Goal: Transaction & Acquisition: Purchase product/service

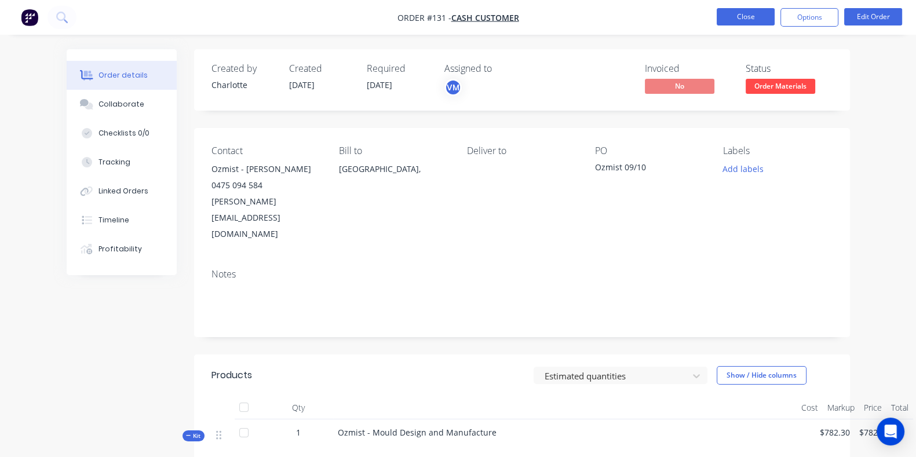
click at [746, 14] on button "Close" at bounding box center [746, 16] width 58 height 17
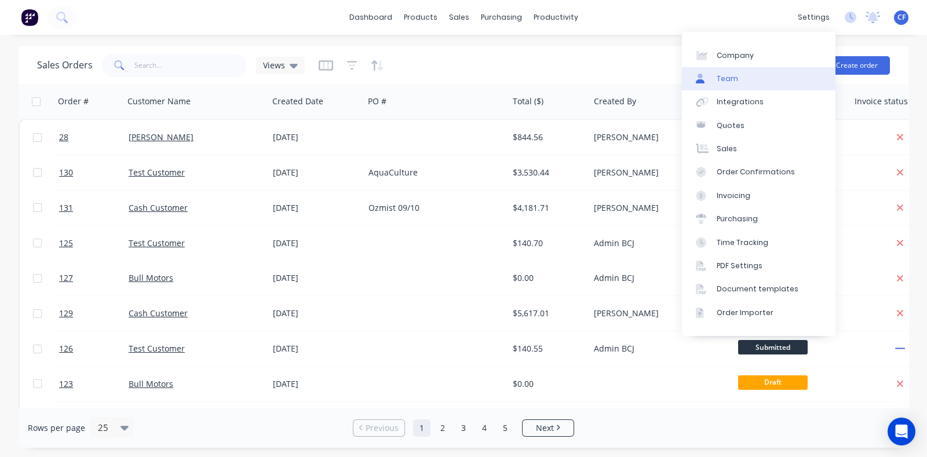
click at [741, 83] on link "Team" at bounding box center [759, 78] width 154 height 23
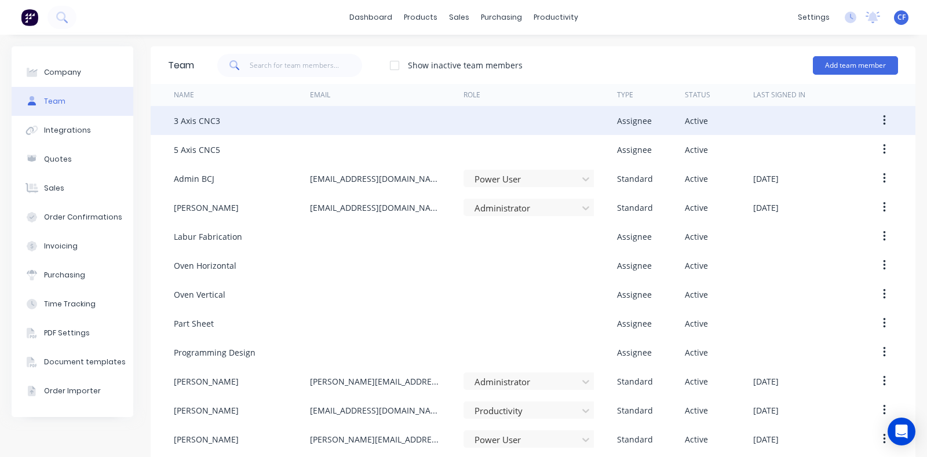
click at [880, 111] on button "button" at bounding box center [884, 120] width 27 height 21
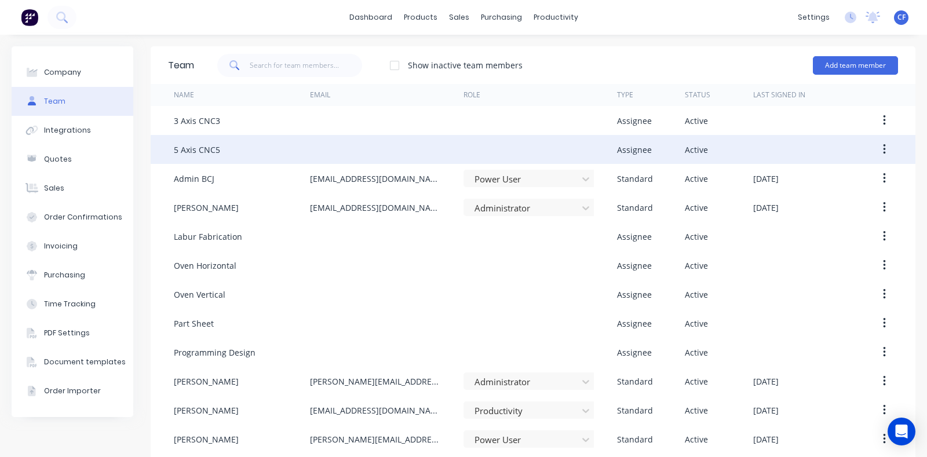
click at [877, 150] on button "button" at bounding box center [884, 149] width 27 height 21
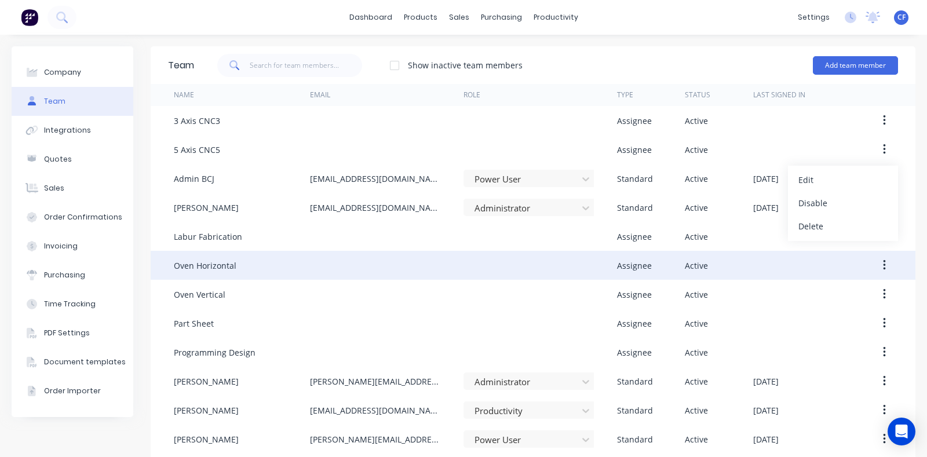
click at [871, 269] on button "button" at bounding box center [884, 265] width 27 height 21
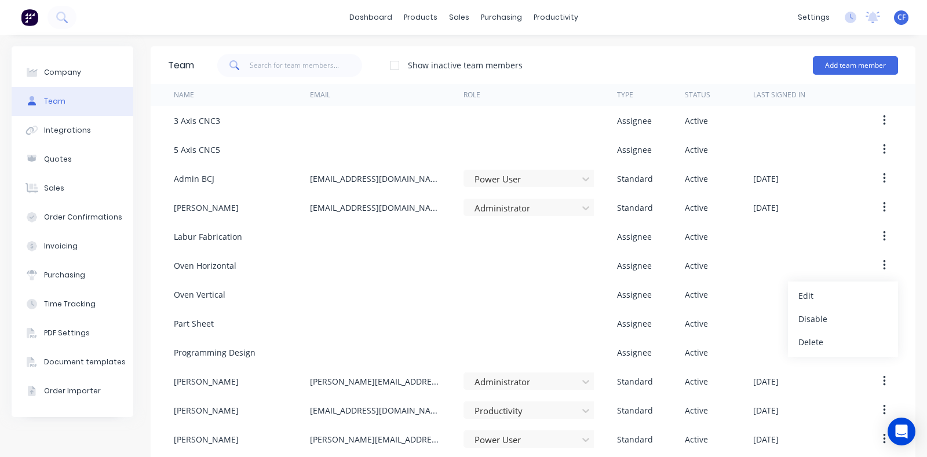
click at [522, 52] on div "Show inactive team members Add team member" at bounding box center [546, 65] width 704 height 35
click at [388, 16] on link "dashboard" at bounding box center [371, 17] width 54 height 17
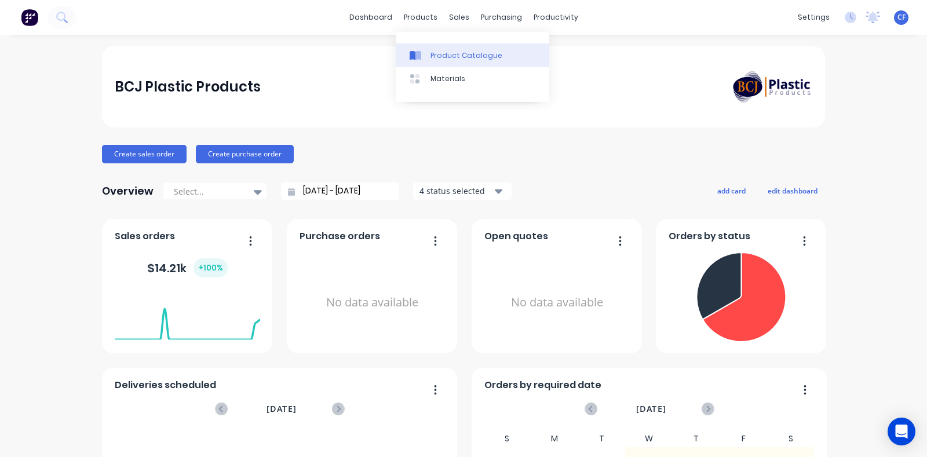
click at [423, 50] on div at bounding box center [418, 55] width 17 height 10
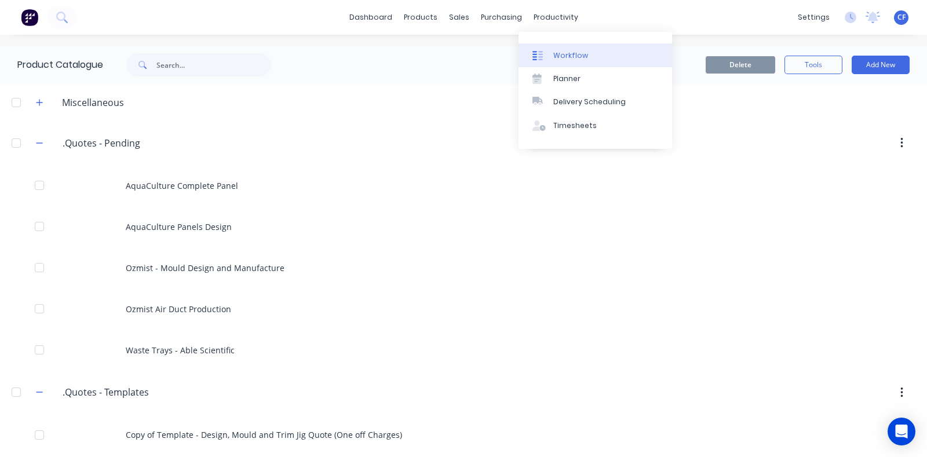
click at [556, 63] on link "Workflow" at bounding box center [596, 54] width 154 height 23
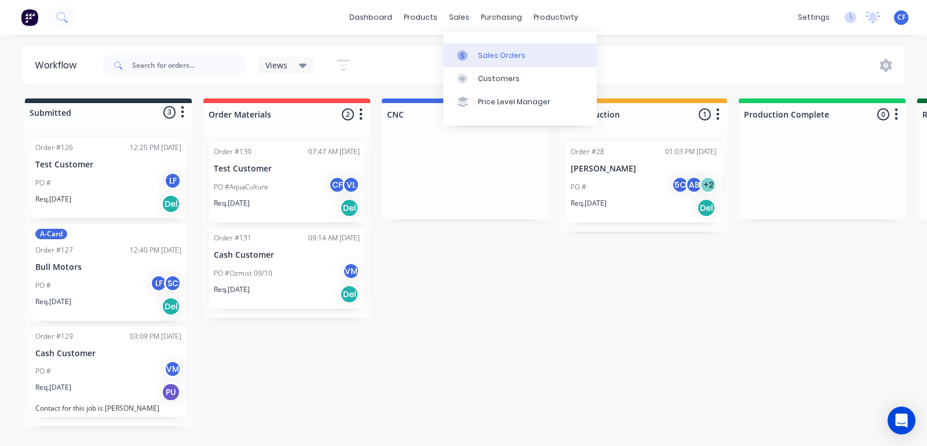
click at [475, 46] on link "Sales Orders" at bounding box center [520, 54] width 154 height 23
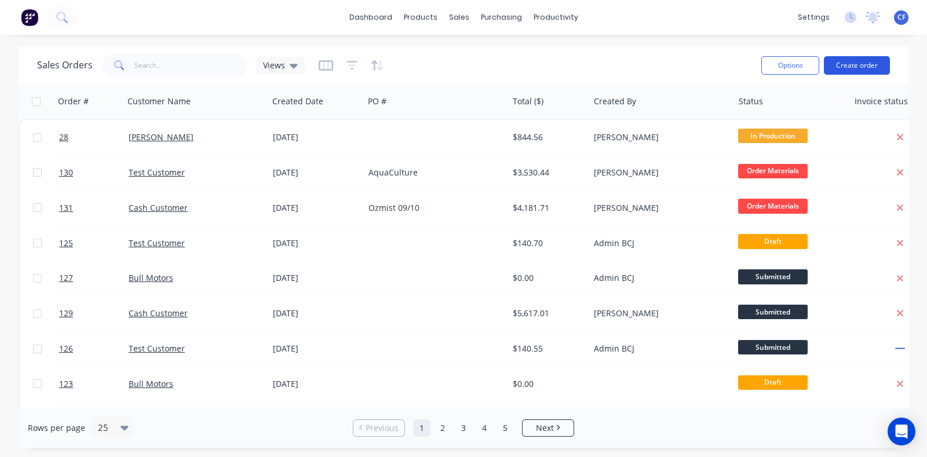
click at [846, 64] on button "Create order" at bounding box center [857, 65] width 66 height 19
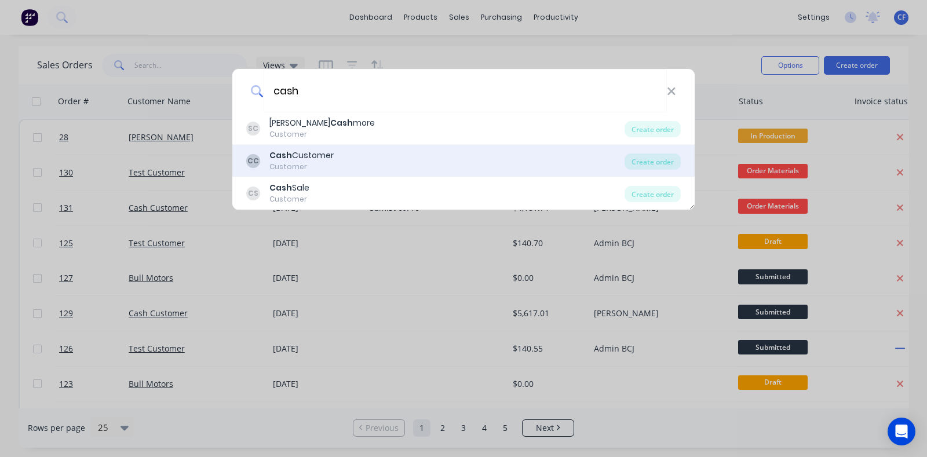
type input "cash"
click at [345, 149] on div "CC Cash Customer Customer Create order" at bounding box center [463, 161] width 462 height 32
click at [629, 161] on div "Create order" at bounding box center [653, 162] width 56 height 16
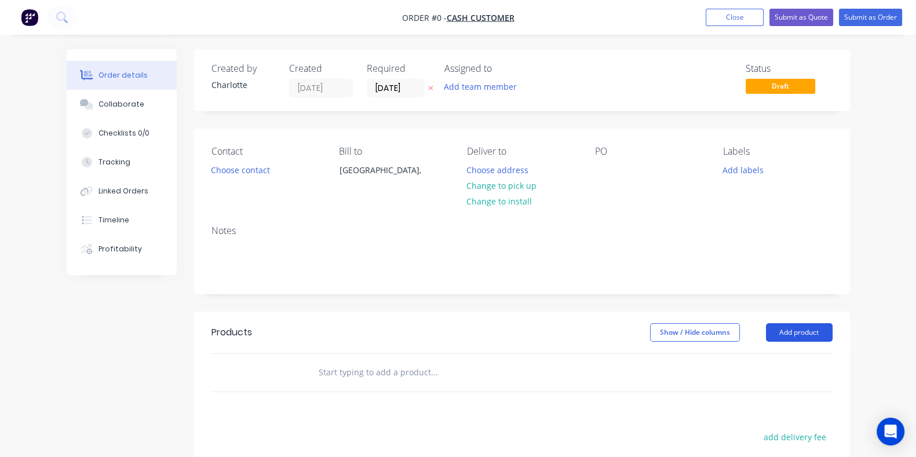
click at [833, 335] on button "Add product" at bounding box center [799, 332] width 67 height 19
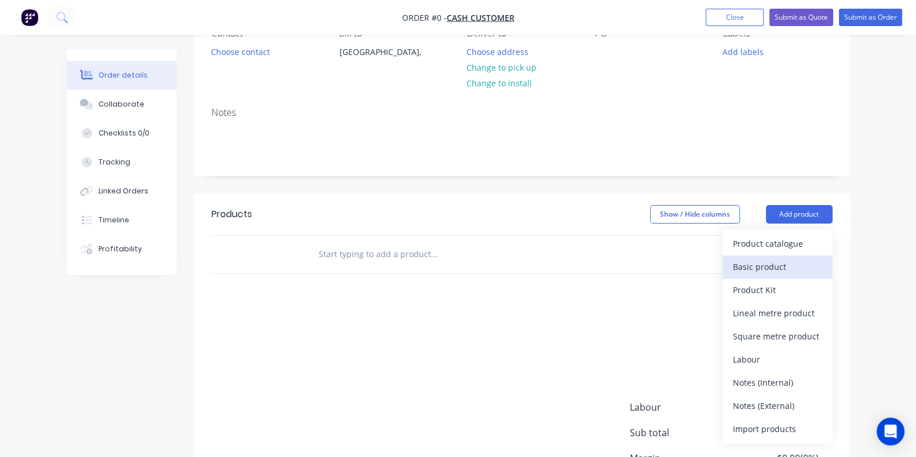
scroll to position [119, 0]
click at [822, 269] on div "Basic product" at bounding box center [777, 265] width 89 height 17
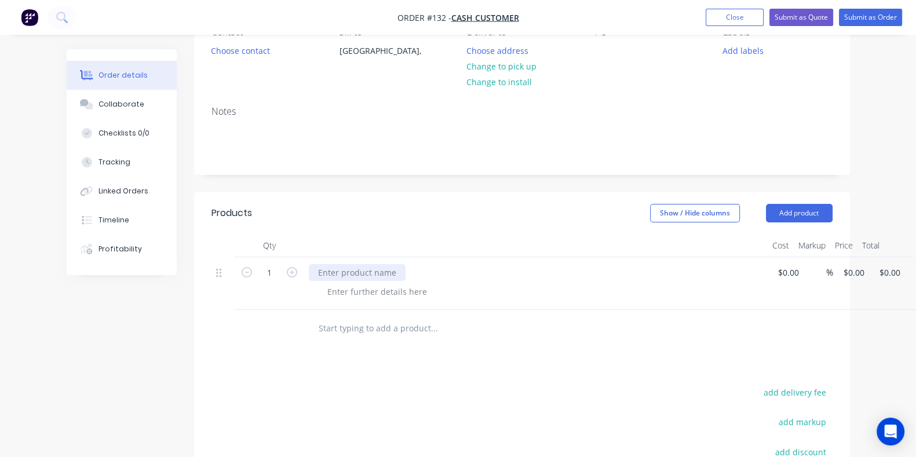
click at [309, 275] on div at bounding box center [357, 272] width 97 height 17
click at [768, 271] on div "$0.00" at bounding box center [786, 283] width 36 height 53
type input "$0.00"
click at [865, 268] on input "0.00" at bounding box center [878, 272] width 27 height 17
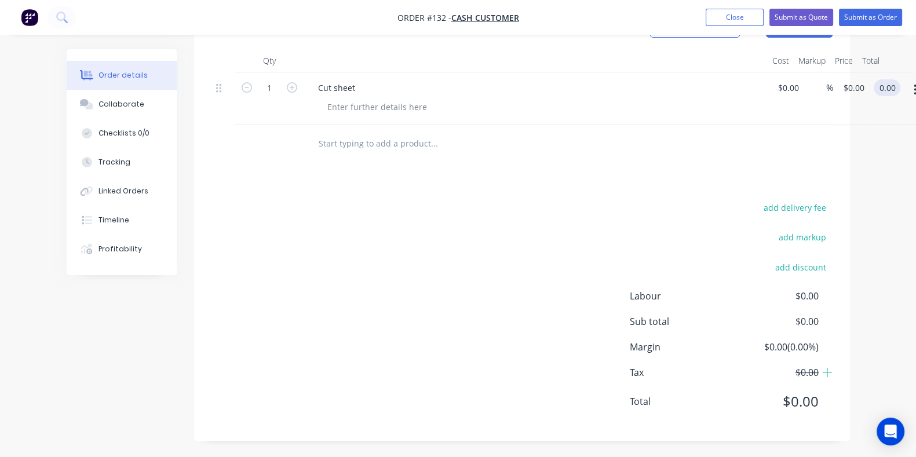
scroll to position [304, 0]
type input "20"
type input "$20.00"
click at [873, 12] on button "Submit as Order" at bounding box center [870, 17] width 63 height 17
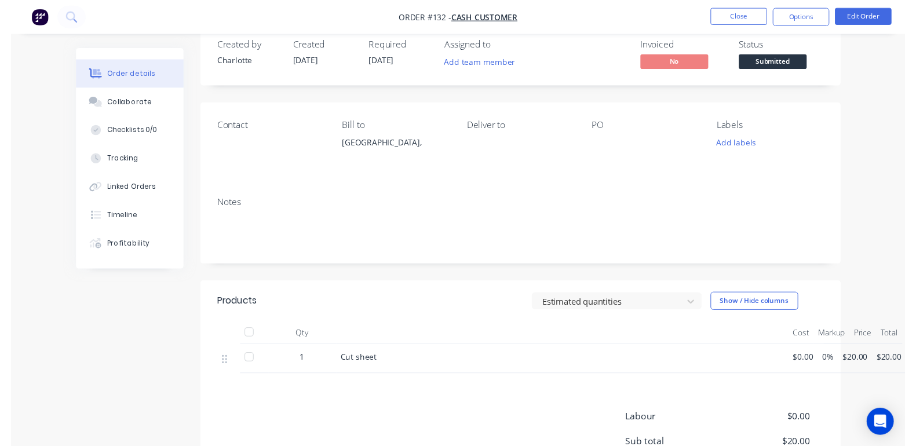
scroll to position [0, 0]
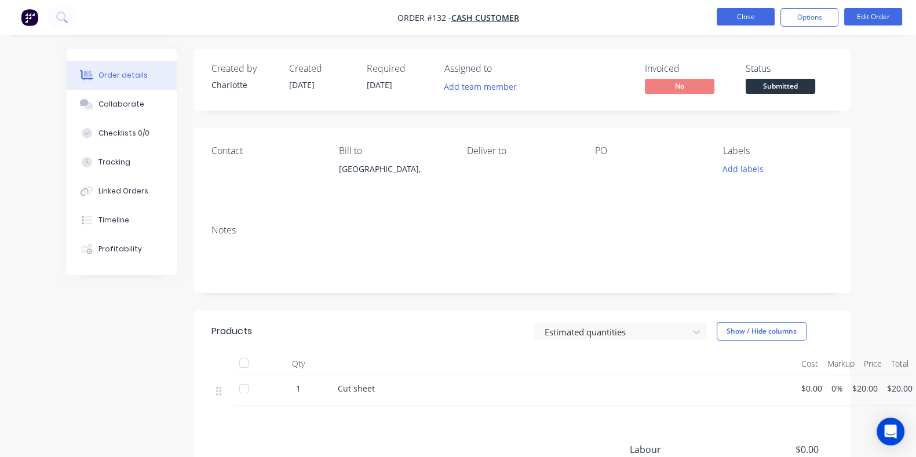
click at [729, 17] on button "Close" at bounding box center [746, 16] width 58 height 17
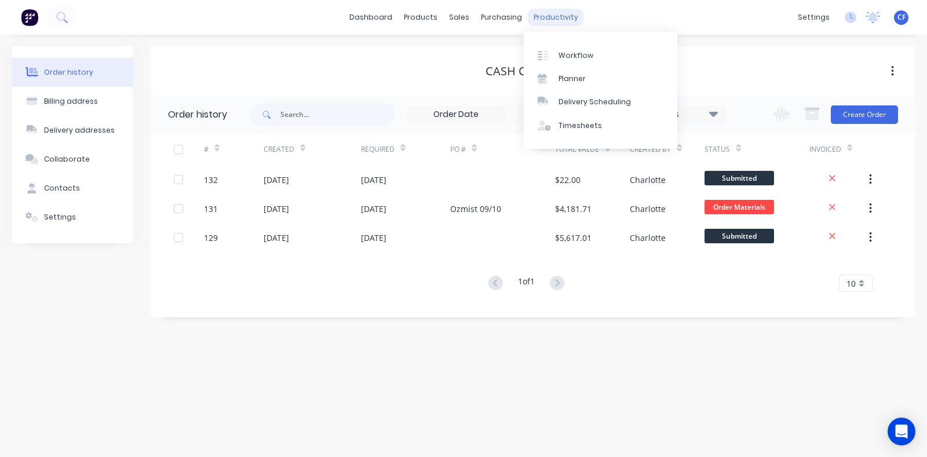
click at [564, 22] on div "productivity" at bounding box center [556, 17] width 56 height 17
click at [574, 64] on link "Workflow" at bounding box center [601, 54] width 154 height 23
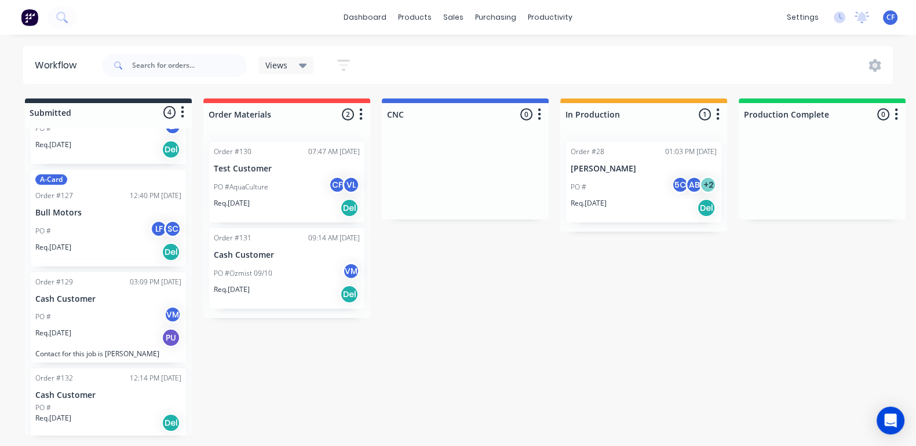
scroll to position [55, 0]
drag, startPoint x: 92, startPoint y: 423, endPoint x: 267, endPoint y: 363, distance: 184.7
click at [267, 363] on div "Submitted 4 Status colour #273444 hex #273444 Save Cancel Summaries Total order…" at bounding box center [789, 267] width 1597 height 337
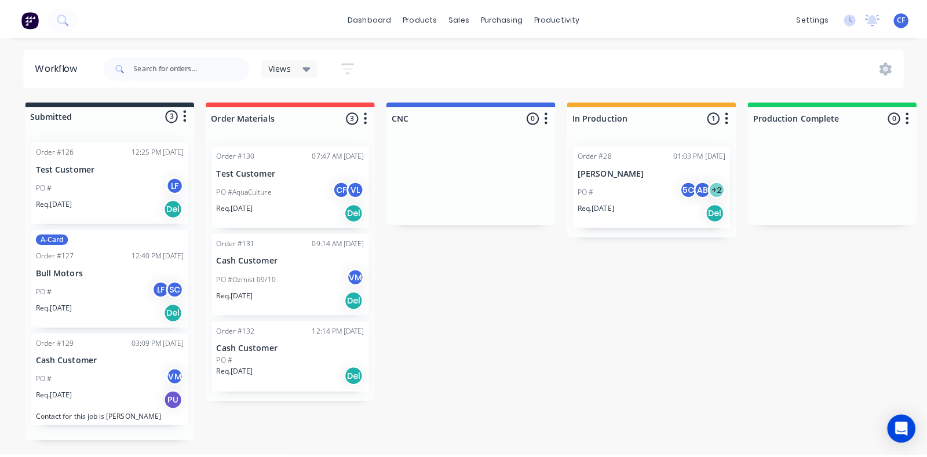
scroll to position [0, 0]
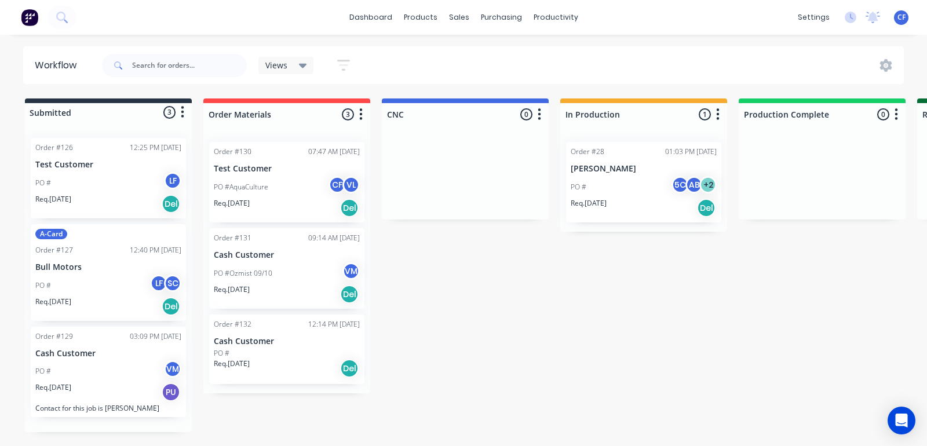
click at [465, 342] on div "Submitted 3 Status colour #273444 hex #273444 Save Cancel Summaries Total order…" at bounding box center [789, 266] width 1597 height 334
drag, startPoint x: 264, startPoint y: 355, endPoint x: 258, endPoint y: 348, distance: 9.9
click at [258, 348] on div "Order #130 07:47 AM 10/10/25 Test Customer PO #AquaCulture CF VL Req. 06/10/25 …" at bounding box center [286, 263] width 167 height 261
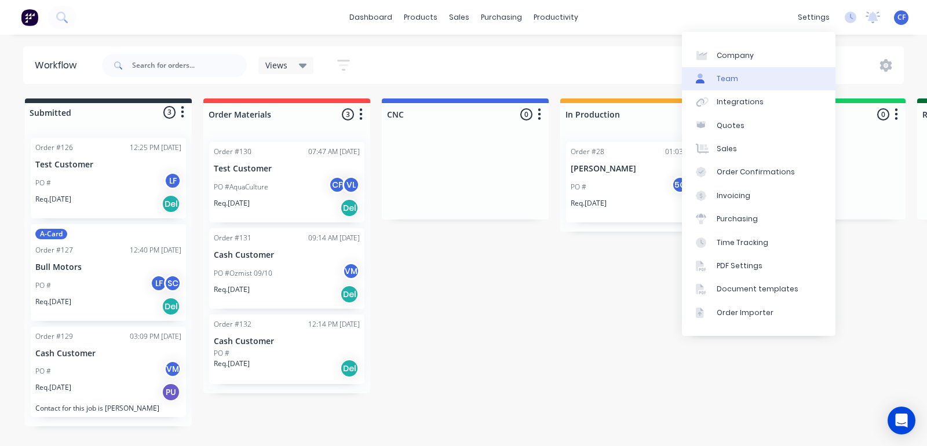
click at [744, 86] on link "Team" at bounding box center [759, 78] width 154 height 23
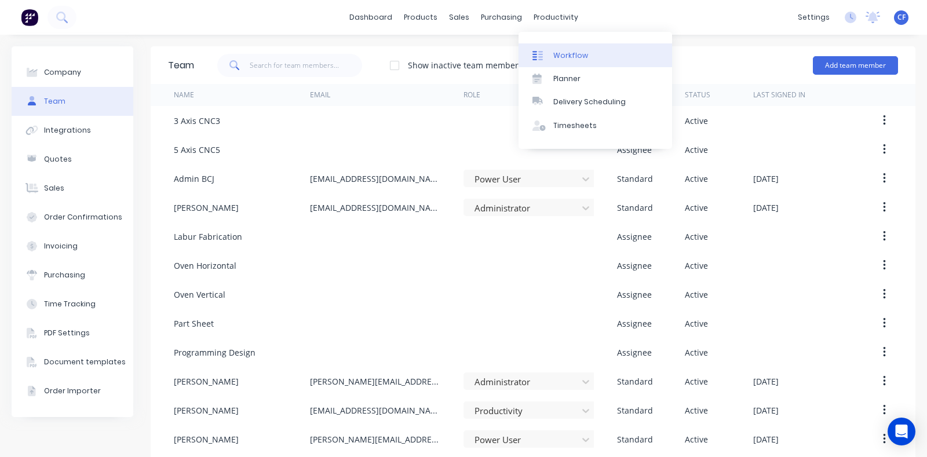
click at [559, 49] on link "Workflow" at bounding box center [596, 54] width 154 height 23
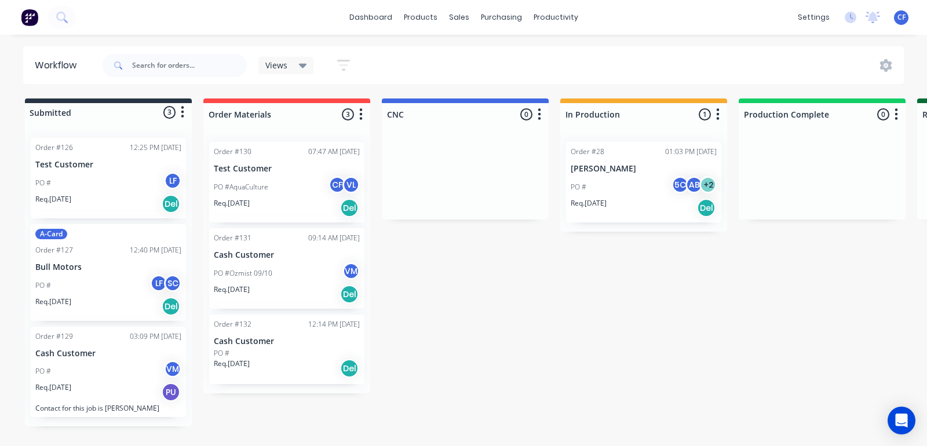
drag, startPoint x: 501, startPoint y: 445, endPoint x: 552, endPoint y: 448, distance: 50.5
click at [552, 377] on html "dashboard products sales purchasing productivity dashboard products Product Cat…" at bounding box center [463, 188] width 927 height 377
click at [298, 57] on div "Views" at bounding box center [286, 65] width 56 height 17
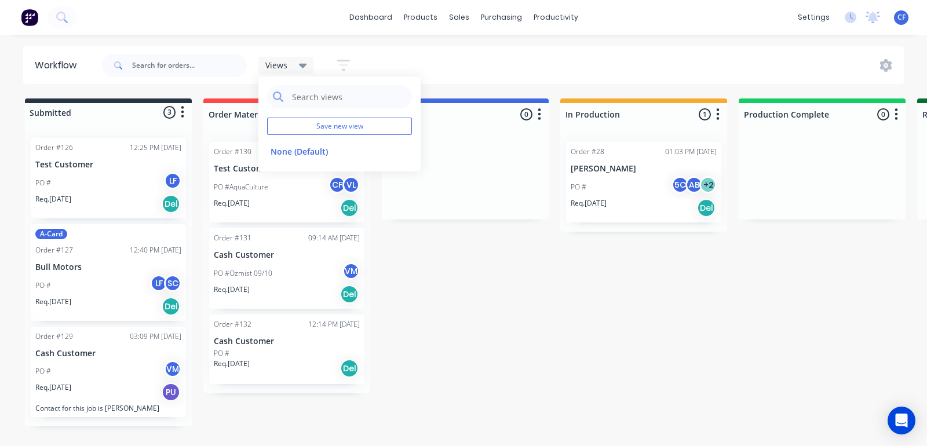
click at [370, 68] on div "Views Save new view None (Default) edit Show/Hide statuses Show line item cards…" at bounding box center [502, 65] width 805 height 35
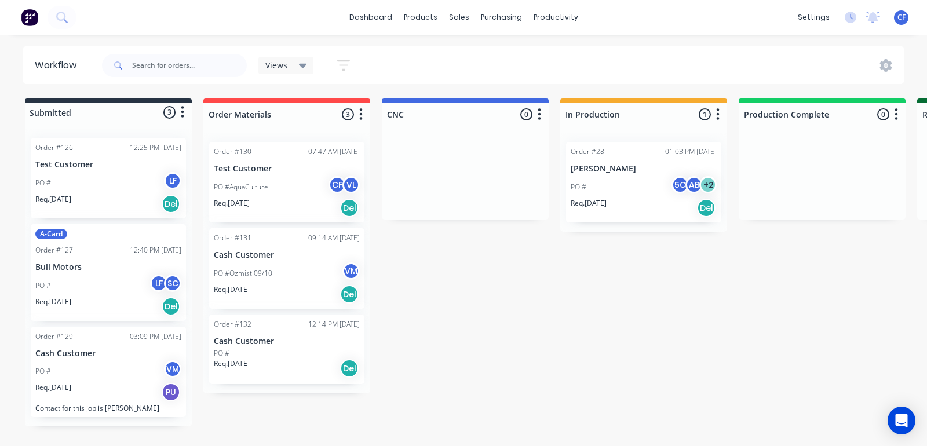
click at [344, 62] on icon "button" at bounding box center [343, 65] width 13 height 14
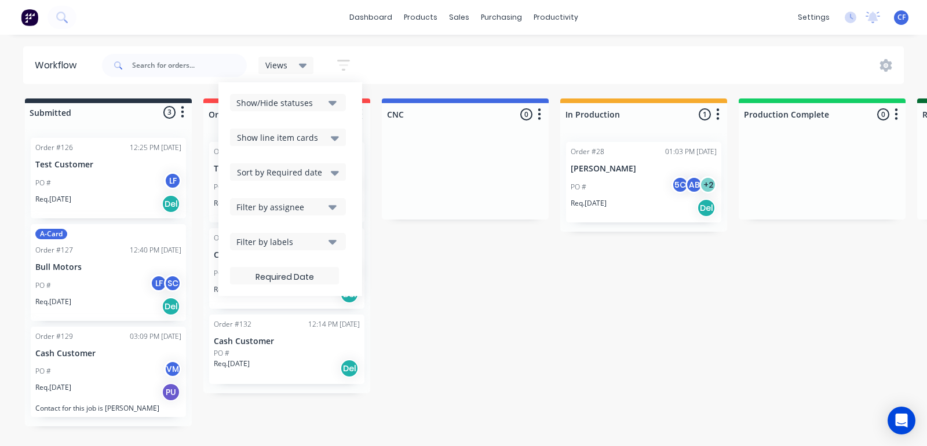
click at [394, 54] on div "Views Save new view None (Default) edit Show/Hide statuses Show line item cards…" at bounding box center [502, 65] width 805 height 35
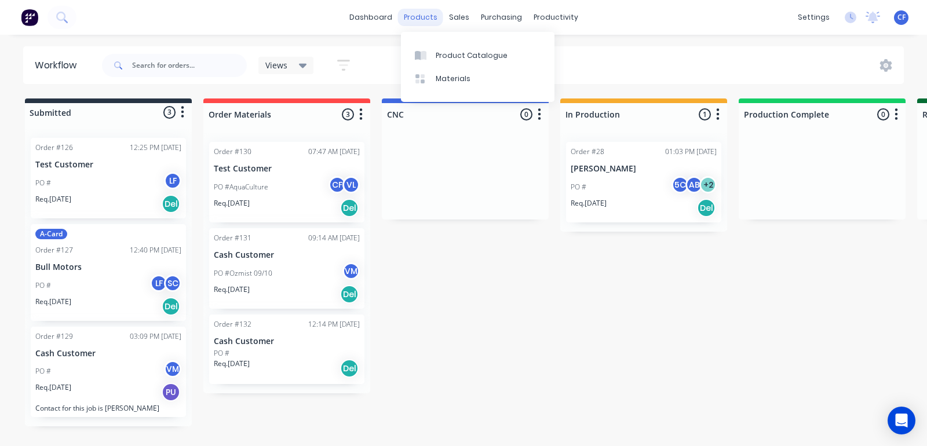
click at [440, 23] on div "products" at bounding box center [420, 17] width 45 height 17
click at [434, 47] on link "Product Catalogue" at bounding box center [478, 54] width 154 height 23
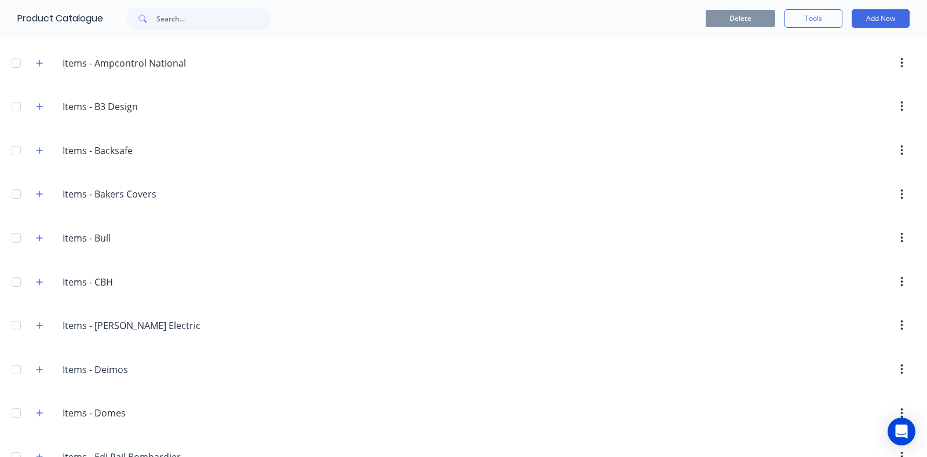
scroll to position [843, 0]
click at [35, 230] on button "button" at bounding box center [39, 237] width 14 height 14
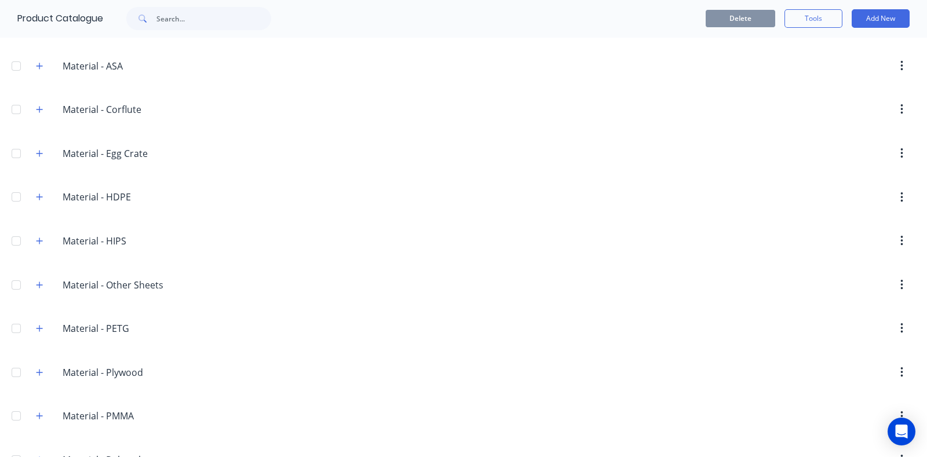
scroll to position [2051, 0]
click at [38, 197] on div "Material.-.HDPE Material - HDPE" at bounding box center [118, 197] width 182 height 21
click at [38, 195] on button "button" at bounding box center [39, 197] width 14 height 14
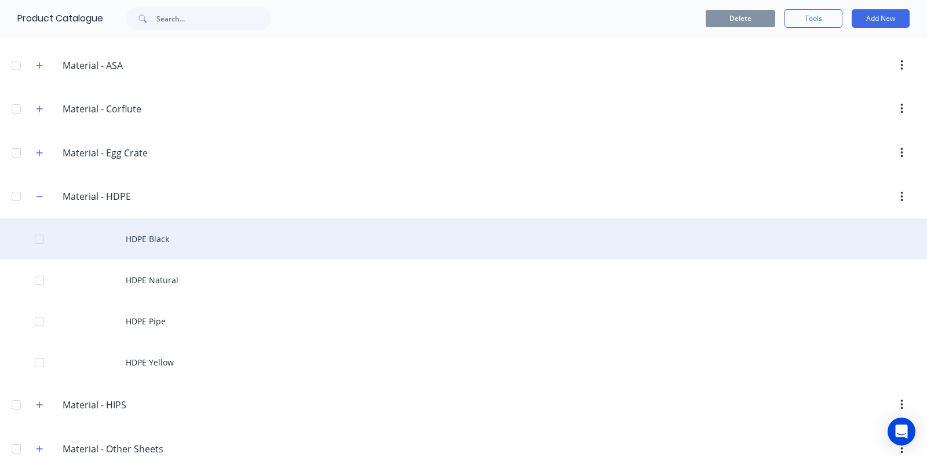
click at [167, 241] on div "HDPE Black" at bounding box center [463, 238] width 927 height 41
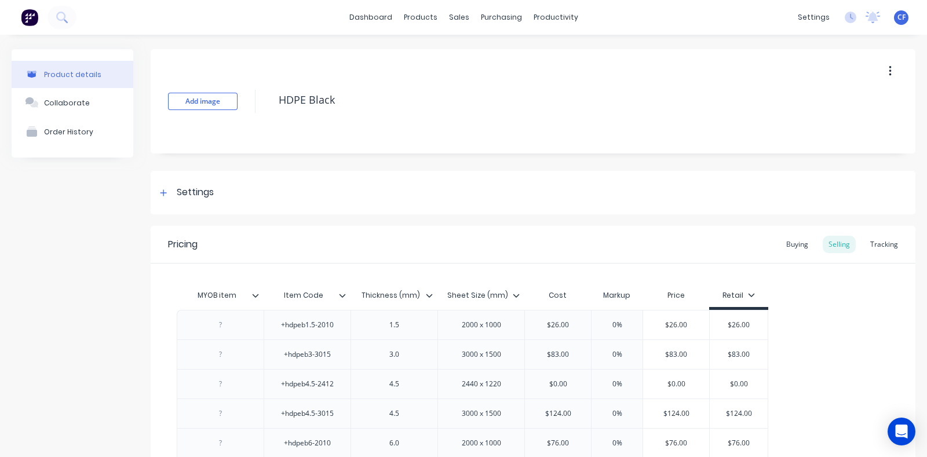
type textarea "x"
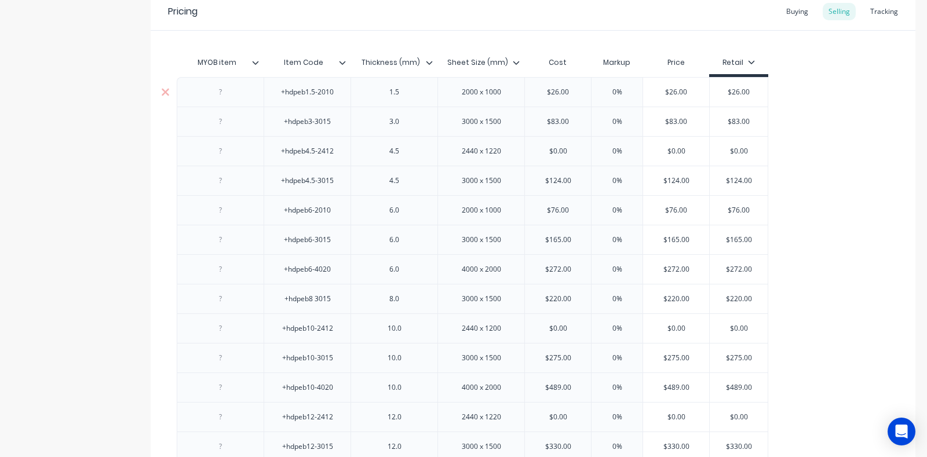
type input "0%"
click at [613, 89] on input "0%" at bounding box center [617, 91] width 58 height 10
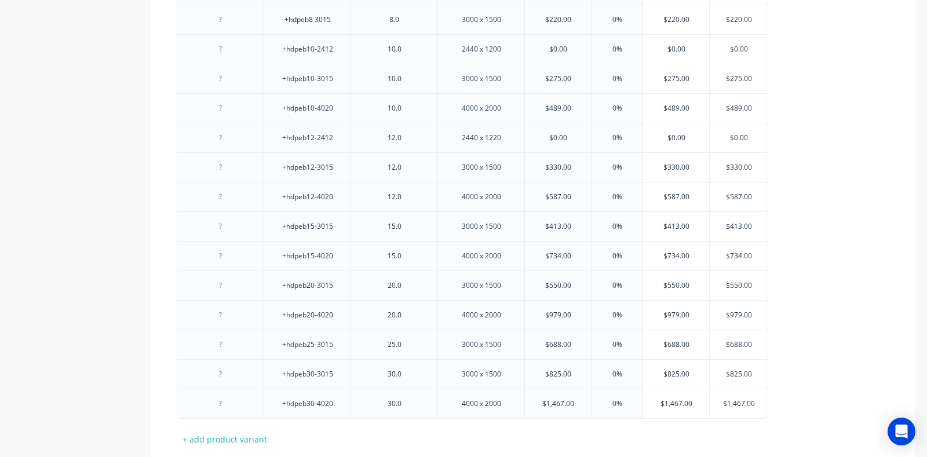
scroll to position [586, 0]
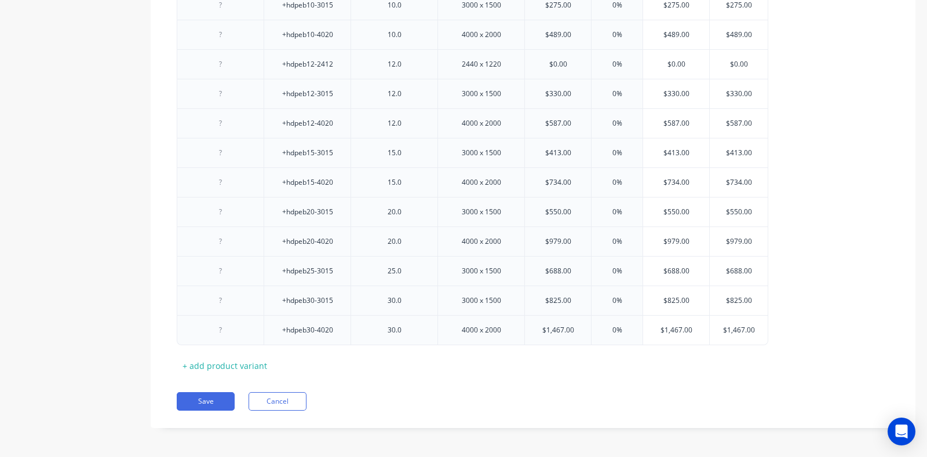
click at [282, 389] on div "Pricing Buying Selling Tracking MYOB item Item Code Thickness (mm) Sheet Size (…" at bounding box center [533, 34] width 765 height 788
click at [286, 399] on button "Cancel" at bounding box center [278, 401] width 58 height 19
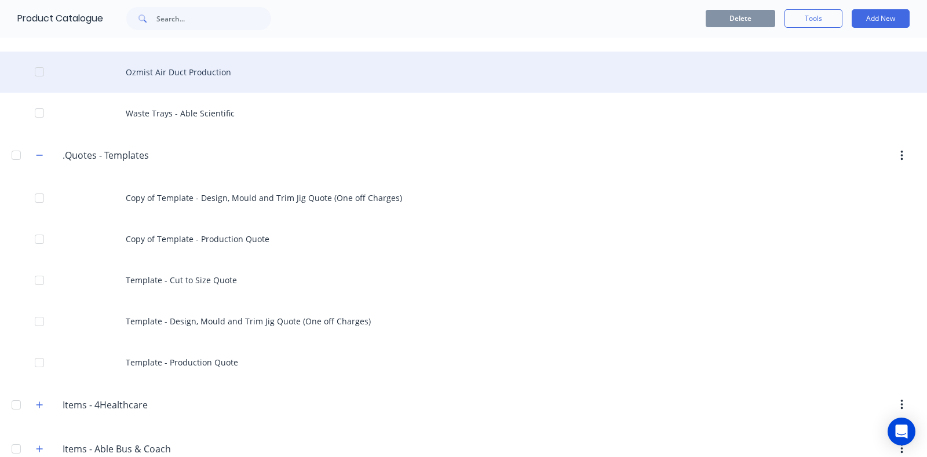
scroll to position [240, 0]
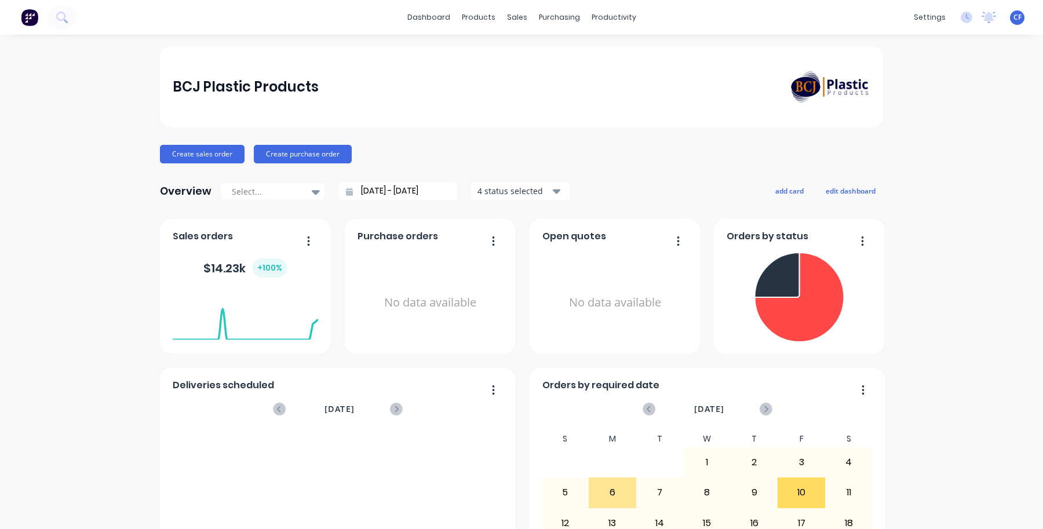
click at [417, 6] on div "dashboard products sales purchasing productivity dashboard products Product Cat…" at bounding box center [521, 17] width 1043 height 35
click at [426, 15] on link "dashboard" at bounding box center [429, 17] width 54 height 17
click at [429, 20] on link "dashboard" at bounding box center [429, 17] width 54 height 17
click at [480, 50] on div at bounding box center [476, 55] width 17 height 10
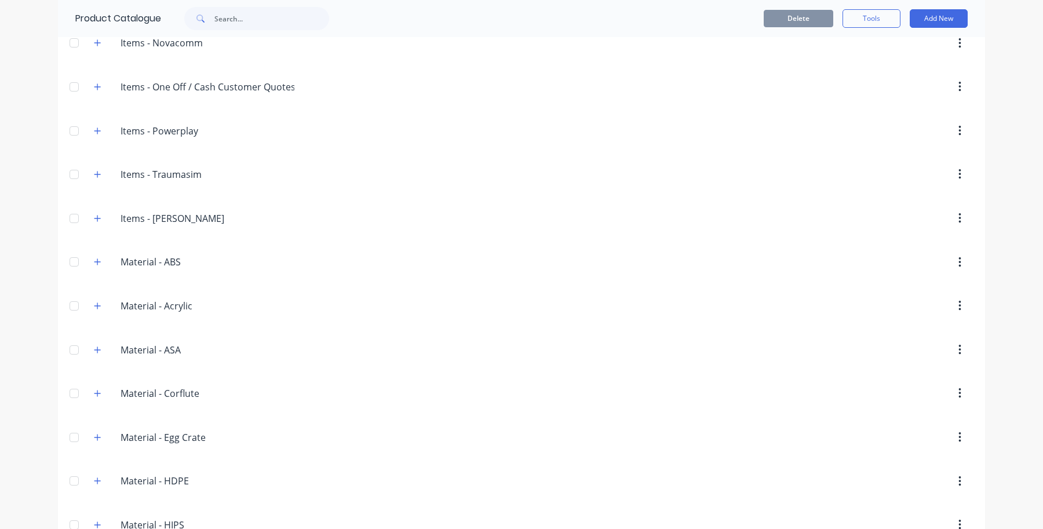
scroll to position [1984, 0]
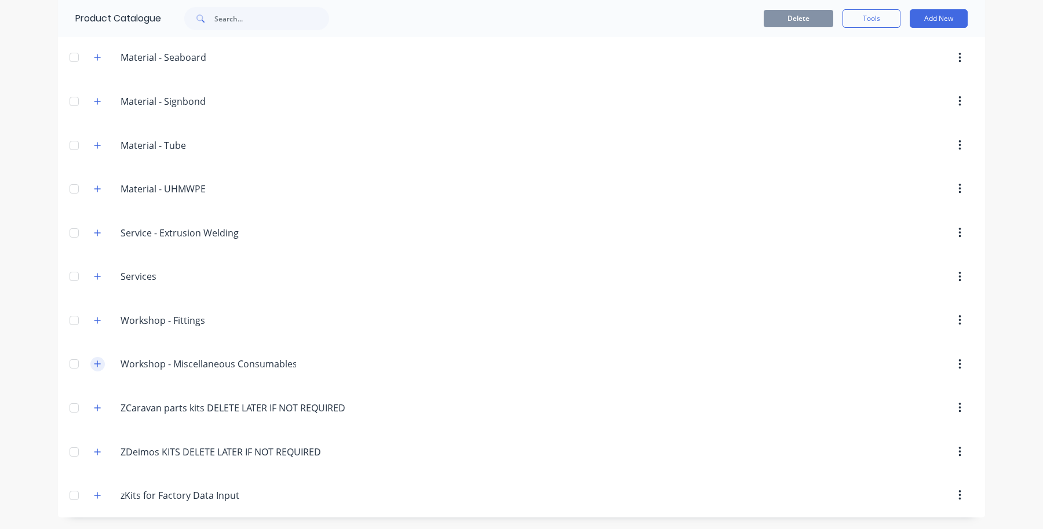
click at [96, 364] on button "button" at bounding box center [97, 364] width 14 height 14
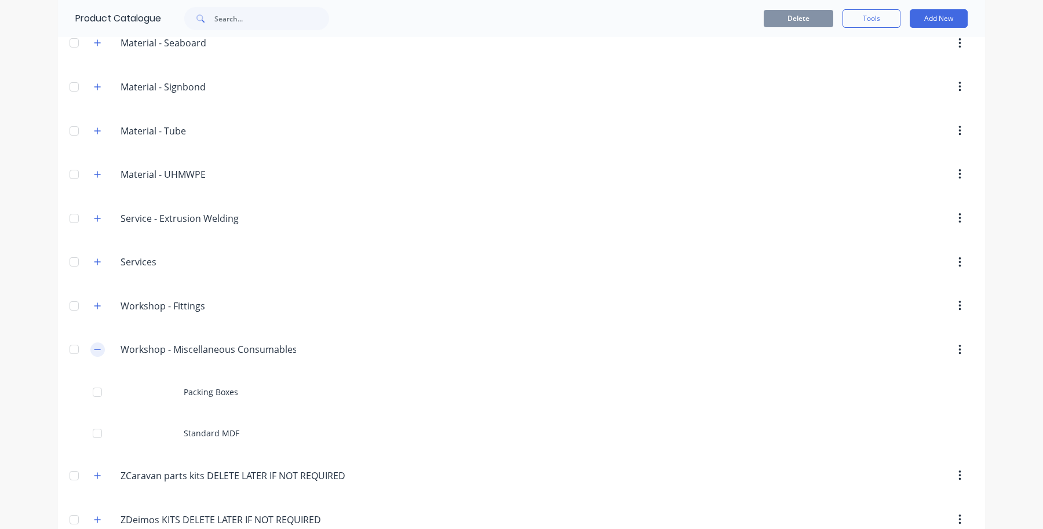
click at [96, 357] on button "button" at bounding box center [97, 350] width 14 height 14
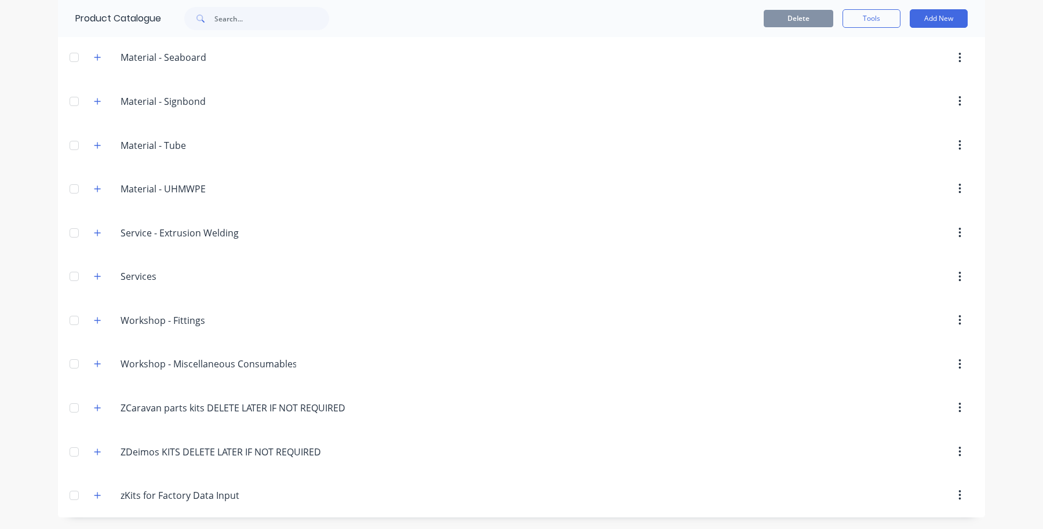
click at [264, 372] on div "Workshop.-.Miscellaneous.Consumables Workshop - Miscellaneous Consumables" at bounding box center [195, 364] width 220 height 21
click at [276, 360] on input "Workshop - Miscellaneous Consumables" at bounding box center [209, 364] width 176 height 14
drag, startPoint x: 285, startPoint y: 363, endPoint x: 168, endPoint y: 363, distance: 117.1
click at [168, 363] on input "Workshop - Miscellaneous Consumables" at bounding box center [209, 364] width 176 height 14
type input "Workshop - Packing Items"
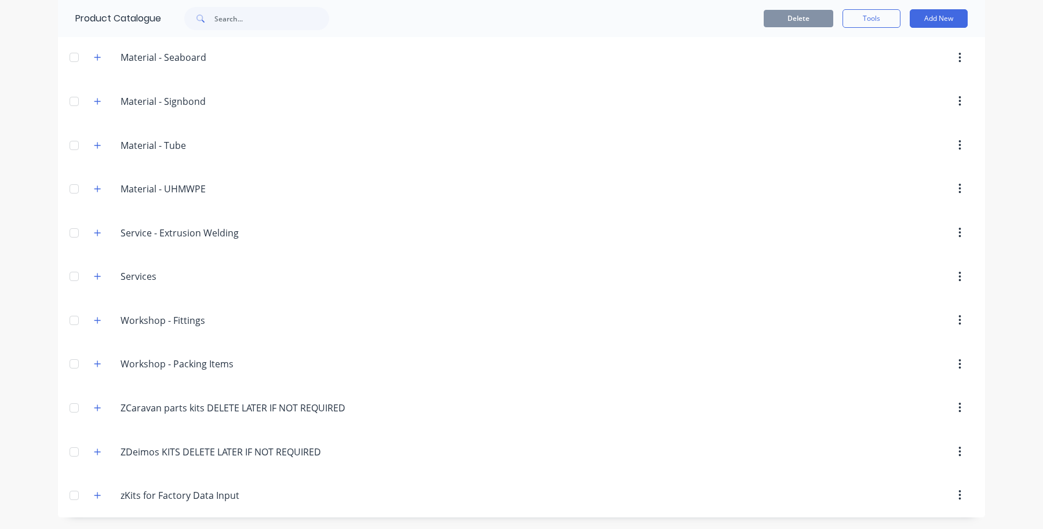
click at [555, 362] on div at bounding box center [620, 364] width 707 height 21
click at [92, 368] on button "button" at bounding box center [97, 364] width 14 height 14
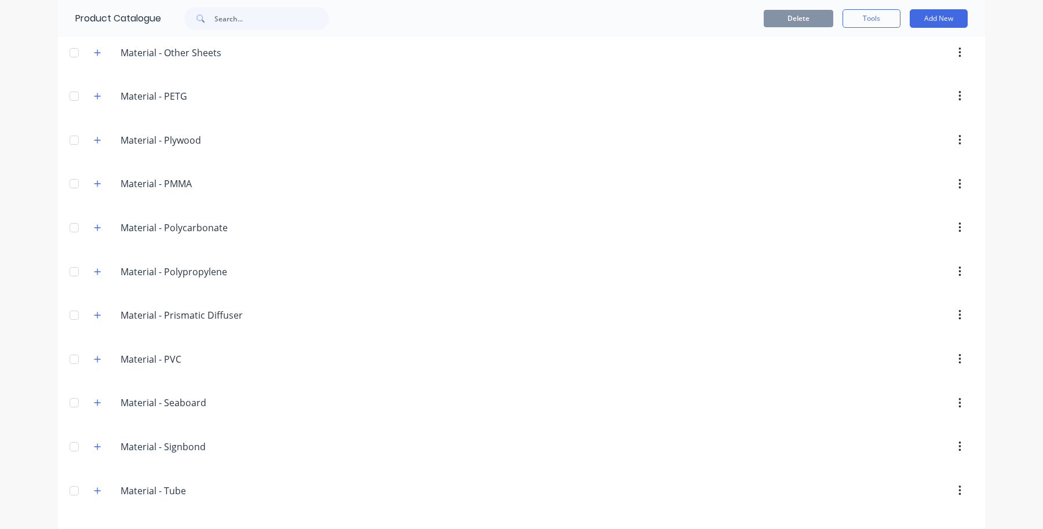
scroll to position [1623, 0]
click at [90, 148] on button "button" at bounding box center [97, 141] width 14 height 14
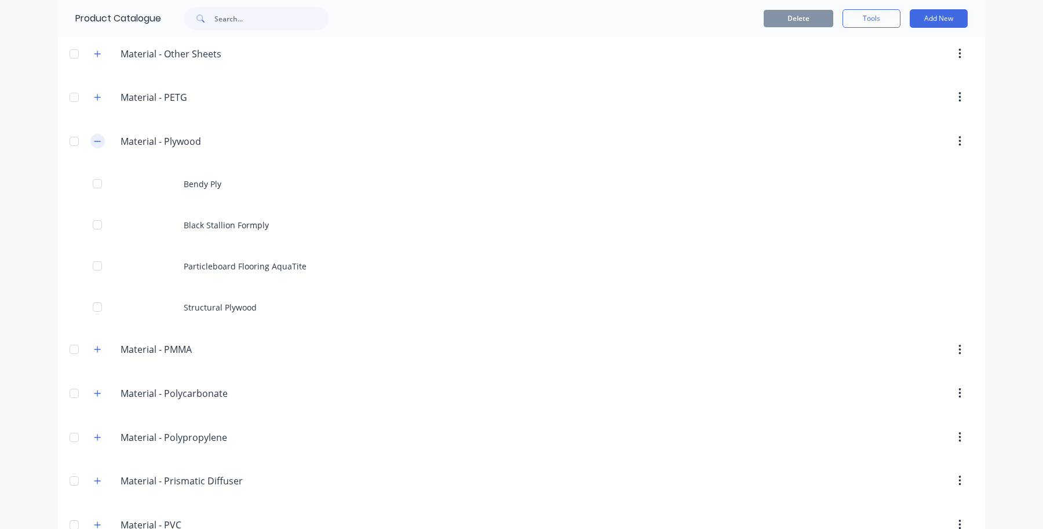
click at [90, 148] on button "button" at bounding box center [97, 141] width 14 height 14
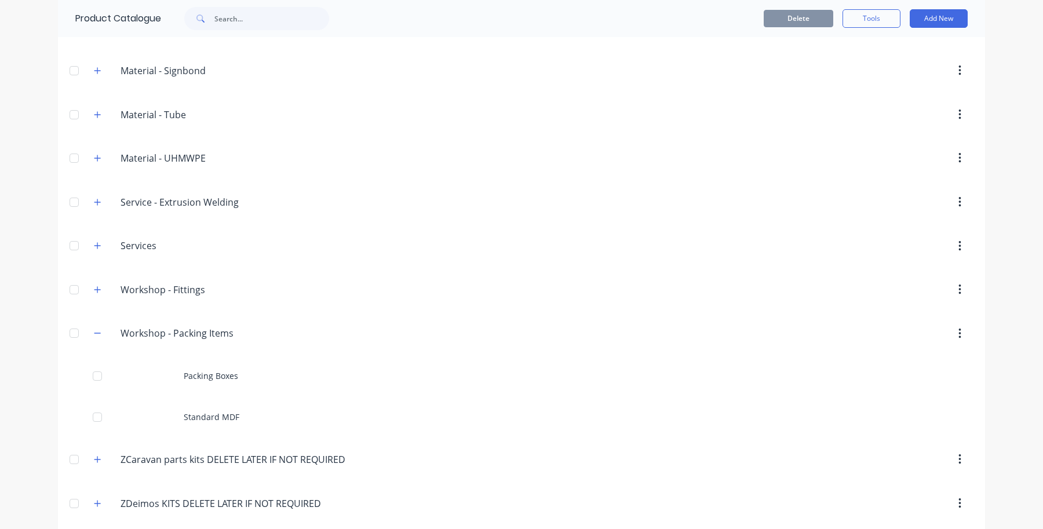
scroll to position [2066, 0]
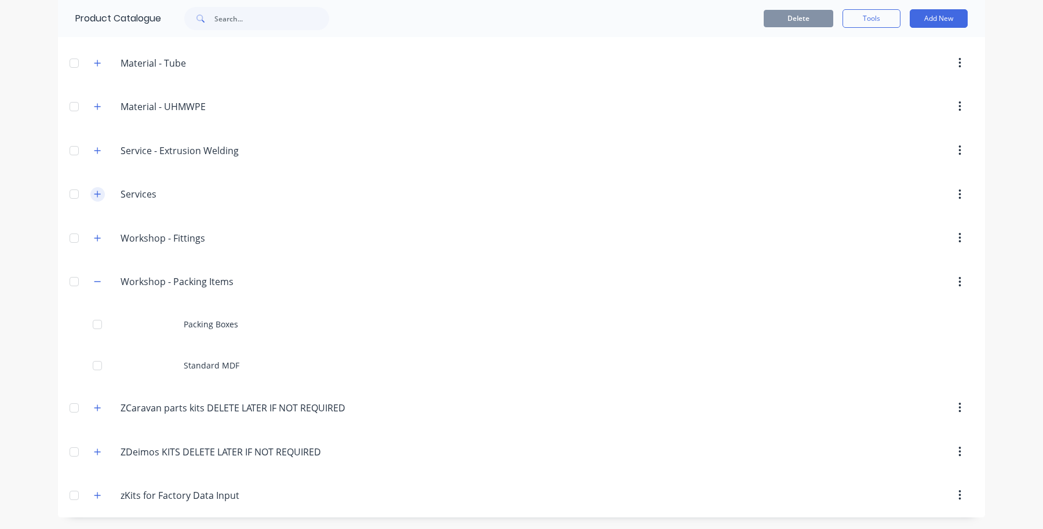
click at [90, 189] on button "button" at bounding box center [97, 194] width 14 height 14
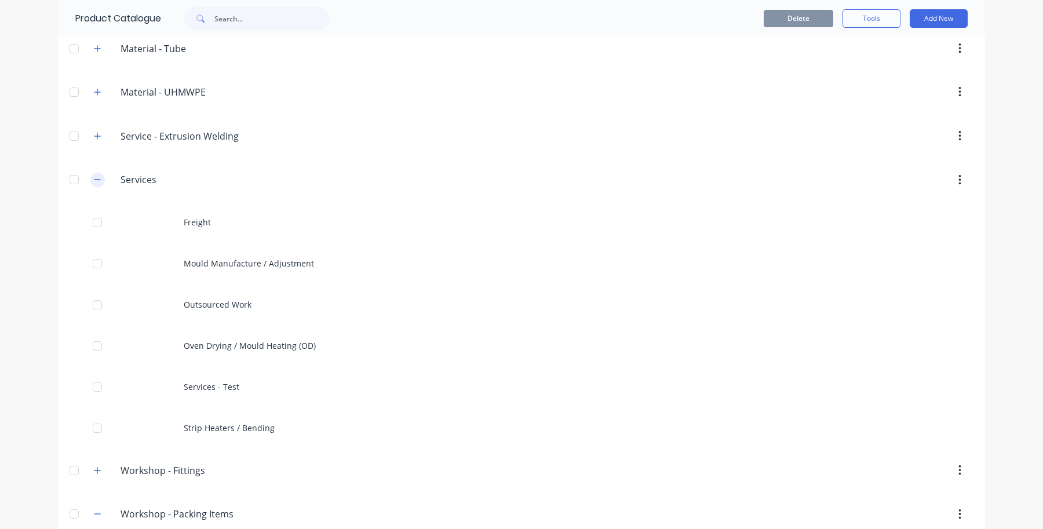
click at [90, 187] on button "button" at bounding box center [97, 180] width 14 height 14
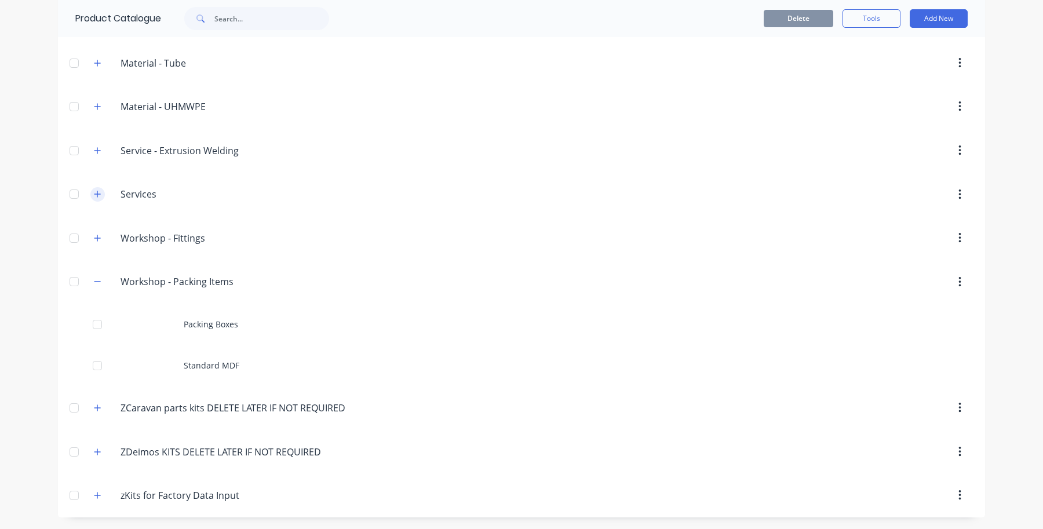
click at [92, 187] on button "button" at bounding box center [97, 194] width 14 height 14
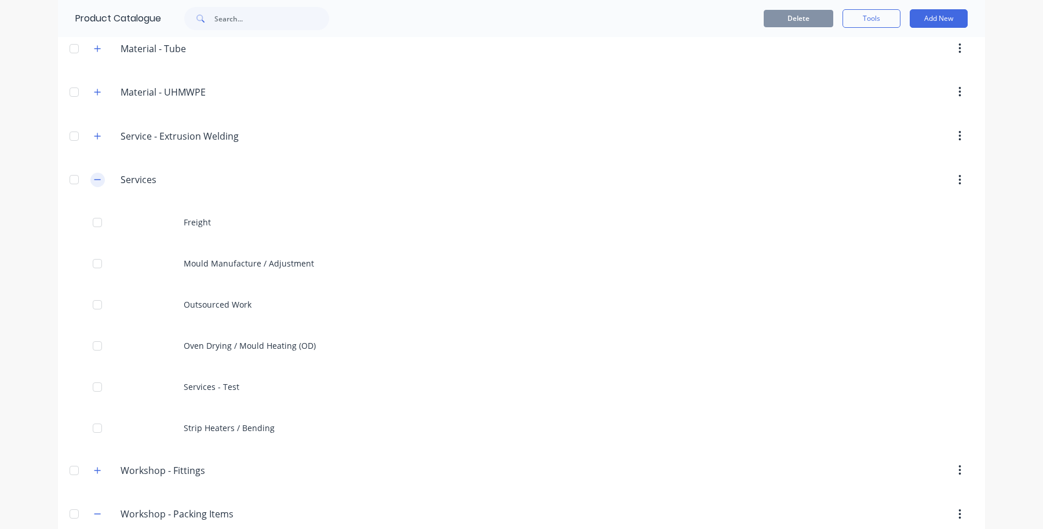
click at [92, 187] on button "button" at bounding box center [97, 180] width 14 height 14
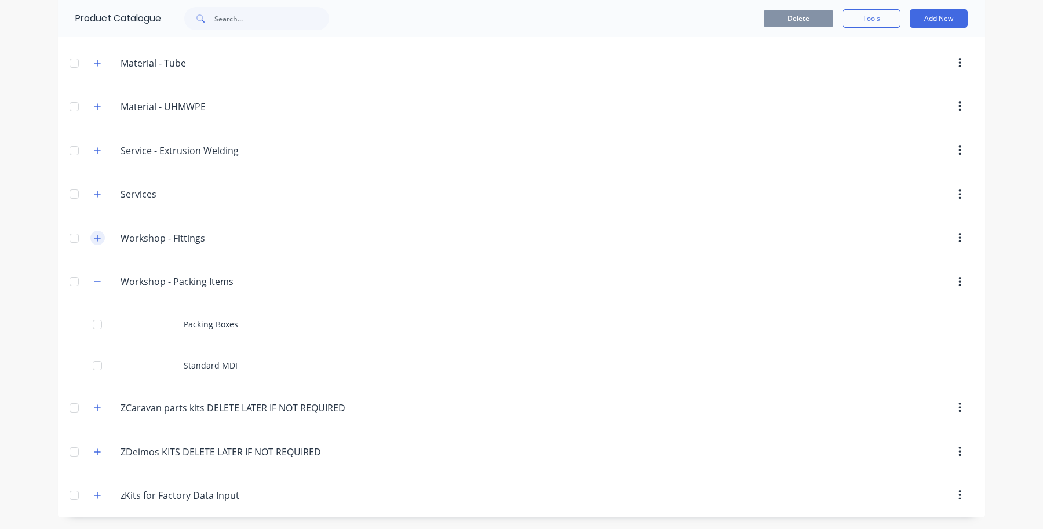
click at [96, 235] on icon "button" at bounding box center [97, 238] width 7 height 8
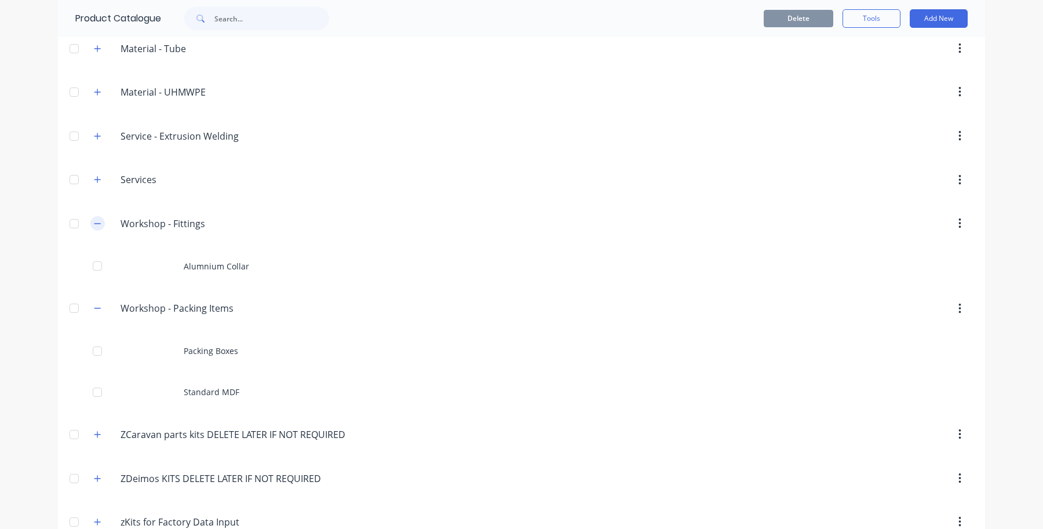
click at [96, 228] on icon "button" at bounding box center [97, 224] width 7 height 8
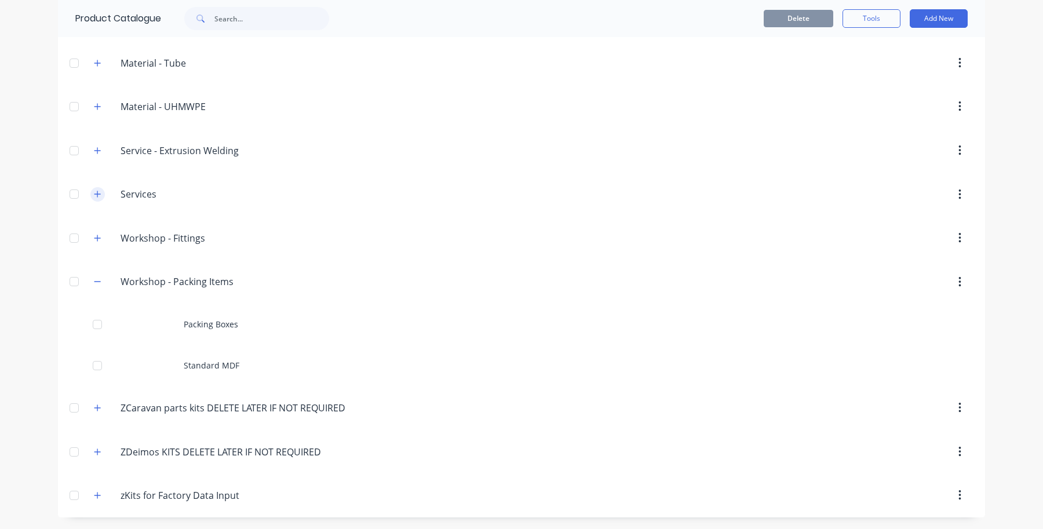
click at [90, 199] on button "button" at bounding box center [97, 194] width 14 height 14
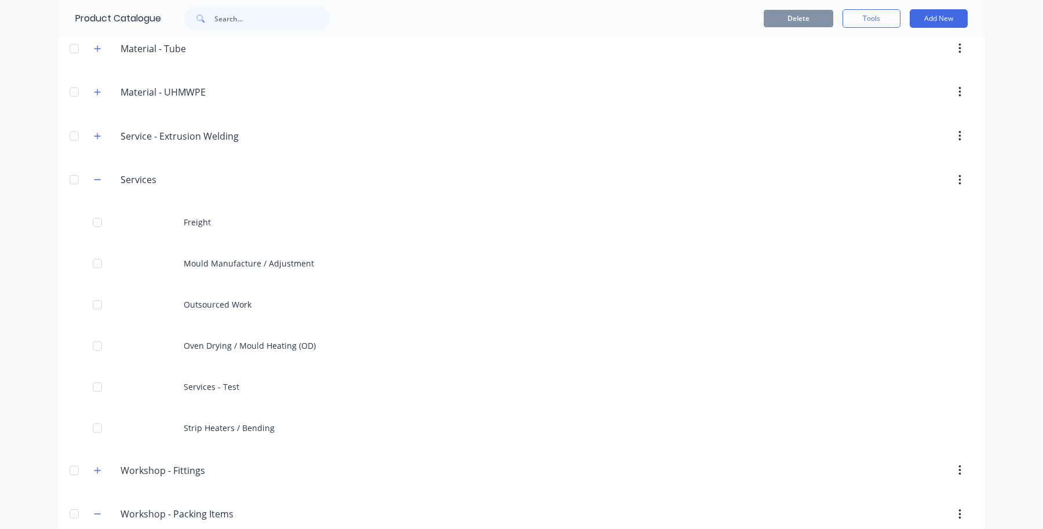
click at [87, 147] on div "Service.-.Extrusion.Welding Service - Extrusion Welding" at bounding box center [176, 136] width 183 height 21
click at [89, 147] on div "Service.-.Extrusion.Welding Service - Extrusion Welding" at bounding box center [176, 136] width 183 height 21
click at [94, 140] on icon "button" at bounding box center [97, 136] width 7 height 8
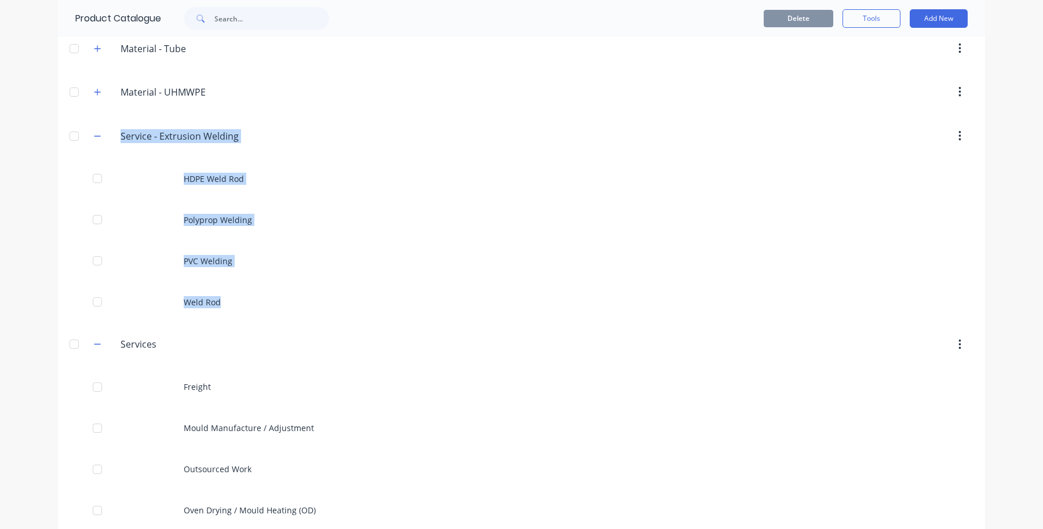
click at [962, 145] on button "button" at bounding box center [959, 136] width 27 height 21
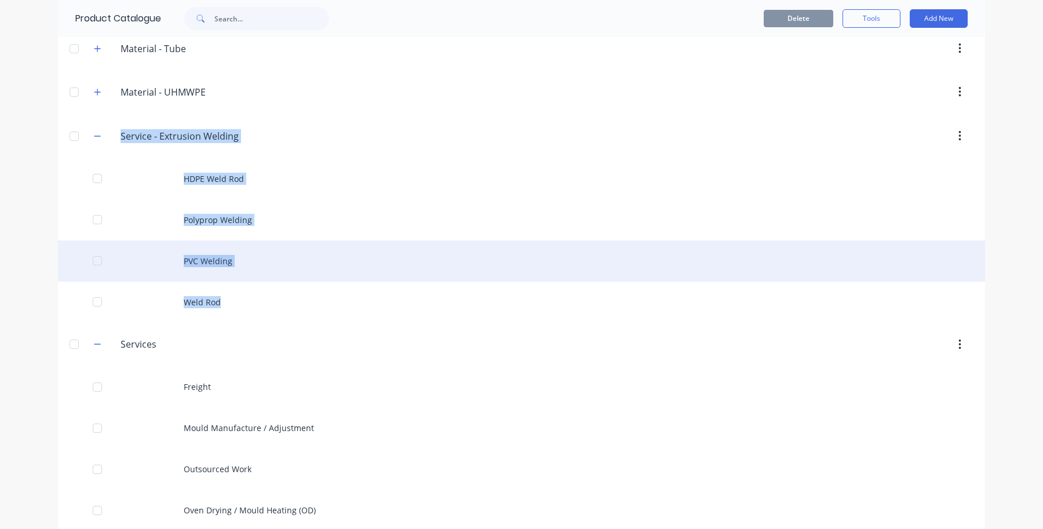
click at [445, 261] on div "PVC Welding" at bounding box center [521, 261] width 927 height 41
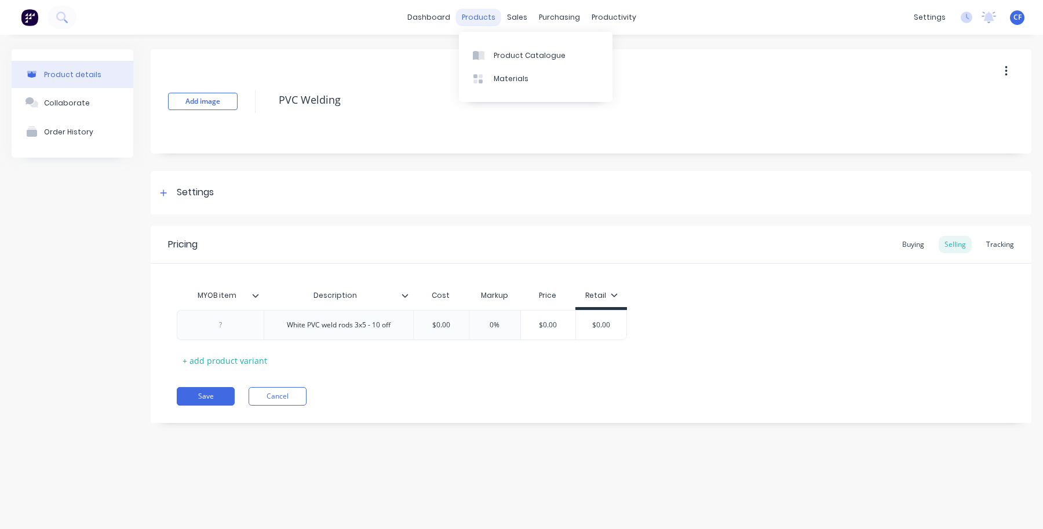
click at [480, 21] on div "products" at bounding box center [478, 17] width 45 height 17
click at [491, 48] on link "Product Catalogue" at bounding box center [536, 54] width 154 height 23
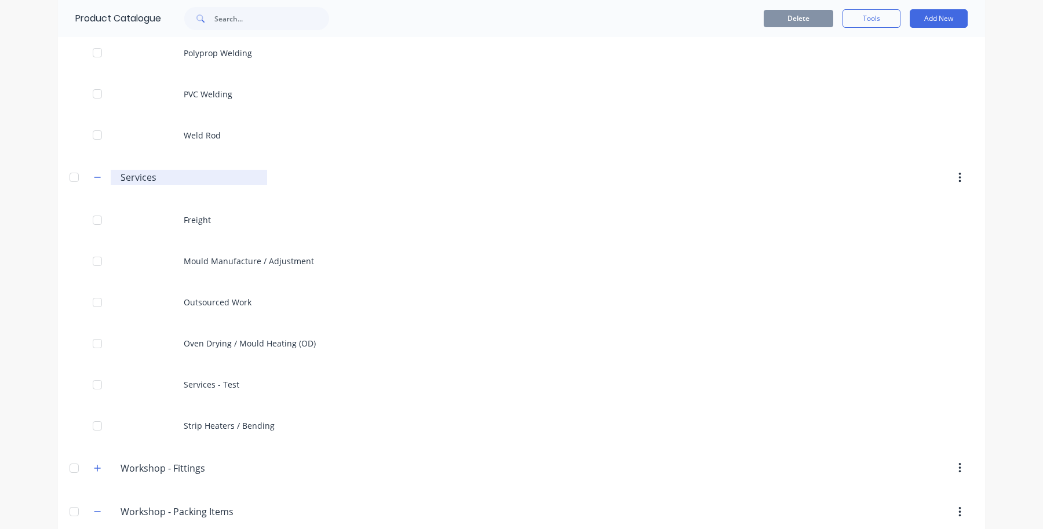
scroll to position [2235, 0]
click at [180, 183] on input "Services" at bounding box center [190, 176] width 138 height 14
type input "Services - Miscelaneous"
click at [451, 187] on div at bounding box center [620, 176] width 707 height 21
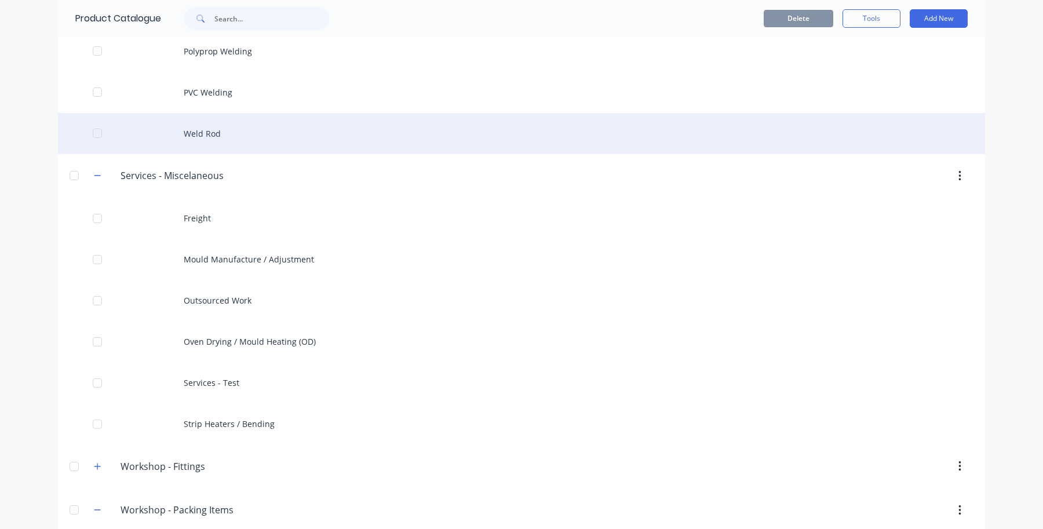
click at [774, 154] on div "Weld Rod" at bounding box center [521, 133] width 927 height 41
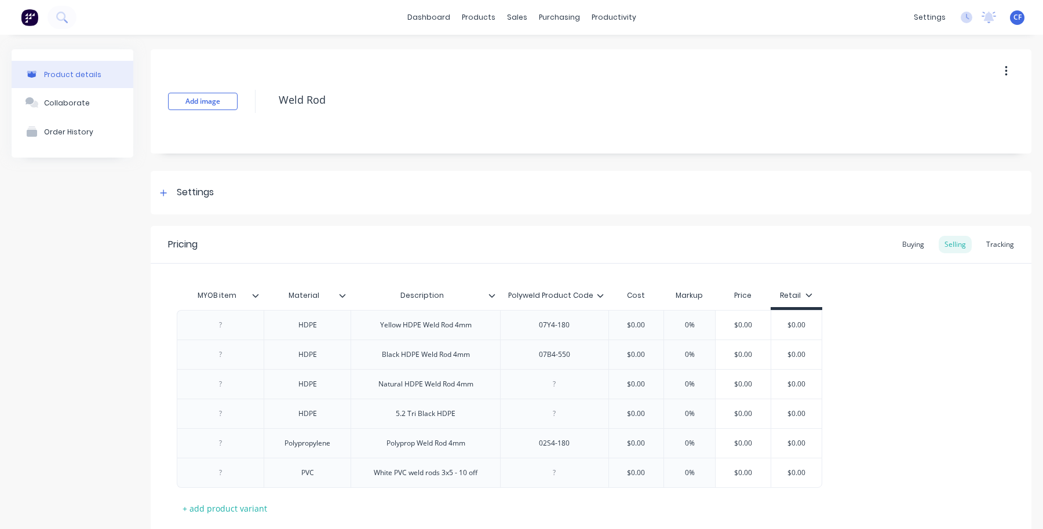
type textarea "x"
click at [485, 41] on div "Product Catalogue Materials" at bounding box center [531, 67] width 154 height 70
click at [485, 53] on link "Product Catalogue" at bounding box center [531, 54] width 154 height 23
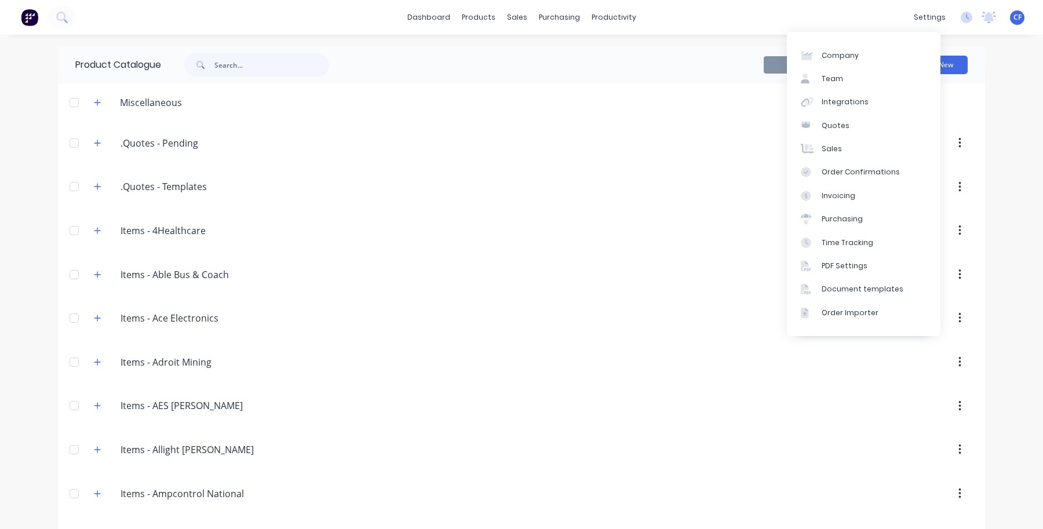
click at [897, 24] on div "dashboard products sales purchasing productivity dashboard products Product Cat…" at bounding box center [521, 17] width 1043 height 35
click at [846, 67] on link "Team" at bounding box center [864, 78] width 154 height 23
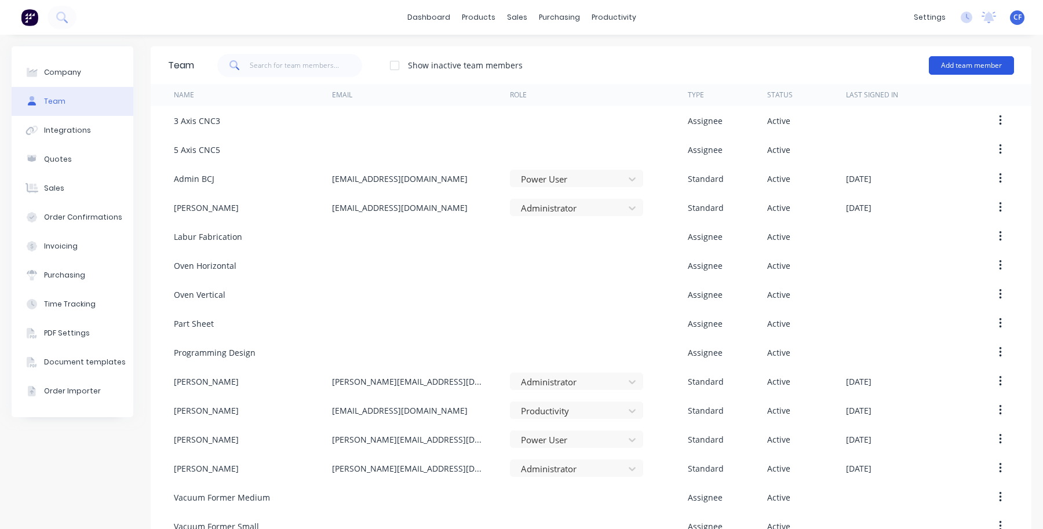
click at [944, 67] on button "Add team member" at bounding box center [971, 65] width 85 height 19
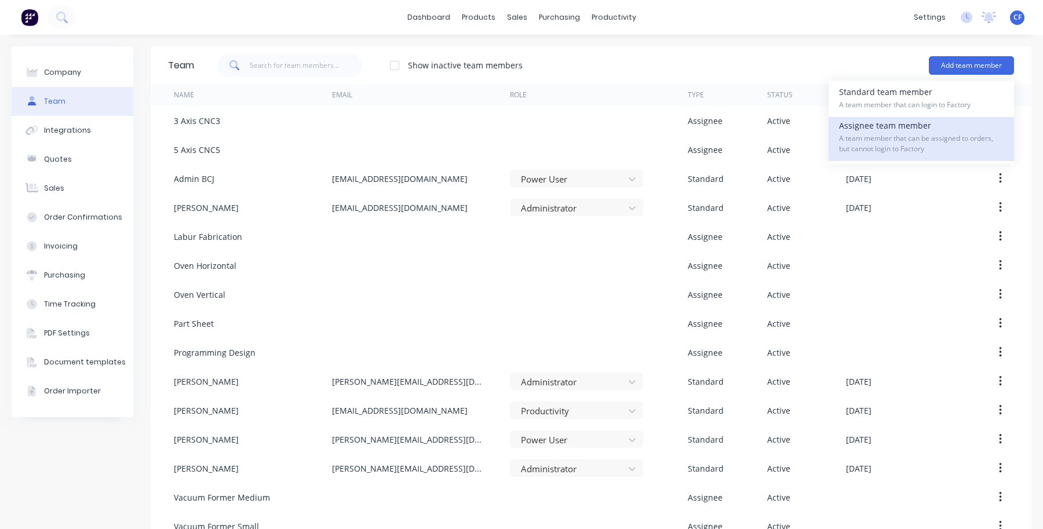
click at [908, 140] on span "A team member that can be assigned to orders, but cannot login to Factory" at bounding box center [921, 143] width 165 height 21
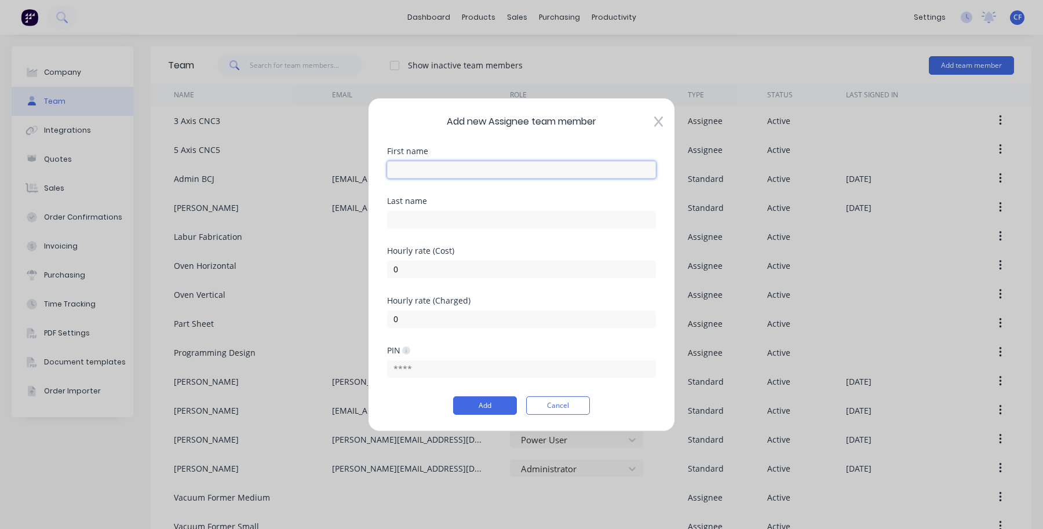
click at [472, 175] on input "text" at bounding box center [521, 169] width 269 height 17
click at [505, 159] on div at bounding box center [521, 168] width 269 height 20
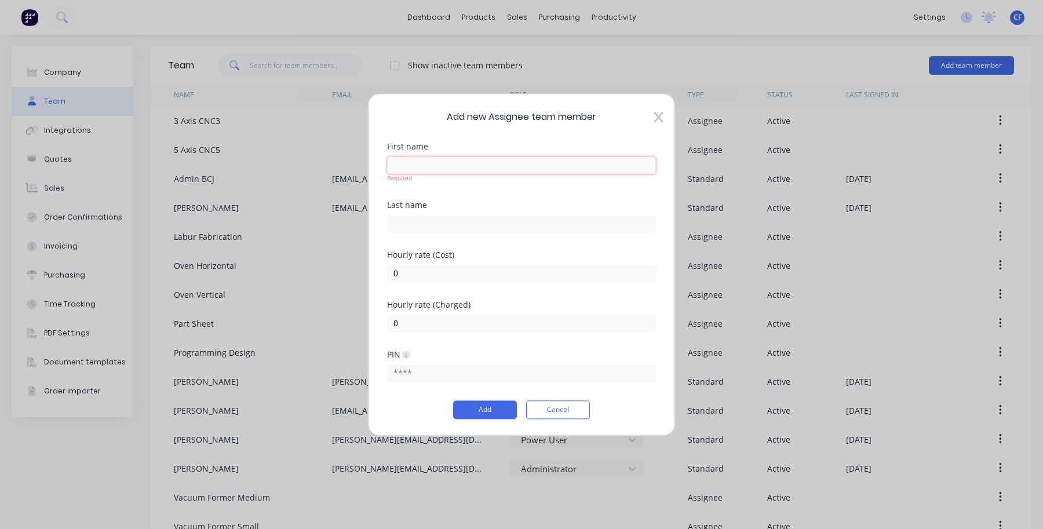
click at [505, 159] on input "text" at bounding box center [521, 164] width 269 height 17
click at [479, 167] on input "text" at bounding box center [521, 164] width 269 height 17
click at [483, 168] on input "text" at bounding box center [521, 164] width 269 height 17
click at [356, 207] on div "Add new Assignee team member First name Required Last name Hourly rate (Cost) 0…" at bounding box center [521, 264] width 1043 height 529
click at [394, 170] on input "text" at bounding box center [521, 164] width 269 height 17
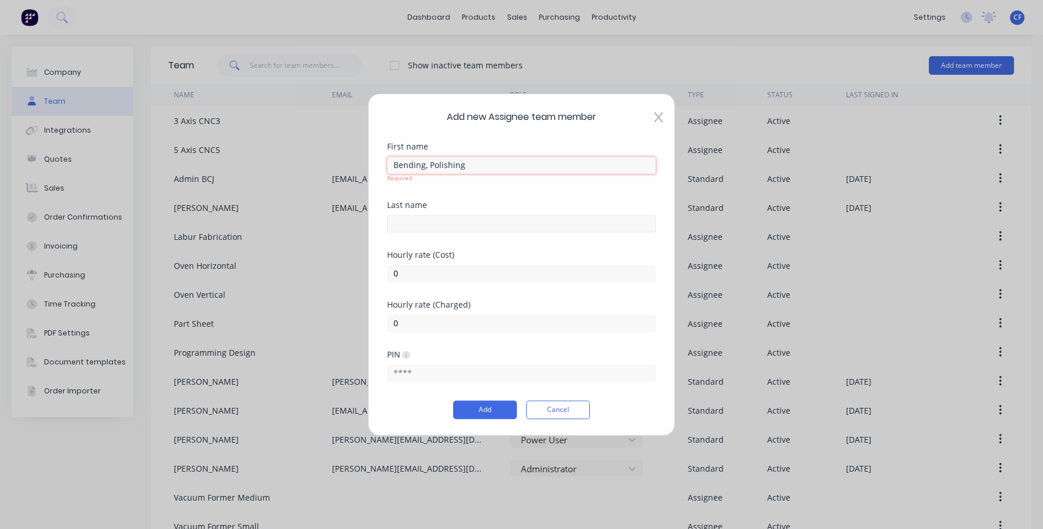
type input "Bending, Polishing"
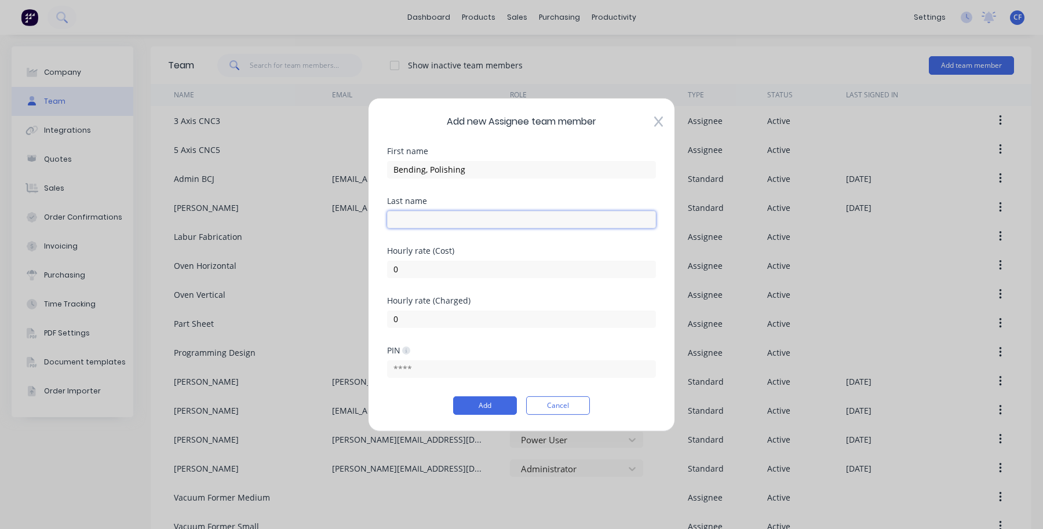
click at [415, 227] on input "text" at bounding box center [521, 218] width 269 height 17
type input "Welding"
click at [429, 277] on input "0" at bounding box center [521, 268] width 269 height 17
drag, startPoint x: 429, startPoint y: 277, endPoint x: 271, endPoint y: 267, distance: 158.5
click at [271, 267] on div "Add new Assignee team member First name Bending, Polishing Last name Welding Ho…" at bounding box center [521, 264] width 1043 height 529
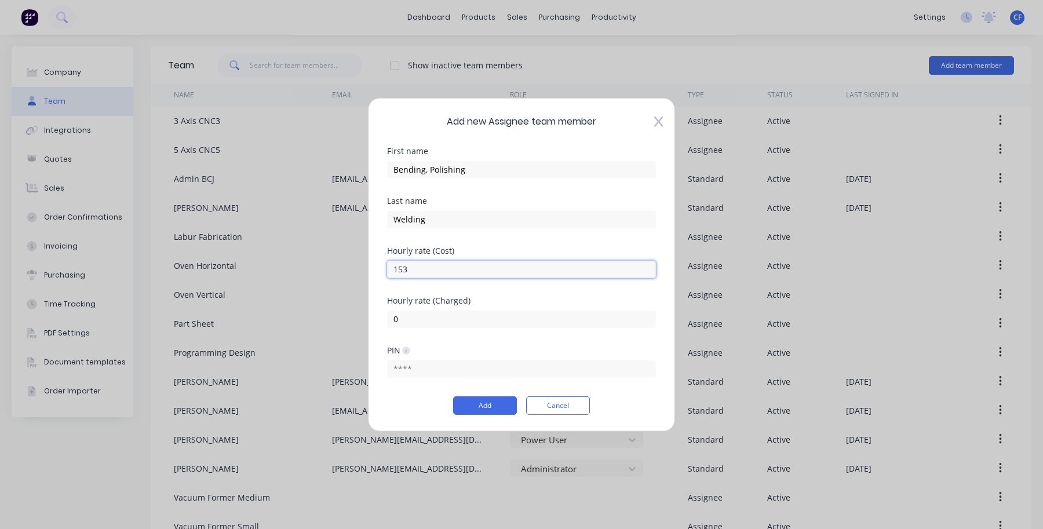
type input "153.26"
drag, startPoint x: 422, startPoint y: 326, endPoint x: 227, endPoint y: 343, distance: 195.4
click at [227, 343] on div "Add new Assignee team member First name Bending, Polishing Last name Welding Ho…" at bounding box center [521, 264] width 1043 height 529
type input "175"
click at [464, 406] on button "Add" at bounding box center [485, 405] width 64 height 19
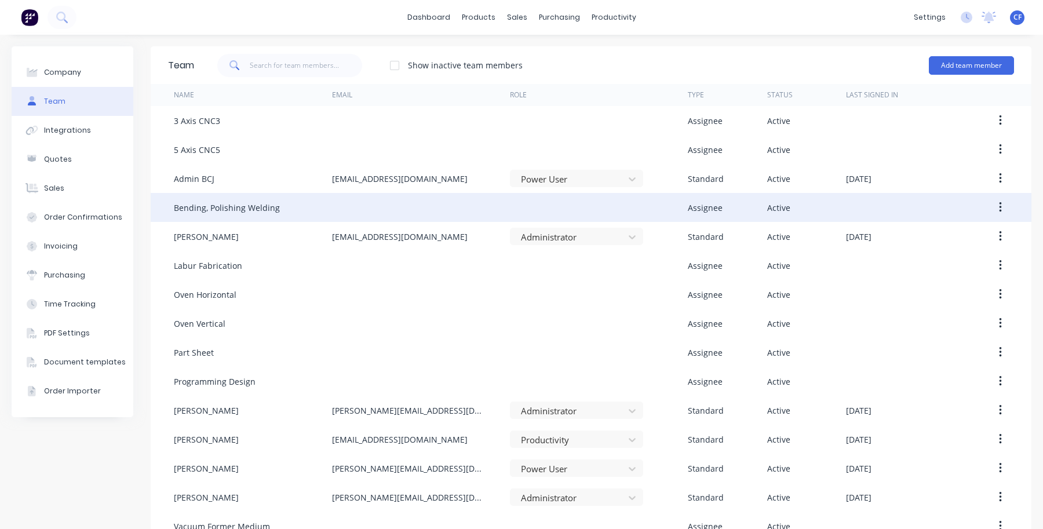
click at [276, 203] on div "Bending, Polishing Welding" at bounding box center [253, 207] width 158 height 29
click at [998, 203] on button "button" at bounding box center [1000, 207] width 27 height 21
click at [916, 234] on div "Edit" at bounding box center [959, 238] width 89 height 17
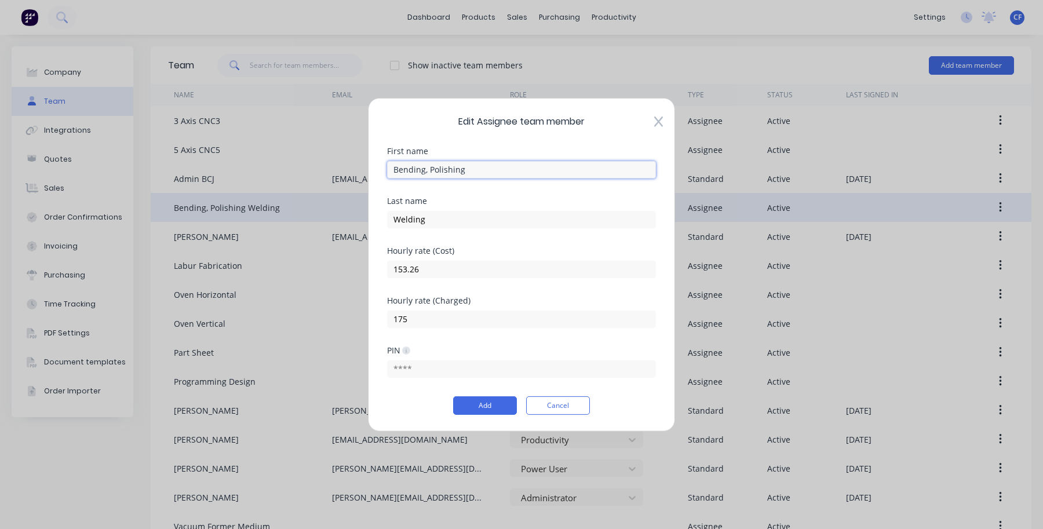
click at [467, 168] on input "Bending, Polishing" at bounding box center [521, 169] width 269 height 17
type input "Bending, Polishing,"
click at [477, 403] on button "Add" at bounding box center [485, 405] width 64 height 19
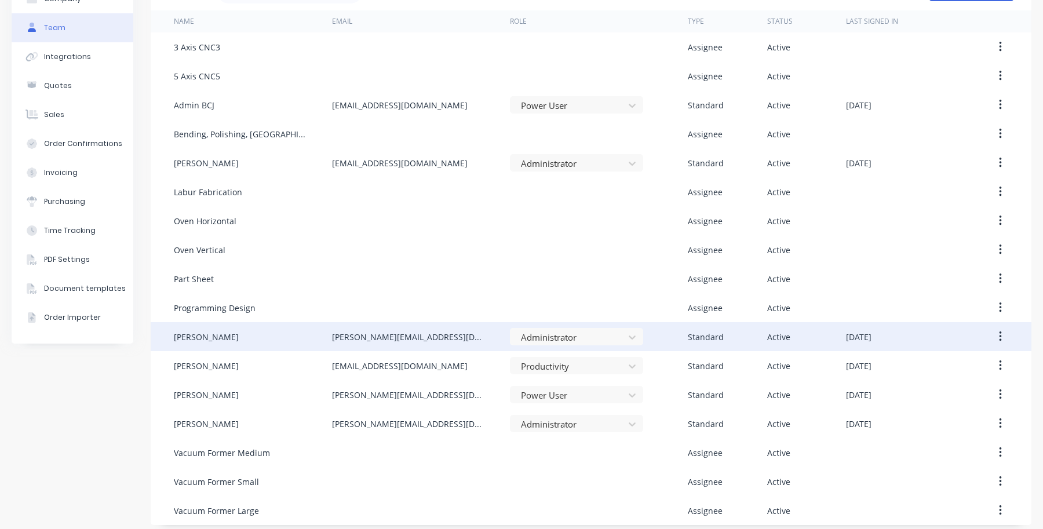
scroll to position [80, 0]
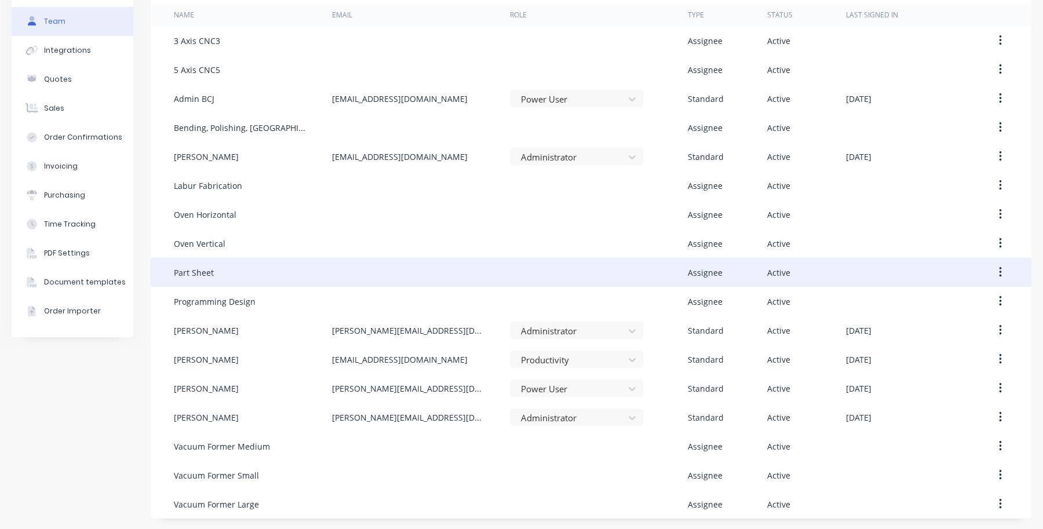
click at [999, 267] on icon "button" at bounding box center [1000, 272] width 3 height 13
click at [930, 346] on div "Delete" at bounding box center [959, 349] width 89 height 17
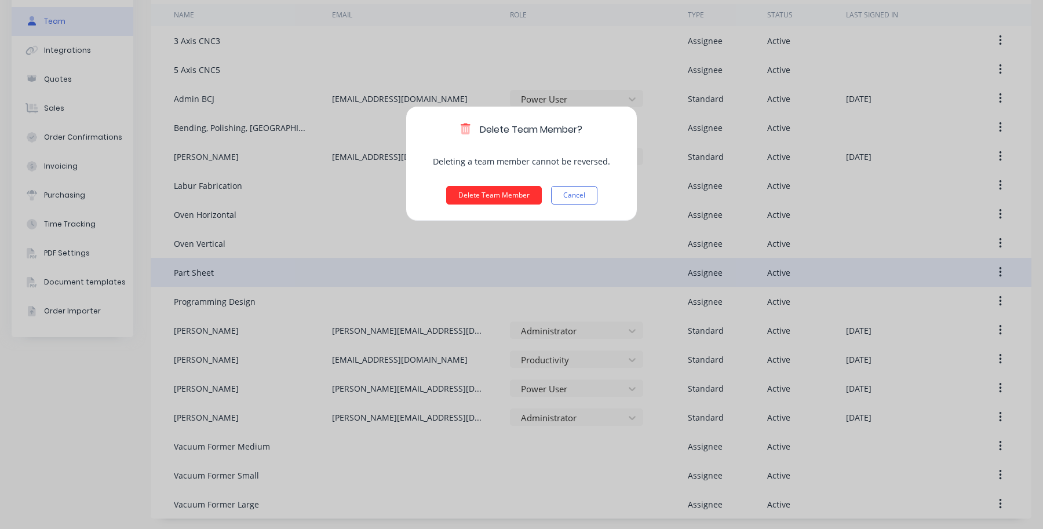
click at [487, 195] on button "Delete Team Member" at bounding box center [494, 195] width 96 height 19
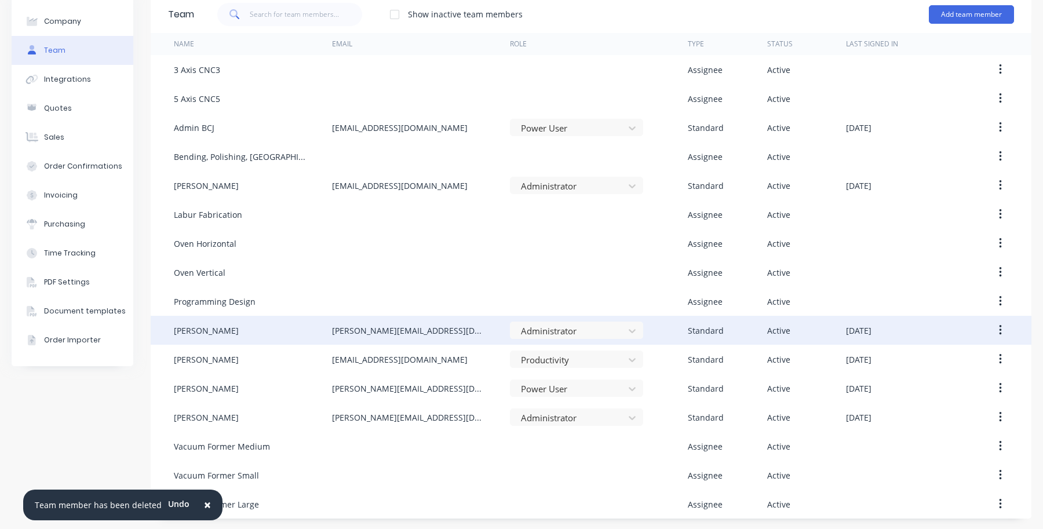
scroll to position [0, 0]
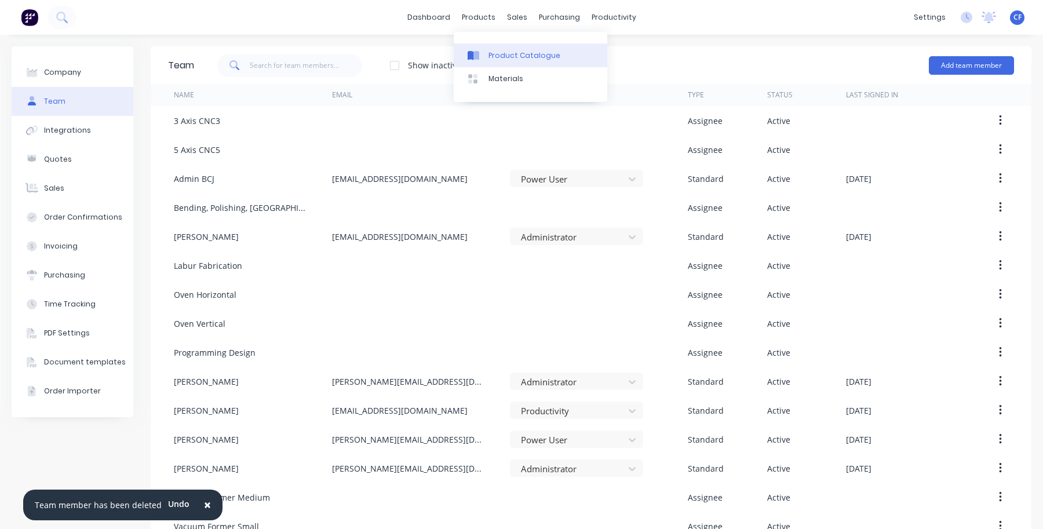
click at [516, 50] on div "Product Catalogue" at bounding box center [525, 55] width 72 height 10
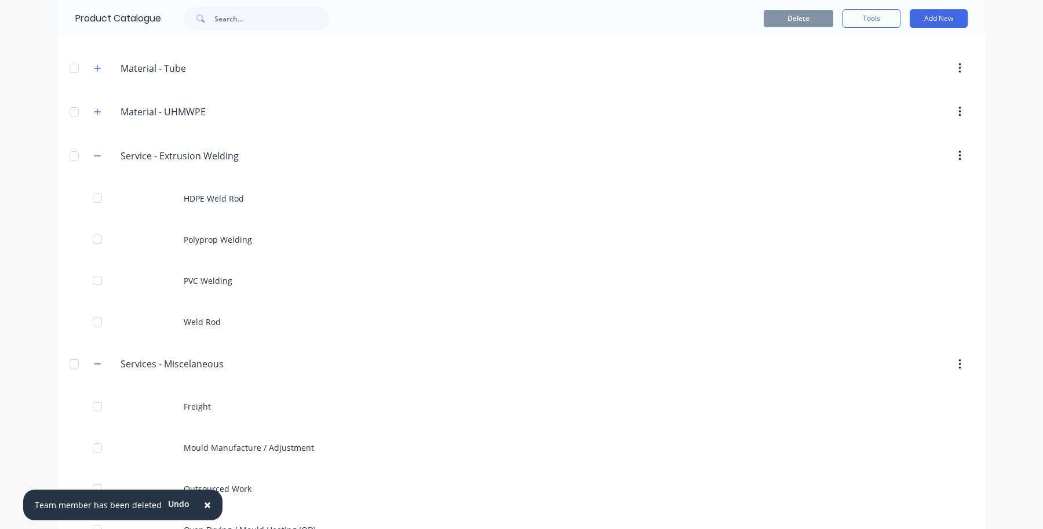
scroll to position [2052, 0]
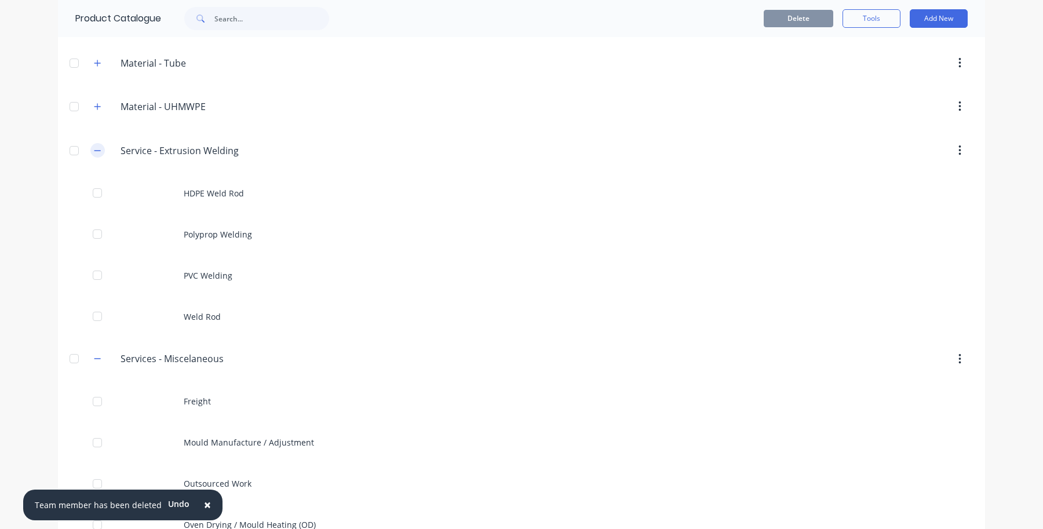
click at [92, 158] on button "button" at bounding box center [97, 150] width 14 height 14
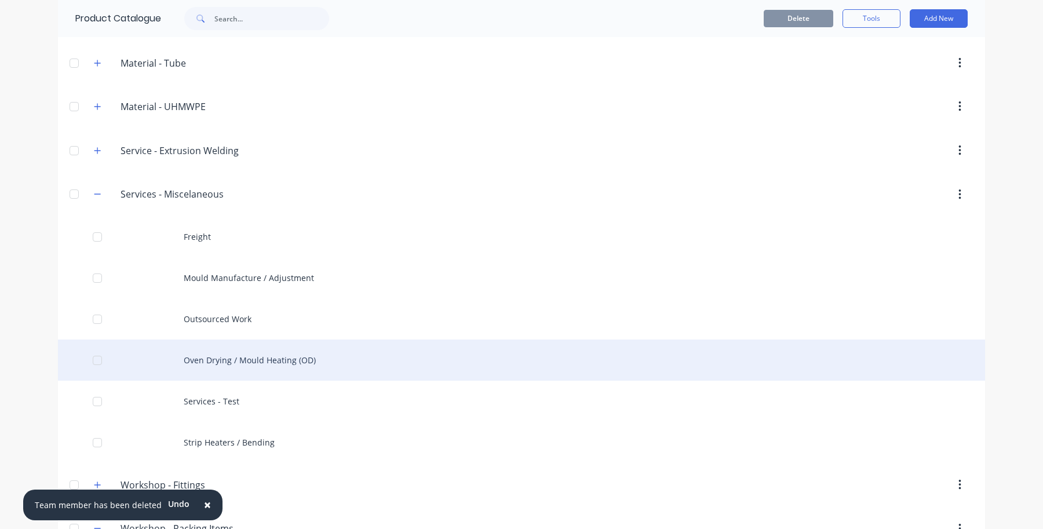
click at [235, 365] on div "Oven Drying / Mould Heating (OD)" at bounding box center [521, 360] width 927 height 41
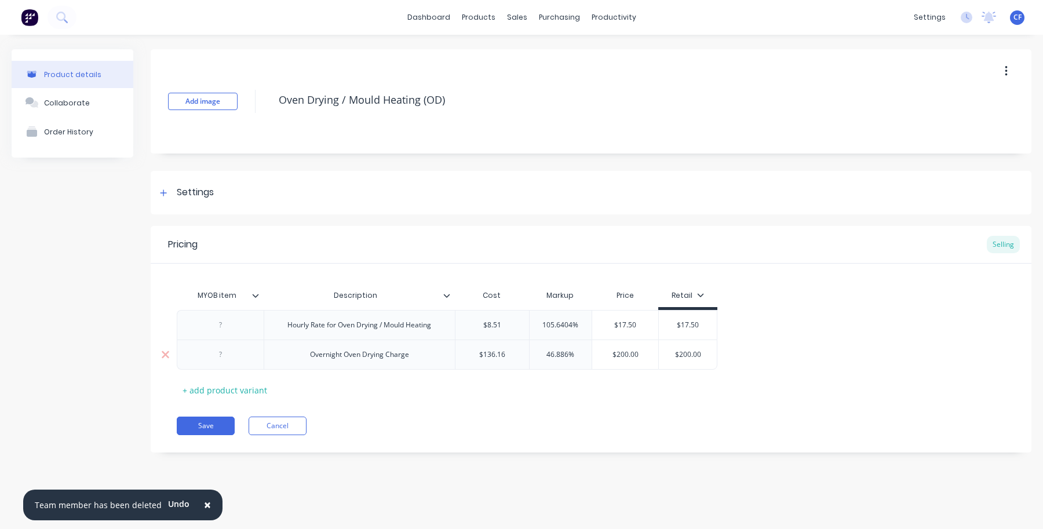
type textarea "x"
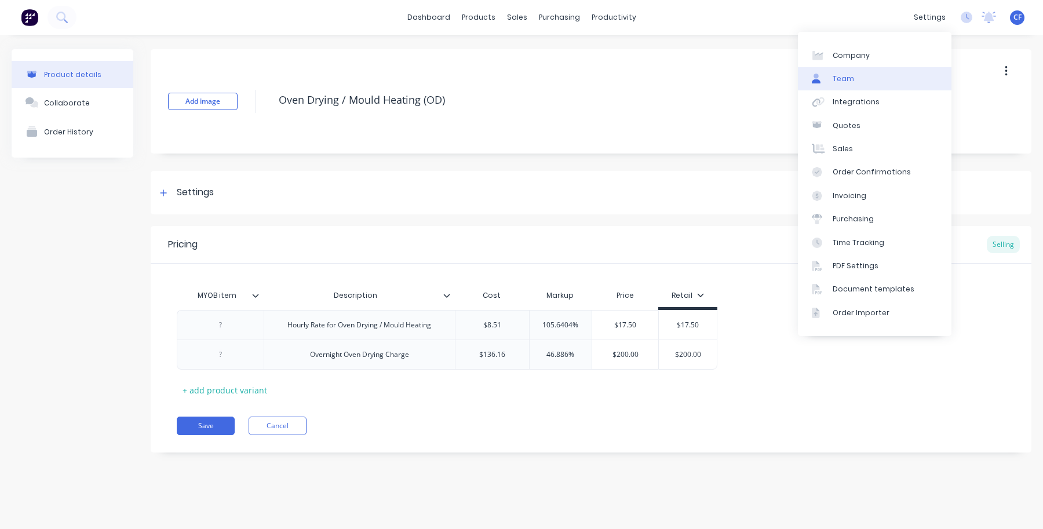
click at [858, 68] on link "Team" at bounding box center [875, 78] width 154 height 23
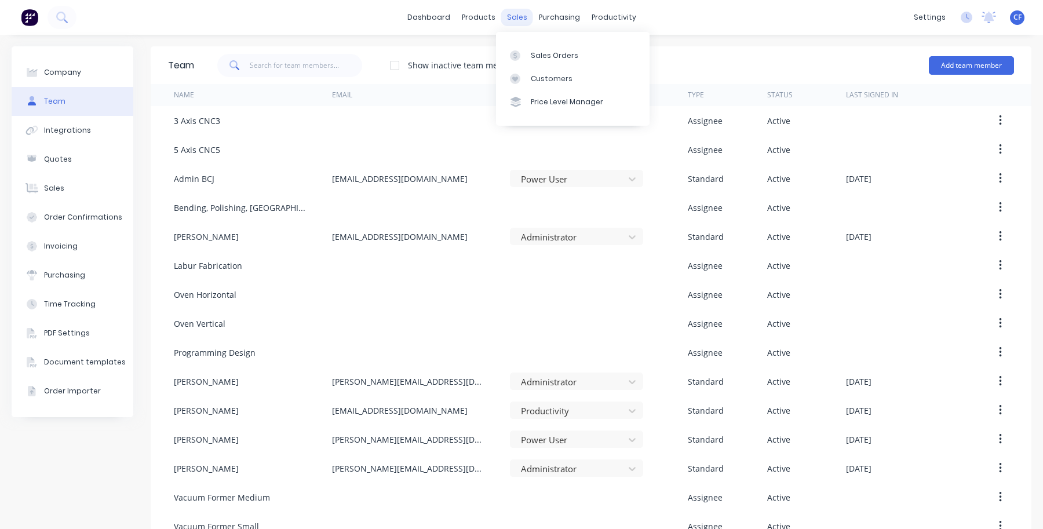
click at [510, 17] on div "sales" at bounding box center [517, 17] width 32 height 17
click at [467, 17] on div "products" at bounding box center [478, 17] width 45 height 17
click at [489, 60] on div "Product Catalogue" at bounding box center [525, 55] width 72 height 10
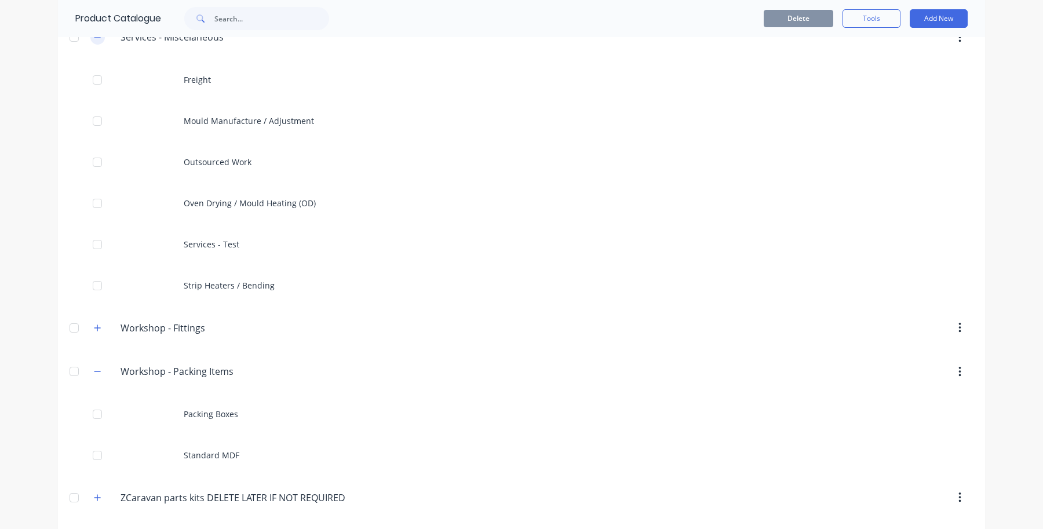
click at [94, 38] on icon "button" at bounding box center [97, 37] width 6 height 1
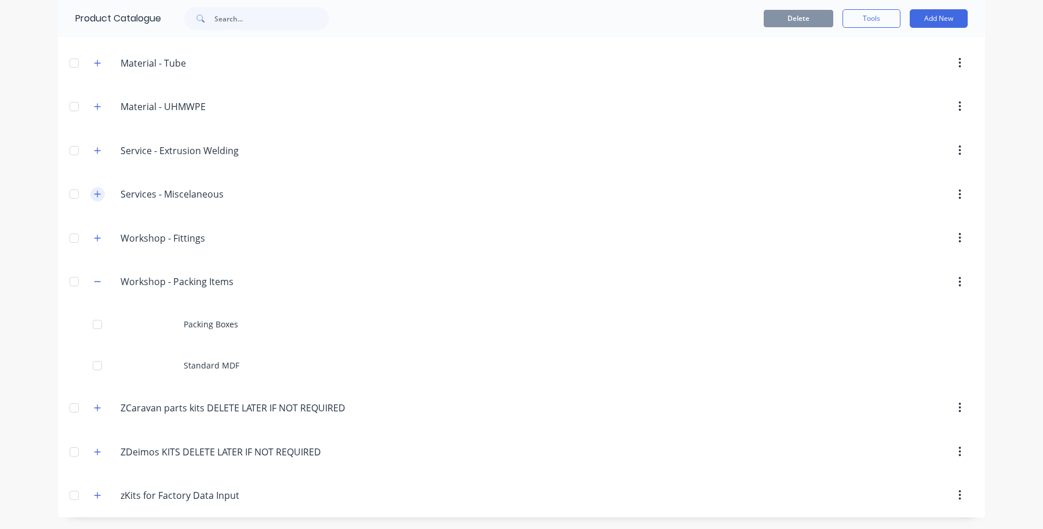
scroll to position [2066, 0]
click at [94, 283] on icon "button" at bounding box center [97, 282] width 7 height 8
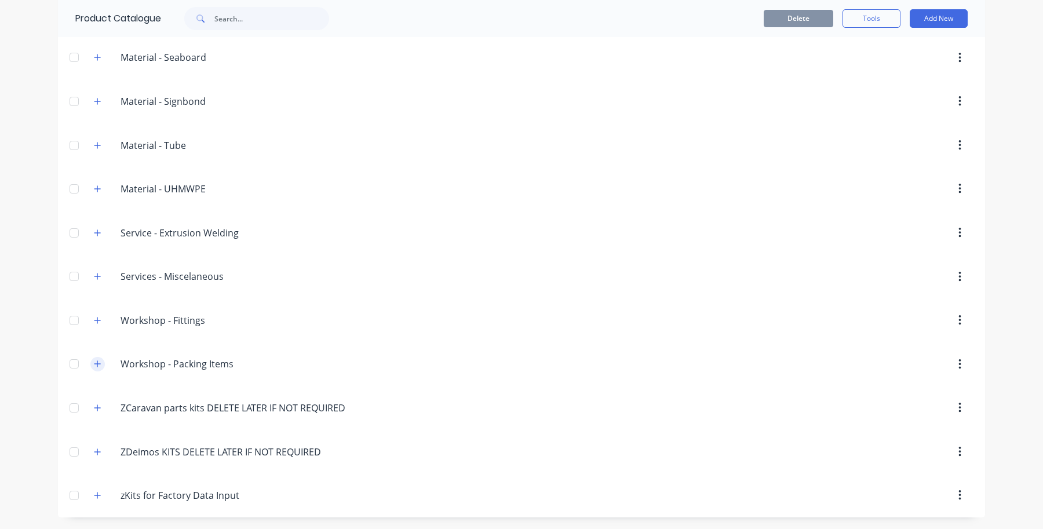
click at [90, 369] on button "button" at bounding box center [97, 364] width 14 height 14
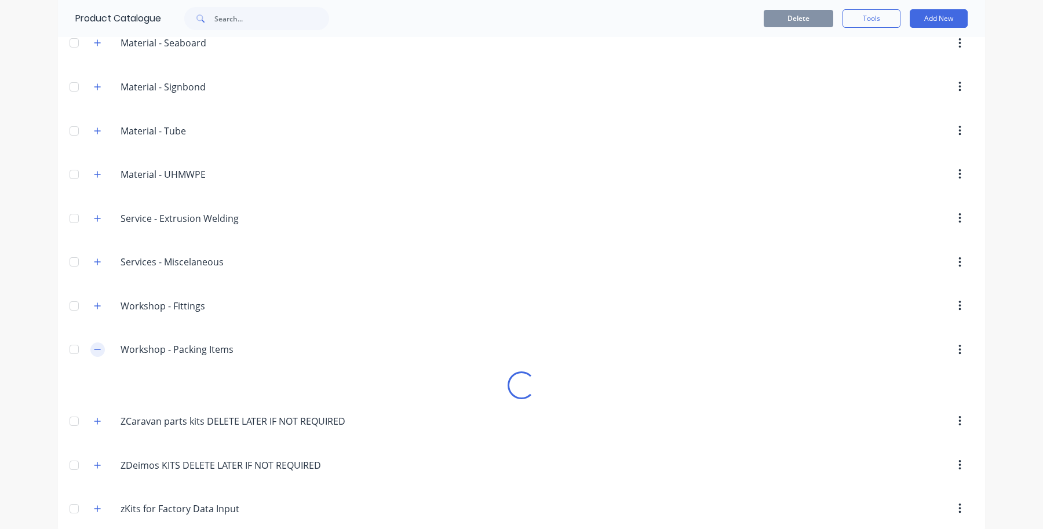
scroll to position [2066, 0]
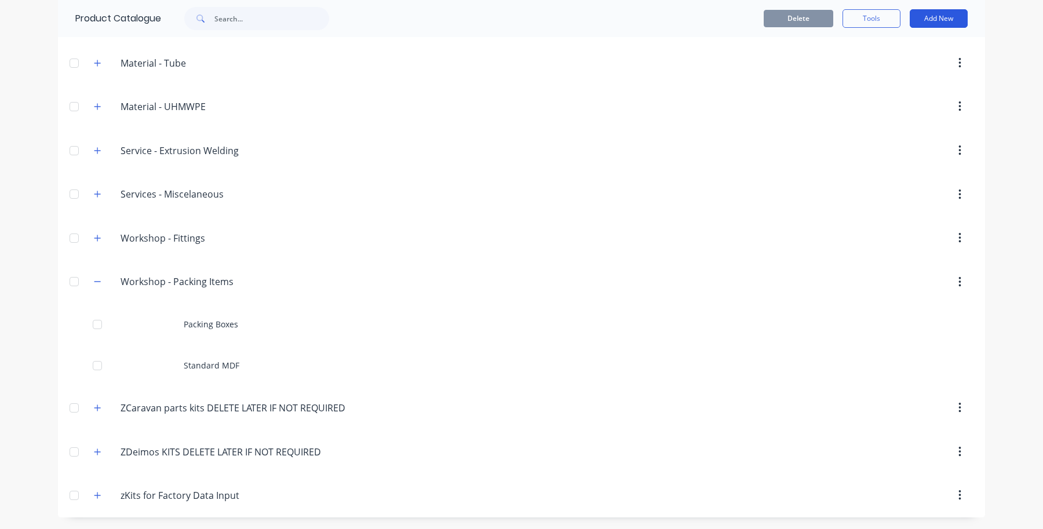
click at [925, 23] on button "Add New" at bounding box center [939, 18] width 58 height 19
drag, startPoint x: 890, startPoint y: 67, endPoint x: 882, endPoint y: 50, distance: 18.4
click at [882, 50] on div "Category Product Product Kit" at bounding box center [913, 71] width 110 height 75
click at [882, 50] on div "Category" at bounding box center [912, 48] width 89 height 17
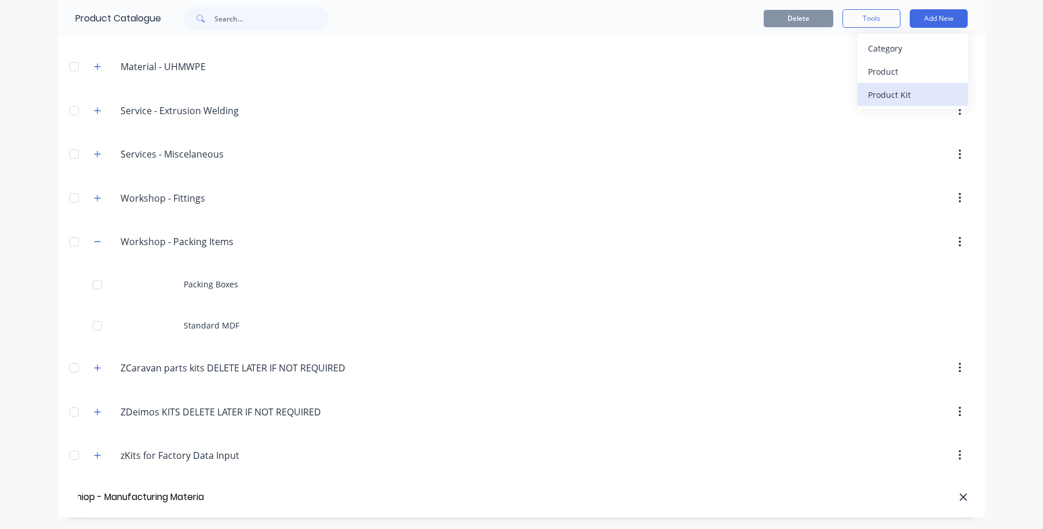
scroll to position [0, 50]
type input "Workshiop - Manufacturing Materials"
click at [16, 432] on div "dashboard products sales purchasing productivity dashboard products Product Cat…" at bounding box center [521, 264] width 1043 height 529
drag, startPoint x: 312, startPoint y: 489, endPoint x: 246, endPoint y: 506, distance: 67.8
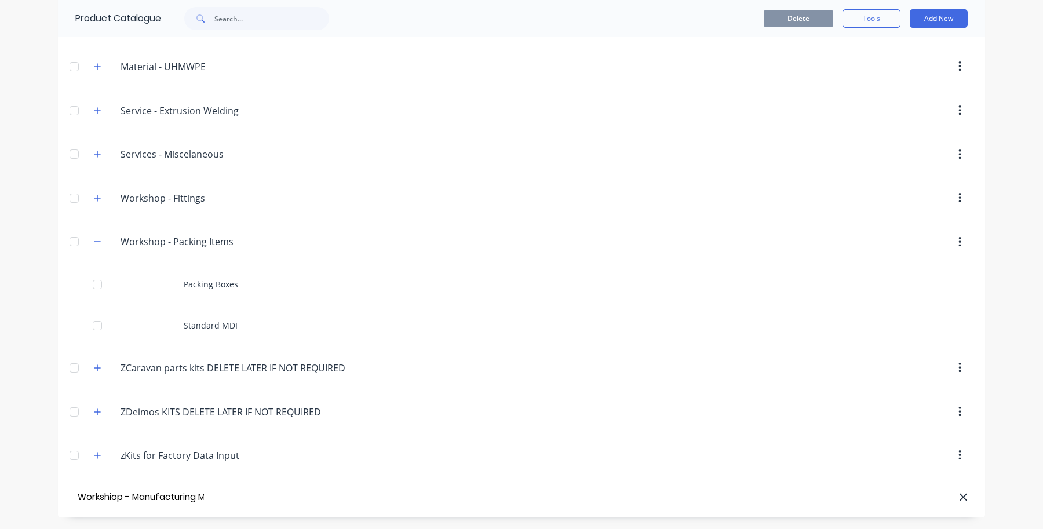
click at [310, 491] on header "Workshiop - Manufacturing Materials" at bounding box center [521, 498] width 927 height 40
click at [154, 513] on header "Workshiop - Manufacturing Materials" at bounding box center [521, 498] width 927 height 40
click at [149, 498] on input "Workshiop - Manufacturing Materials" at bounding box center [140, 497] width 131 height 17
click at [206, 511] on header "Workshiop - Manufacturing Materials" at bounding box center [521, 498] width 927 height 40
click at [170, 496] on input "Workshiop - Manufacturing Materials" at bounding box center [140, 497] width 131 height 17
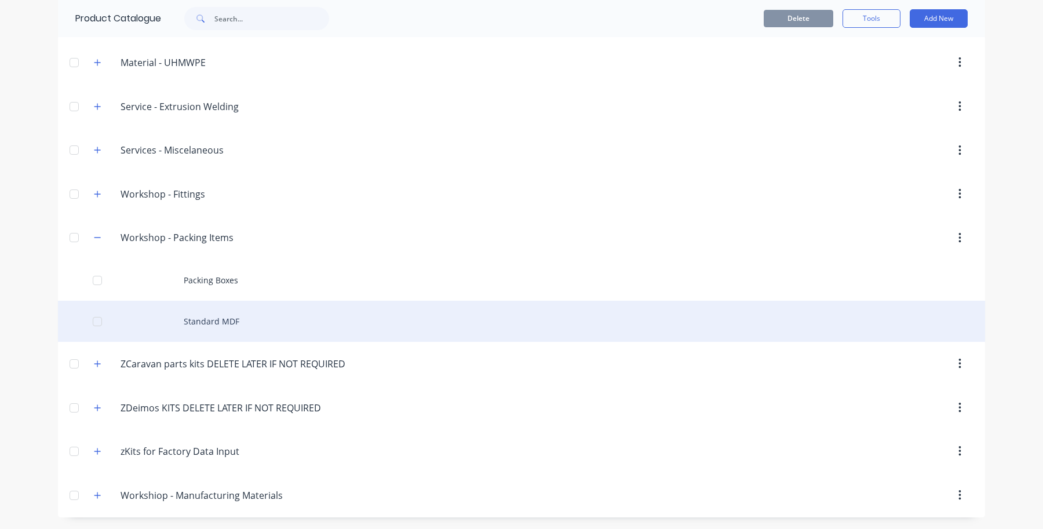
click at [236, 314] on div "Standard MDF" at bounding box center [521, 321] width 927 height 41
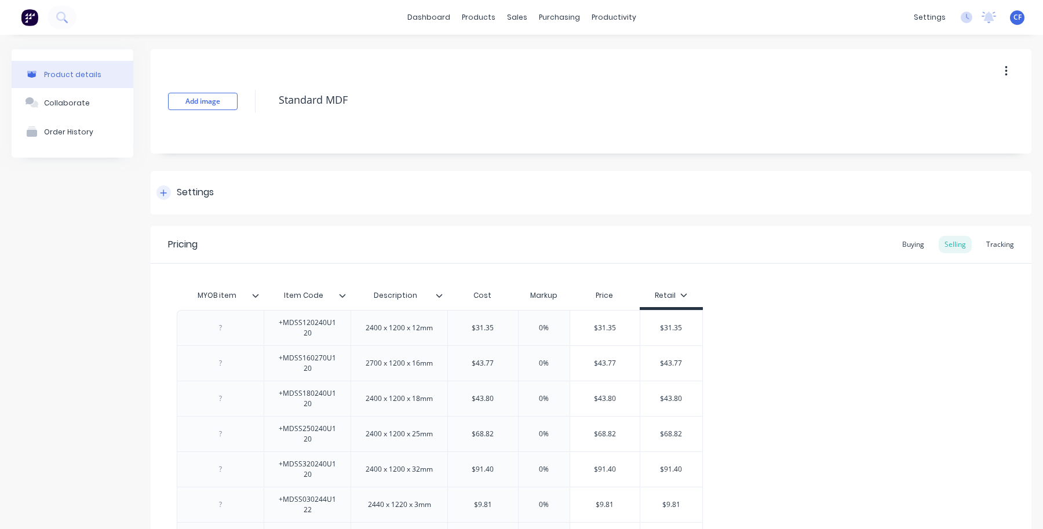
click at [170, 193] on div at bounding box center [163, 192] width 14 height 14
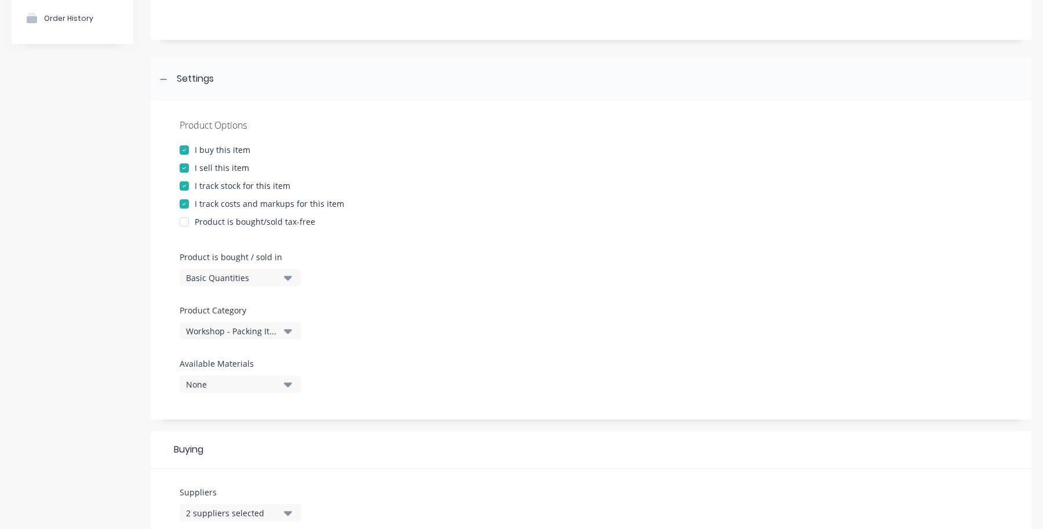
click at [245, 347] on div "Product Options I buy this item I sell this item I track stock for this item I …" at bounding box center [591, 260] width 881 height 319
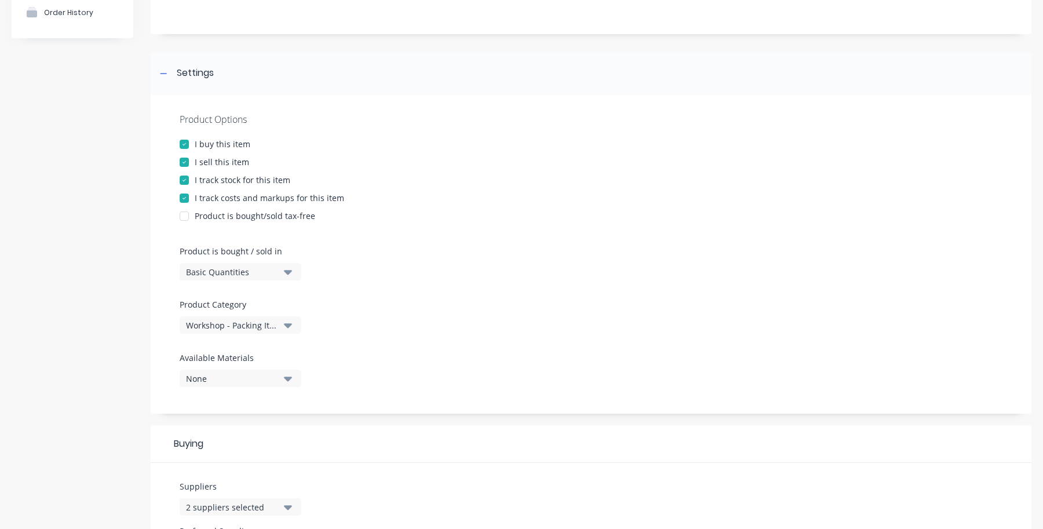
click at [239, 325] on div "Workshop - Packing Items" at bounding box center [232, 325] width 93 height 12
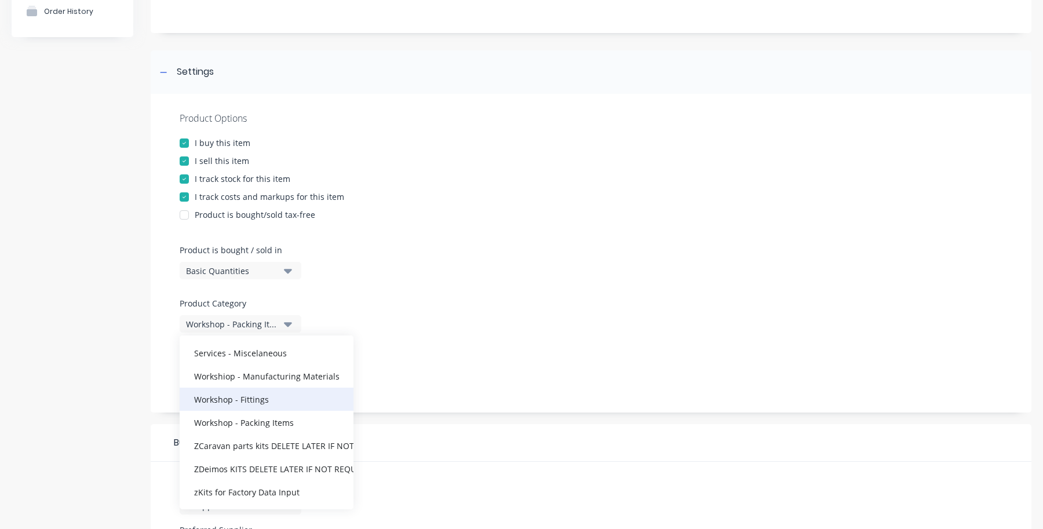
scroll to position [122, 0]
click at [276, 372] on div "Workshiop - Manufacturing Materials" at bounding box center [267, 374] width 174 height 23
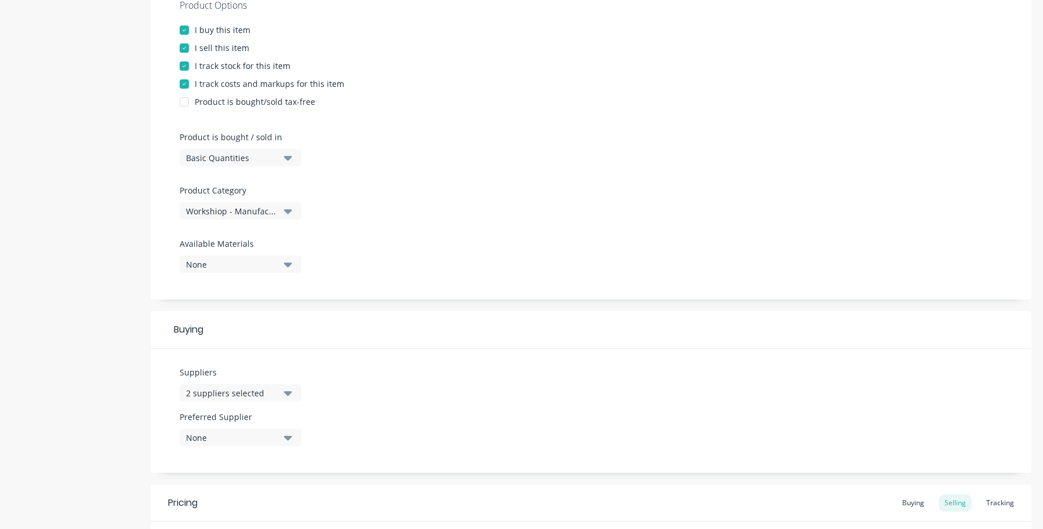
scroll to position [636, 0]
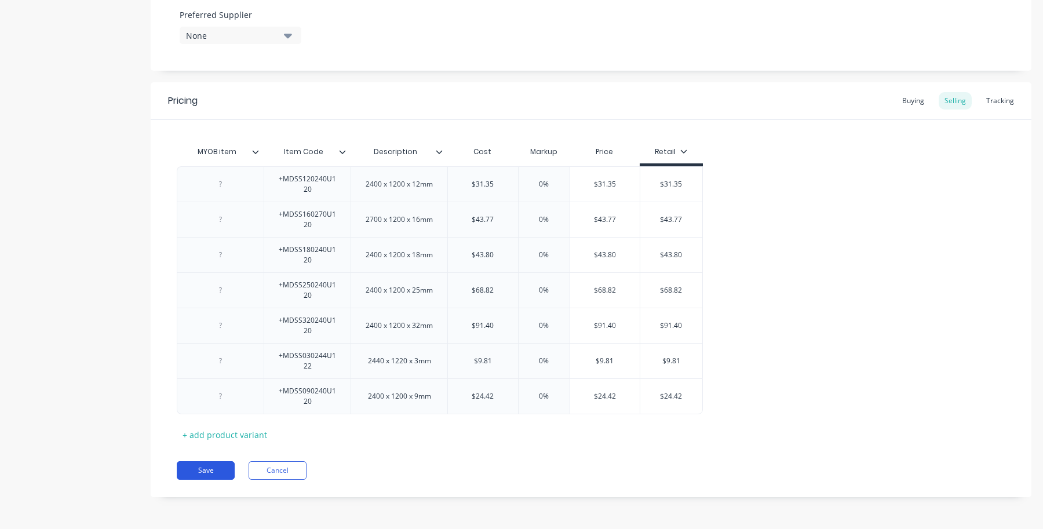
click at [198, 473] on button "Save" at bounding box center [206, 470] width 58 height 19
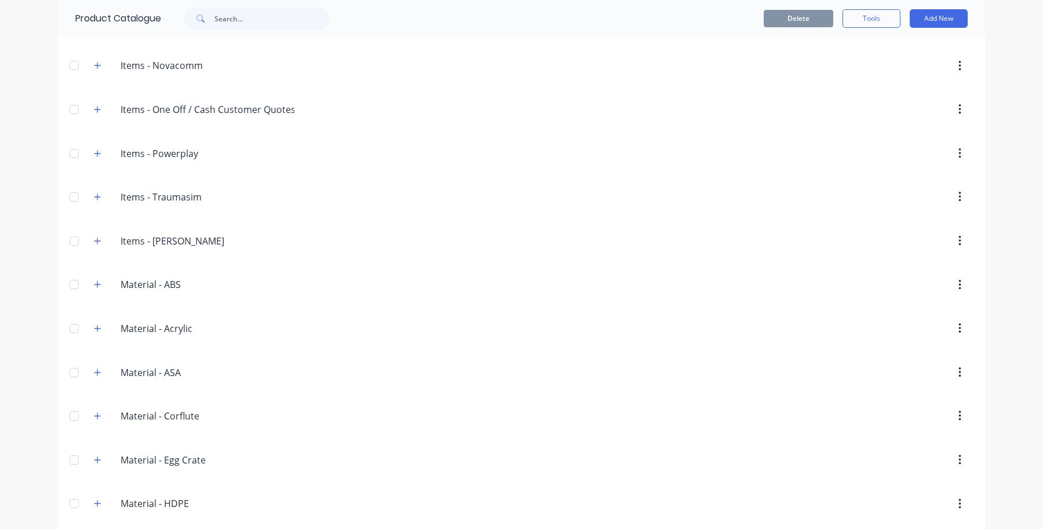
scroll to position [1086, 0]
click at [100, 119] on div "Items.-.One.Off./.Cash.Customer.Quotes Items - One Off / Cash Customer Quotes" at bounding box center [194, 109] width 218 height 21
click at [94, 111] on icon "button" at bounding box center [97, 109] width 7 height 8
click at [94, 112] on icon "button" at bounding box center [97, 108] width 6 height 6
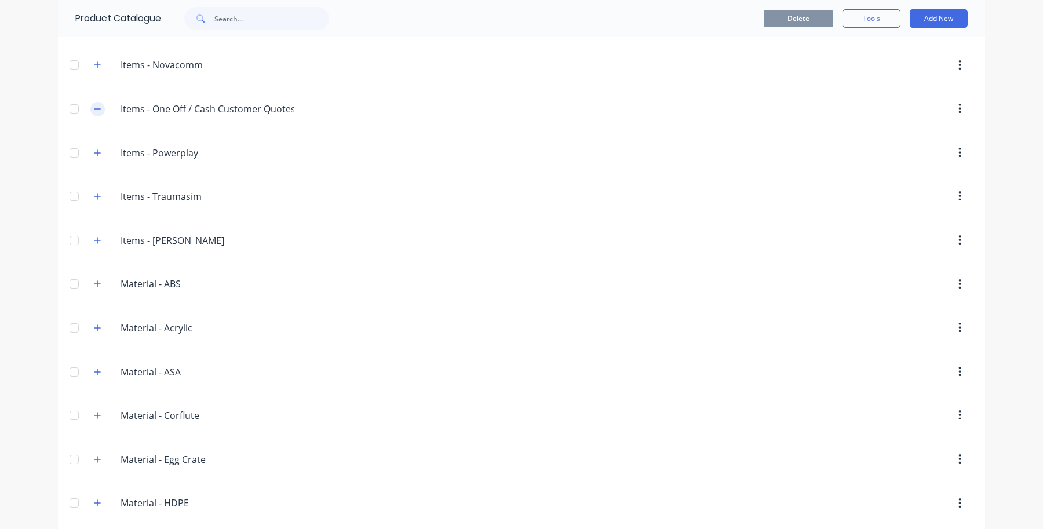
click at [94, 109] on icon "button" at bounding box center [97, 108] width 6 height 1
click at [94, 112] on icon "button" at bounding box center [97, 108] width 6 height 6
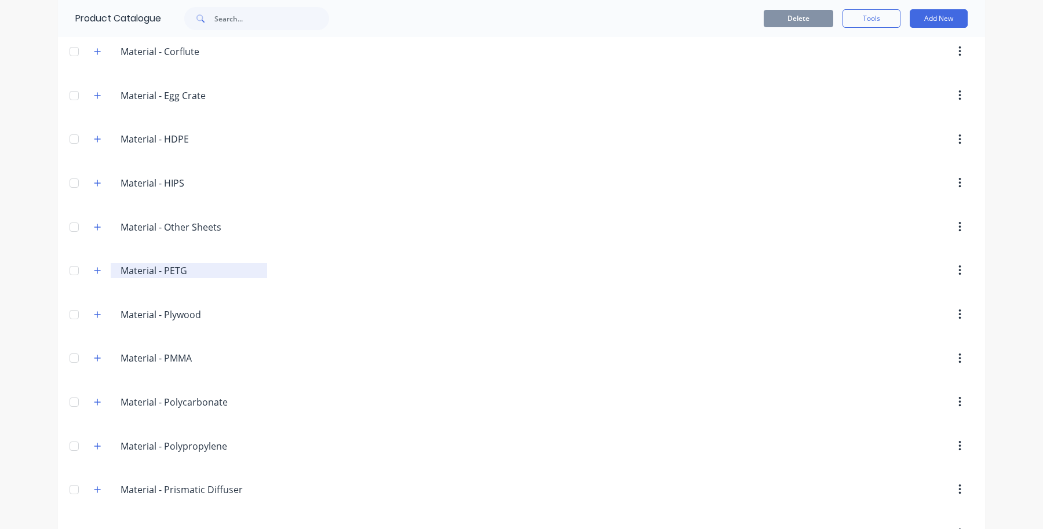
scroll to position [1449, 0]
click at [97, 235] on button "button" at bounding box center [97, 227] width 14 height 14
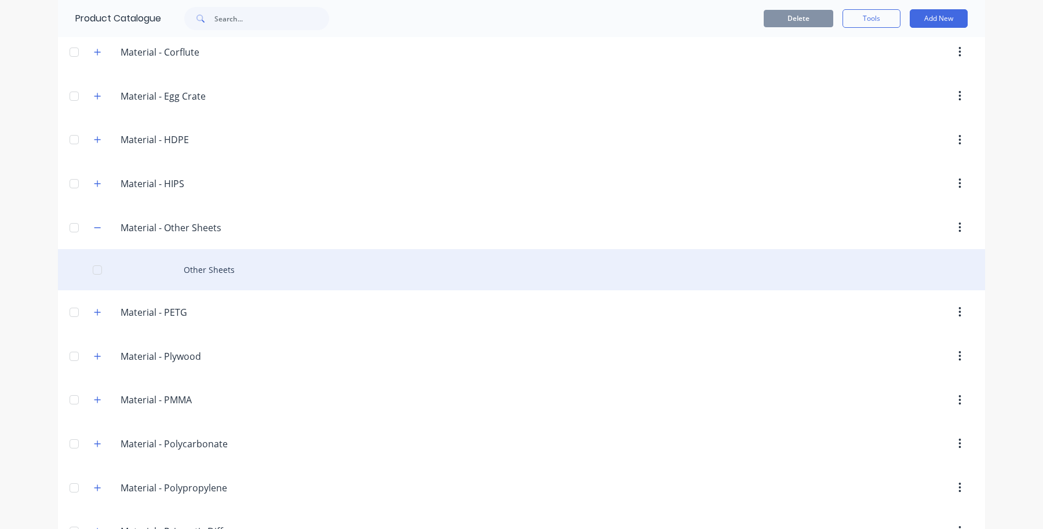
click at [227, 278] on div "Other Sheets" at bounding box center [521, 269] width 927 height 41
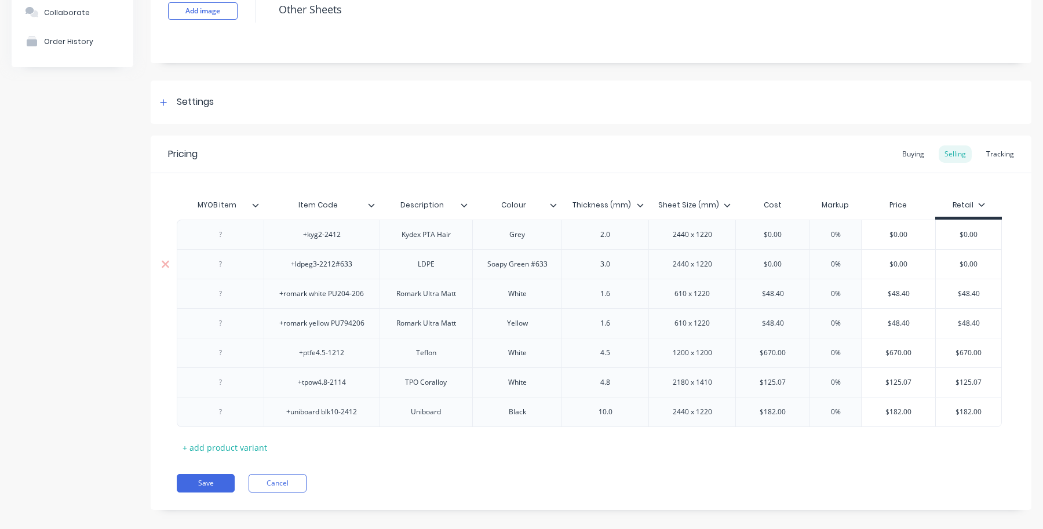
scroll to position [104, 0]
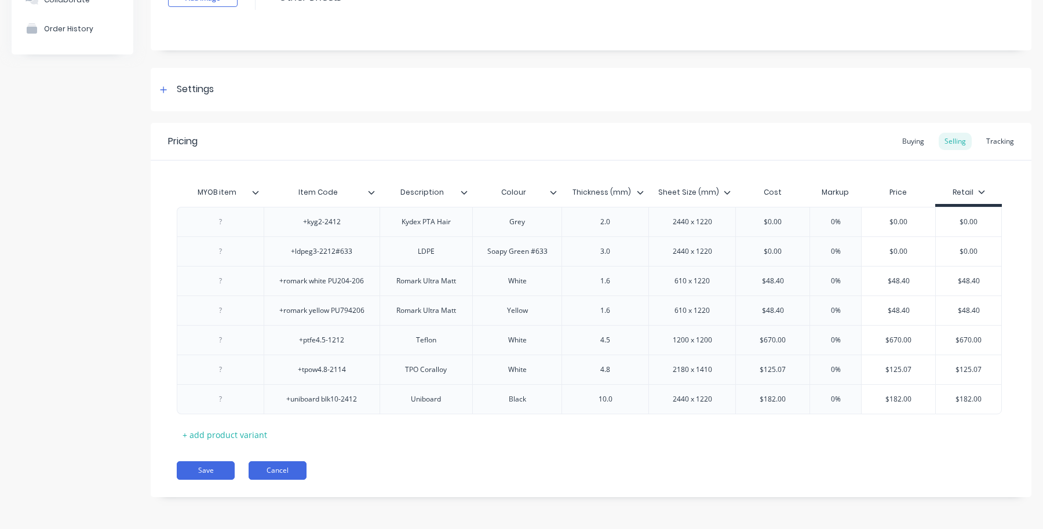
click at [279, 476] on button "Cancel" at bounding box center [278, 470] width 58 height 19
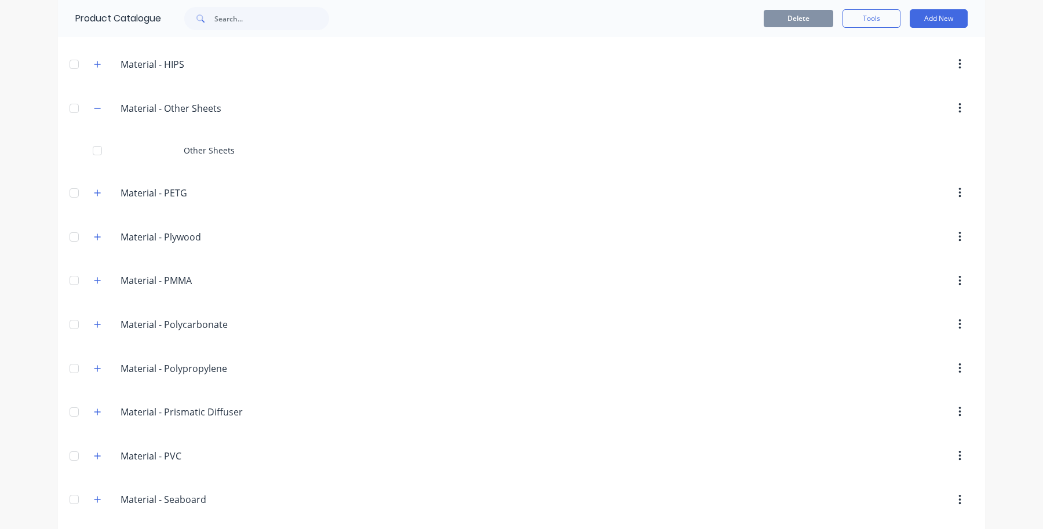
scroll to position [1569, 0]
click at [94, 111] on icon "button" at bounding box center [97, 107] width 7 height 8
click at [94, 202] on button "button" at bounding box center [97, 194] width 14 height 14
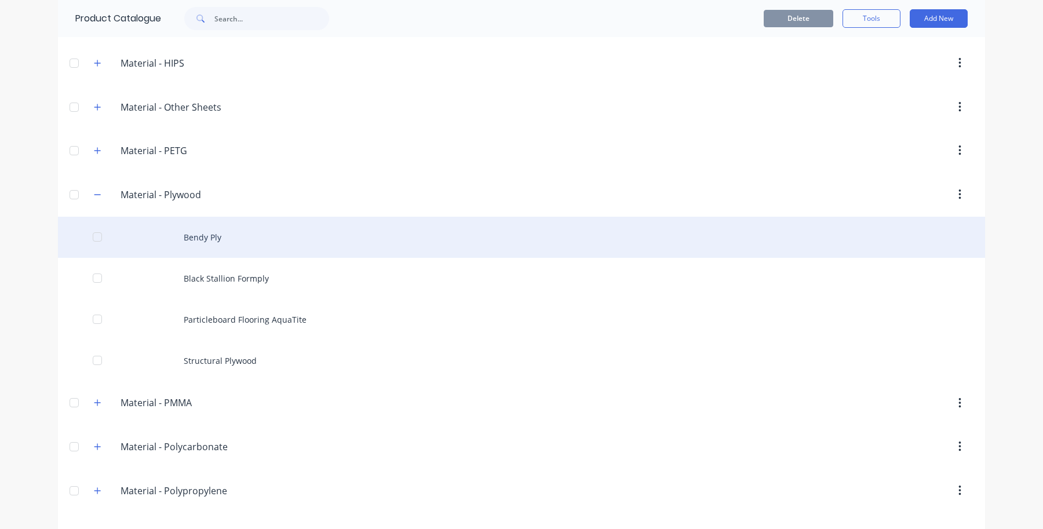
click at [93, 245] on div at bounding box center [97, 236] width 23 height 23
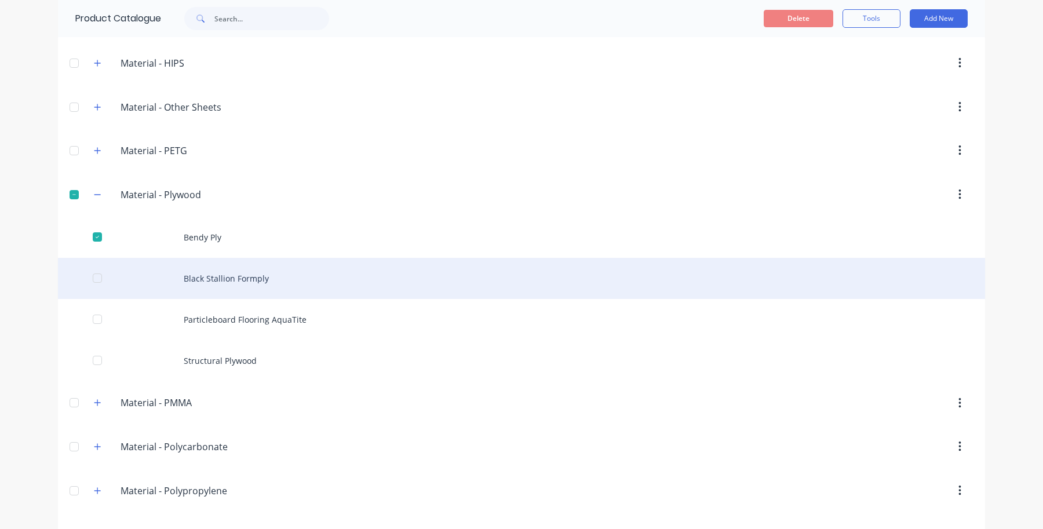
click at [103, 279] on div "Black Stallion Formply" at bounding box center [521, 278] width 927 height 41
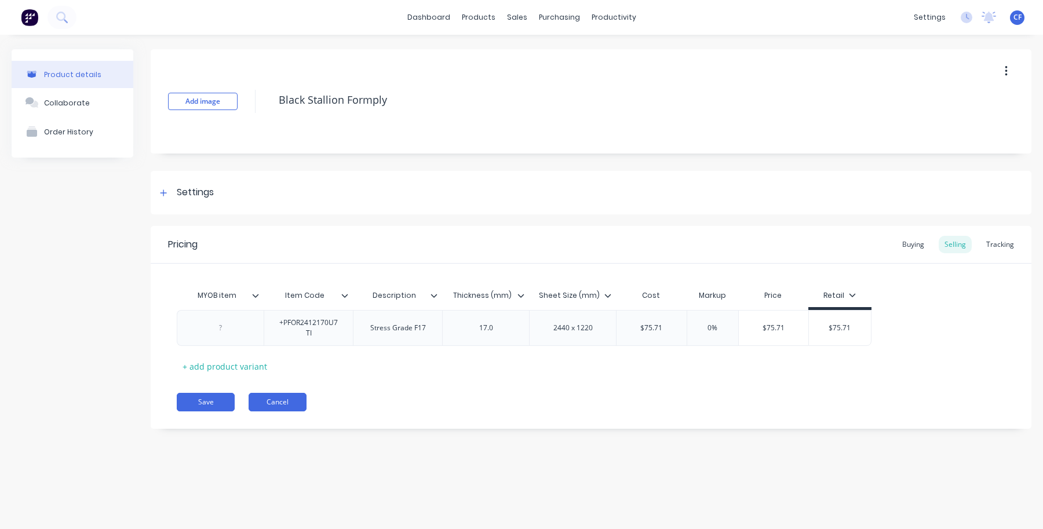
click at [296, 400] on button "Cancel" at bounding box center [278, 402] width 58 height 19
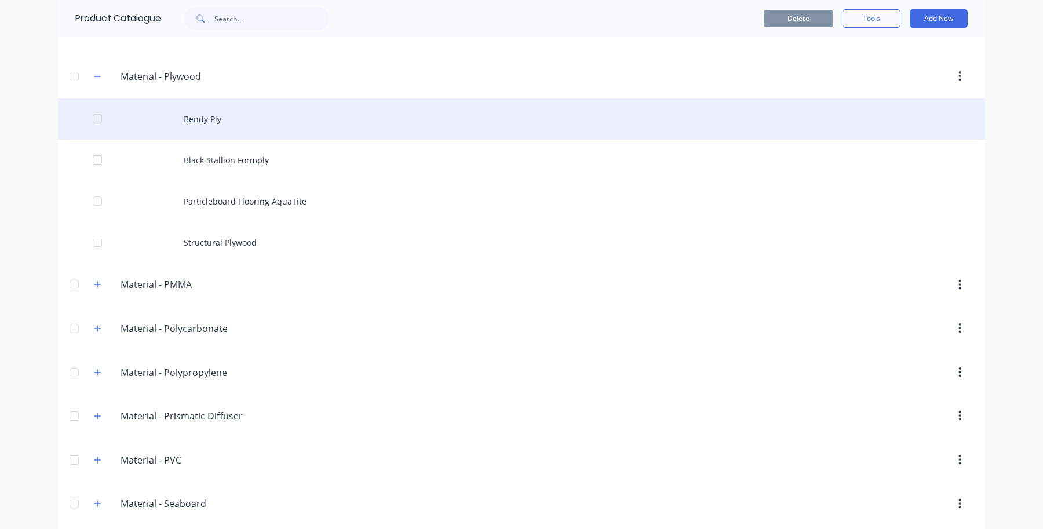
scroll to position [1689, 0]
click at [249, 128] on div "Bendy Ply" at bounding box center [521, 117] width 927 height 41
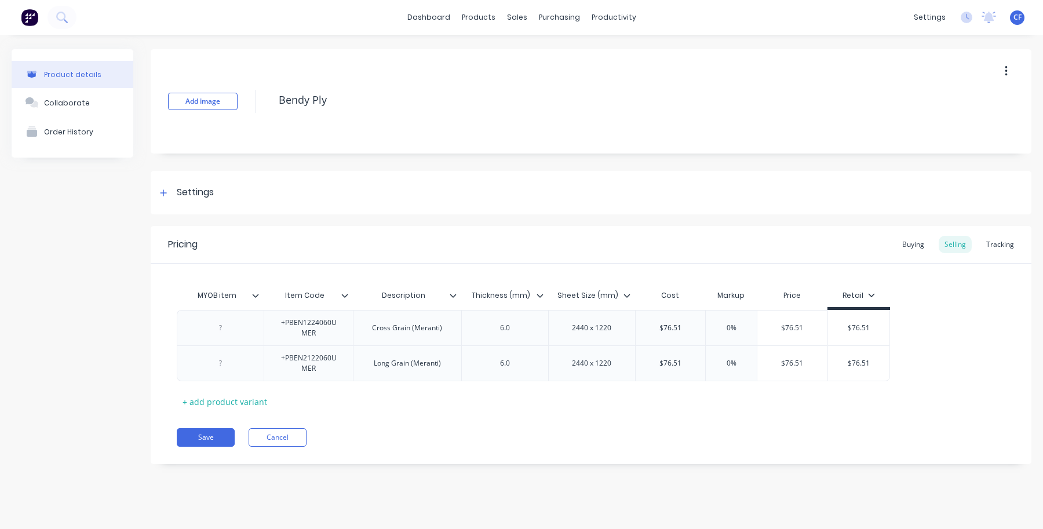
drag, startPoint x: 164, startPoint y: 188, endPoint x: 201, endPoint y: 224, distance: 51.2
click at [167, 187] on div at bounding box center [163, 192] width 14 height 14
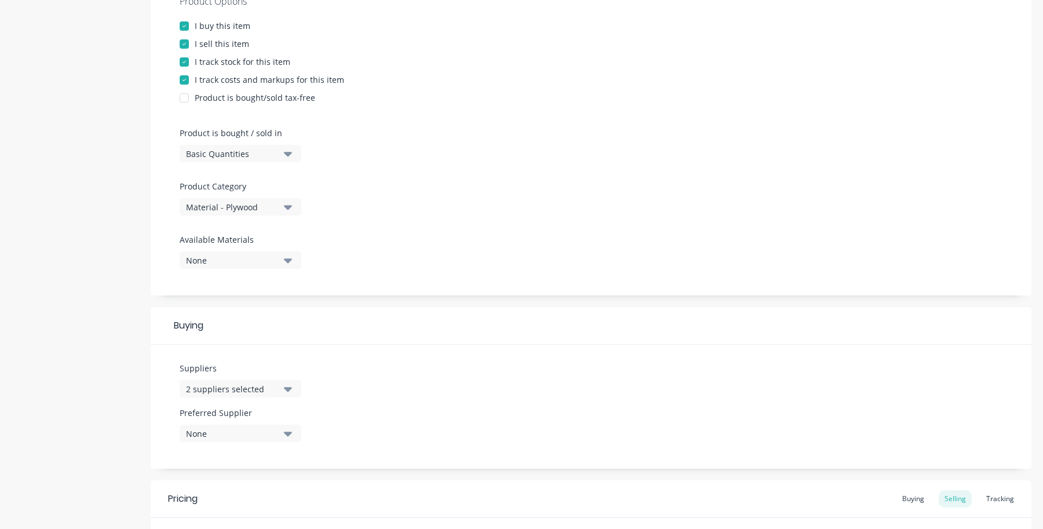
click at [230, 213] on button "Material - Plywood" at bounding box center [241, 206] width 122 height 17
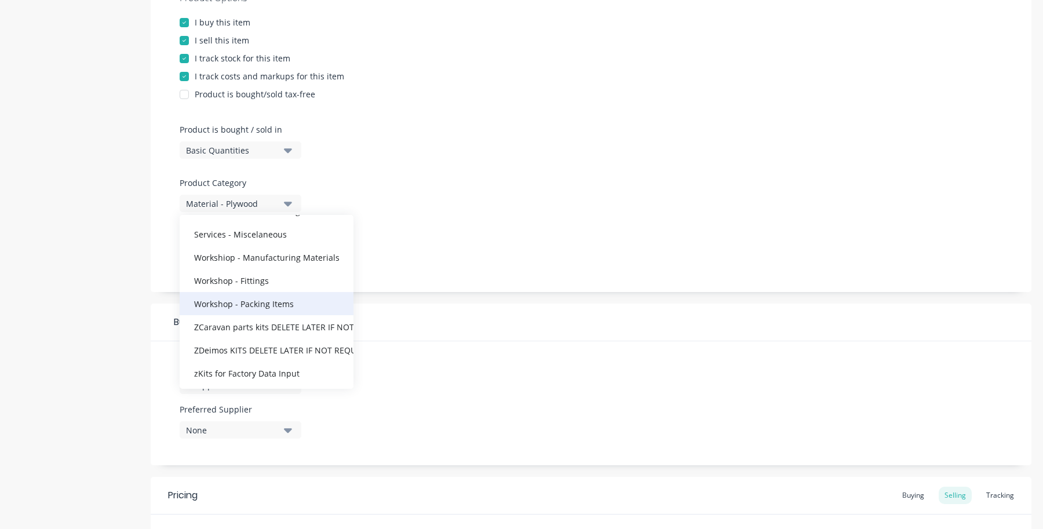
scroll to position [1171, 0]
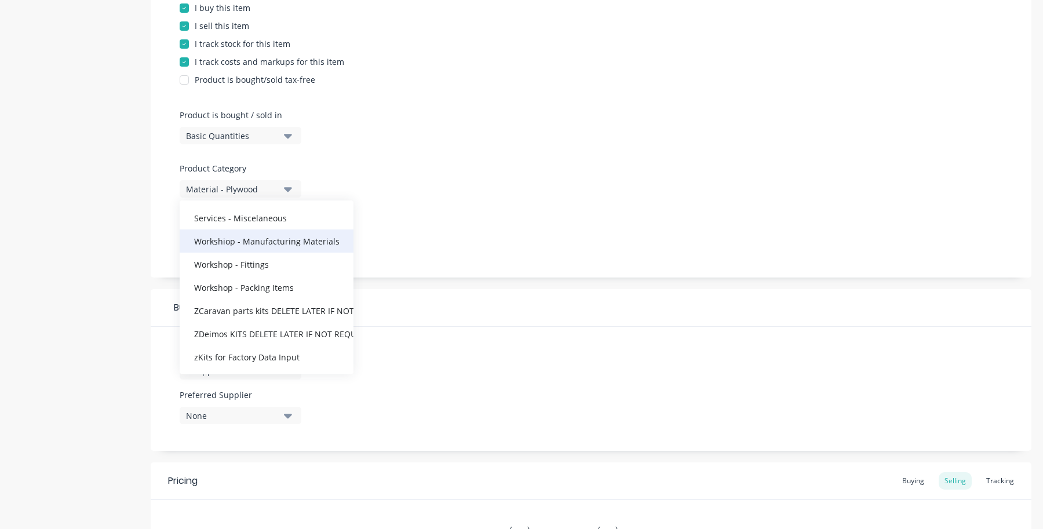
click at [302, 241] on div "Workshiop - Manufacturing Materials" at bounding box center [267, 241] width 174 height 23
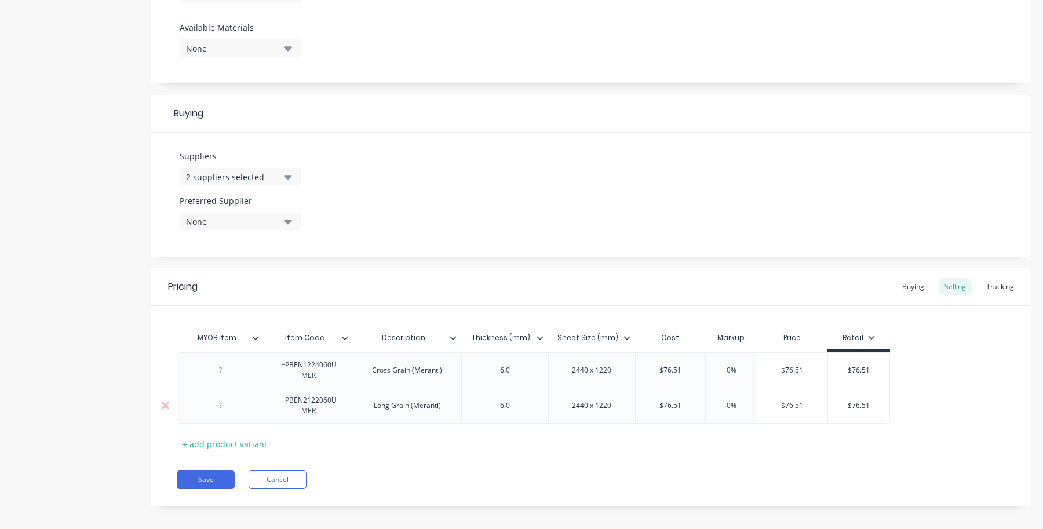
scroll to position [459, 0]
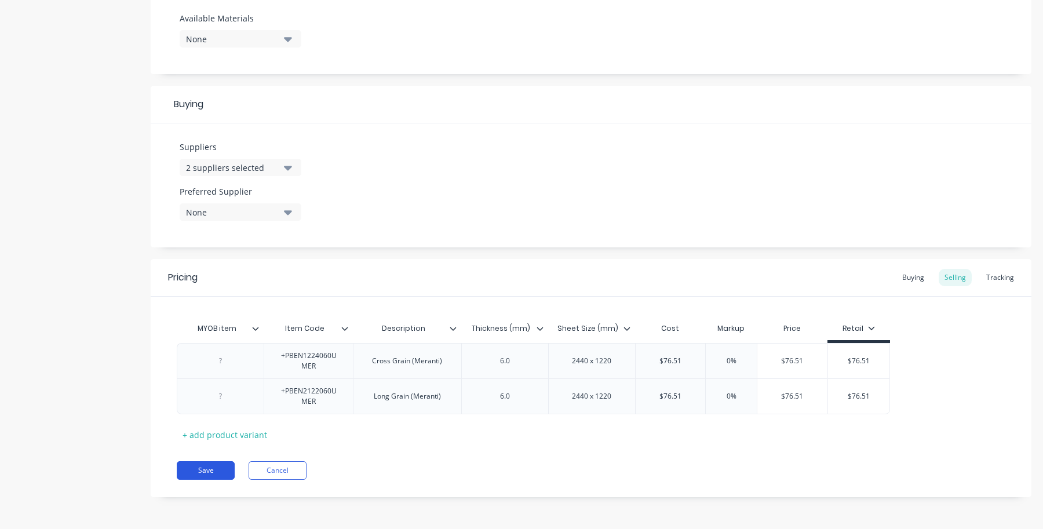
click at [210, 462] on button "Save" at bounding box center [206, 470] width 58 height 19
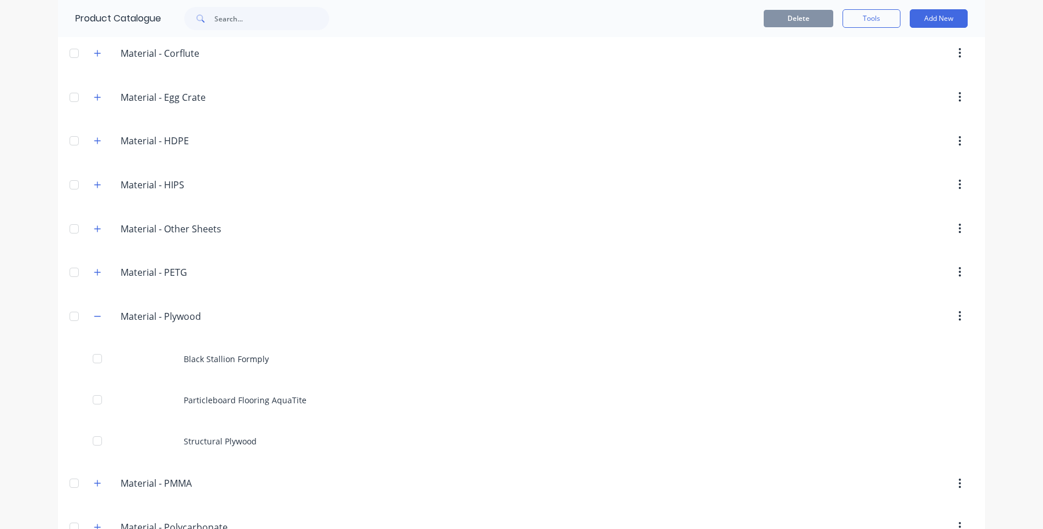
scroll to position [1449, 0]
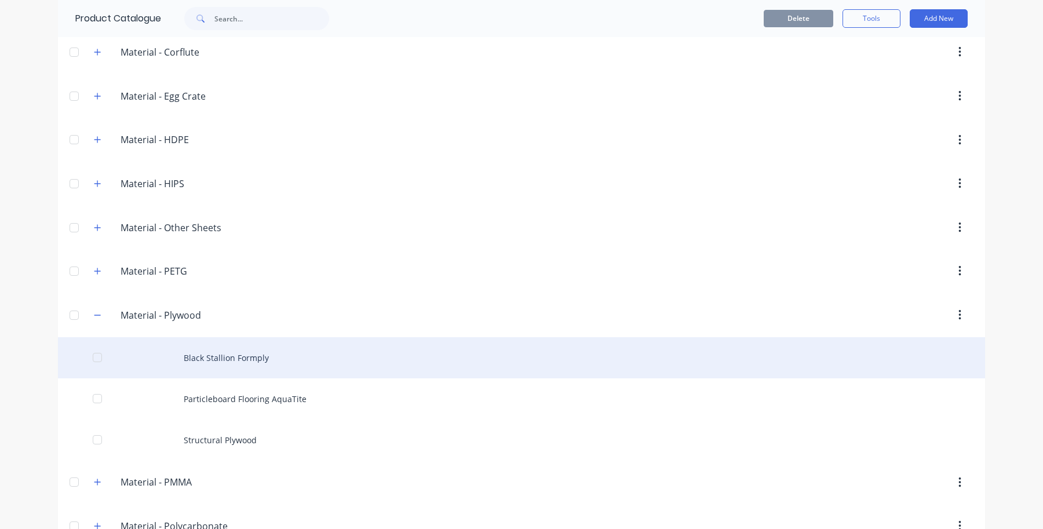
click at [207, 366] on div "Black Stallion Formply" at bounding box center [521, 357] width 927 height 41
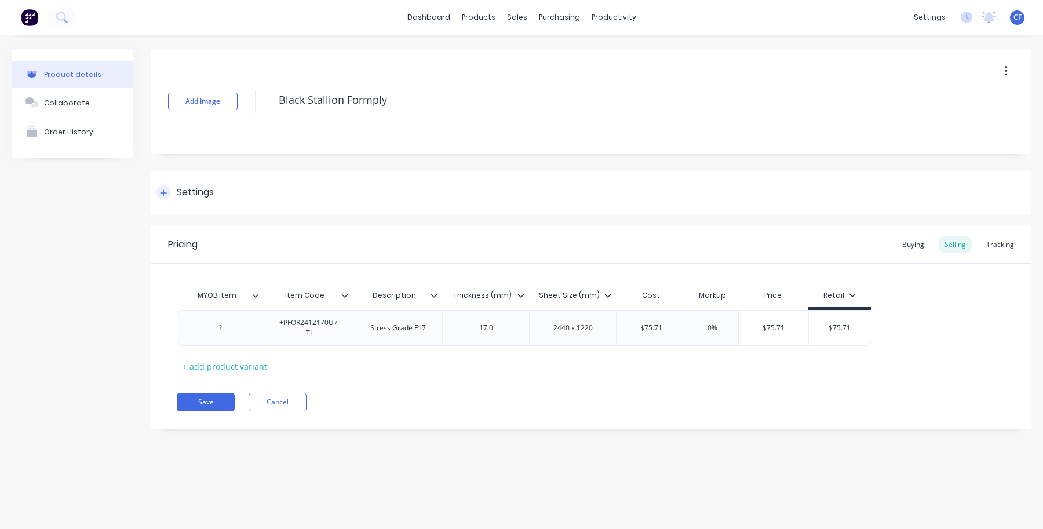
click at [180, 201] on div "Settings" at bounding box center [591, 192] width 881 height 43
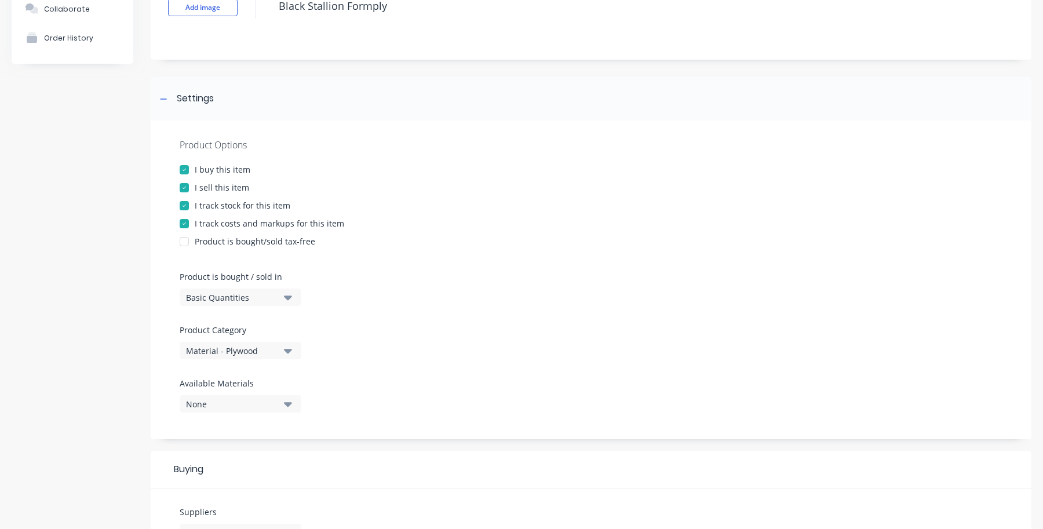
click at [238, 362] on div "Product Options I buy this item I sell this item I track stock for this item I …" at bounding box center [591, 280] width 881 height 319
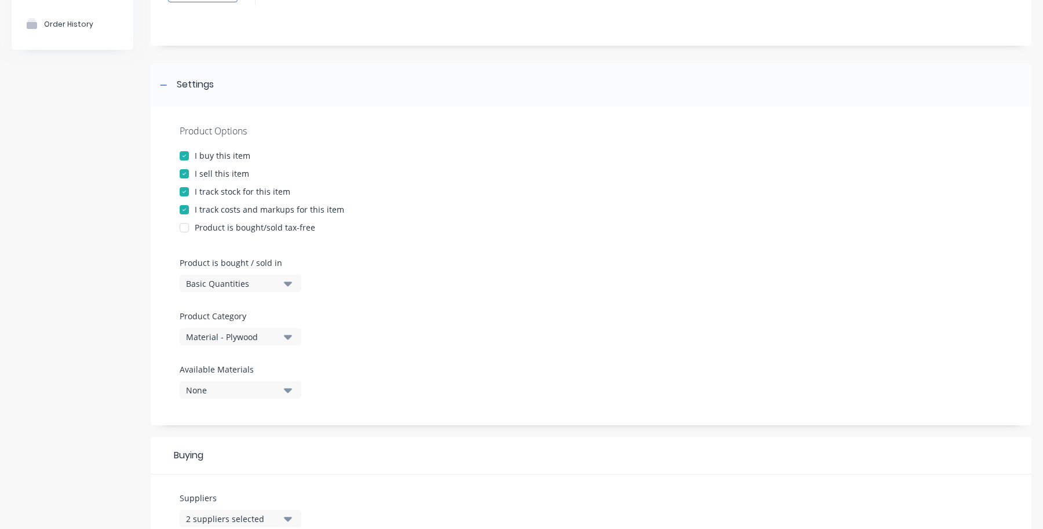
click at [242, 335] on div "Material - Plywood" at bounding box center [232, 337] width 93 height 12
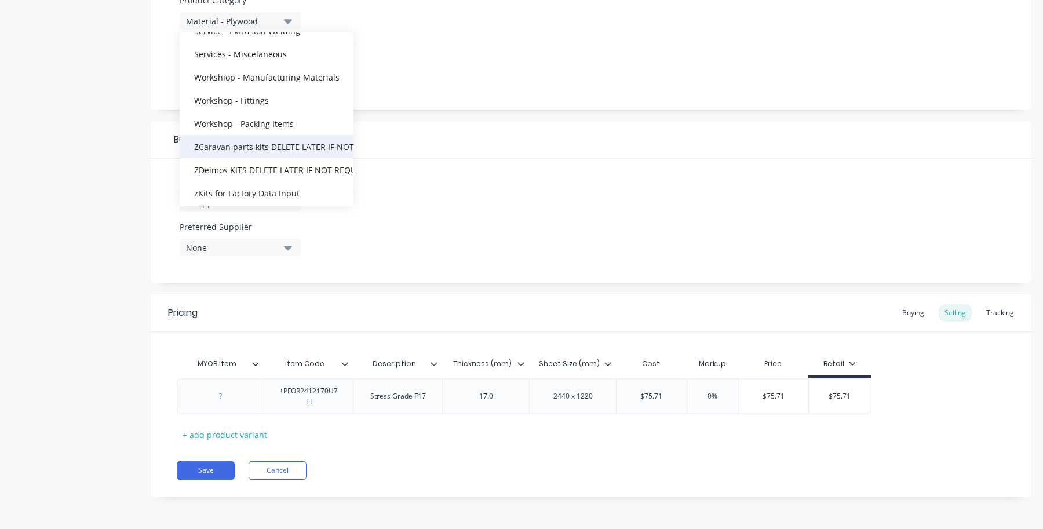
scroll to position [1171, 0]
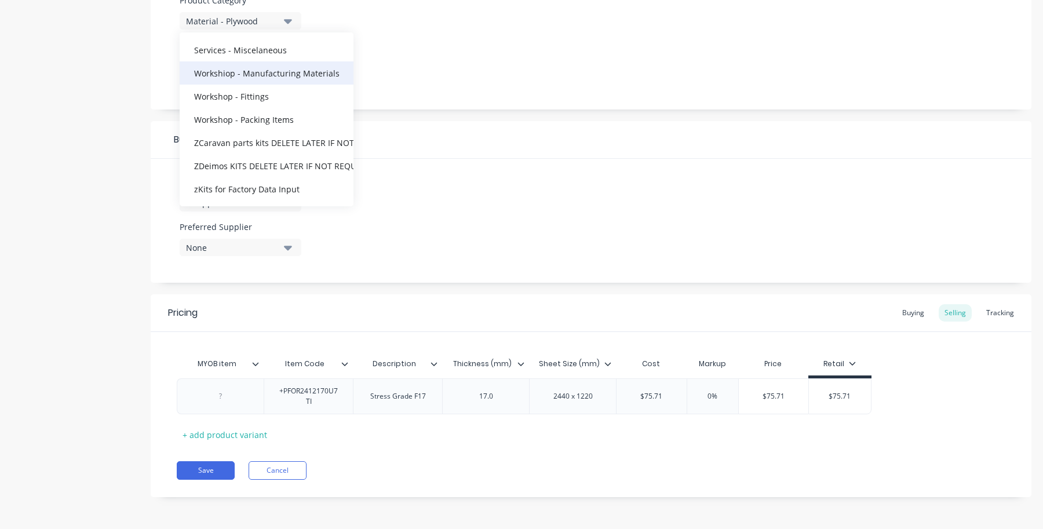
click at [274, 75] on div "Workshiop - Manufacturing Materials" at bounding box center [267, 72] width 174 height 23
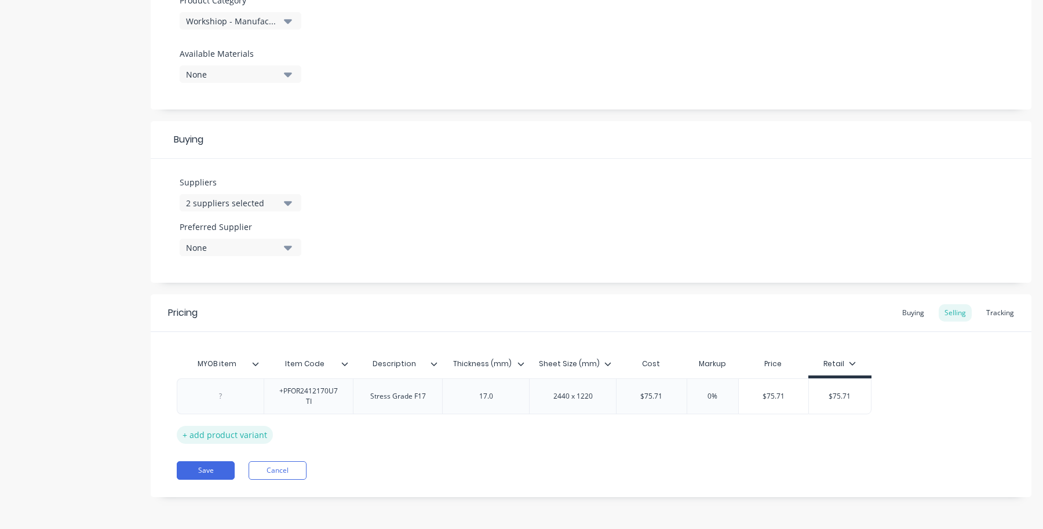
drag, startPoint x: 201, startPoint y: 471, endPoint x: 248, endPoint y: 430, distance: 62.0
click at [203, 471] on button "Save" at bounding box center [206, 470] width 58 height 19
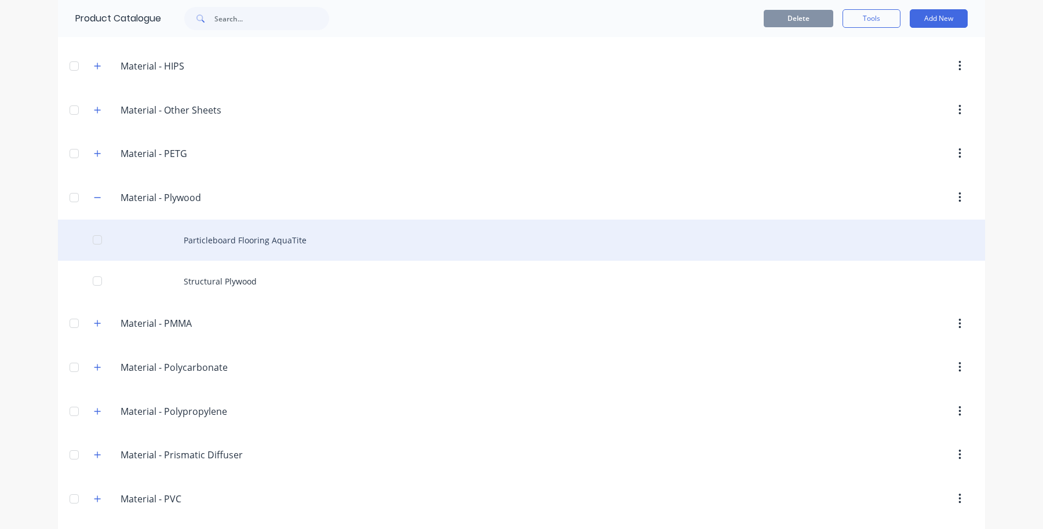
scroll to position [1568, 0]
click at [249, 238] on div "Particleboard Flooring AquaTite" at bounding box center [521, 238] width 927 height 41
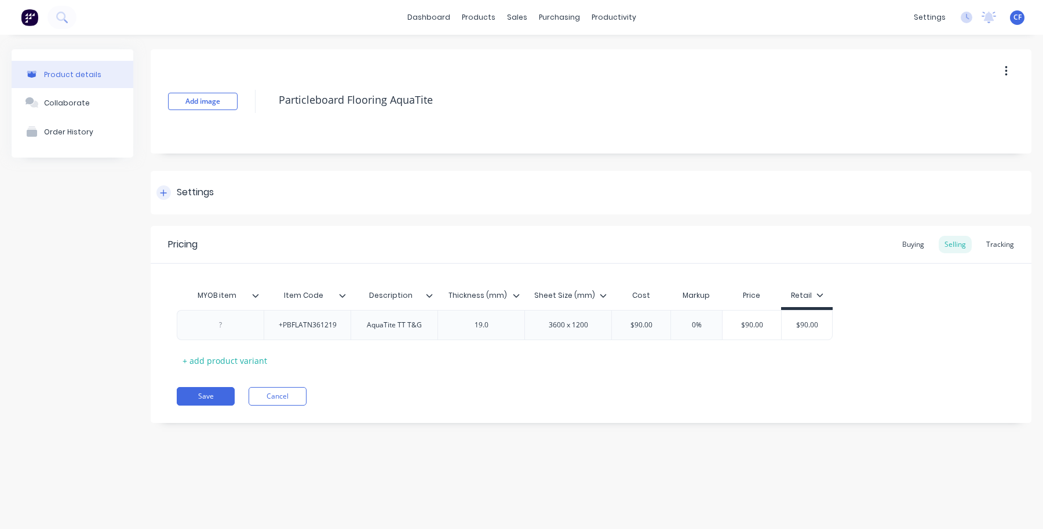
click at [147, 209] on div "Product details Collaborate Order History Add image Particleboard Flooring Aqua…" at bounding box center [522, 244] width 1020 height 391
click at [201, 201] on div "Settings" at bounding box center [591, 192] width 881 height 43
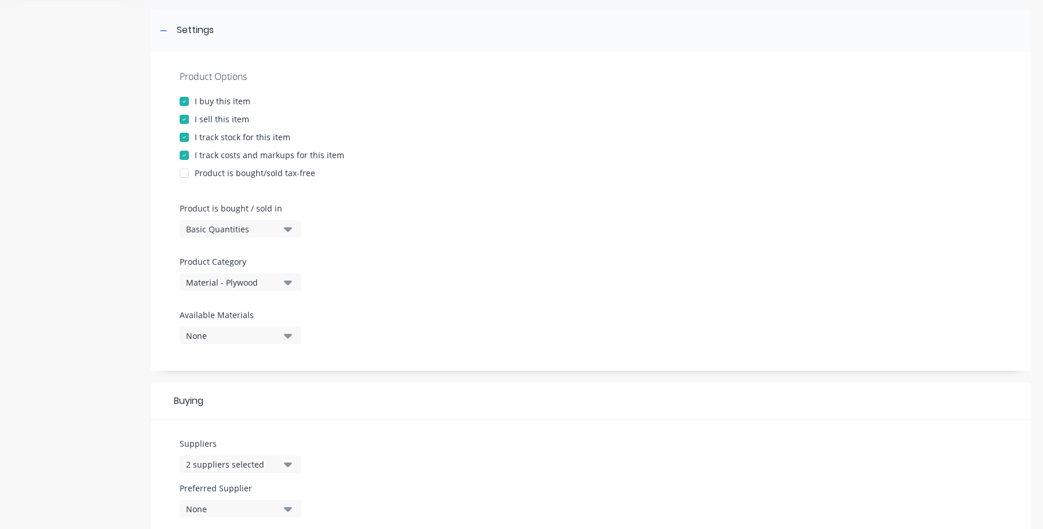
scroll to position [418, 0]
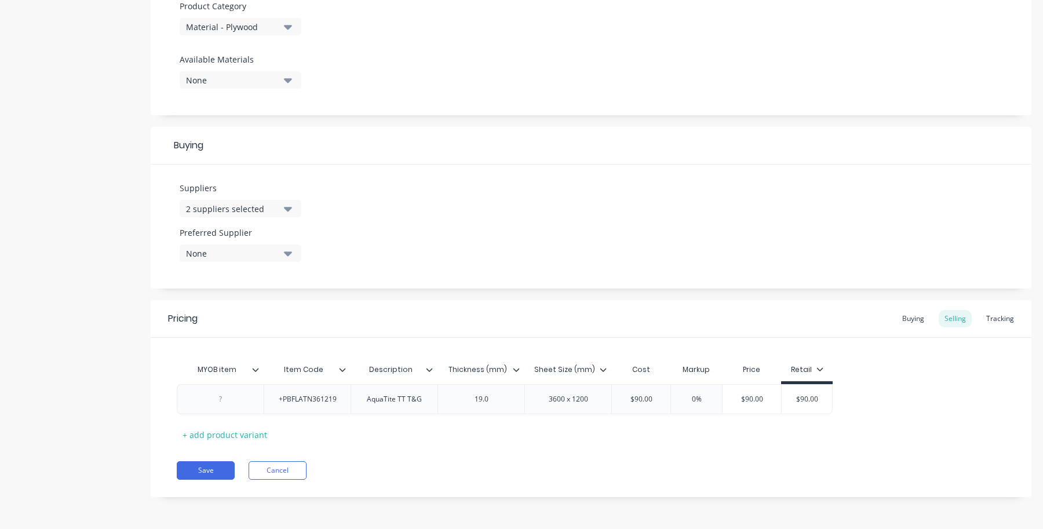
click at [242, 30] on div "Material - Plywood" at bounding box center [232, 27] width 93 height 12
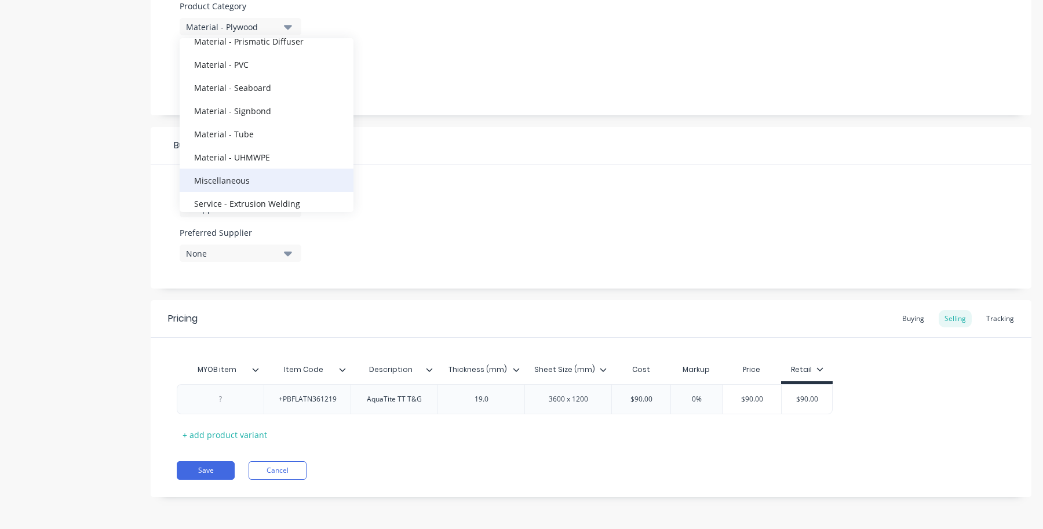
scroll to position [1171, 0]
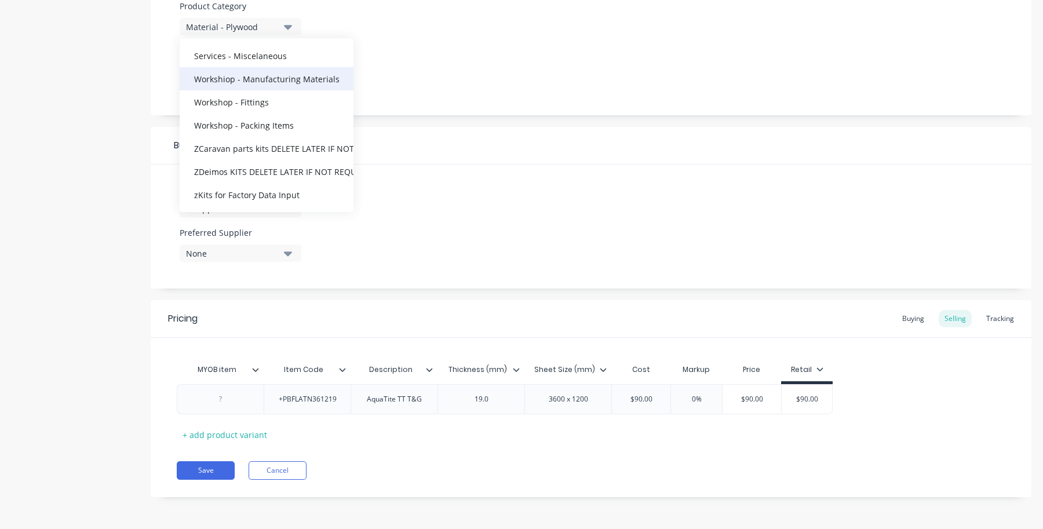
click at [258, 87] on div "Workshiop - Manufacturing Materials" at bounding box center [267, 78] width 174 height 23
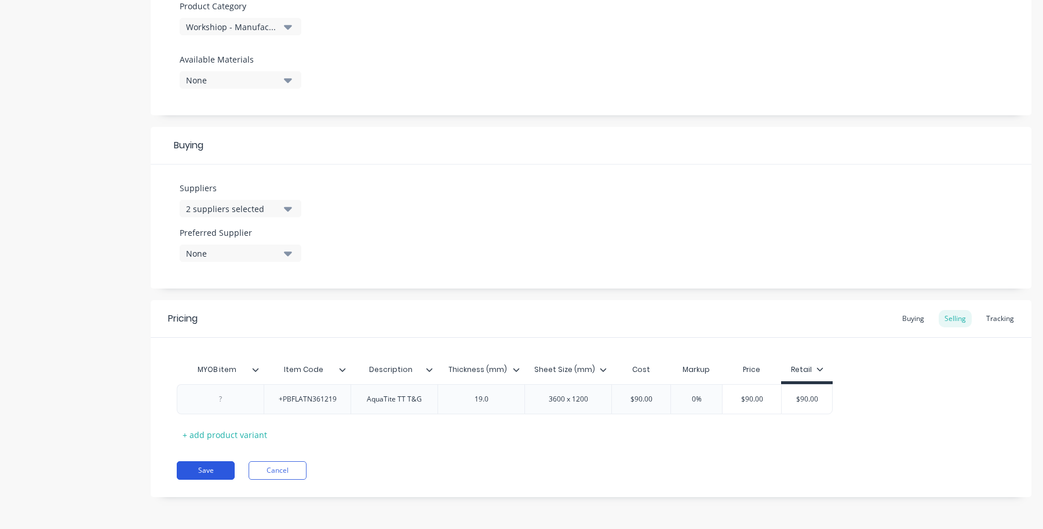
click at [220, 465] on button "Save" at bounding box center [206, 470] width 58 height 19
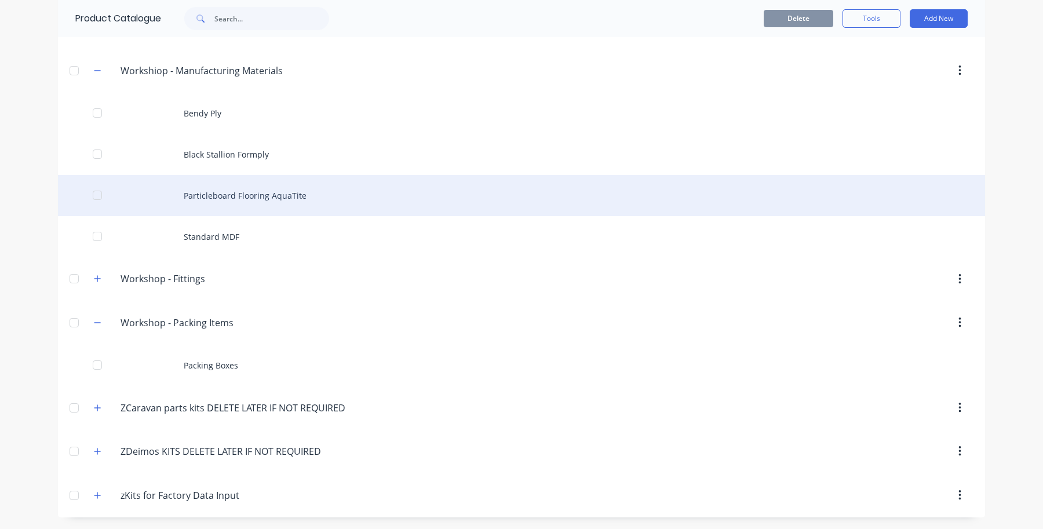
scroll to position [2275, 0]
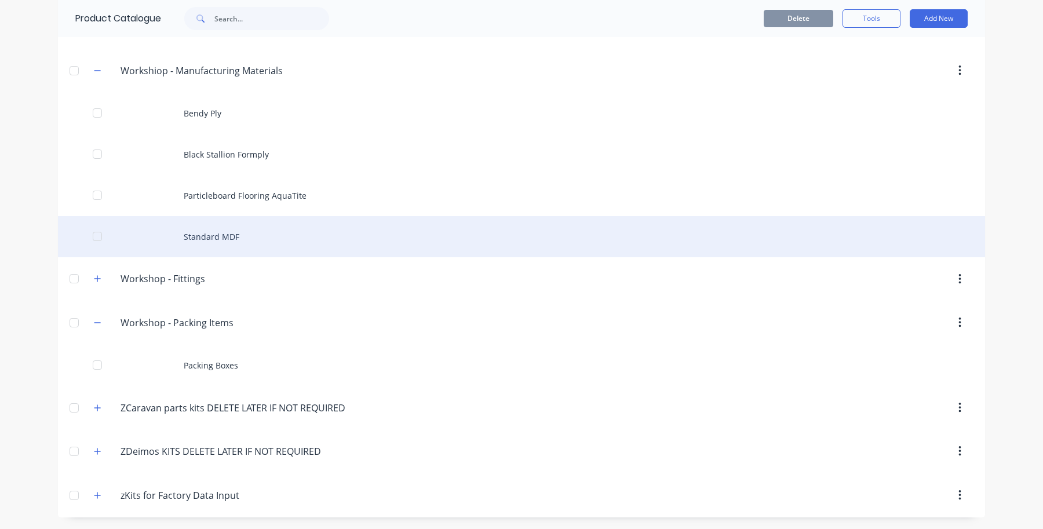
click at [215, 236] on div "Standard MDF" at bounding box center [521, 236] width 927 height 41
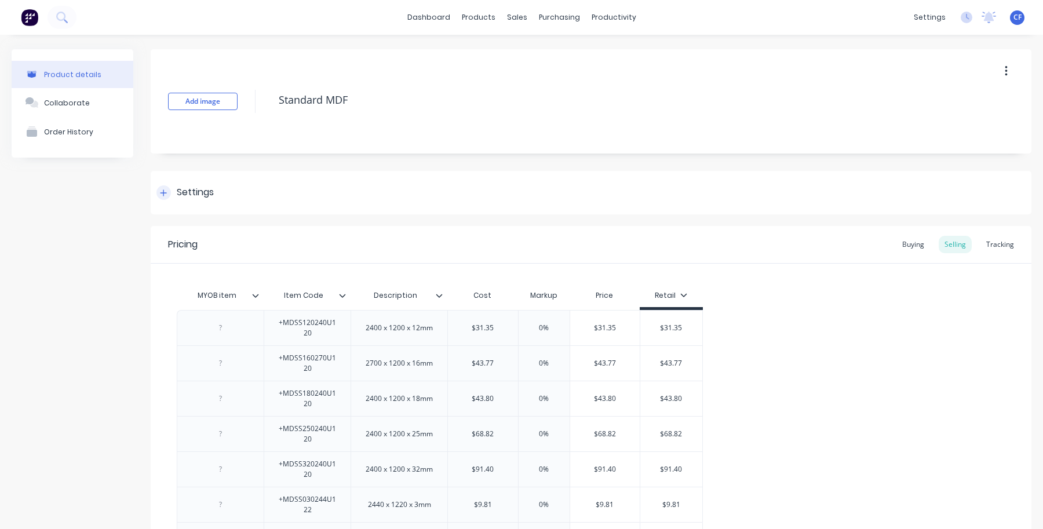
click at [174, 185] on div "Settings" at bounding box center [184, 192] width 57 height 14
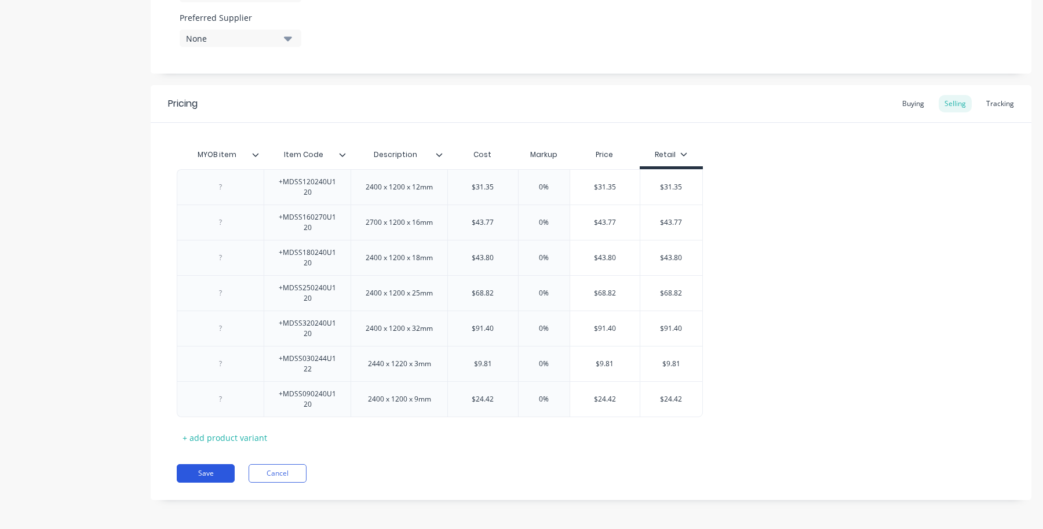
scroll to position [636, 0]
click at [213, 462] on button "Save" at bounding box center [206, 470] width 58 height 19
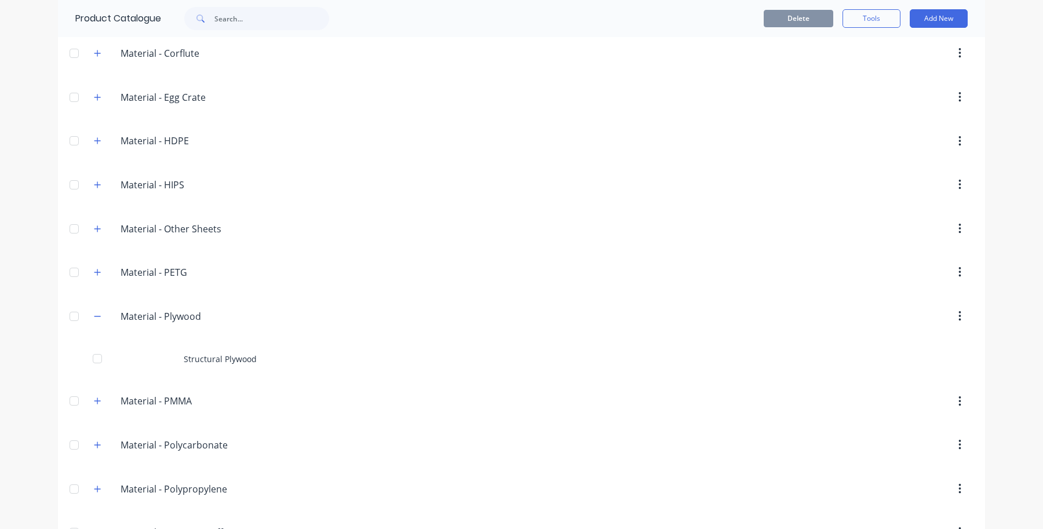
scroll to position [1449, 0]
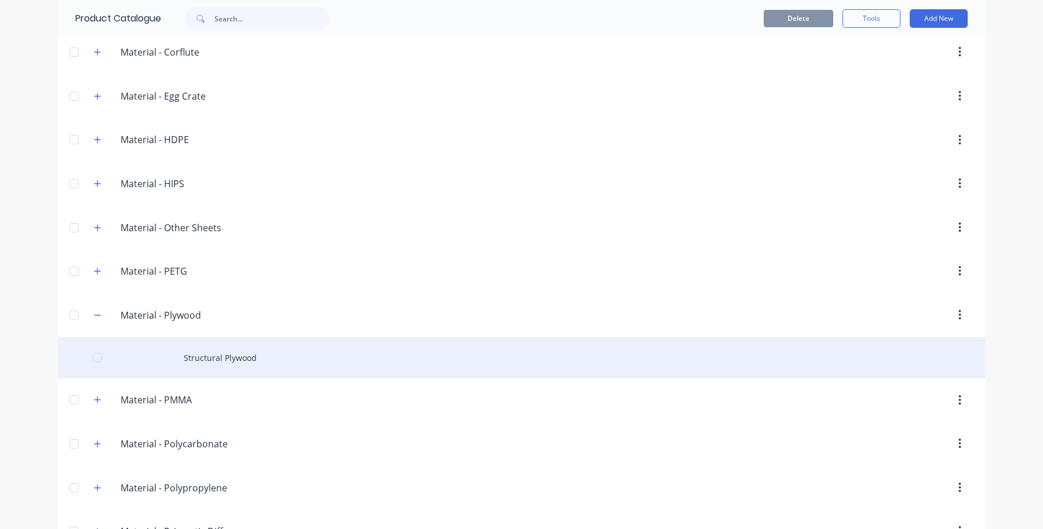
click at [192, 372] on div "Structural Plywood" at bounding box center [521, 357] width 927 height 41
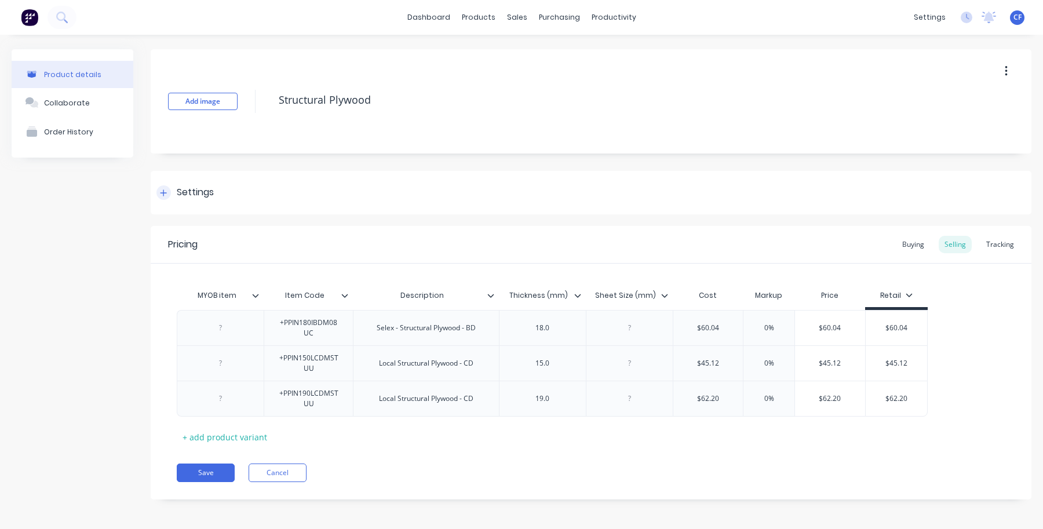
click at [206, 195] on div "Settings" at bounding box center [195, 192] width 37 height 14
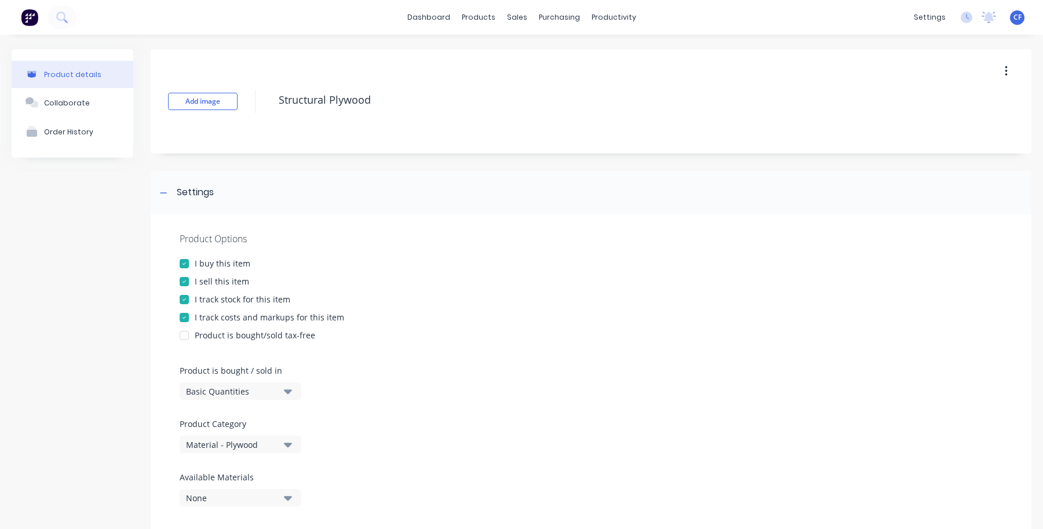
click at [249, 432] on div "Product Category Material - Plywood" at bounding box center [238, 435] width 116 height 35
click at [249, 436] on button "Material - Plywood" at bounding box center [241, 444] width 122 height 17
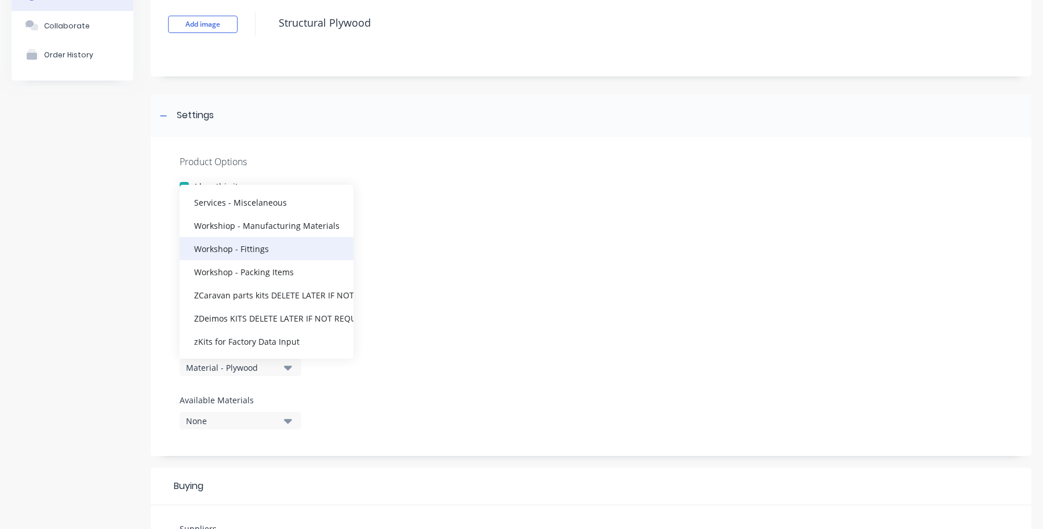
scroll to position [78, 0]
click at [289, 224] on div "Workshiop - Manufacturing Materials" at bounding box center [267, 224] width 174 height 23
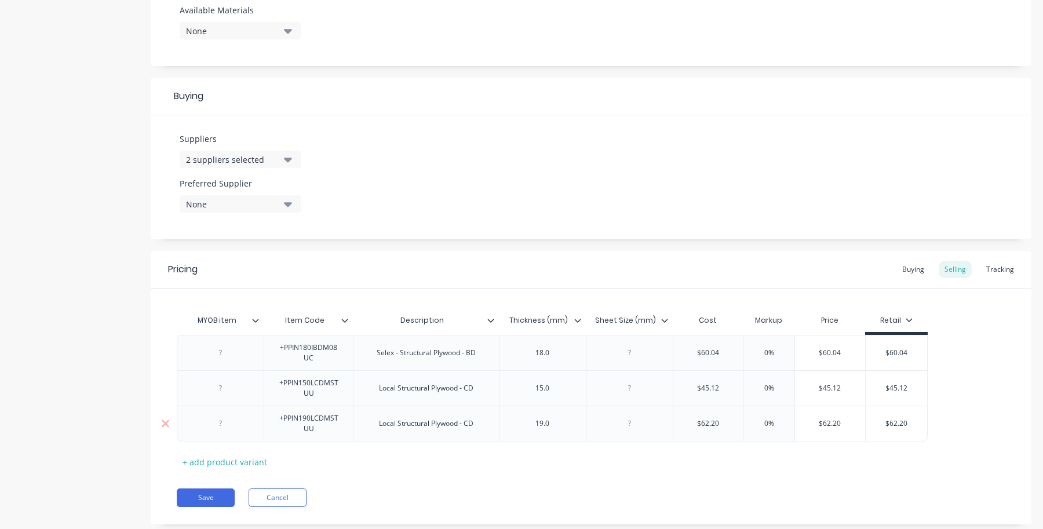
scroll to position [494, 0]
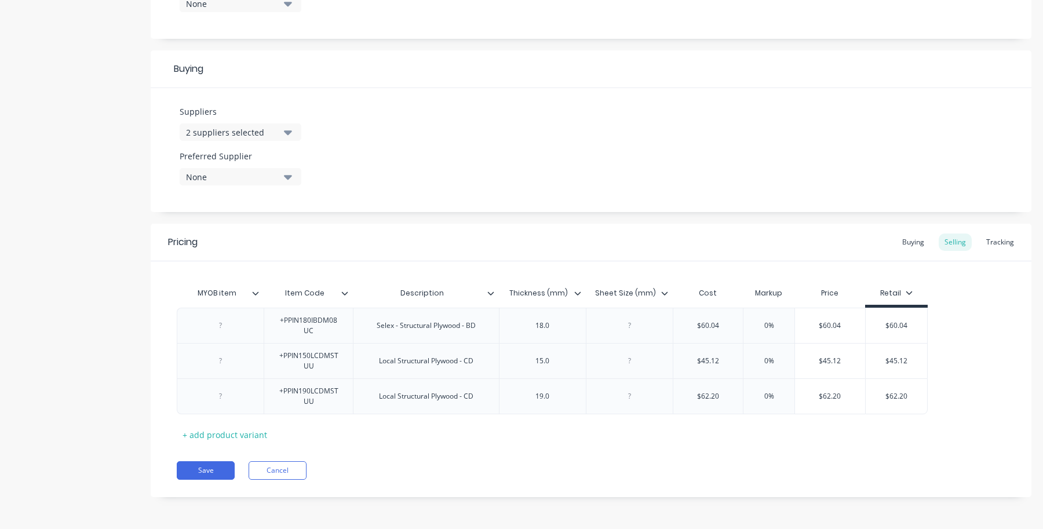
click at [198, 483] on div "Pricing Buying Selling Tracking MYOB item Item Code Description Thickness (mm) …" at bounding box center [591, 361] width 881 height 274
click at [199, 474] on button "Save" at bounding box center [206, 470] width 58 height 19
type textarea "x"
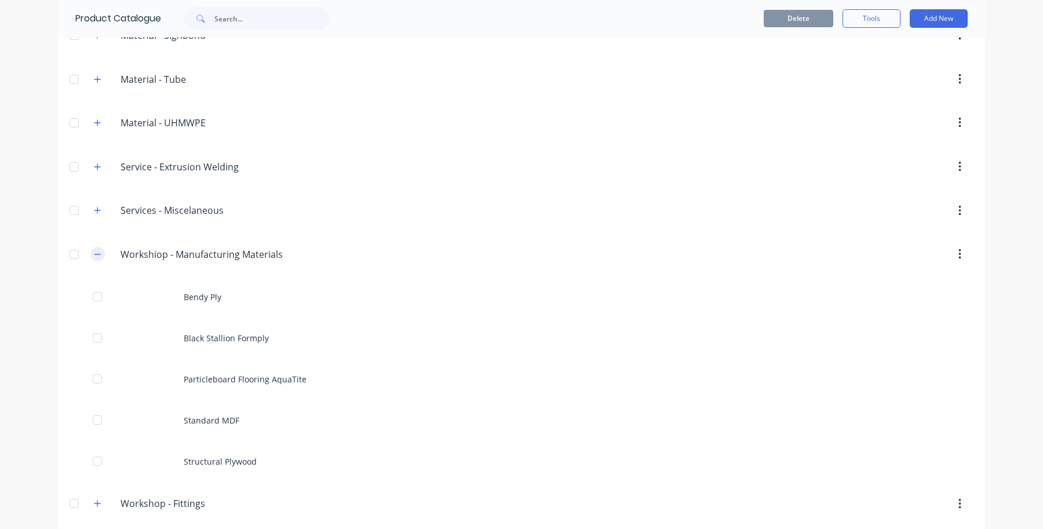
scroll to position [2035, 0]
click at [94, 262] on button "button" at bounding box center [97, 254] width 14 height 14
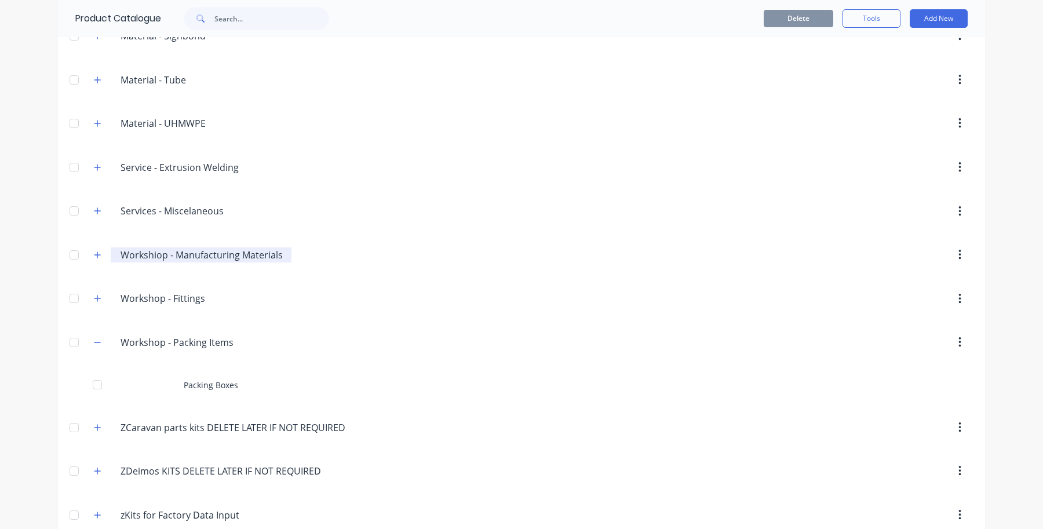
click at [199, 262] on input "Workshiop - Manufacturing Materials" at bounding box center [202, 255] width 162 height 14
click at [155, 262] on input "Workshiop - Manufacturing Materials" at bounding box center [202, 255] width 162 height 14
click at [151, 262] on input "Workshiop - Manufacturing Materials" at bounding box center [202, 255] width 162 height 14
type input "Workshop - Manufacturing Materials"
click at [427, 246] on header "Workshop.-.Manufacturing.Materials Workshop - Manufacturing Materials" at bounding box center [521, 255] width 927 height 44
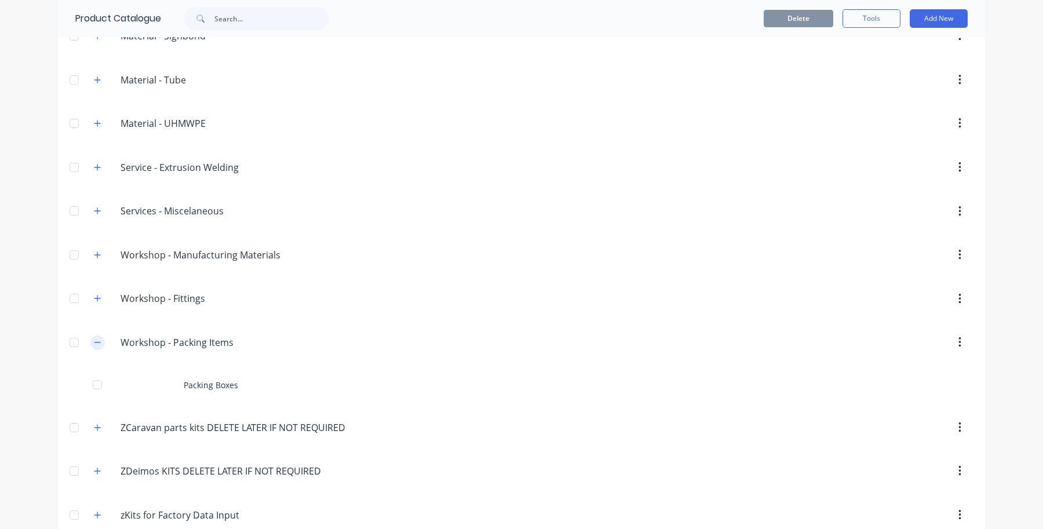
click at [93, 350] on button "button" at bounding box center [97, 343] width 14 height 14
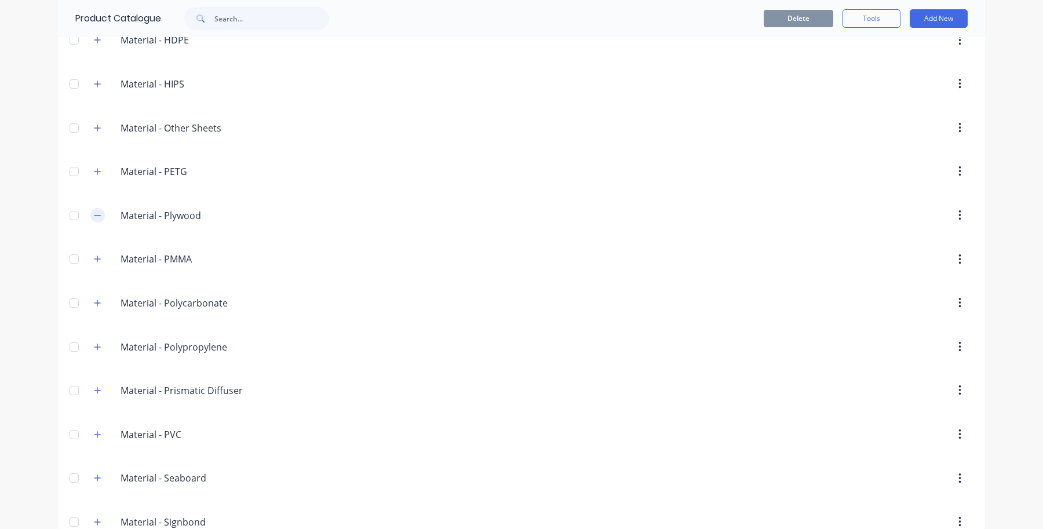
click at [93, 220] on button "button" at bounding box center [97, 215] width 14 height 14
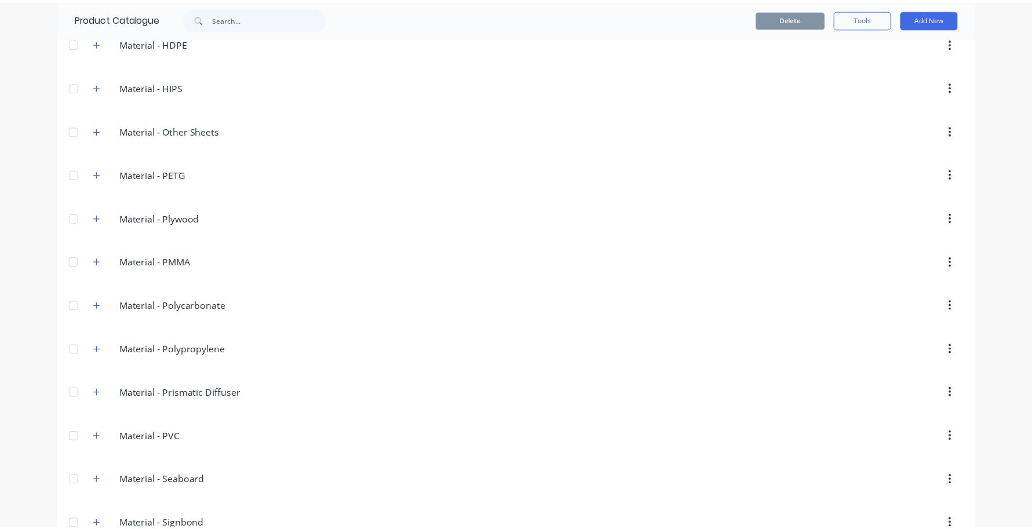
scroll to position [1545, 0]
click at [67, 231] on div at bounding box center [74, 218] width 23 height 23
click at [796, 15] on button "Delete" at bounding box center [799, 18] width 70 height 17
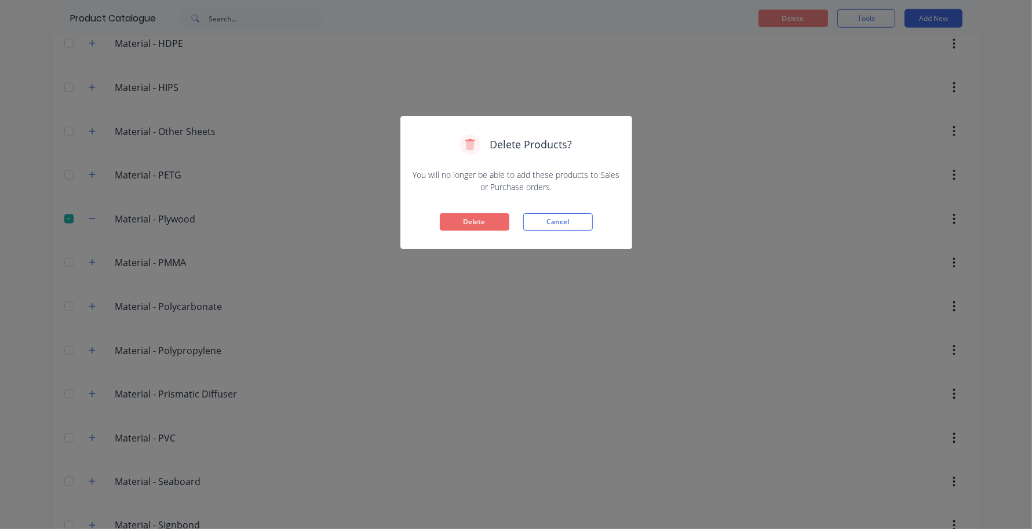
click at [456, 221] on button "Delete" at bounding box center [475, 221] width 70 height 17
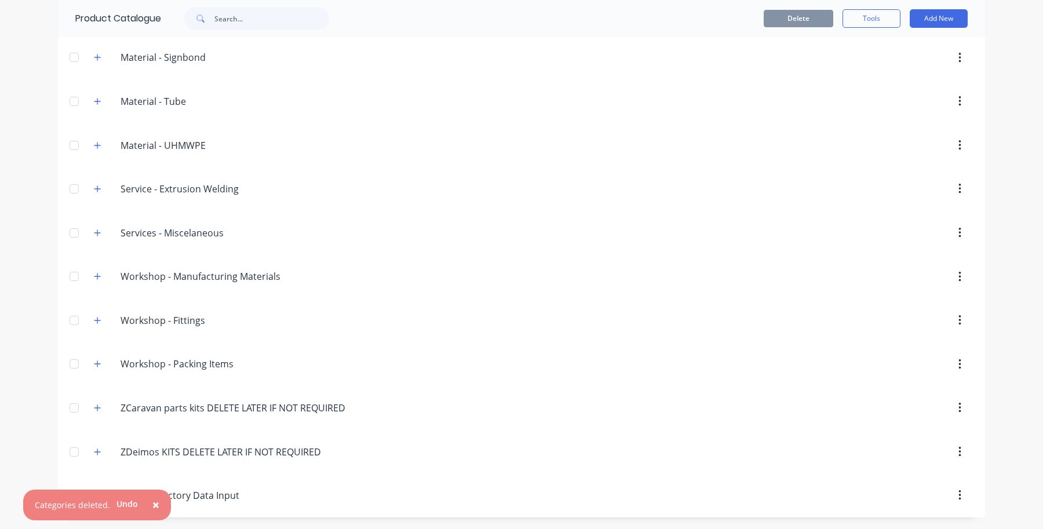
scroll to position [1984, 0]
click at [94, 186] on icon "button" at bounding box center [97, 189] width 7 height 8
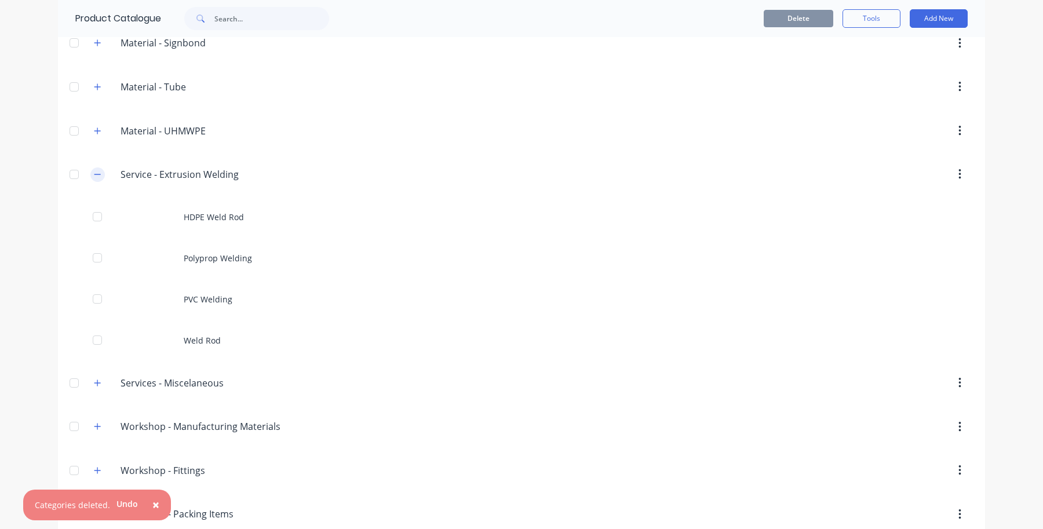
click at [94, 179] on icon "button" at bounding box center [97, 174] width 7 height 8
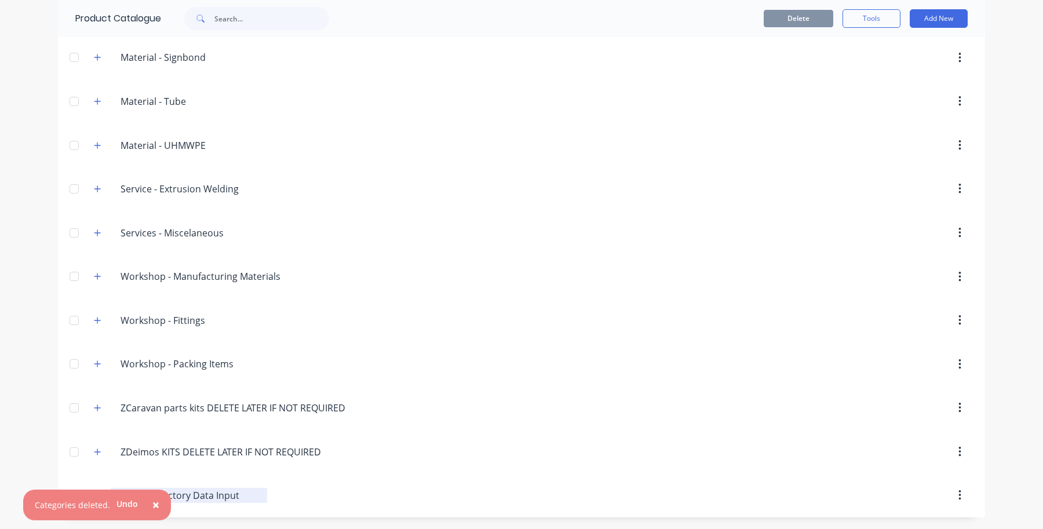
click at [239, 499] on input "zKits for Factory Data Input" at bounding box center [190, 496] width 138 height 14
click at [348, 493] on div at bounding box center [620, 495] width 707 height 21
click at [161, 503] on button "×" at bounding box center [156, 505] width 30 height 28
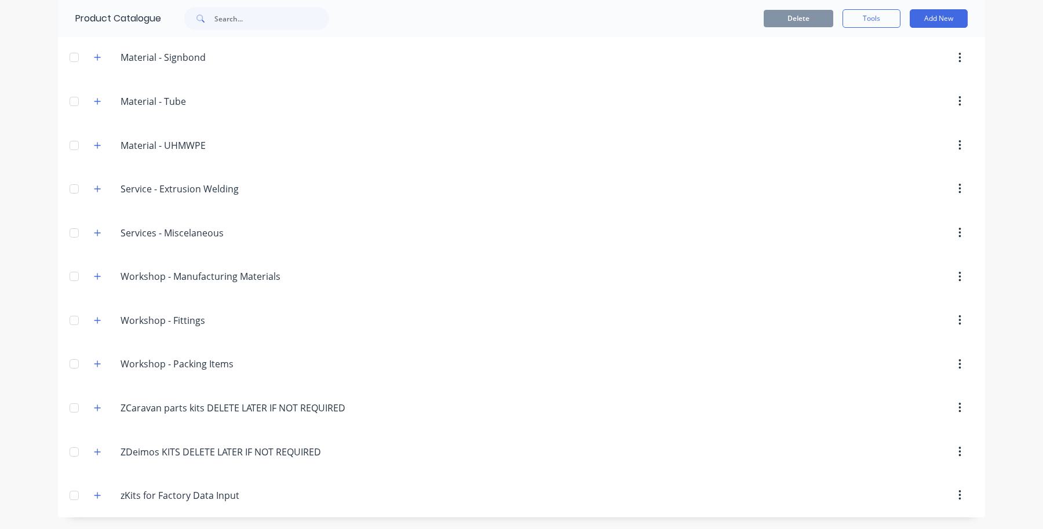
drag, startPoint x: 123, startPoint y: 497, endPoint x: 371, endPoint y: 484, distance: 248.4
click at [371, 484] on header "zKits.for.Factory.Data.Input zKits for Factory Data Input" at bounding box center [521, 496] width 927 height 44
drag, startPoint x: 291, startPoint y: 478, endPoint x: 276, endPoint y: 497, distance: 24.3
click at [291, 479] on header "zKits.for.Factory.Data.Input zKits for Factory Data Input" at bounding box center [521, 496] width 927 height 44
click at [85, 496] on div "zKits.for.Factory.Data.Input zKits for Factory Data Input" at bounding box center [176, 495] width 183 height 21
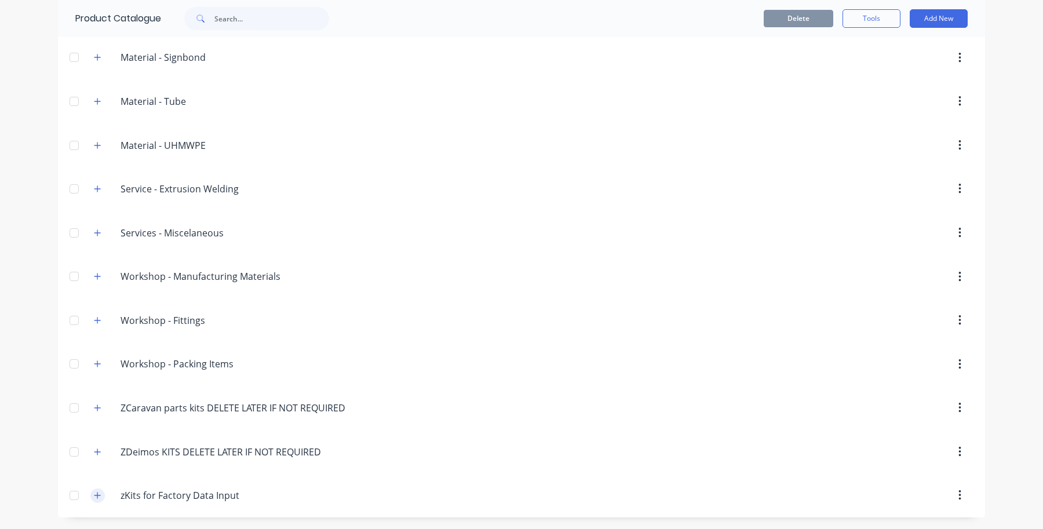
click at [94, 494] on icon "button" at bounding box center [97, 495] width 7 height 8
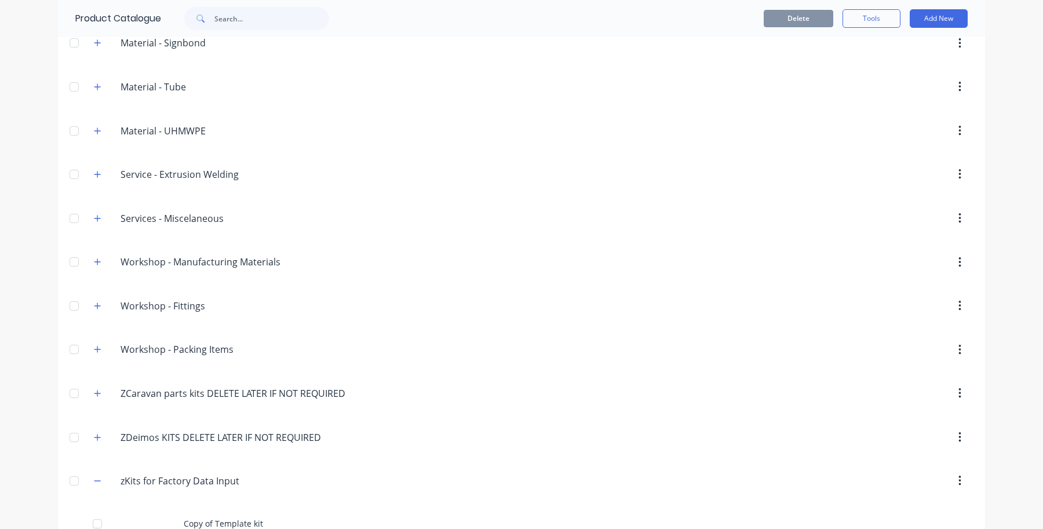
scroll to position [2024, 0]
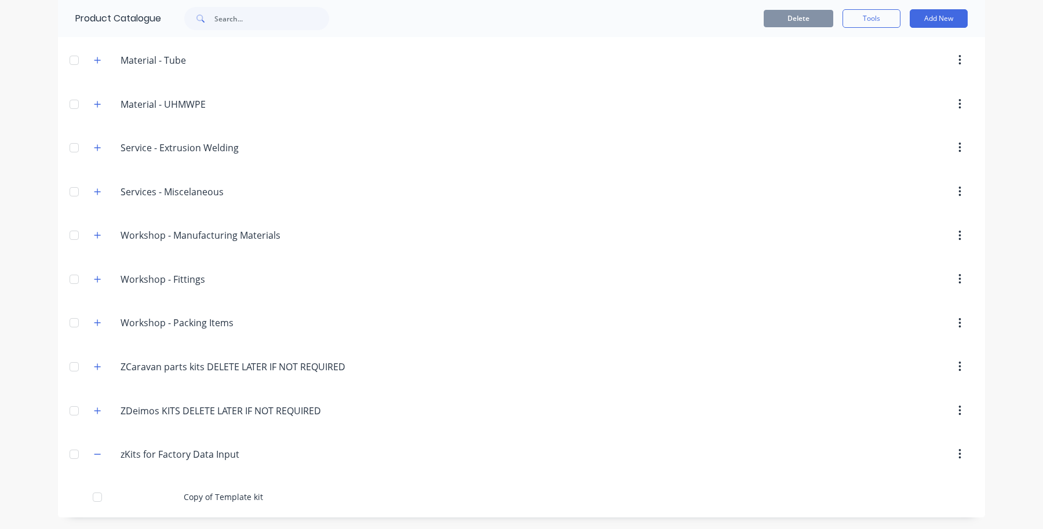
click at [181, 471] on header "zKits.for.Factory.Data.Input zKits for Factory Data Input" at bounding box center [521, 454] width 927 height 44
click at [99, 461] on span at bounding box center [97, 454] width 14 height 14
click at [94, 458] on icon "button" at bounding box center [97, 454] width 7 height 8
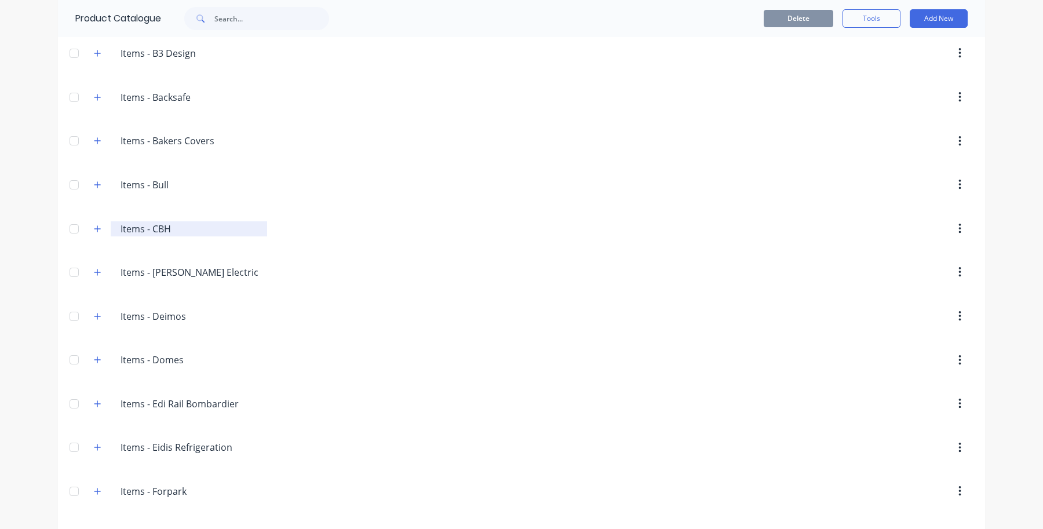
scroll to position [483, 0]
click at [114, 236] on div "Items.-.CBH Items - CBH" at bounding box center [189, 230] width 156 height 15
click at [112, 227] on div "Items.-.CBH Items - CBH" at bounding box center [189, 230] width 156 height 15
click at [96, 234] on icon "button" at bounding box center [97, 230] width 7 height 8
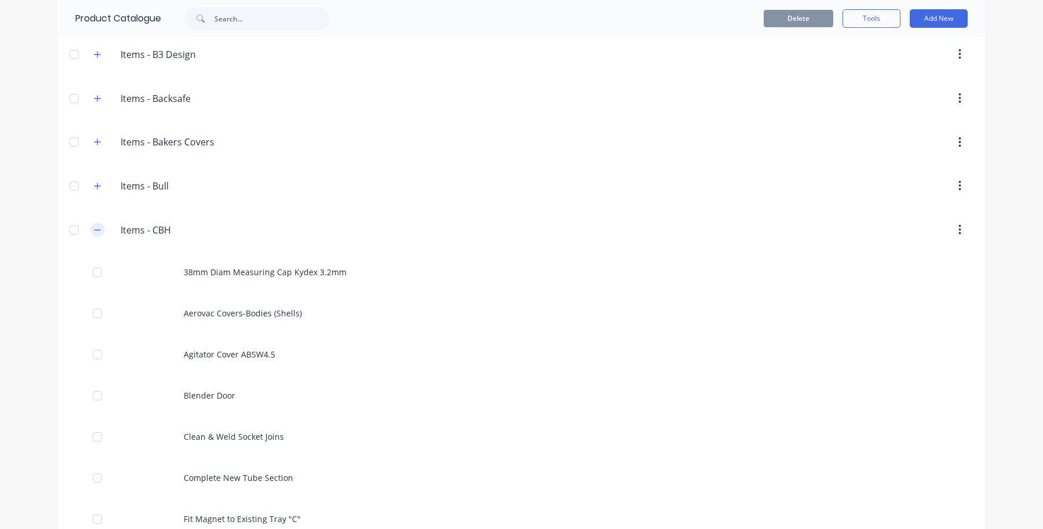
click at [96, 234] on icon "button" at bounding box center [97, 230] width 7 height 8
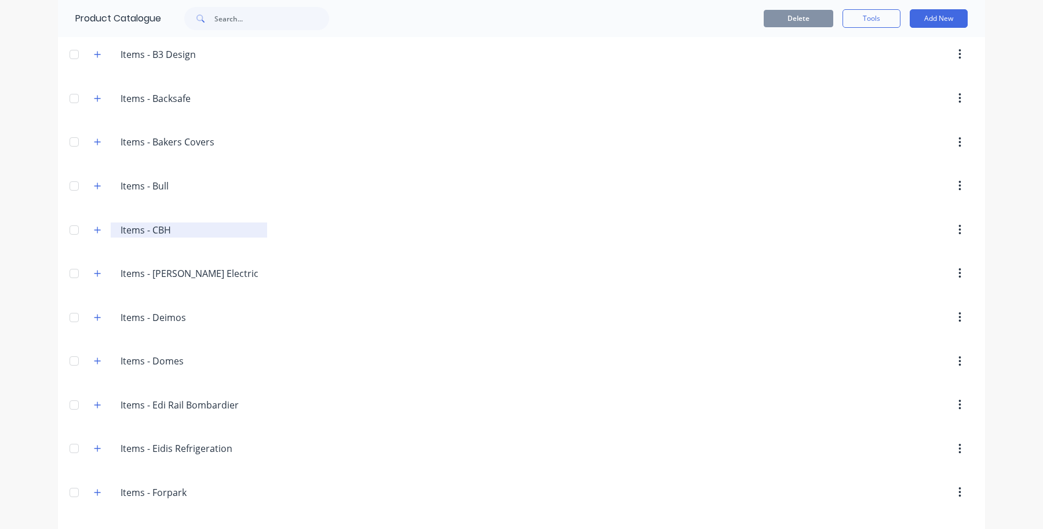
click at [114, 234] on div "Items.-.CBH Items - CBH" at bounding box center [189, 230] width 156 height 15
click at [121, 234] on input "Items - CBH" at bounding box center [190, 230] width 138 height 14
type input "zItems - CBH"
click at [333, 224] on div at bounding box center [620, 230] width 707 height 21
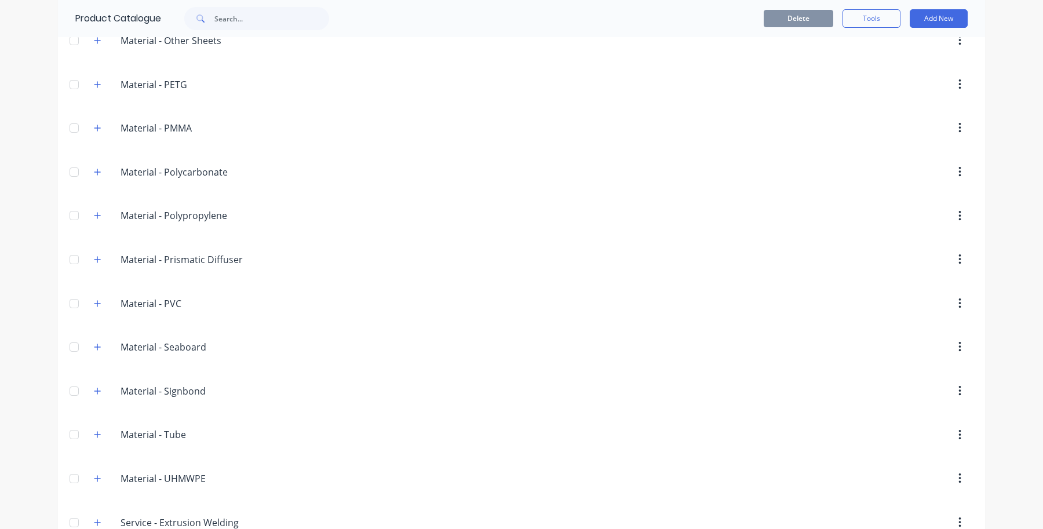
scroll to position [1984, 0]
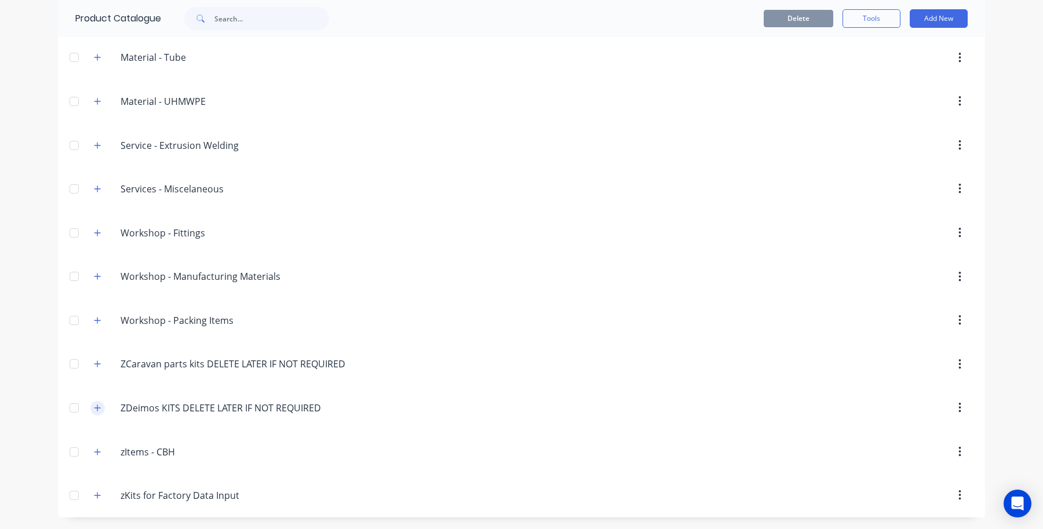
click at [94, 409] on icon "button" at bounding box center [97, 408] width 7 height 8
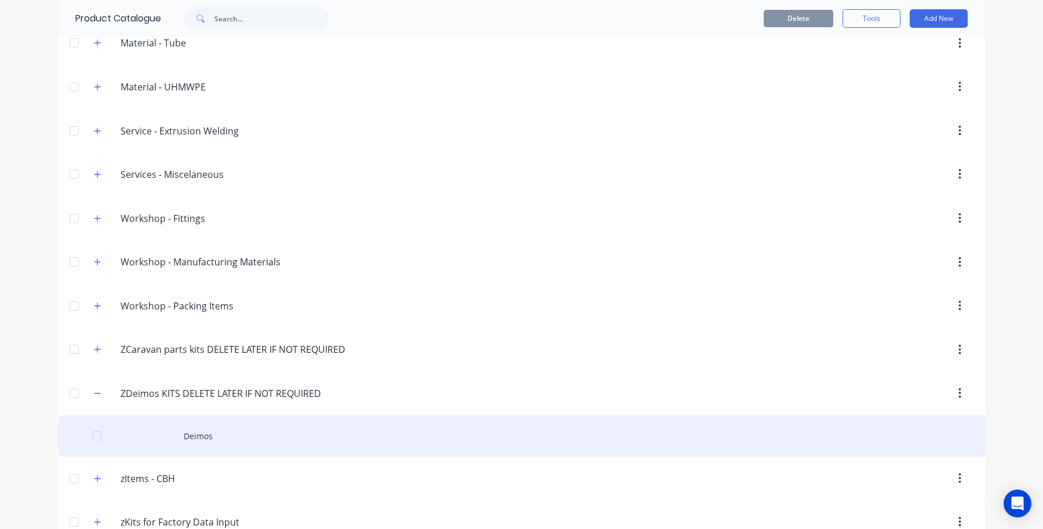
click at [198, 444] on div "Deimos" at bounding box center [521, 436] width 927 height 41
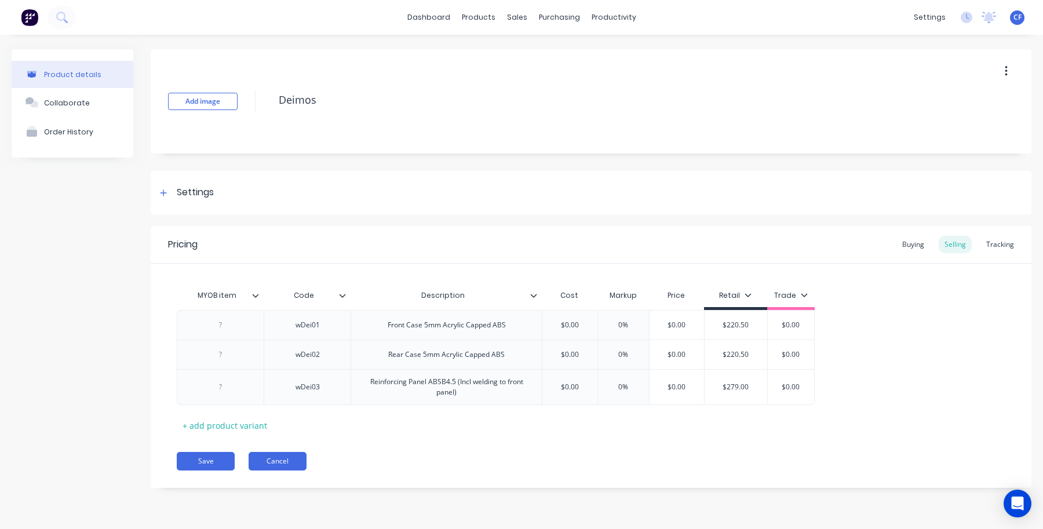
click at [273, 464] on button "Cancel" at bounding box center [278, 461] width 58 height 19
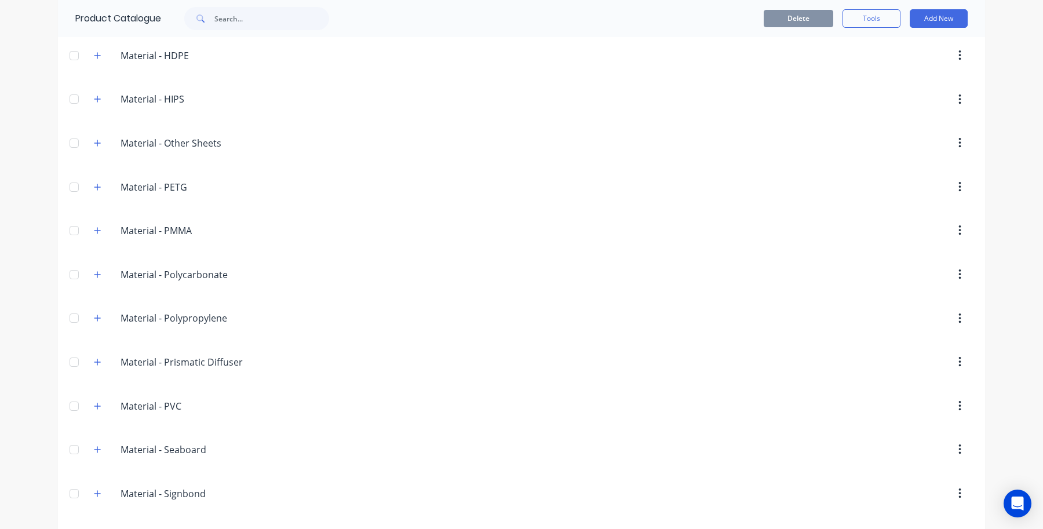
scroll to position [2024, 0]
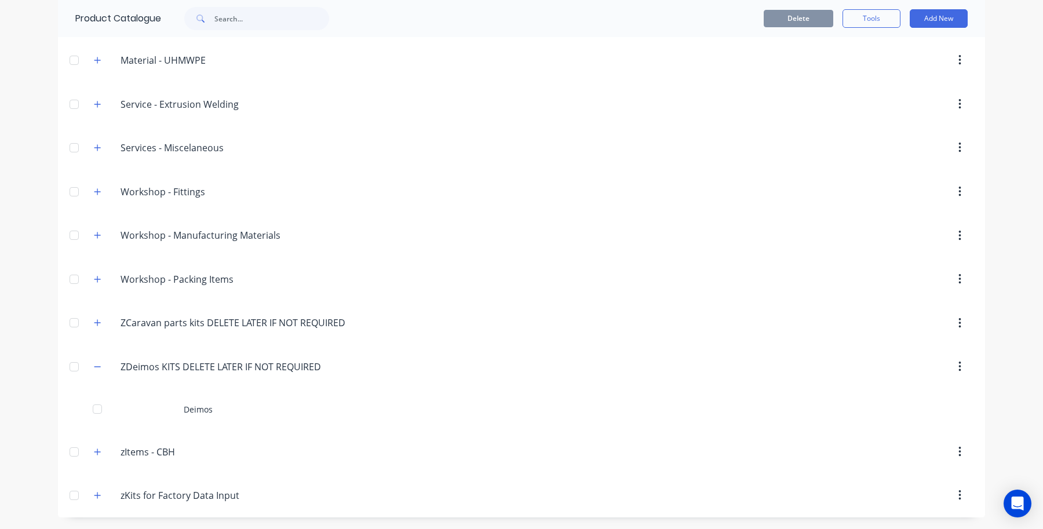
click at [949, 366] on button "button" at bounding box center [959, 366] width 27 height 21
click at [903, 397] on div "Delete" at bounding box center [918, 397] width 89 height 17
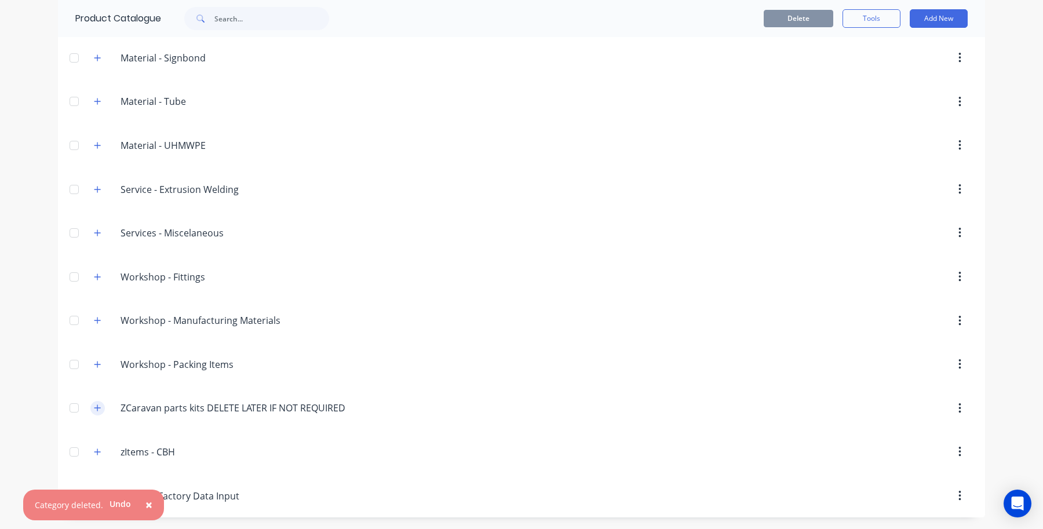
click at [94, 406] on icon "button" at bounding box center [97, 408] width 7 height 8
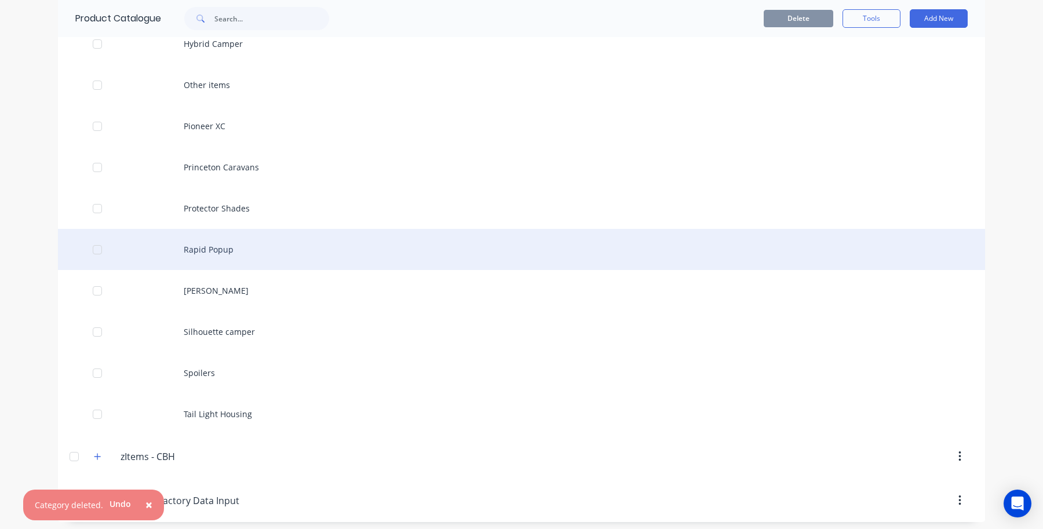
scroll to position [2433, 0]
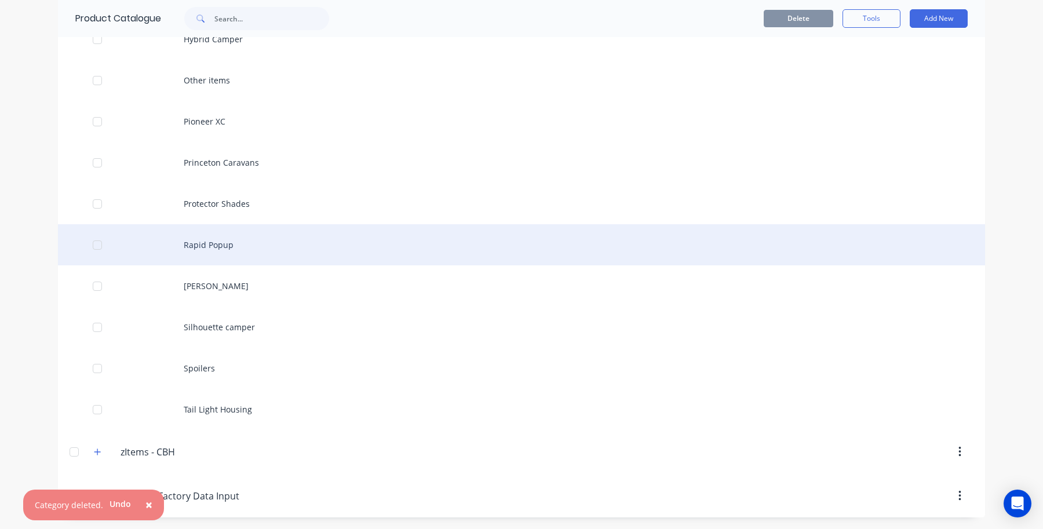
click at [187, 242] on div "Rapid Popup" at bounding box center [521, 244] width 927 height 41
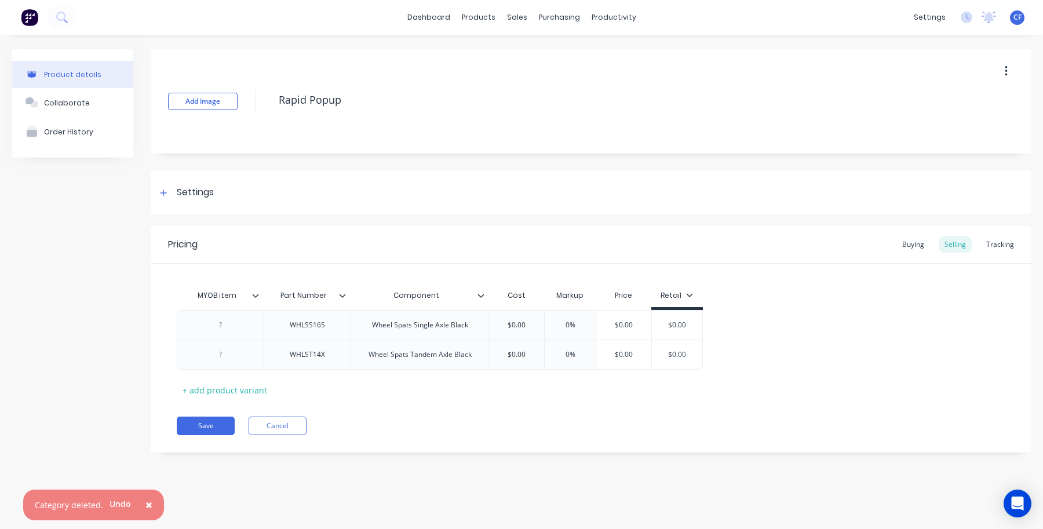
type textarea "x"
click at [275, 417] on button "Cancel" at bounding box center [278, 426] width 58 height 19
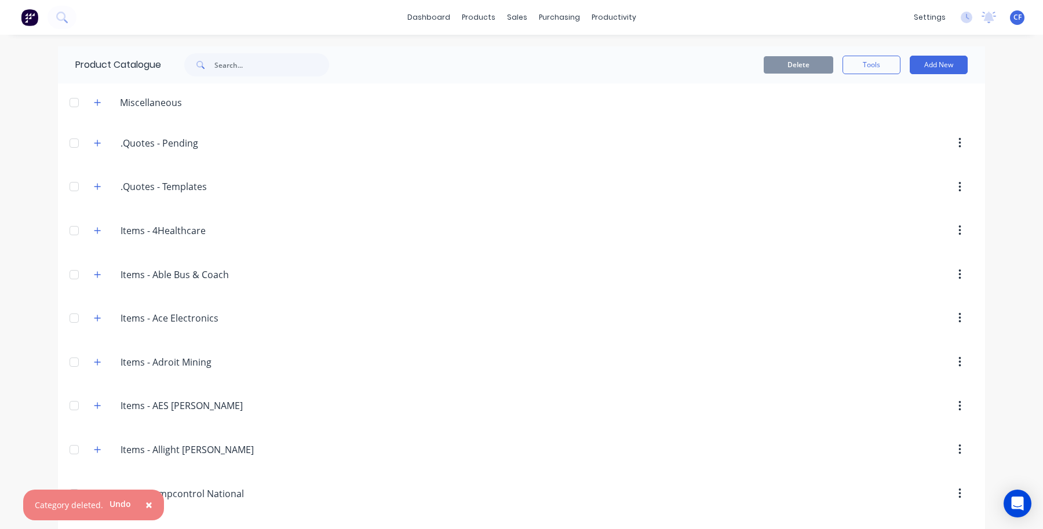
click at [96, 92] on header "Miscellaneous" at bounding box center [521, 102] width 927 height 38
click at [90, 105] on button "button" at bounding box center [97, 102] width 14 height 14
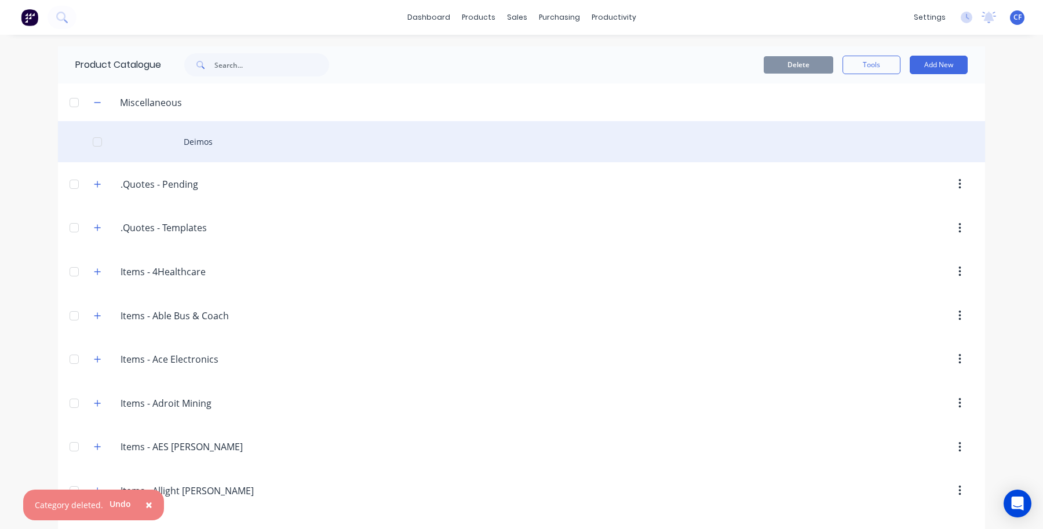
click at [91, 136] on div at bounding box center [97, 141] width 23 height 23
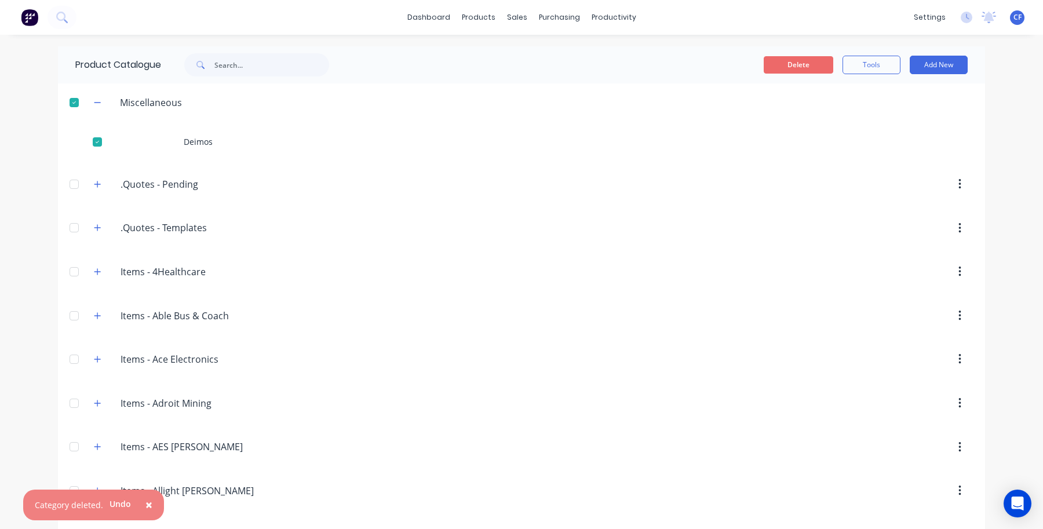
click at [765, 60] on button "Delete" at bounding box center [799, 64] width 70 height 17
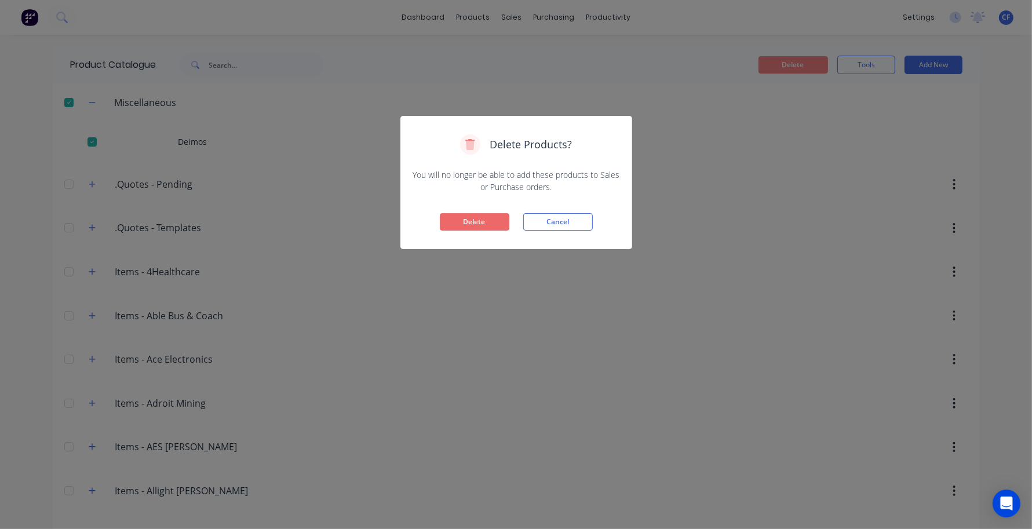
click at [487, 224] on button "Delete" at bounding box center [475, 221] width 70 height 17
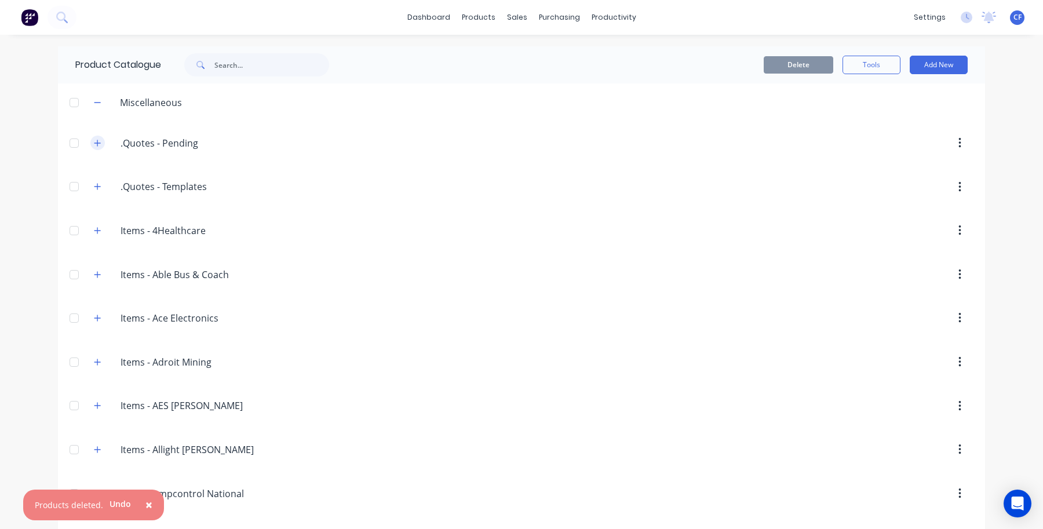
click at [94, 142] on icon "button" at bounding box center [97, 143] width 7 height 8
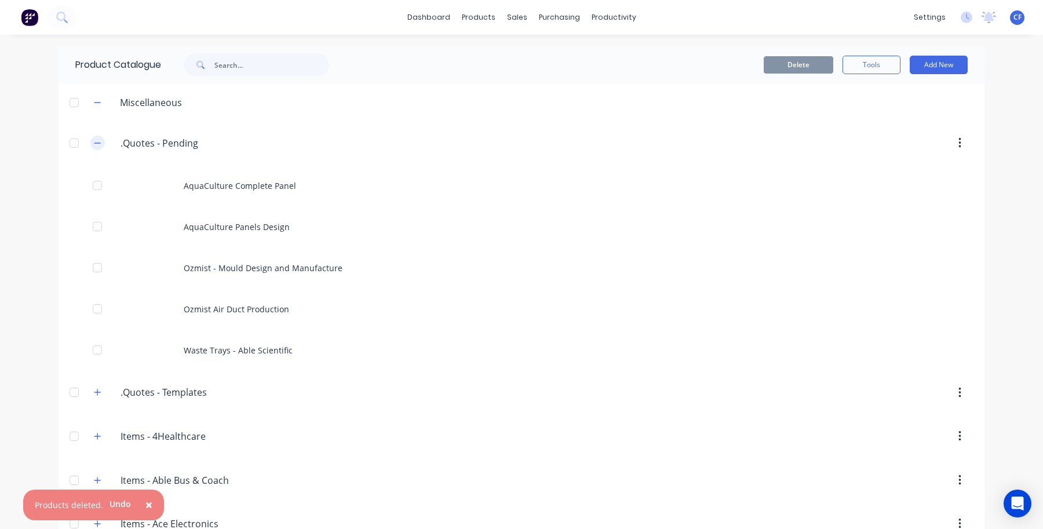
click at [94, 142] on icon "button" at bounding box center [97, 143] width 7 height 8
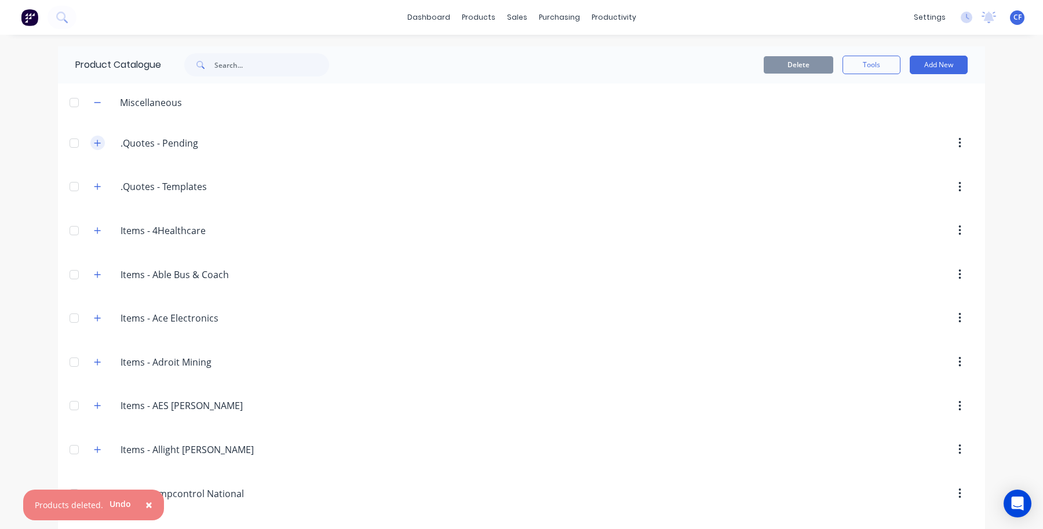
click at [94, 142] on icon "button" at bounding box center [97, 143] width 7 height 8
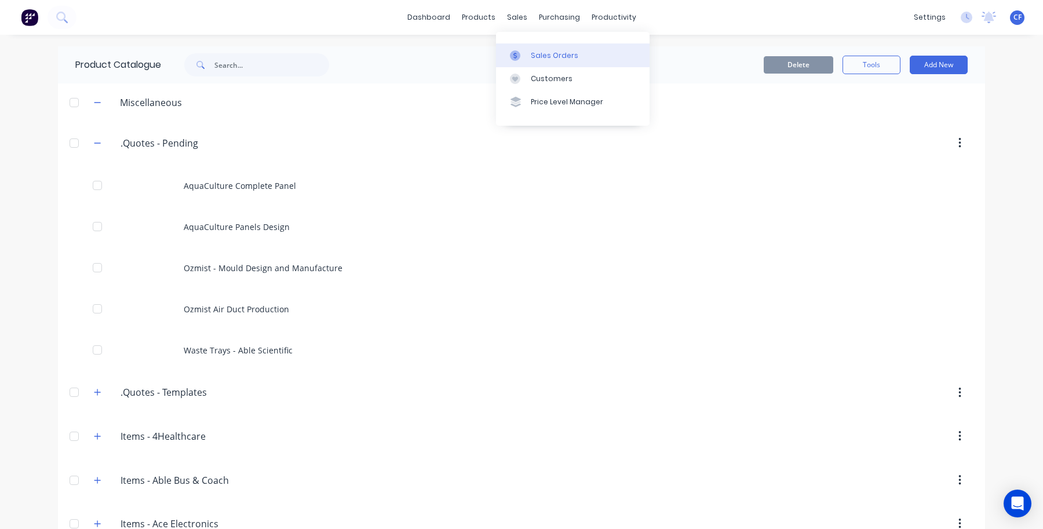
click at [525, 50] on div at bounding box center [518, 55] width 17 height 10
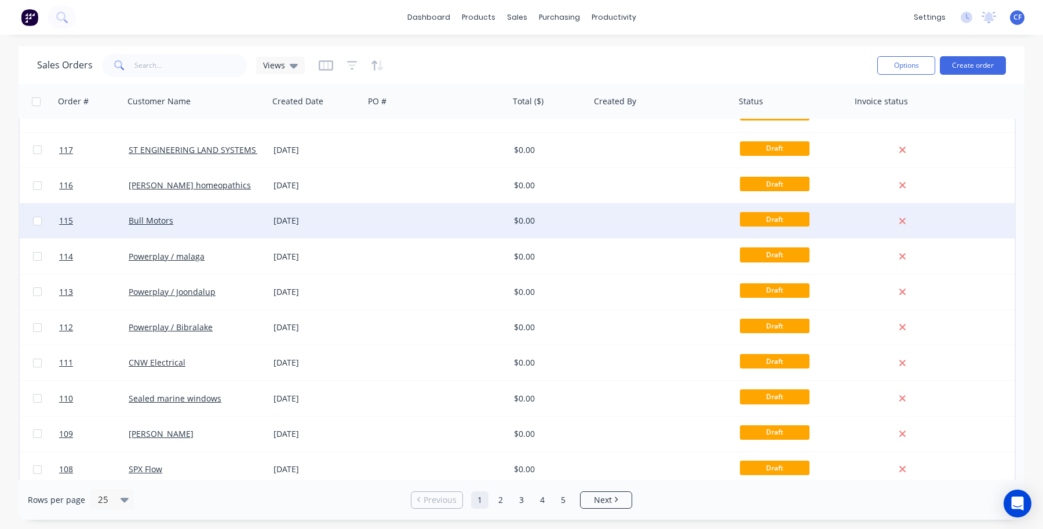
scroll to position [526, 0]
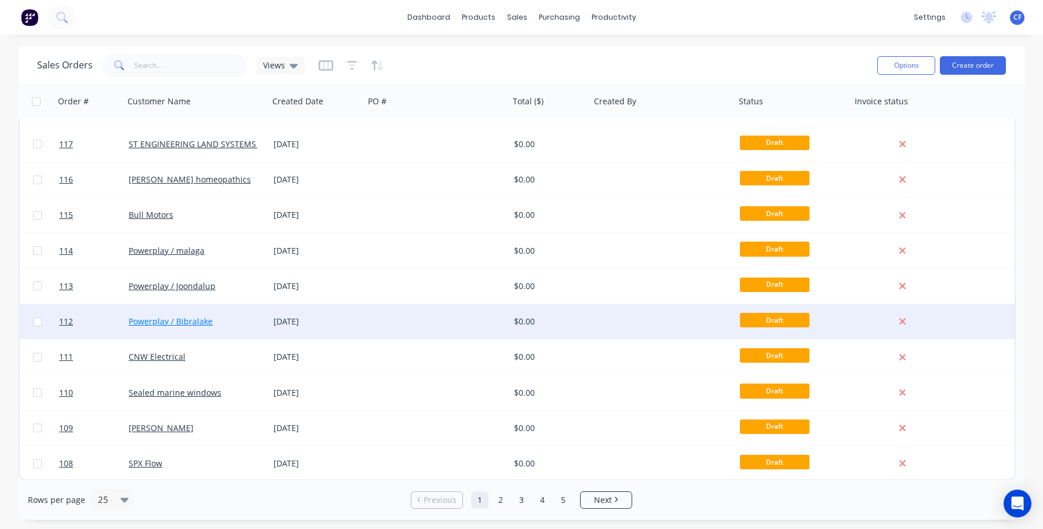
click at [173, 319] on link "Powerplay / Bibralake" at bounding box center [171, 321] width 84 height 11
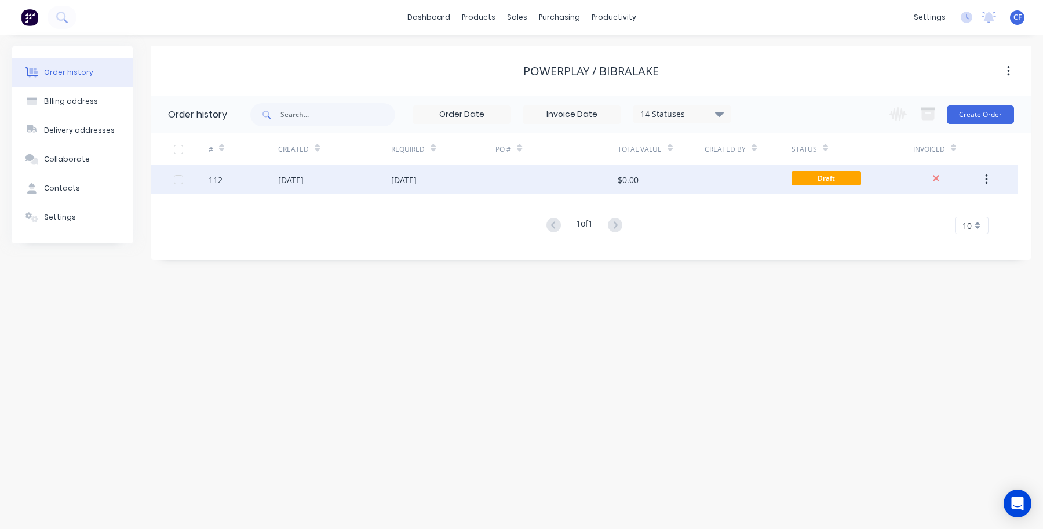
click at [369, 190] on div "[DATE]" at bounding box center [334, 179] width 113 height 29
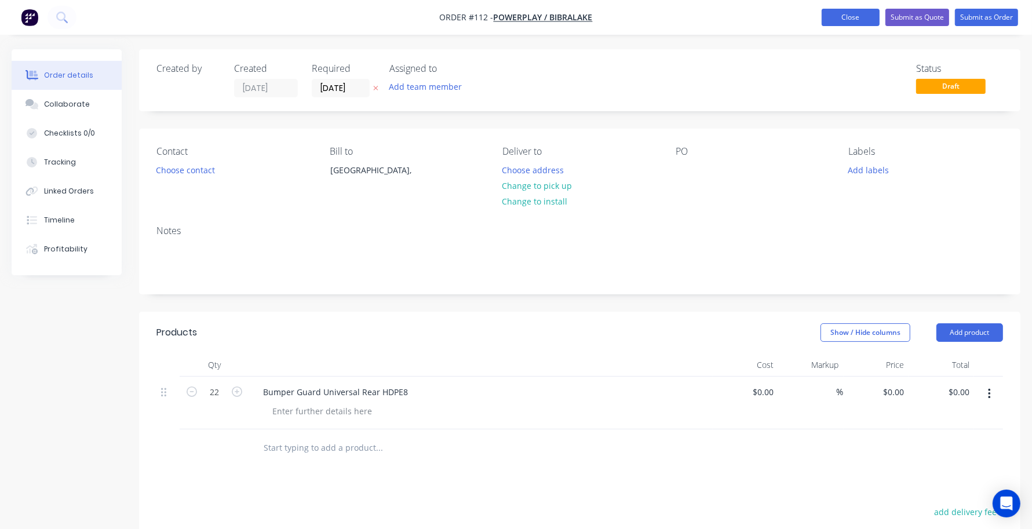
click at [848, 24] on button "Close" at bounding box center [851, 17] width 58 height 17
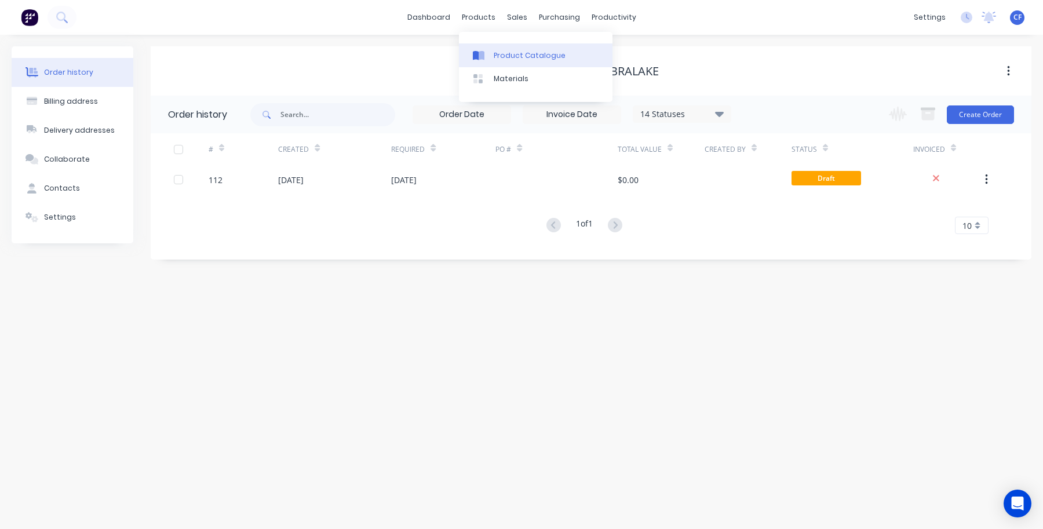
click at [488, 62] on link "Product Catalogue" at bounding box center [536, 54] width 154 height 23
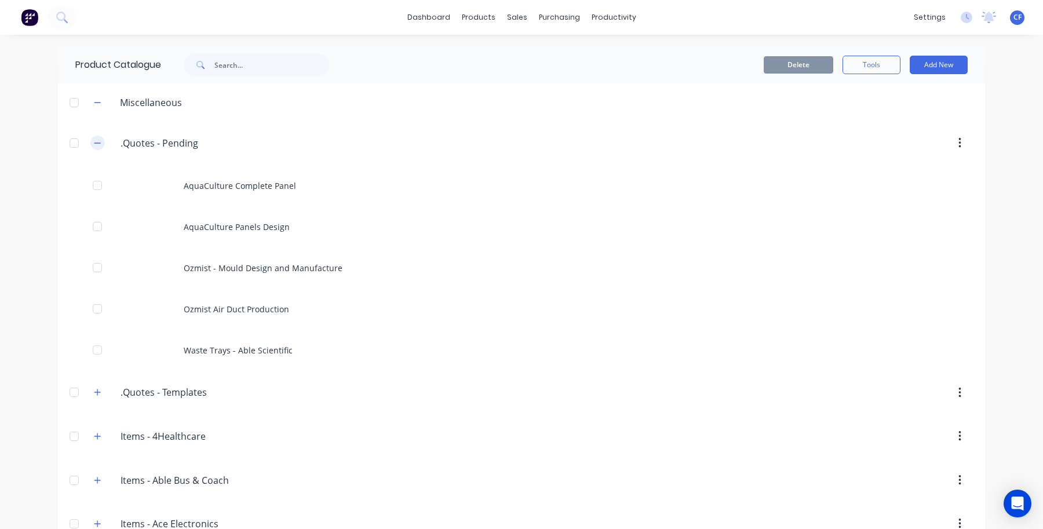
click at [94, 140] on icon "button" at bounding box center [97, 143] width 7 height 8
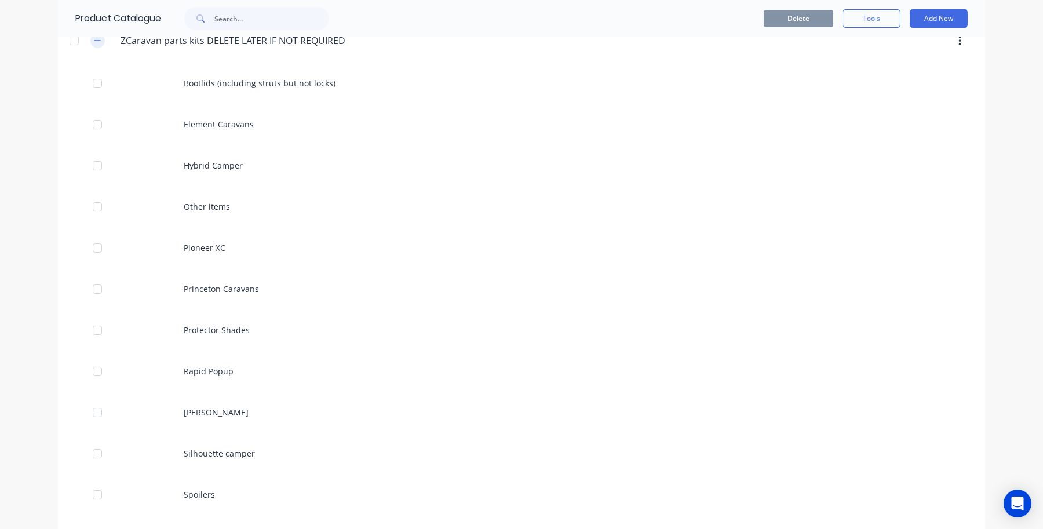
click at [94, 45] on icon "button" at bounding box center [97, 41] width 7 height 8
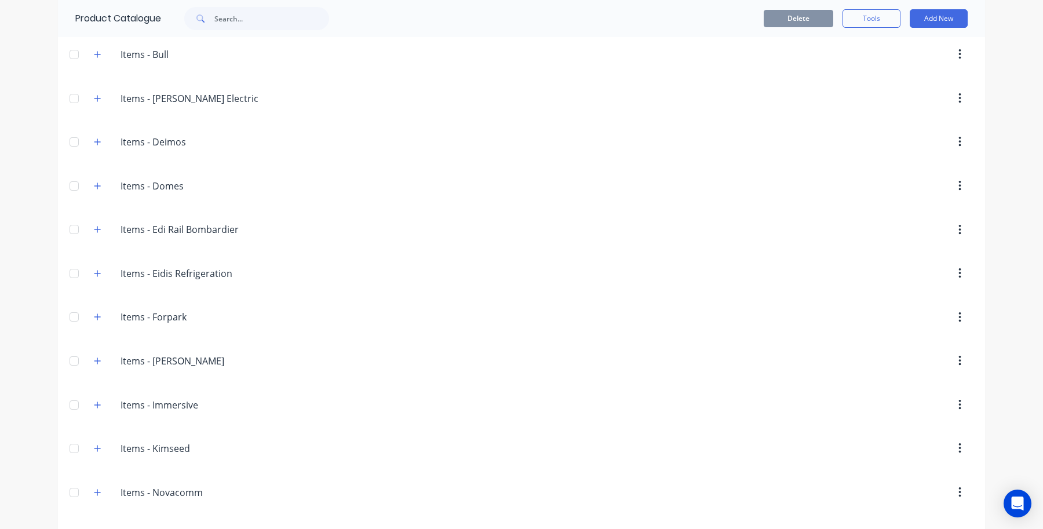
scroll to position [613, 0]
drag, startPoint x: 100, startPoint y: 187, endPoint x: 91, endPoint y: 206, distance: 20.7
click at [99, 192] on div "Items.-.Domes Items - Domes" at bounding box center [176, 187] width 183 height 21
click at [91, 206] on header "Items.-.Domes Items - Domes" at bounding box center [521, 187] width 927 height 44
click at [94, 191] on icon "button" at bounding box center [97, 187] width 7 height 8
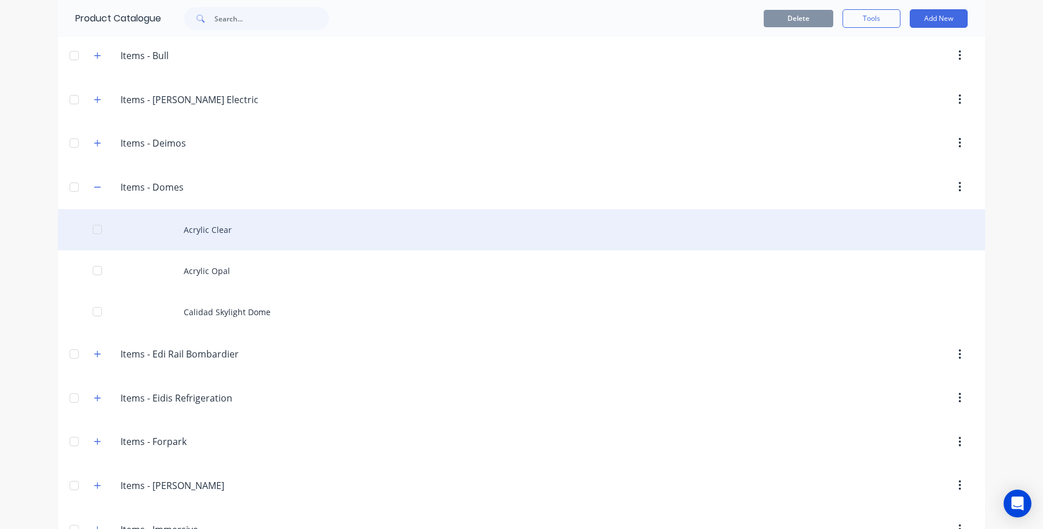
click at [235, 227] on div "Acrylic Clear" at bounding box center [521, 229] width 927 height 41
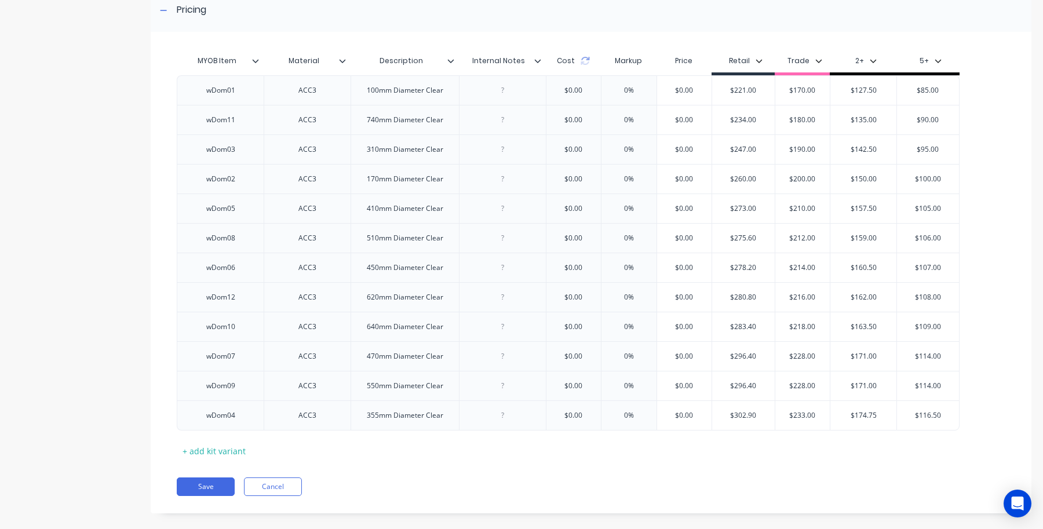
scroll to position [370, 0]
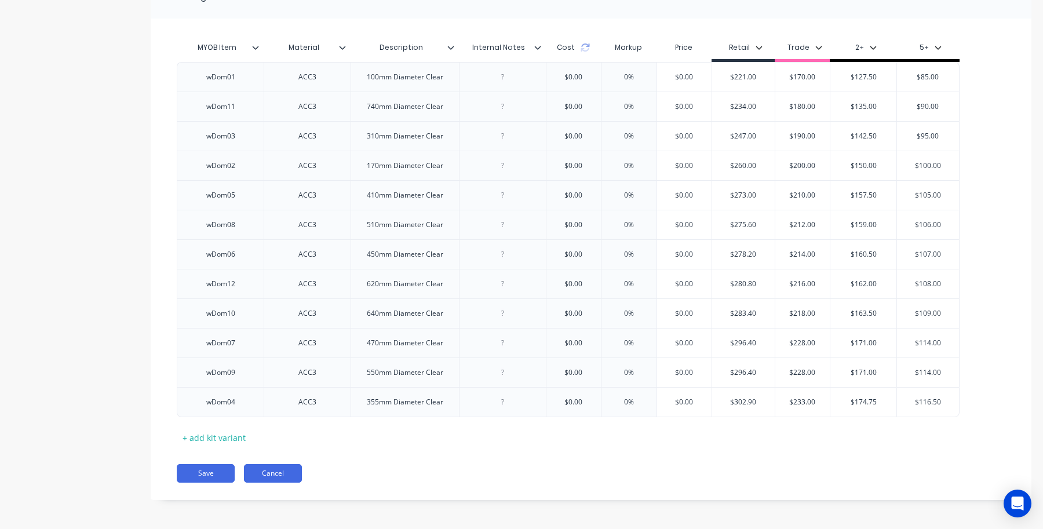
click at [271, 464] on button "Cancel" at bounding box center [273, 473] width 58 height 19
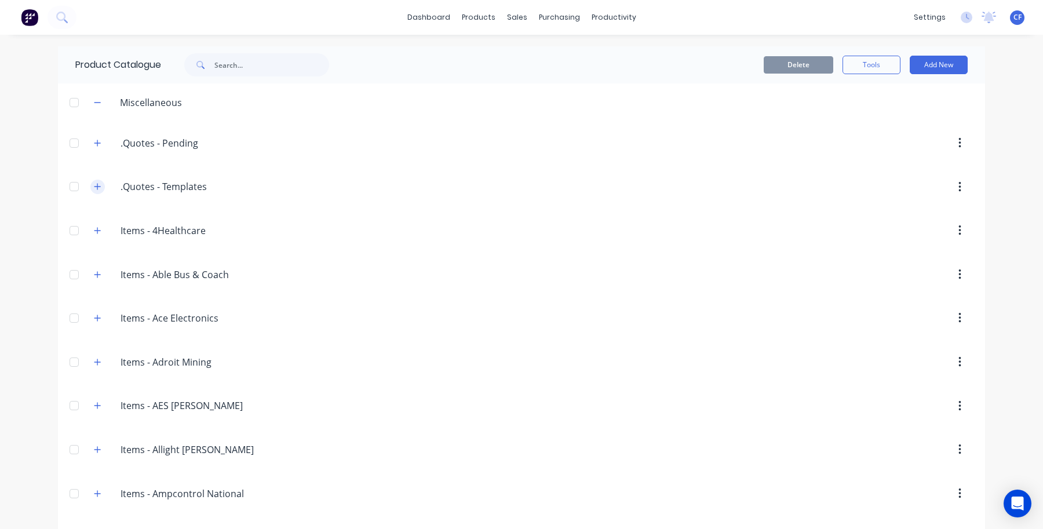
click at [90, 183] on button "button" at bounding box center [97, 187] width 14 height 14
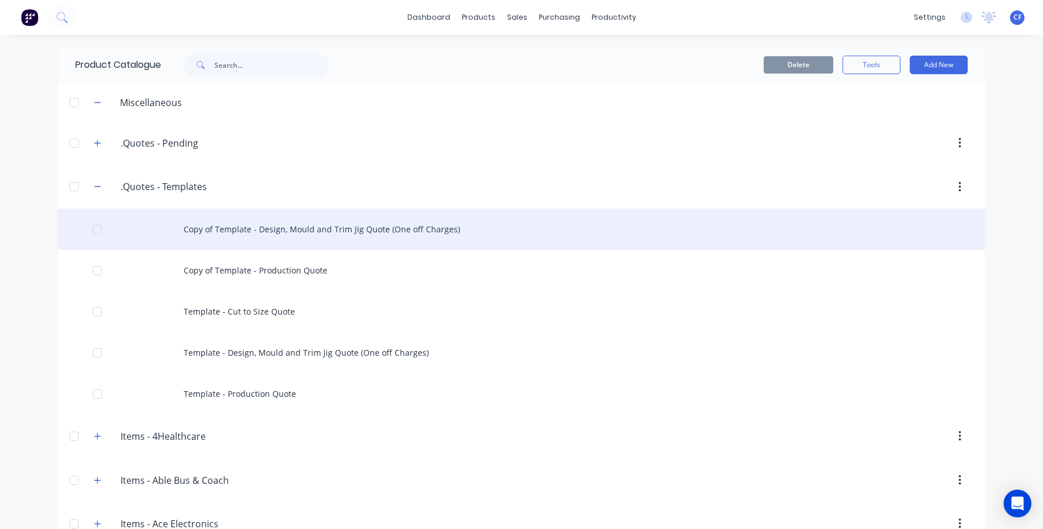
click at [77, 221] on div "Copy of Template - Design, Mould and Trim Jig Quote (One off Charges)" at bounding box center [521, 229] width 927 height 41
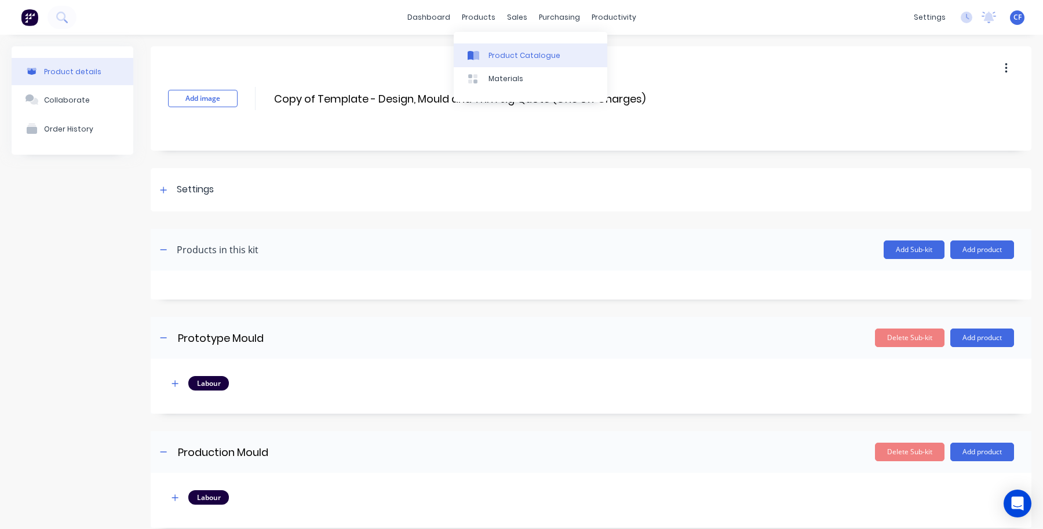
click at [489, 46] on link "Product Catalogue" at bounding box center [531, 54] width 154 height 23
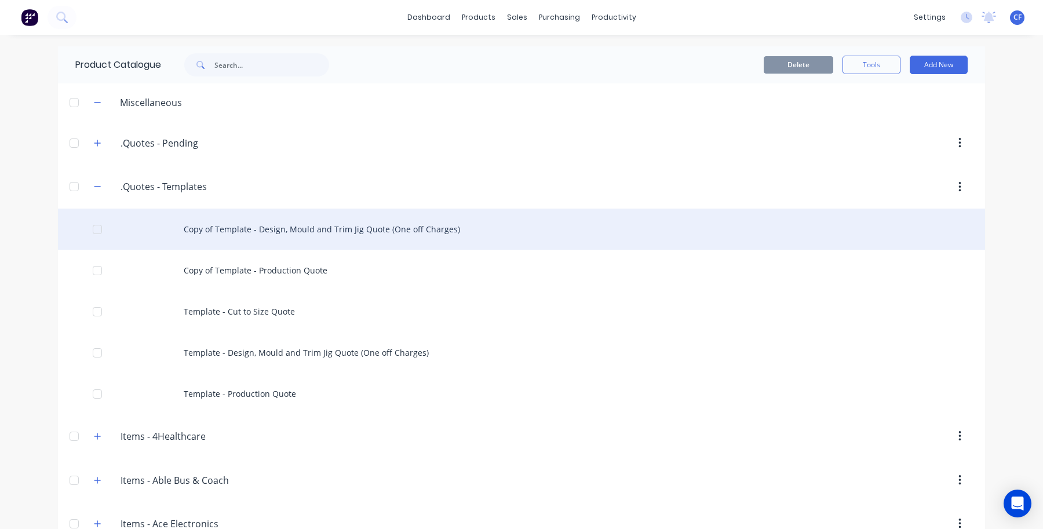
click at [91, 236] on div at bounding box center [97, 229] width 23 height 23
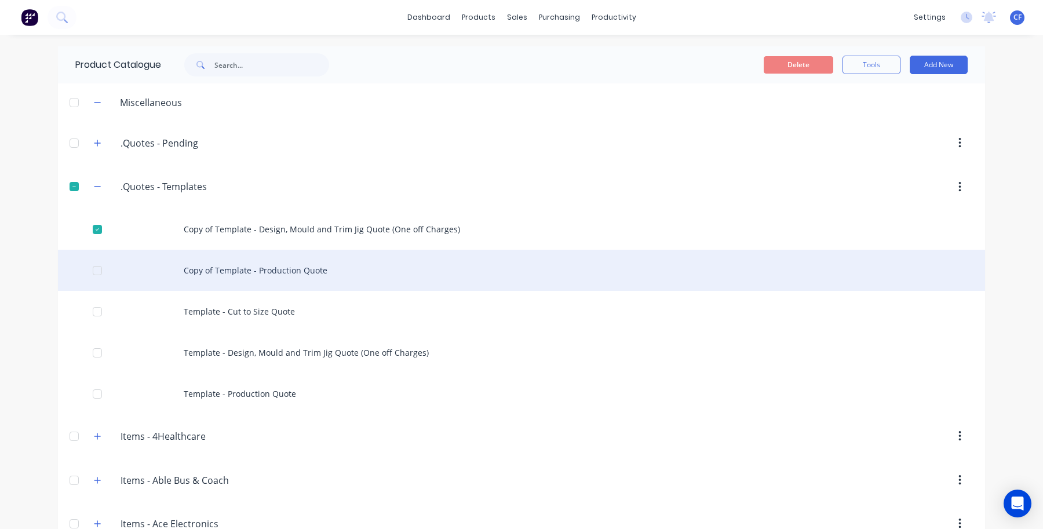
drag, startPoint x: 96, startPoint y: 267, endPoint x: 107, endPoint y: 272, distance: 12.2
click at [94, 268] on div at bounding box center [97, 270] width 23 height 23
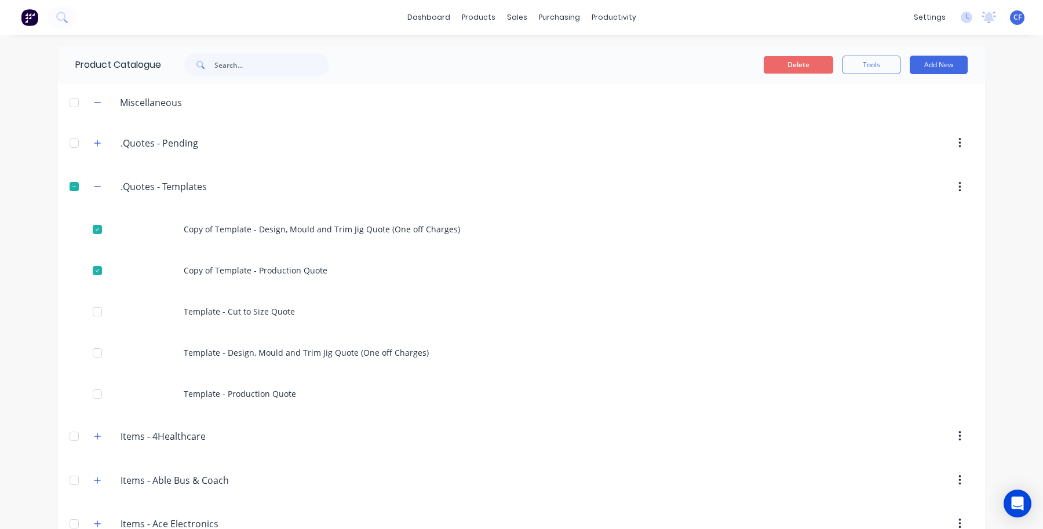
click at [780, 56] on button "Delete" at bounding box center [799, 64] width 70 height 17
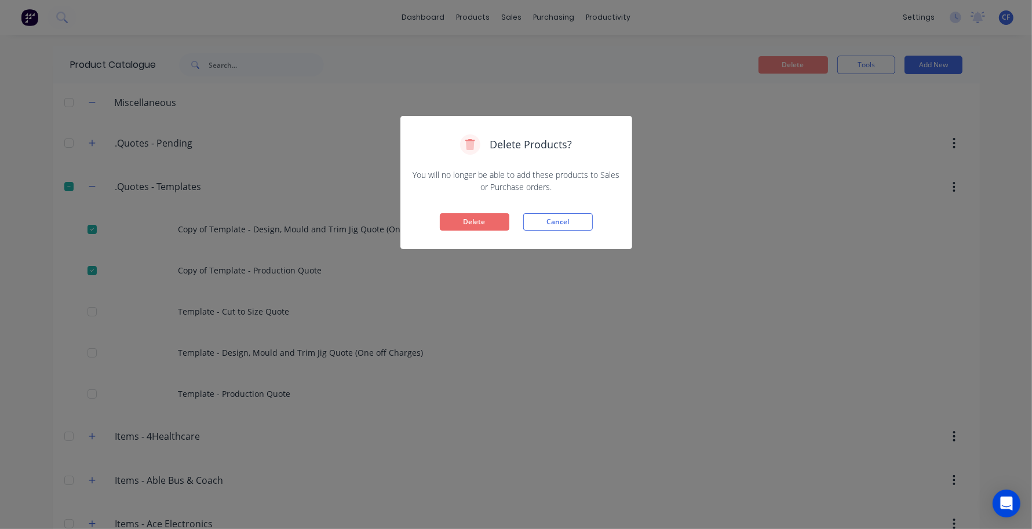
click at [485, 214] on button "Delete" at bounding box center [475, 221] width 70 height 17
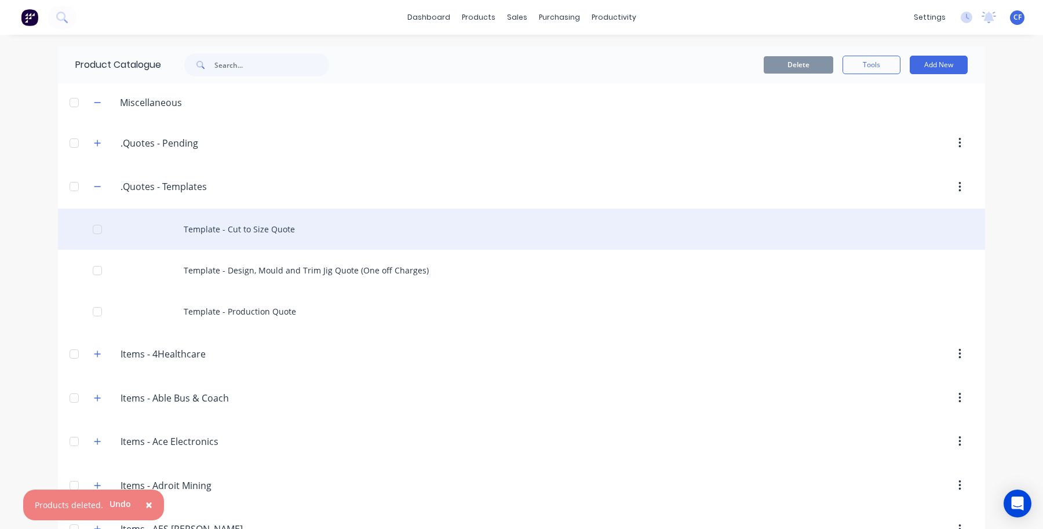
click at [329, 218] on div "Template - Cut to Size Quote" at bounding box center [521, 229] width 927 height 41
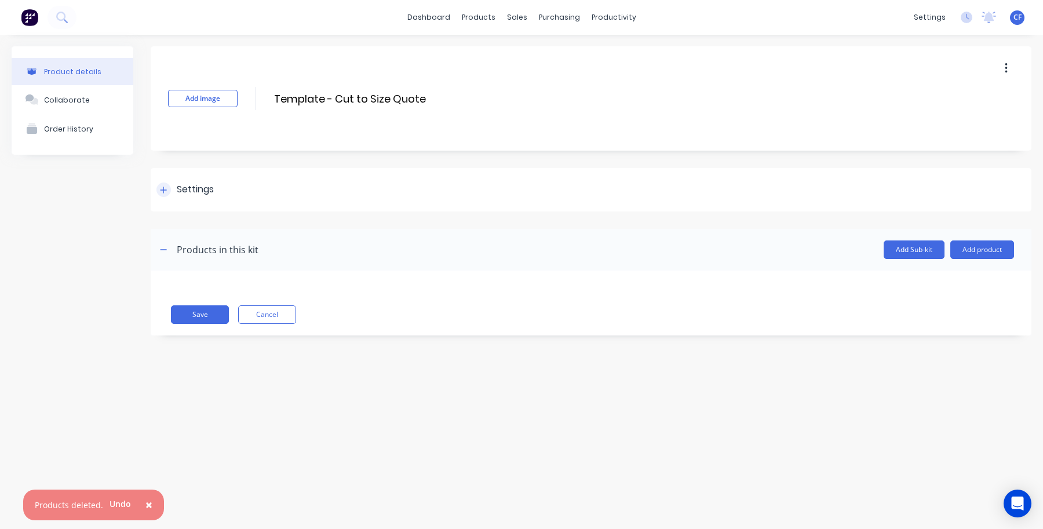
click at [180, 186] on div "Settings" at bounding box center [195, 190] width 37 height 14
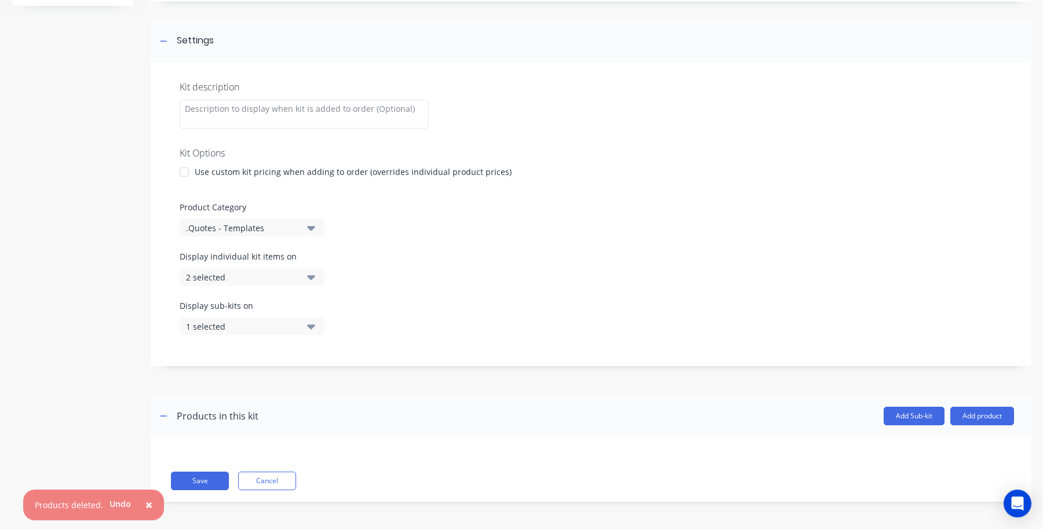
scroll to position [151, 0]
click at [209, 322] on div "1 selected" at bounding box center [242, 325] width 112 height 12
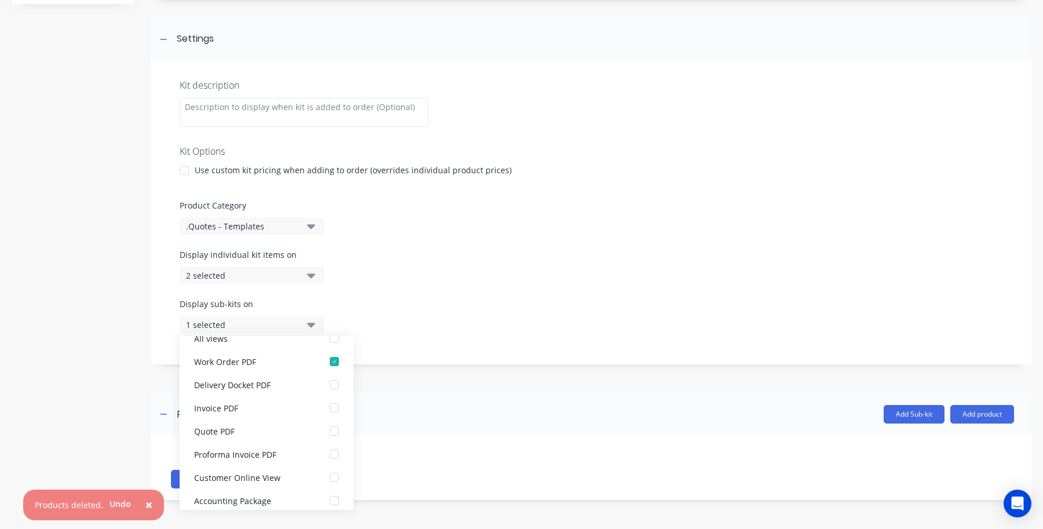
scroll to position [23, 0]
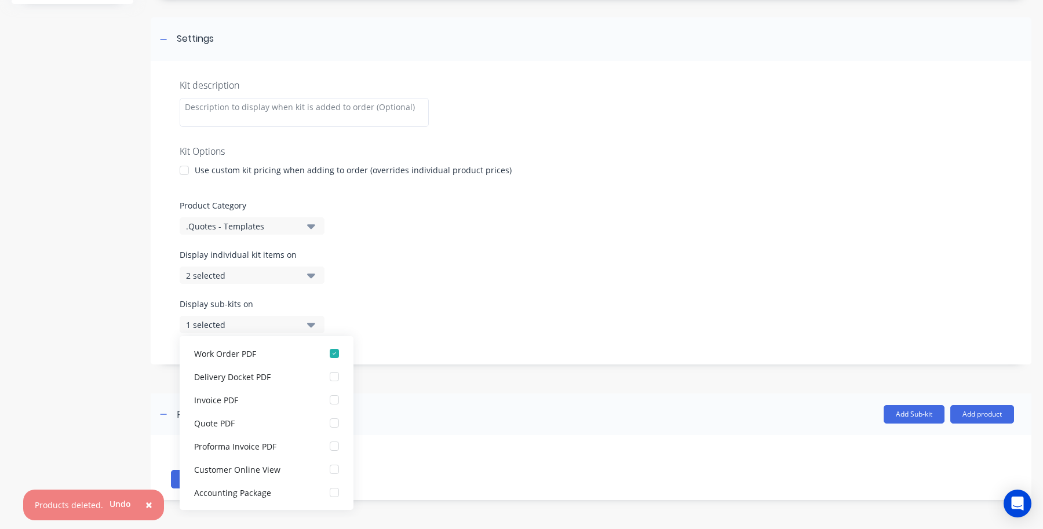
click at [419, 310] on div "Display sub-kits on 1 selected" at bounding box center [591, 322] width 823 height 49
drag, startPoint x: 512, startPoint y: 326, endPoint x: 487, endPoint y: 338, distance: 27.0
click at [510, 326] on div "Display sub-kits on 1 selected" at bounding box center [591, 322] width 823 height 49
click at [370, 320] on div "Display sub-kits on 1 selected" at bounding box center [591, 322] width 823 height 49
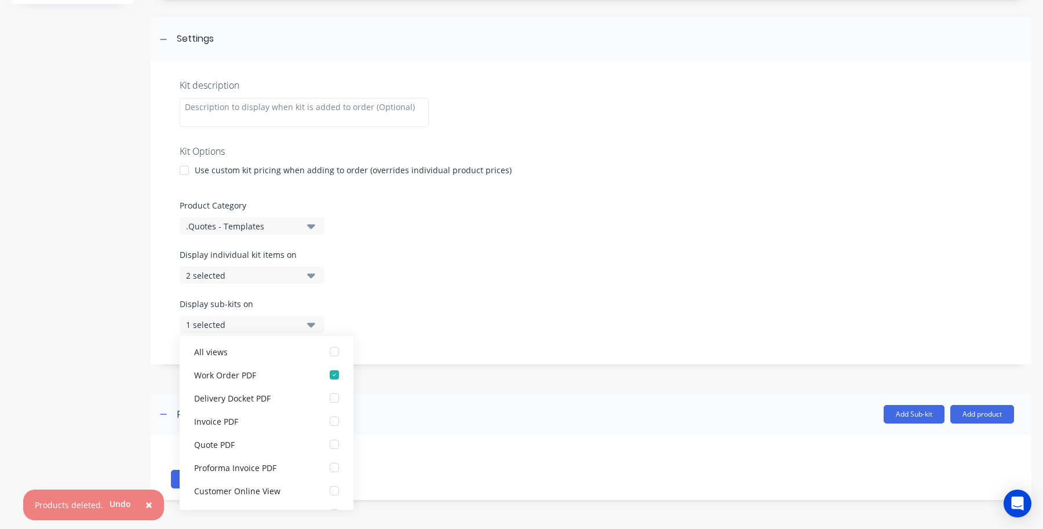
click at [414, 315] on div "Display sub-kits on 1 selected" at bounding box center [591, 322] width 823 height 49
click at [373, 468] on div "Save Cancel" at bounding box center [591, 467] width 881 height 65
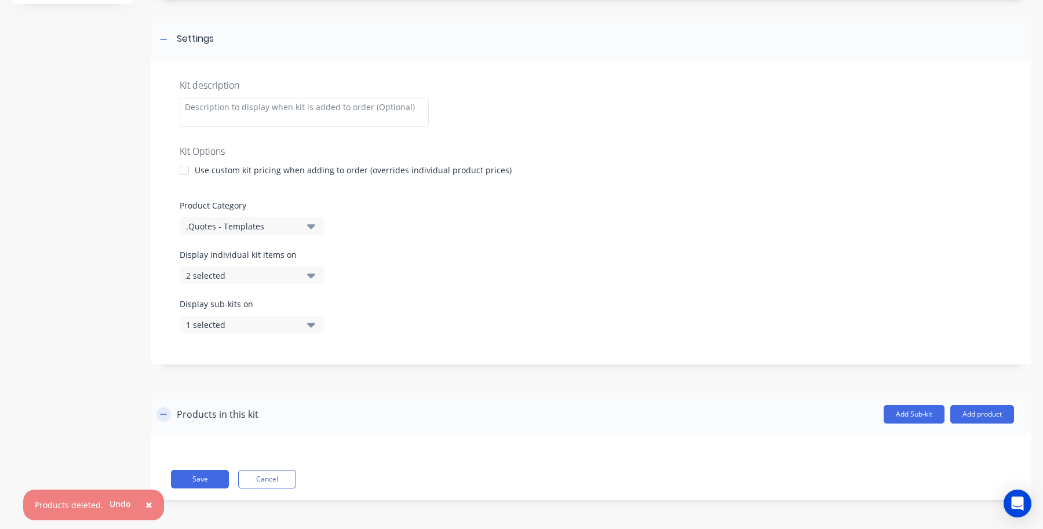
click at [162, 407] on button "button" at bounding box center [163, 414] width 14 height 14
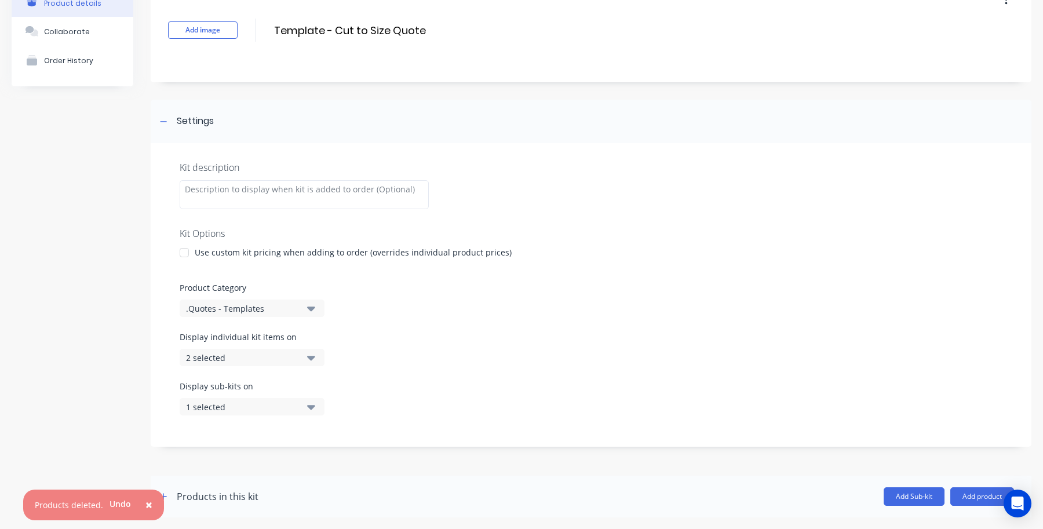
scroll to position [68, 0]
click at [172, 491] on div "Products in this kit" at bounding box center [207, 497] width 102 height 19
click at [168, 494] on button "button" at bounding box center [163, 497] width 14 height 14
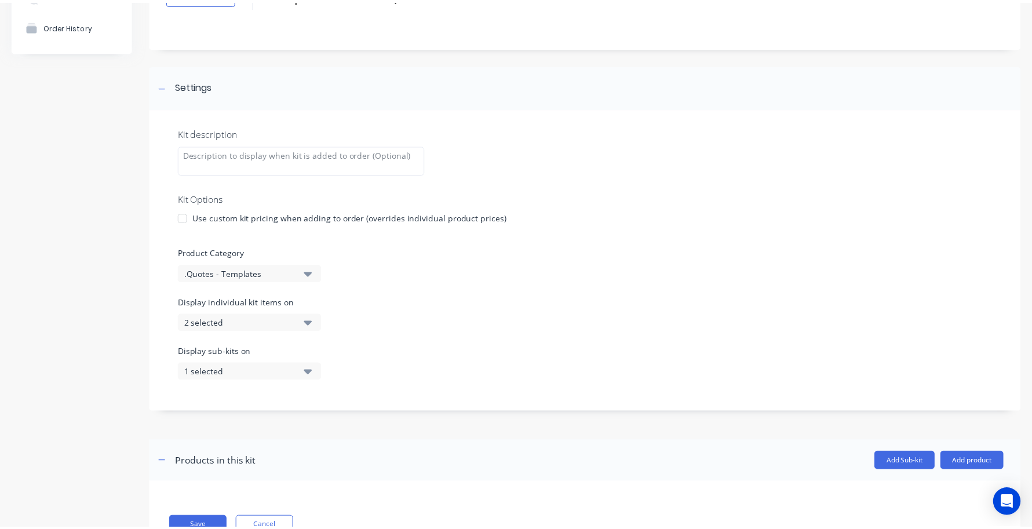
scroll to position [151, 0]
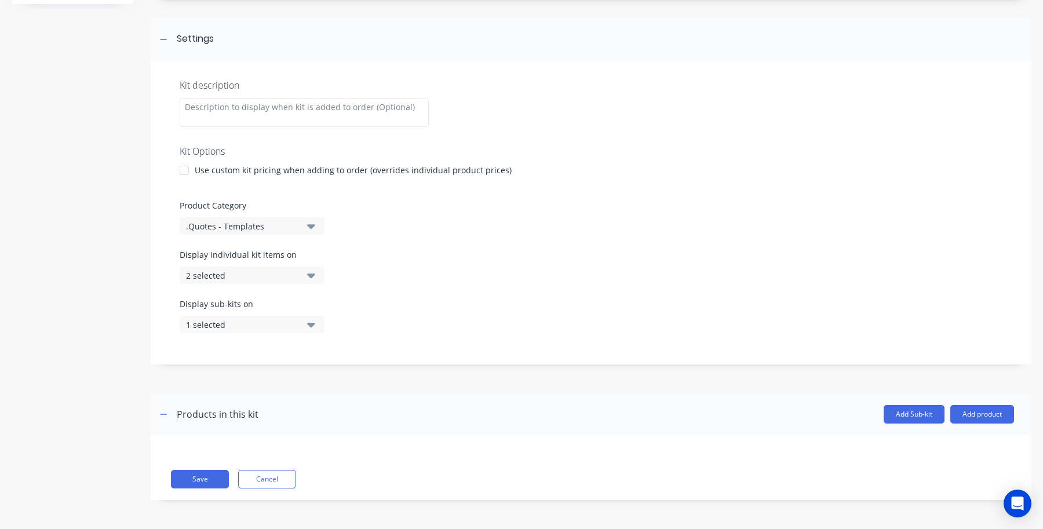
click at [297, 484] on div "Save Cancel" at bounding box center [592, 479] width 843 height 19
click at [294, 484] on button "Cancel" at bounding box center [267, 479] width 58 height 19
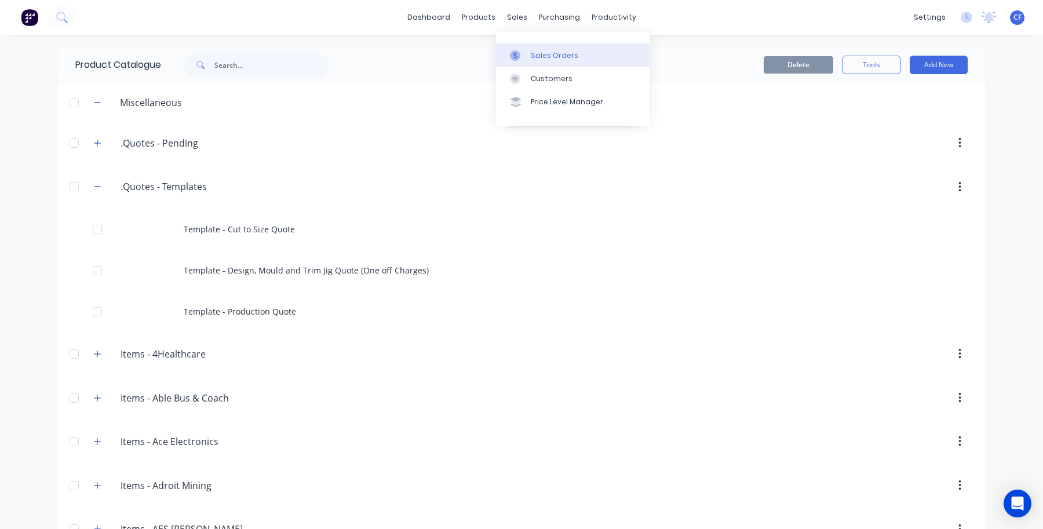
click at [529, 58] on link "Sales Orders" at bounding box center [573, 54] width 154 height 23
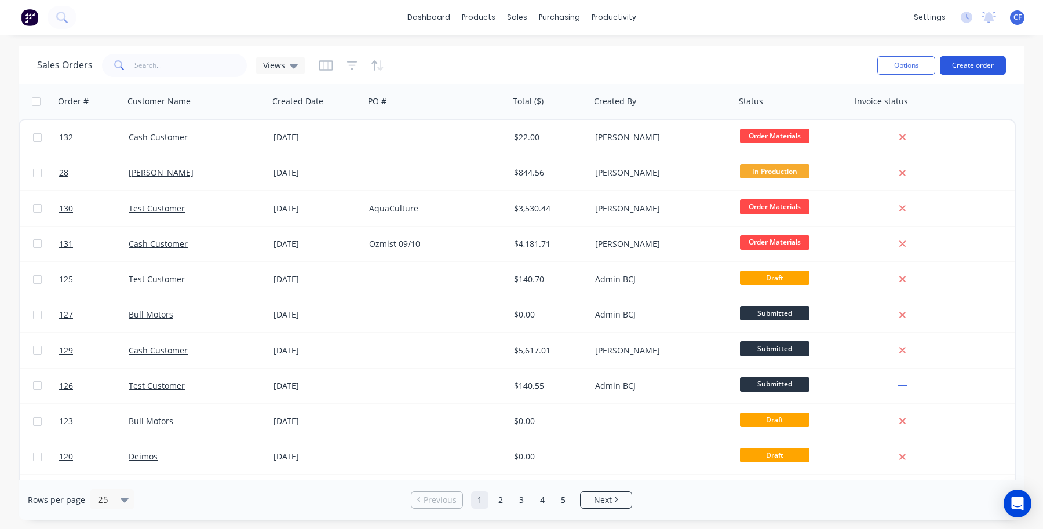
click at [948, 71] on button "Create order" at bounding box center [973, 65] width 66 height 19
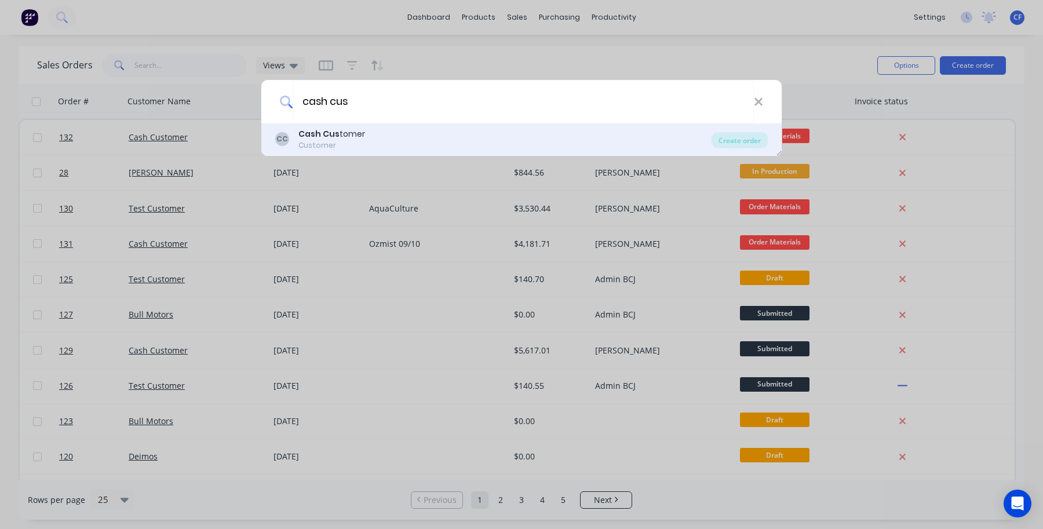
type input "cash cus"
click at [359, 134] on div "Cash Cus tomer" at bounding box center [331, 134] width 67 height 12
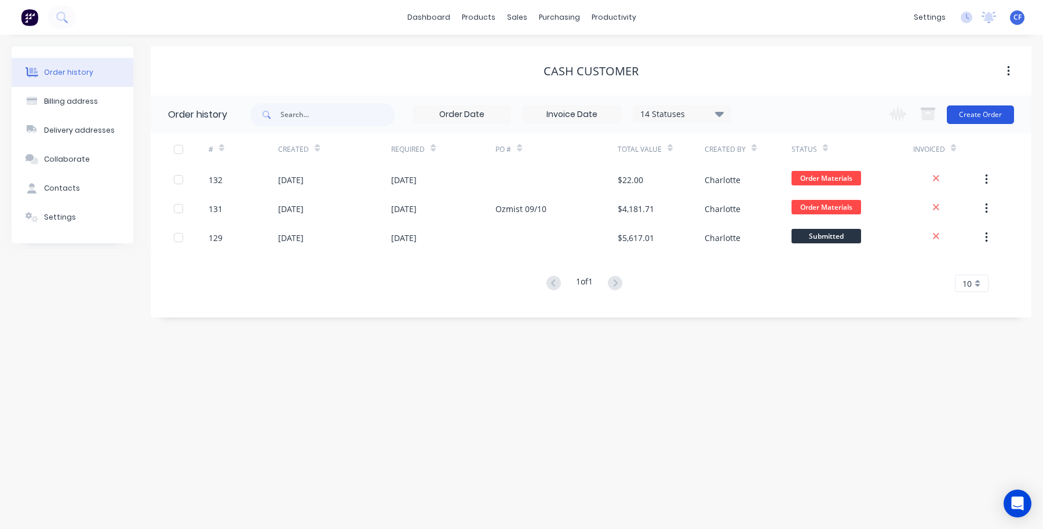
click at [981, 121] on button "Create Order" at bounding box center [980, 114] width 67 height 19
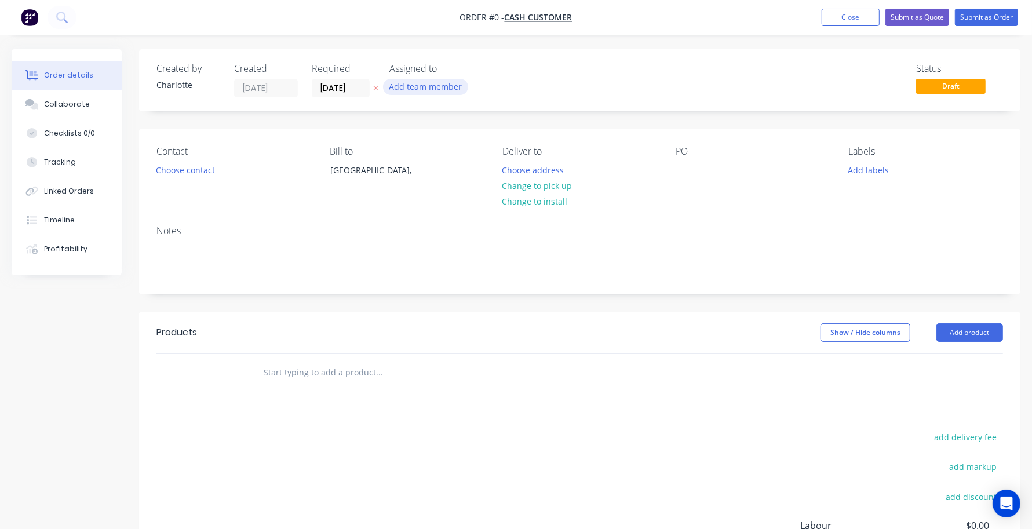
click at [418, 87] on button "Add team member" at bounding box center [425, 87] width 85 height 16
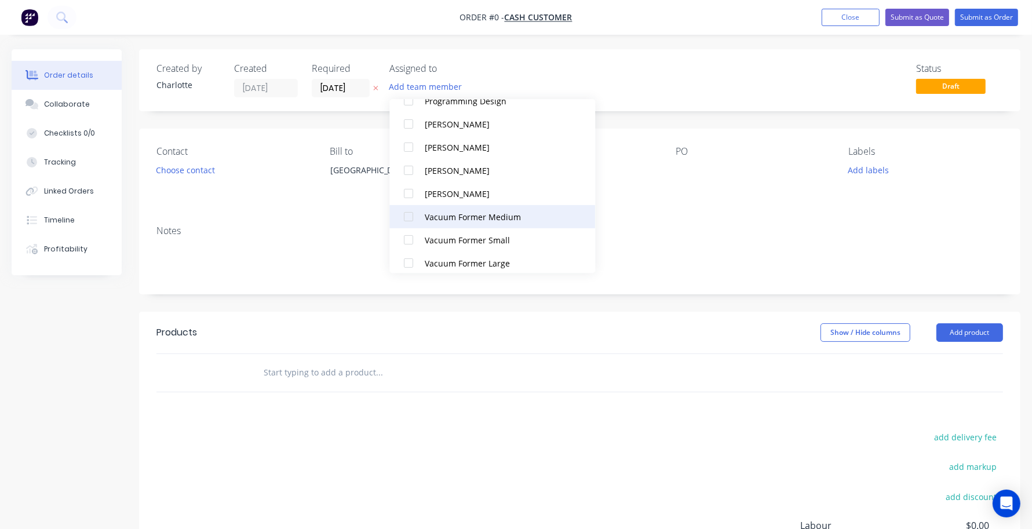
scroll to position [243, 0]
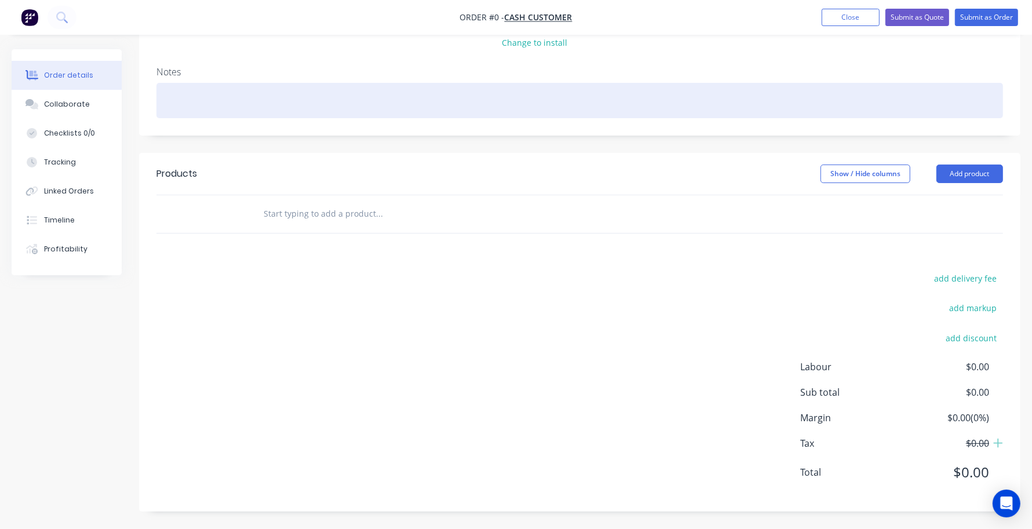
click at [308, 96] on div at bounding box center [579, 100] width 847 height 35
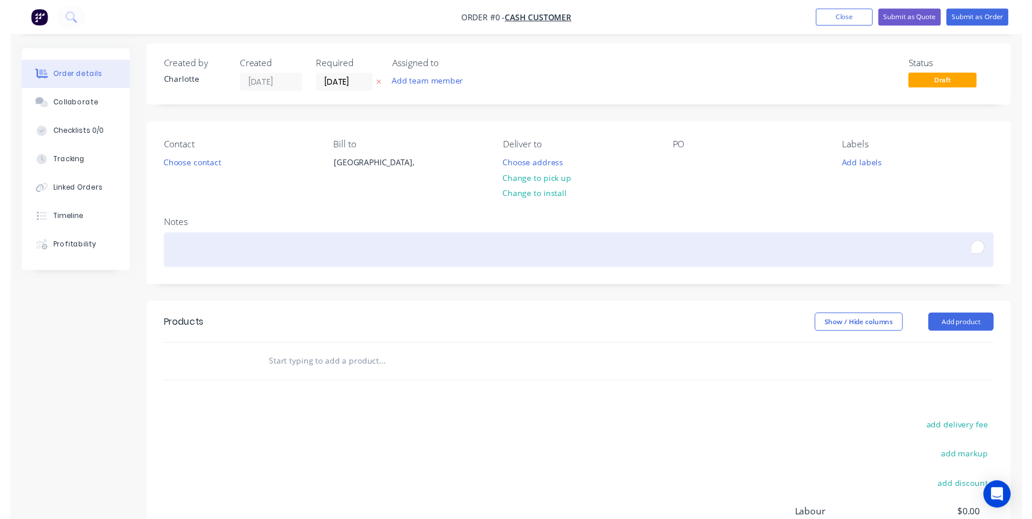
scroll to position [0, 0]
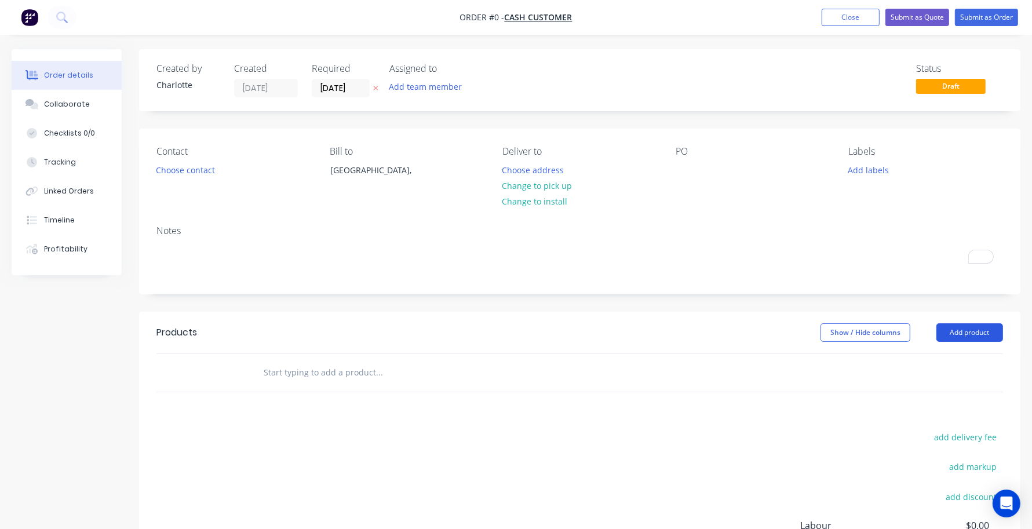
click at [967, 326] on div "Order details Collaborate Checklists 0/0 Tracking Linked Orders Timeline Profit…" at bounding box center [516, 368] width 1032 height 639
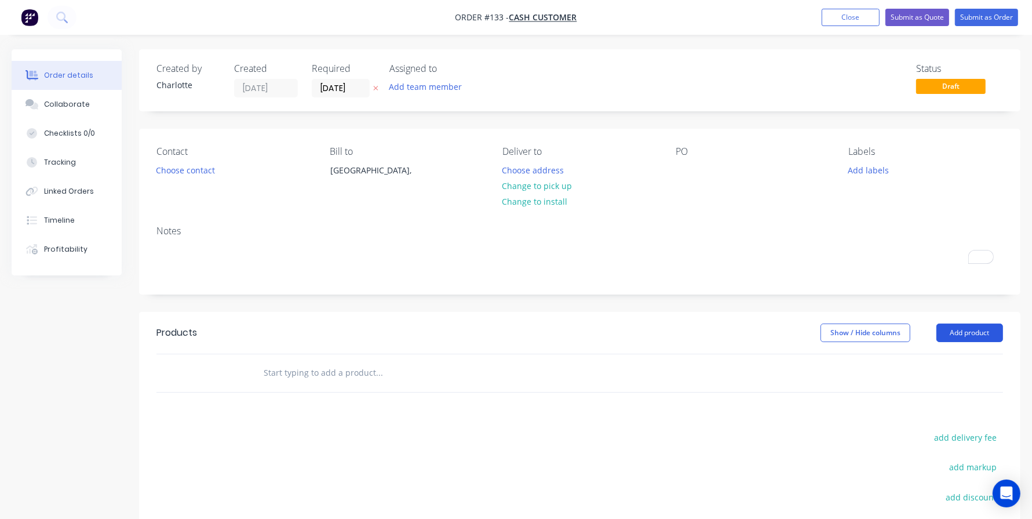
click at [948, 329] on button "Add product" at bounding box center [970, 332] width 67 height 19
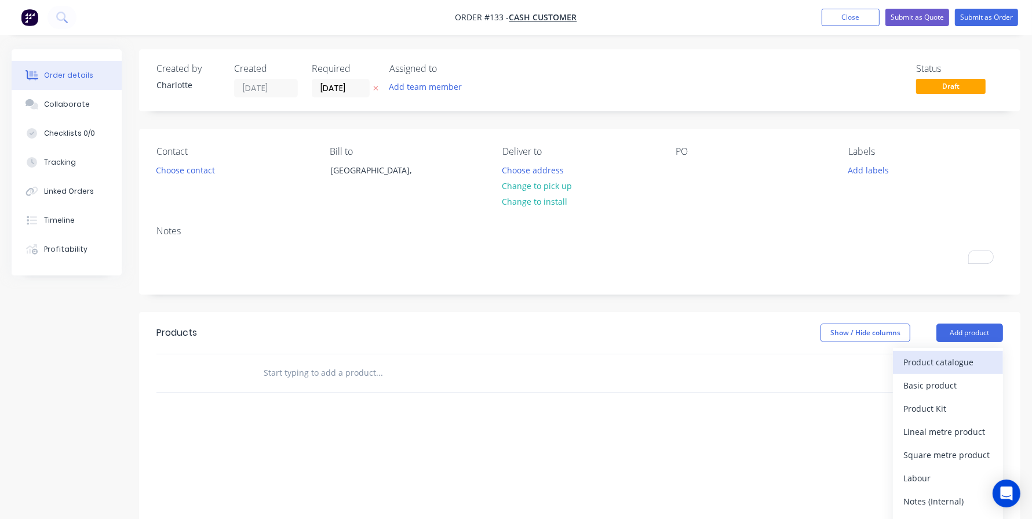
click at [955, 369] on div "Product catalogue" at bounding box center [948, 362] width 89 height 17
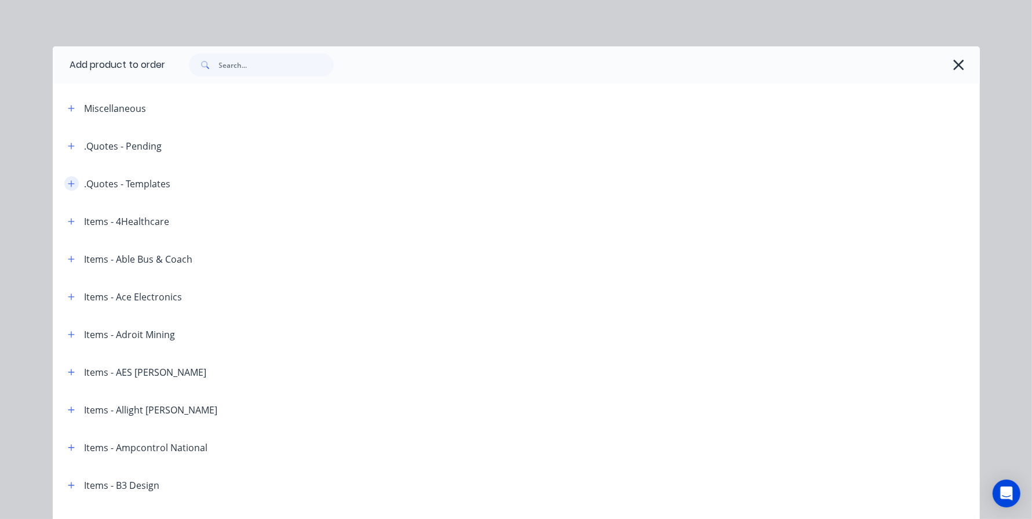
click at [68, 181] on icon "button" at bounding box center [71, 184] width 7 height 8
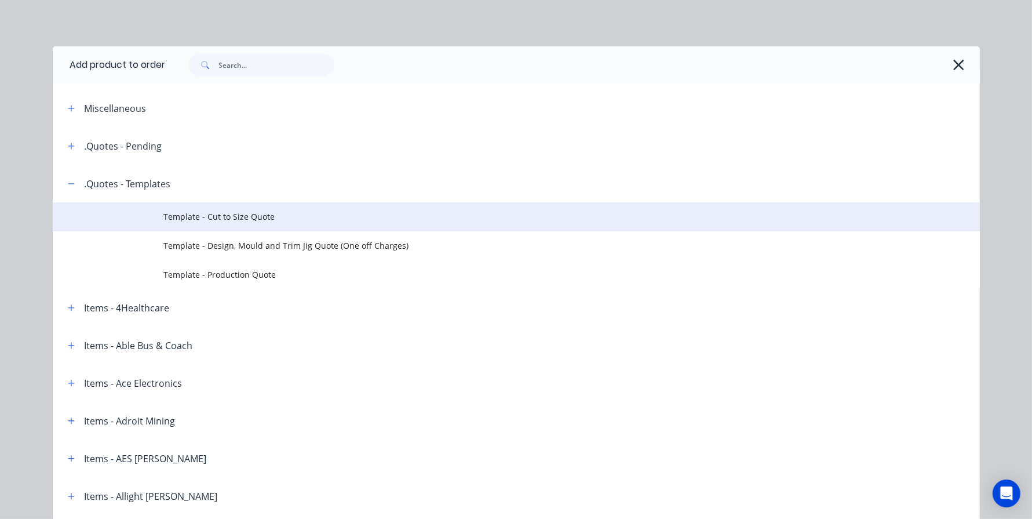
click at [251, 212] on span "Template - Cut to Size Quote" at bounding box center [490, 216] width 653 height 12
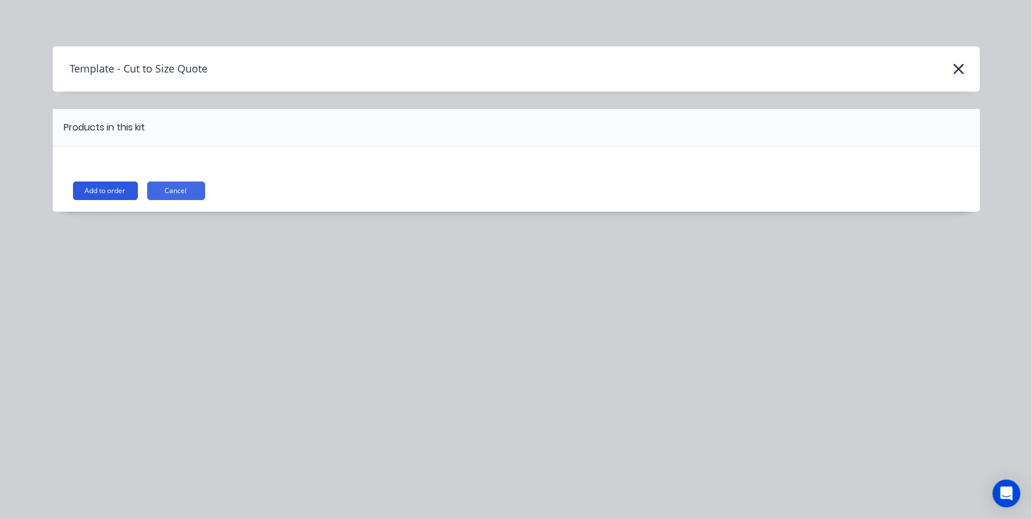
click at [89, 185] on button "Add to order" at bounding box center [105, 190] width 65 height 19
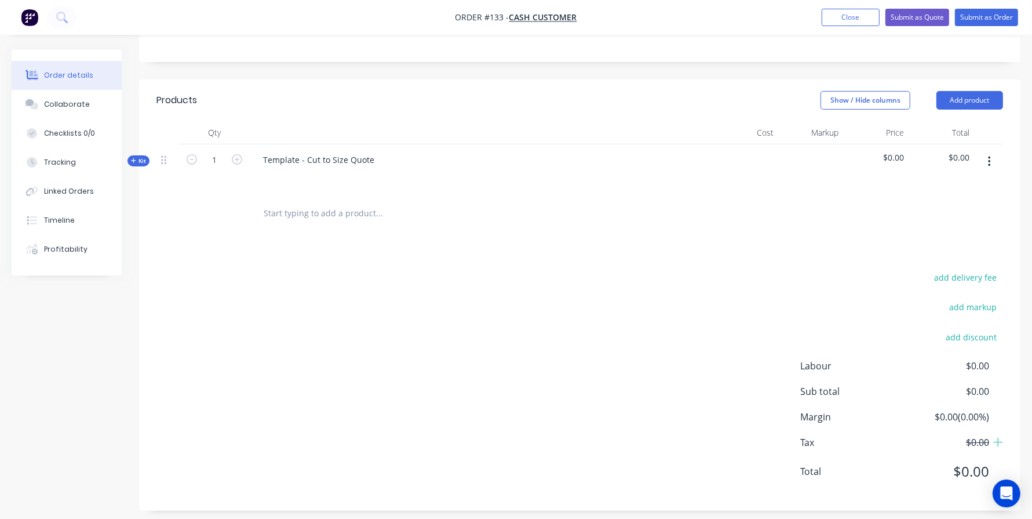
scroll to position [242, 0]
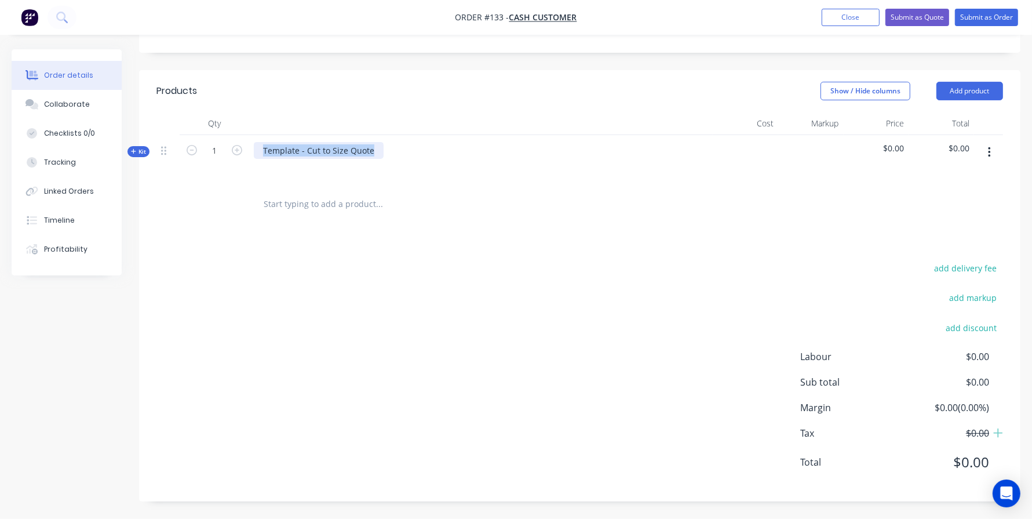
drag, startPoint x: 371, startPoint y: 149, endPoint x: 0, endPoint y: 151, distance: 370.9
click at [0, 151] on div "Order details Collaborate Checklists 0/0 Tracking Linked Orders Timeline Profit…" at bounding box center [516, 163] width 1032 height 711
click at [588, 334] on div "add delivery fee add markup add discount Labour $0.00 Sub total $0.00 Margin $0…" at bounding box center [579, 372] width 847 height 224
click at [984, 145] on button "button" at bounding box center [989, 152] width 27 height 21
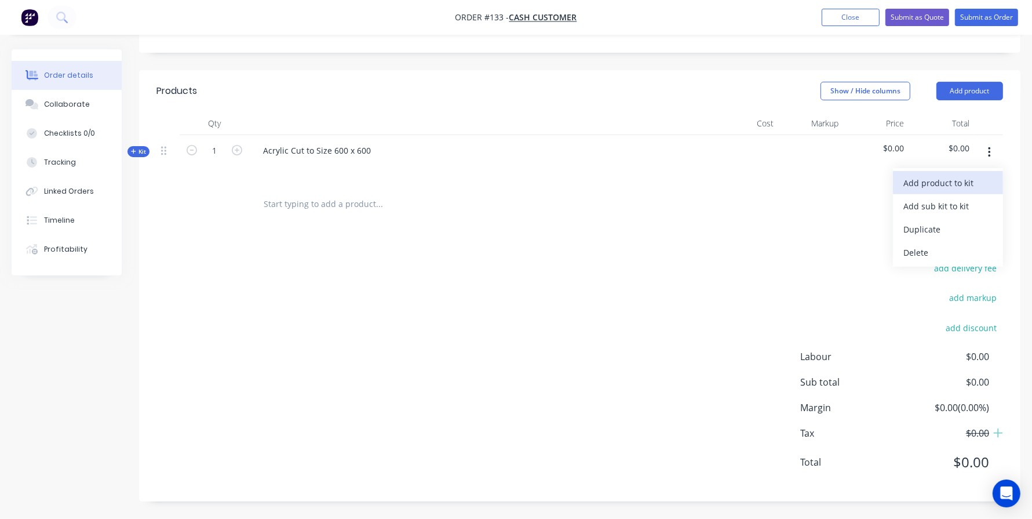
click at [952, 189] on div "Add product to kit" at bounding box center [948, 182] width 89 height 17
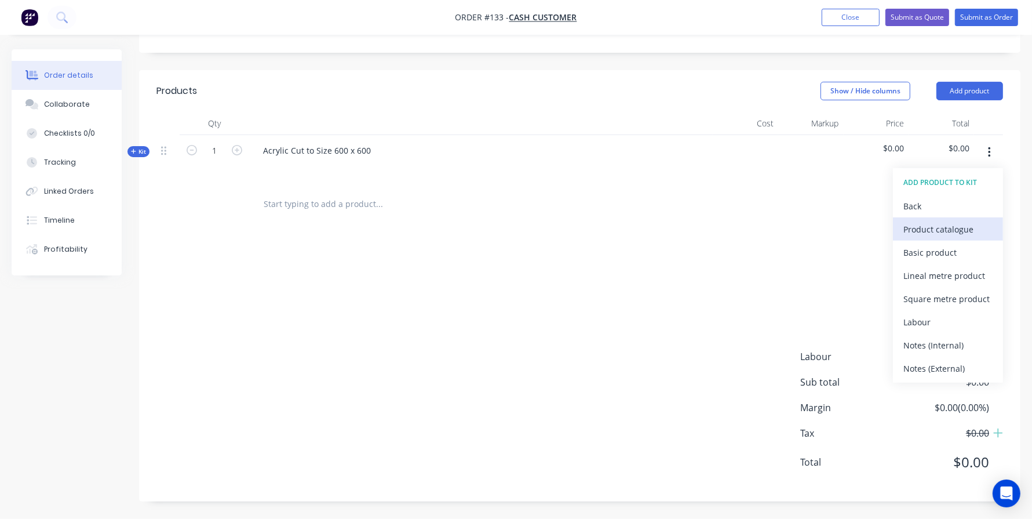
click at [938, 235] on div "Product catalogue" at bounding box center [948, 229] width 89 height 17
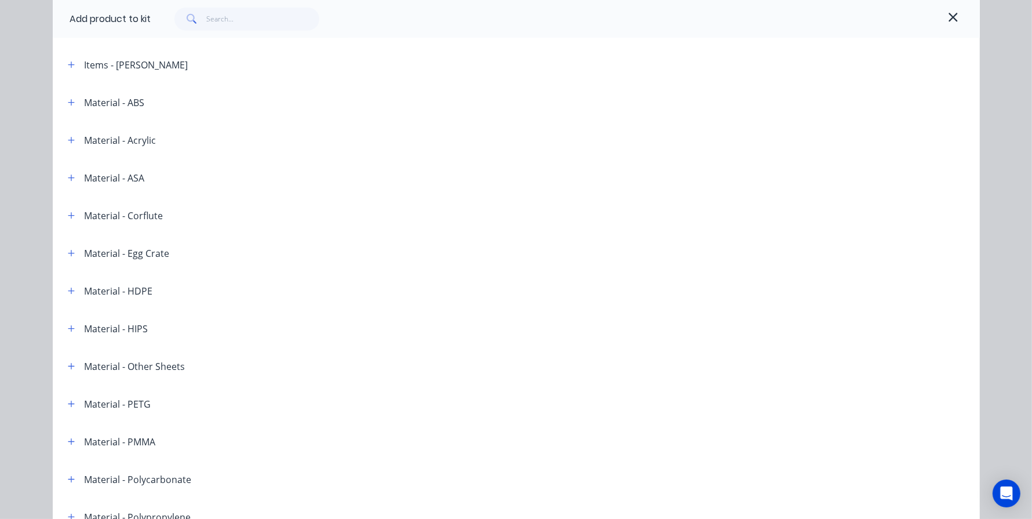
scroll to position [1061, 0]
click at [64, 140] on button "button" at bounding box center [71, 140] width 14 height 14
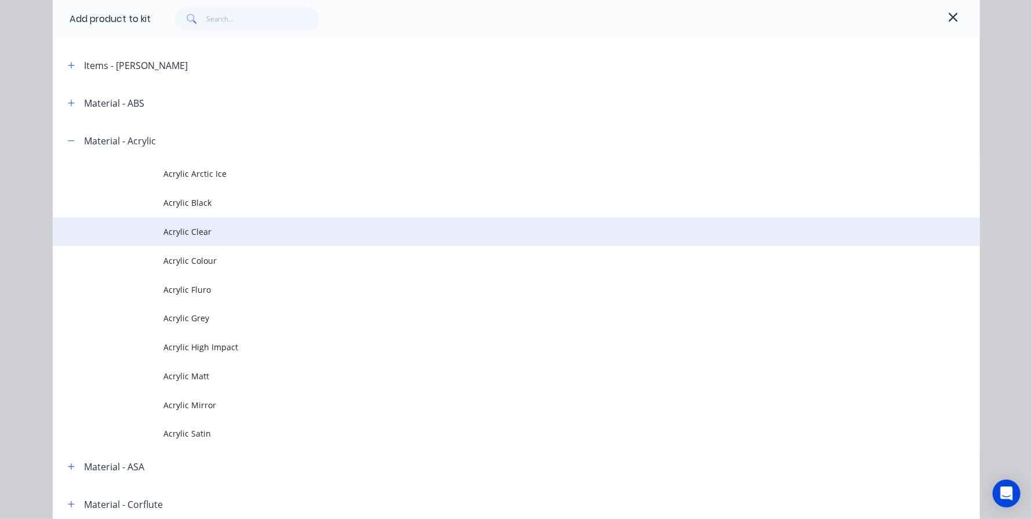
click at [203, 221] on td "Acrylic Clear" at bounding box center [572, 231] width 816 height 29
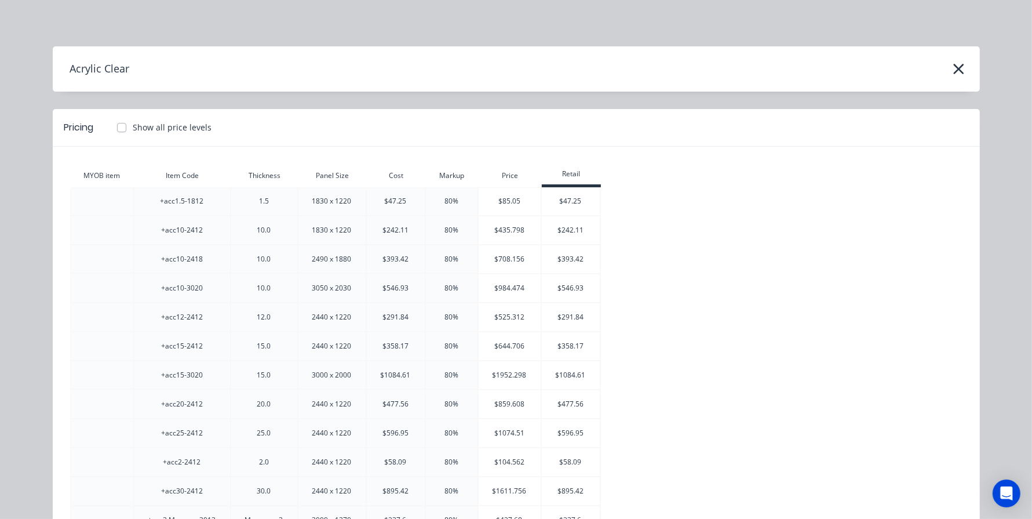
scroll to position [227, 0]
click at [950, 65] on button "button" at bounding box center [959, 69] width 19 height 19
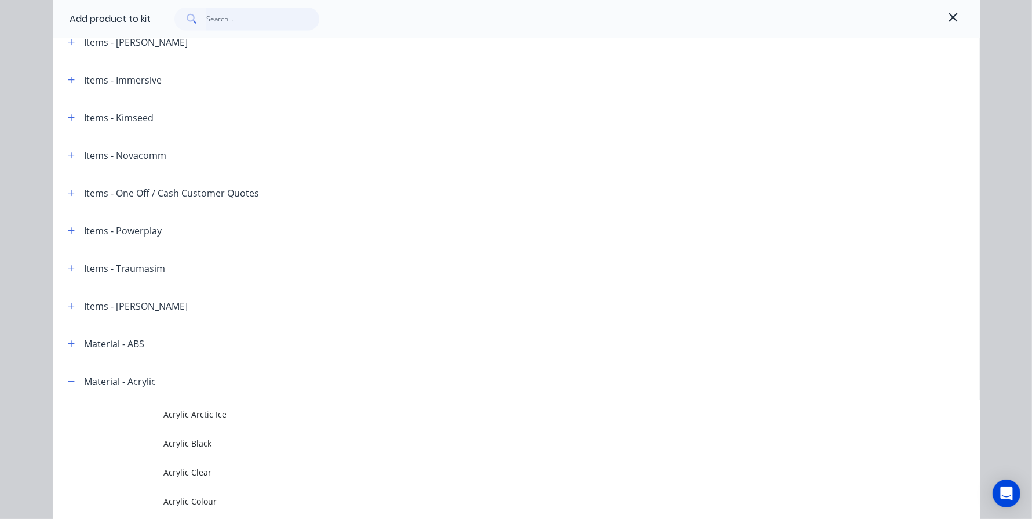
click at [238, 17] on input "text" at bounding box center [262, 19] width 113 height 23
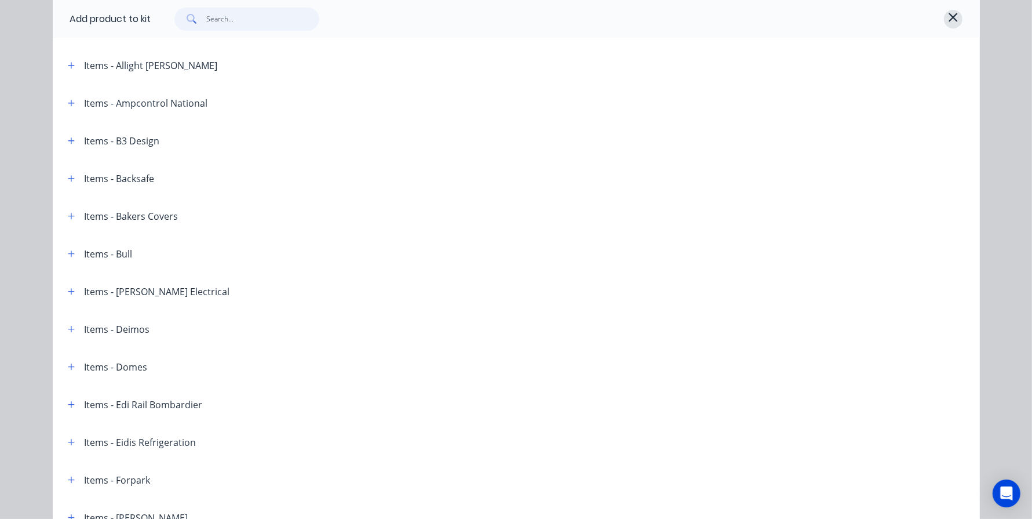
scroll to position [340, 0]
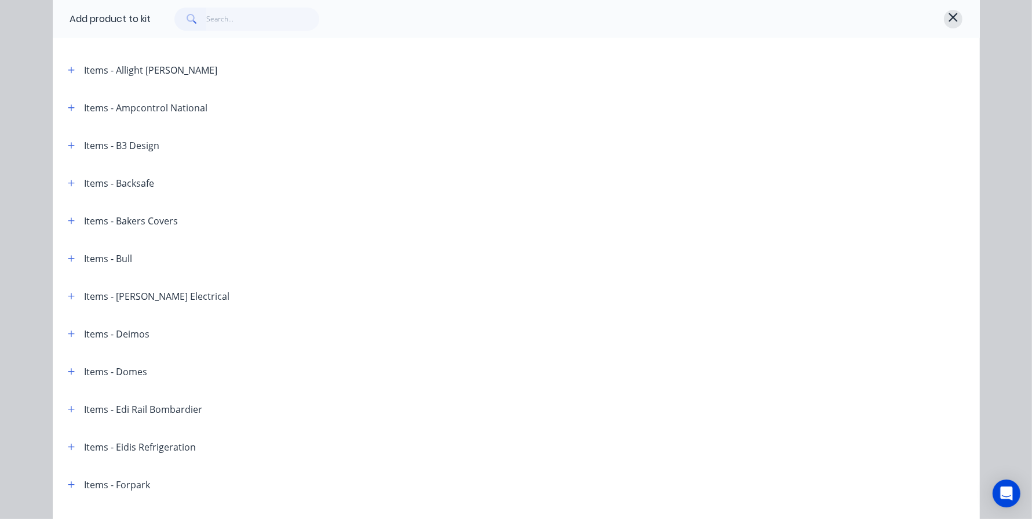
click at [949, 24] on icon "button" at bounding box center [953, 17] width 10 height 14
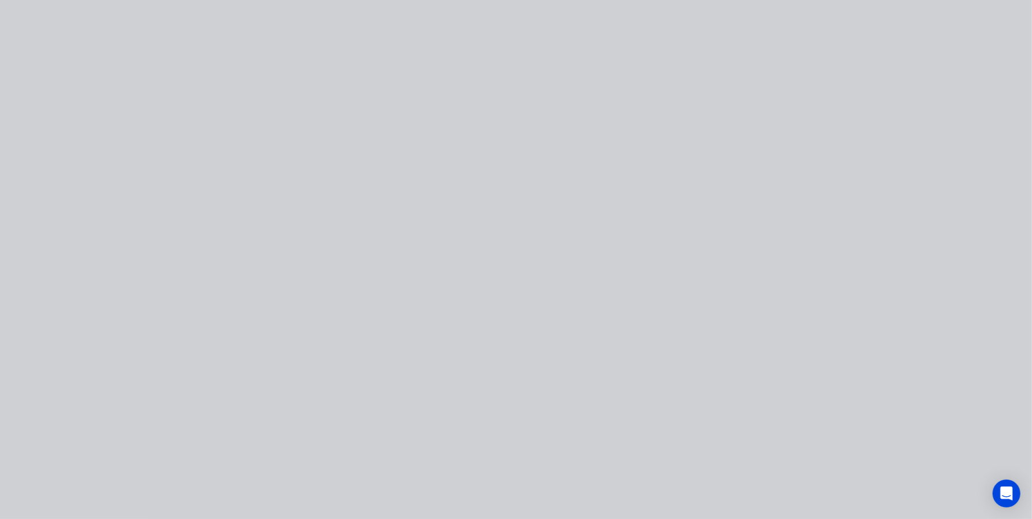
scroll to position [0, 0]
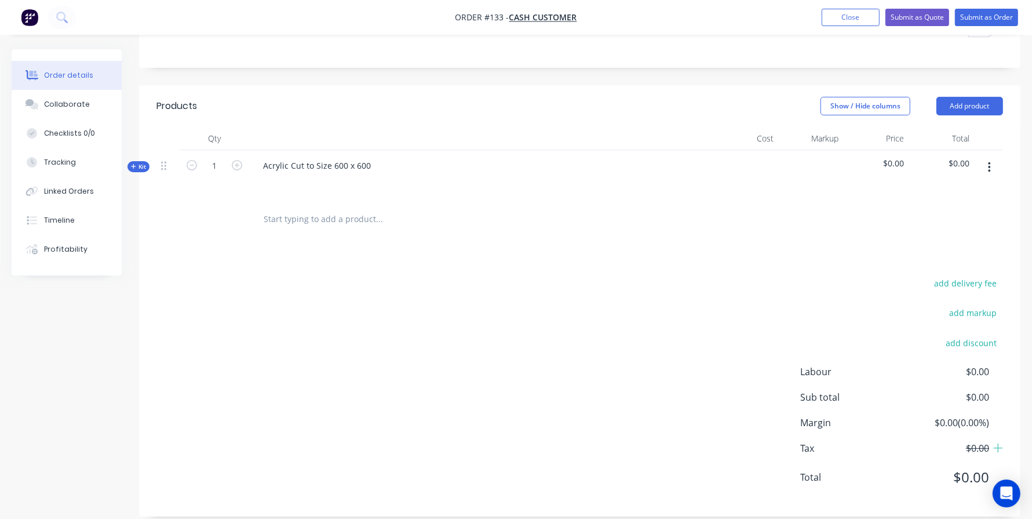
click at [349, 218] on input "text" at bounding box center [379, 218] width 232 height 23
click at [354, 217] on input "text" at bounding box center [379, 218] width 232 height 23
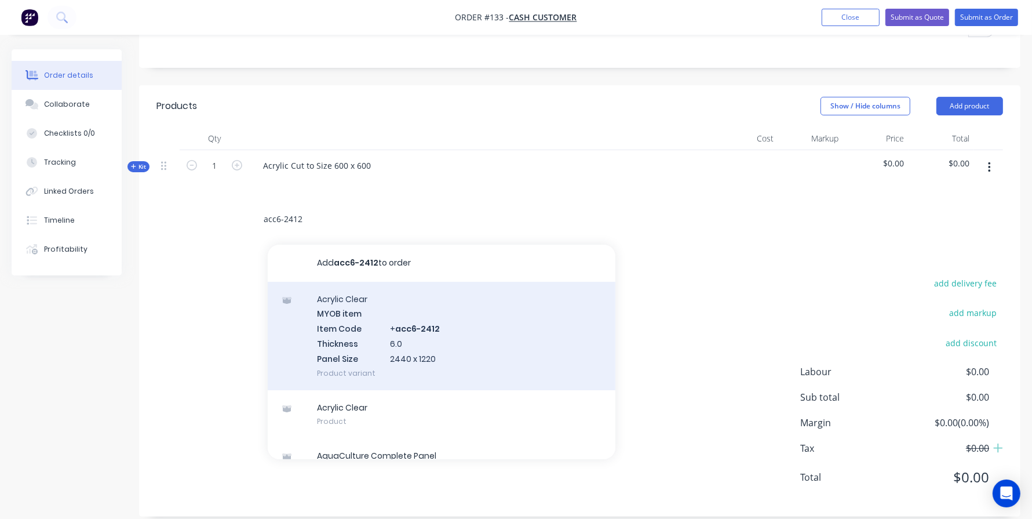
type input "acc6-2412"
click at [349, 315] on div "Acrylic Clear MYOB item Item Code + acc6-2412 Thickness 6.0 Panel Size 2440 x 1…" at bounding box center [442, 336] width 348 height 108
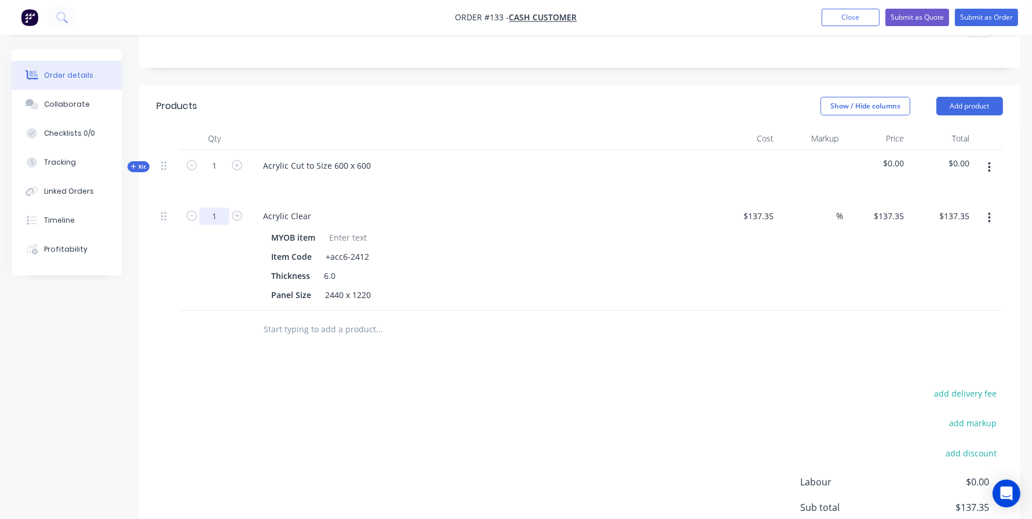
click at [219, 213] on input "1" at bounding box center [214, 215] width 30 height 17
paste input "0.120935"
type input "0.1209"
type input "$16.61"
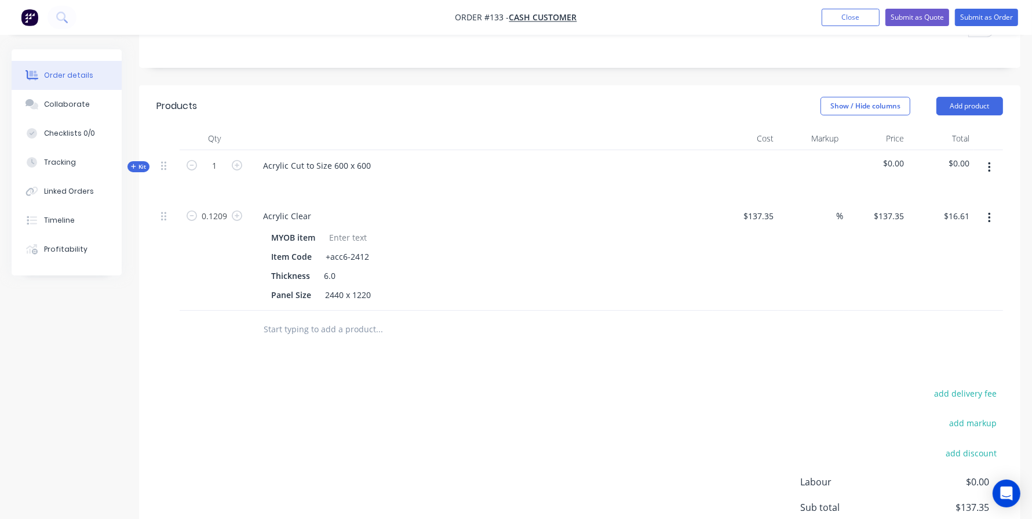
scroll to position [0, 0]
click at [511, 334] on div at bounding box center [428, 329] width 348 height 23
click at [826, 221] on input at bounding box center [830, 215] width 13 height 17
type input "120"
type input "$302.17"
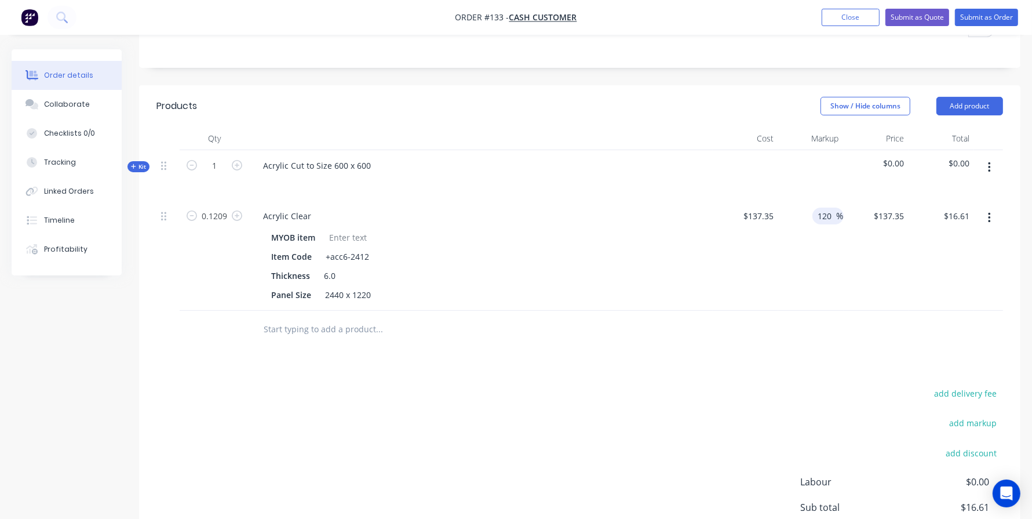
type input "$36.53"
click at [813, 326] on div at bounding box center [579, 330] width 847 height 38
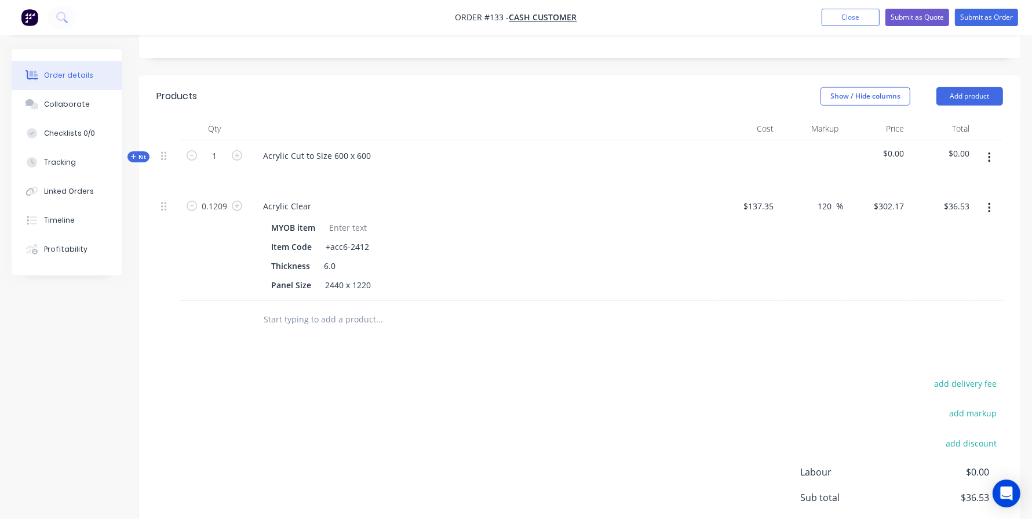
scroll to position [238, 0]
click at [984, 206] on button "button" at bounding box center [989, 206] width 27 height 21
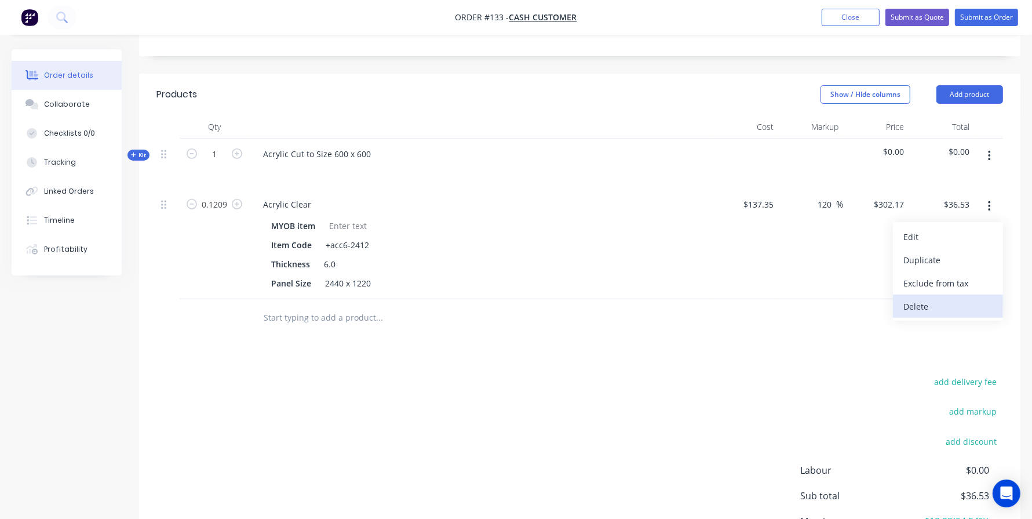
click at [935, 309] on div "Delete" at bounding box center [948, 306] width 89 height 17
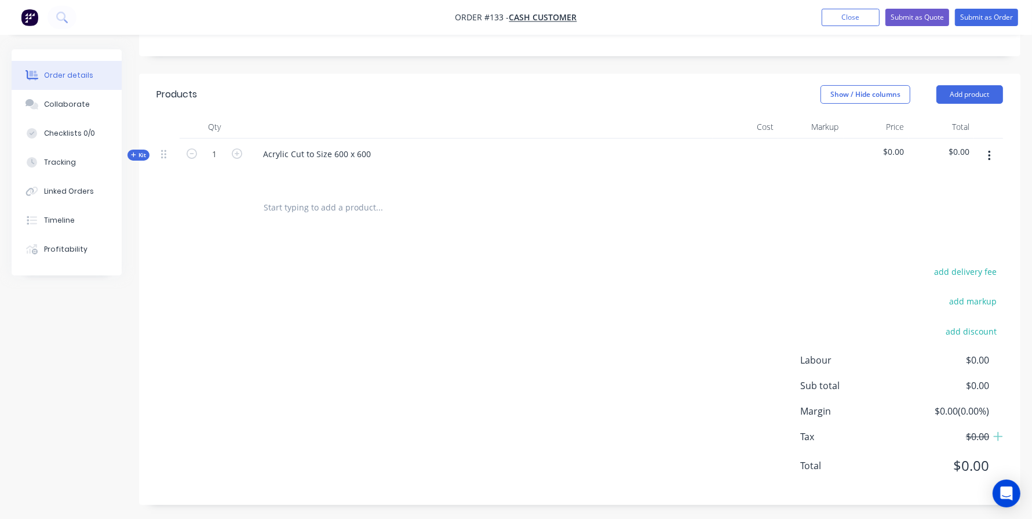
click at [985, 154] on button "button" at bounding box center [989, 155] width 27 height 21
click at [960, 190] on div "Add product to kit" at bounding box center [948, 186] width 89 height 17
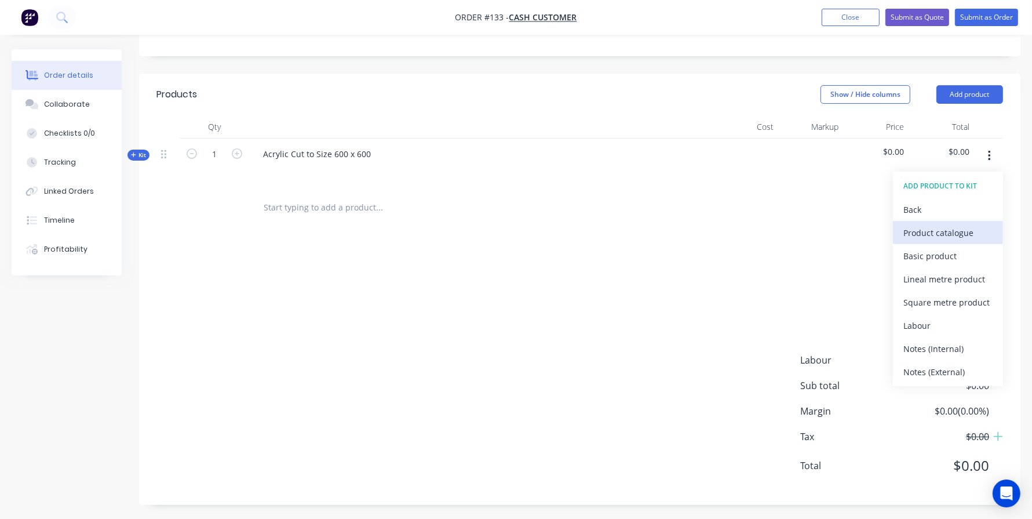
click at [948, 229] on div "Product catalogue" at bounding box center [948, 232] width 89 height 17
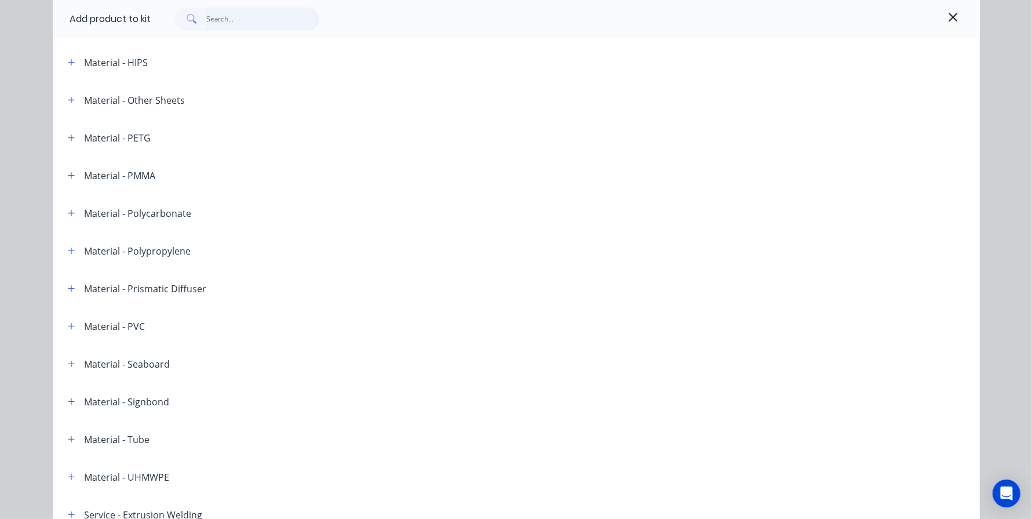
click at [213, 16] on input "text" at bounding box center [262, 19] width 113 height 23
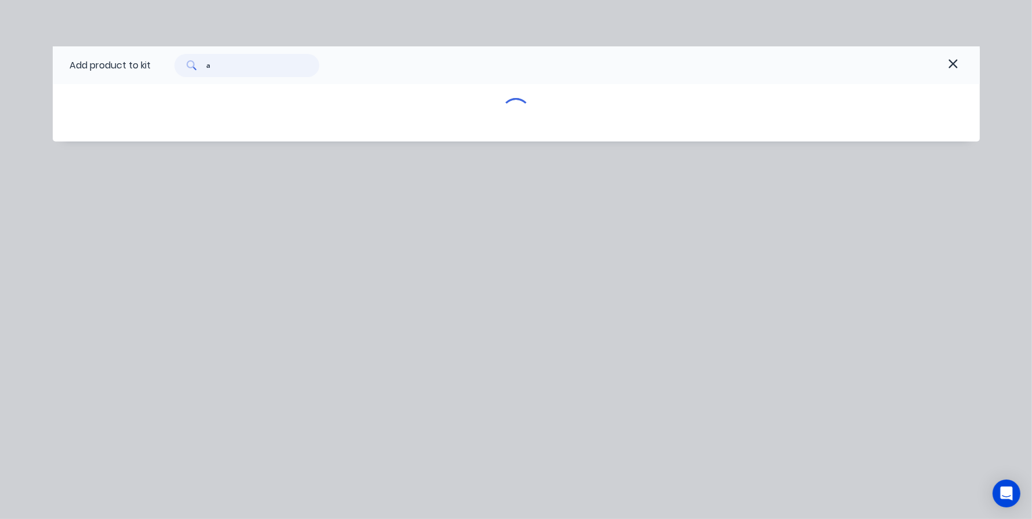
scroll to position [0, 0]
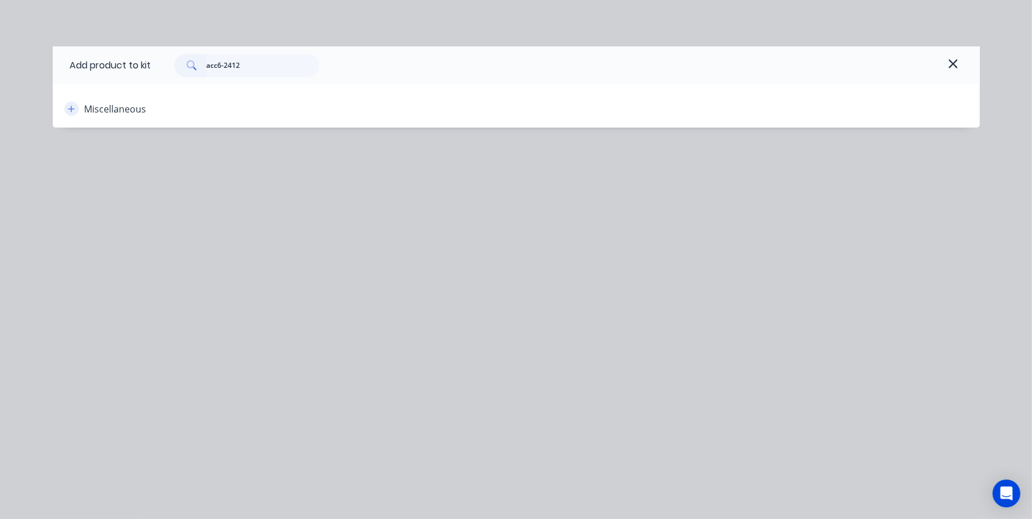
click at [73, 112] on icon "button" at bounding box center [71, 109] width 7 height 8
drag, startPoint x: 247, startPoint y: 64, endPoint x: 0, endPoint y: 14, distance: 252.4
click at [0, 35] on div "Add product to kit acc6-2412 Miscellaneous" at bounding box center [516, 259] width 1032 height 519
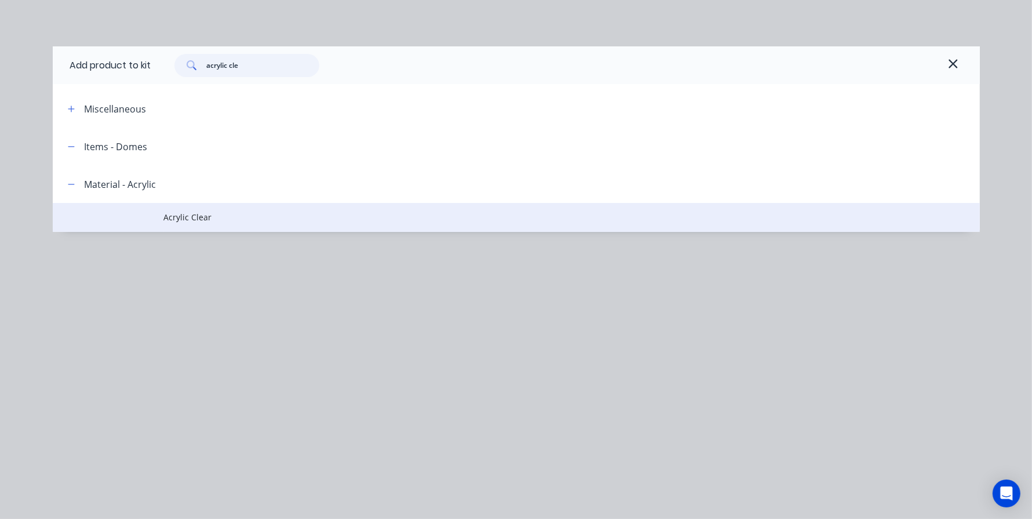
type input "acrylic cle"
click at [269, 221] on span "Acrylic Clear" at bounding box center [490, 217] width 653 height 12
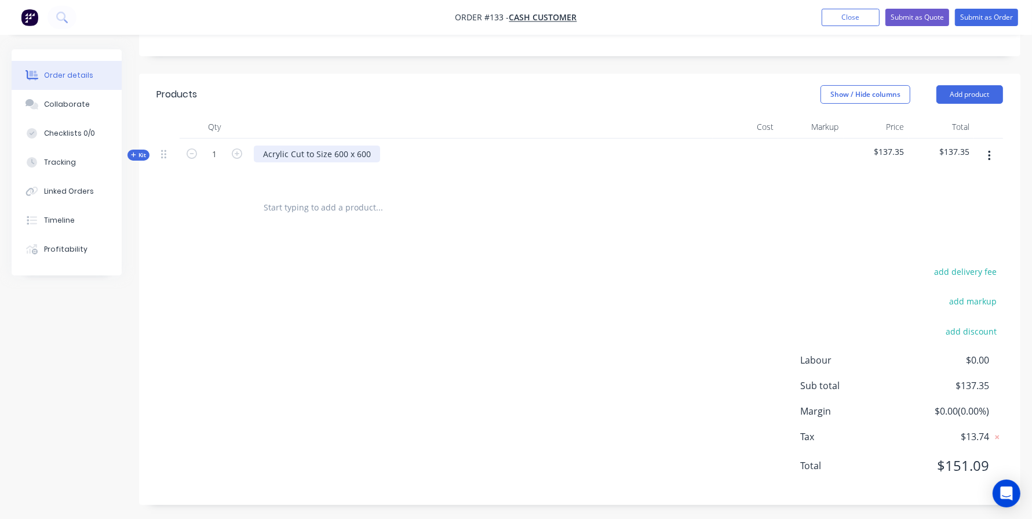
click at [301, 161] on div "Acrylic Cut to Size 600 x 600" at bounding box center [317, 153] width 126 height 17
click at [465, 168] on div at bounding box center [481, 170] width 454 height 17
click at [457, 160] on div "Acrylic Cut to Size 600 x 600" at bounding box center [481, 164] width 464 height 50
click at [129, 155] on button "Kit" at bounding box center [139, 155] width 22 height 11
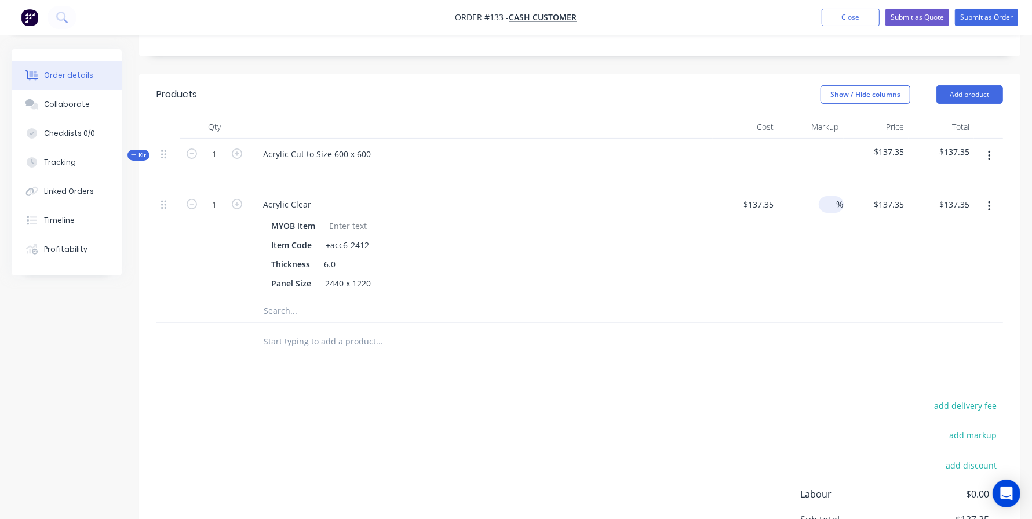
click at [819, 207] on div "%" at bounding box center [831, 204] width 25 height 17
type input "120"
type input "$302.17"
click at [226, 196] on input "1" at bounding box center [214, 204] width 30 height 17
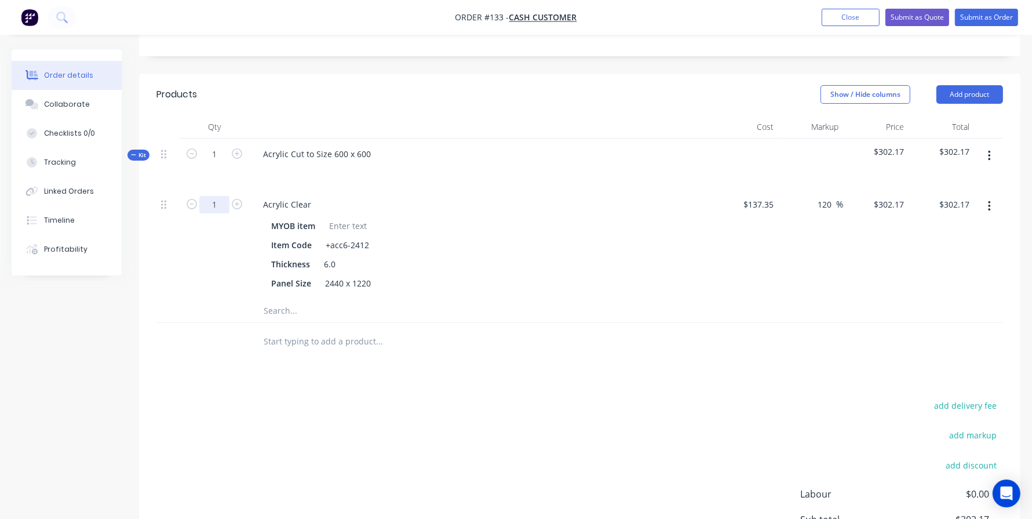
paste input "0.120935"
type input "0.1209"
type input "$36.53"
click at [526, 292] on div "Acrylic Clear MYOB item Item Code +acc6-2412 Thickness 6.0 Panel Size 2440 x 12…" at bounding box center [481, 244] width 464 height 110
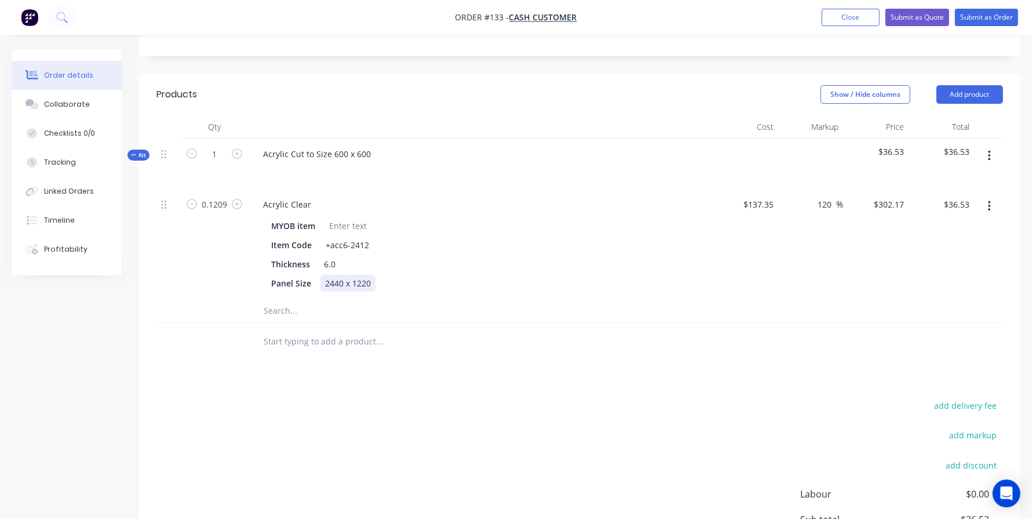
scroll to position [0, 0]
click at [474, 292] on div "Acrylic Clear MYOB item Item Code +acc6-2412 Thickness 6.0 Panel Size 2440 x 12…" at bounding box center [481, 244] width 464 height 110
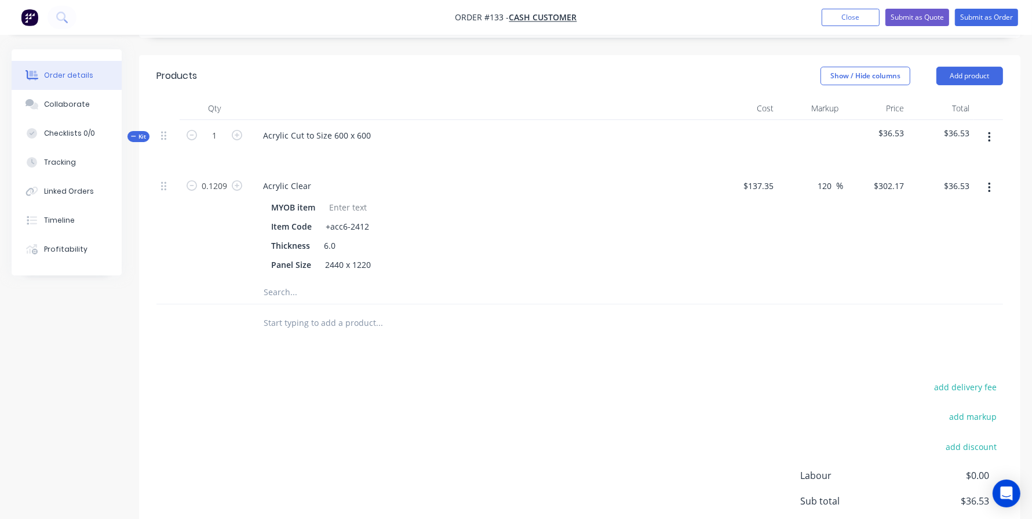
scroll to position [256, 0]
click at [948, 73] on button "Add product" at bounding box center [970, 76] width 67 height 19
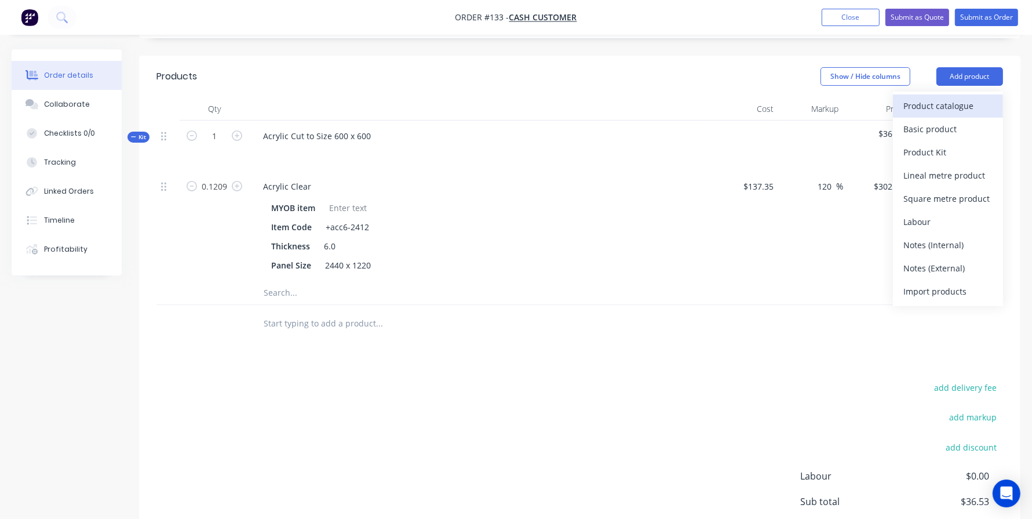
click at [942, 103] on div "Product catalogue" at bounding box center [948, 105] width 89 height 17
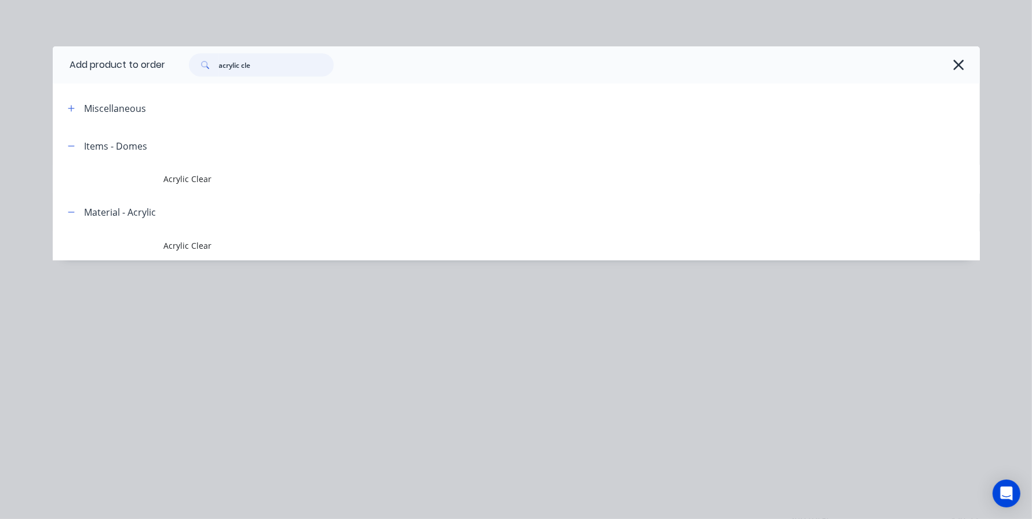
drag, startPoint x: 268, startPoint y: 63, endPoint x: 0, endPoint y: -13, distance: 278.7
click at [0, 0] on html "Order #133 - Cash Customer Add product Close Submit as Quote Submit as Order Or…" at bounding box center [516, 199] width 1032 height 911
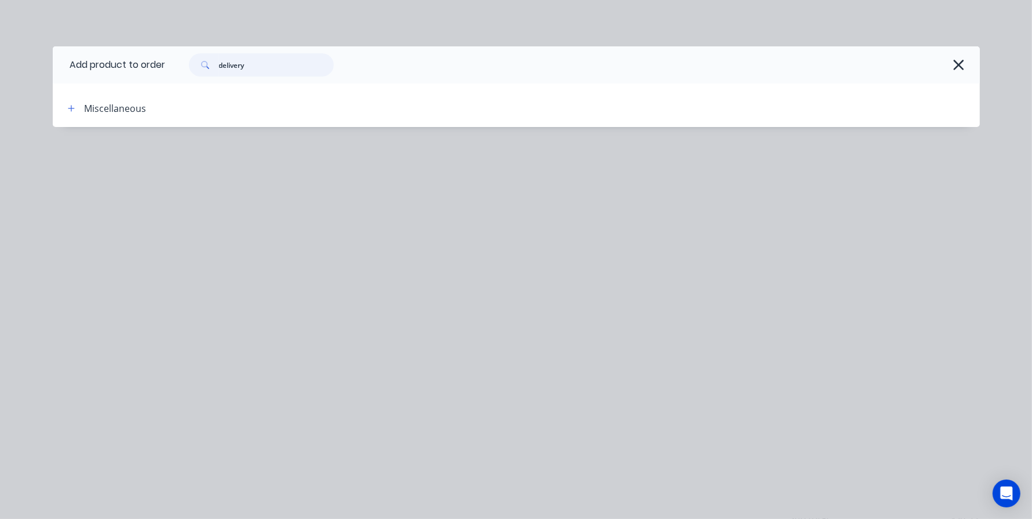
drag, startPoint x: 259, startPoint y: 67, endPoint x: 1, endPoint y: 68, distance: 258.5
click at [14, 64] on div "Add product to order delivery Miscellaneous" at bounding box center [516, 259] width 1032 height 519
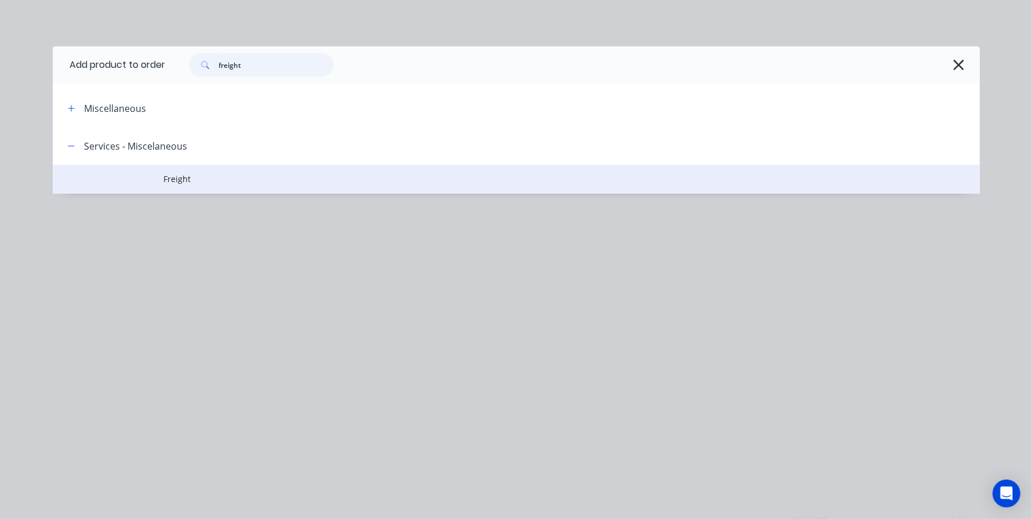
type input "freight"
click at [181, 180] on span "Freight" at bounding box center [490, 179] width 653 height 12
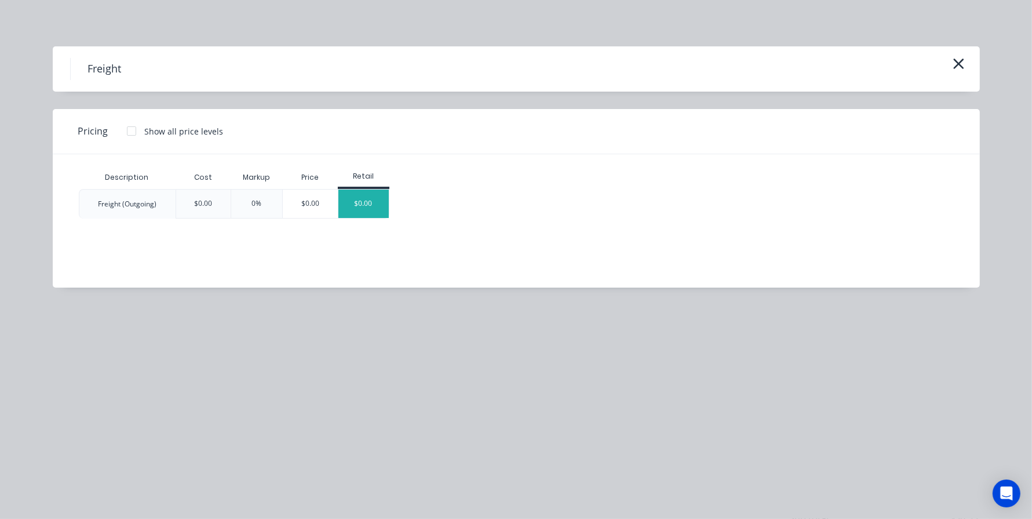
click at [351, 207] on div "$0.00" at bounding box center [363, 204] width 50 height 28
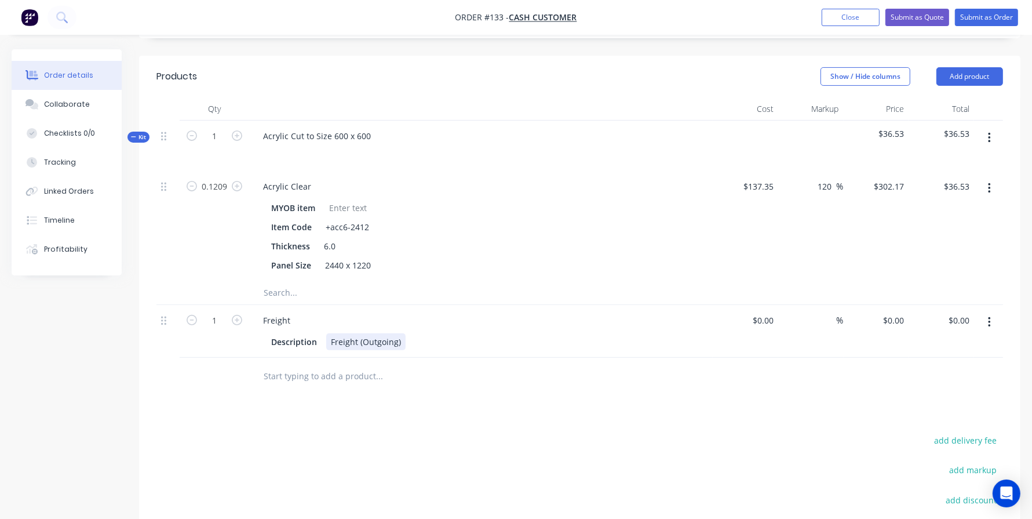
click at [430, 337] on div "Description Freight (Outgoing)" at bounding box center [479, 341] width 424 height 17
click at [421, 338] on div "Description Freight (Outgoing)" at bounding box center [479, 341] width 424 height 17
click at [424, 338] on div "Description Freight (Outgoing)" at bounding box center [479, 341] width 424 height 17
click at [768, 320] on input at bounding box center [765, 320] width 27 height 17
type input "$0.00"
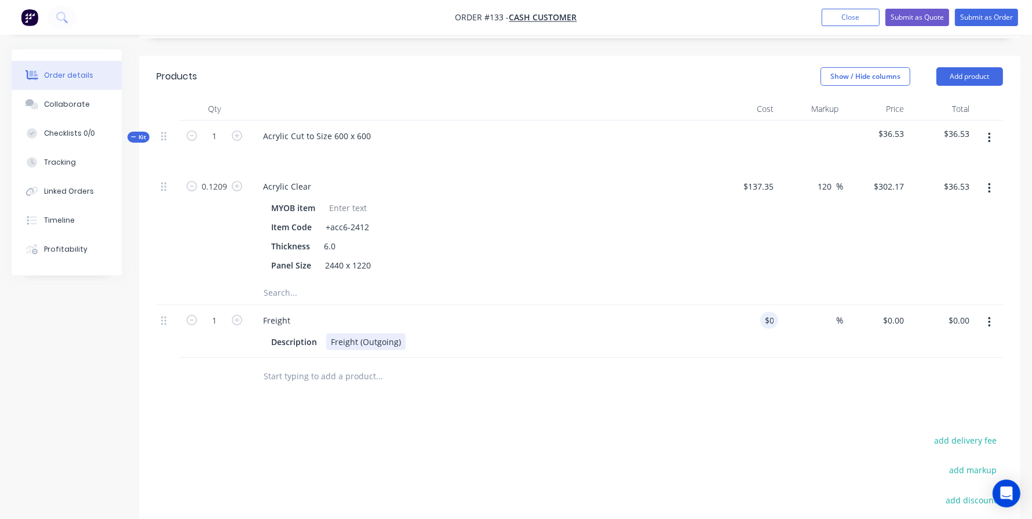
click at [357, 340] on div "Freight (Outgoing)" at bounding box center [365, 341] width 79 height 17
click at [401, 340] on div "Freight (Outgoing)" at bounding box center [365, 341] width 79 height 17
click at [772, 318] on input "0" at bounding box center [765, 320] width 27 height 17
type input "$50.00"
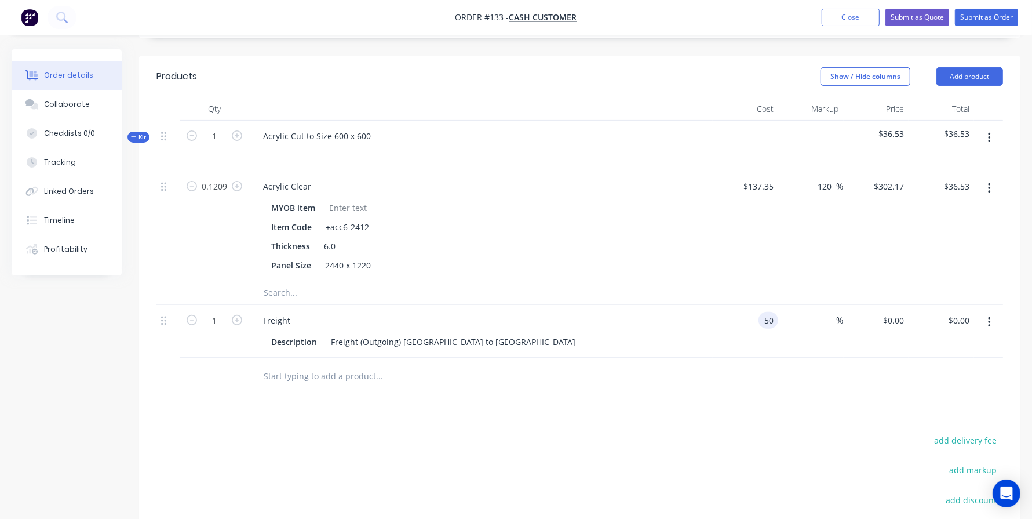
type input "$50.00"
click at [800, 355] on div "%" at bounding box center [810, 331] width 65 height 53
click at [826, 319] on input at bounding box center [830, 320] width 13 height 17
click at [888, 322] on div "50 $50.00" at bounding box center [876, 331] width 65 height 53
type input "70"
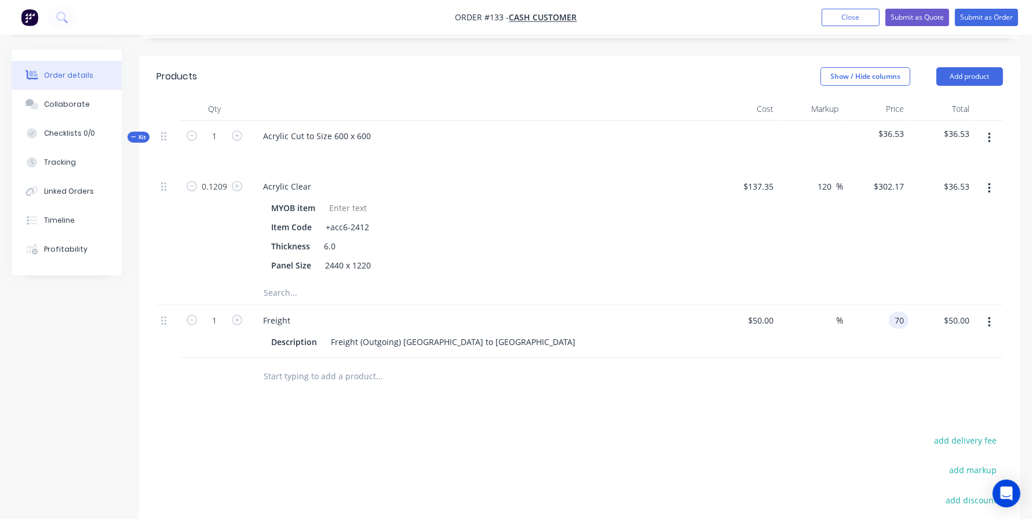
type input "40"
type input "$70.00"
click at [844, 421] on div "Products Show / Hide columns Add product Qty Cost Markup Price Total Kit 1 Acry…" at bounding box center [580, 365] width 882 height 618
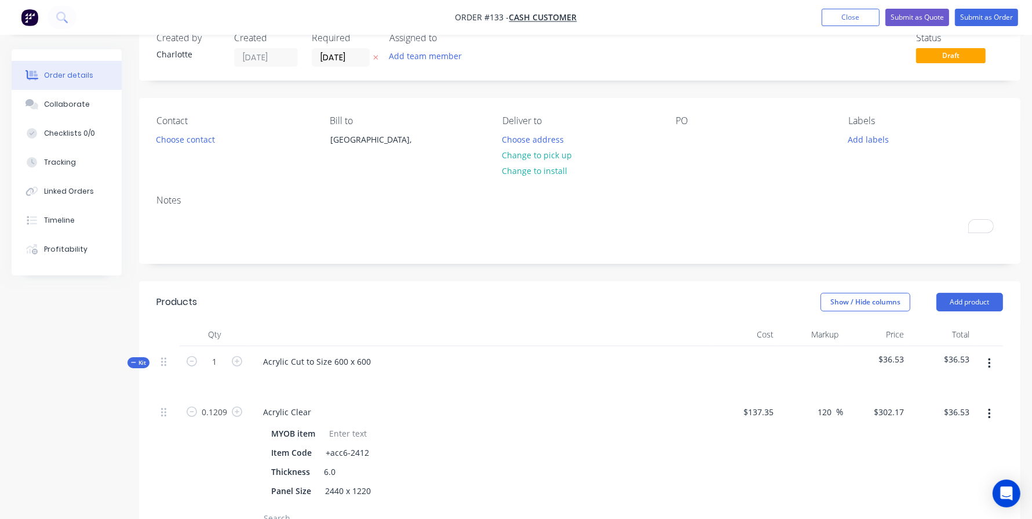
scroll to position [0, 0]
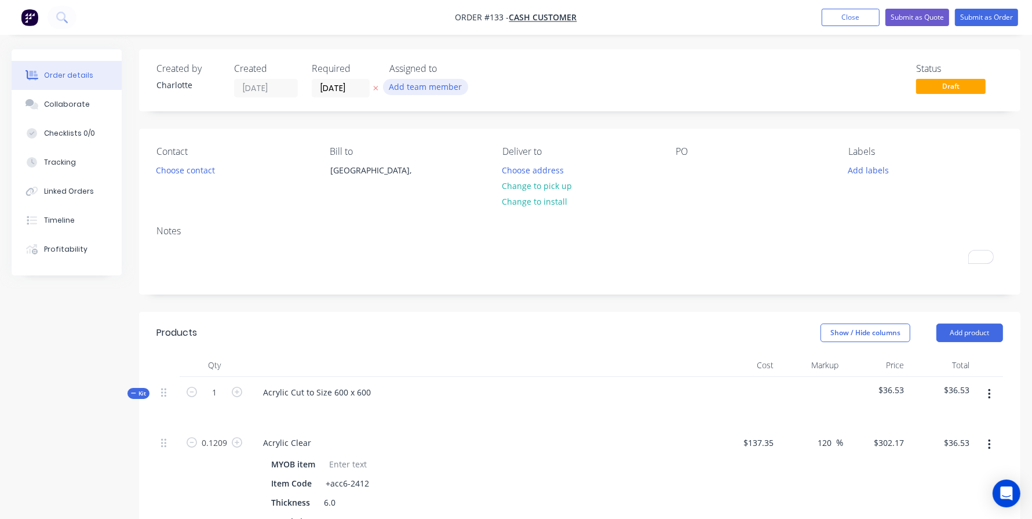
click at [392, 86] on button "Add team member" at bounding box center [425, 87] width 85 height 16
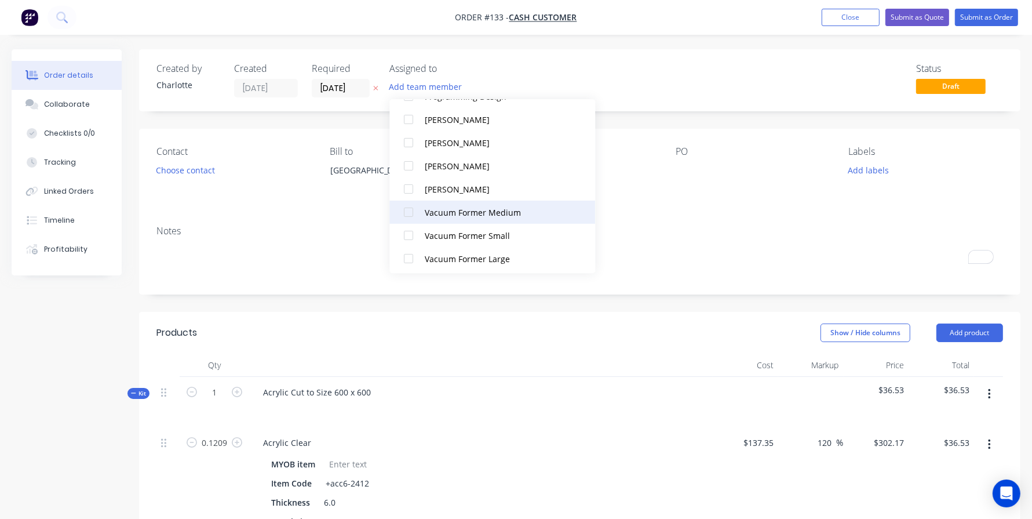
scroll to position [243, 0]
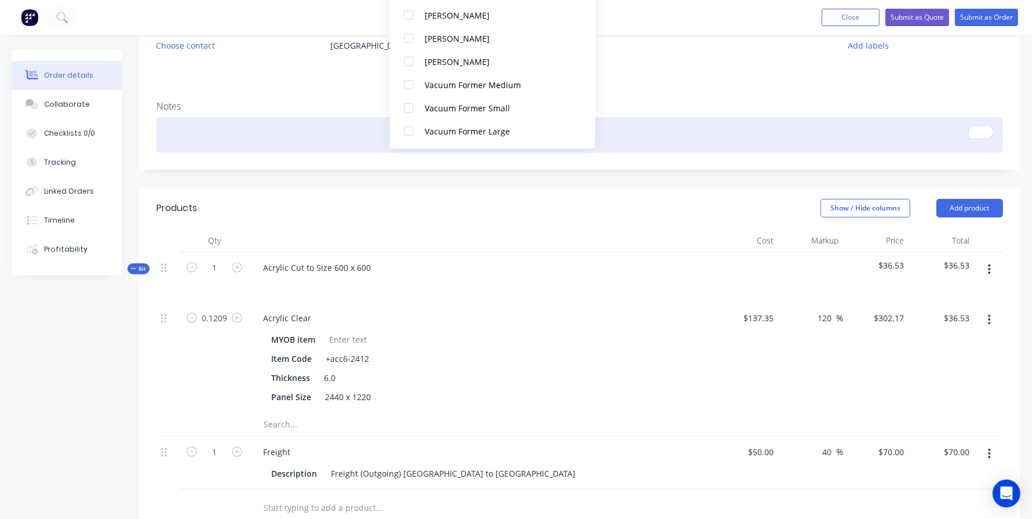
drag, startPoint x: 813, startPoint y: 160, endPoint x: 843, endPoint y: 139, distance: 36.7
click at [815, 159] on div "Notes" at bounding box center [580, 131] width 882 height 78
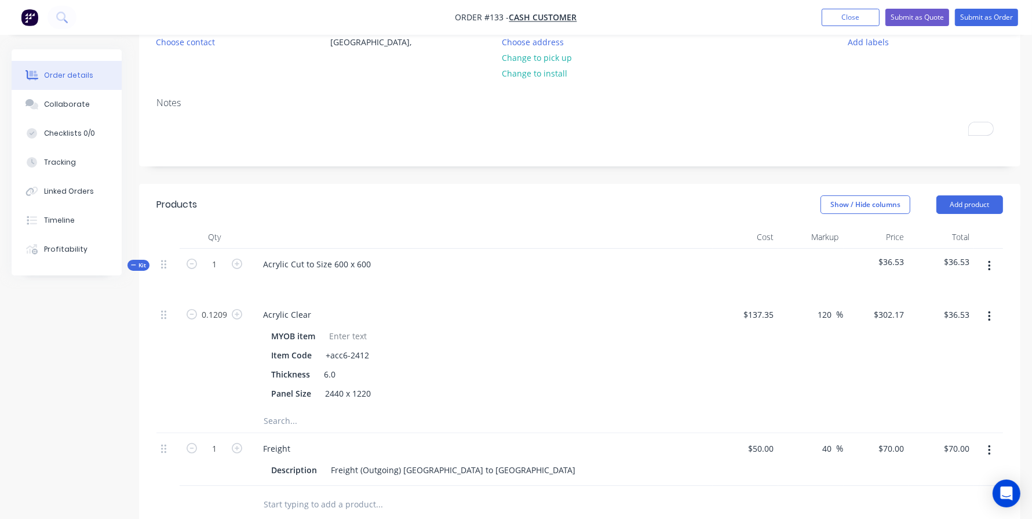
scroll to position [129, 0]
click at [853, 43] on button "Add labels" at bounding box center [868, 40] width 53 height 16
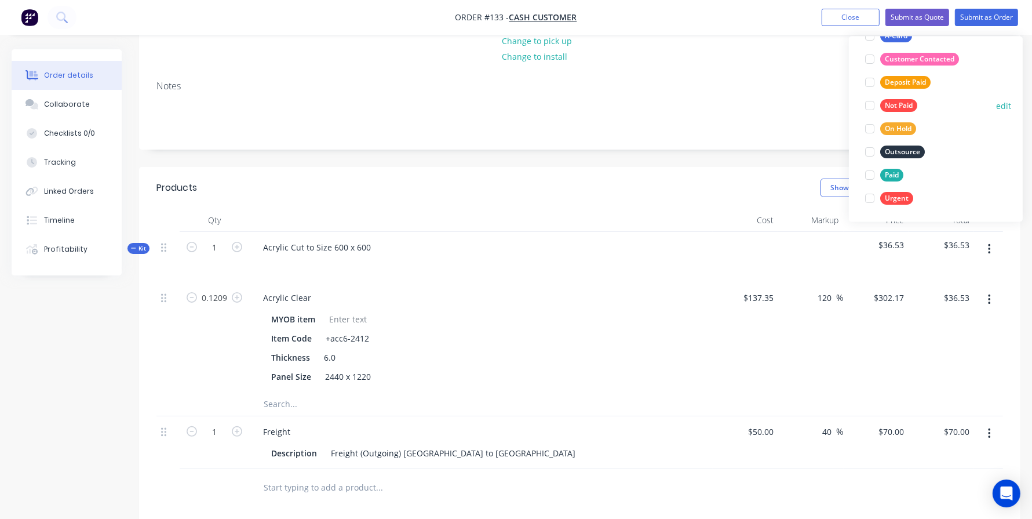
scroll to position [145, 0]
click at [882, 99] on button "Not Paid" at bounding box center [891, 105] width 61 height 16
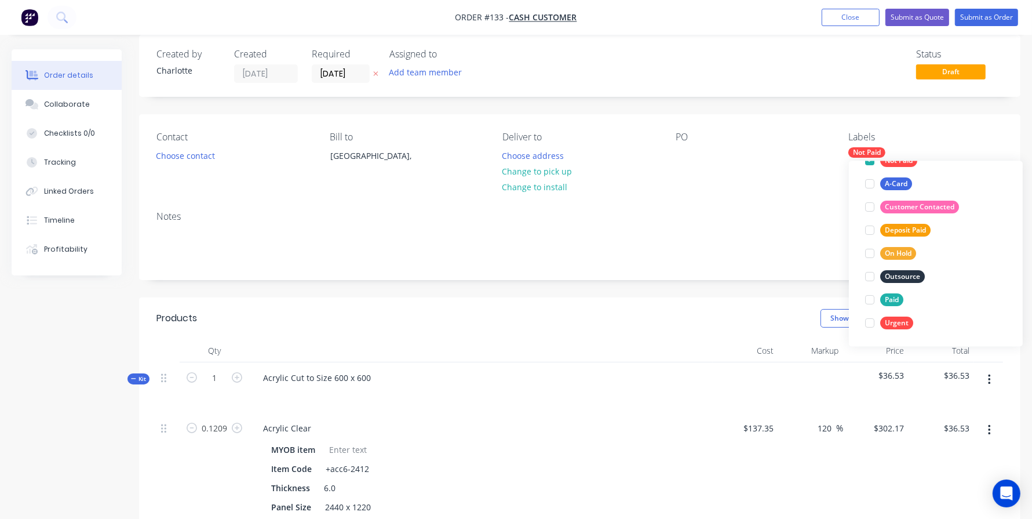
scroll to position [13, 0]
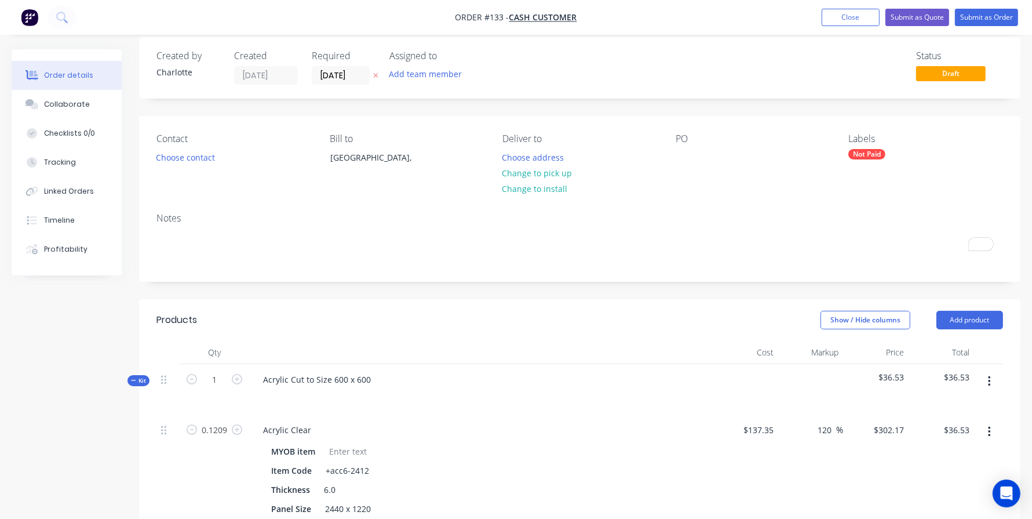
click at [688, 305] on header "Products Show / Hide columns Add product" at bounding box center [580, 320] width 882 height 42
click at [986, 15] on button "Submit as Order" at bounding box center [986, 17] width 63 height 17
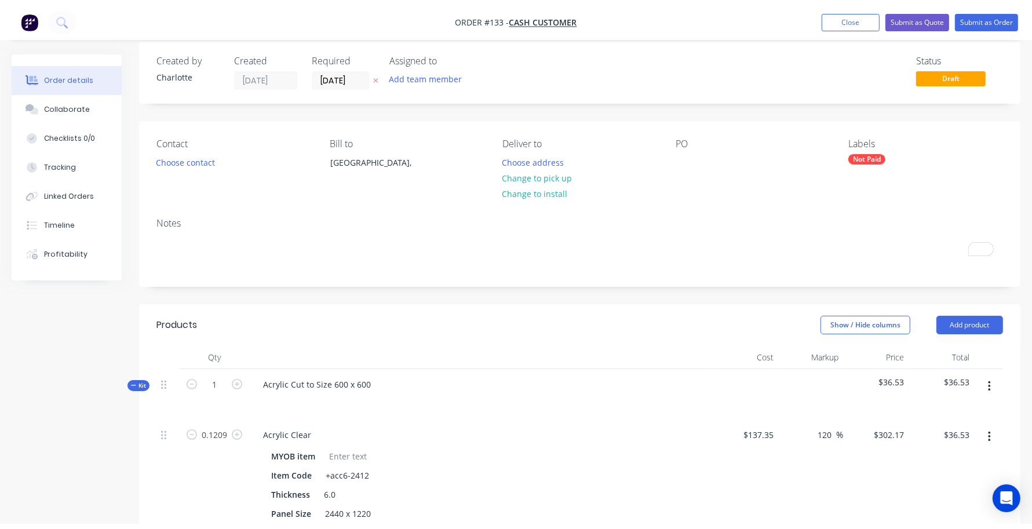
scroll to position [0, 0]
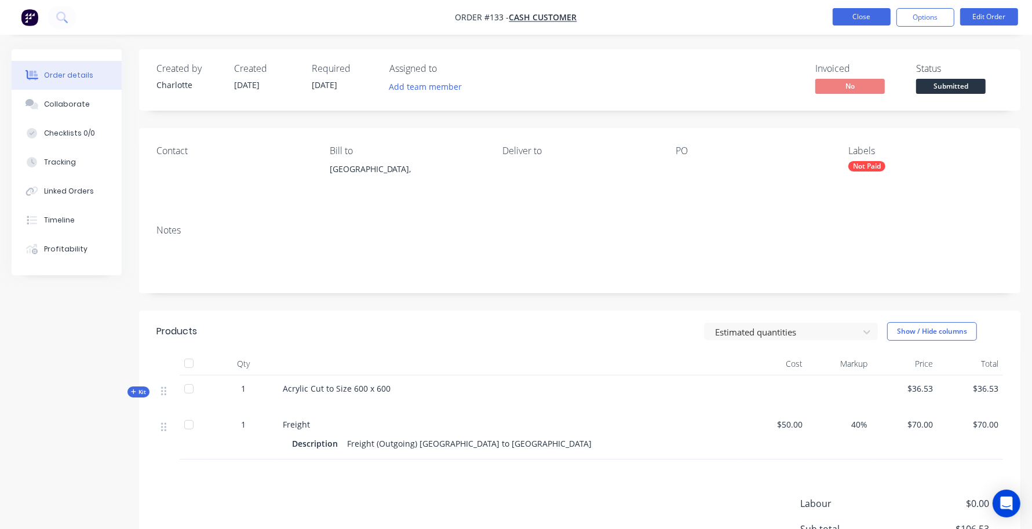
click at [847, 14] on button "Close" at bounding box center [862, 16] width 58 height 17
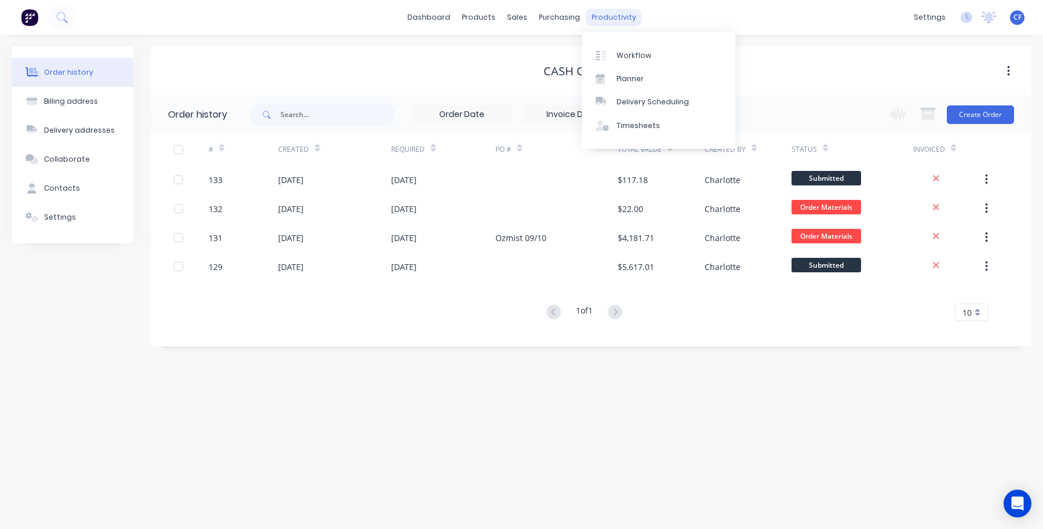
click at [623, 15] on div "productivity" at bounding box center [614, 17] width 56 height 17
click at [627, 46] on link "Workflow" at bounding box center [659, 54] width 154 height 23
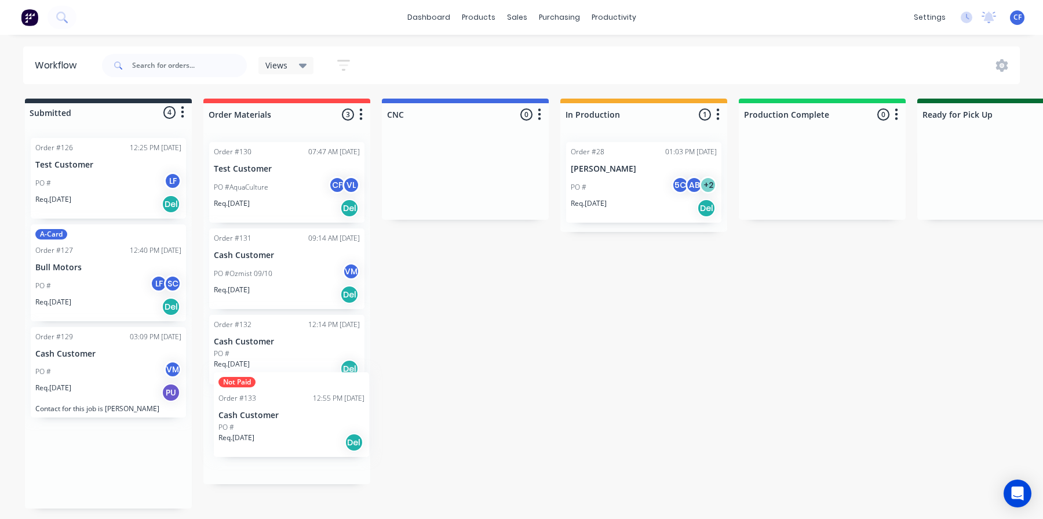
drag, startPoint x: 81, startPoint y: 487, endPoint x: 276, endPoint y: 432, distance: 202.5
click at [276, 432] on div "Submitted 4 Status colour #273444 hex #273444 Save Cancel Summaries Total order…" at bounding box center [789, 304] width 1597 height 410
drag, startPoint x: 265, startPoint y: 454, endPoint x: 268, endPoint y: 460, distance: 6.5
click at [268, 460] on div "Order #130 07:47 AM [DATE] Test Customer PO #AquaCulture CF VL Req. [DATE] Del …" at bounding box center [286, 308] width 167 height 351
click at [421, 307] on div "Submitted 3 Status colour #273444 hex #273444 Save Cancel Summaries Total order…" at bounding box center [789, 291] width 1597 height 385
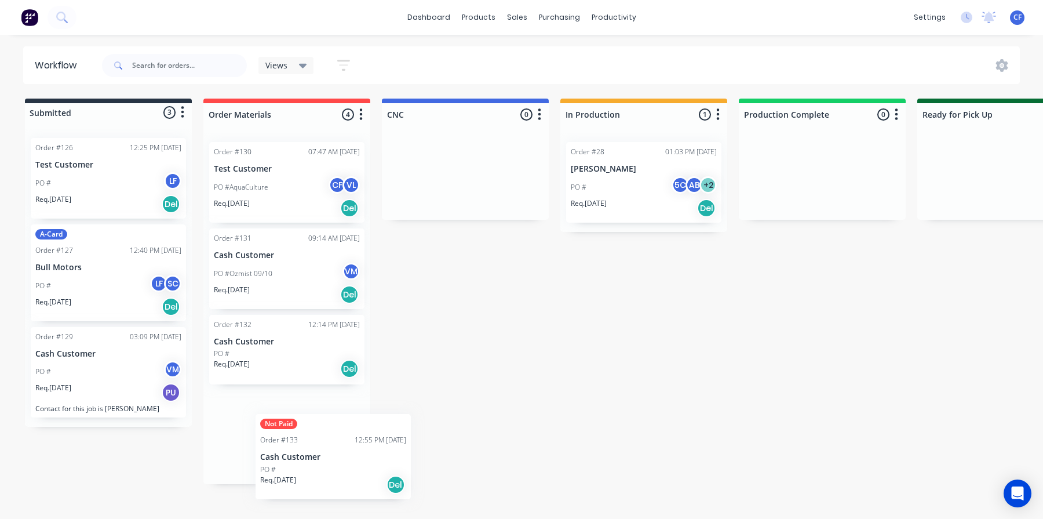
drag, startPoint x: 227, startPoint y: 439, endPoint x: 261, endPoint y: 445, distance: 34.8
click at [265, 447] on div "Order #130 07:47 AM [DATE] Test Customer PO #AquaCulture CF VL Req. [DATE] Del …" at bounding box center [286, 308] width 167 height 351
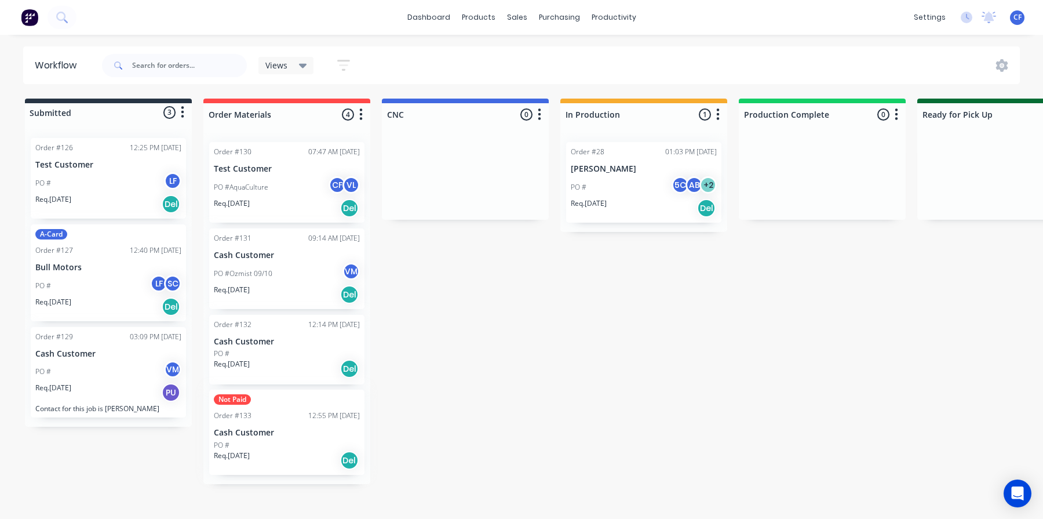
click at [258, 454] on div "Req. [DATE] Del" at bounding box center [287, 460] width 146 height 20
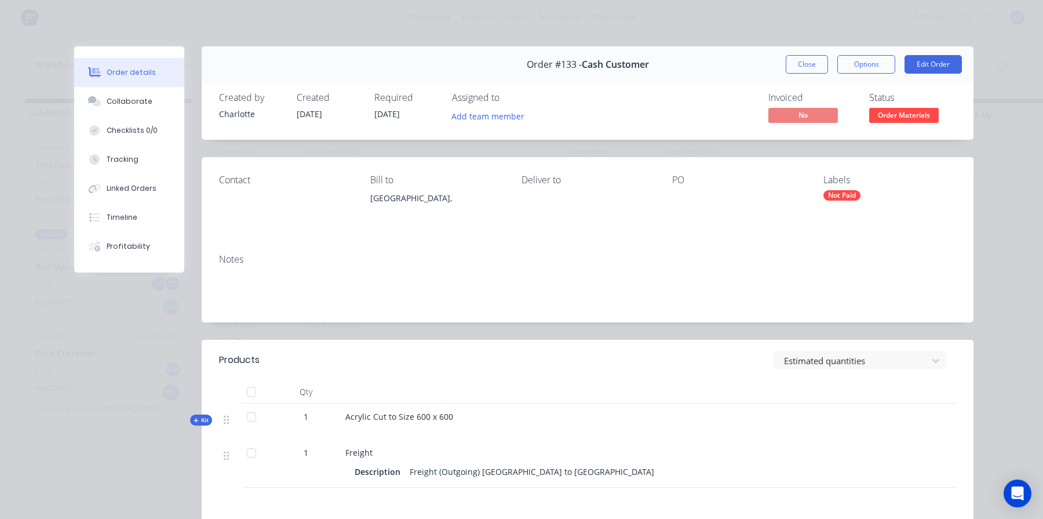
click at [829, 193] on div "Not Paid" at bounding box center [842, 195] width 37 height 10
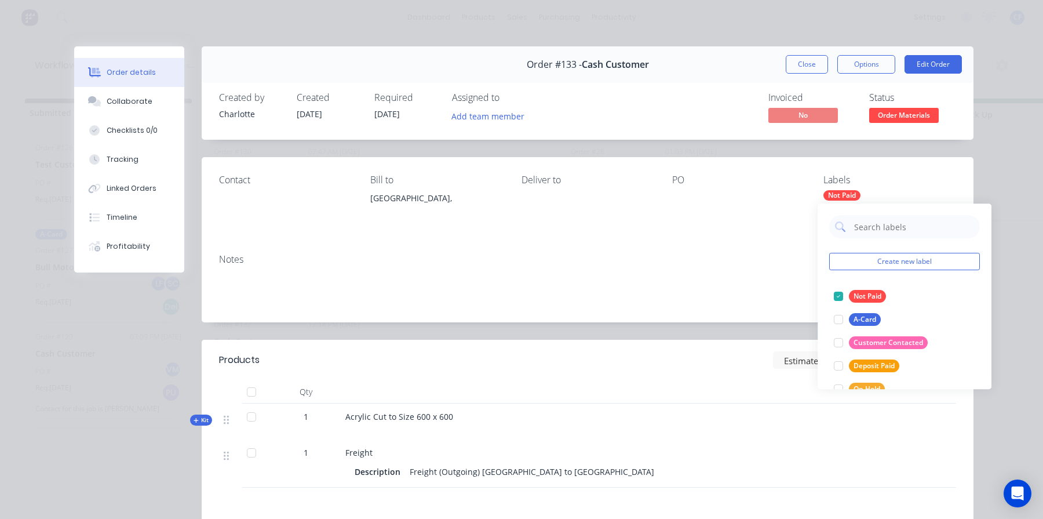
click at [751, 206] on div at bounding box center [738, 198] width 133 height 16
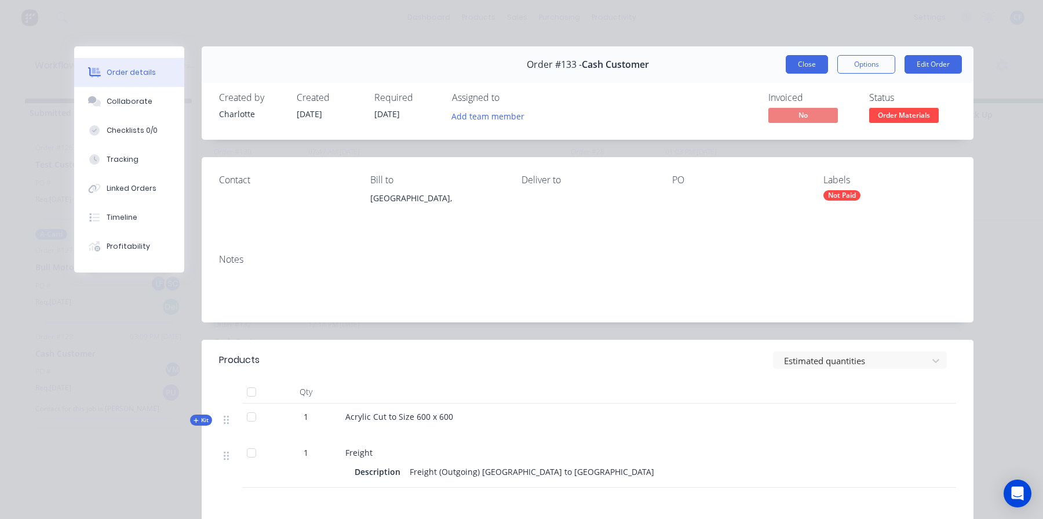
click at [812, 73] on button "Close" at bounding box center [807, 64] width 42 height 19
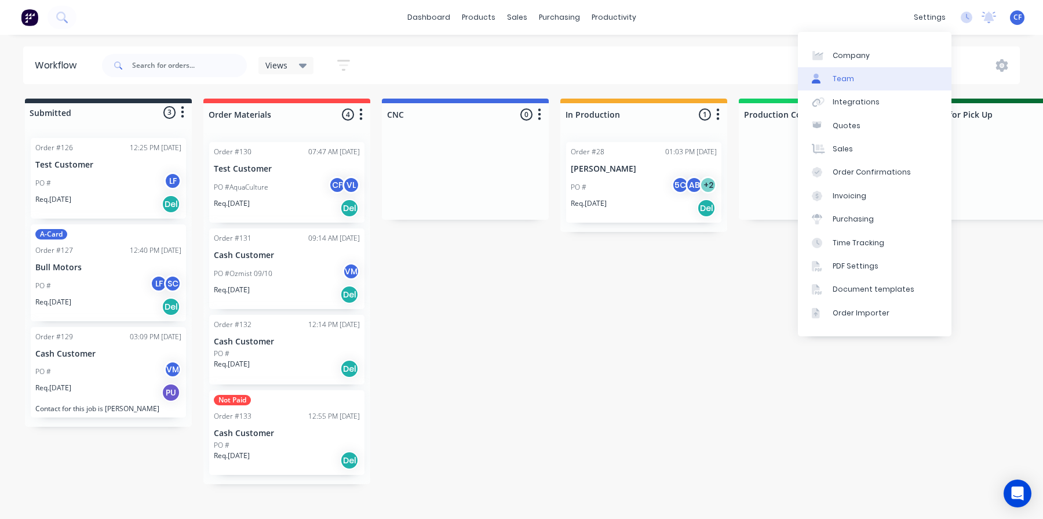
click at [882, 74] on link "Team" at bounding box center [875, 78] width 154 height 23
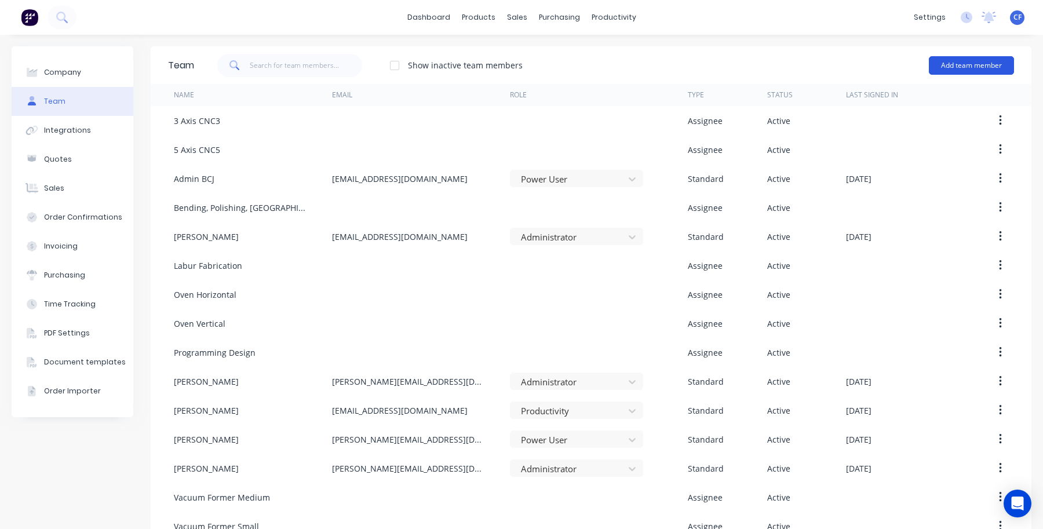
click at [939, 60] on button "Add team member" at bounding box center [971, 65] width 85 height 19
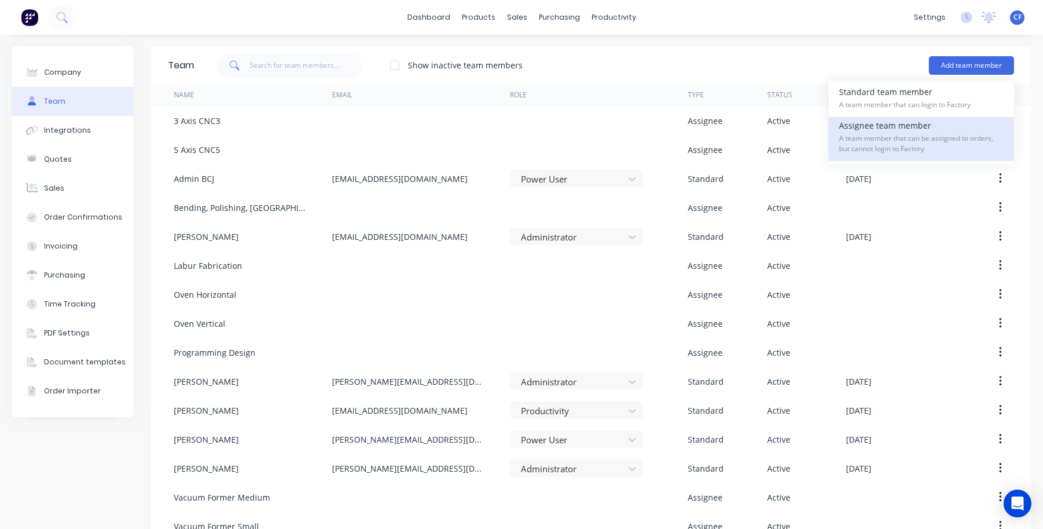
click at [885, 125] on div "Assignee team member A team member that can be assigned to orders, but cannot l…" at bounding box center [921, 139] width 165 height 44
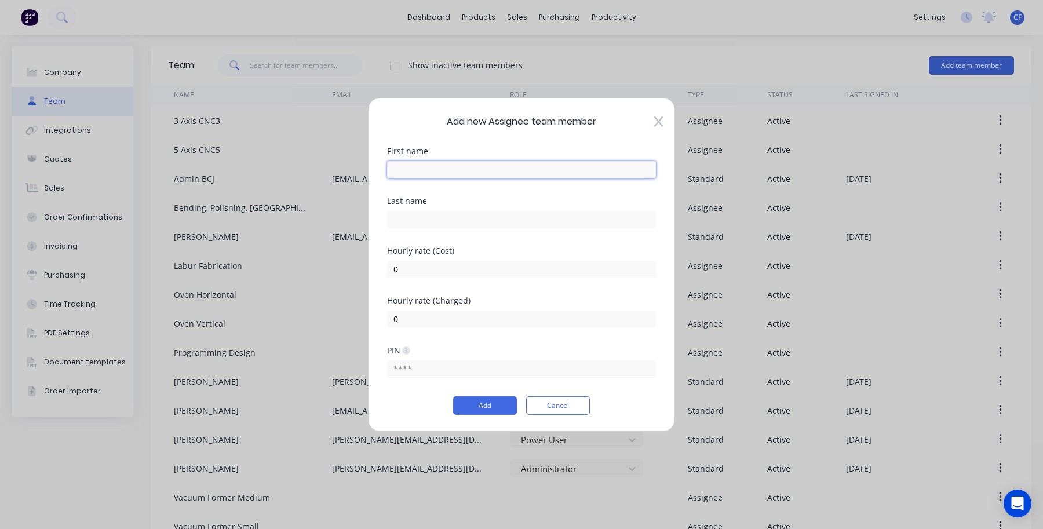
click at [485, 176] on input "text" at bounding box center [521, 169] width 269 height 17
type input "Part"
click at [396, 221] on input "text" at bounding box center [521, 218] width 269 height 17
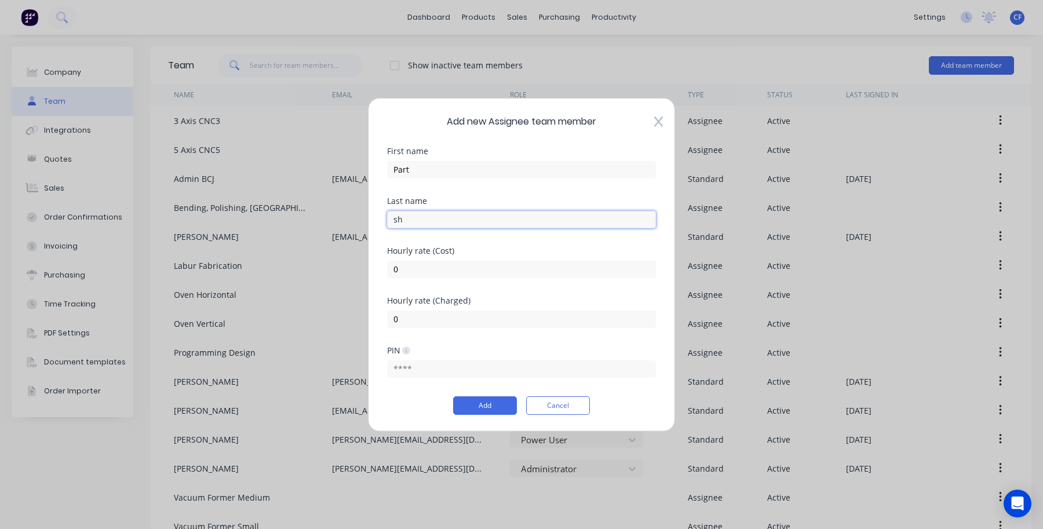
type input "s"
type input "Sheet"
click at [472, 400] on button "Add" at bounding box center [485, 405] width 64 height 19
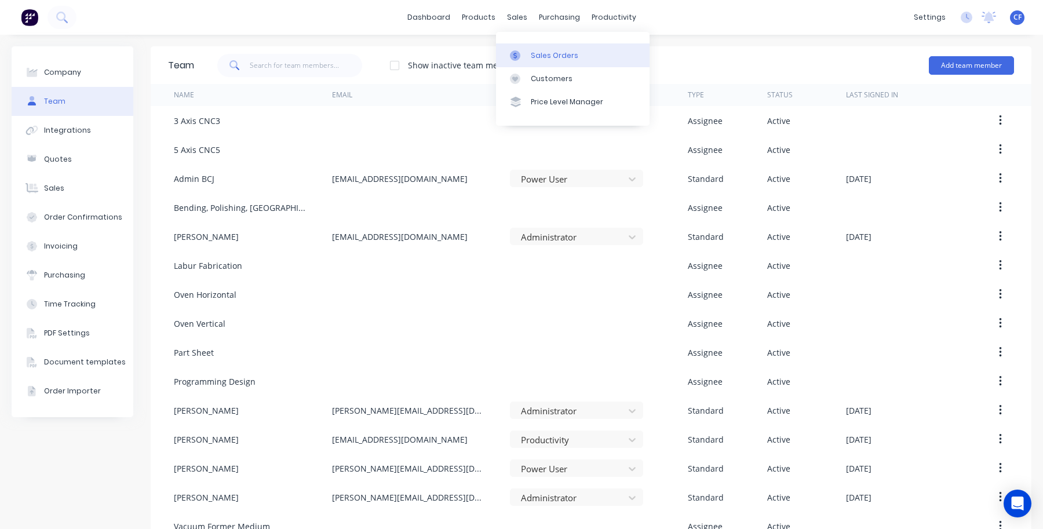
click at [517, 53] on icon at bounding box center [515, 55] width 10 height 10
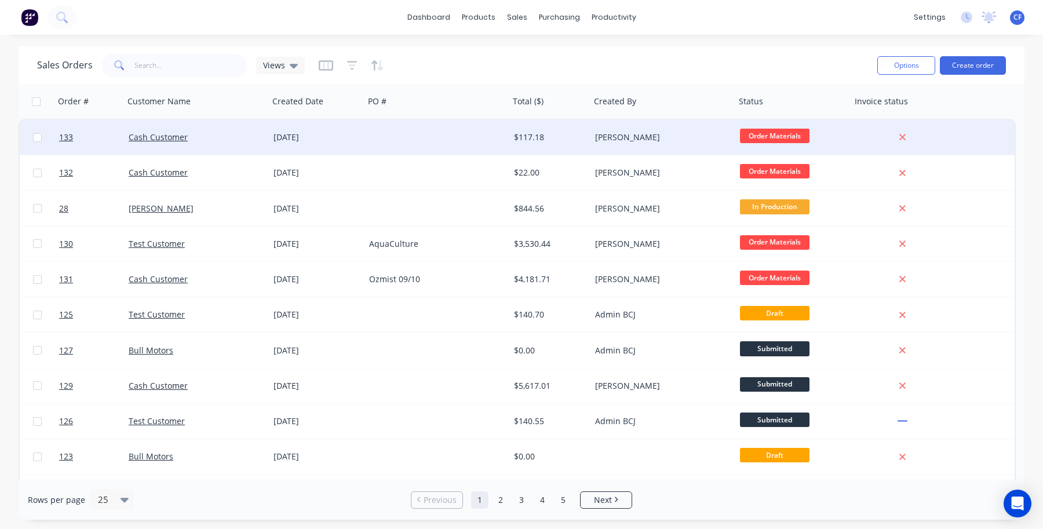
click at [306, 142] on div "[DATE]" at bounding box center [317, 138] width 86 height 12
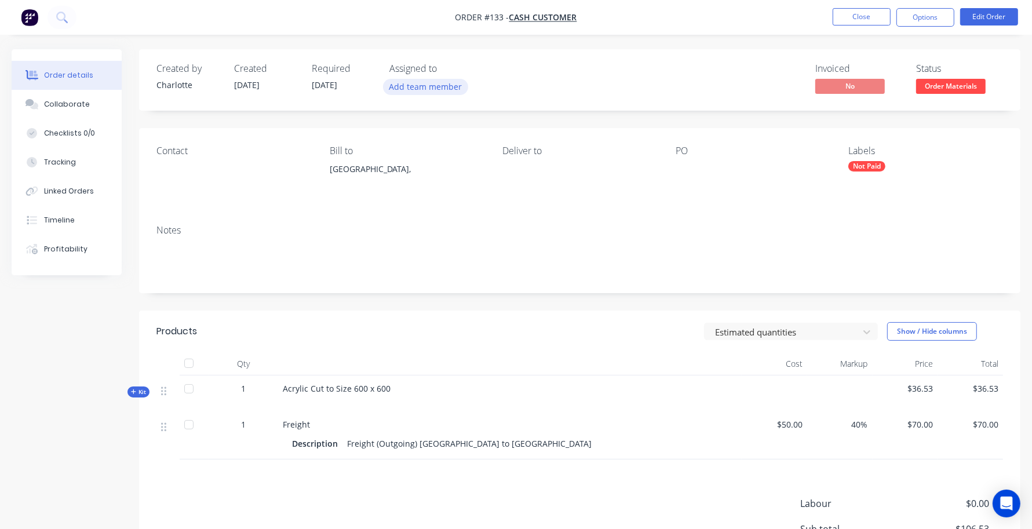
click at [438, 88] on button "Add team member" at bounding box center [425, 87] width 85 height 16
type input "part"
click at [432, 158] on button "Part Sheet" at bounding box center [477, 151] width 174 height 23
click at [581, 53] on div "Created by [PERSON_NAME] Created [DATE] Required [DATE] Assigned to PS Invoiced…" at bounding box center [580, 79] width 882 height 61
click at [405, 79] on div "PS" at bounding box center [397, 87] width 17 height 17
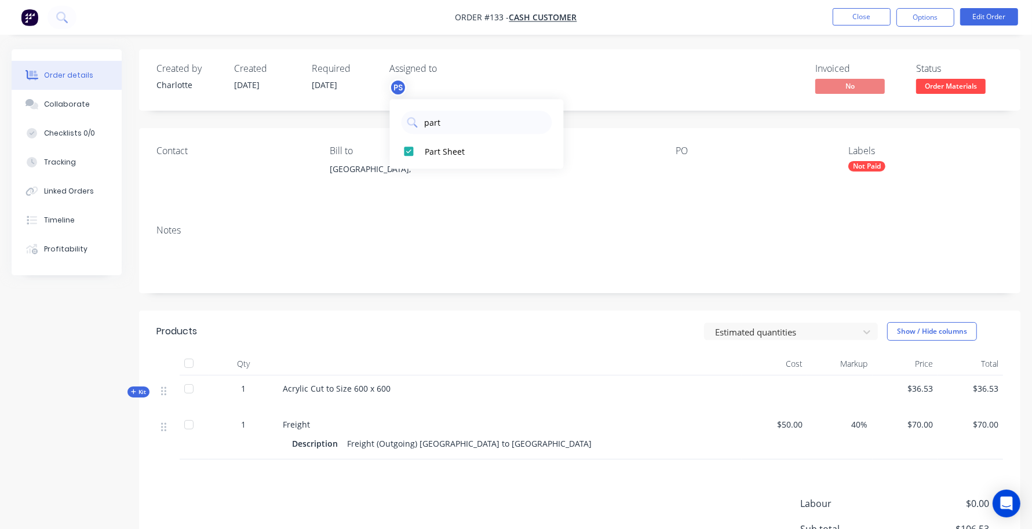
drag, startPoint x: 465, startPoint y: 112, endPoint x: 170, endPoint y: 115, distance: 295.6
click at [195, 114] on body "Order #133 - Cash Customer Close Options Edit Order Order details Collaborate C…" at bounding box center [516, 333] width 1032 height 666
type input "p"
type input "Part Shee"
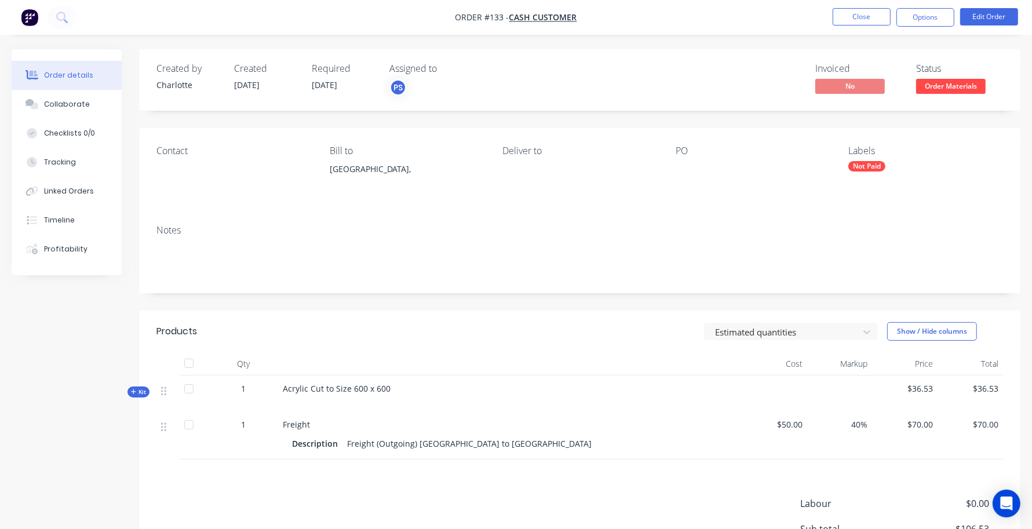
click at [484, 192] on div "[GEOGRAPHIC_DATA]," at bounding box center [407, 179] width 155 height 37
click at [850, 16] on button "Close" at bounding box center [862, 16] width 58 height 17
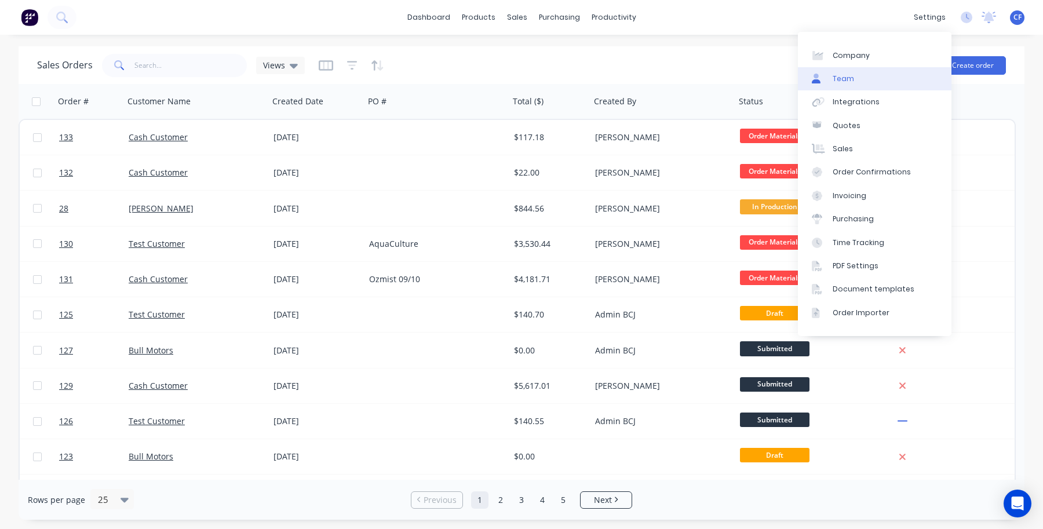
click at [851, 81] on div "Team" at bounding box center [843, 79] width 21 height 10
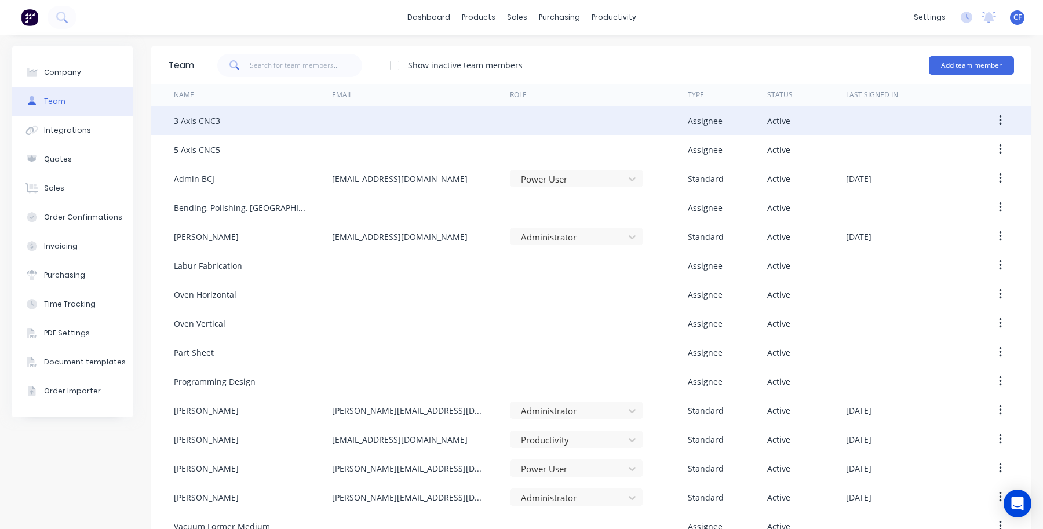
click at [989, 111] on button "button" at bounding box center [1000, 120] width 27 height 21
click at [915, 145] on div "Edit" at bounding box center [959, 151] width 89 height 17
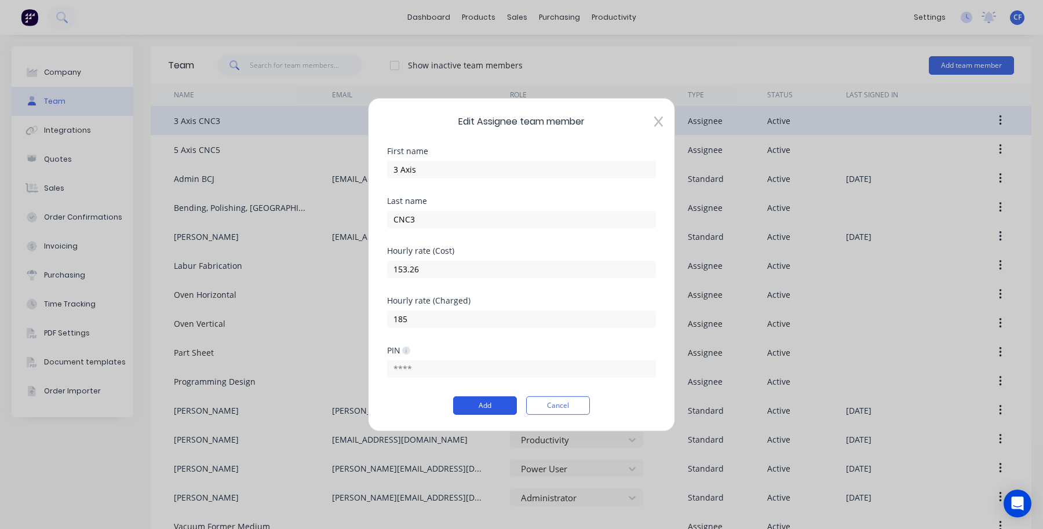
click at [479, 398] on button "Add" at bounding box center [485, 405] width 64 height 19
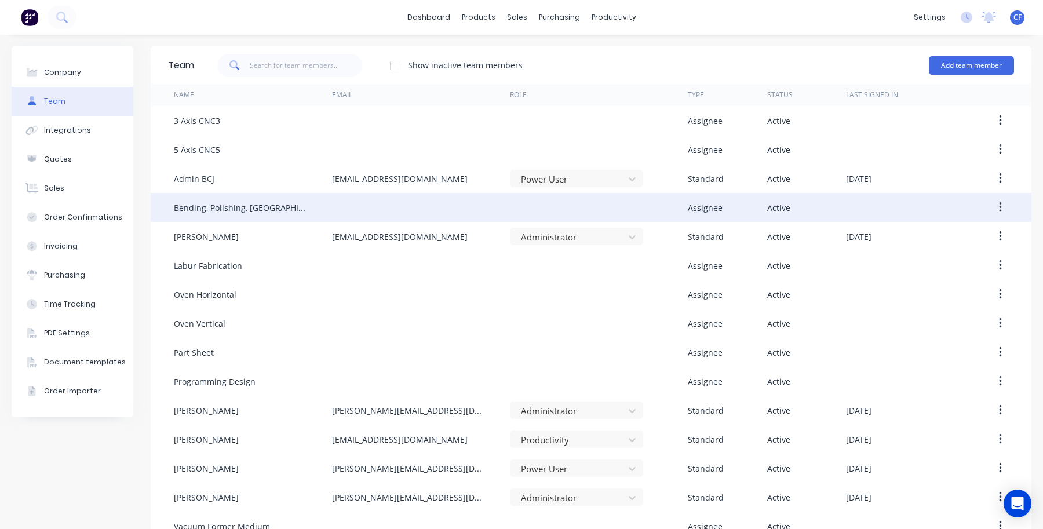
click at [992, 198] on button "button" at bounding box center [1000, 207] width 27 height 21
click at [928, 241] on div "Edit" at bounding box center [959, 238] width 89 height 17
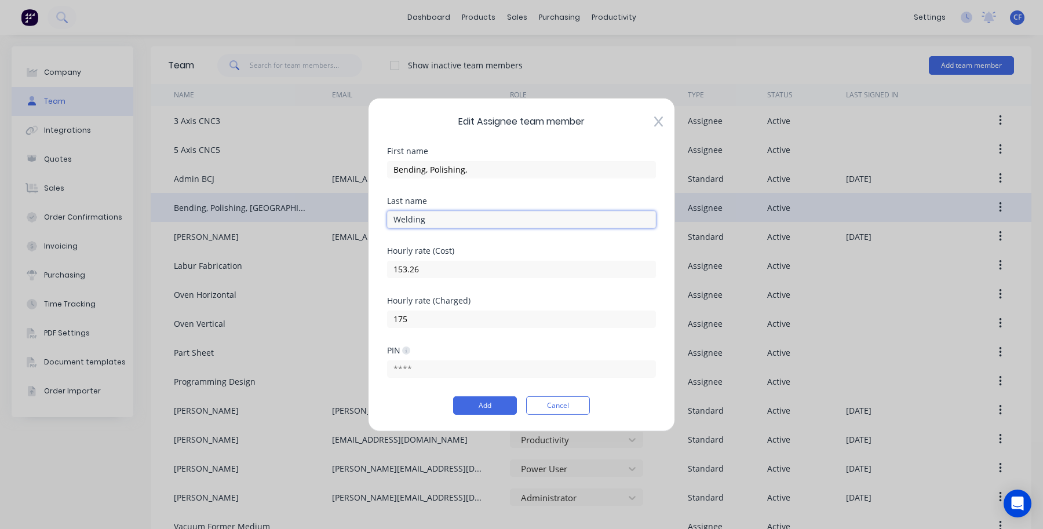
click at [505, 221] on input "Welding" at bounding box center [521, 218] width 269 height 17
type input "Welding (BWP)"
click at [470, 404] on button "Add" at bounding box center [485, 405] width 64 height 19
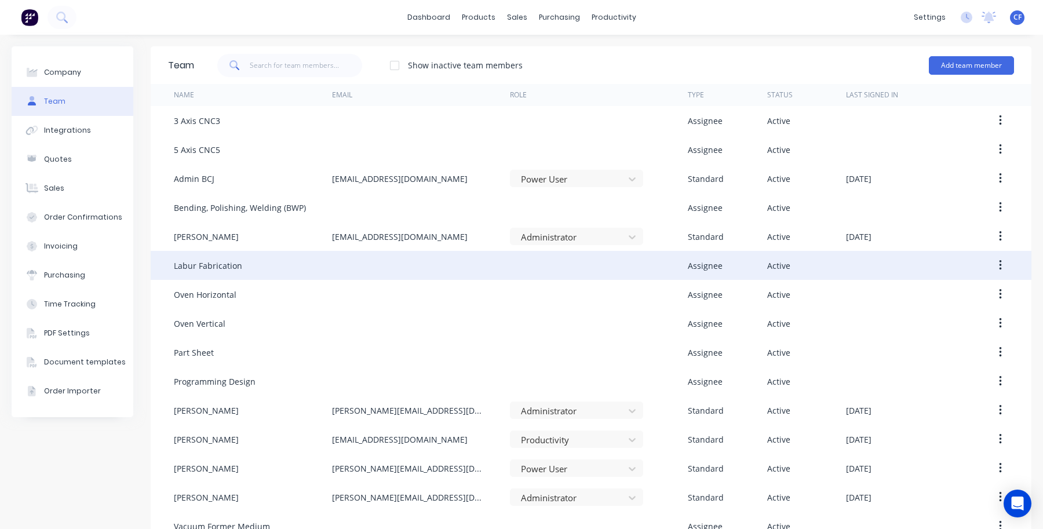
click at [987, 270] on button "button" at bounding box center [1000, 265] width 27 height 21
click at [915, 296] on div "Edit" at bounding box center [959, 295] width 89 height 17
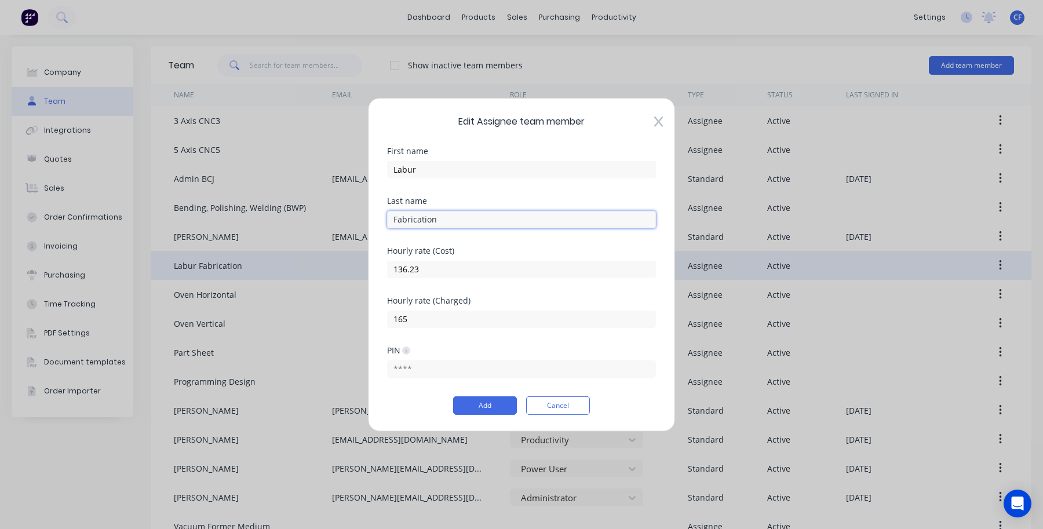
click at [464, 225] on input "Fabrication" at bounding box center [521, 218] width 269 height 17
type input "Fabrication (F)"
click at [474, 410] on button "Add" at bounding box center [485, 405] width 64 height 19
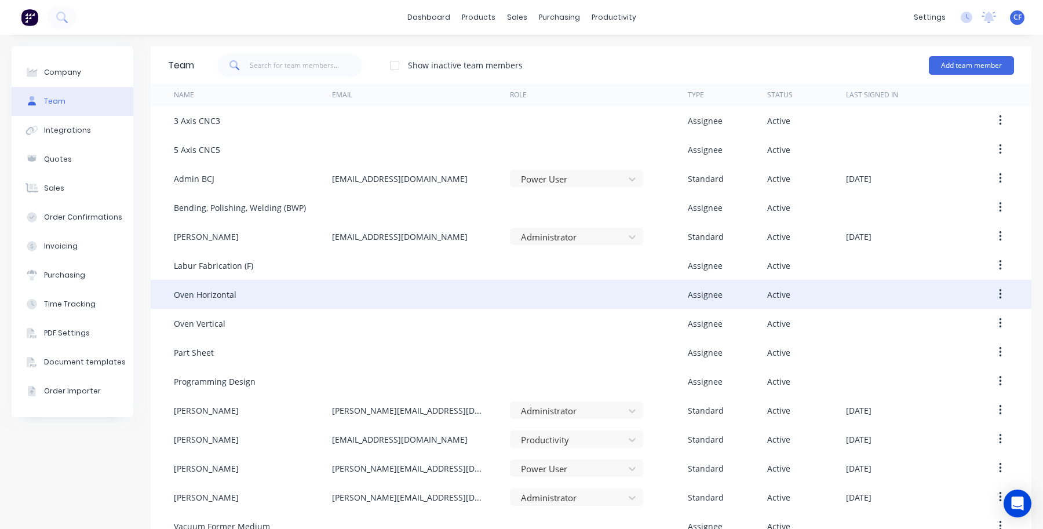
click at [992, 291] on button "button" at bounding box center [1000, 294] width 27 height 21
click at [904, 320] on button "Edit" at bounding box center [959, 325] width 110 height 23
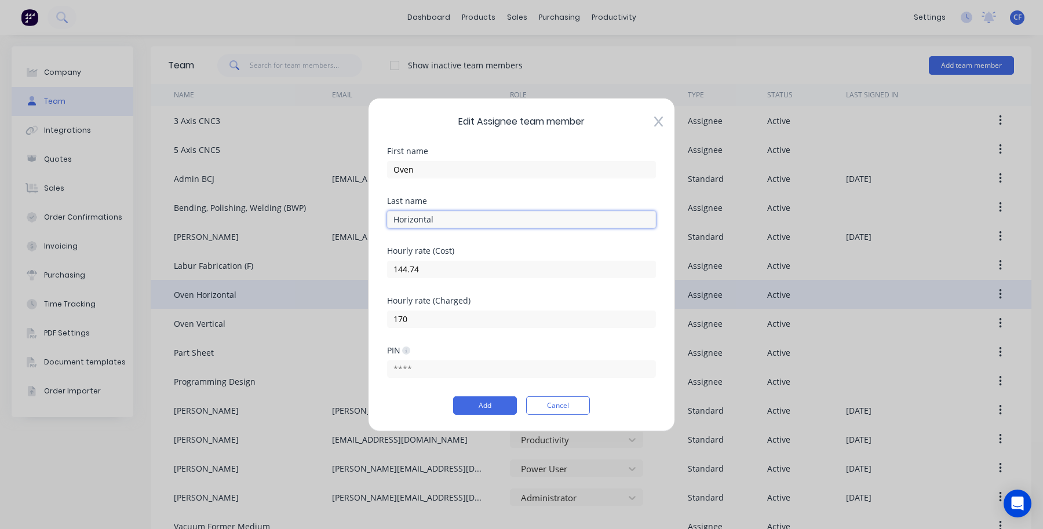
click at [461, 223] on input "Horizontal" at bounding box center [521, 218] width 269 height 17
type input "Horizontal ([GEOGRAPHIC_DATA])"
click at [480, 394] on div "PIN" at bounding box center [521, 371] width 269 height 50
click at [490, 412] on button "Add" at bounding box center [485, 405] width 64 height 19
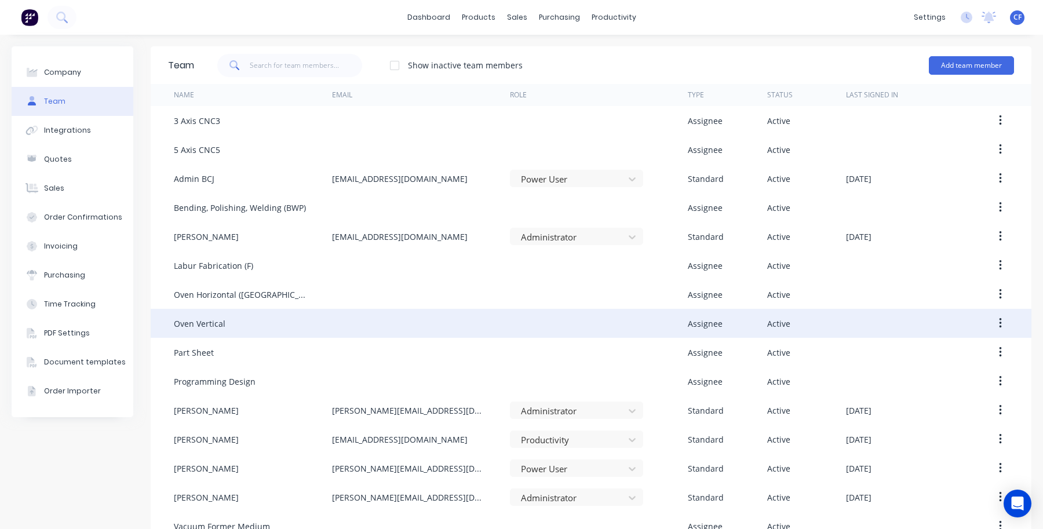
click at [987, 325] on button "button" at bounding box center [1000, 323] width 27 height 21
click at [904, 348] on button "Edit" at bounding box center [959, 354] width 110 height 23
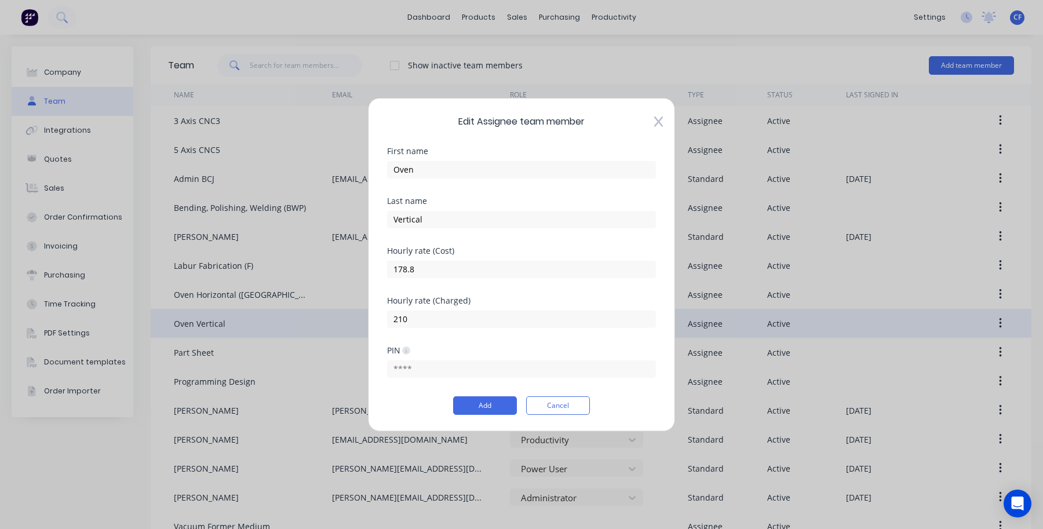
click at [532, 259] on div "178.8" at bounding box center [521, 267] width 269 height 20
click at [485, 221] on input "Vertical" at bounding box center [521, 218] width 269 height 17
type input "Vertical (OV)"
click at [509, 404] on button "Add" at bounding box center [485, 405] width 64 height 19
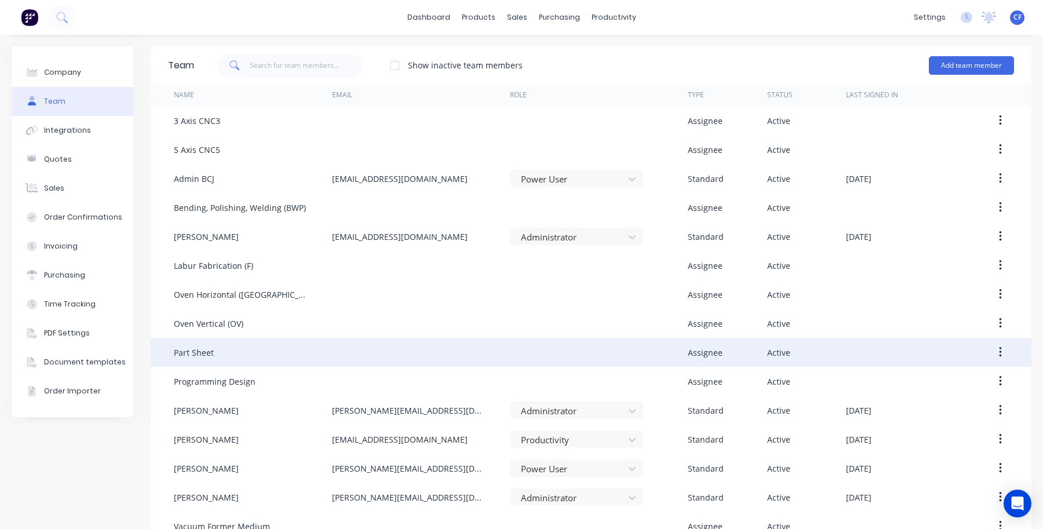
click at [993, 351] on button "button" at bounding box center [1000, 352] width 27 height 21
click at [926, 377] on div "Edit" at bounding box center [959, 382] width 89 height 17
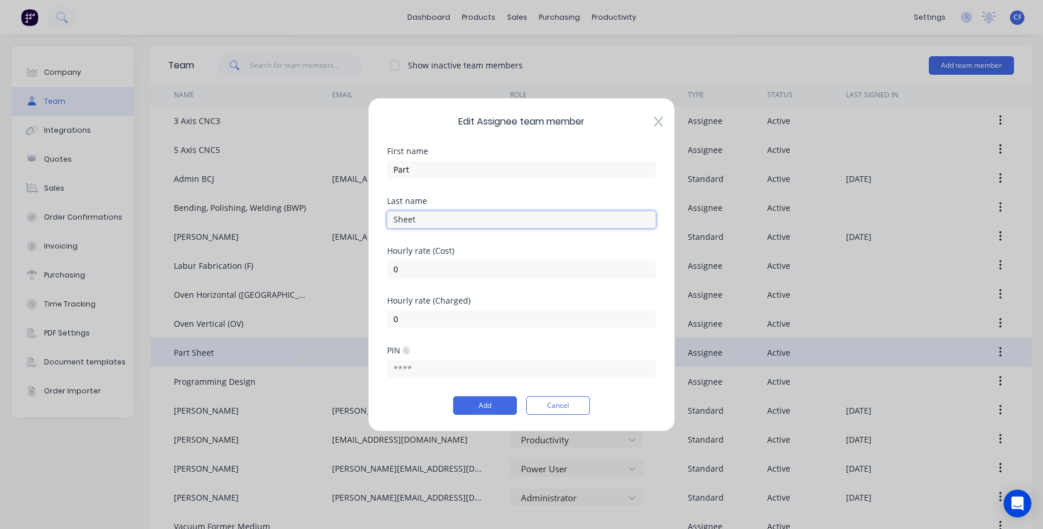
click at [458, 219] on input "Sheet" at bounding box center [521, 218] width 269 height 17
type input "Sheet (PS)"
click at [467, 407] on button "Add" at bounding box center [485, 405] width 64 height 19
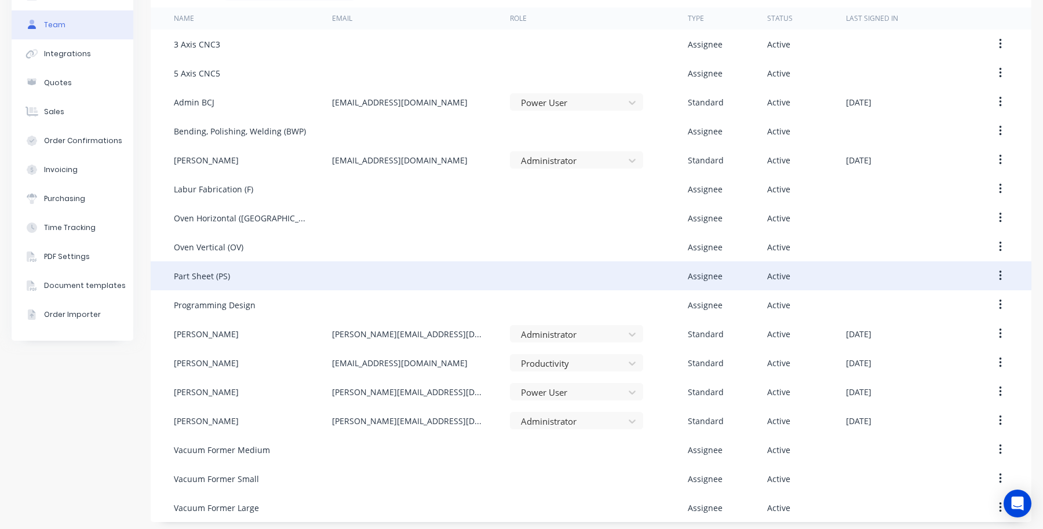
scroll to position [80, 0]
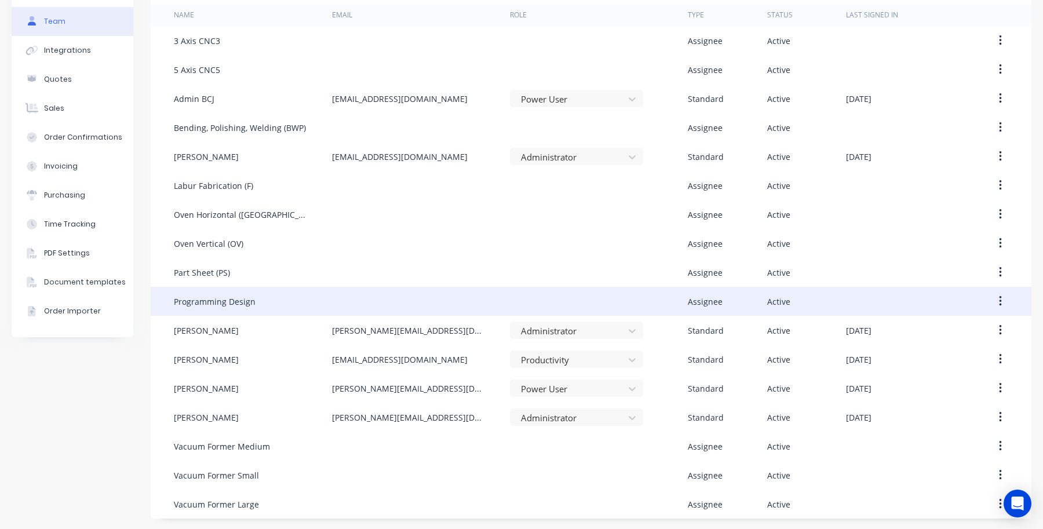
click at [995, 302] on button "button" at bounding box center [1000, 301] width 27 height 21
click at [939, 329] on div "Edit" at bounding box center [959, 331] width 89 height 17
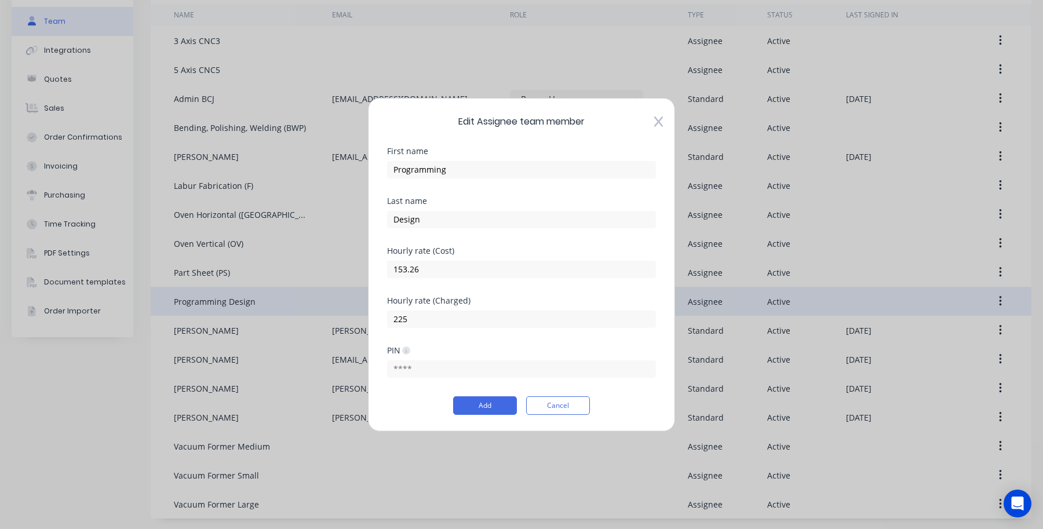
click at [503, 259] on div "153.26" at bounding box center [521, 267] width 269 height 20
click at [477, 239] on div "Last name Design" at bounding box center [521, 221] width 269 height 50
click at [464, 223] on input "Design" at bounding box center [521, 218] width 269 height 17
type input "Design (PD)"
click at [498, 404] on button "Add" at bounding box center [485, 405] width 64 height 19
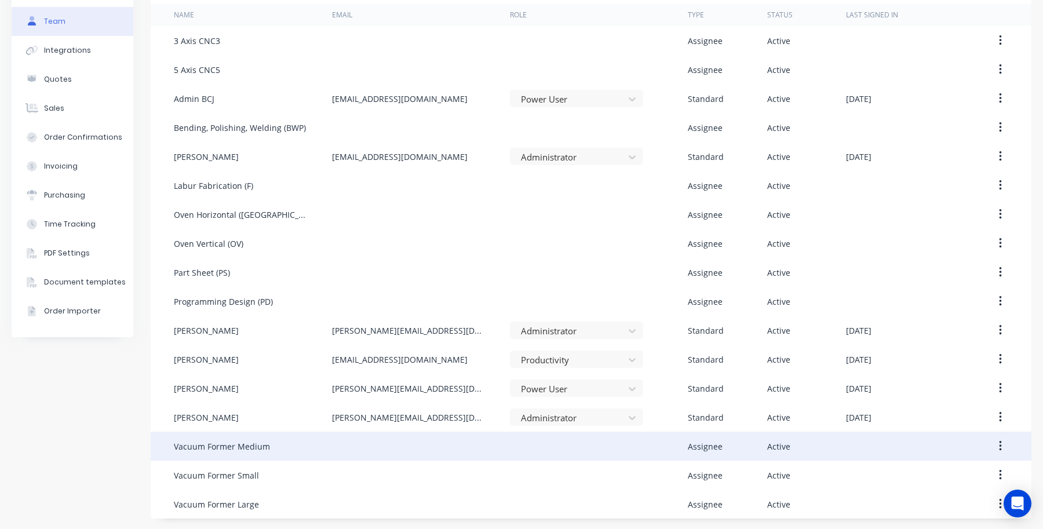
click at [992, 448] on button "button" at bounding box center [1000, 446] width 27 height 21
click at [917, 477] on div "Edit" at bounding box center [959, 476] width 89 height 17
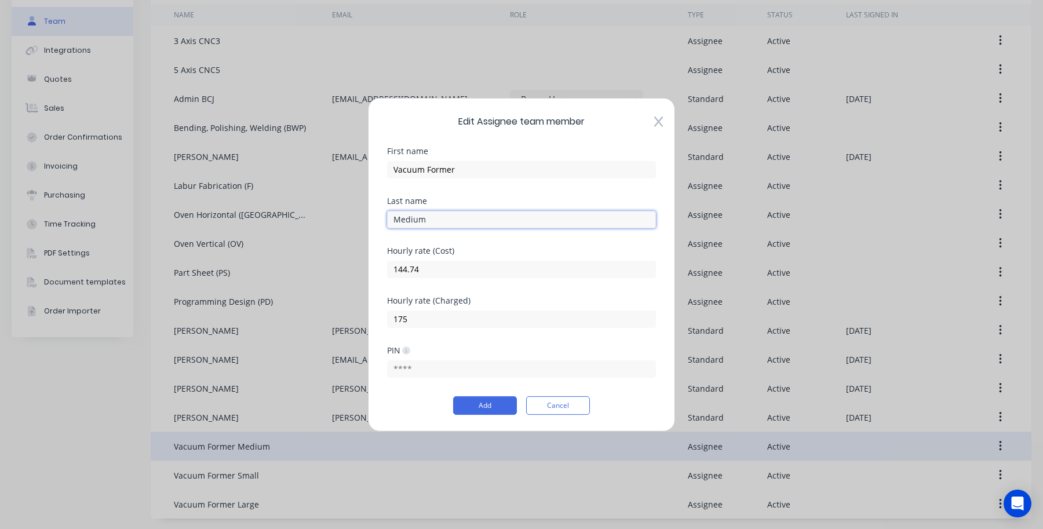
click at [491, 223] on input "Medium" at bounding box center [521, 218] width 269 height 17
type input "Medium (VM)"
click at [481, 410] on button "Add" at bounding box center [485, 405] width 64 height 19
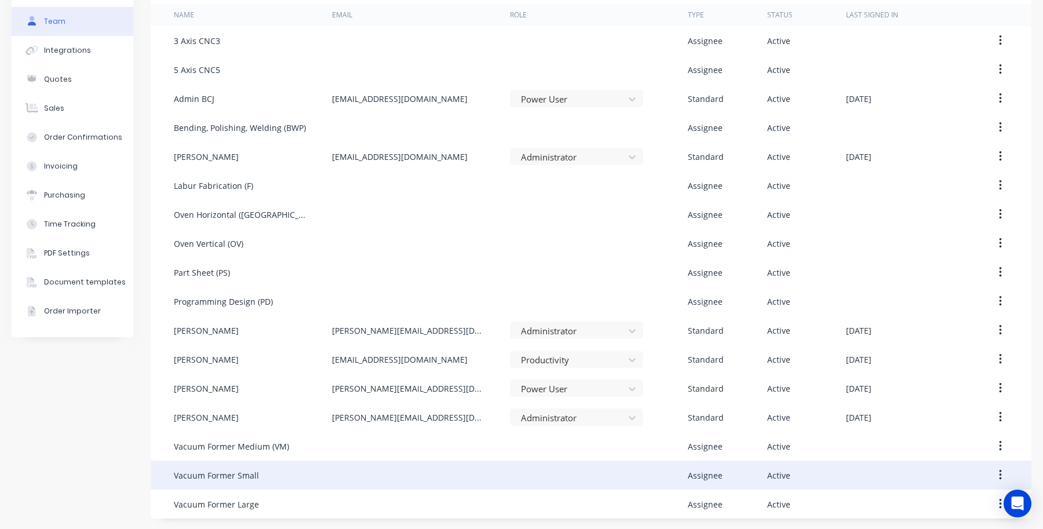
click at [987, 475] on button "button" at bounding box center [1000, 475] width 27 height 21
click at [919, 501] on div "Edit" at bounding box center [959, 505] width 89 height 17
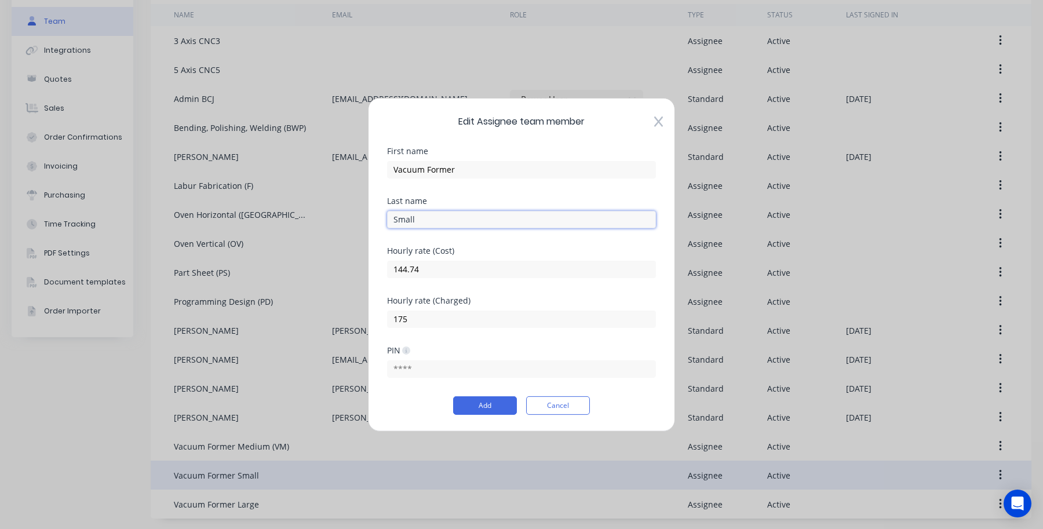
click at [502, 214] on input "Small" at bounding box center [521, 218] width 269 height 17
type input "Small (VS)"
click at [508, 405] on button "Add" at bounding box center [485, 405] width 64 height 19
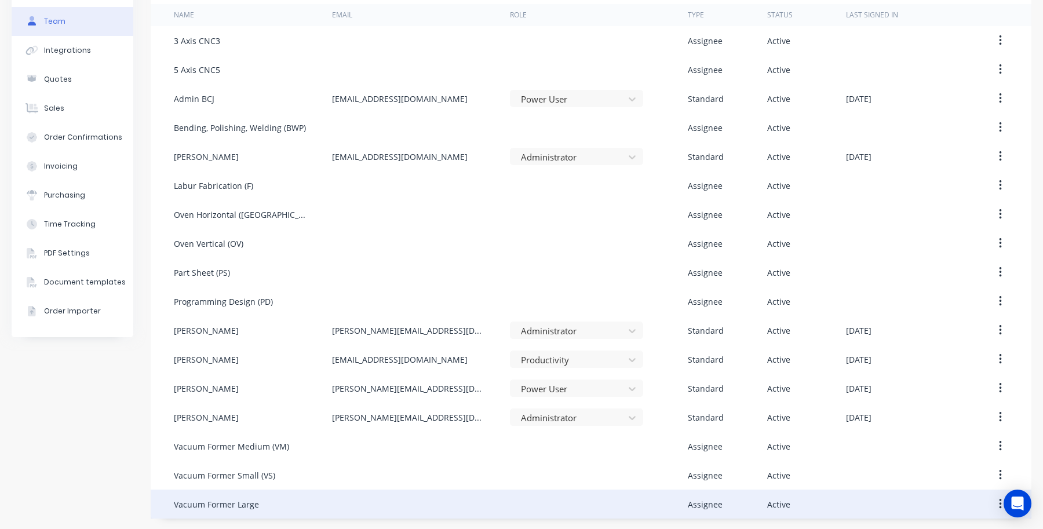
click at [987, 502] on button "button" at bounding box center [1000, 504] width 27 height 21
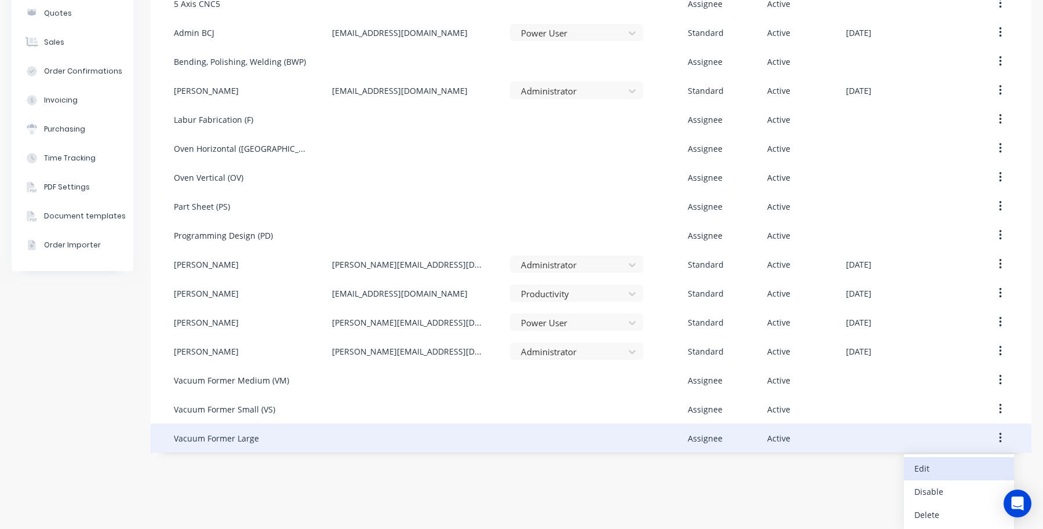
click at [924, 462] on div "Edit" at bounding box center [959, 468] width 89 height 17
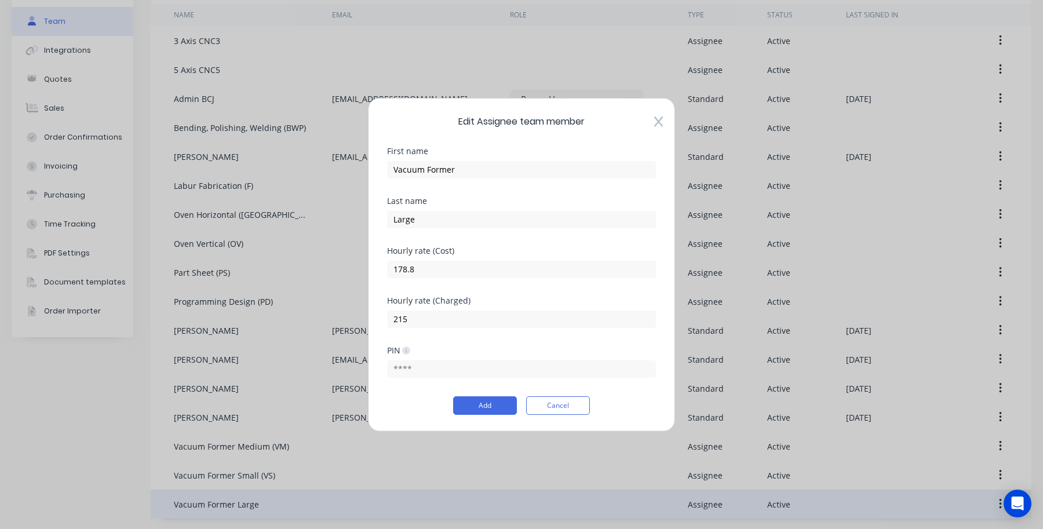
click at [464, 209] on div "Large" at bounding box center [521, 217] width 269 height 20
click at [471, 218] on input "Large" at bounding box center [521, 218] width 269 height 17
type input "Large (VL)"
click at [505, 395] on div "PIN" at bounding box center [521, 371] width 269 height 50
click at [504, 400] on button "Add" at bounding box center [485, 405] width 64 height 19
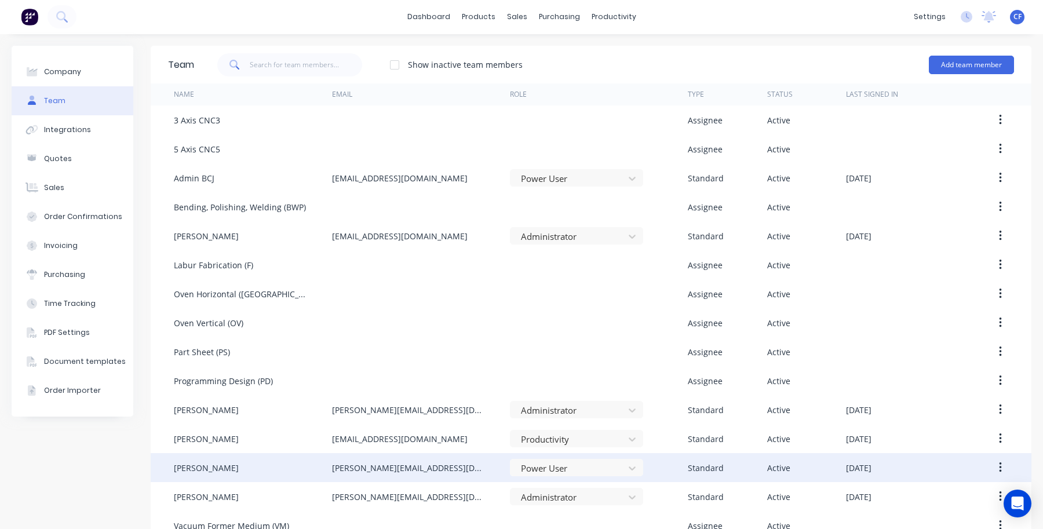
scroll to position [0, 0]
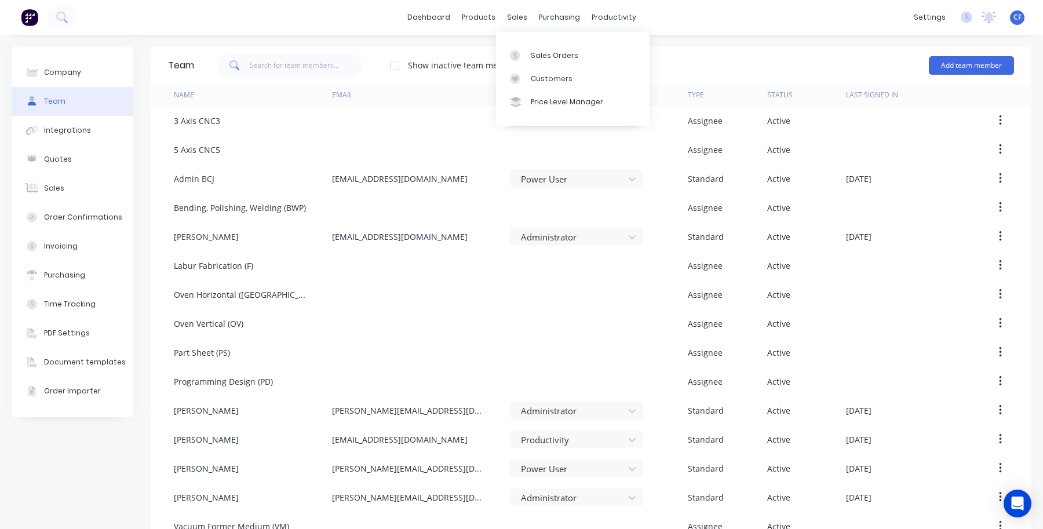
click at [519, 42] on div "Sales Orders Customers Price Level Manager" at bounding box center [573, 78] width 154 height 93
click at [519, 53] on icon at bounding box center [515, 55] width 10 height 10
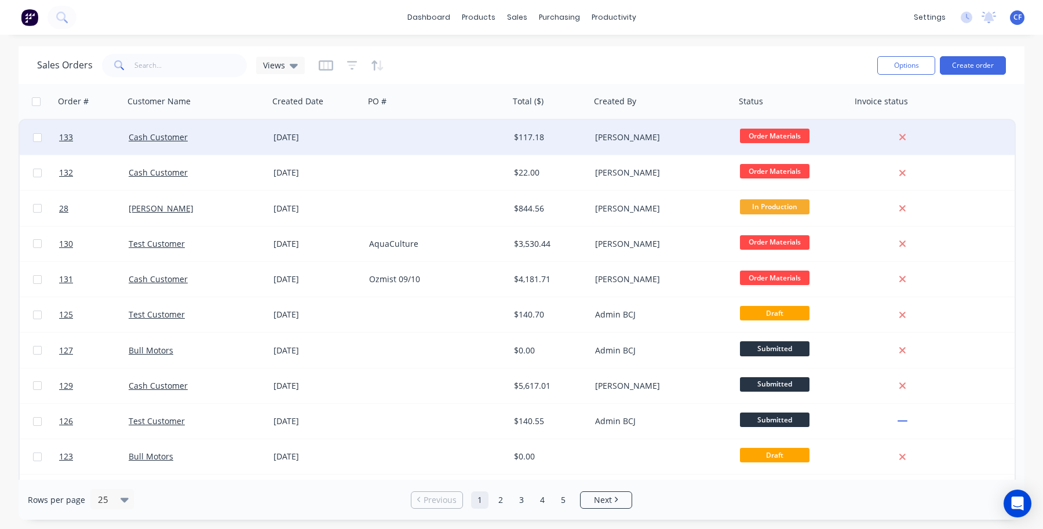
click at [418, 138] on div at bounding box center [437, 137] width 145 height 35
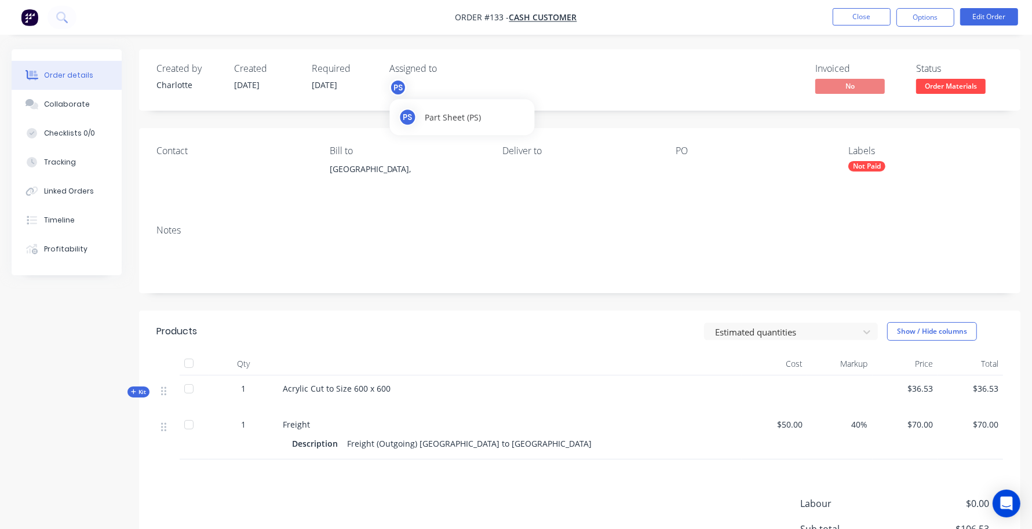
click at [397, 94] on div "PS" at bounding box center [397, 87] width 17 height 17
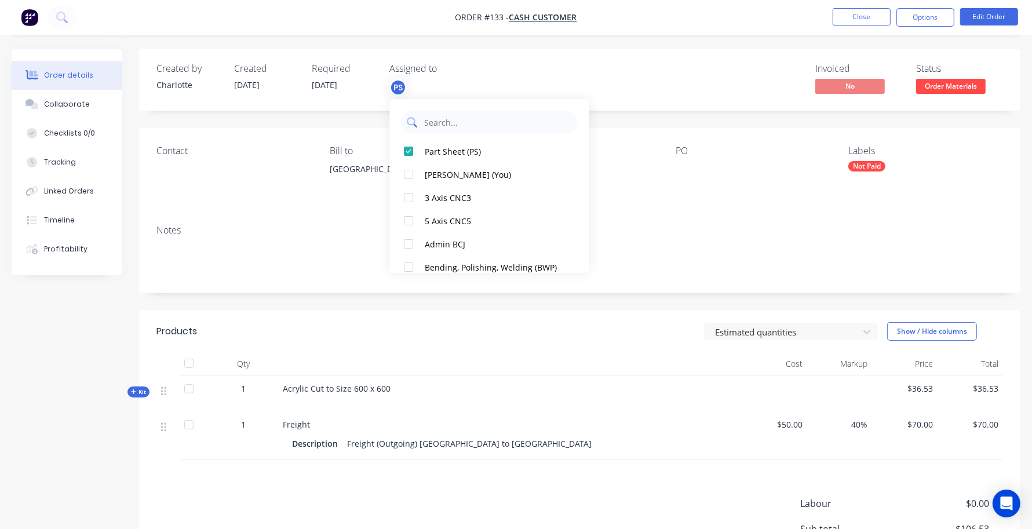
click at [456, 126] on input "text" at bounding box center [498, 122] width 148 height 23
drag, startPoint x: 445, startPoint y: 126, endPoint x: 239, endPoint y: 110, distance: 207.0
click at [247, 117] on body "Order #133 - Cash Customer Close Options Edit Order Order details Collaborate C…" at bounding box center [516, 333] width 1032 height 666
type input "p"
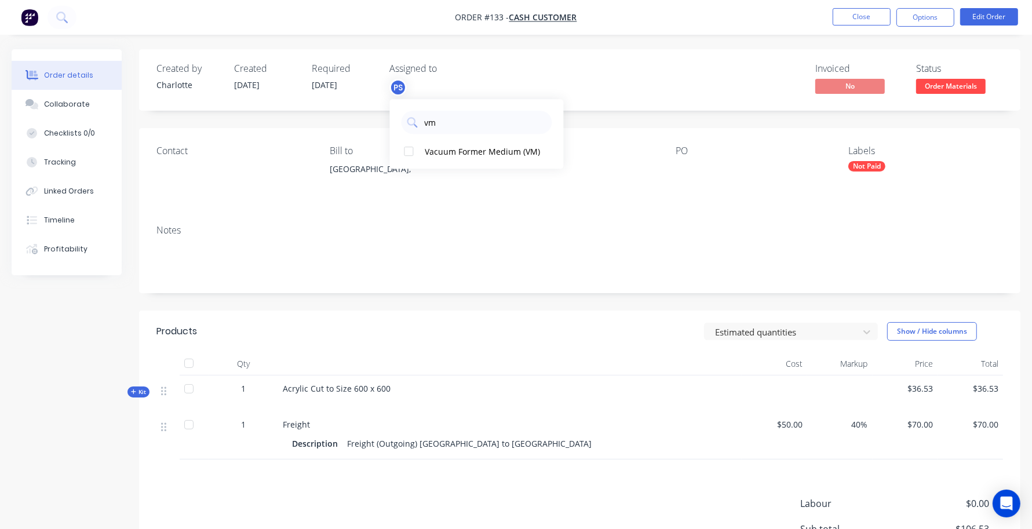
type input "v"
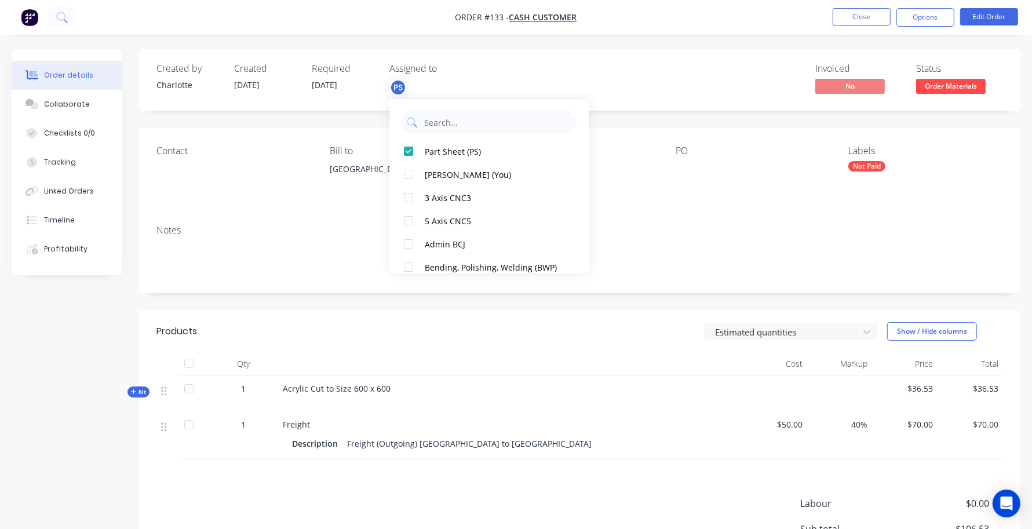
click at [712, 109] on div "Created by [PERSON_NAME] Created [DATE] Required [DATE] Assigned to PS Invoiced…" at bounding box center [580, 79] width 882 height 61
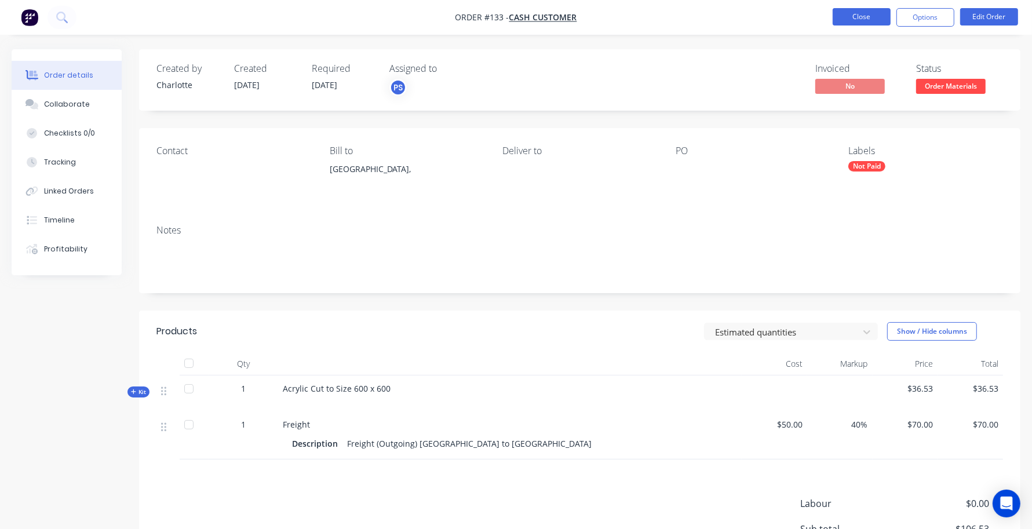
click at [851, 14] on button "Close" at bounding box center [862, 16] width 58 height 17
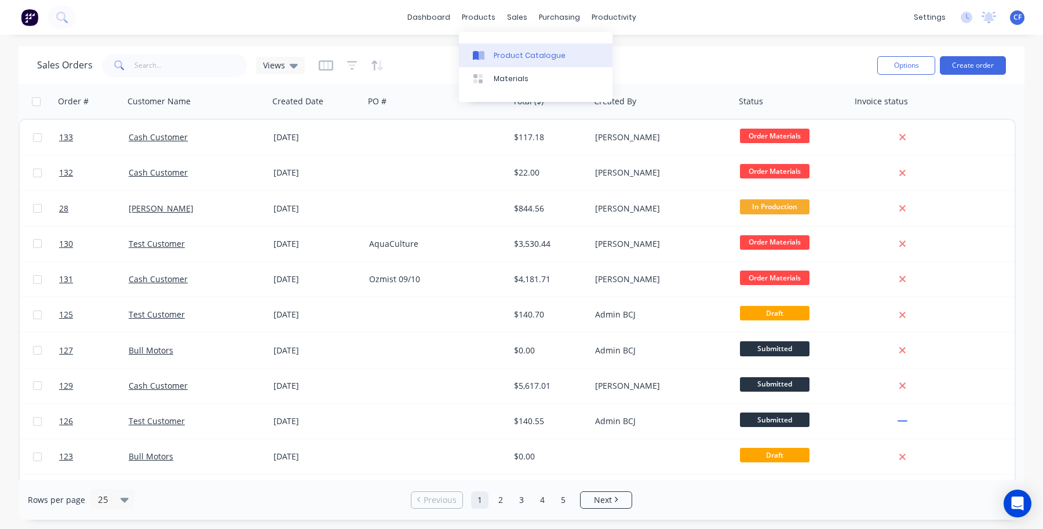
click at [470, 46] on link "Product Catalogue" at bounding box center [536, 54] width 154 height 23
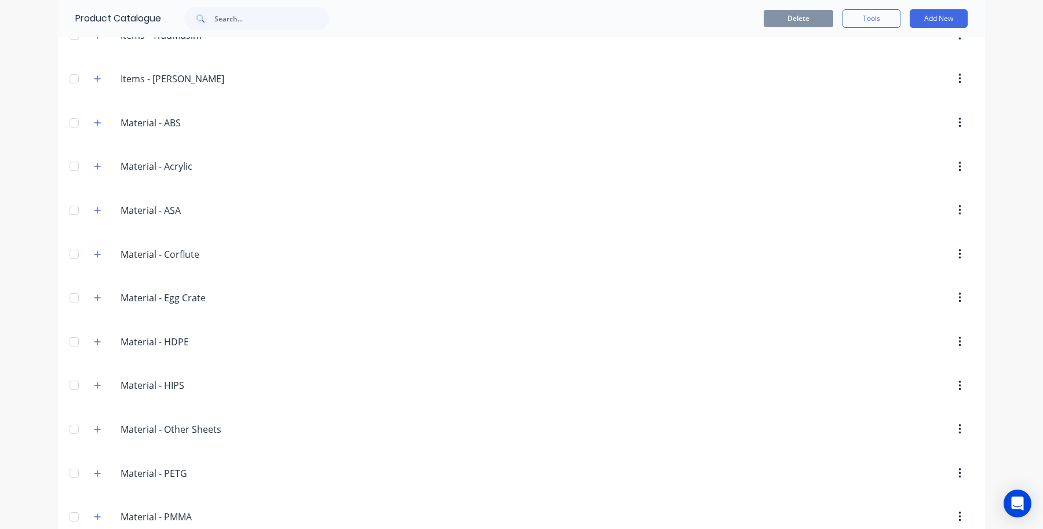
scroll to position [1449, 0]
click at [97, 175] on span at bounding box center [97, 168] width 14 height 14
click at [93, 175] on button "button" at bounding box center [97, 168] width 14 height 14
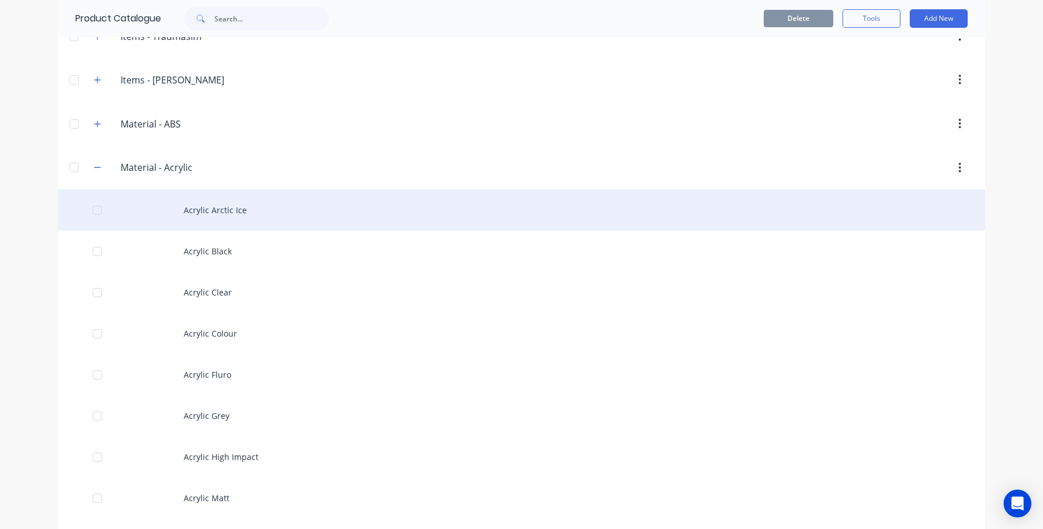
click at [242, 224] on div "Acrylic Arctic Ice" at bounding box center [521, 210] width 927 height 41
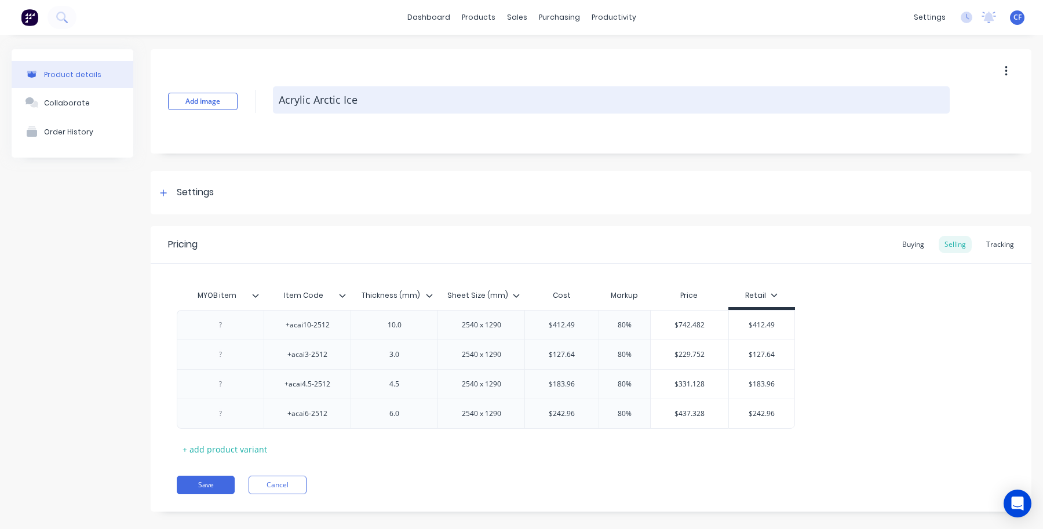
click at [377, 105] on textarea "Acrylic Arctic Ice" at bounding box center [611, 99] width 677 height 27
type textarea "x"
type textarea "Acrylic Arctic Ice"
type textarea "x"
type textarea "Acrylic Arctic Ice -"
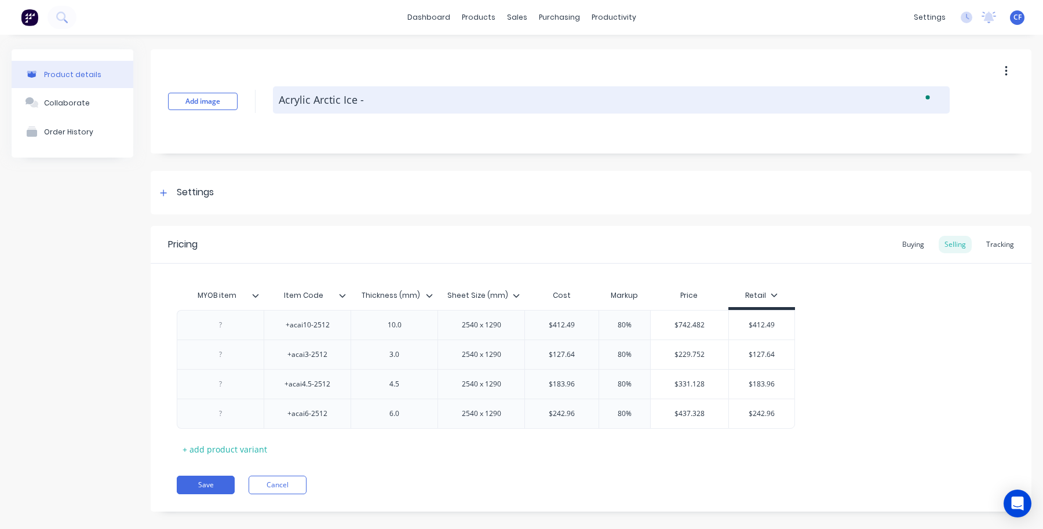
type textarea "x"
type textarea "Acrylic Arctic Ice -"
type textarea "x"
type textarea "Acrylic Arctic Ice - A"
type textarea "x"
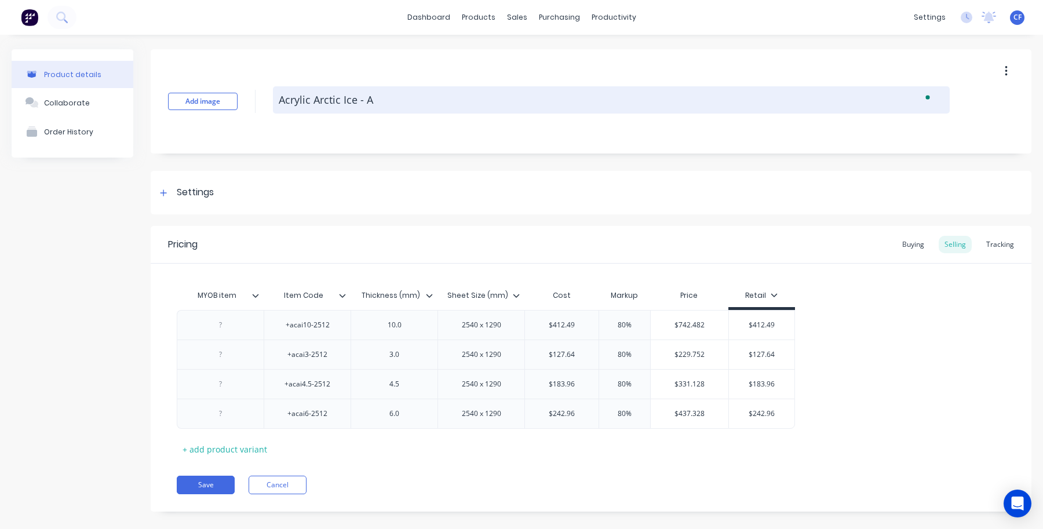
type textarea "Acrylic Arctic Ice - AC"
type textarea "x"
type textarea "Acrylic Arctic Ice - ACA"
type textarea "x"
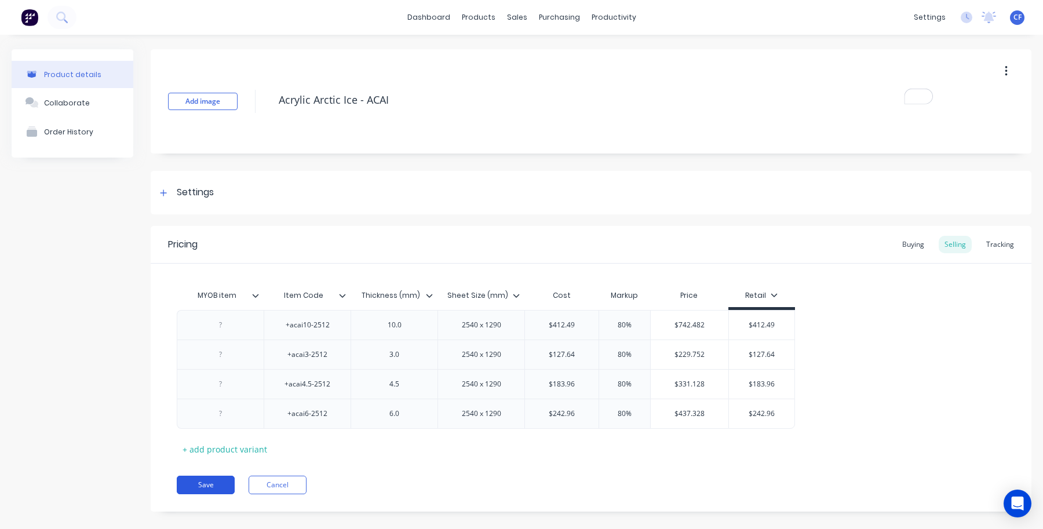
type textarea "Acrylic Arctic Ice - ACAI"
type textarea "x"
type textarea "Acrylic Arctic Ice - ACAI"
click at [186, 483] on button "Save" at bounding box center [206, 485] width 58 height 19
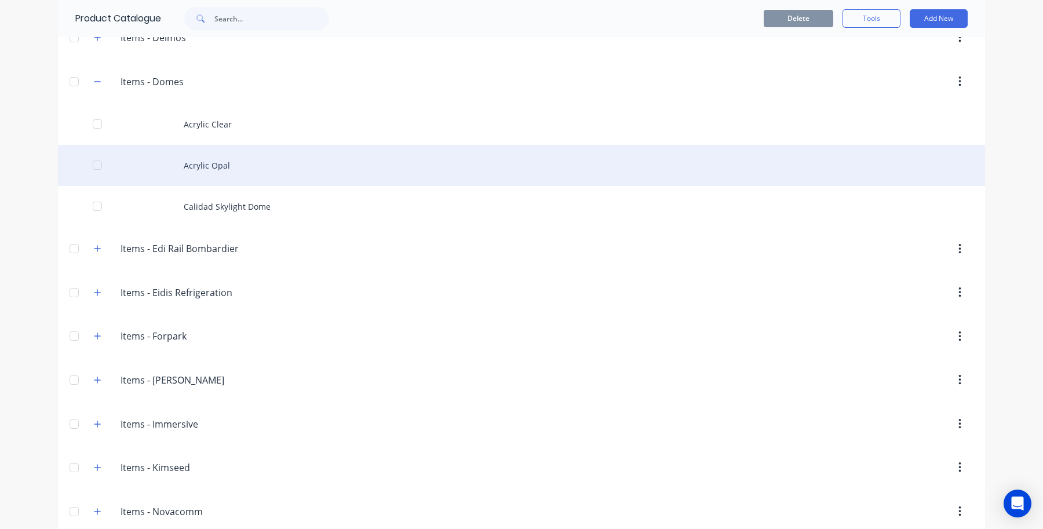
scroll to position [843, 0]
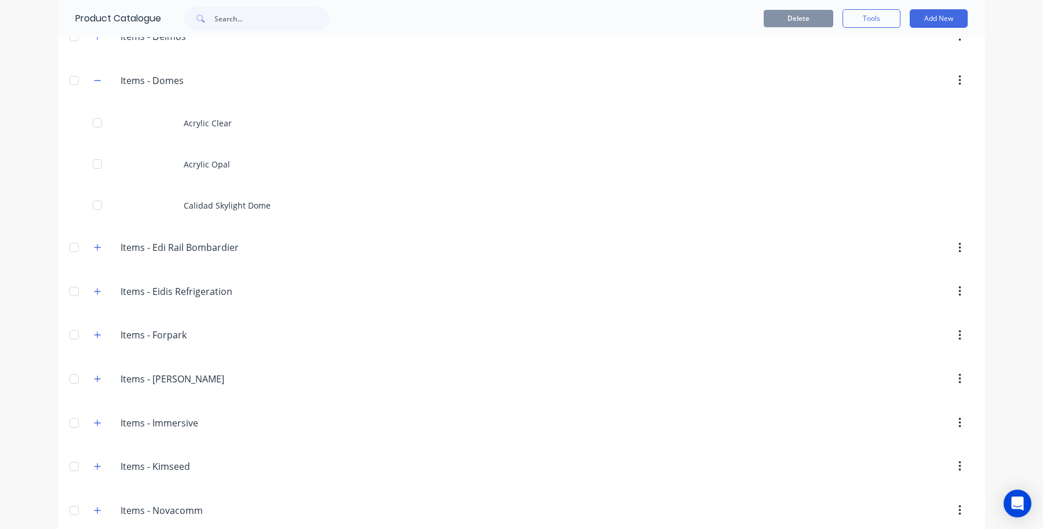
click at [104, 84] on div "Items.-.Domes Items - Domes" at bounding box center [176, 80] width 183 height 21
click at [103, 88] on div "Items.-.Domes Items - Domes" at bounding box center [176, 80] width 183 height 21
click at [99, 88] on span at bounding box center [97, 80] width 14 height 14
click at [96, 88] on button "button" at bounding box center [97, 80] width 14 height 14
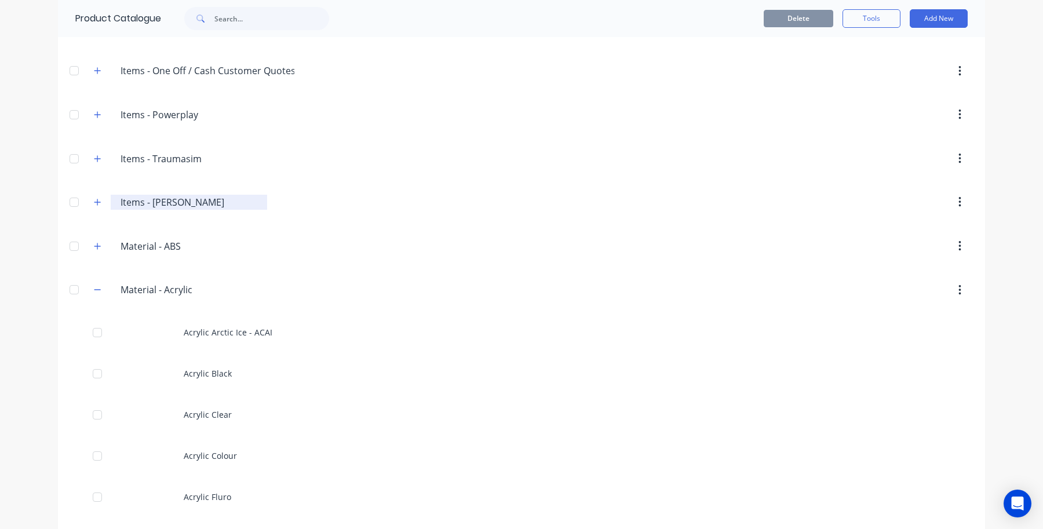
scroll to position [1206, 0]
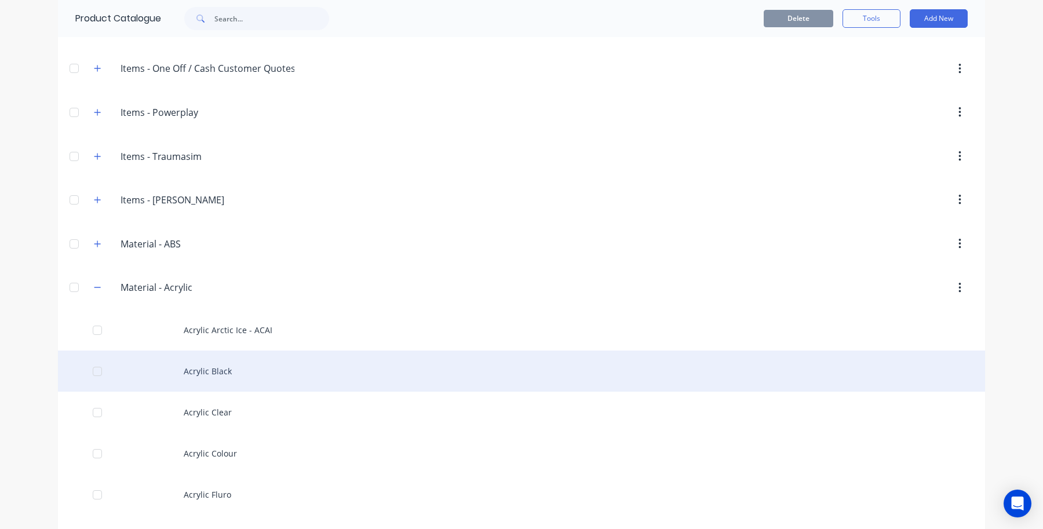
click at [250, 385] on div "Acrylic Black" at bounding box center [521, 371] width 927 height 41
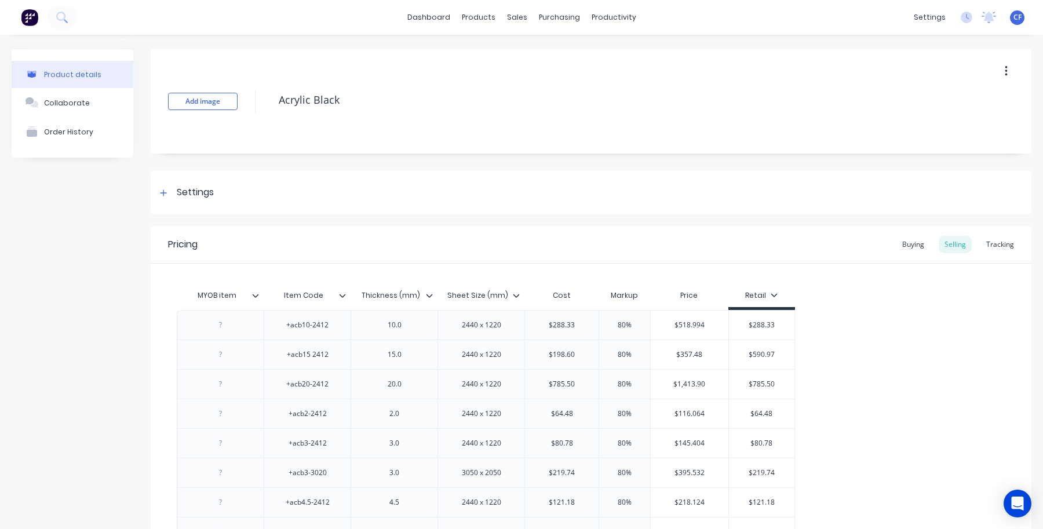
click at [435, 117] on div "Add image Acrylic Black" at bounding box center [591, 101] width 881 height 104
click at [376, 119] on div "Add image Acrylic Black" at bounding box center [591, 101] width 881 height 104
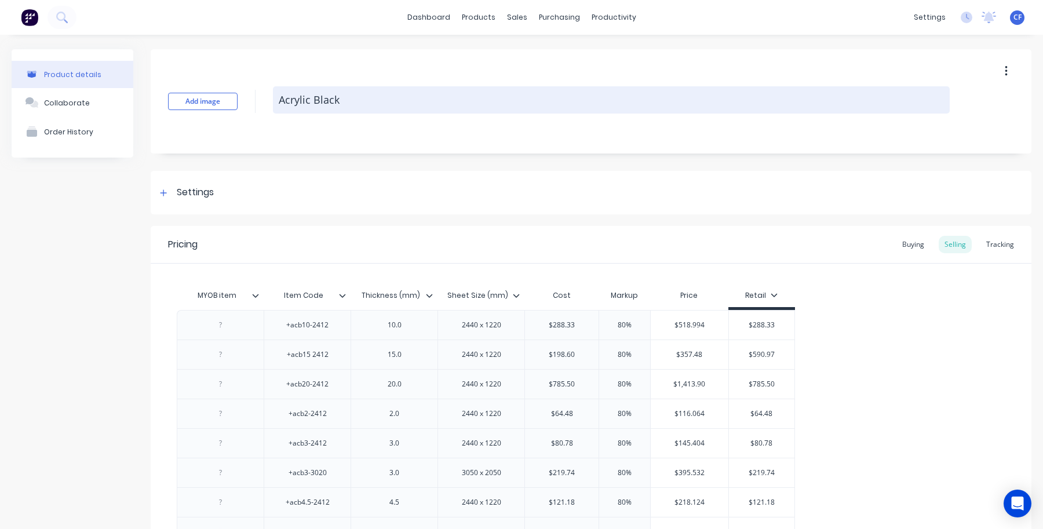
click at [364, 106] on textarea "Acrylic Black" at bounding box center [611, 99] width 677 height 27
type textarea "x"
type textarea "Acrylic Black"
type textarea "x"
type textarea "Acrylic Black -"
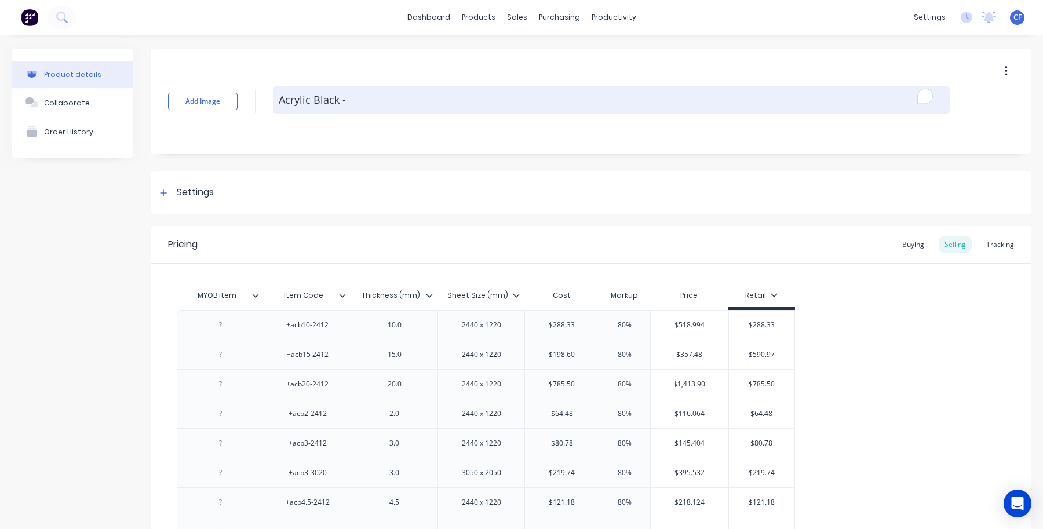
type textarea "x"
type textarea "Acrylic Black -"
type textarea "x"
type textarea "Acrylic Black - A"
type textarea "x"
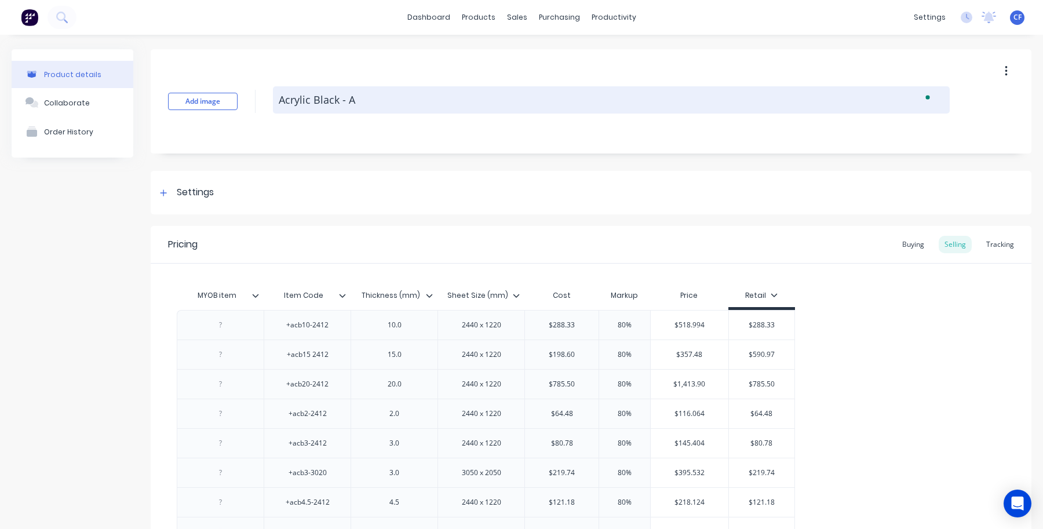
type textarea "Acrylic Black - AC"
type textarea "x"
type textarea "Acrylic Black - ACG"
type textarea "x"
type textarea "Acrylic Black - AC"
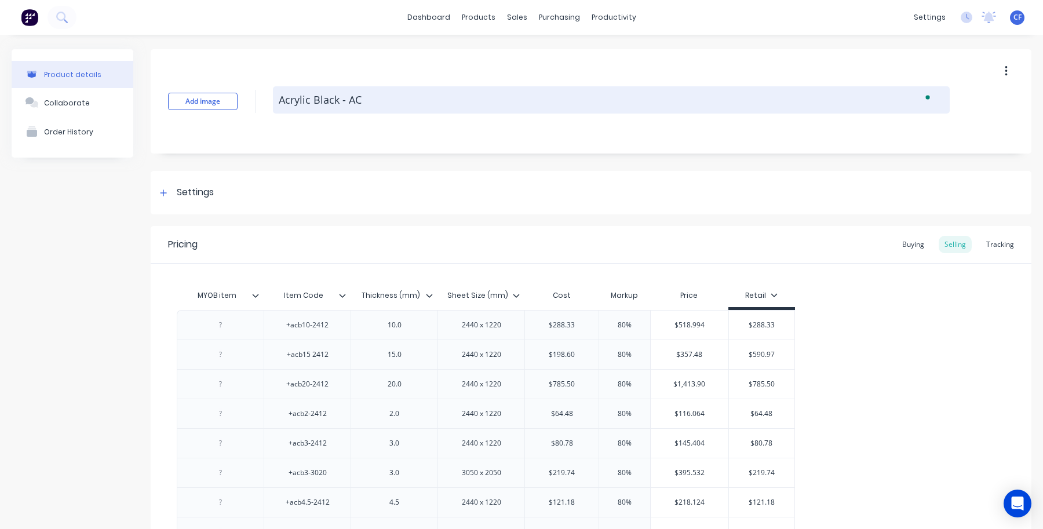
type textarea "x"
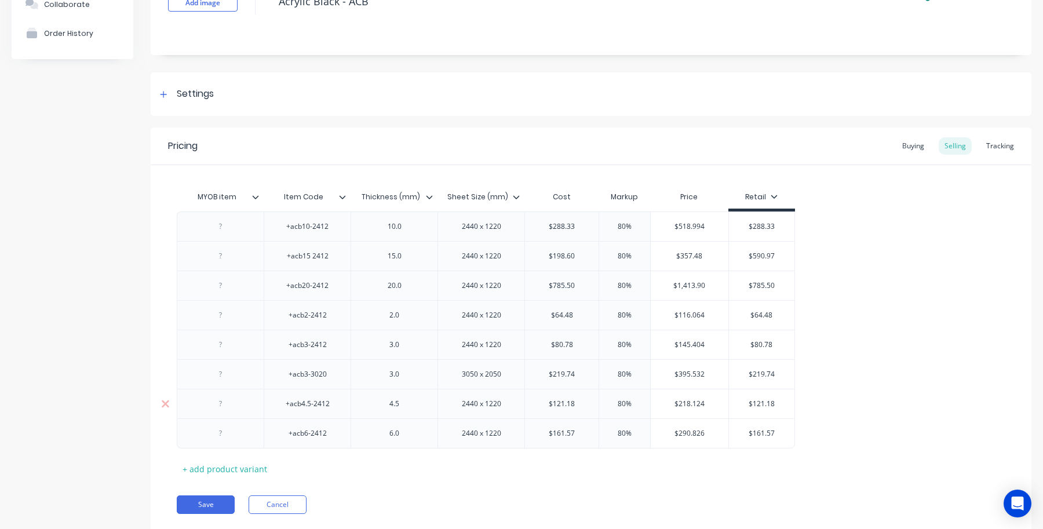
scroll to position [134, 0]
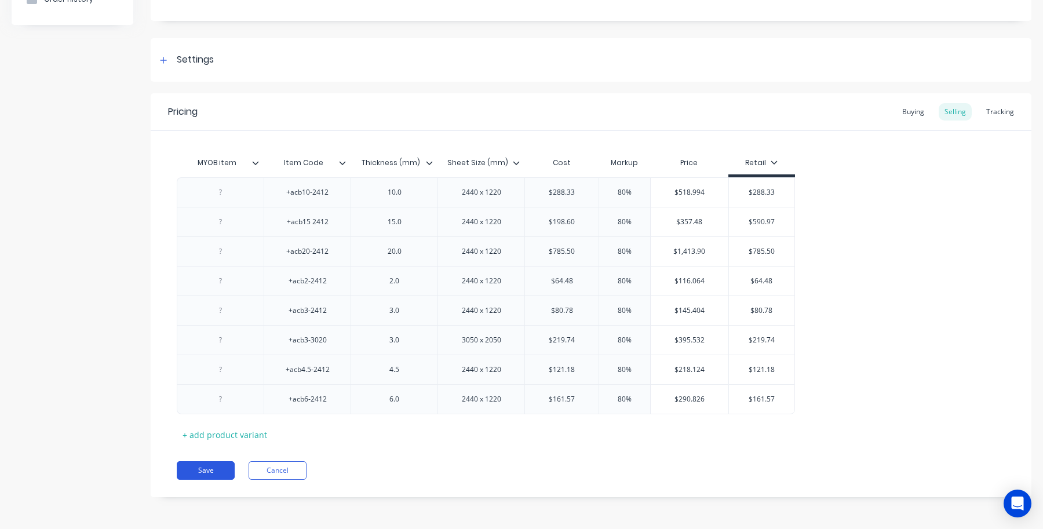
type textarea "Acrylic Black - ACB"
type textarea "x"
type textarea "Acrylic Black - ACB"
click at [187, 465] on button "Save" at bounding box center [206, 470] width 58 height 19
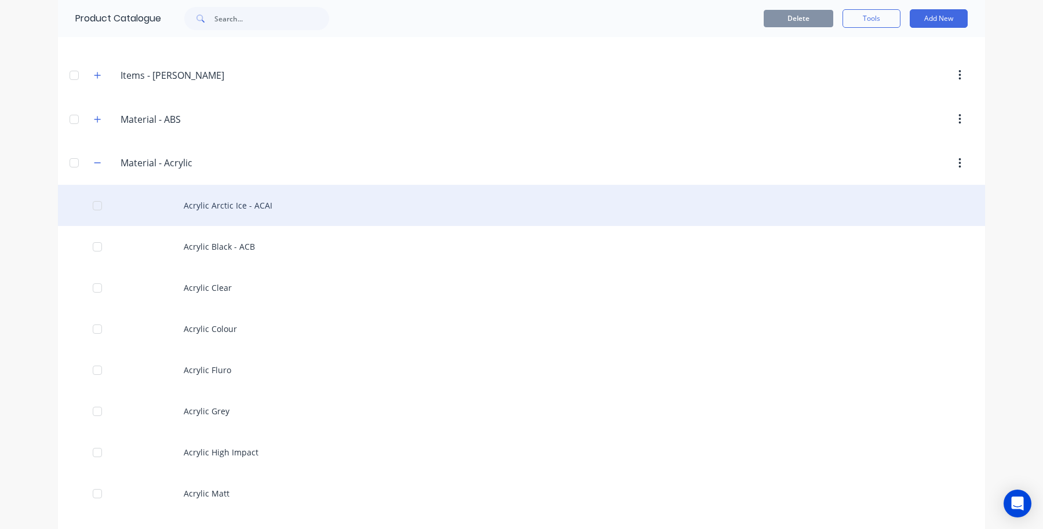
scroll to position [1329, 0]
click at [247, 221] on div "Acrylic Arctic Ice - ACAI" at bounding box center [521, 206] width 927 height 41
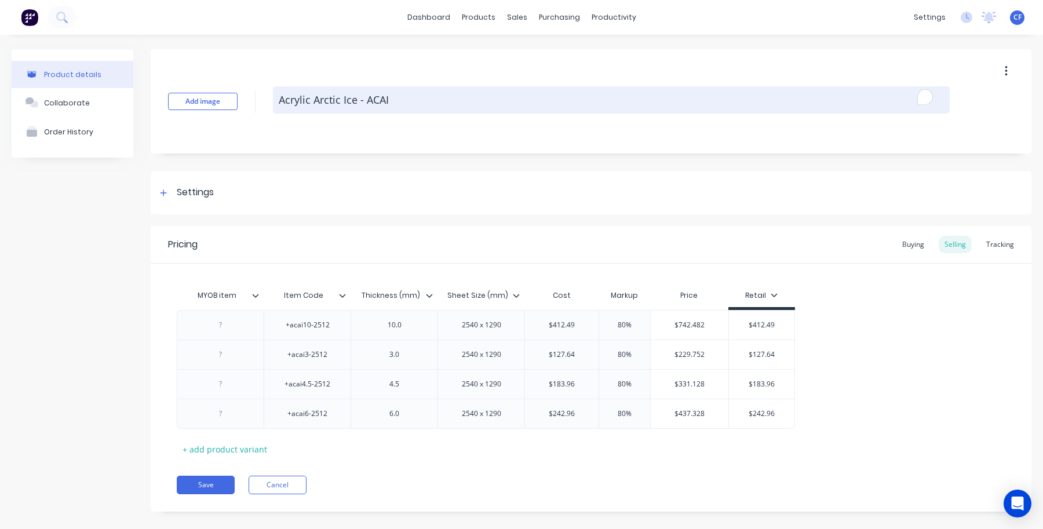
click at [366, 105] on textarea "Acrylic Arctic Ice - ACAI" at bounding box center [611, 99] width 677 height 27
type textarea "x"
type textarea "Acrylic Arctic Ice -ACAI"
type textarea "x"
type textarea "Acrylic Arctic Ice ACAI"
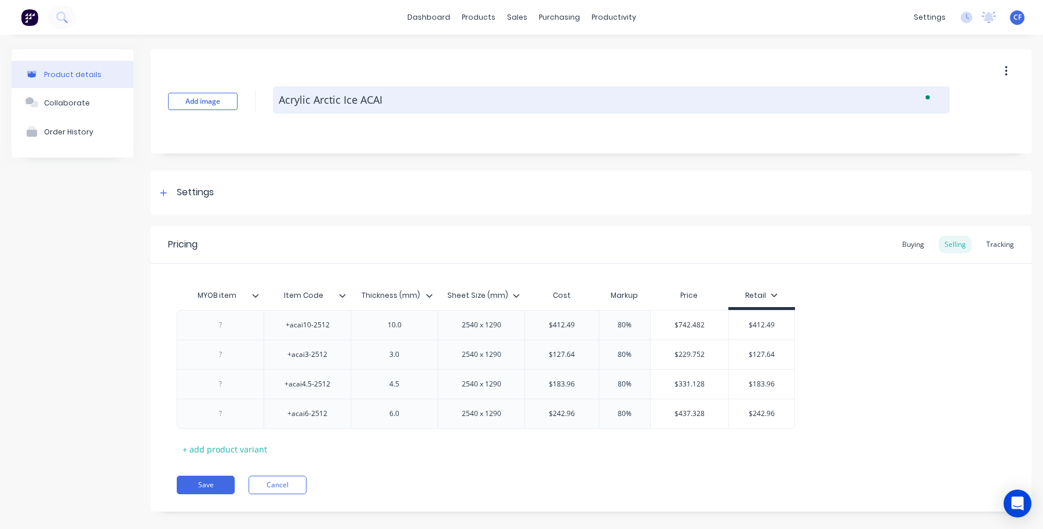
type textarea "x"
type textarea "Acrylic Arctic Ice (ACAI"
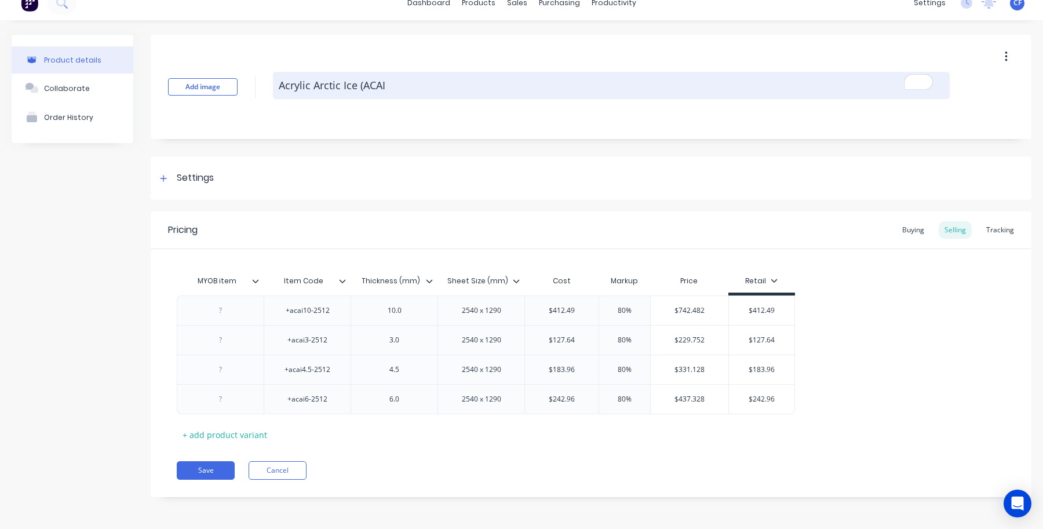
type textarea "x"
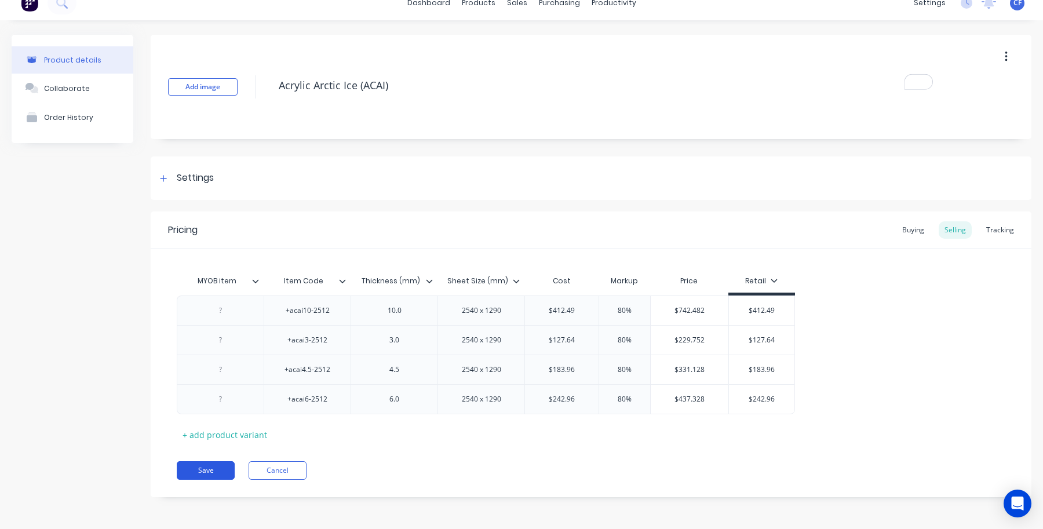
type textarea "Acrylic Arctic Ice (ACAI)"
type textarea "x"
type textarea "Acrylic Arctic Ice (ACAI)"
click at [204, 475] on button "Save" at bounding box center [206, 470] width 58 height 19
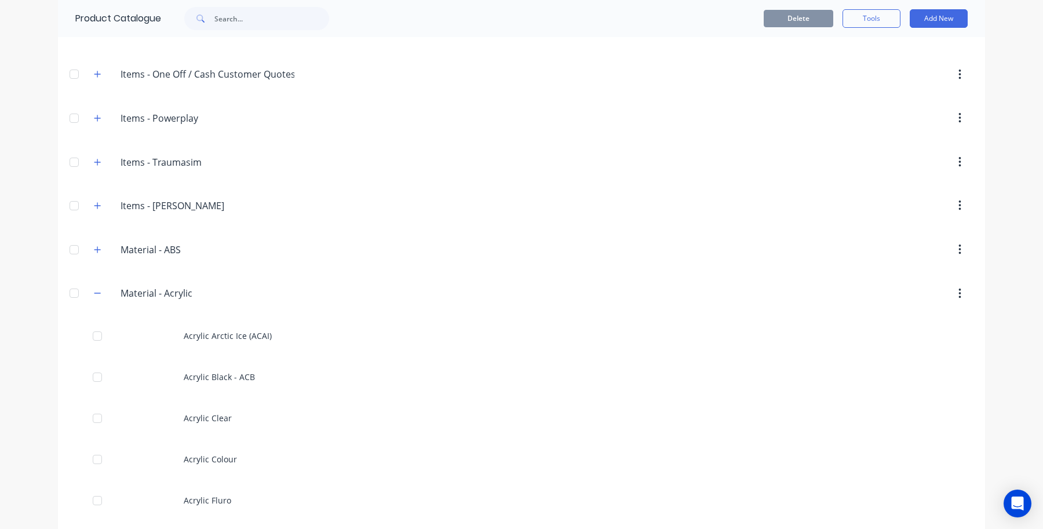
scroll to position [1201, 0]
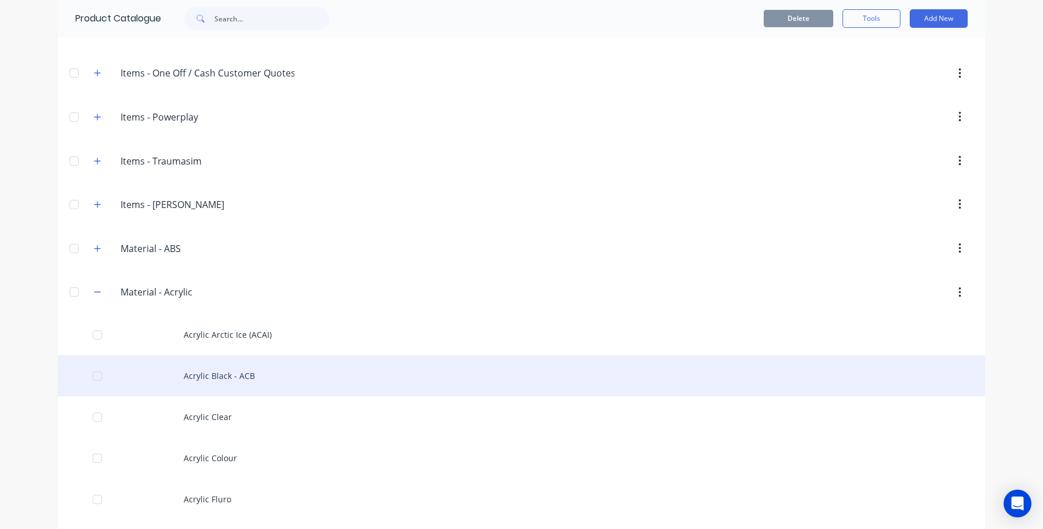
click at [216, 375] on div "Acrylic Black - ACB" at bounding box center [521, 375] width 927 height 41
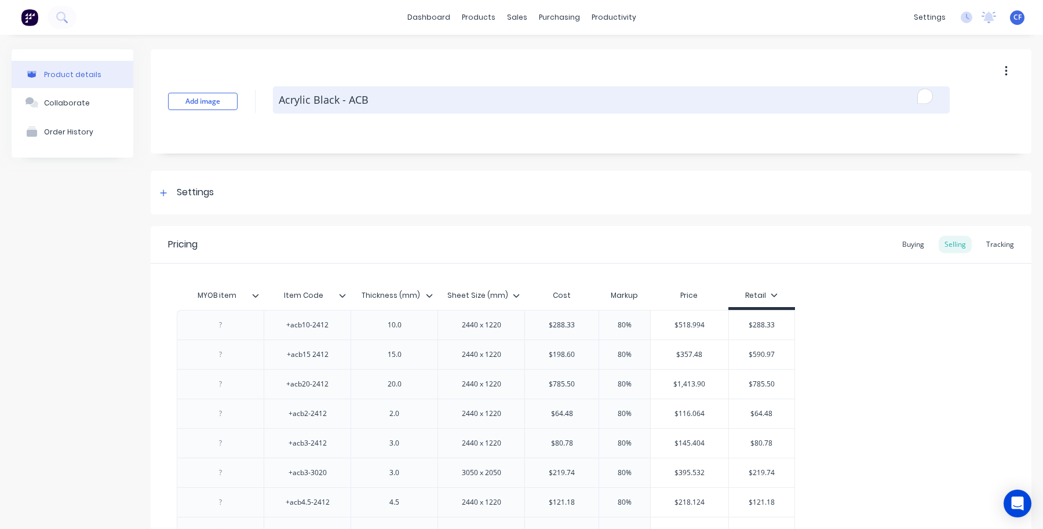
drag, startPoint x: 407, startPoint y: 101, endPoint x: 344, endPoint y: 103, distance: 63.8
click at [344, 103] on textarea "Acrylic Black - ACB" at bounding box center [611, 99] width 677 height 27
type textarea "x"
type textarea "Acrylic Black -"
type textarea "x"
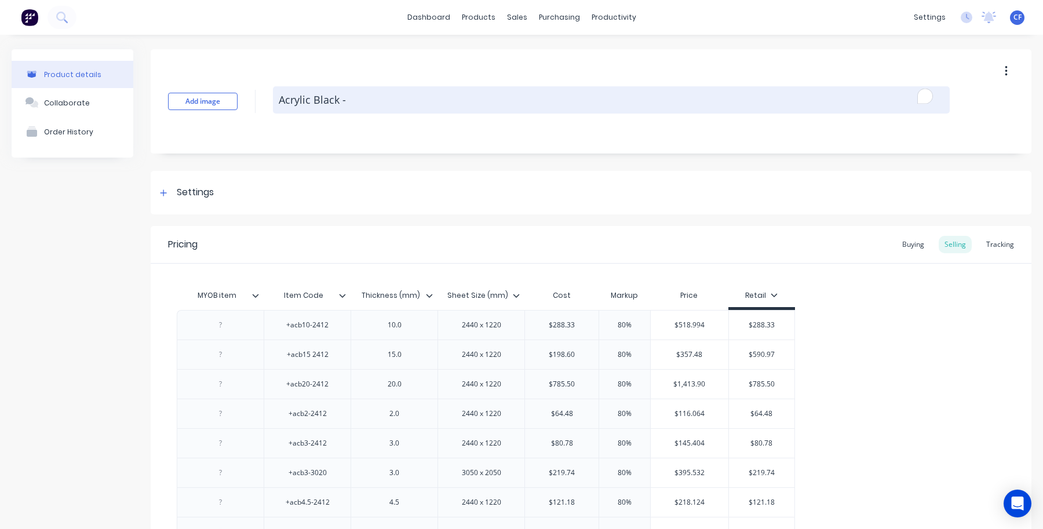
type textarea "Acrylic Black"
type textarea "x"
type textarea "Acrylic Black ("
type textarea "x"
type textarea "Acrylic Black (A"
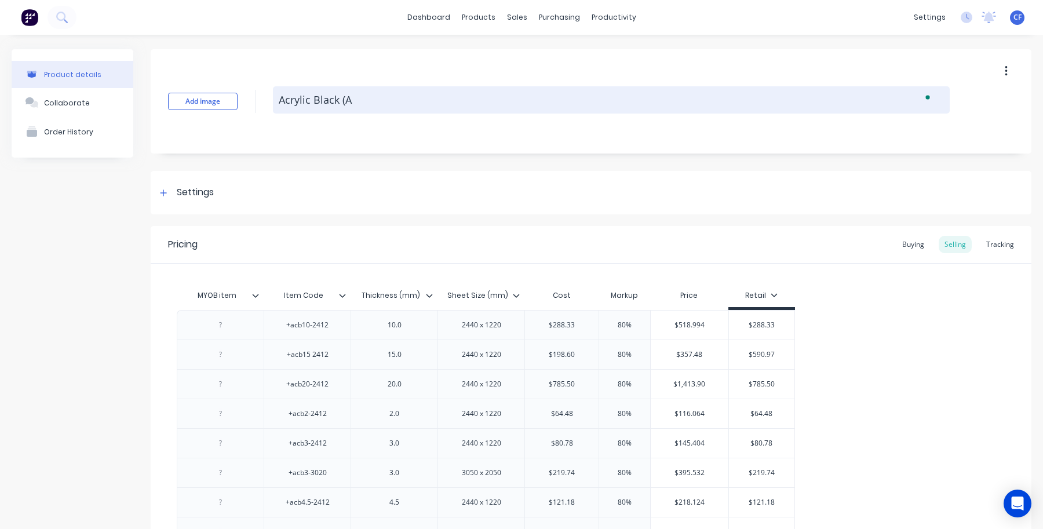
type textarea "x"
type textarea "Acrylic Black (AC"
type textarea "x"
type textarea "Acrylic Black (ACB"
type textarea "x"
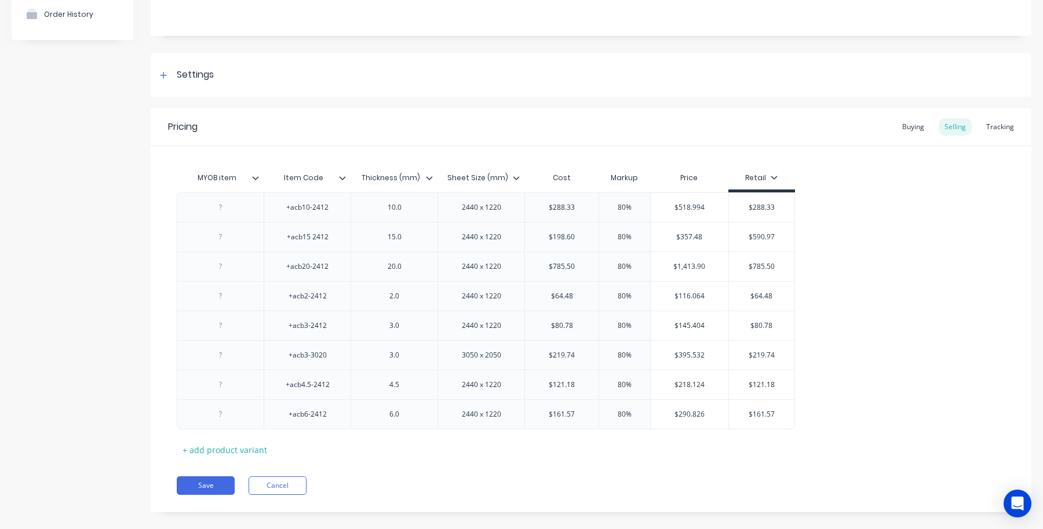
scroll to position [134, 0]
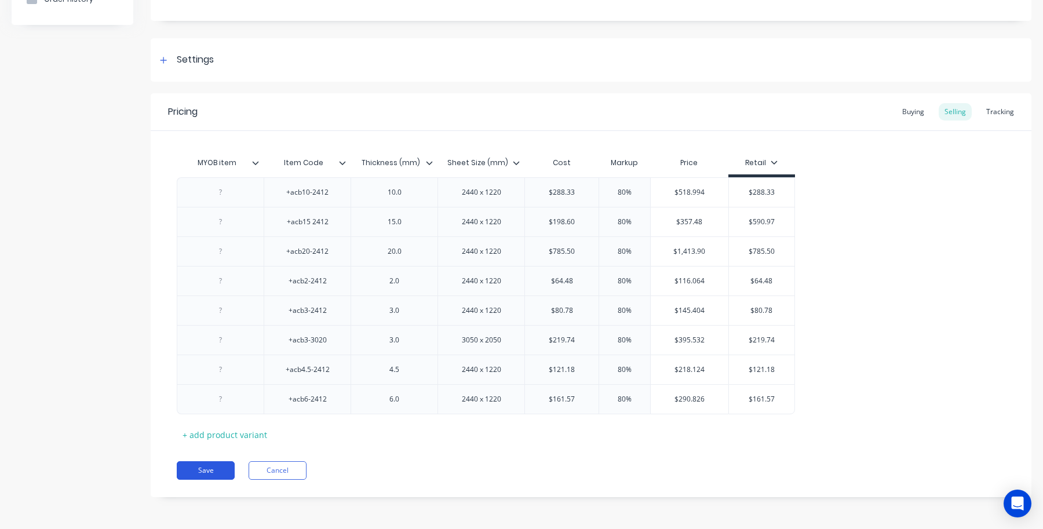
type textarea "Acrylic Black (ACB)"
type textarea "x"
type textarea "Acrylic Black (ACB)"
click at [209, 474] on button "Save" at bounding box center [206, 470] width 58 height 19
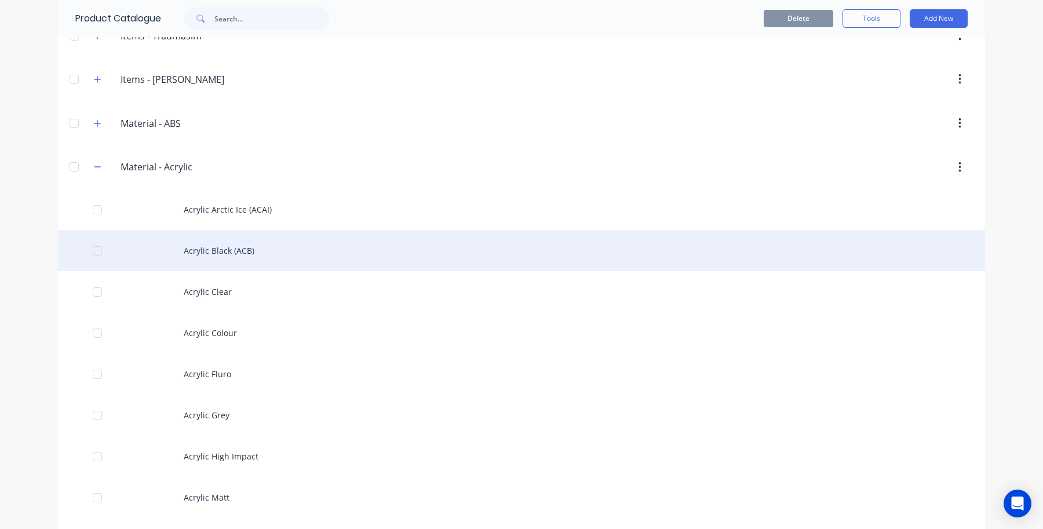
scroll to position [1327, 0]
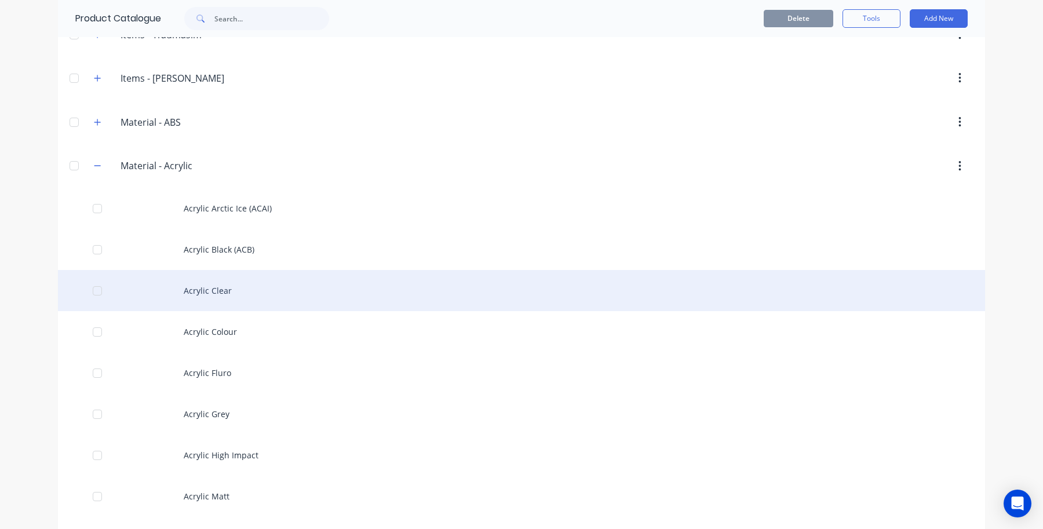
click at [232, 289] on div "Acrylic Clear" at bounding box center [521, 290] width 927 height 41
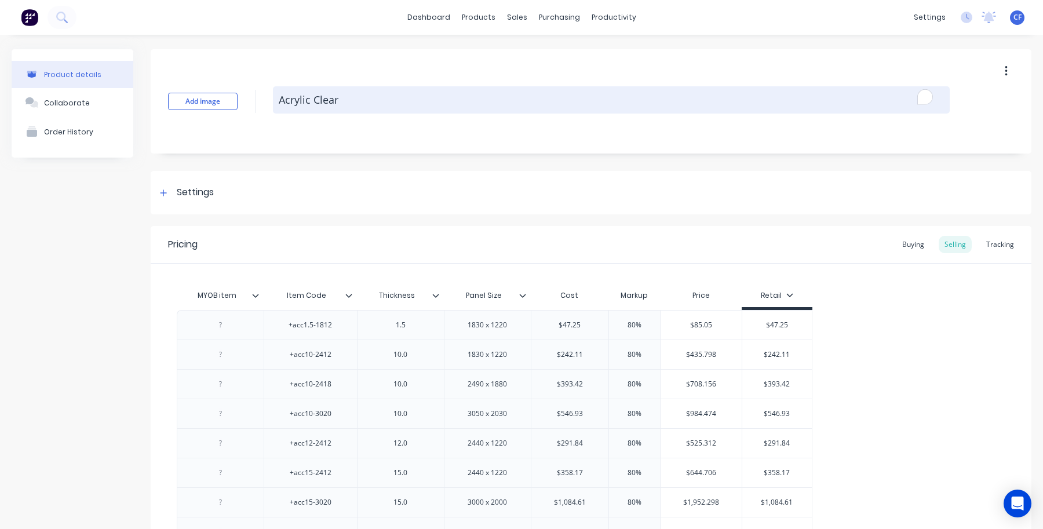
click at [354, 97] on textarea "Acrylic Clear" at bounding box center [611, 99] width 677 height 27
type textarea "x"
type textarea "Acrylic Clear"
type textarea "x"
type textarea "Acrylic Clear ("
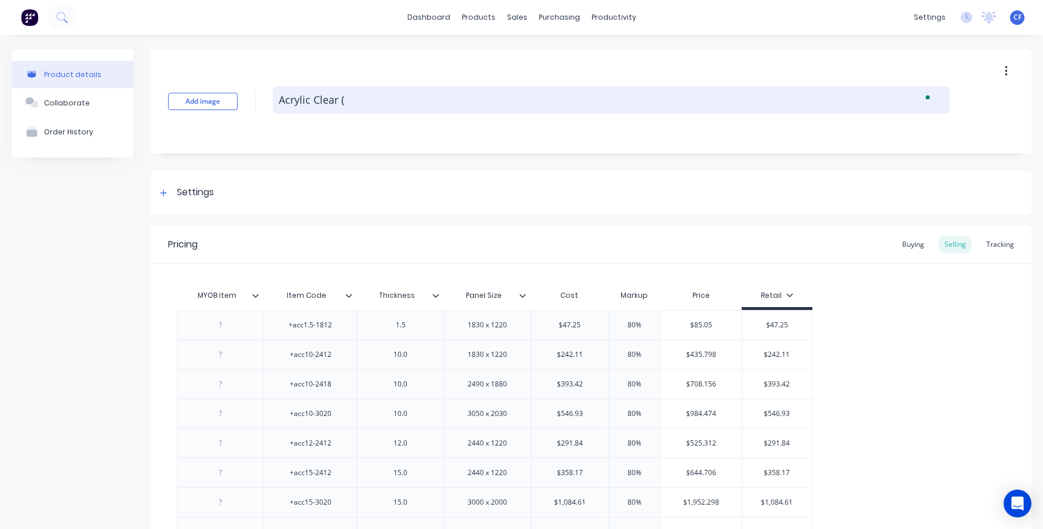
type textarea "x"
type textarea "Acrylic Clear (A"
type textarea "x"
type textarea "Acrylic Clear (AC"
type textarea "x"
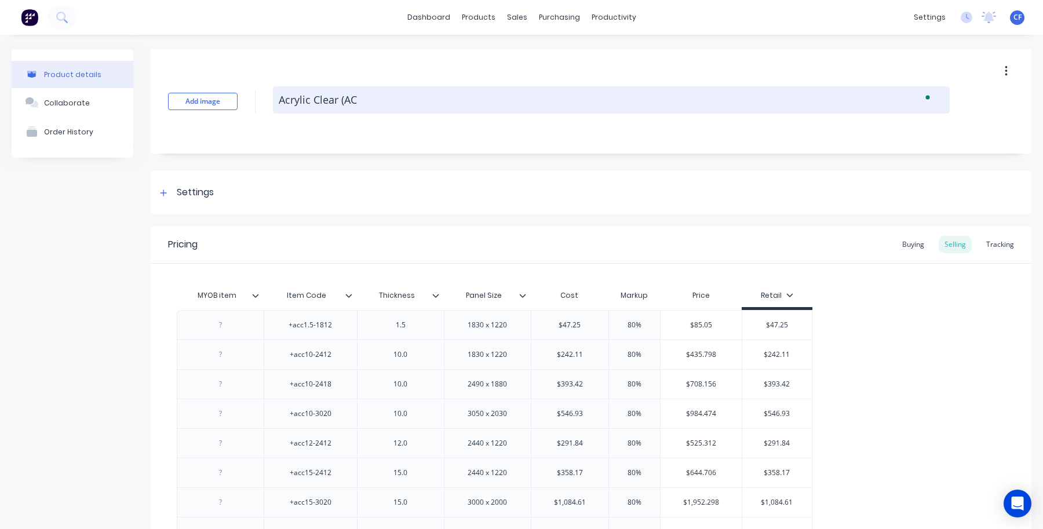
type textarea "Acrylic Clear (ACC"
type textarea "x"
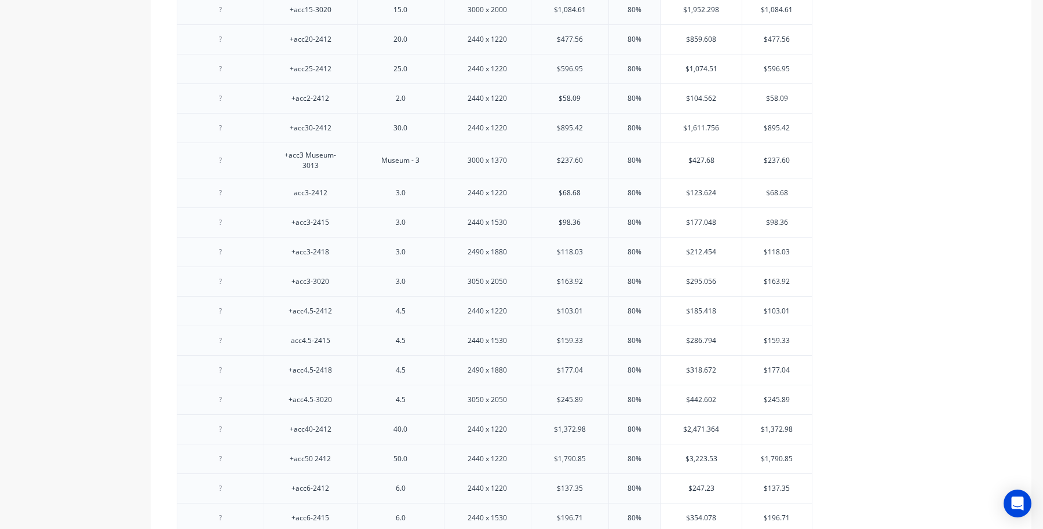
scroll to position [734, 0]
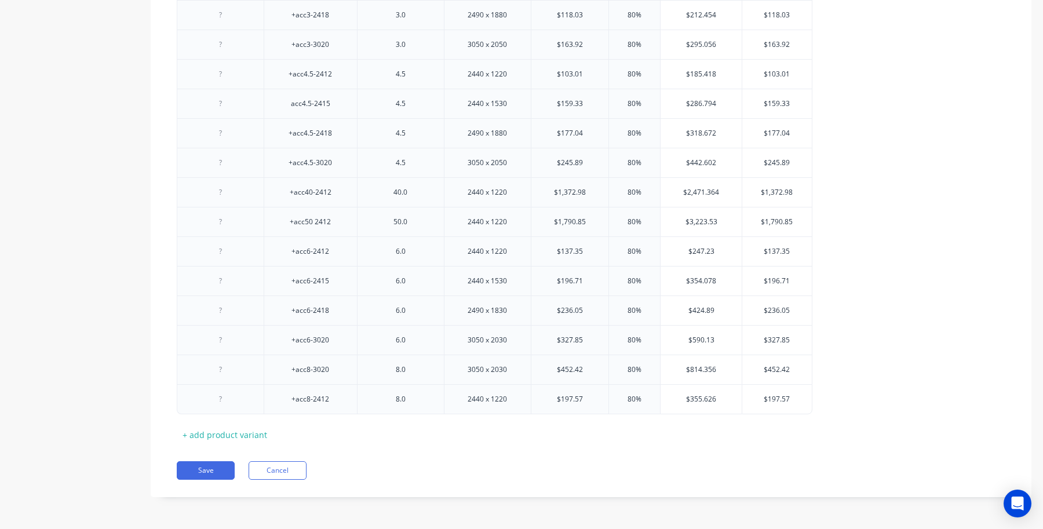
type textarea "Acrylic Clear (ACC)"
type textarea "x"
type textarea "Acrylic Clear (ACC)"
click at [186, 467] on button "Save" at bounding box center [206, 470] width 58 height 19
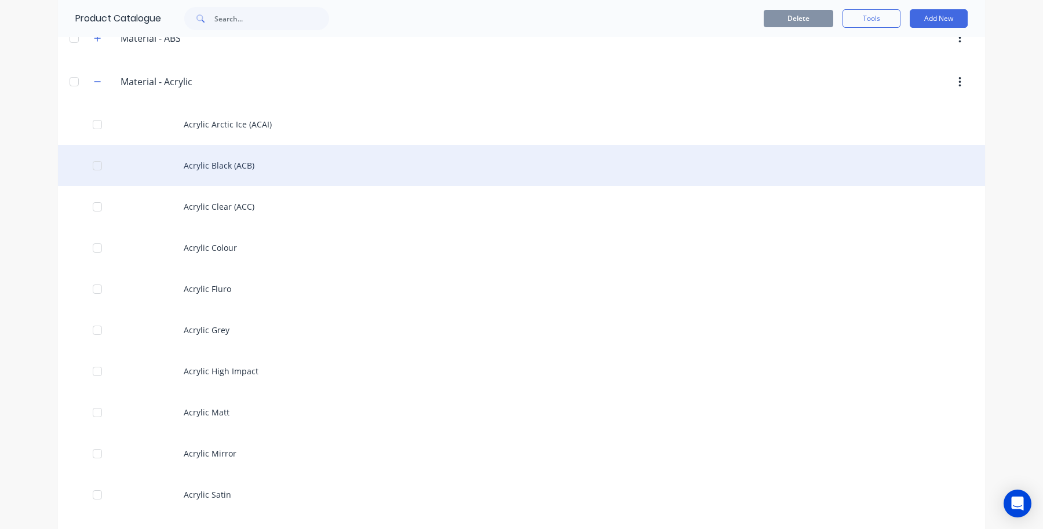
scroll to position [1423, 0]
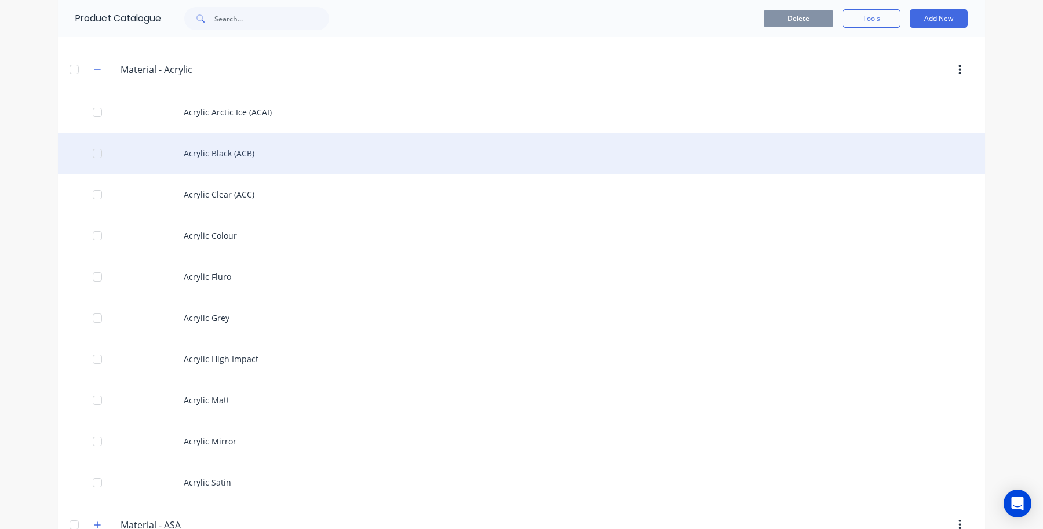
click at [268, 174] on div "Acrylic Black (ACB)" at bounding box center [521, 153] width 927 height 41
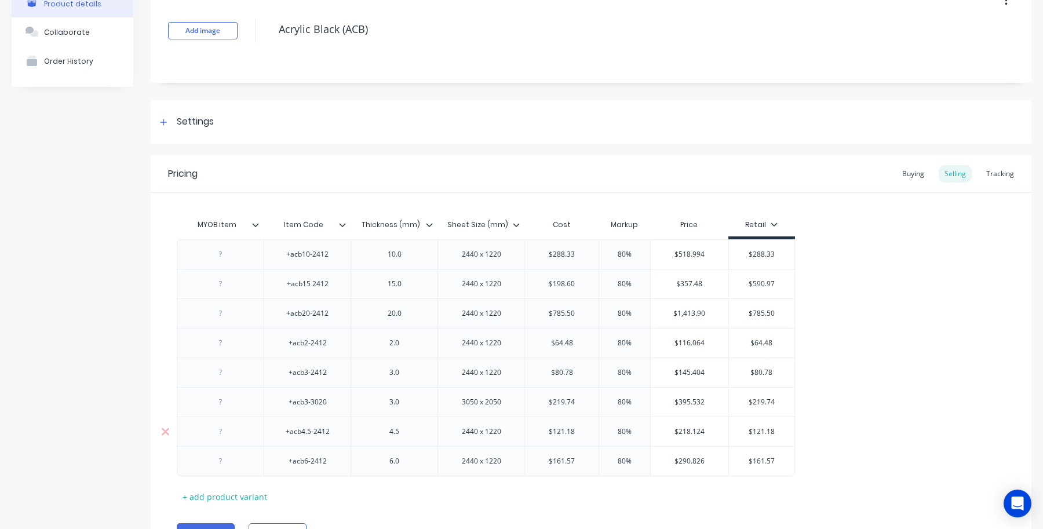
scroll to position [134, 0]
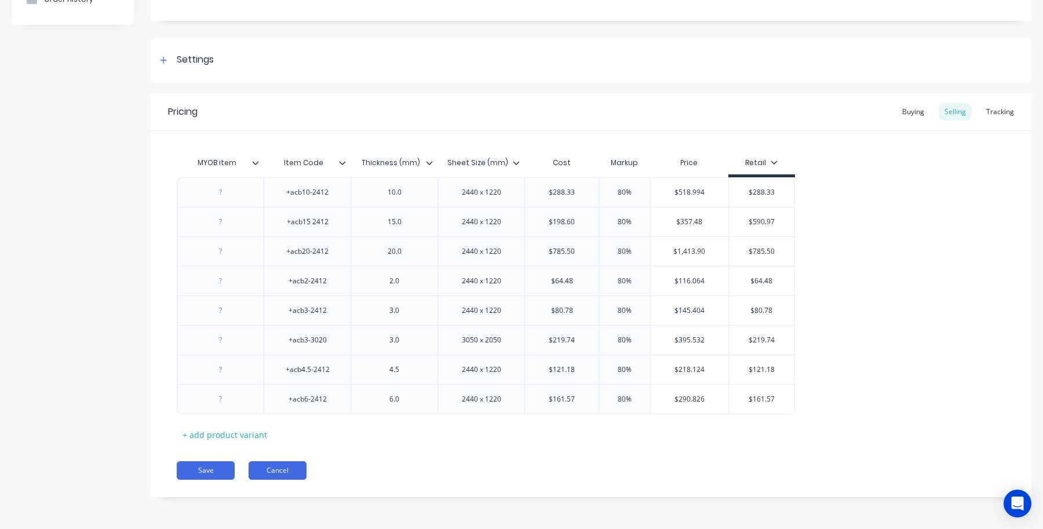
click at [281, 471] on button "Cancel" at bounding box center [278, 470] width 58 height 19
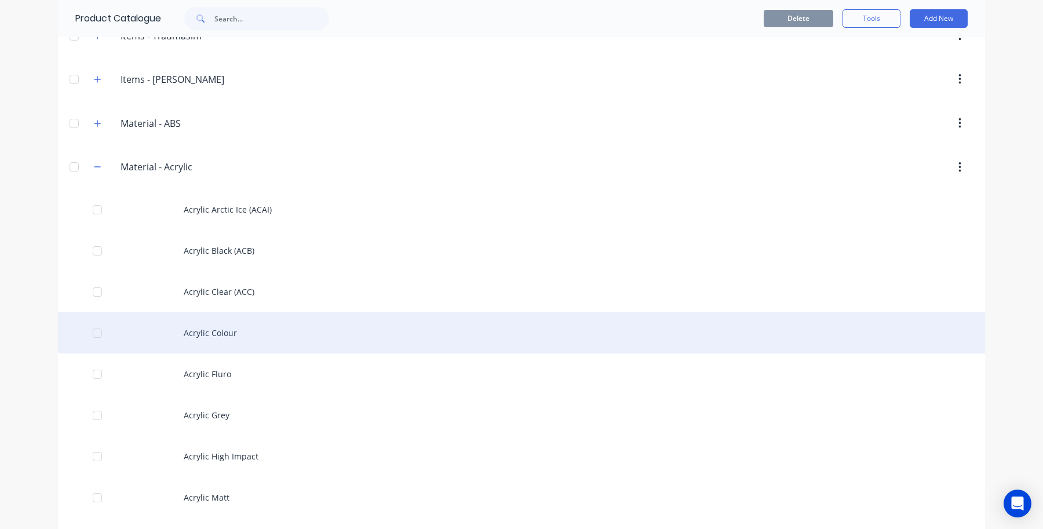
scroll to position [1328, 0]
click at [241, 352] on div "Acrylic Colour" at bounding box center [521, 331] width 927 height 41
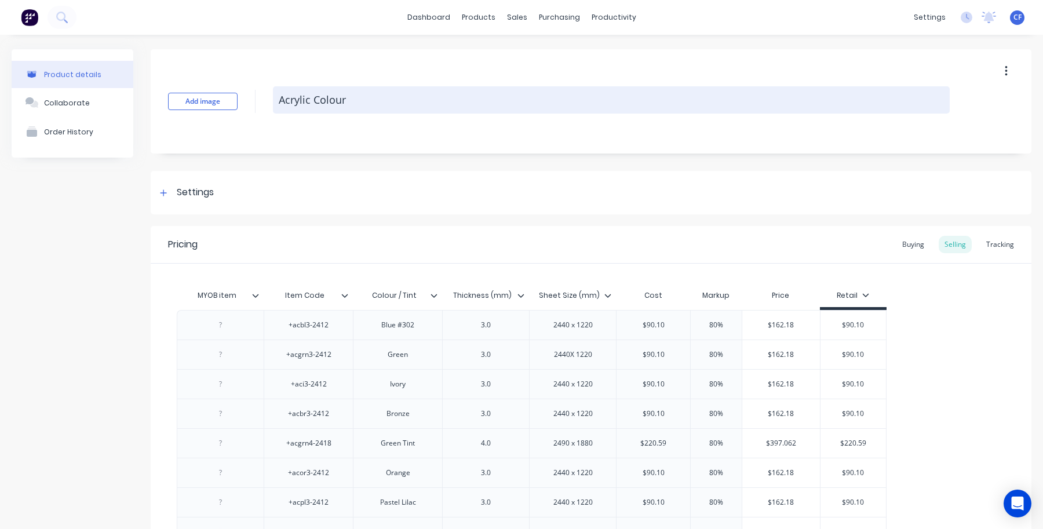
type textarea "x"
click at [372, 96] on textarea "Acrylic Colour" at bounding box center [611, 99] width 677 height 27
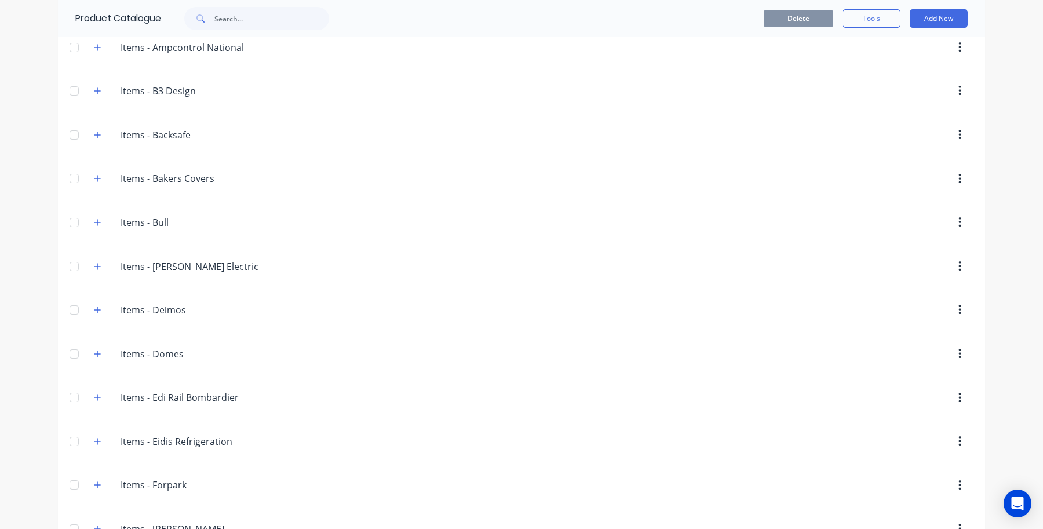
scroll to position [1207, 0]
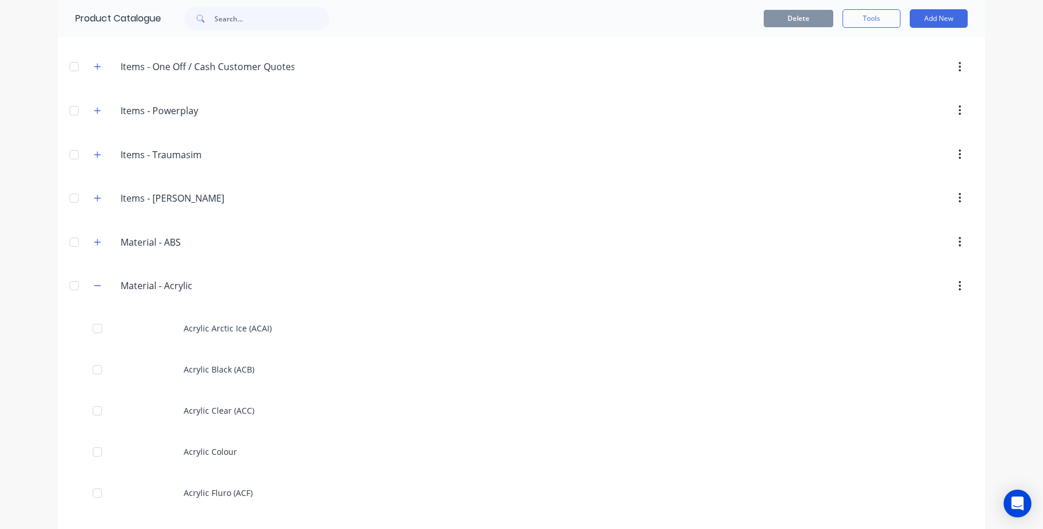
click at [91, 280] on header "Material.-.Acrylic Material - Acrylic" at bounding box center [521, 286] width 927 height 44
click at [90, 284] on div "Material.-.Acrylic Material - Acrylic" at bounding box center [176, 286] width 183 height 21
click at [90, 287] on button "button" at bounding box center [97, 286] width 14 height 14
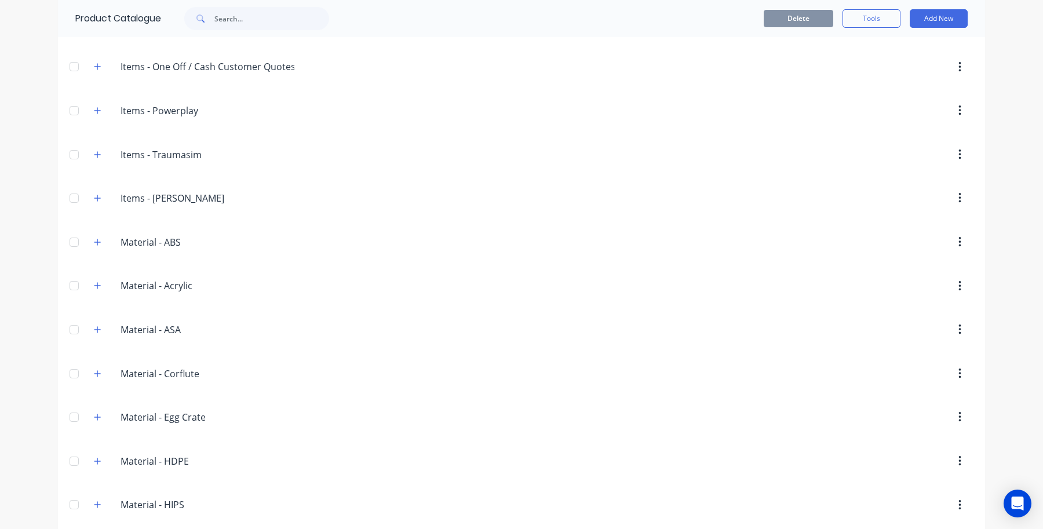
click at [88, 253] on div "Material.-.ABS Material - ABS" at bounding box center [176, 242] width 183 height 21
click at [90, 249] on button "button" at bounding box center [97, 242] width 14 height 14
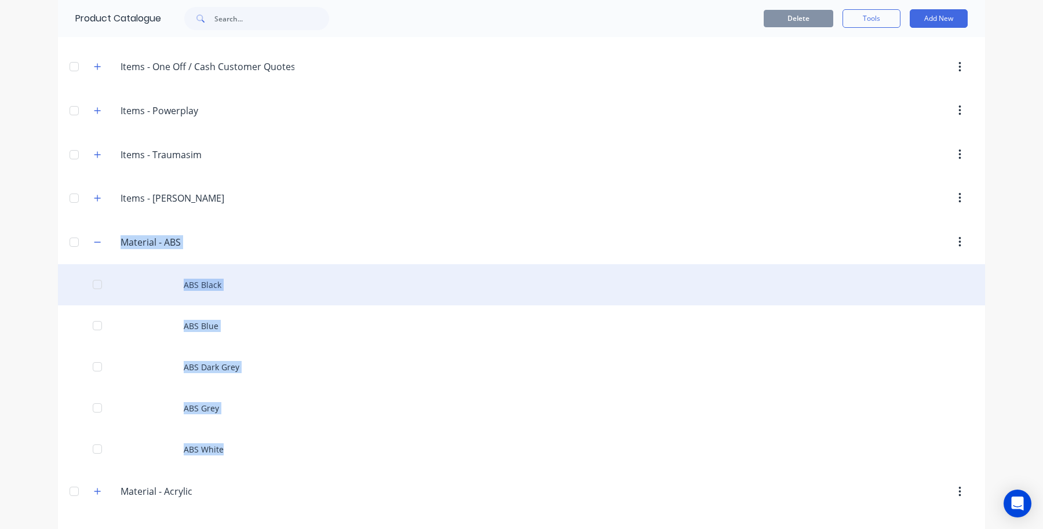
click at [227, 284] on div "ABS Black" at bounding box center [521, 284] width 927 height 41
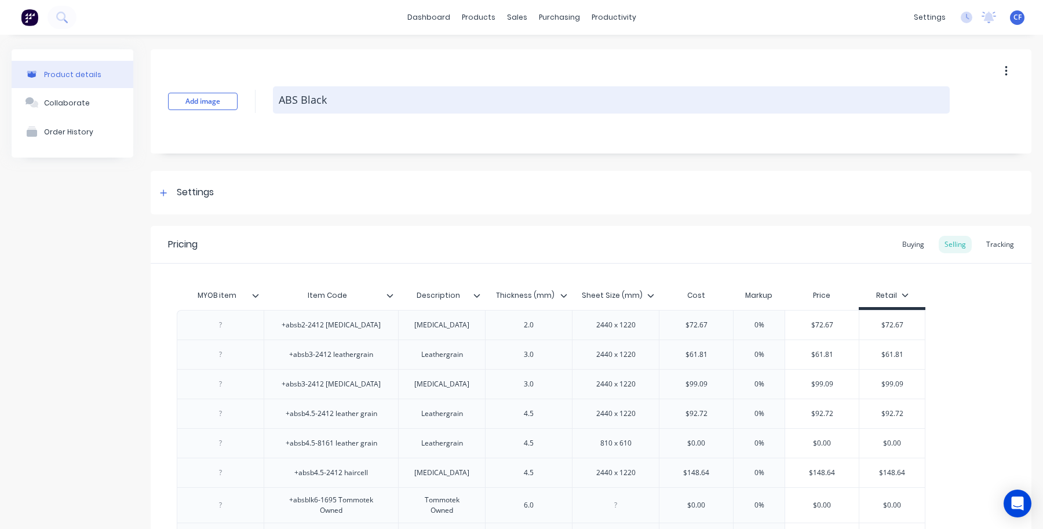
click at [369, 104] on textarea "ABS Black" at bounding box center [611, 99] width 677 height 27
type textarea "x"
type textarea "ABS Black"
type textarea "x"
type textarea "ABS Black ("
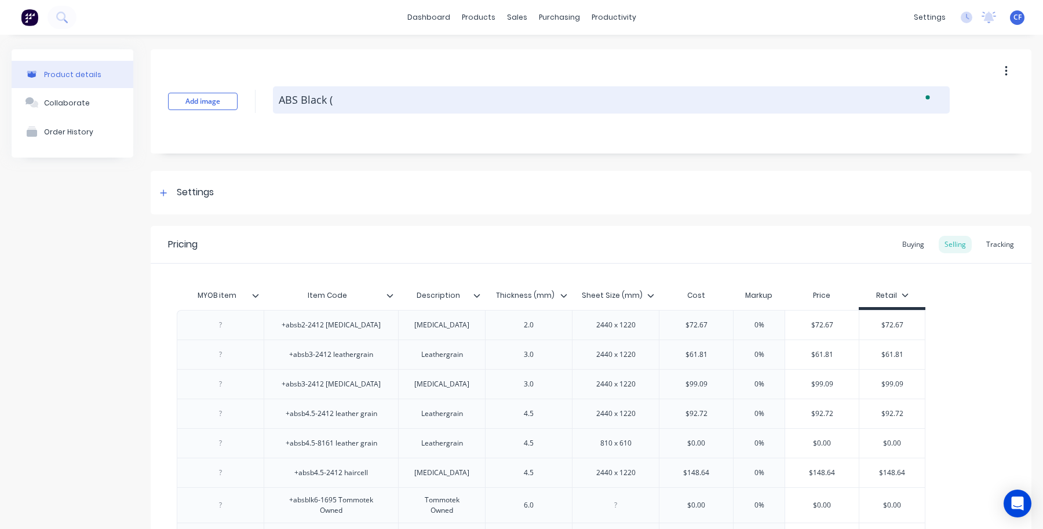
type textarea "x"
type textarea "ABS Black (A"
type textarea "x"
type textarea "ABS Black (AB"
type textarea "x"
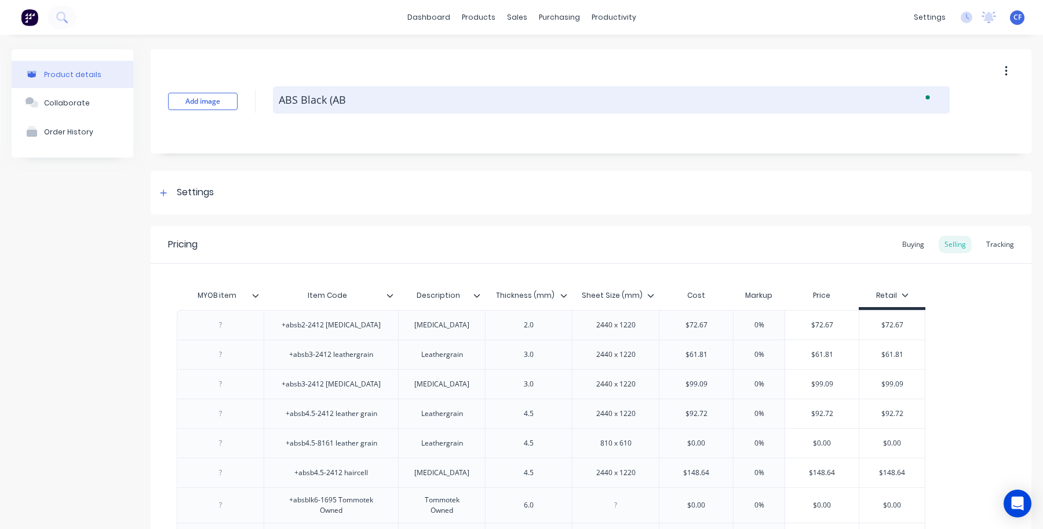
type textarea "ABS Black (ABS"
type textarea "x"
type textarea "ABS Black (ABSB"
type textarea "x"
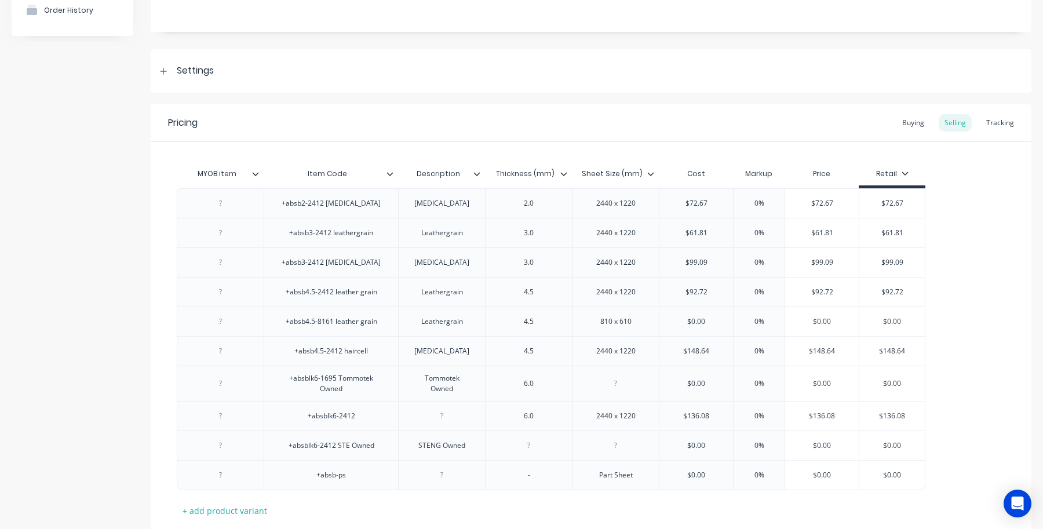
scroll to position [199, 0]
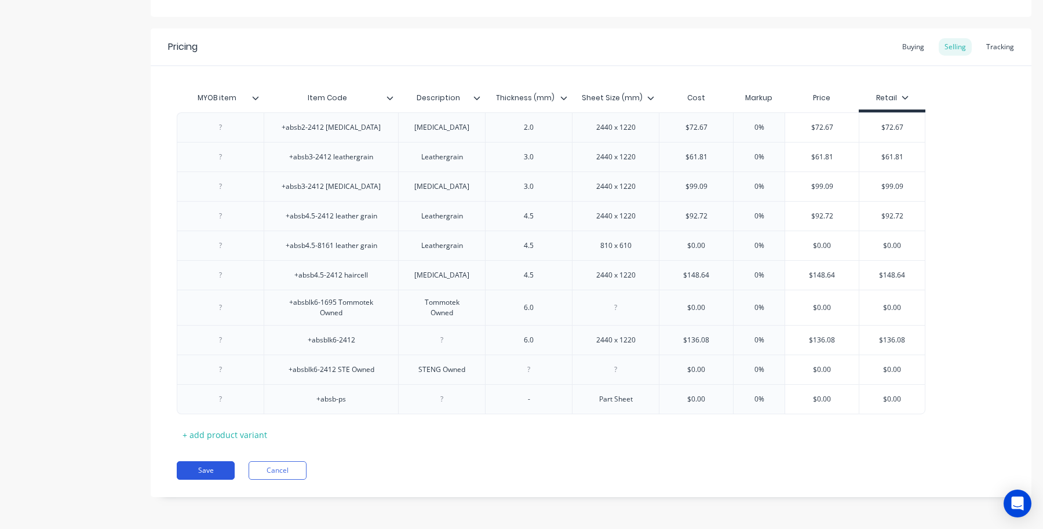
type textarea "ABS Black (ABSB)"
type textarea "x"
type textarea "ABS Black (ABSB)"
click at [213, 472] on button "Save" at bounding box center [206, 470] width 58 height 19
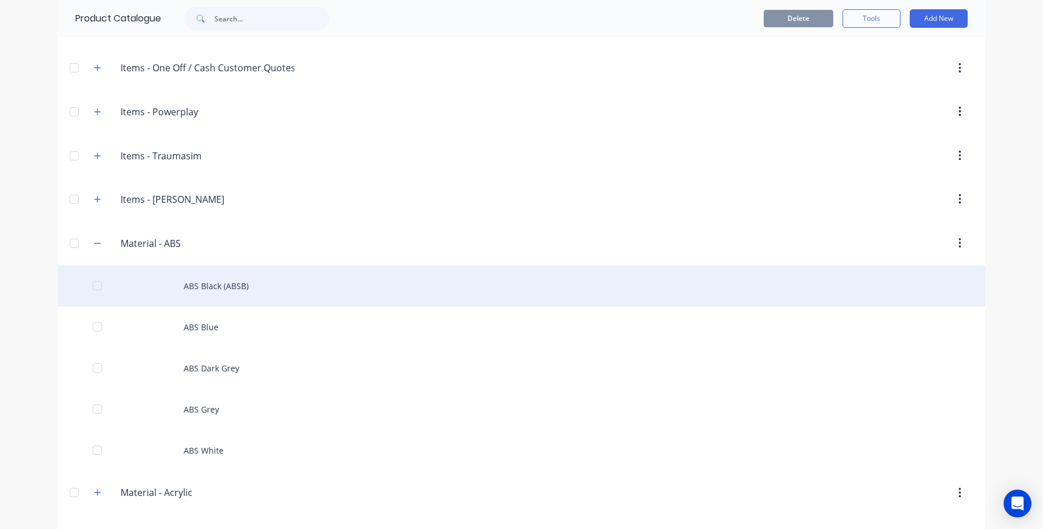
scroll to position [1207, 0]
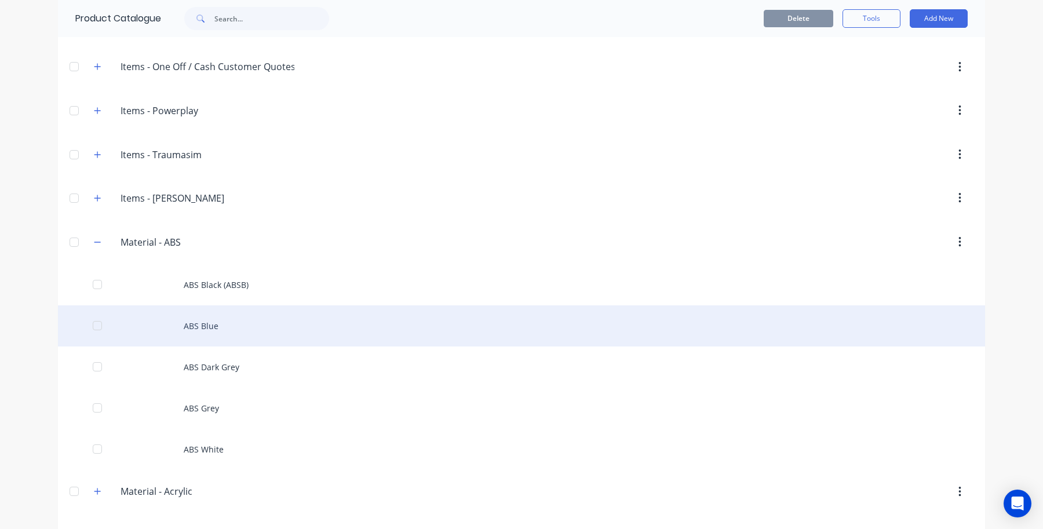
click at [205, 329] on div "ABS Blue" at bounding box center [521, 325] width 927 height 41
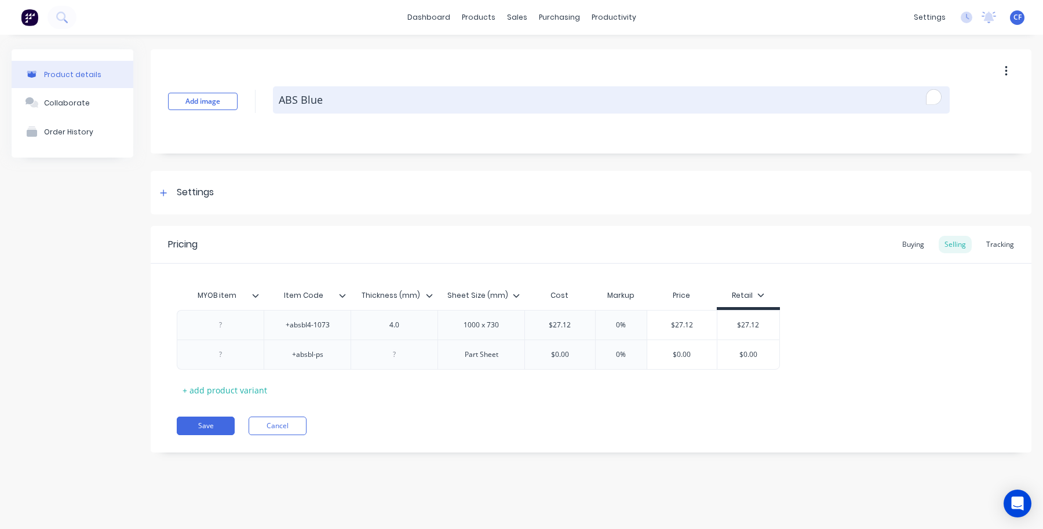
click at [346, 103] on textarea "ABS Blue" at bounding box center [611, 99] width 677 height 27
type textarea "x"
type textarea "ABS Blue("
type textarea "x"
type textarea "ABS Blue"
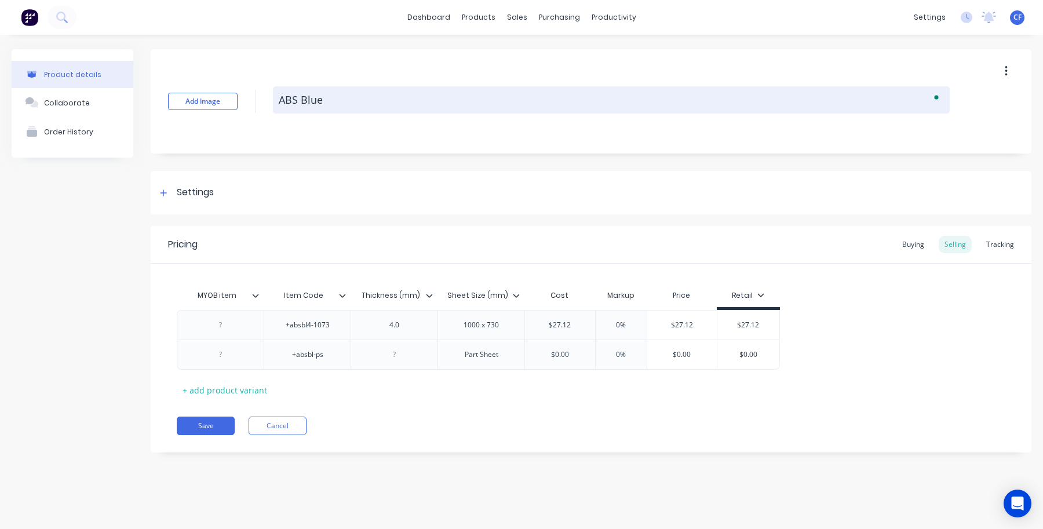
type textarea "x"
type textarea "ABS Blue"
type textarea "x"
type textarea "ABS Blue ("
type textarea "x"
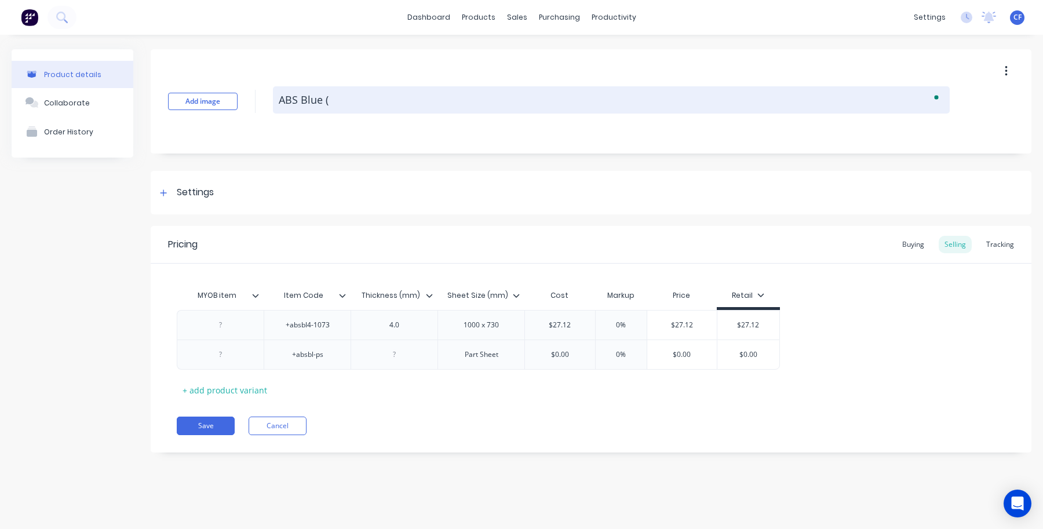
type textarea "ABS Blue (A"
type textarea "x"
type textarea "ABS Blue (AB"
type textarea "x"
type textarea "ABS Blue (ABS"
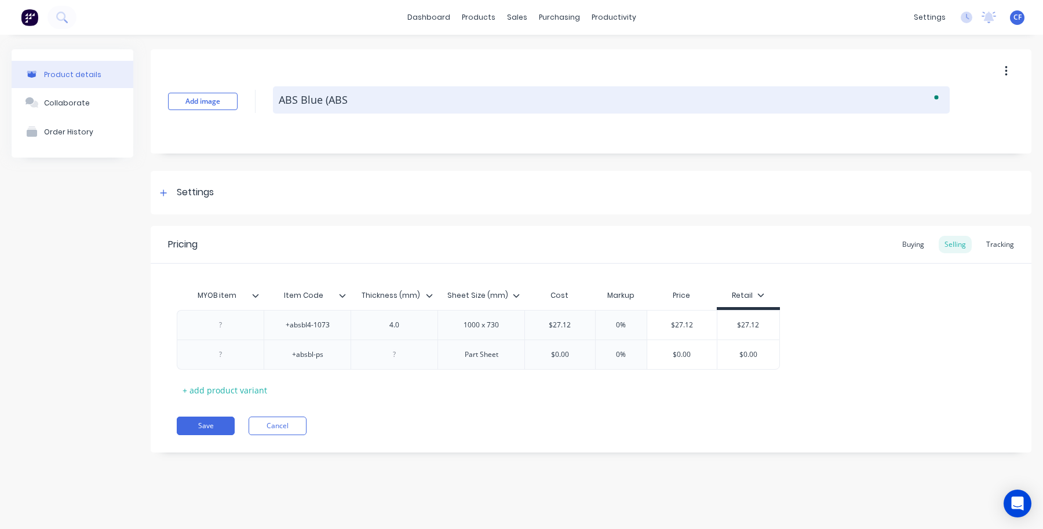
type textarea "x"
type textarea "ABS Blue (ABSB"
type textarea "x"
type textarea "ABS Blue (ABSBL"
type textarea "x"
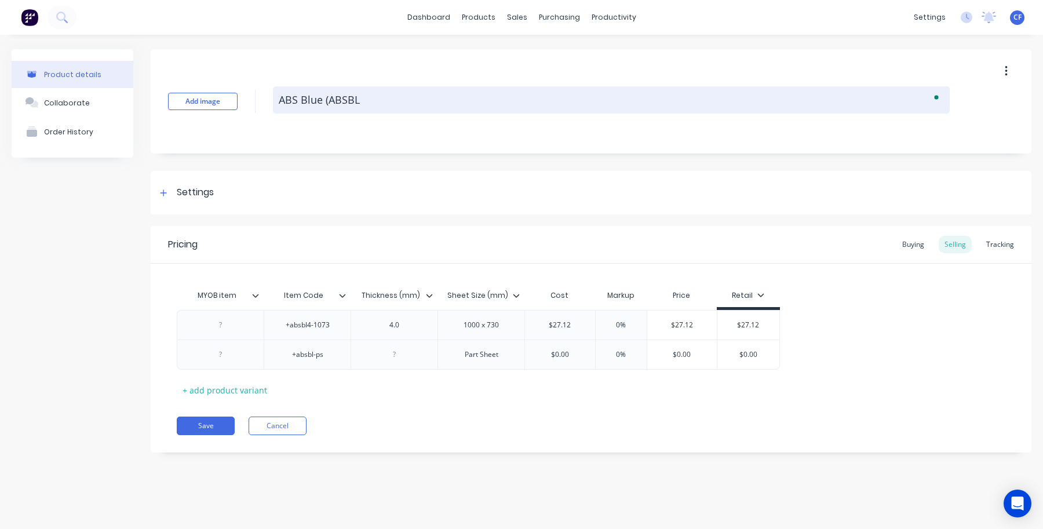
type textarea "ABS Blue (ABSBL("
type textarea "x"
type textarea "ABS Blue (ABSBL"
type textarea "x"
type textarea "ABS Blue (ABSBL("
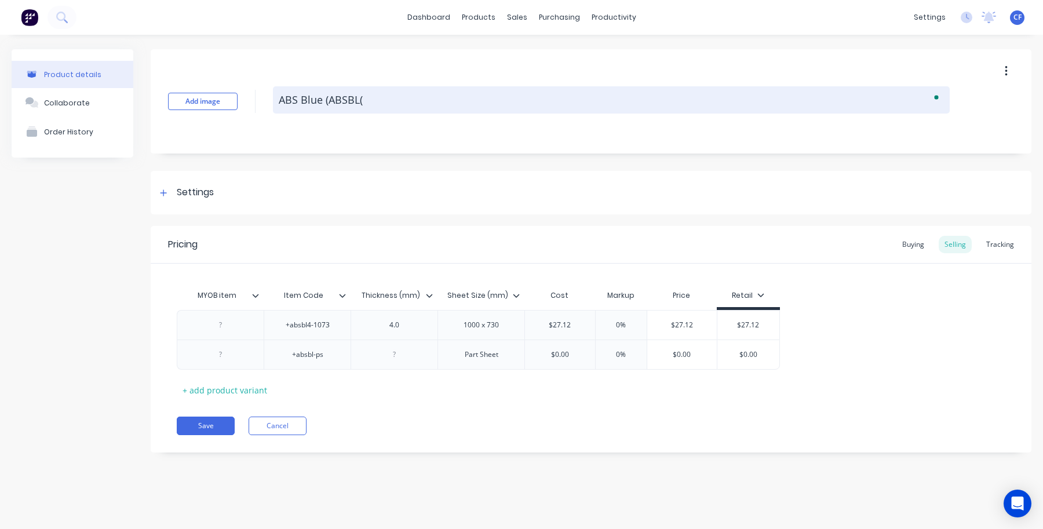
type textarea "x"
type textarea "ABS Blue (ABSBL"
type textarea "x"
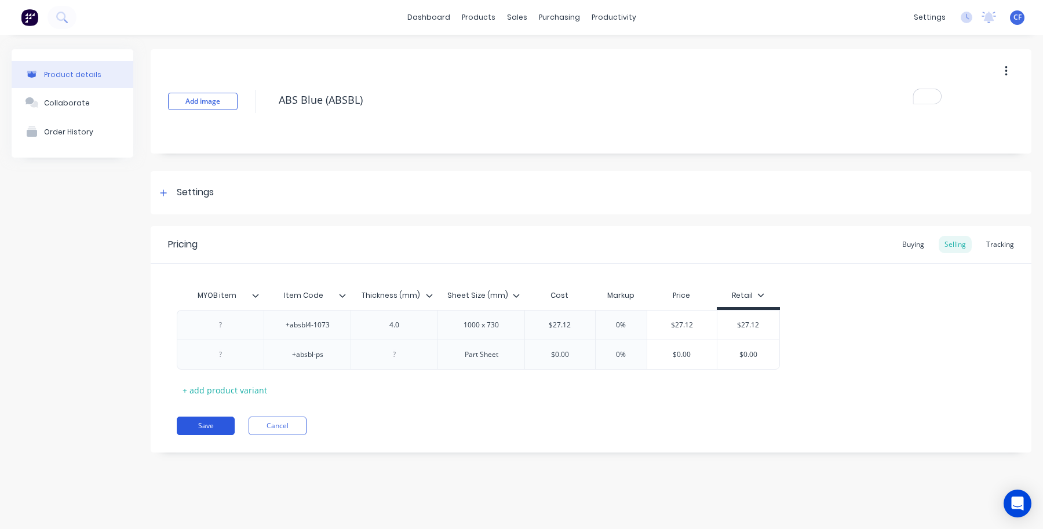
type textarea "ABS Blue (ABSBL)"
type textarea "x"
type textarea "ABS Blue (ABSBL)"
click at [207, 423] on button "Save" at bounding box center [206, 426] width 58 height 19
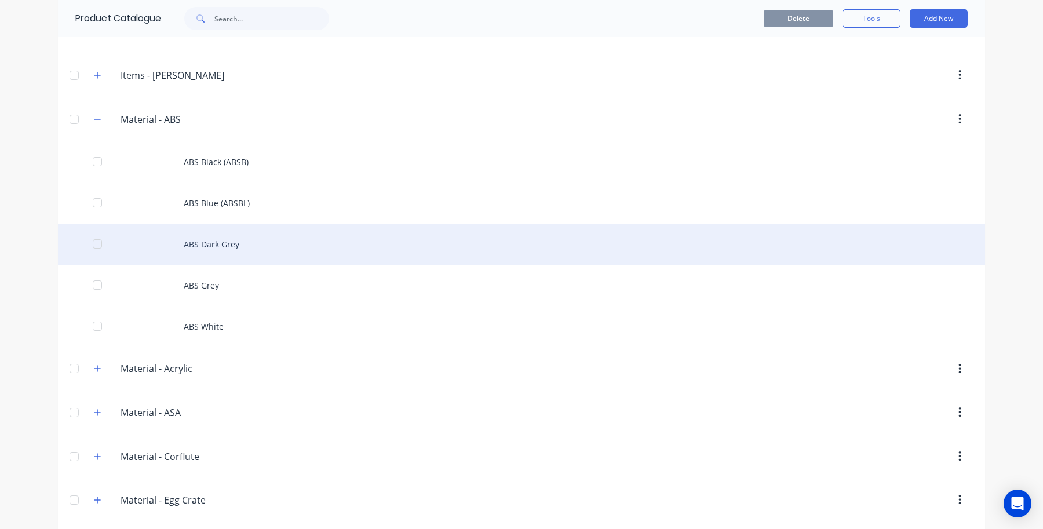
scroll to position [1329, 0]
click at [224, 266] on div "ABS Dark Grey" at bounding box center [521, 245] width 927 height 41
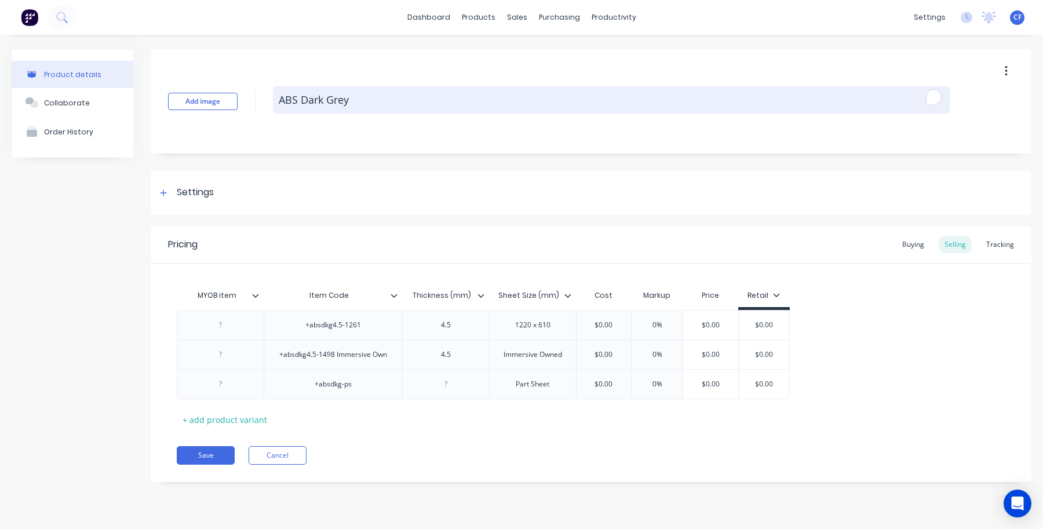
click at [393, 100] on textarea "ABS Dark Grey" at bounding box center [611, 99] width 677 height 27
type textarea "x"
type textarea "ABS Dark Grey"
type textarea "x"
type textarea "ABS Dark Grey ("
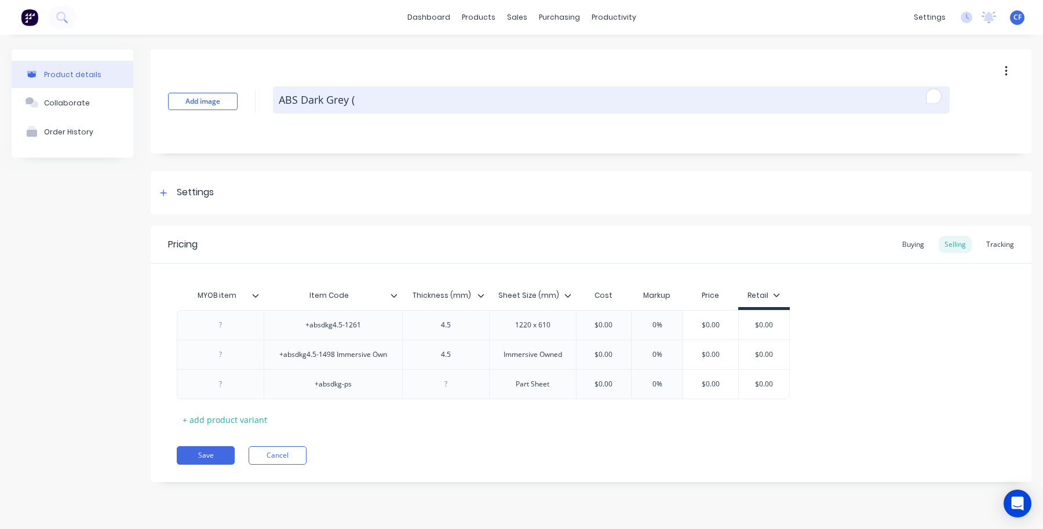
type textarea "x"
type textarea "ABS Dark Grey (A"
type textarea "x"
type textarea "ABS Dark Grey (AB"
type textarea "x"
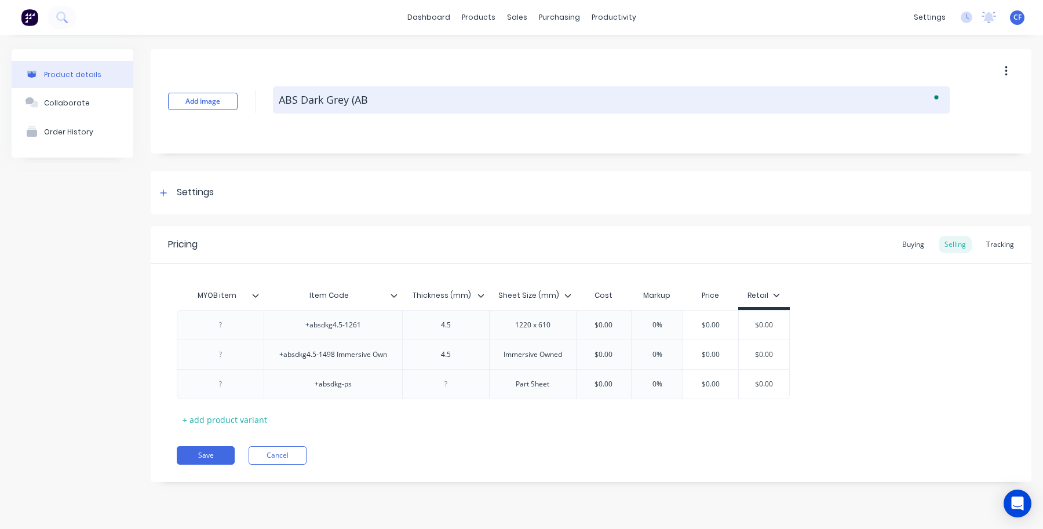
type textarea "ABS Dark Grey (ABs"
type textarea "x"
type textarea "ABS Dark Grey (AB"
type textarea "x"
type textarea "ABS Dark Grey (ABS"
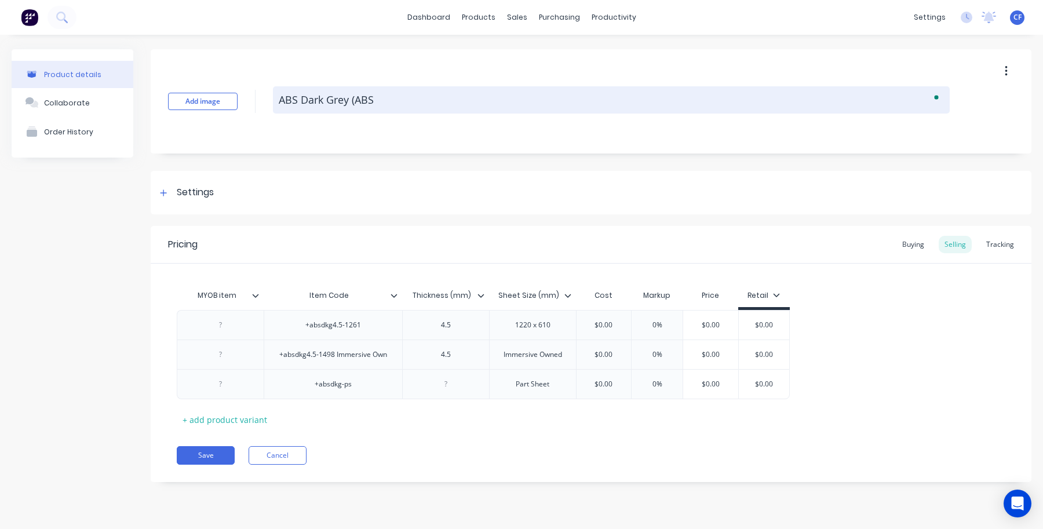
type textarea "x"
type textarea "ABS Dark Grey (ABSD"
type textarea "x"
type textarea "ABS Dark Grey (ABSDK"
type textarea "x"
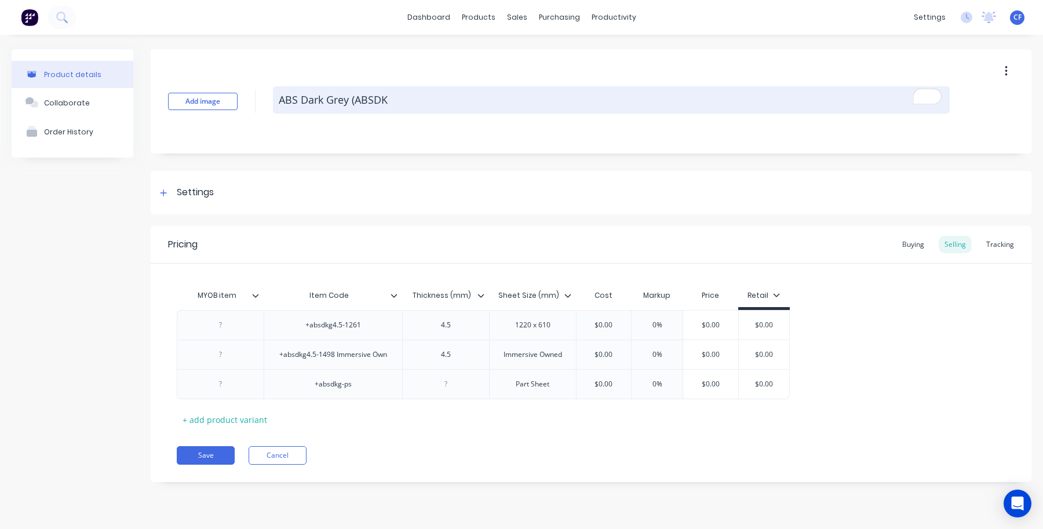
type textarea "ABS Dark Grey (ABSDKG"
type textarea "x"
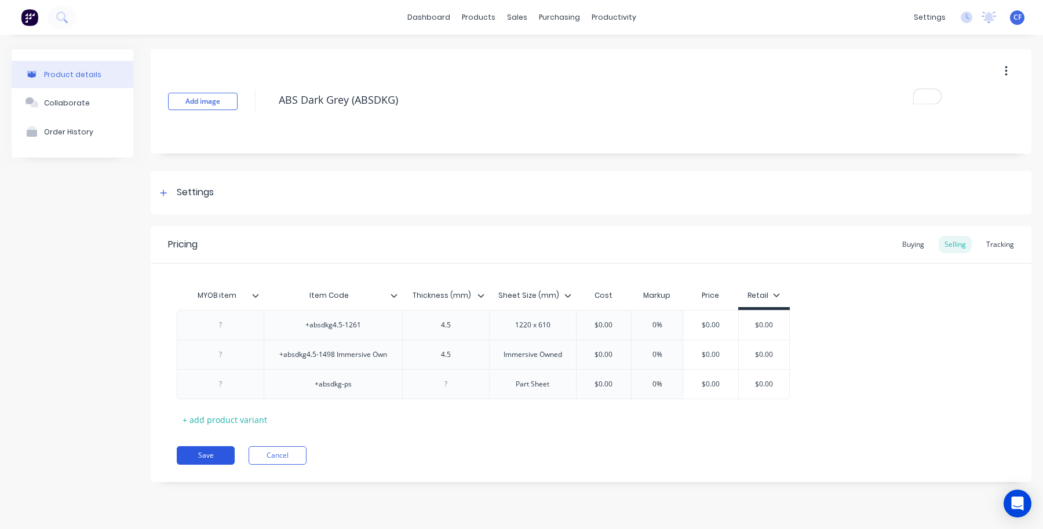
type textarea "ABS Dark Grey (ABSDKG)"
type textarea "x"
type textarea "ABS Dark Grey (ABSDKG)"
click at [195, 457] on button "Save" at bounding box center [206, 455] width 58 height 19
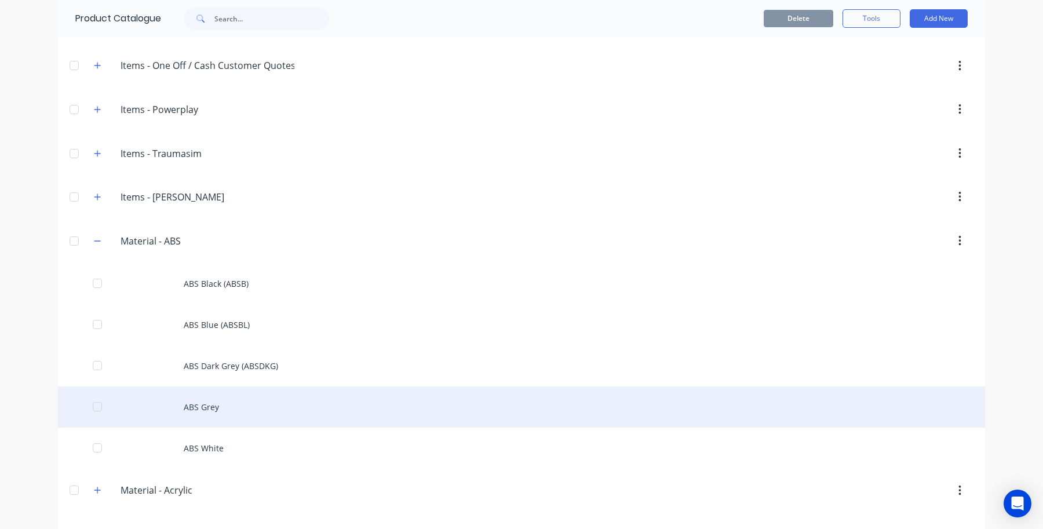
scroll to position [1207, 0]
click at [234, 413] on div "ABS Grey" at bounding box center [521, 408] width 927 height 41
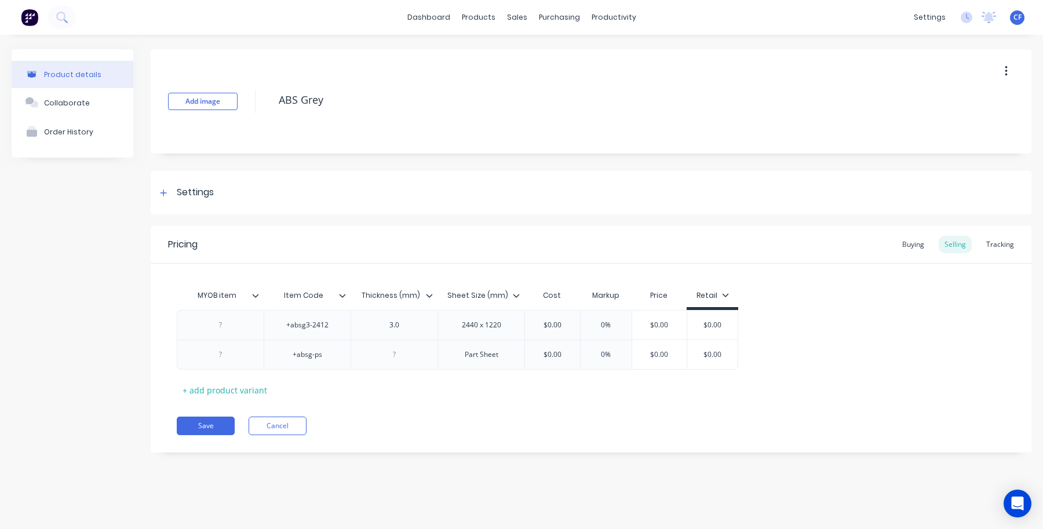
click at [372, 85] on div "Add image ABS Grey" at bounding box center [591, 101] width 881 height 104
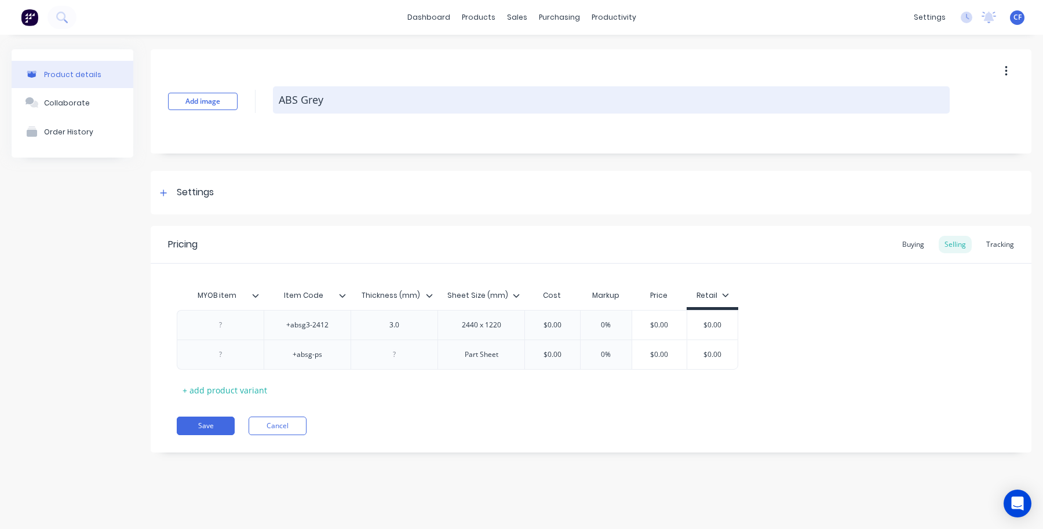
click at [383, 102] on textarea "ABS Grey" at bounding box center [611, 99] width 677 height 27
type textarea "x"
type textarea "ABS Grey"
type textarea "x"
type textarea "ABS Grey ("
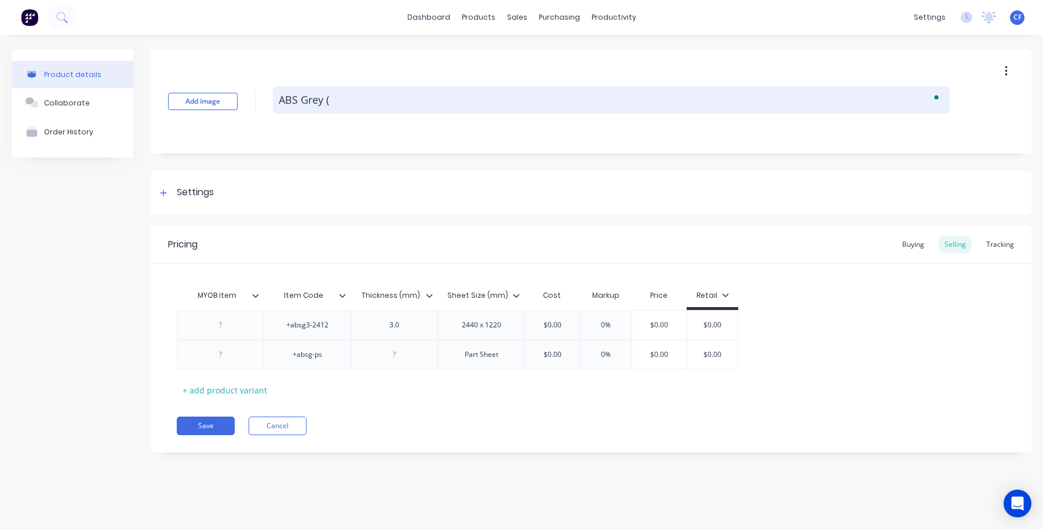
type textarea "x"
type textarea "ABS Grey (A"
type textarea "x"
type textarea "ABS Grey (AB"
type textarea "x"
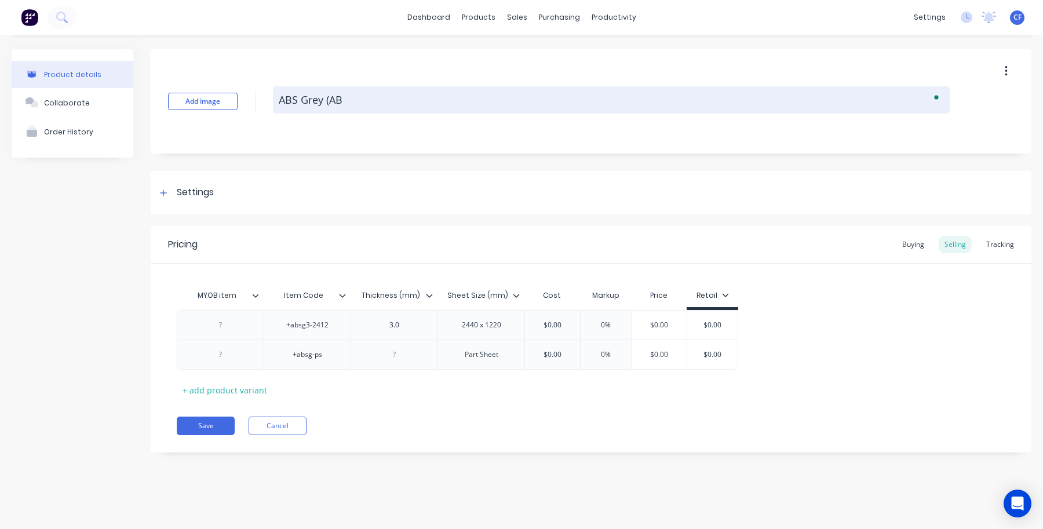
type textarea "ABS Grey (ABS"
type textarea "x"
type textarea "ABS Grey (ABSG"
type textarea "x"
type textarea "ABS Grey (ABSG)"
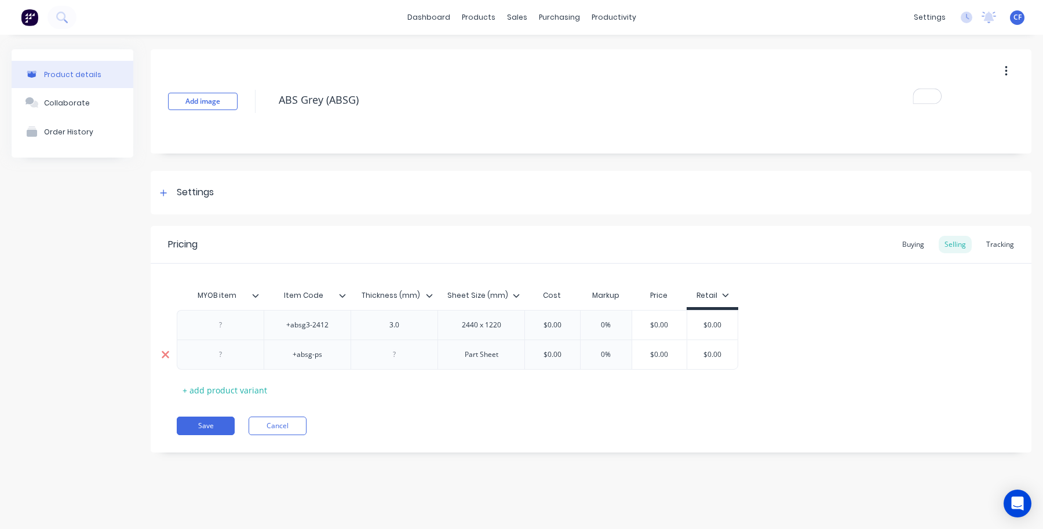
click at [168, 354] on icon at bounding box center [165, 355] width 9 height 12
type textarea "x"
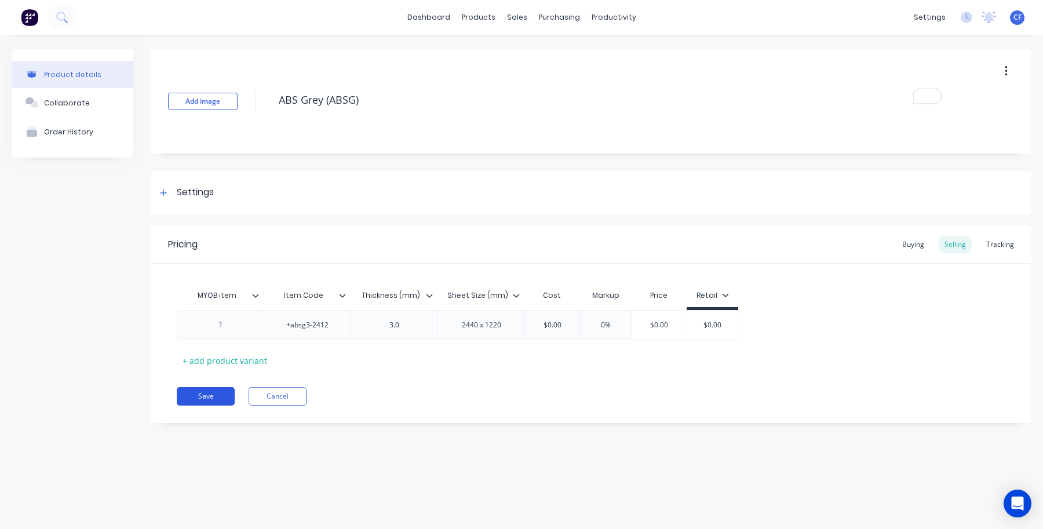
type textarea "ABS Grey (ABSG)"
type textarea "x"
type textarea "ABS Grey (ABSG)"
click at [201, 398] on button "Save" at bounding box center [206, 396] width 58 height 19
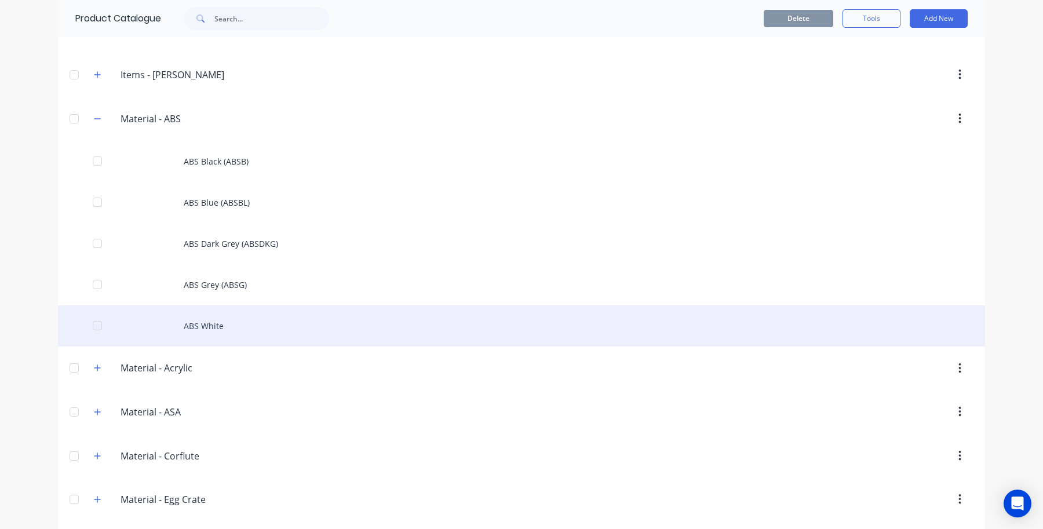
scroll to position [1329, 0]
click at [227, 331] on div "ABS White" at bounding box center [521, 327] width 927 height 41
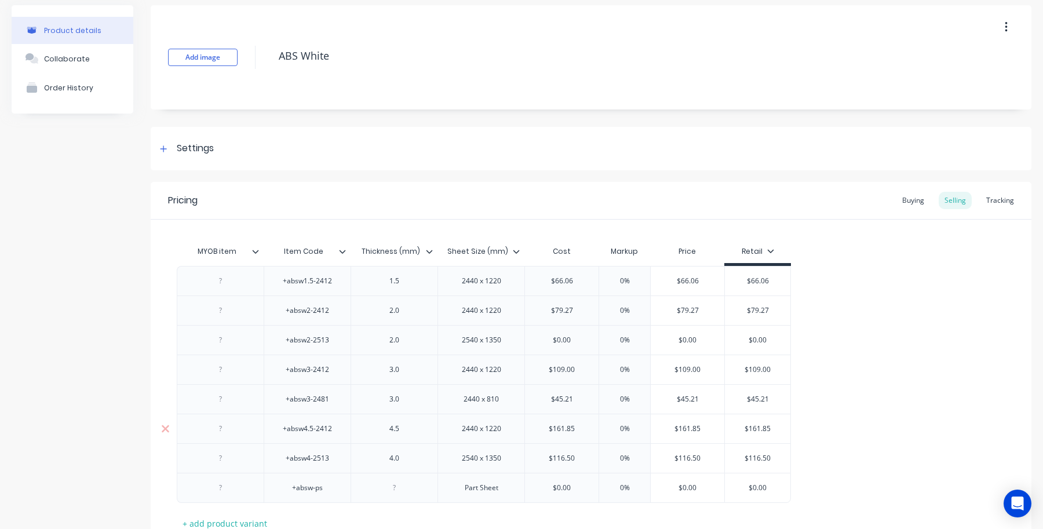
scroll to position [134, 0]
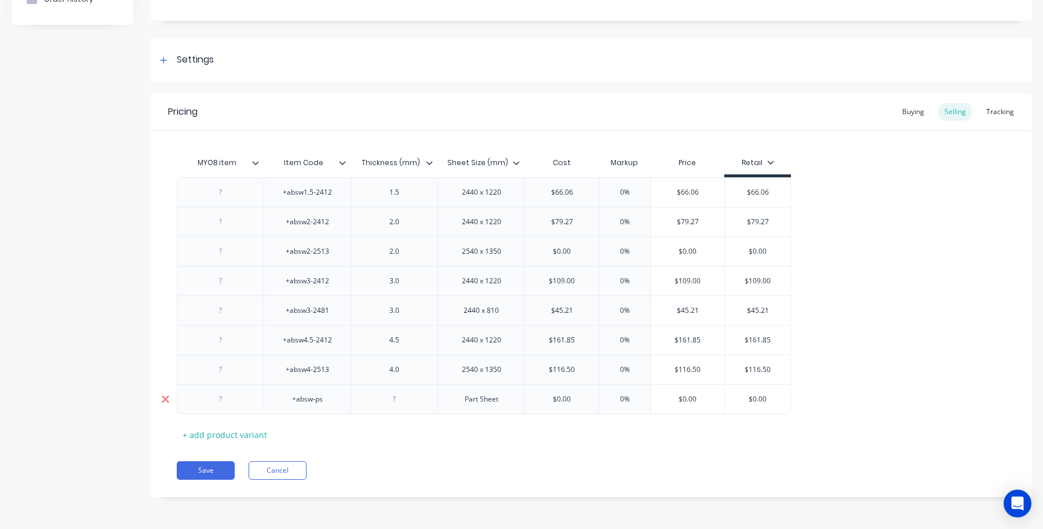
click at [162, 406] on div at bounding box center [165, 399] width 29 height 29
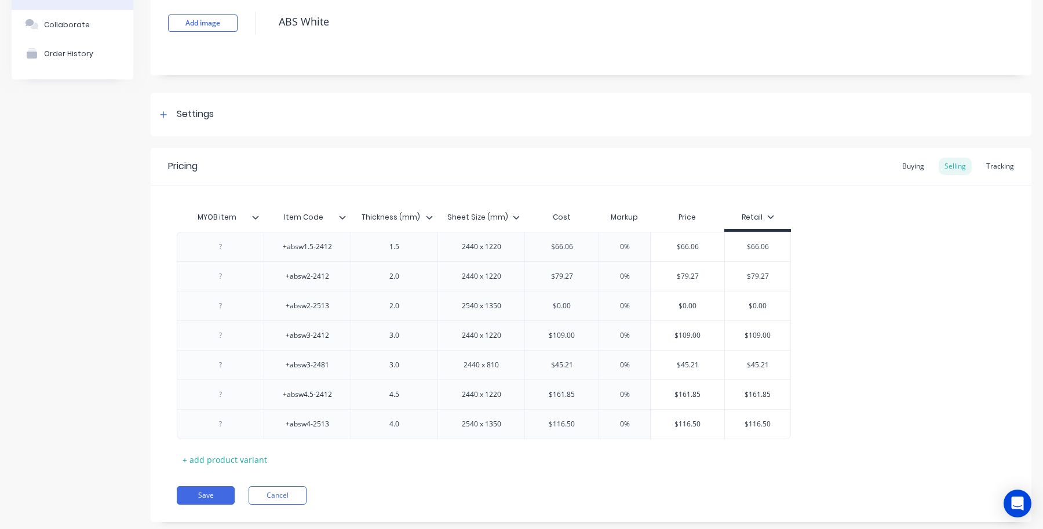
scroll to position [0, 0]
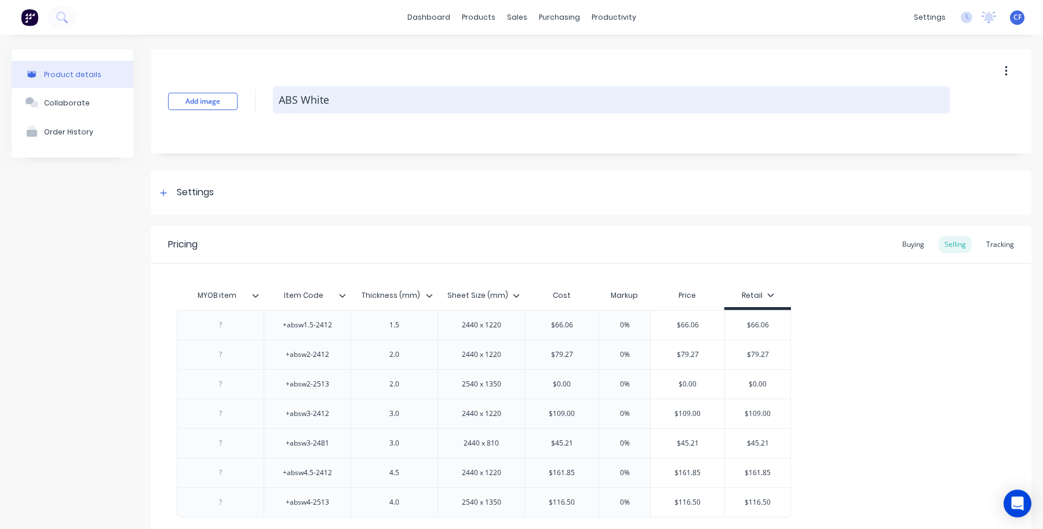
click at [370, 94] on textarea "ABS White" at bounding box center [611, 99] width 677 height 27
type textarea "x"
type textarea "ABS White"
type textarea "x"
type textarea "ABS White ("
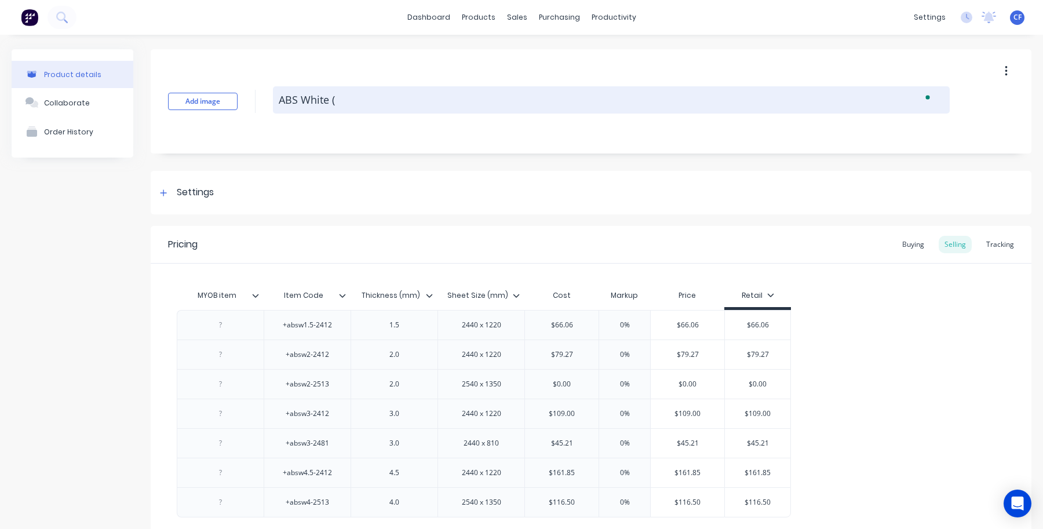
type textarea "x"
type textarea "ABS White (A"
type textarea "x"
type textarea "ABS White (AB"
type textarea "x"
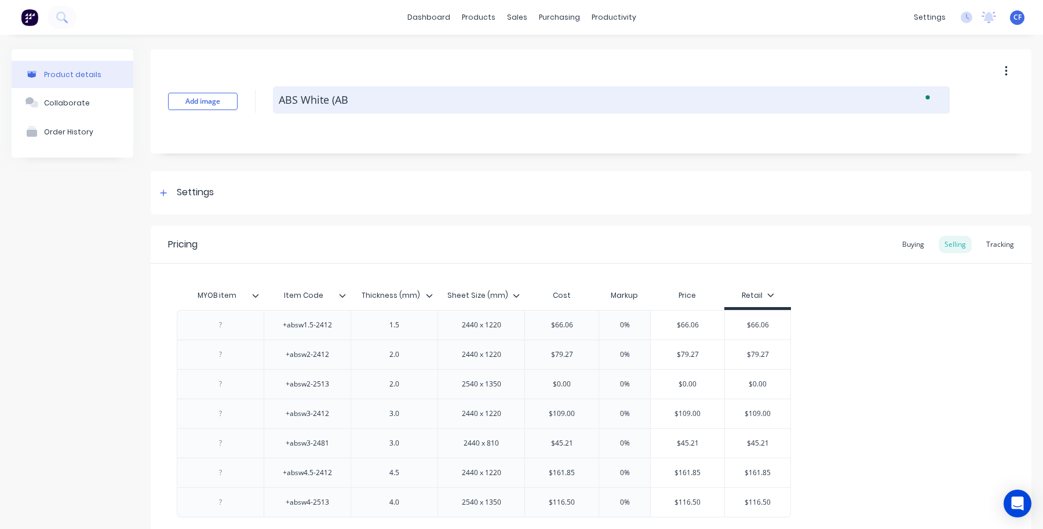
type textarea "ABS White (ABS"
type textarea "x"
type textarea "ABS White (ABSW"
type textarea "x"
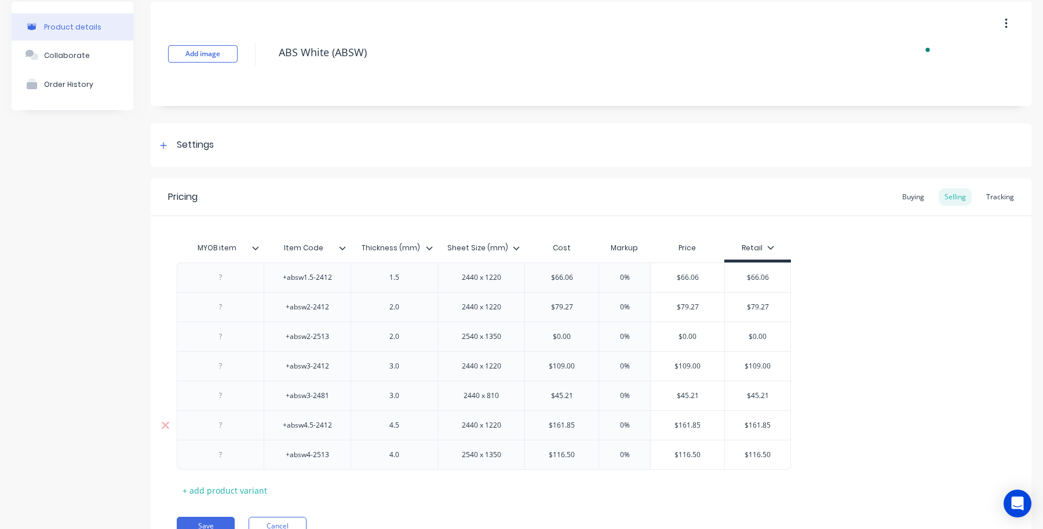
scroll to position [104, 0]
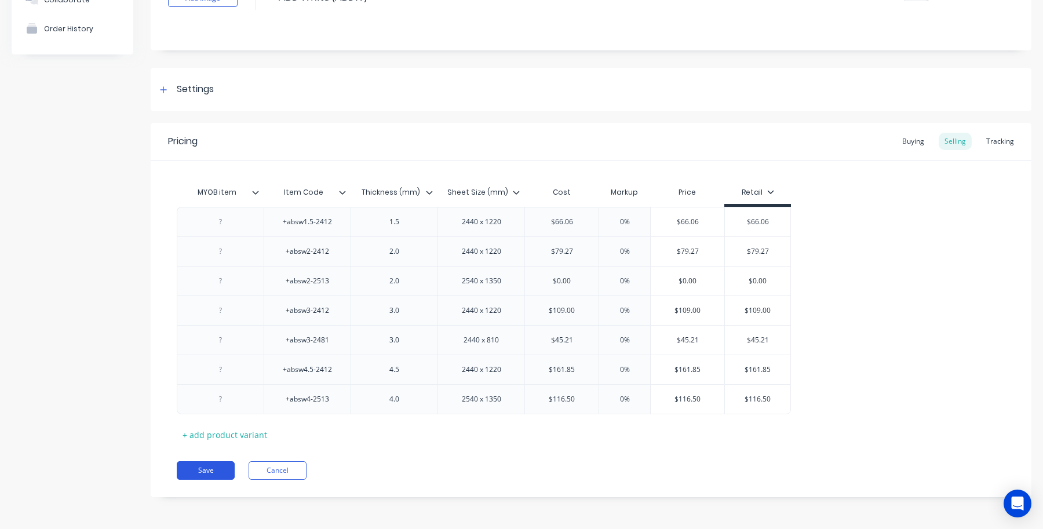
type textarea "ABS White (ABSW)"
type textarea "x"
type textarea "ABS White (ABSW)"
click at [201, 476] on button "Save" at bounding box center [206, 470] width 58 height 19
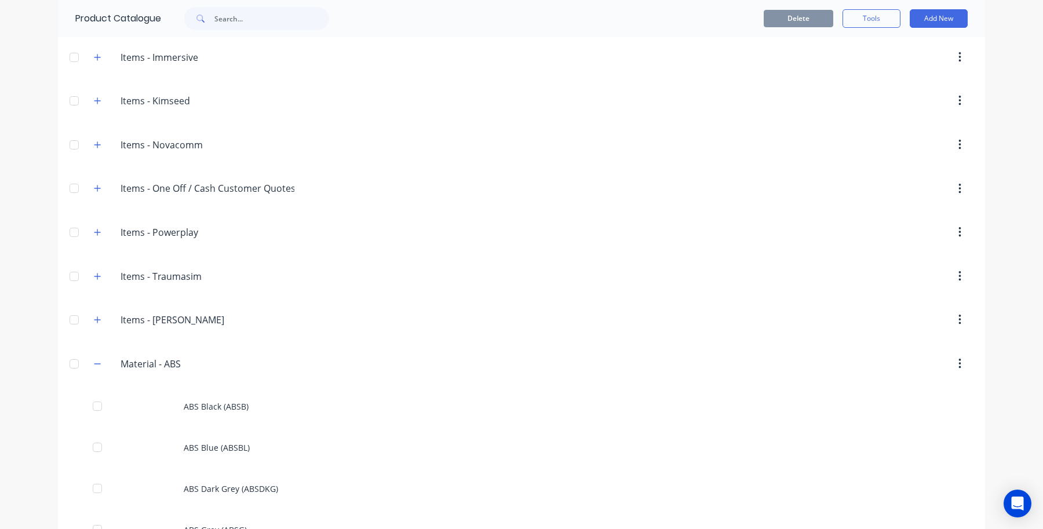
scroll to position [1087, 0]
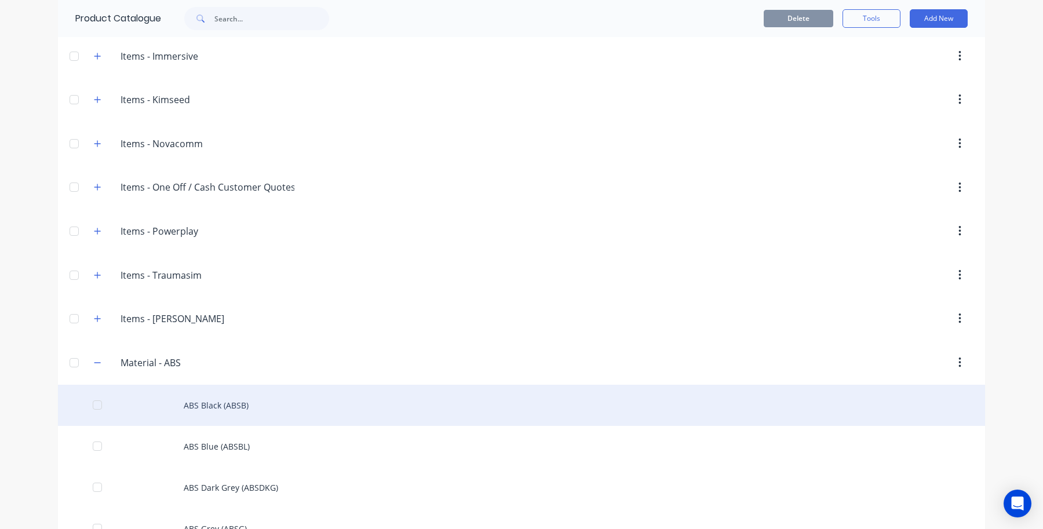
click at [213, 405] on div "ABS Black (ABSB)" at bounding box center [521, 405] width 927 height 41
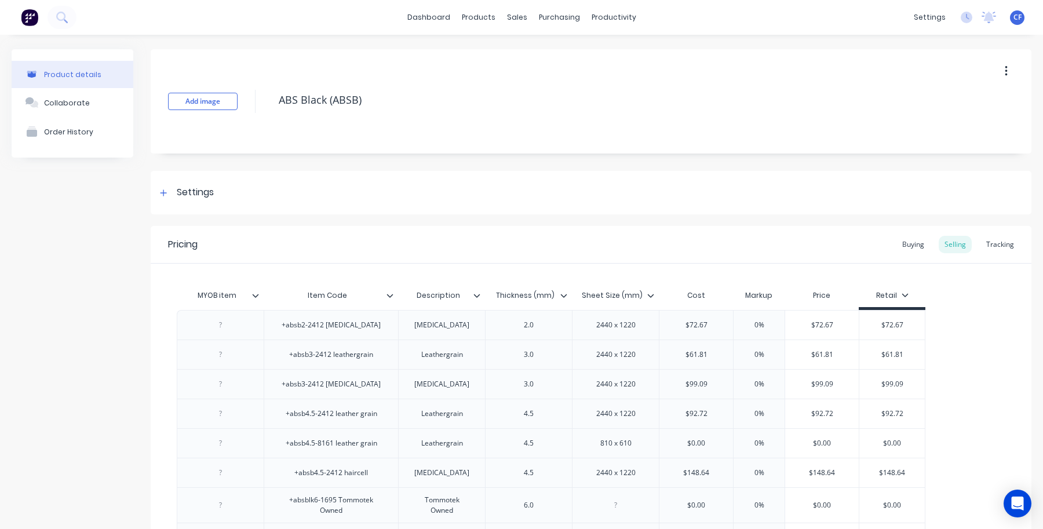
type textarea "x"
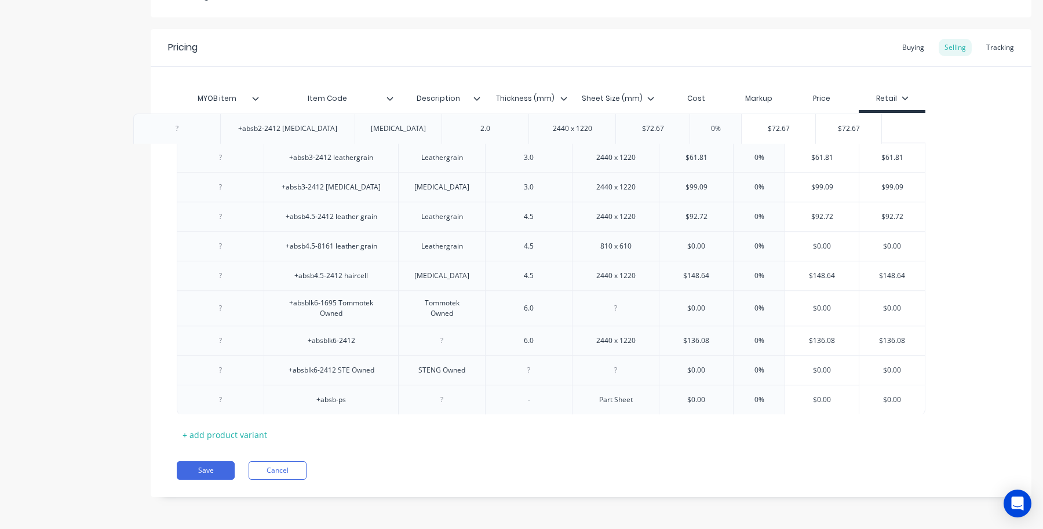
drag, startPoint x: 769, startPoint y: 119, endPoint x: 719, endPoint y: 123, distance: 50.5
click at [719, 123] on div "+absb2-2412 hair cell Hair Cell 2.0 2440 x 1220 $72.67 0% $72.67 $72.67 +absb3-…" at bounding box center [591, 263] width 829 height 301
click at [753, 119] on div "0%" at bounding box center [759, 127] width 58 height 29
type input "0%"
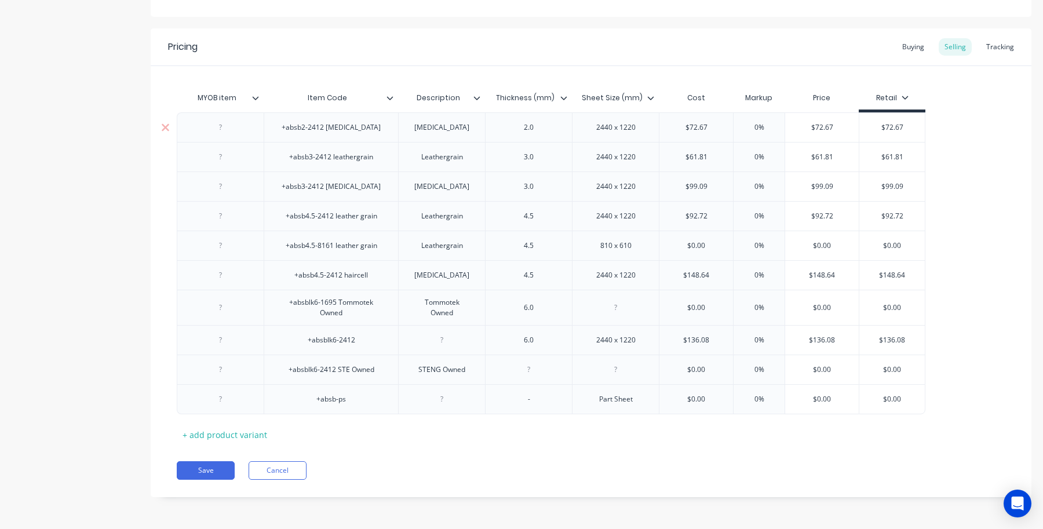
drag, startPoint x: 767, startPoint y: 129, endPoint x: 711, endPoint y: 129, distance: 55.6
click at [711, 129] on div "+absb2-2412 hair cell Hair Cell 2.0 2440 x 1220 $72.67 0% 0% $72.67 $72.67" at bounding box center [551, 127] width 749 height 30
type textarea "x"
type input "8"
type textarea "x"
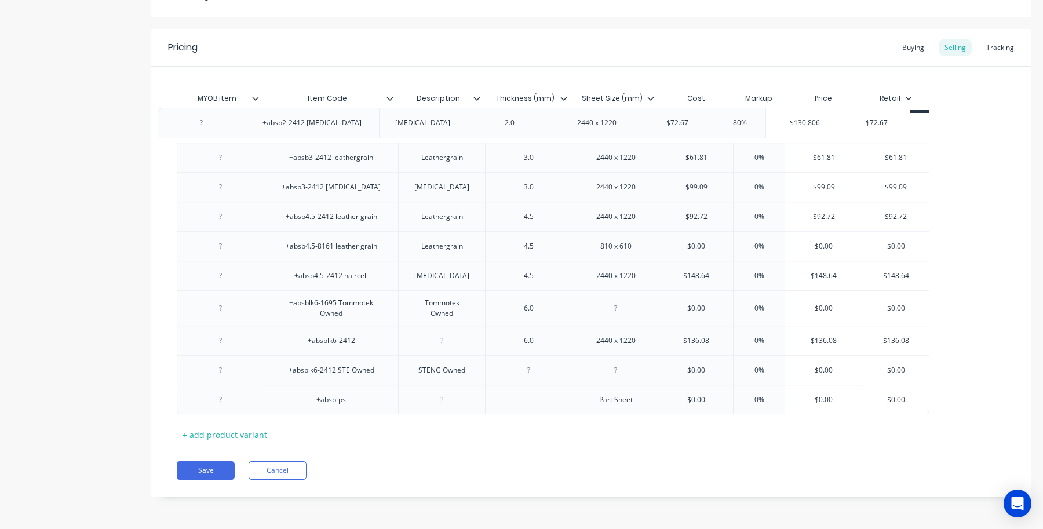
drag, startPoint x: 769, startPoint y: 134, endPoint x: 744, endPoint y: 131, distance: 25.1
click at [744, 131] on div "+absb2-2412 hair cell Hair Cell 2.0 2440 x 1220 $72.67 80% 80 $130.806 $72.67 +…" at bounding box center [591, 263] width 829 height 301
drag, startPoint x: 767, startPoint y: 123, endPoint x: 751, endPoint y: 123, distance: 16.2
click at [751, 123] on input "80" at bounding box center [759, 127] width 58 height 10
drag, startPoint x: 752, startPoint y: 126, endPoint x: 763, endPoint y: 126, distance: 11.0
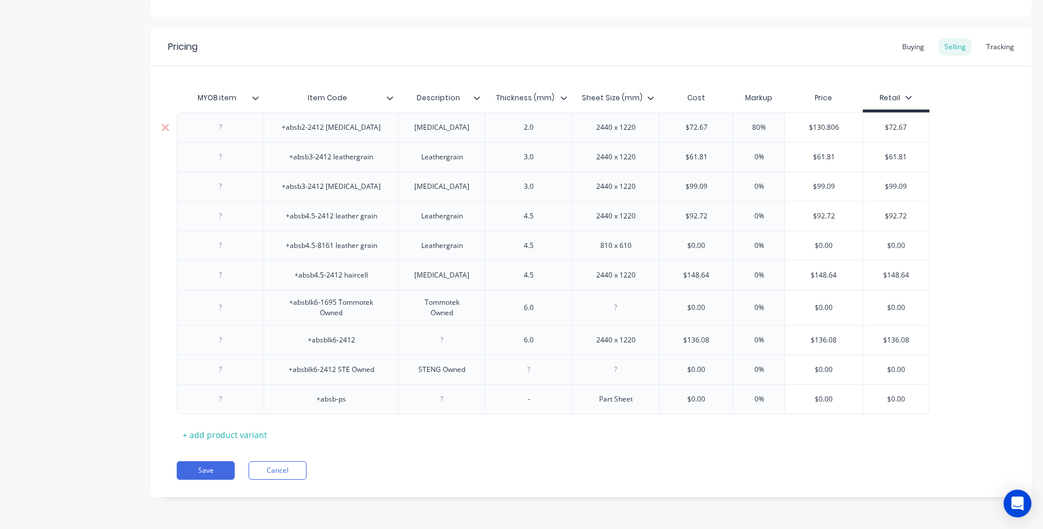
click at [755, 126] on input "80" at bounding box center [759, 127] width 58 height 10
click at [767, 125] on input "80" at bounding box center [759, 127] width 58 height 10
click at [763, 122] on input "80" at bounding box center [759, 127] width 58 height 10
type input "80"
click at [768, 161] on input "0%" at bounding box center [759, 157] width 58 height 10
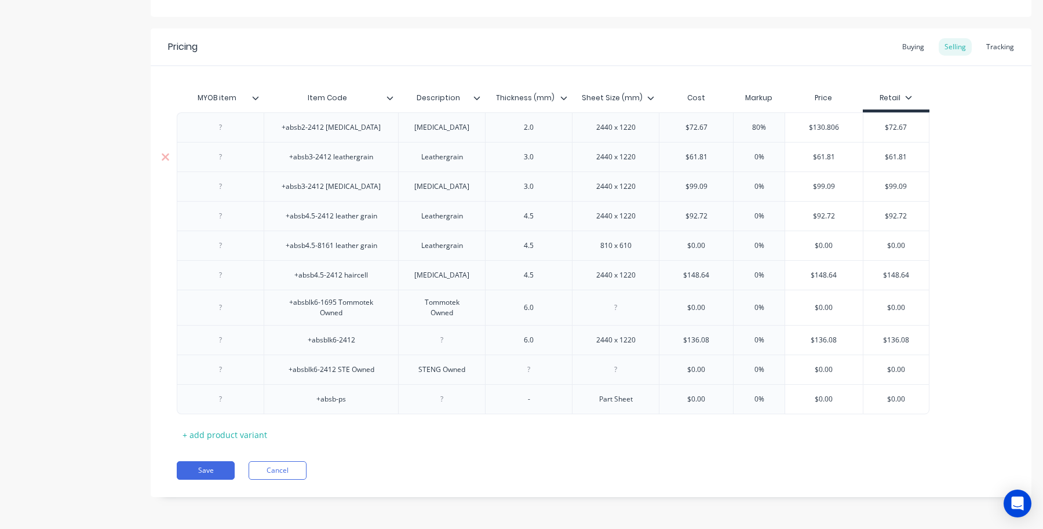
type input "0"
type textarea "x"
type input "8"
type textarea "x"
type input "80"
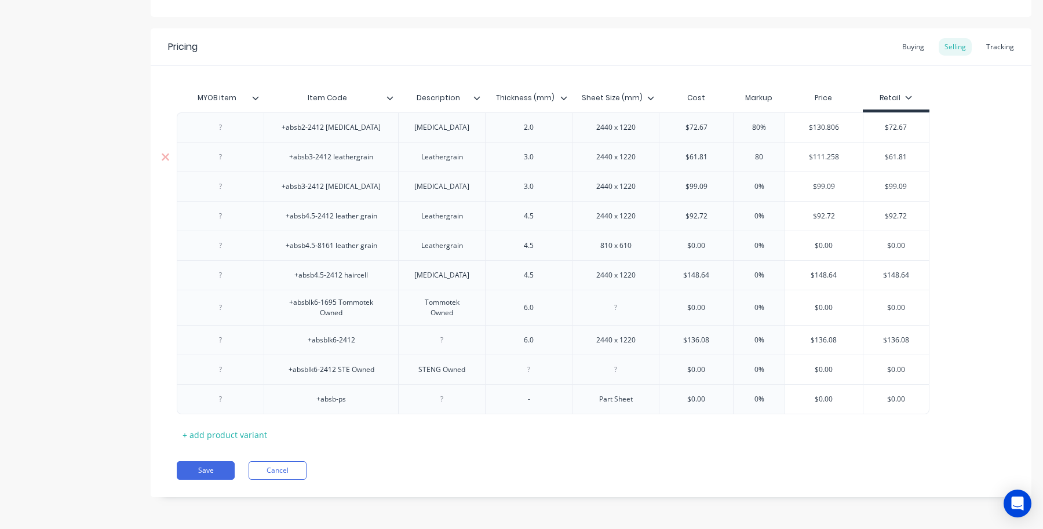
type input "$111.258"
type input "$61.81"
type textarea "x"
type input "$99.09"
type input "0%"
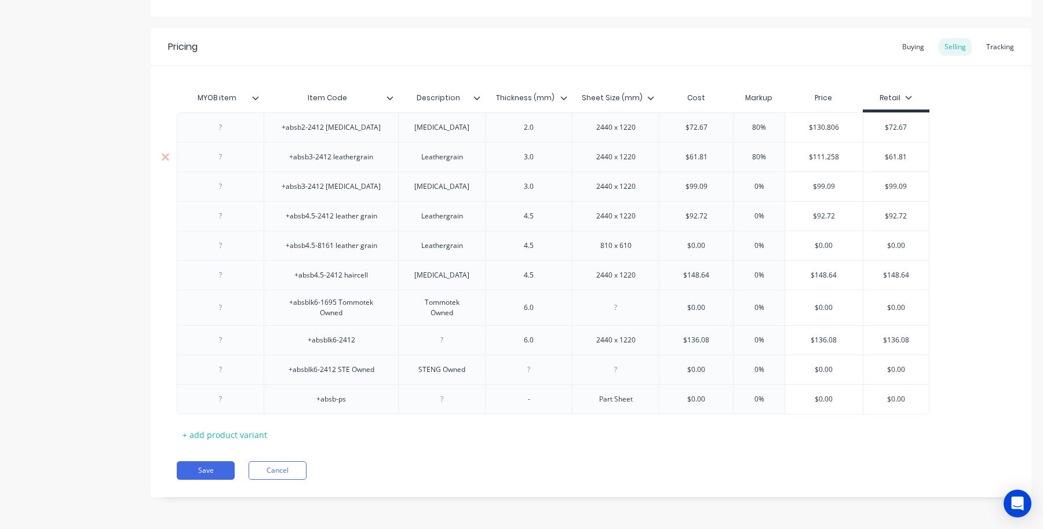
type textarea "x"
type input "0%8"
type textarea "x"
type input "0%80"
type input "$178.362"
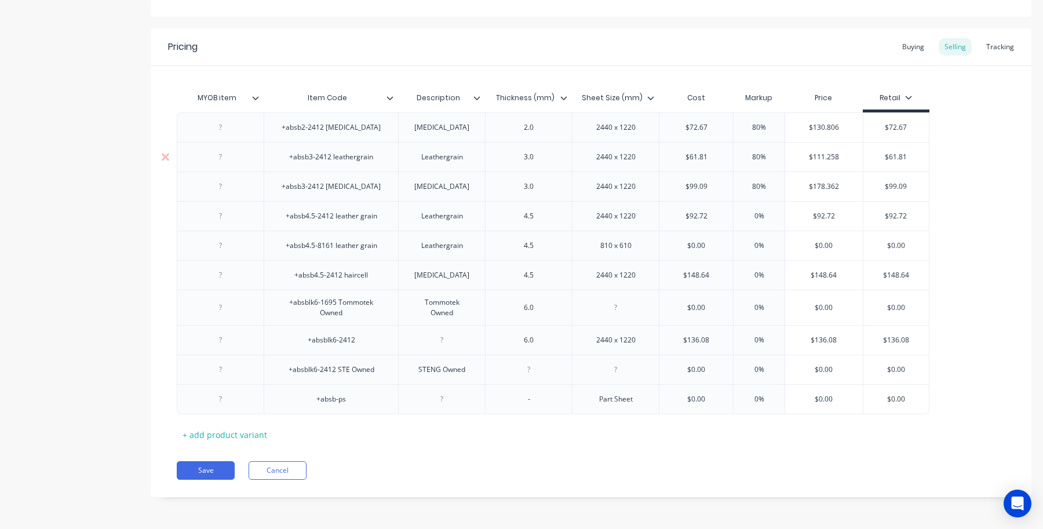
type input "$99.09"
type textarea "x"
type input "$92.72"
type input "0%"
type textarea "x"
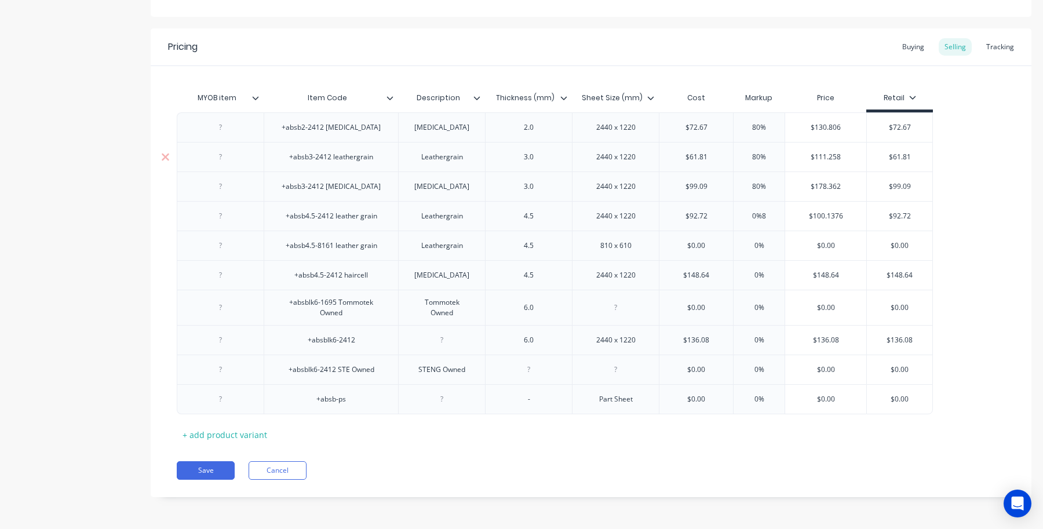
type input "0%80"
type textarea "x"
type input "0%80"
type input "$166.896"
type input "$92.72"
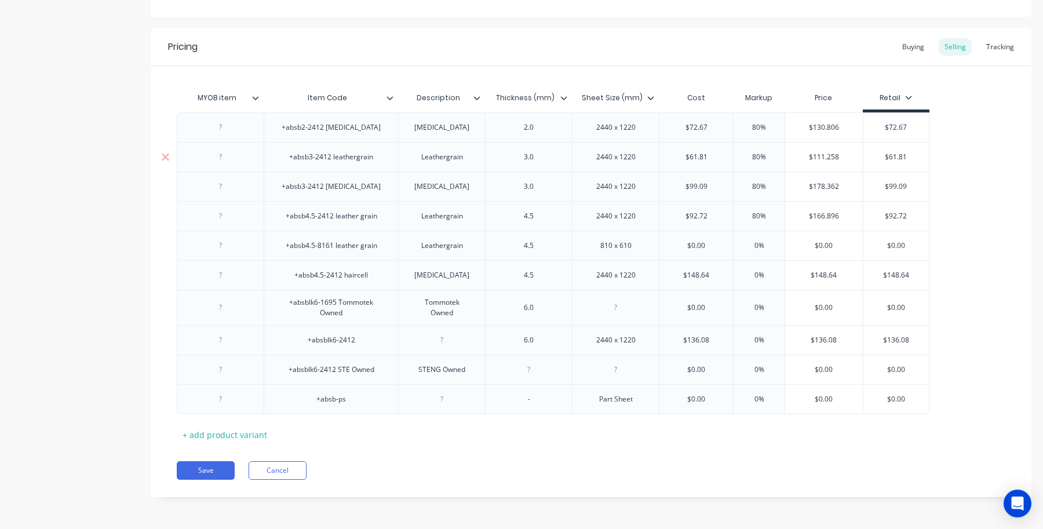
type textarea "x"
type input "$0.00"
type input "0%"
type textarea "x"
type input "0%80"
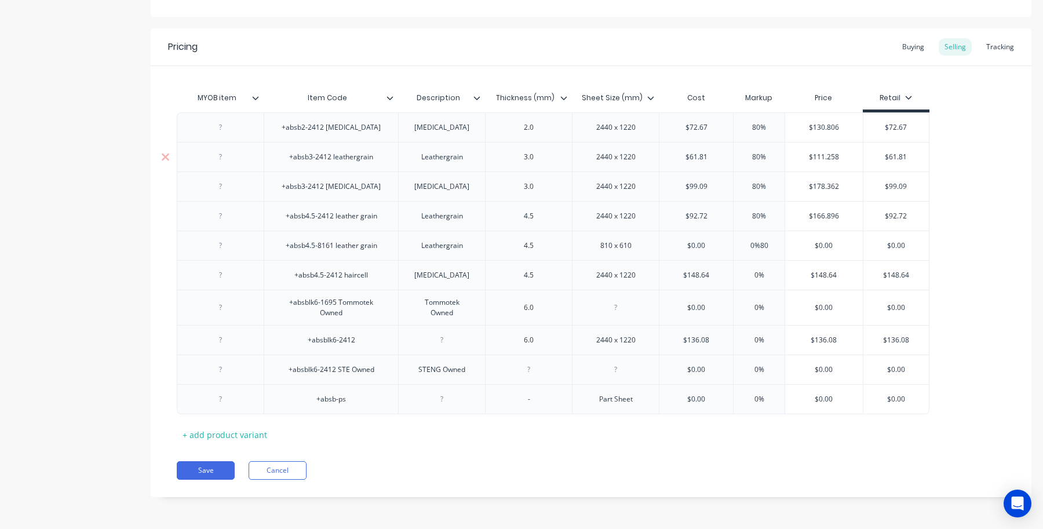
type textarea "x"
type input "0%80"
type input "$0.00"
type textarea "x"
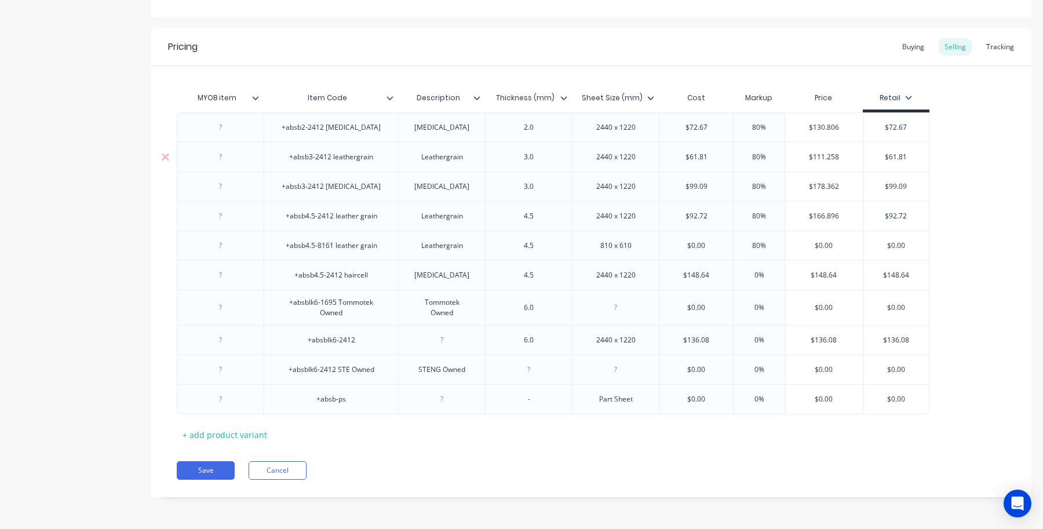
type input "$148.64"
type input "0%"
type textarea "x"
type input "0%8"
type textarea "x"
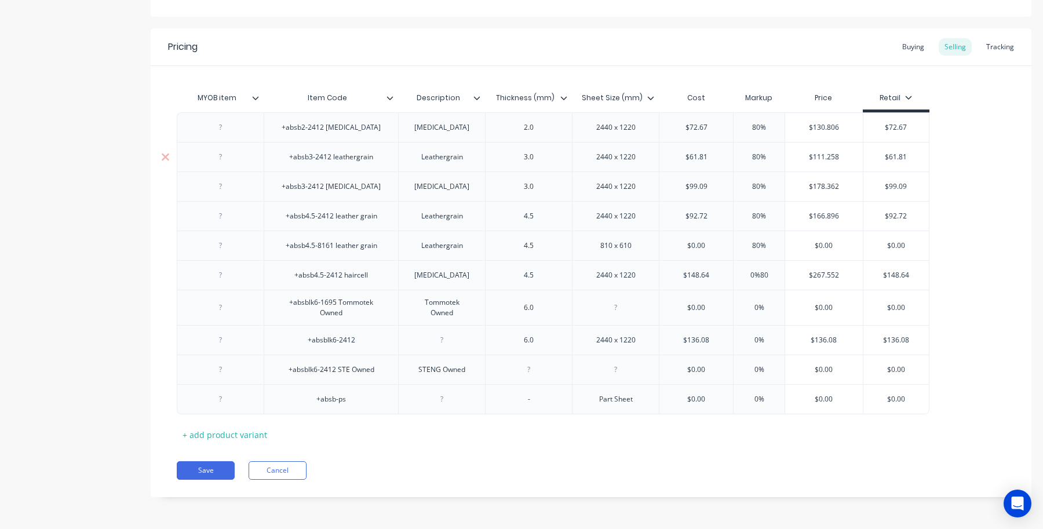
type input "0%80"
type input "$267.552"
type input "$148.64"
type textarea "x"
type input "$0.00"
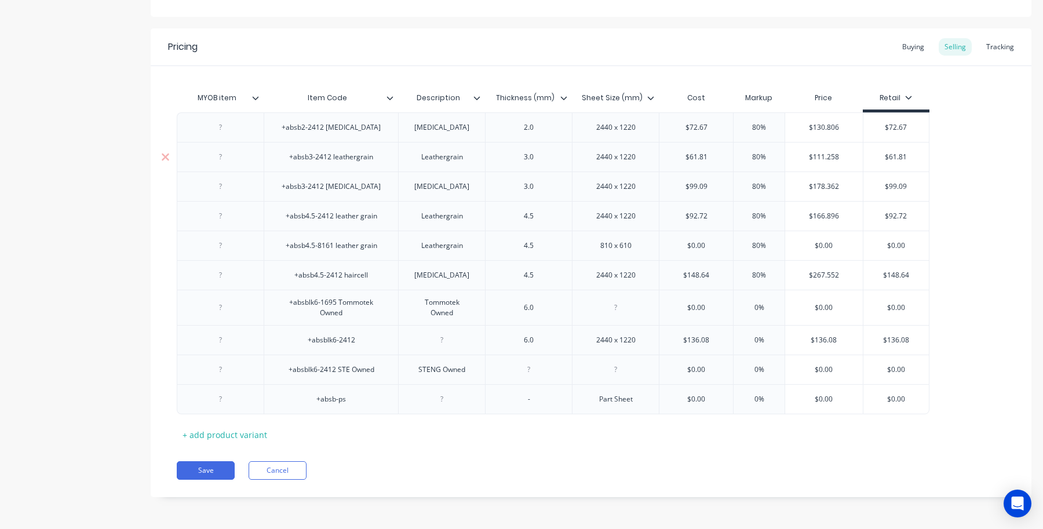
type input "0%"
type input "$0.00"
type textarea "x"
type input "$136.08"
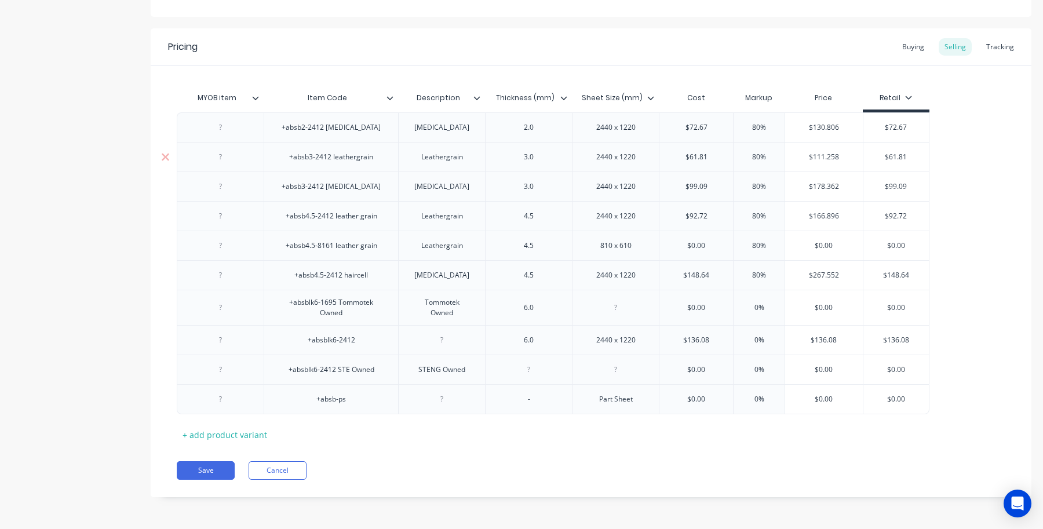
type input "0%"
type textarea "x"
type input "0%80"
type textarea "x"
type input "0%80"
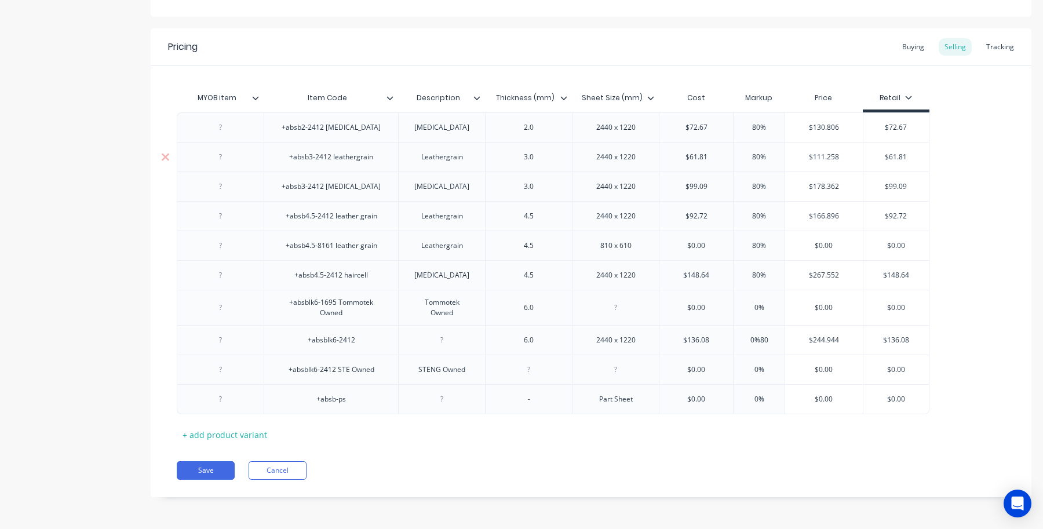
type input "$244.944"
type input "$136.08"
type textarea "x"
type input "$0.00"
type input "0%"
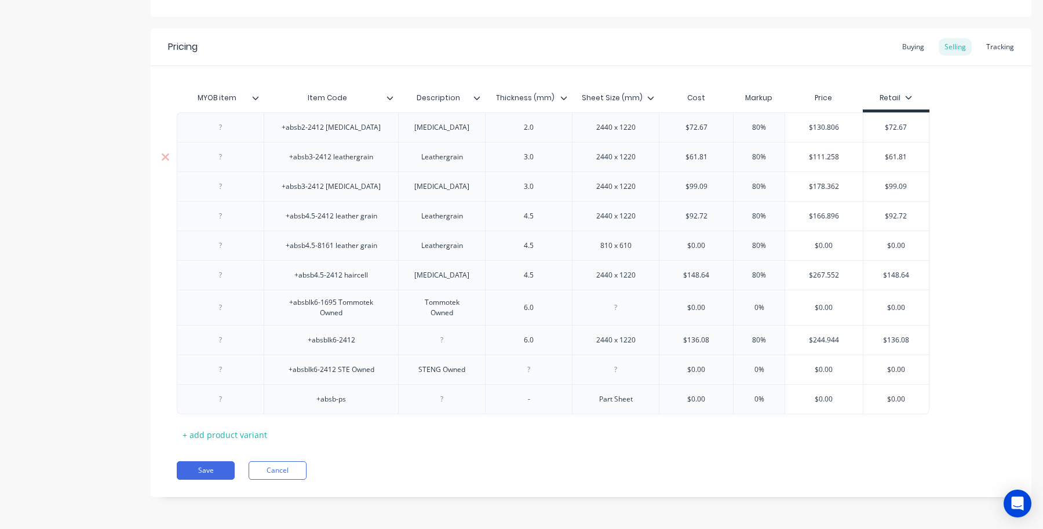
type textarea "x"
type input "0%80"
type textarea "x"
type input "0%80"
type input "$0.00"
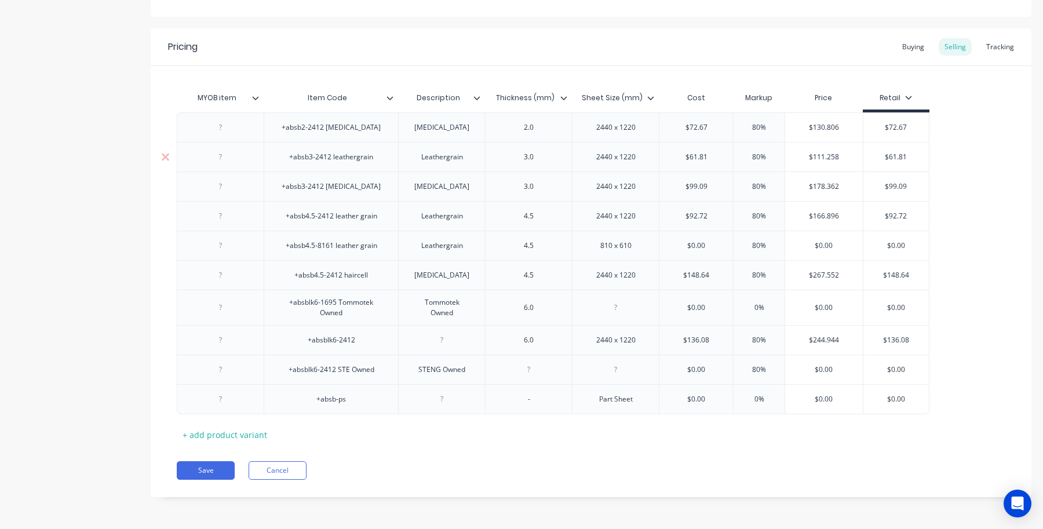
type input "$0.00"
type textarea "x"
type input "$0.00"
type input "0%"
type input "$0.00"
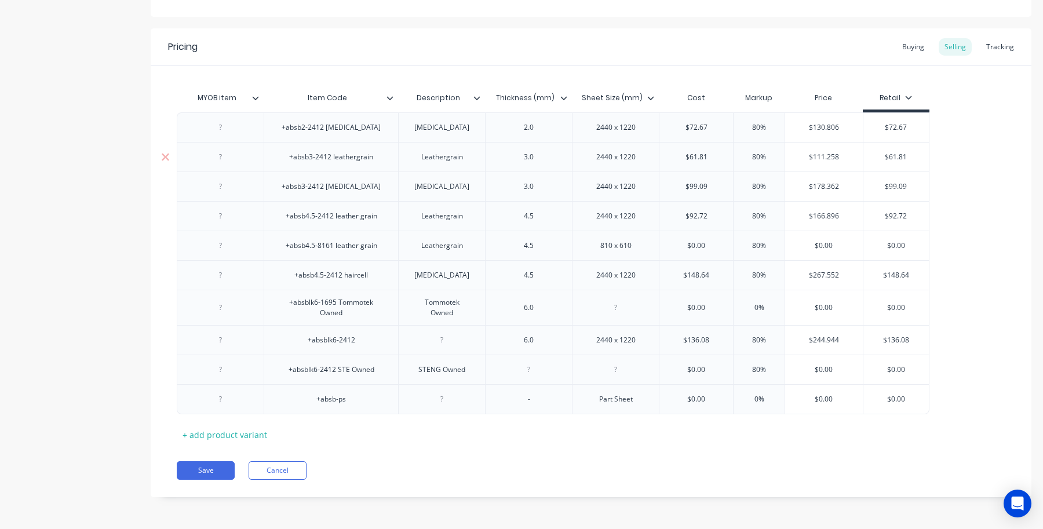
type input "$0.00"
click at [164, 403] on icon at bounding box center [165, 400] width 9 height 12
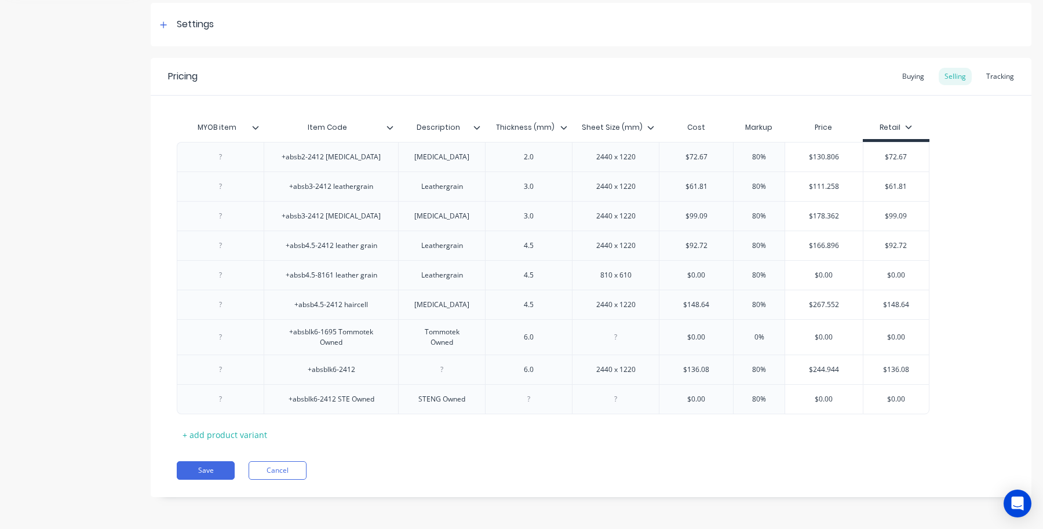
scroll to position [169, 0]
click at [216, 475] on button "Save" at bounding box center [206, 470] width 58 height 19
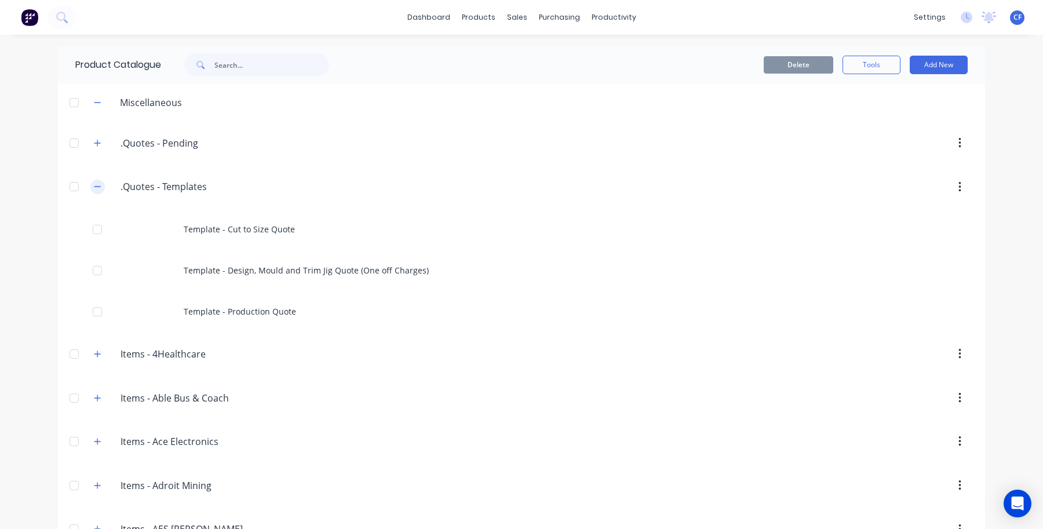
click at [94, 190] on icon "button" at bounding box center [97, 187] width 7 height 8
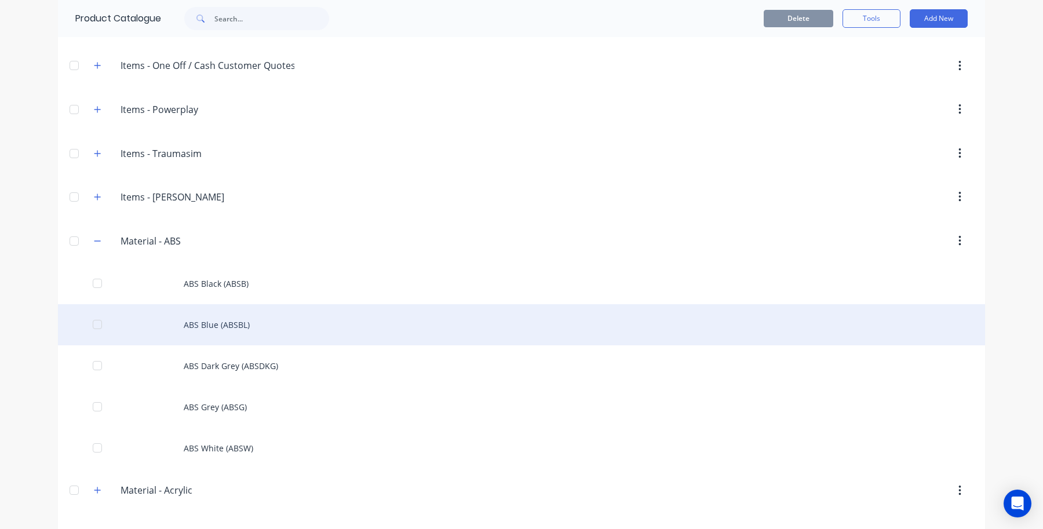
scroll to position [1086, 0]
click at [210, 340] on div "ABS Blue (ABSBL)" at bounding box center [521, 324] width 927 height 41
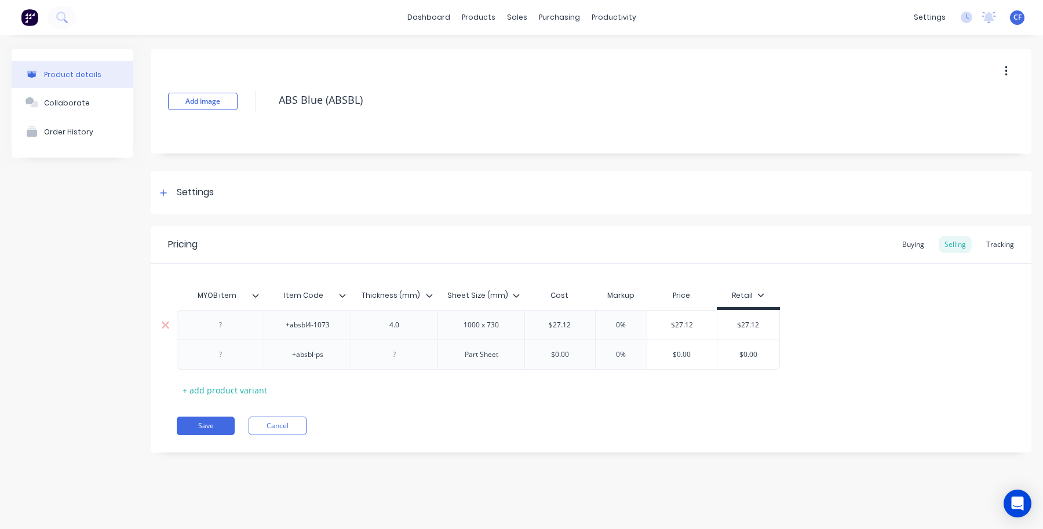
type textarea "x"
type input "0%"
click at [614, 326] on input "0%" at bounding box center [621, 325] width 58 height 10
drag, startPoint x: 623, startPoint y: 323, endPoint x: 613, endPoint y: 323, distance: 10.4
click at [615, 323] on input "0%" at bounding box center [621, 325] width 58 height 10
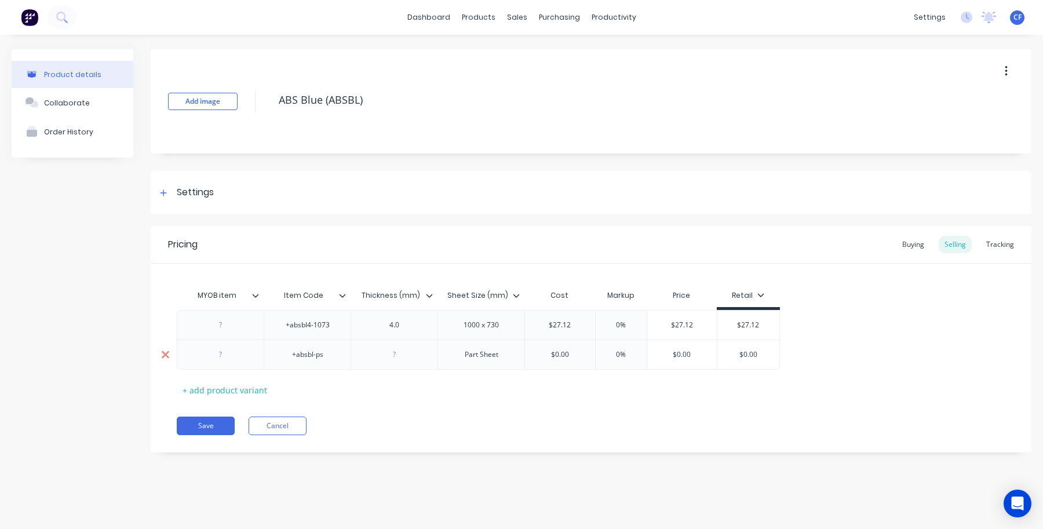
click at [166, 356] on icon at bounding box center [166, 355] width 8 height 8
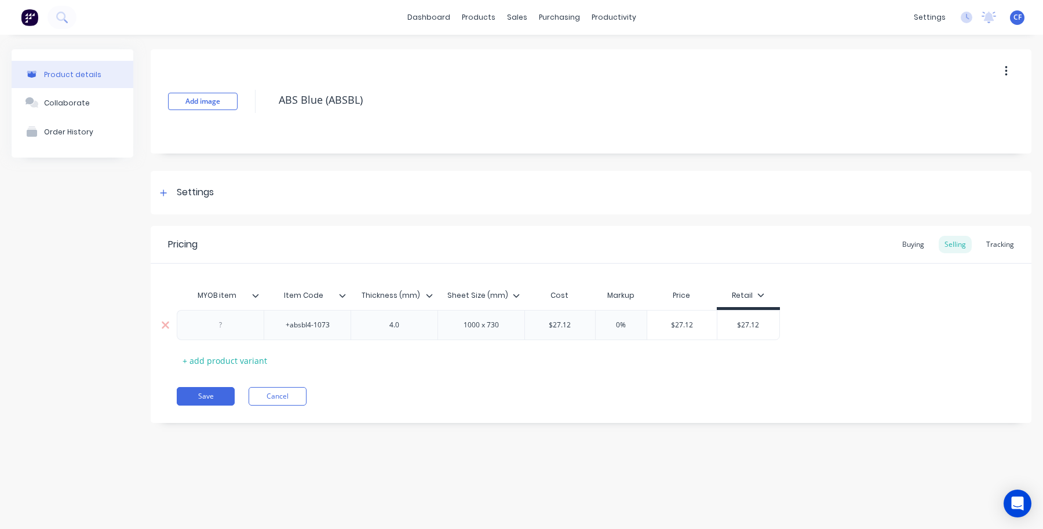
click at [621, 328] on input "0%" at bounding box center [621, 325] width 58 height 10
drag, startPoint x: 633, startPoint y: 323, endPoint x: 609, endPoint y: 327, distance: 25.3
click at [609, 327] on input "0%" at bounding box center [621, 325] width 58 height 10
click at [612, 329] on input "0%" at bounding box center [621, 325] width 58 height 10
type textarea "x"
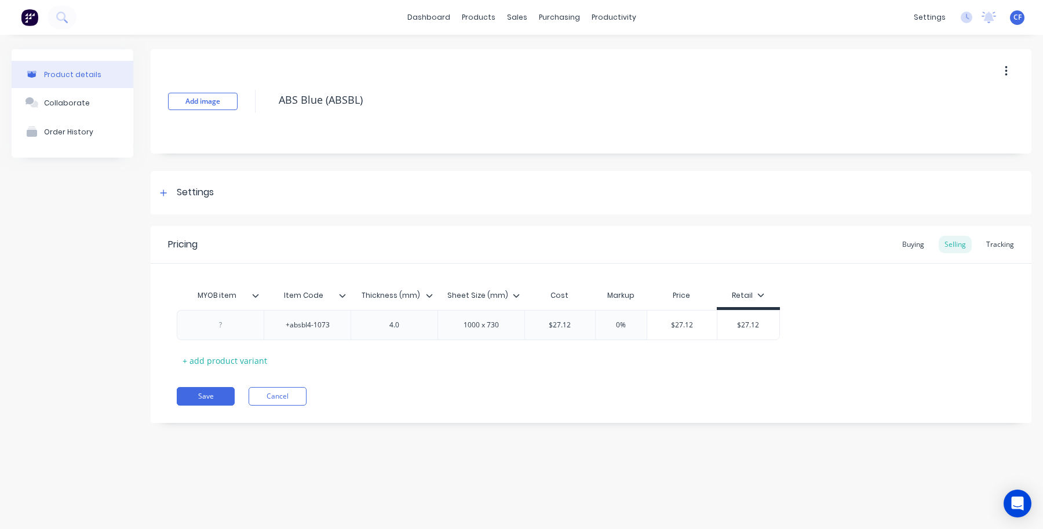
type input "8"
type textarea "x"
type input "80"
click at [197, 388] on button "Save" at bounding box center [206, 396] width 58 height 19
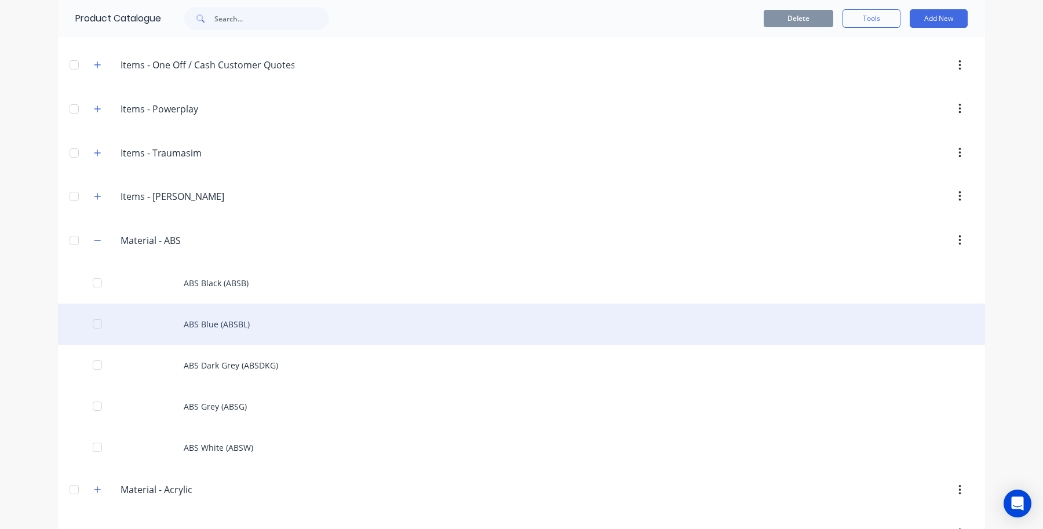
scroll to position [1087, 0]
click at [231, 319] on div "ABS Blue (ABSBL)" at bounding box center [521, 323] width 927 height 41
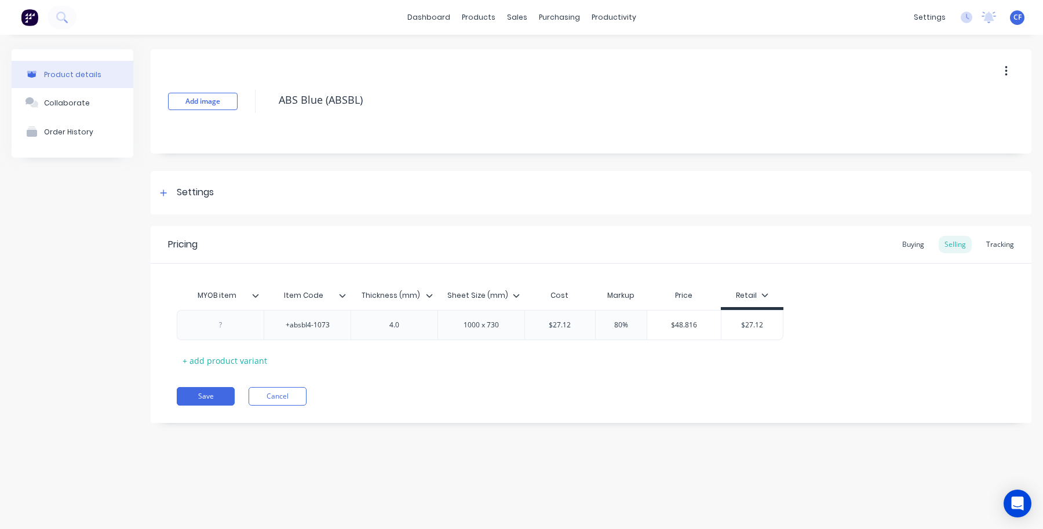
type textarea "x"
type input "$27.12"
click at [749, 326] on input "$27.12" at bounding box center [753, 325] width 62 height 10
click at [757, 303] on div "Retail" at bounding box center [752, 298] width 63 height 23
click at [757, 297] on div "Retail" at bounding box center [752, 295] width 32 height 10
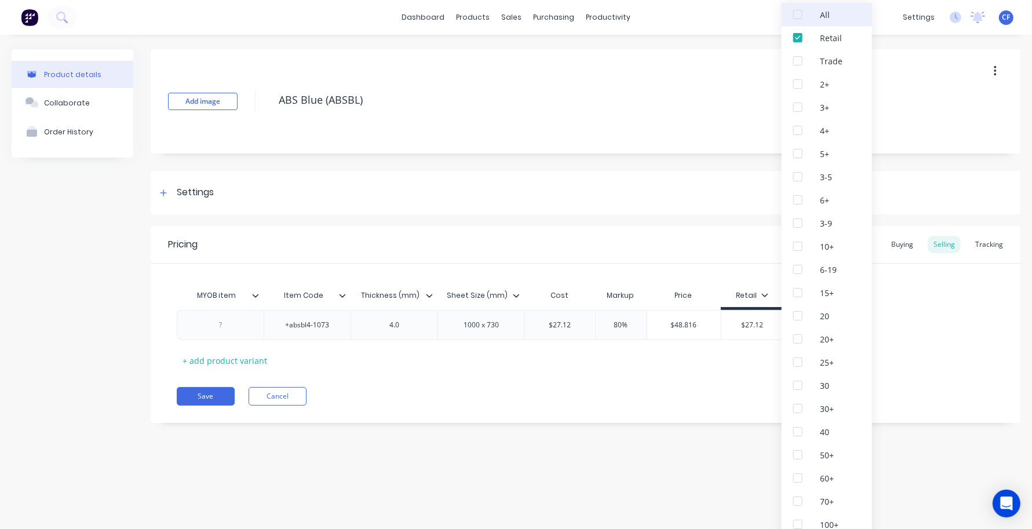
click at [794, 20] on div at bounding box center [797, 14] width 23 height 23
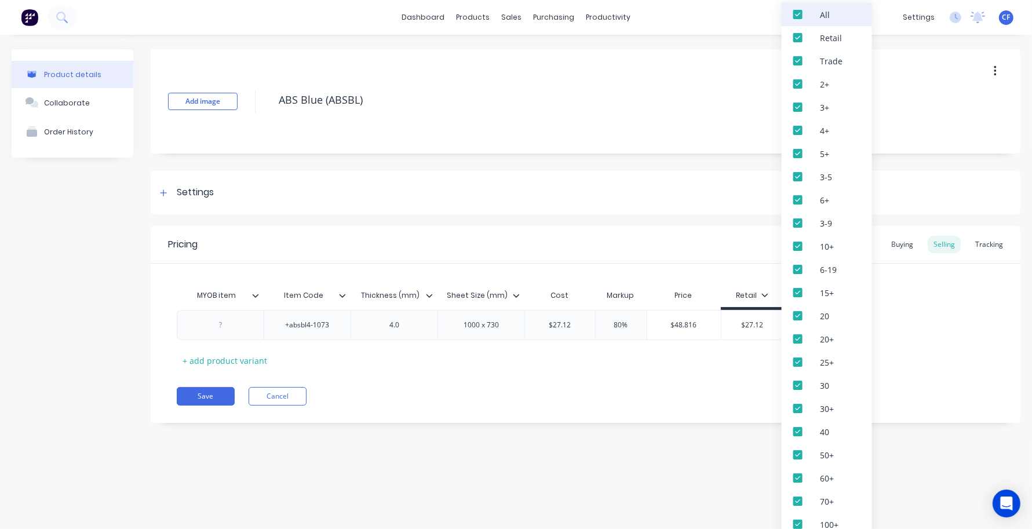
click at [792, 13] on div at bounding box center [797, 14] width 23 height 23
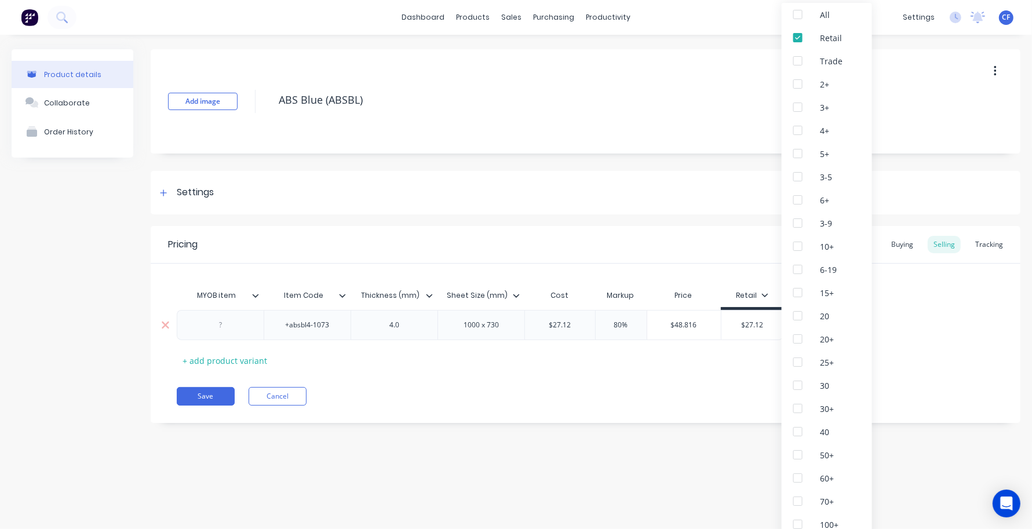
type textarea "x"
click at [740, 337] on div "$27.12" at bounding box center [753, 325] width 62 height 29
drag, startPoint x: 767, startPoint y: 330, endPoint x: 726, endPoint y: 329, distance: 41.2
click at [726, 329] on input "$27.12" at bounding box center [753, 325] width 62 height 10
type input "$48.816"
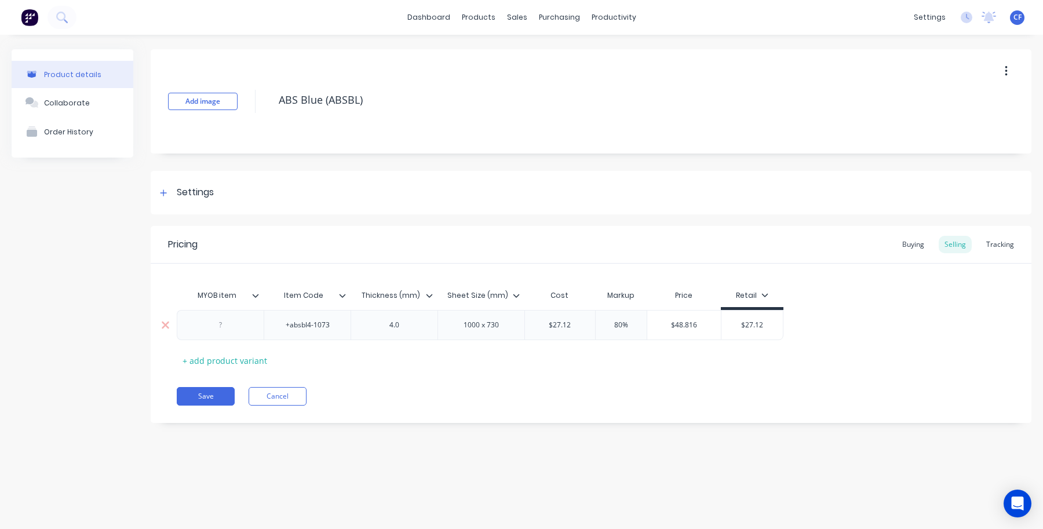
click at [649, 326] on input "$48.816" at bounding box center [684, 325] width 74 height 10
drag, startPoint x: 708, startPoint y: 328, endPoint x: 624, endPoint y: 331, distance: 84.1
click at [624, 331] on div "+absbl4-1073 4.0 1000 x 730 $27.12 80% $48.816 $48.816 $27.12 $27.12" at bounding box center [480, 325] width 607 height 30
drag, startPoint x: 764, startPoint y: 325, endPoint x: 632, endPoint y: 326, distance: 131.6
click at [632, 326] on div "+absbl4-1073 4.0 1000 x 730 $27.12 80% $48.816 $48.816 $27.12 $27.12" at bounding box center [480, 325] width 607 height 30
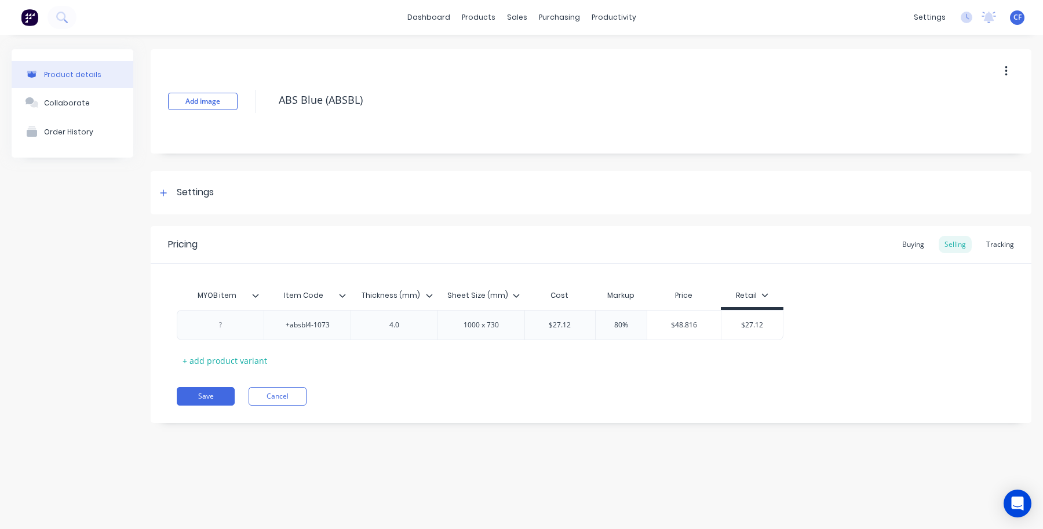
paste input "48.816"
type textarea "x"
type input "$48.816"
click at [778, 364] on div "MYOB item Item Code Thickness (mm) Sheet Size (mm) Cost Markup Price Retail +ab…" at bounding box center [591, 327] width 829 height 86
click at [742, 297] on div "Retail" at bounding box center [754, 295] width 32 height 10
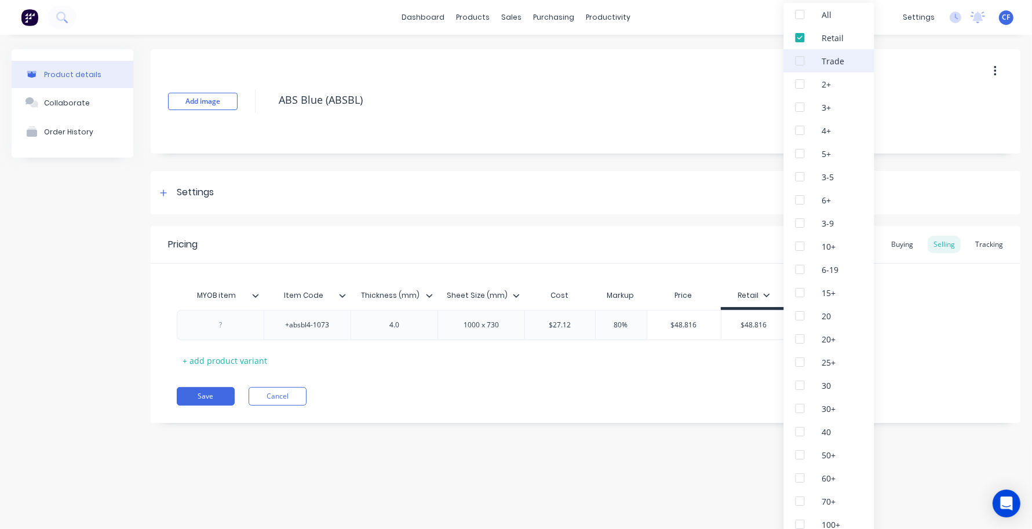
click at [809, 56] on div at bounding box center [800, 60] width 23 height 23
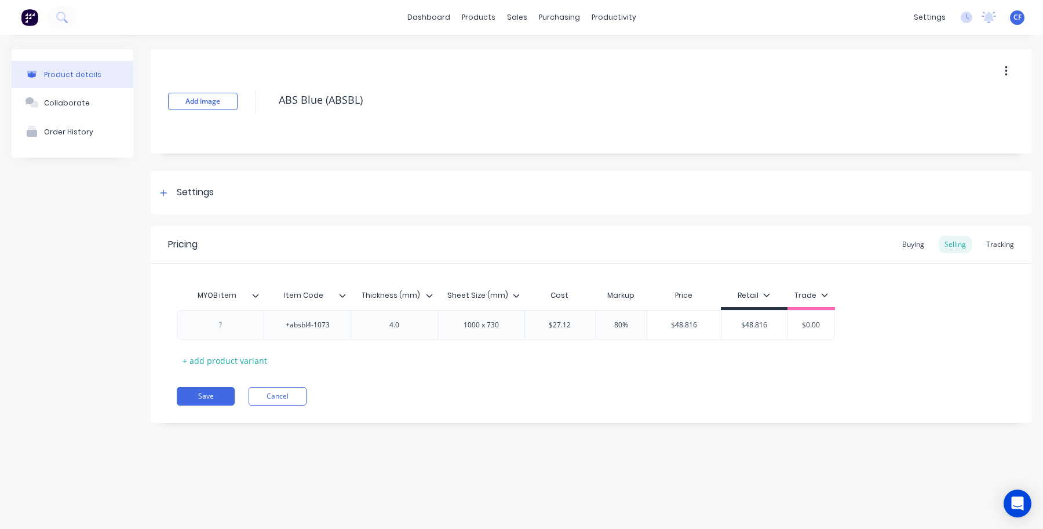
click at [688, 407] on div "Pricing Buying Selling Tracking MYOB item Item Code Thickness (mm) Sheet Size (…" at bounding box center [591, 324] width 881 height 197
click at [751, 309] on div "Retail" at bounding box center [754, 298] width 67 height 23
click at [751, 299] on div "Retail" at bounding box center [754, 295] width 32 height 10
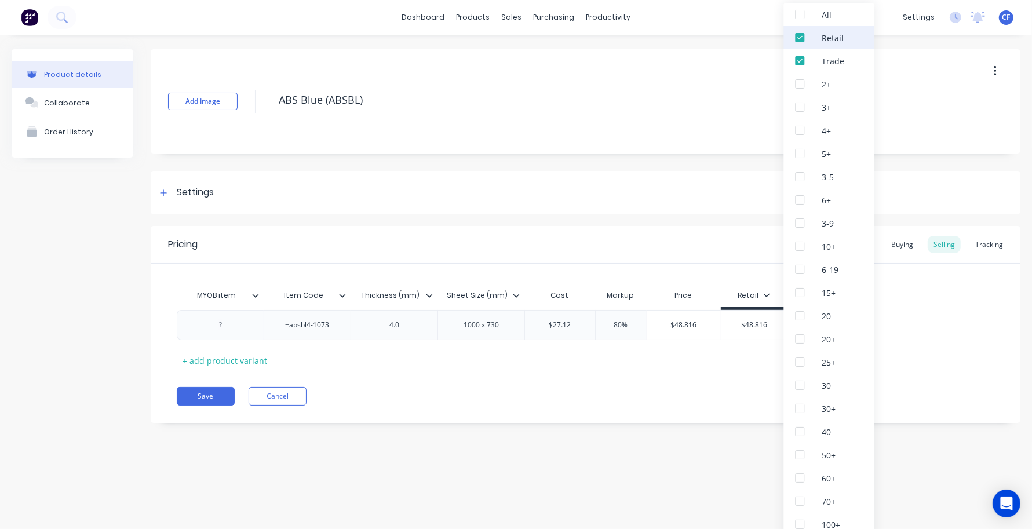
click at [803, 42] on div at bounding box center [800, 37] width 23 height 23
click at [801, 61] on div at bounding box center [800, 60] width 23 height 23
type textarea "x"
click at [694, 409] on div "Pricing Buying Selling Tracking MYOB item Item Code Thickness (mm) Sheet Size (…" at bounding box center [586, 324] width 870 height 197
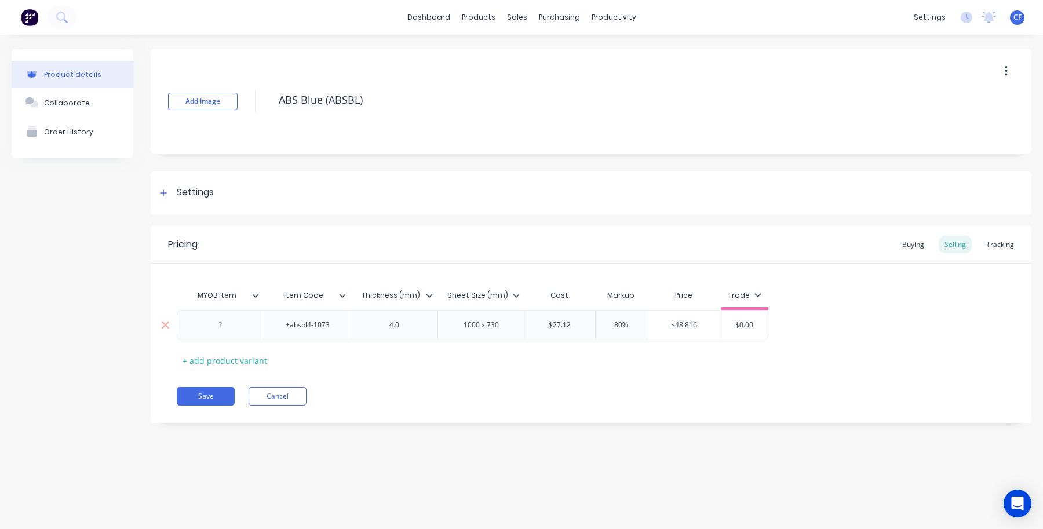
drag, startPoint x: 698, startPoint y: 325, endPoint x: 644, endPoint y: 325, distance: 54.5
click at [644, 325] on div "+absbl4-1073 4.0 1000 x 730 $27.12 80% $48.816 $48.816 $0.00" at bounding box center [473, 325] width 592 height 30
drag, startPoint x: 754, startPoint y: 317, endPoint x: 650, endPoint y: 323, distance: 104.5
click at [650, 323] on div "+absbl4-1073 4.0 1000 x 730 $27.12 80% $48.816 $48.816 $0.00" at bounding box center [591, 325] width 829 height 31
type input "$0.00"
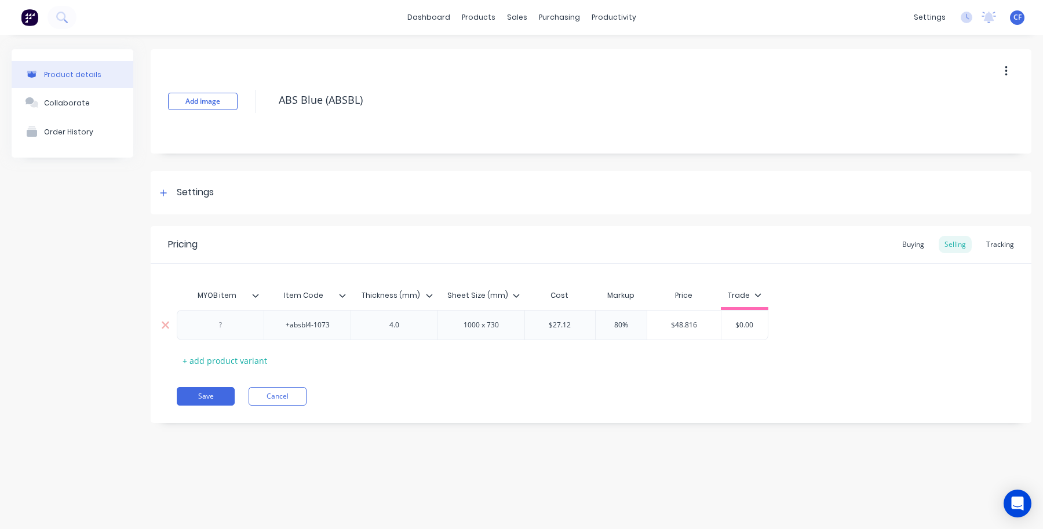
click at [748, 320] on input "$0.00" at bounding box center [745, 325] width 58 height 10
drag, startPoint x: 758, startPoint y: 322, endPoint x: 729, endPoint y: 322, distance: 29.6
click at [729, 322] on input "$0.00" at bounding box center [745, 325] width 58 height 10
paste input "48.816"
type textarea "x"
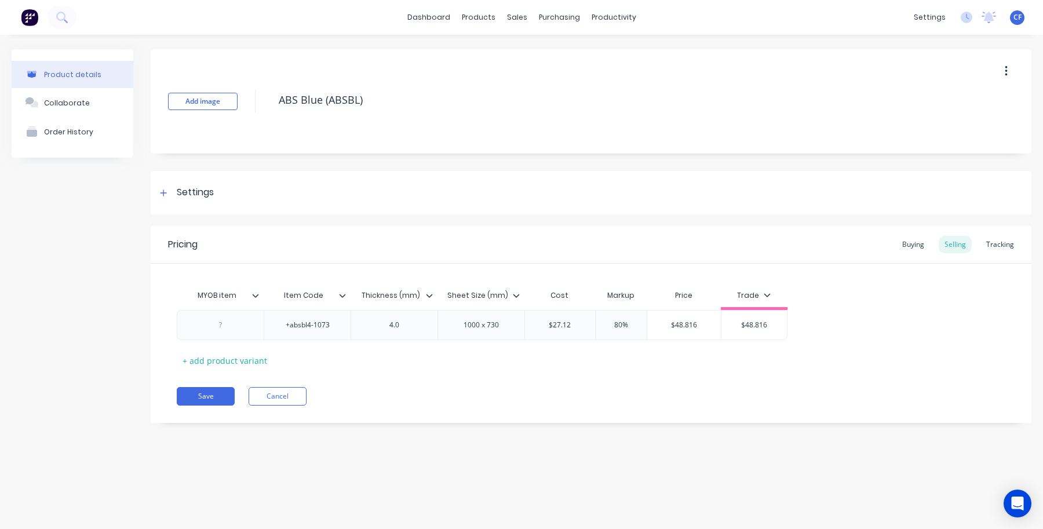
type input "$48.816"
click at [638, 440] on div "Add image ABS Blue (ABSBL) Settings Product Options I buy this item I sell this…" at bounding box center [591, 244] width 881 height 391
click at [192, 390] on button "Save" at bounding box center [206, 396] width 58 height 19
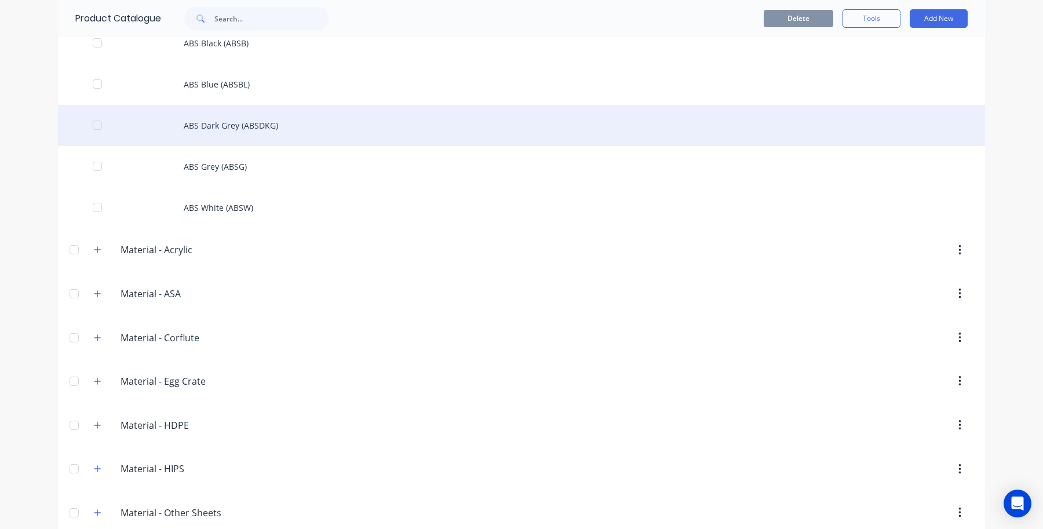
scroll to position [1327, 0]
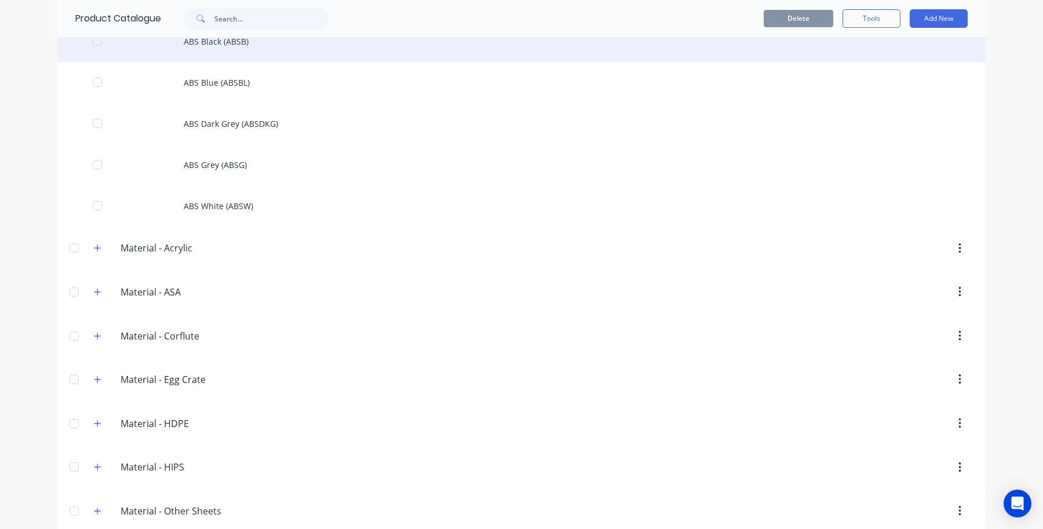
click at [216, 39] on div "ABS Black (ABSB)" at bounding box center [521, 41] width 927 height 41
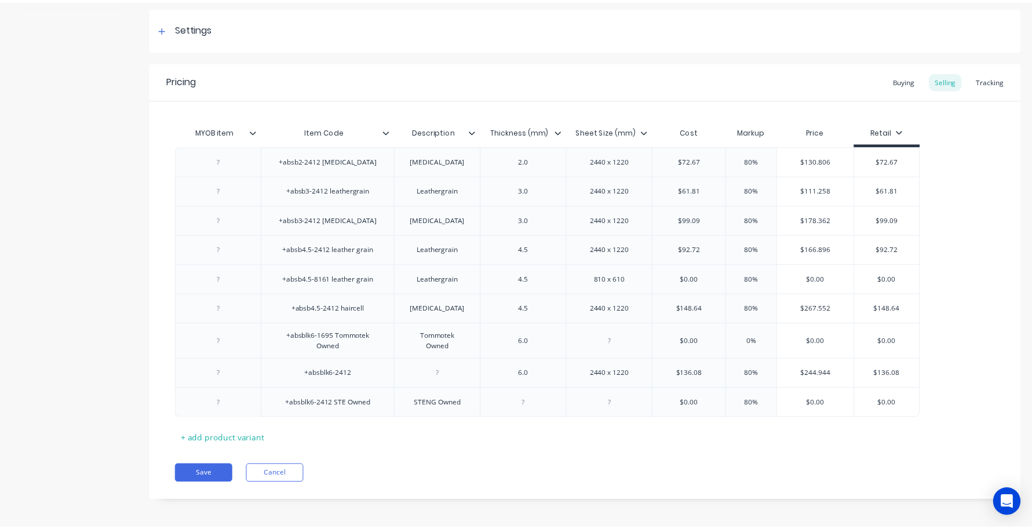
scroll to position [169, 0]
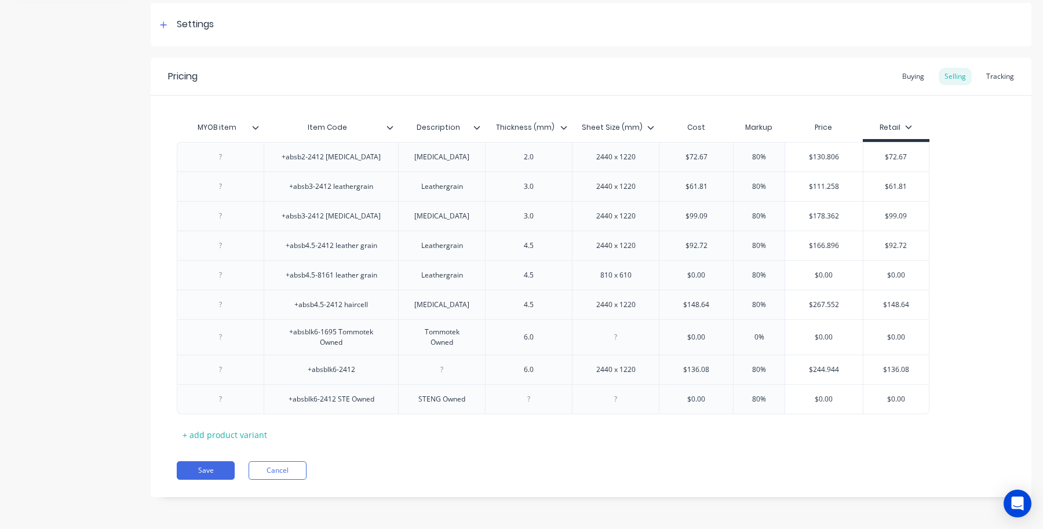
click at [909, 129] on div "Retail" at bounding box center [896, 127] width 32 height 10
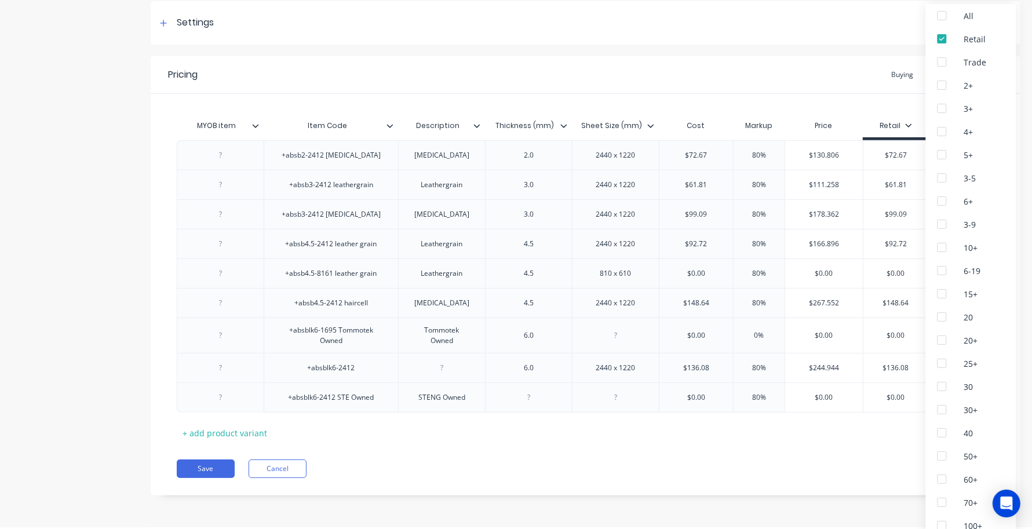
scroll to position [3, 0]
type textarea "x"
click at [896, 108] on div "MYOB item Item Code Description Thickness (mm) Sheet Size (mm) Cost Markup Pric…" at bounding box center [586, 267] width 870 height 348
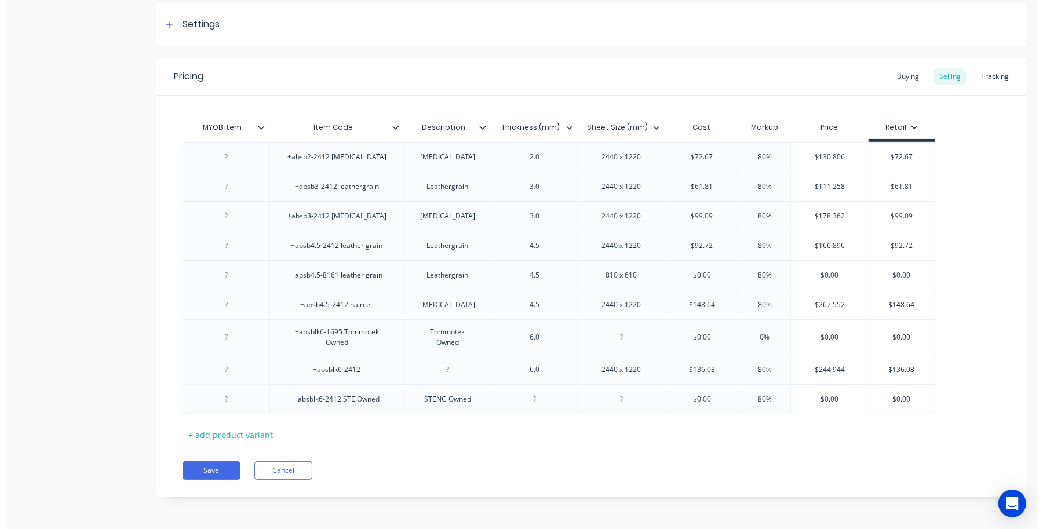
scroll to position [0, 0]
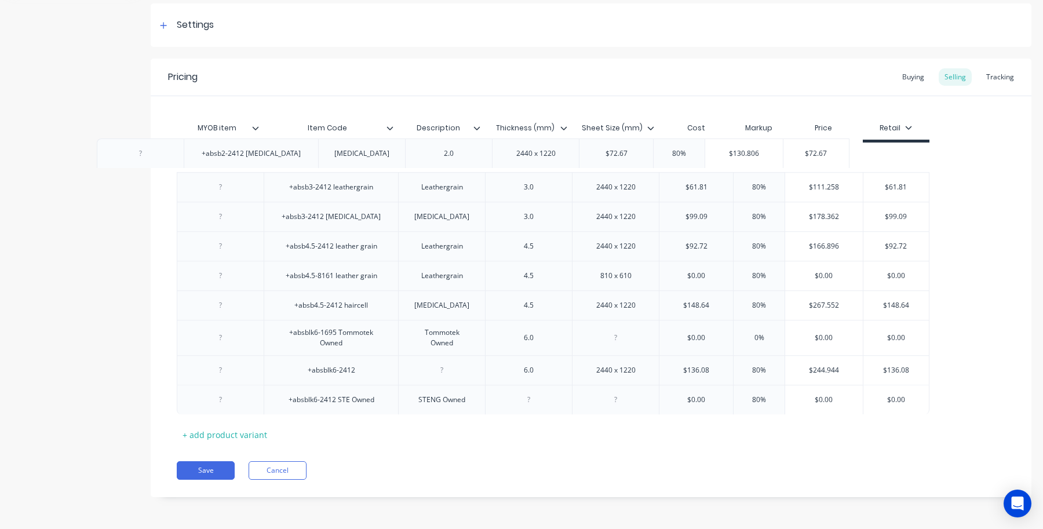
drag, startPoint x: 847, startPoint y: 162, endPoint x: 761, endPoint y: 160, distance: 86.4
click at [761, 160] on div "+absb2-2412 hair cell Hair Cell 2.0 2440 x 1220 $72.67 80% $130.806 $72.67 +abs…" at bounding box center [591, 279] width 829 height 272
type input "$130.806"
drag, startPoint x: 844, startPoint y: 154, endPoint x: 777, endPoint y: 163, distance: 67.8
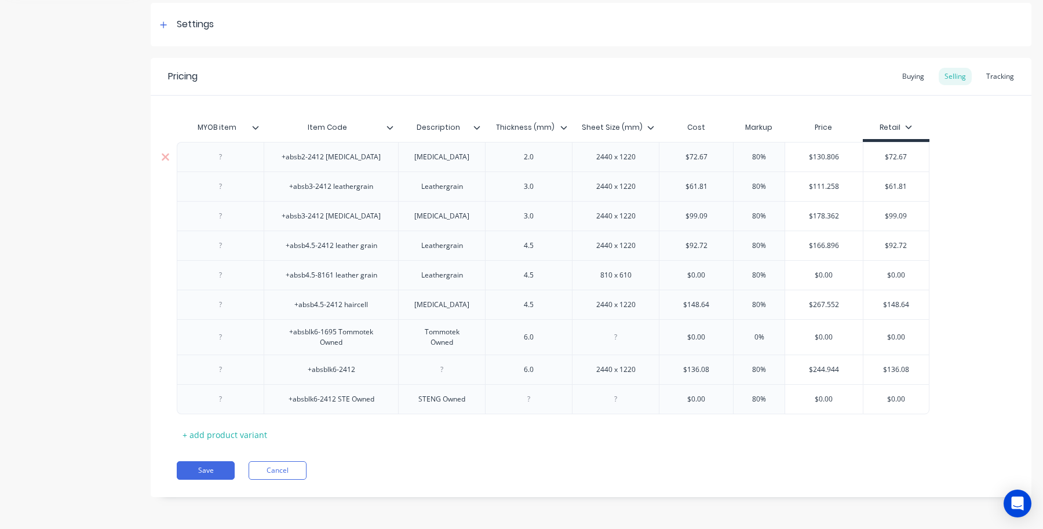
click at [777, 163] on div "+absb2-2412 hair cell Hair Cell 2.0 2440 x 1220 $72.67 80% $130.806 $130.806 $7…" at bounding box center [553, 157] width 753 height 30
drag, startPoint x: 912, startPoint y: 158, endPoint x: 864, endPoint y: 171, distance: 49.9
click at [871, 160] on input "$72.67" at bounding box center [896, 157] width 65 height 10
click at [891, 129] on div "Retail" at bounding box center [896, 127] width 32 height 10
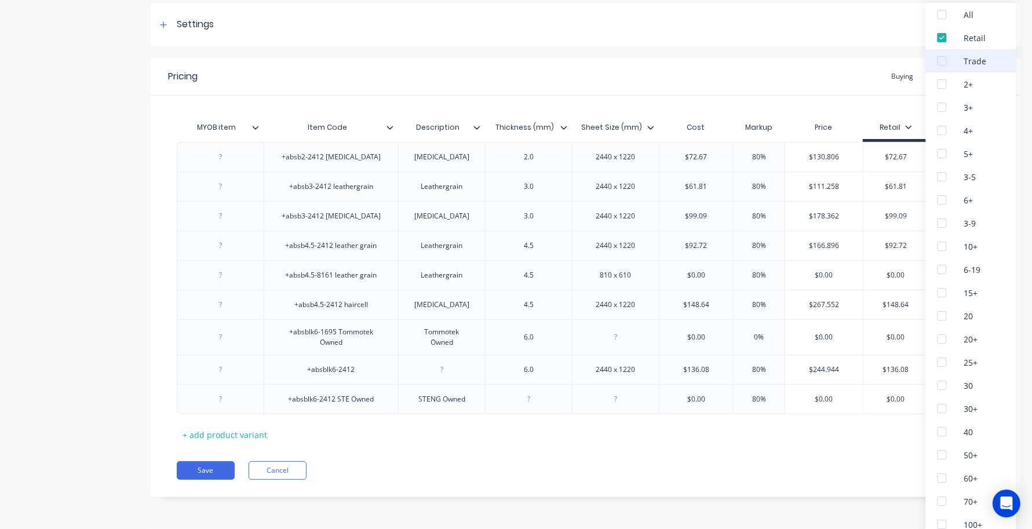
click at [935, 64] on div at bounding box center [942, 60] width 23 height 23
click at [940, 33] on div at bounding box center [942, 37] width 23 height 23
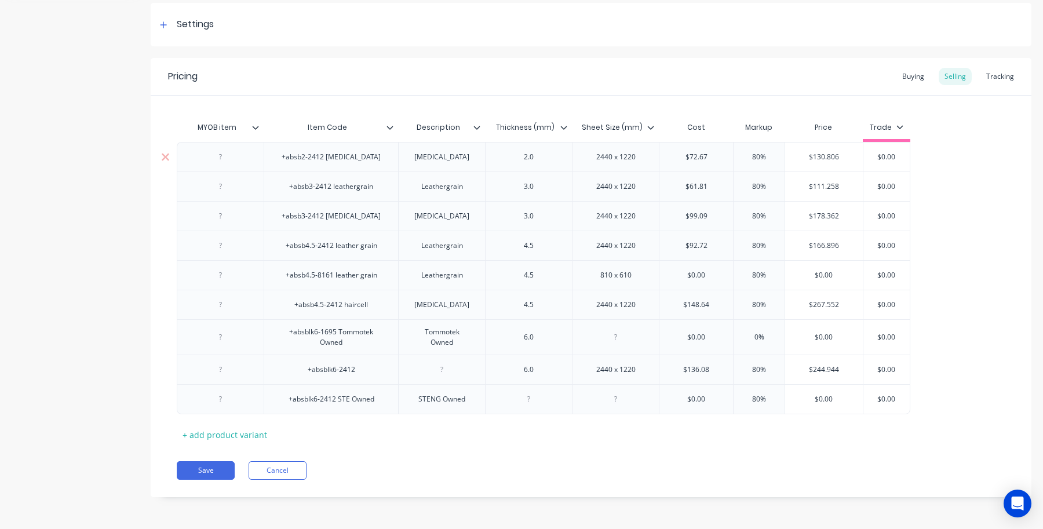
drag, startPoint x: 853, startPoint y: 159, endPoint x: 744, endPoint y: 159, distance: 109.5
click at [744, 159] on div "+absb2-2412 hair cell Hair Cell 2.0 2440 x 1220 $72.67 80% $130.806 $130.806 $0…" at bounding box center [544, 157] width 734 height 30
drag, startPoint x: 901, startPoint y: 159, endPoint x: 874, endPoint y: 155, distance: 27.5
click at [874, 155] on input "$0.00" at bounding box center [887, 157] width 58 height 10
paste input "130.806"
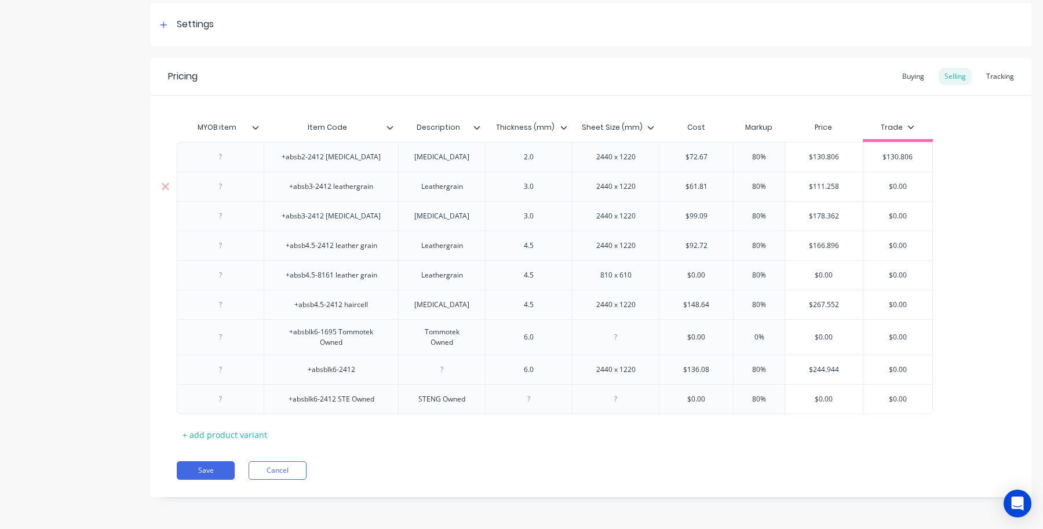
drag, startPoint x: 861, startPoint y: 188, endPoint x: 800, endPoint y: 188, distance: 60.9
click at [800, 188] on input "$111.258" at bounding box center [824, 186] width 78 height 10
drag, startPoint x: 923, startPoint y: 189, endPoint x: 821, endPoint y: 189, distance: 102.0
click at [821, 189] on div "+absb3-2412 leathergrain Leathergrain 3.0 2440 x 1220 $61.81 80% $111.258 $111.…" at bounding box center [555, 187] width 756 height 30
paste input "111.258"
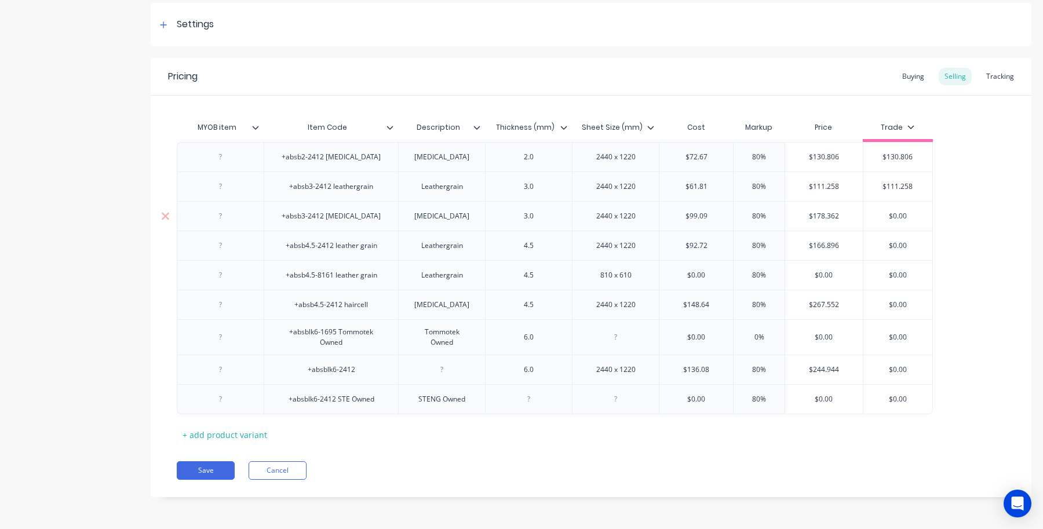
drag, startPoint x: 845, startPoint y: 216, endPoint x: 791, endPoint y: 215, distance: 53.9
click at [791, 215] on input "$178.362" at bounding box center [824, 216] width 78 height 10
drag, startPoint x: 920, startPoint y: 214, endPoint x: 852, endPoint y: 214, distance: 67.8
click at [852, 214] on div "+absb3-2412 hair cell Hair Cell 3.0 2440 x 1220 $99.09 80% $178.362 $178.362 $0…" at bounding box center [555, 216] width 756 height 30
paste input "178.362"
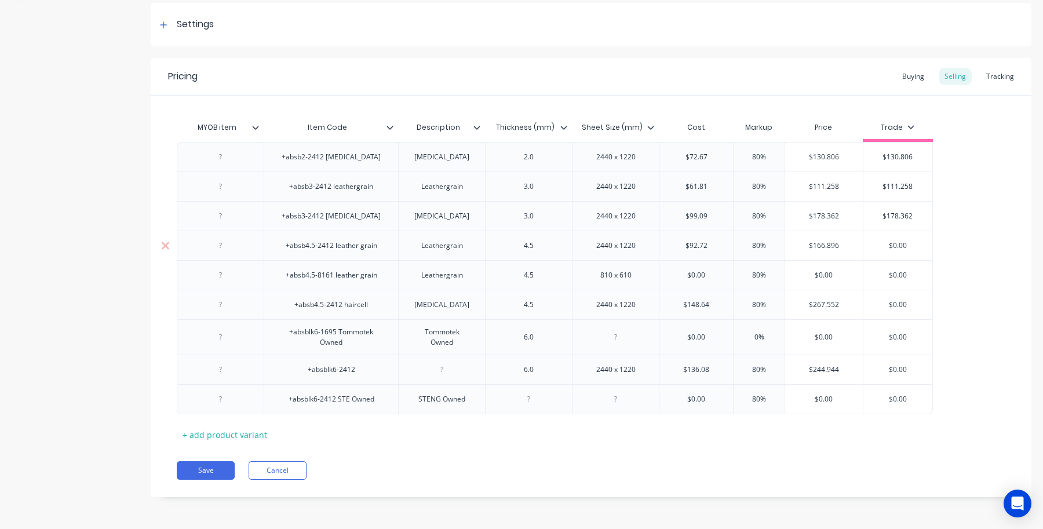
drag, startPoint x: 855, startPoint y: 241, endPoint x: 795, endPoint y: 245, distance: 61.0
click at [795, 245] on input "$166.896" at bounding box center [824, 246] width 78 height 10
drag, startPoint x: 893, startPoint y: 251, endPoint x: 840, endPoint y: 248, distance: 52.8
click at [840, 248] on div "+absb2-2412 hair cell Hair Cell 2.0 2440 x 1220 $72.67 80% $130.806 $130.806 $1…" at bounding box center [591, 279] width 829 height 272
drag, startPoint x: 903, startPoint y: 241, endPoint x: 866, endPoint y: 243, distance: 36.6
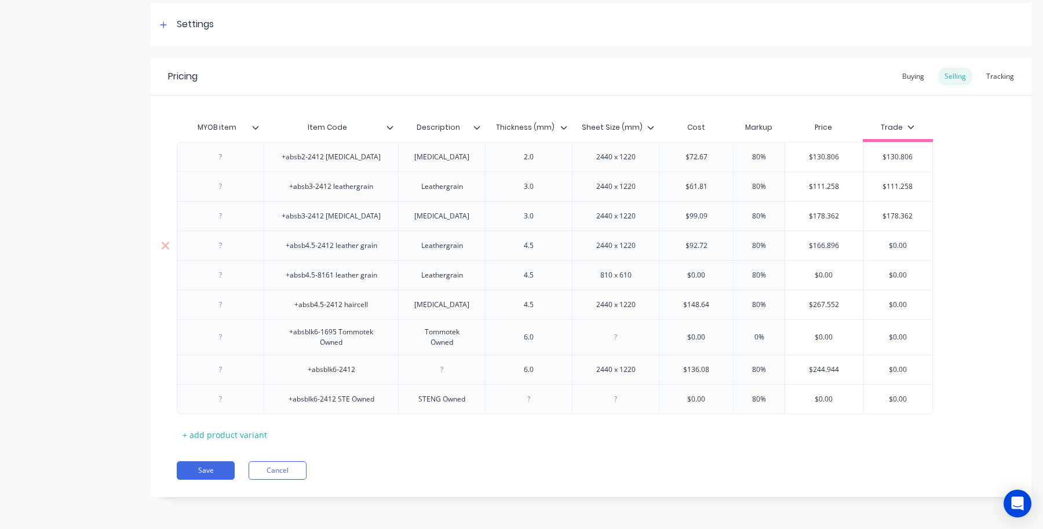
click at [866, 243] on input "$0.00" at bounding box center [899, 246] width 70 height 10
drag, startPoint x: 908, startPoint y: 245, endPoint x: 873, endPoint y: 247, distance: 35.4
click at [873, 247] on input "$0.00" at bounding box center [899, 246] width 70 height 10
paste input "166.896"
drag, startPoint x: 847, startPoint y: 284, endPoint x: 829, endPoint y: 279, distance: 19.3
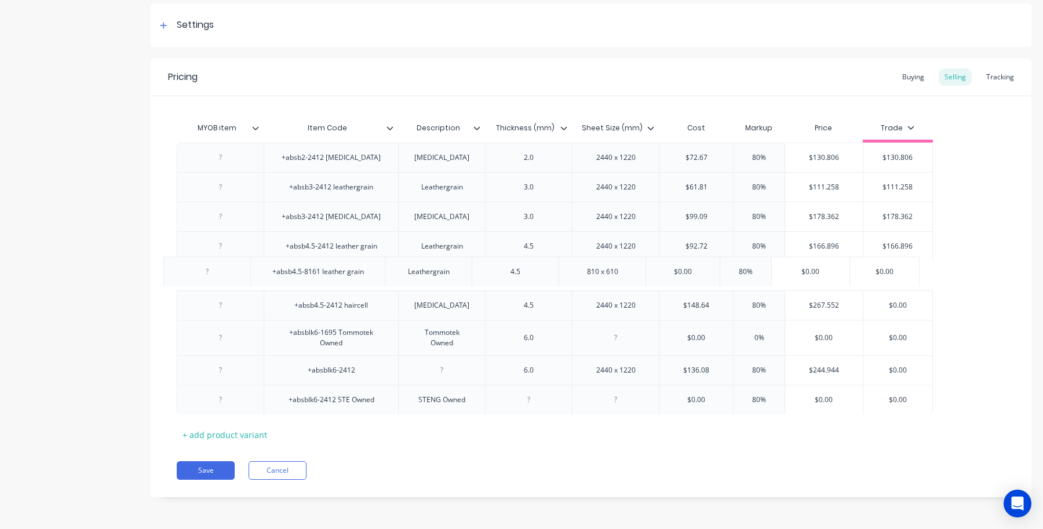
click at [829, 279] on div "+absb2-2412 hair cell Hair Cell 2.0 2440 x 1220 $72.67 80% $130.806 $130.806 $1…" at bounding box center [591, 279] width 829 height 272
drag, startPoint x: 843, startPoint y: 296, endPoint x: 793, endPoint y: 303, distance: 50.8
click at [793, 303] on div "+absb2-2412 hair cell Hair Cell 2.0 2440 x 1220 $72.67 80% $130.806 $130.806 $1…" at bounding box center [591, 279] width 829 height 272
drag, startPoint x: 846, startPoint y: 306, endPoint x: 800, endPoint y: 306, distance: 45.8
click at [800, 306] on input "$267.552" at bounding box center [824, 305] width 78 height 10
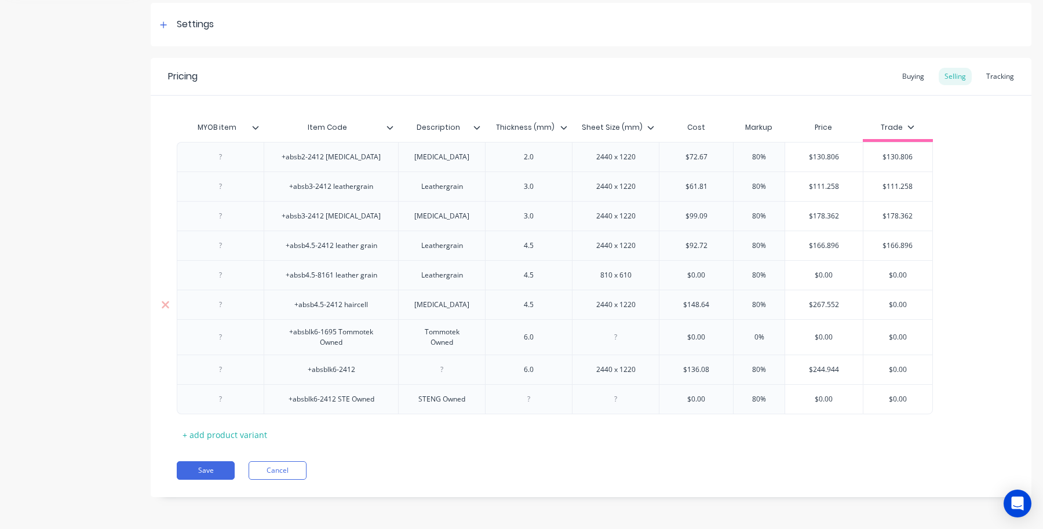
drag, startPoint x: 890, startPoint y: 311, endPoint x: 872, endPoint y: 311, distance: 17.4
click at [872, 311] on div "$0.00 $0.00" at bounding box center [899, 304] width 70 height 29
paste input "267.552"
drag, startPoint x: 843, startPoint y: 372, endPoint x: 763, endPoint y: 375, distance: 80.0
click at [763, 375] on div "+absblk6-2412 6.0 2440 x 1220 $136.08 80% $244.944 $244.944 $0.00" at bounding box center [555, 370] width 756 height 30
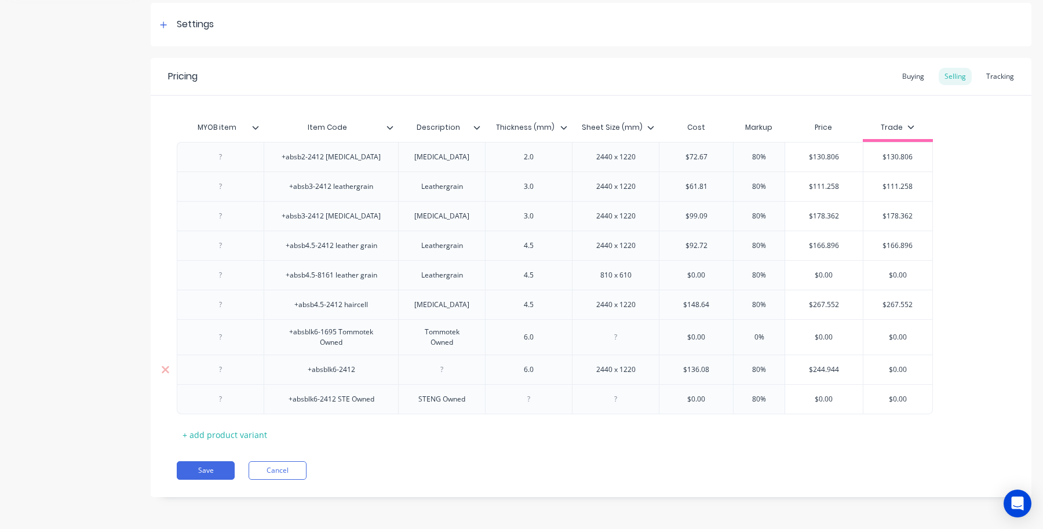
drag, startPoint x: 913, startPoint y: 366, endPoint x: 835, endPoint y: 369, distance: 78.9
click at [835, 369] on div "+absblk6-2412 6.0 2440 x 1220 $136.08 80% $244.944 $244.944 $0.00 $0.00" at bounding box center [555, 370] width 756 height 30
paste input "244.944"
click at [198, 475] on button "Save" at bounding box center [206, 470] width 58 height 19
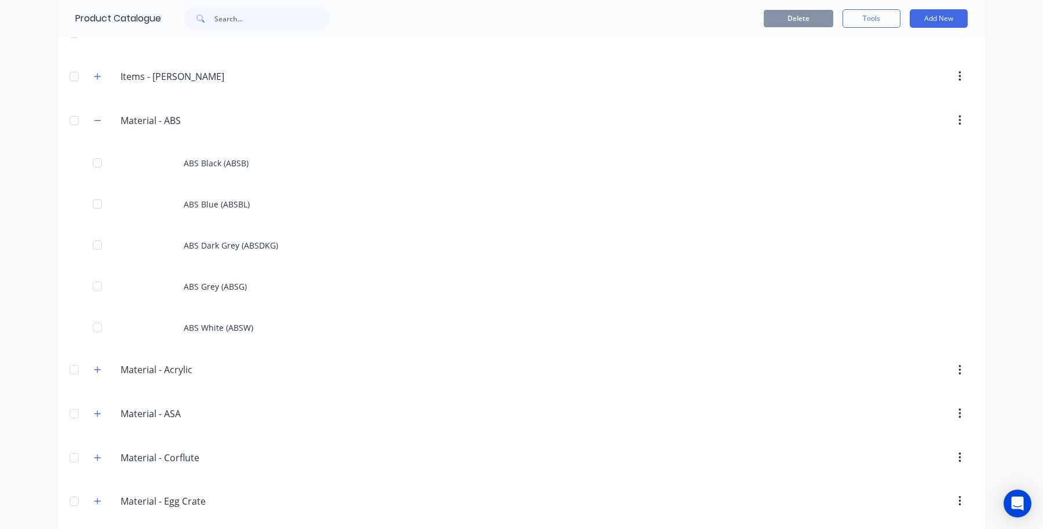
scroll to position [1206, 0]
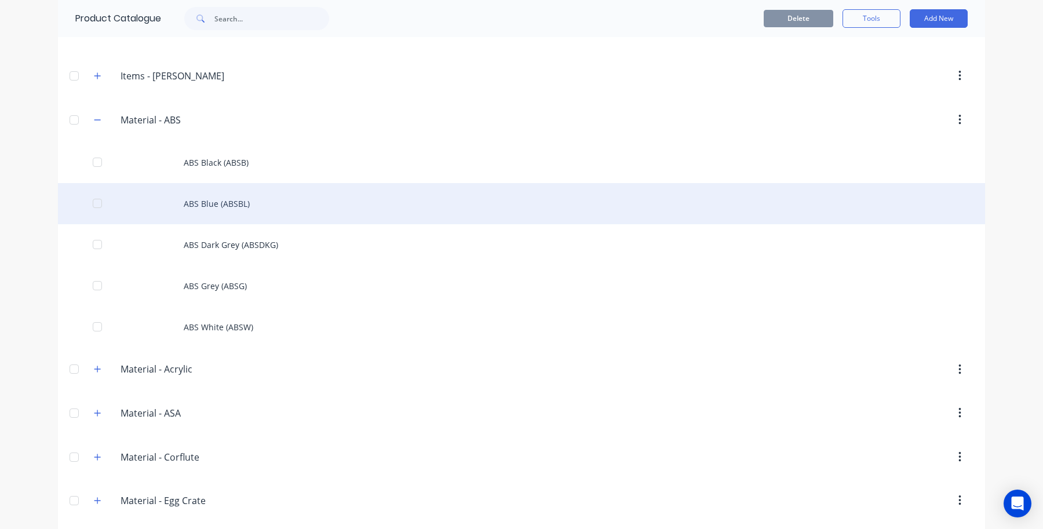
click at [213, 206] on div "ABS Blue (ABSBL)" at bounding box center [521, 203] width 927 height 41
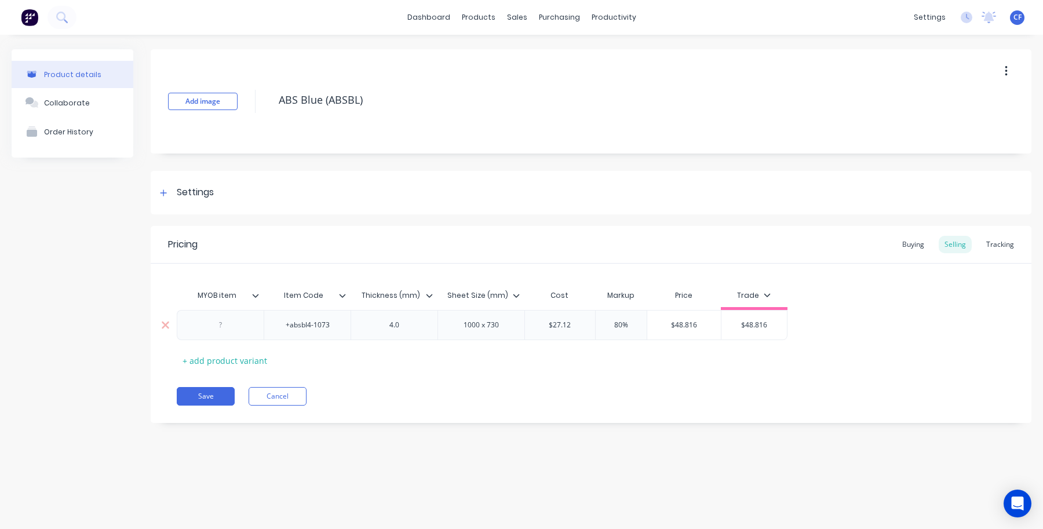
drag, startPoint x: 702, startPoint y: 323, endPoint x: 635, endPoint y: 322, distance: 67.2
click at [635, 322] on div "+absbl4-1073 4.0 1000 x 730 $27.12 80% $48.816 $48.816 $48.816" at bounding box center [482, 325] width 611 height 30
click at [179, 388] on button "Save" at bounding box center [206, 396] width 58 height 19
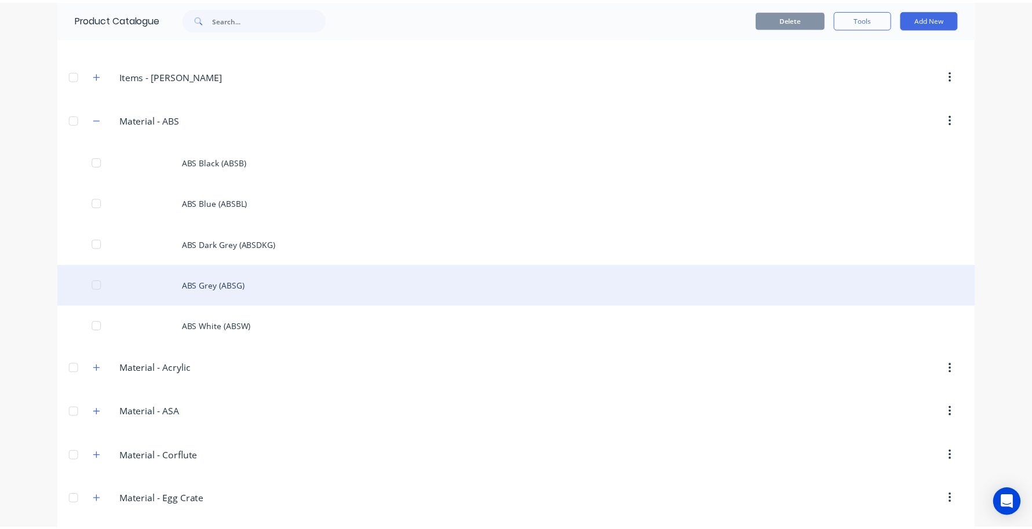
scroll to position [1207, 0]
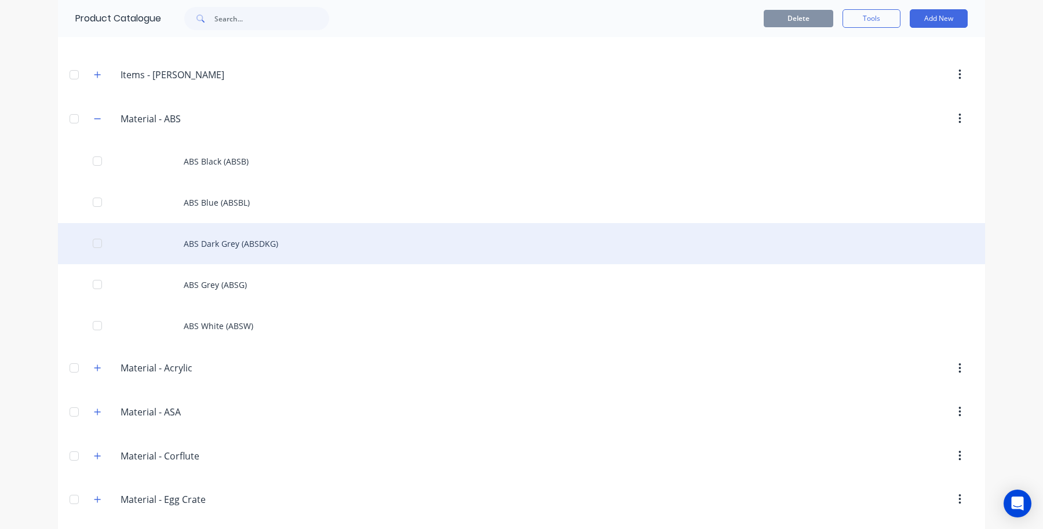
click at [218, 255] on div "ABS Dark Grey (ABSDKG)" at bounding box center [521, 243] width 927 height 41
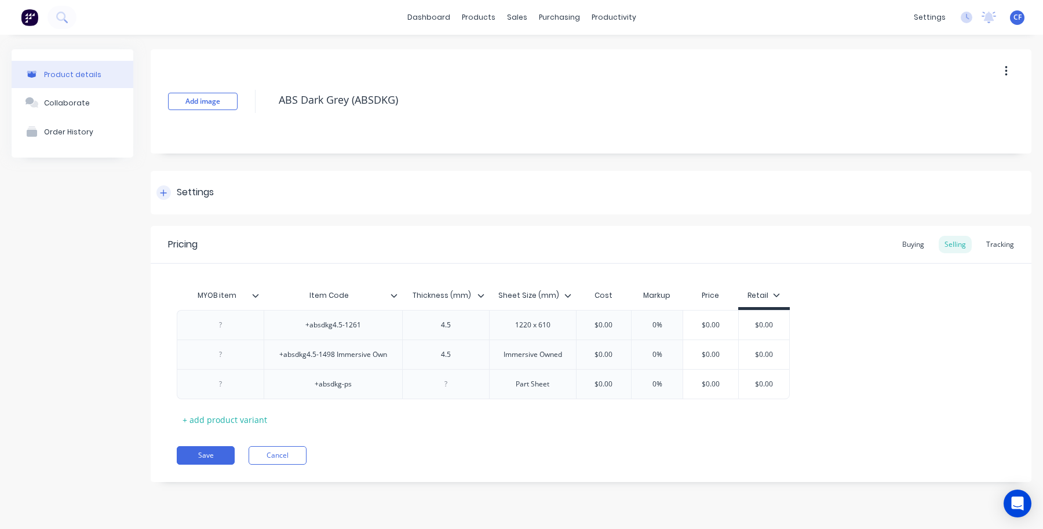
click at [190, 188] on div "Settings" at bounding box center [195, 192] width 37 height 14
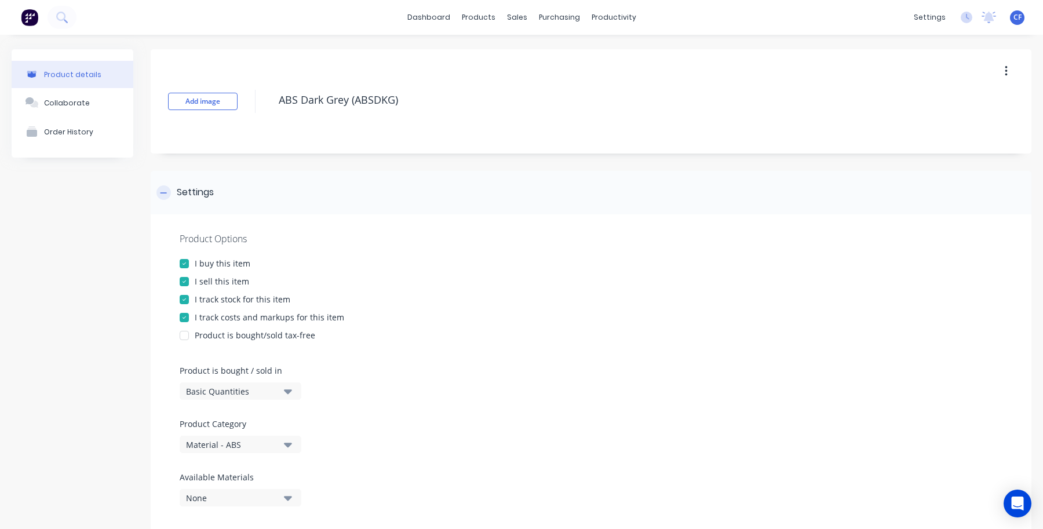
click at [190, 188] on div "Settings" at bounding box center [195, 192] width 37 height 14
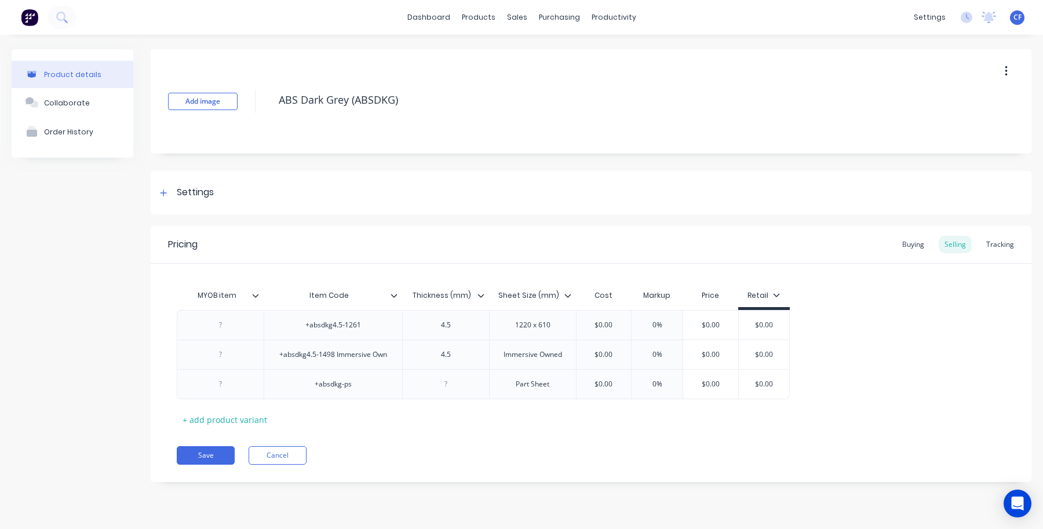
click at [767, 297] on div "Retail" at bounding box center [764, 295] width 32 height 10
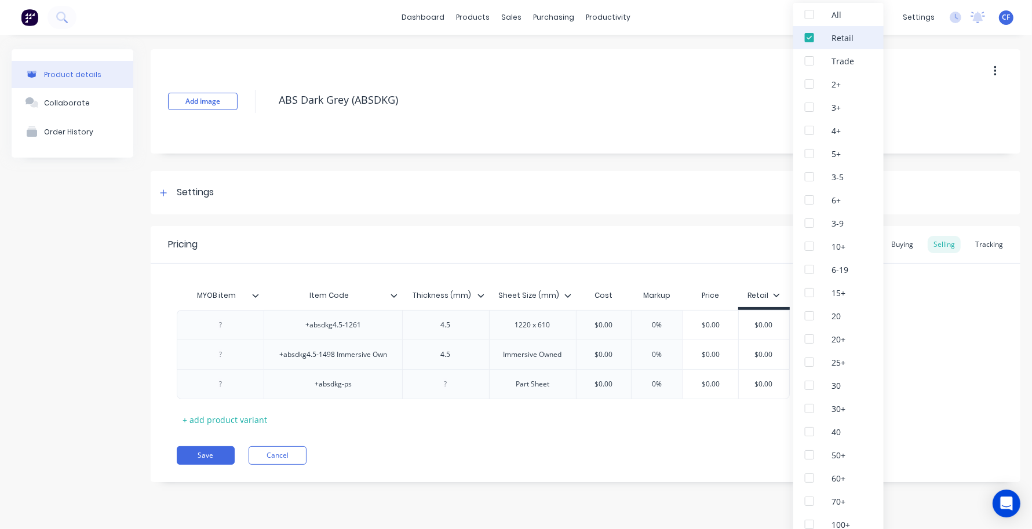
click at [806, 45] on div at bounding box center [809, 37] width 23 height 23
click at [809, 61] on div at bounding box center [809, 60] width 23 height 23
click at [809, 35] on div at bounding box center [809, 37] width 23 height 23
click at [677, 199] on div "Settings" at bounding box center [586, 192] width 870 height 43
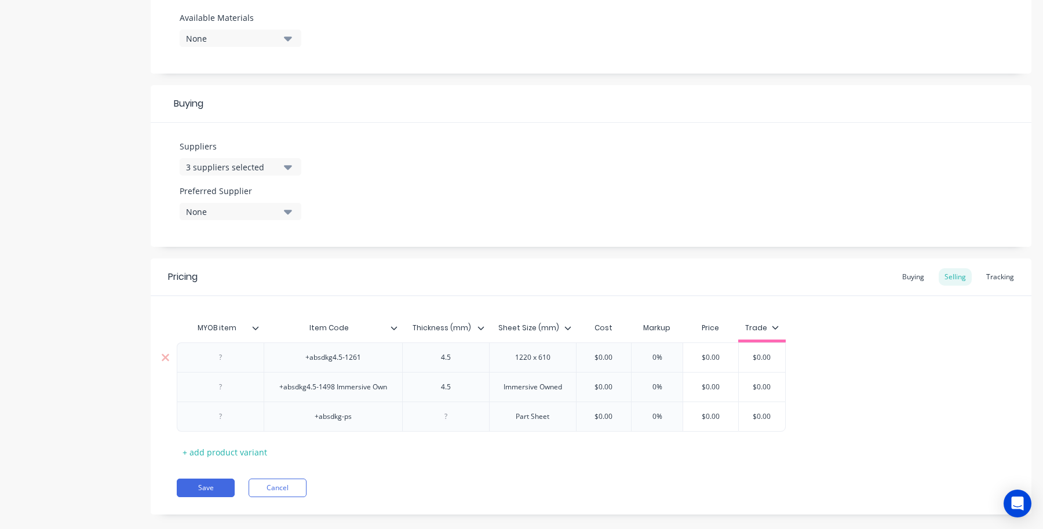
scroll to position [483, 0]
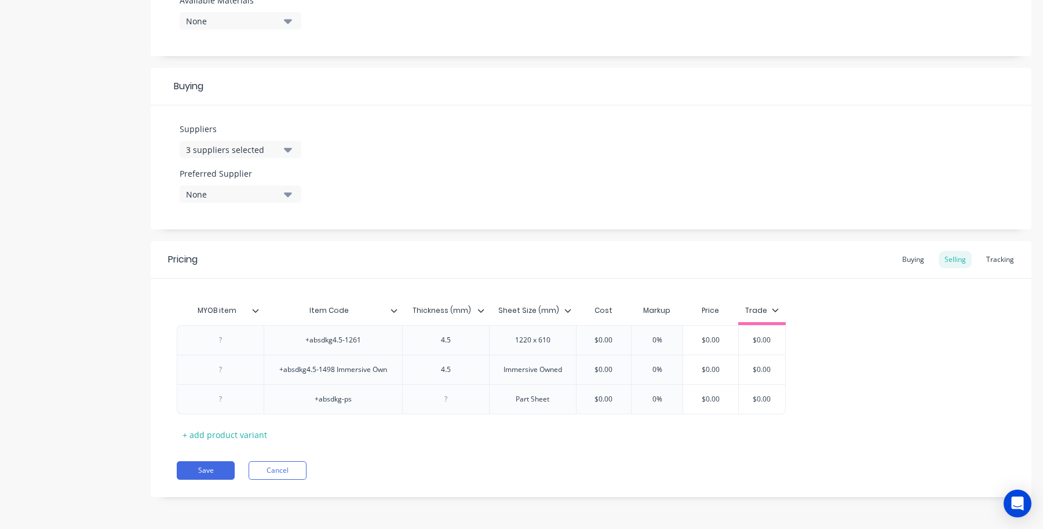
click at [285, 459] on div "Pricing Buying Selling Tracking MYOB item Item Code Thickness (mm) Sheet Size (…" at bounding box center [591, 369] width 881 height 256
click at [285, 465] on button "Cancel" at bounding box center [278, 470] width 58 height 19
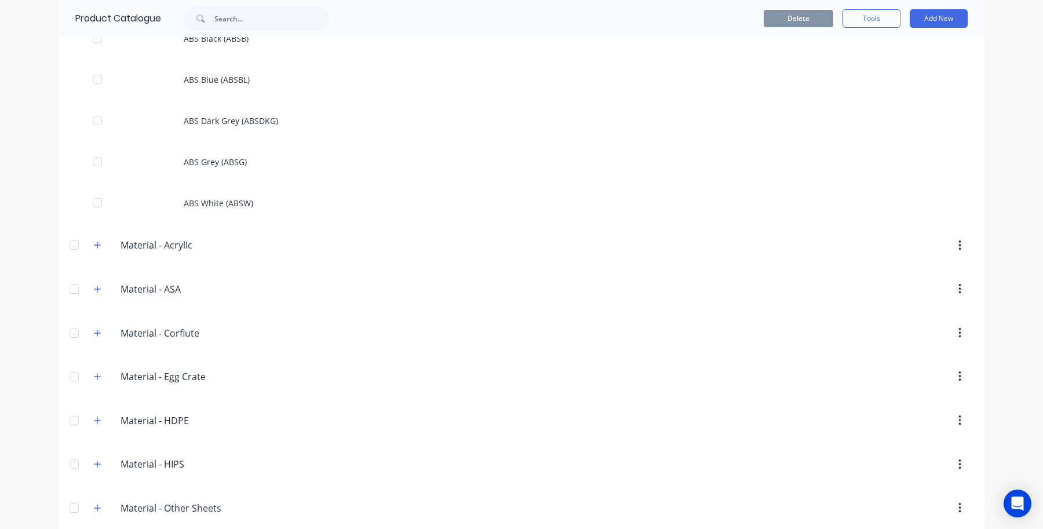
scroll to position [1329, 0]
click at [94, 250] on icon "button" at bounding box center [97, 246] width 7 height 8
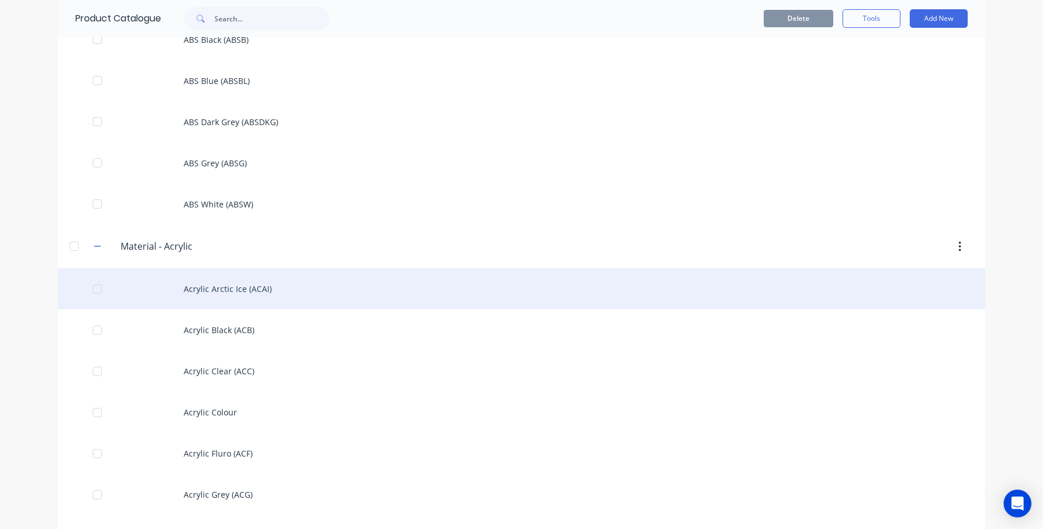
click at [229, 297] on div "Acrylic Arctic Ice (ACAI)" at bounding box center [521, 288] width 927 height 41
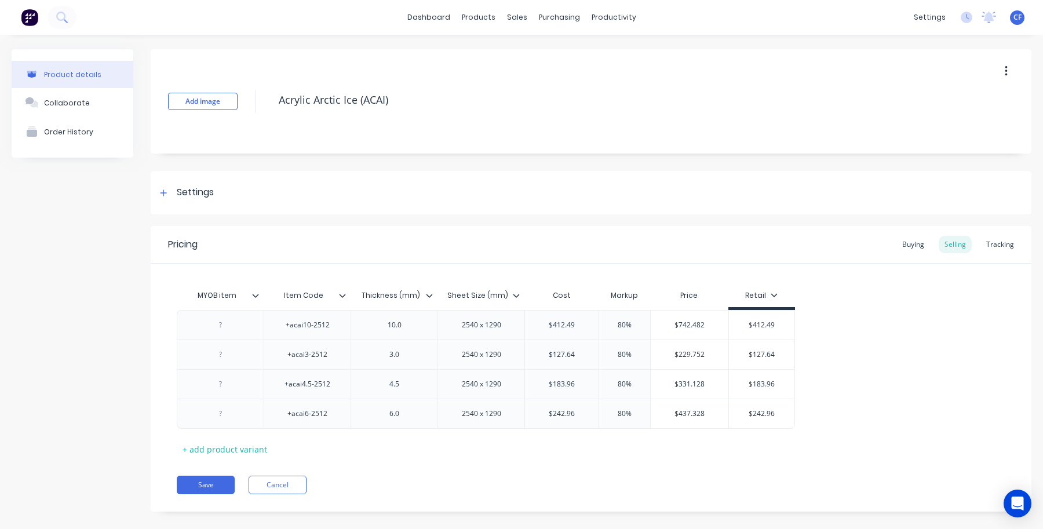
click at [769, 301] on div "Retail" at bounding box center [761, 297] width 32 height 10
click at [933, 356] on div "+acai10-2512 10.0 2540 x 1290 $412.49 80% $742.482 $412.49 +acai3-2512 3.0 2540…" at bounding box center [591, 369] width 829 height 119
drag, startPoint x: 706, startPoint y: 329, endPoint x: 643, endPoint y: 328, distance: 62.6
click at [643, 328] on div "+acai10-2512 10.0 2540 x 1290 $412.49 80% $742.482 $742.482 $412.49" at bounding box center [486, 325] width 618 height 30
click at [781, 329] on input "$412.49" at bounding box center [761, 325] width 65 height 10
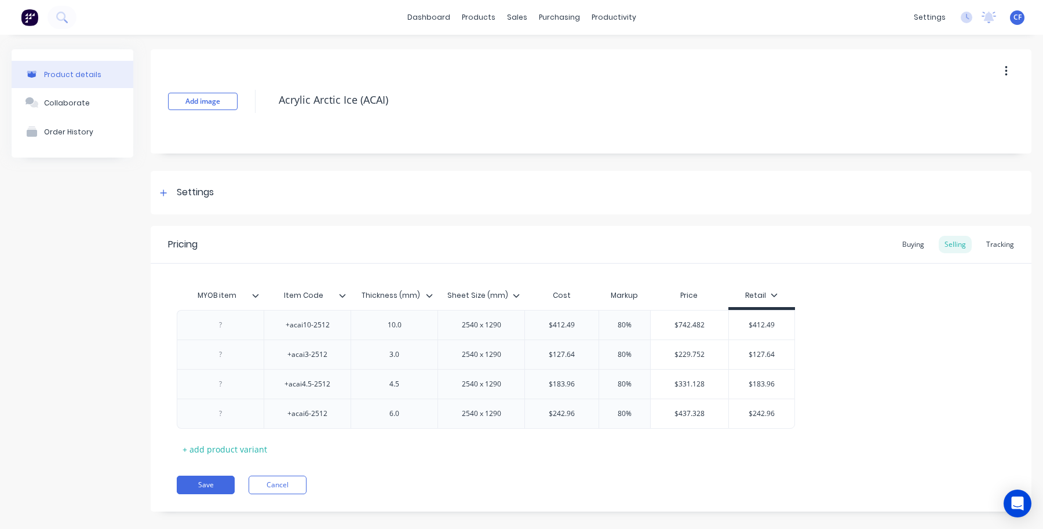
click at [821, 383] on div "+acai10-2512 10.0 2540 x 1290 $412.49 80% $742.482 $742.482 $412.49 $412.49 +ac…" at bounding box center [591, 369] width 829 height 119
click at [551, 454] on div "MYOB item Item Code Thickness (mm) Sheet Size (mm) Cost Markup Price Retail +ac…" at bounding box center [591, 371] width 829 height 174
drag, startPoint x: 783, startPoint y: 326, endPoint x: 570, endPoint y: 343, distance: 213.9
click at [570, 343] on div "+acai10-2512 10.0 2540 x 1290 $412.49 80% $742.482 $742.482 $412.49 $412.49 +ac…" at bounding box center [591, 369] width 829 height 119
click at [757, 300] on div "Retail" at bounding box center [761, 297] width 32 height 10
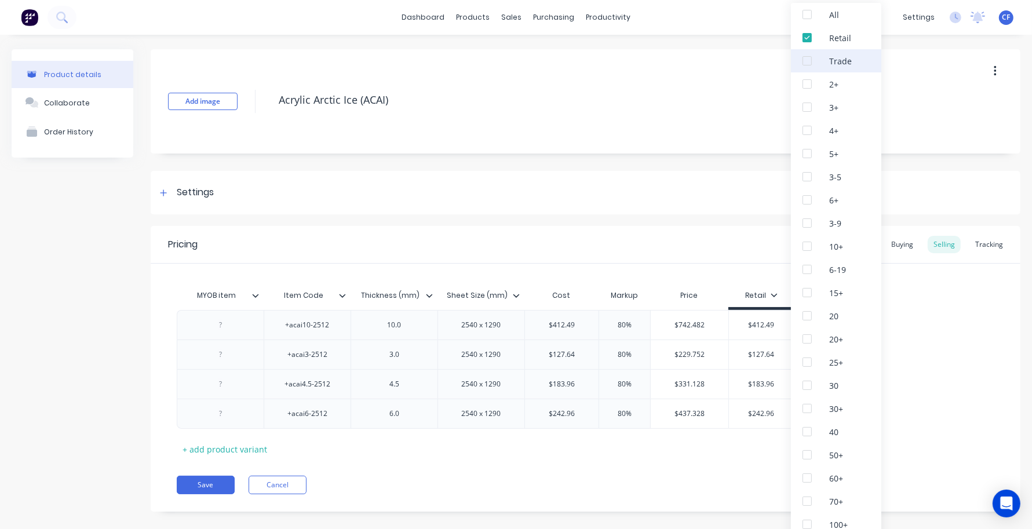
click at [818, 60] on div at bounding box center [807, 60] width 23 height 23
click at [809, 39] on div at bounding box center [807, 37] width 23 height 23
click at [729, 198] on div "Settings" at bounding box center [586, 192] width 870 height 43
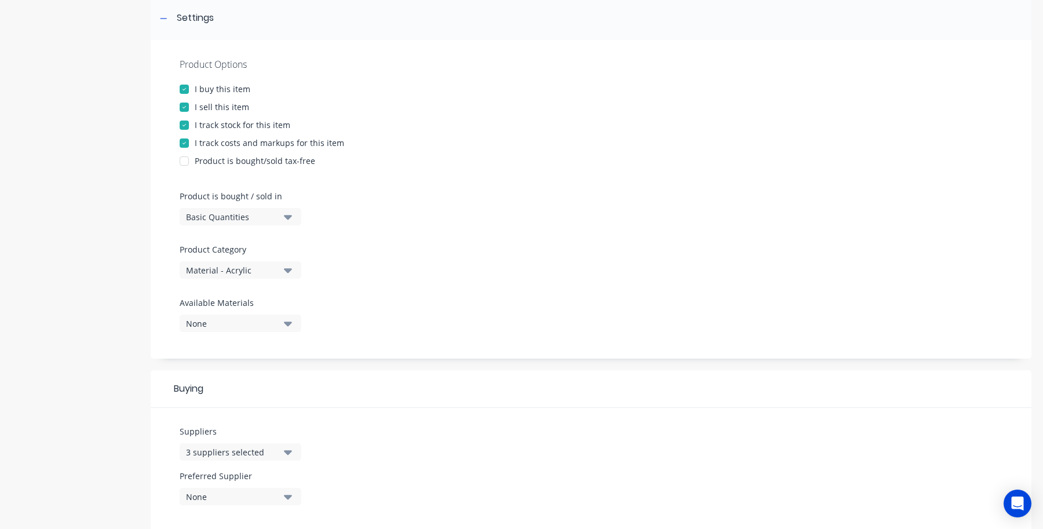
scroll to position [507, 0]
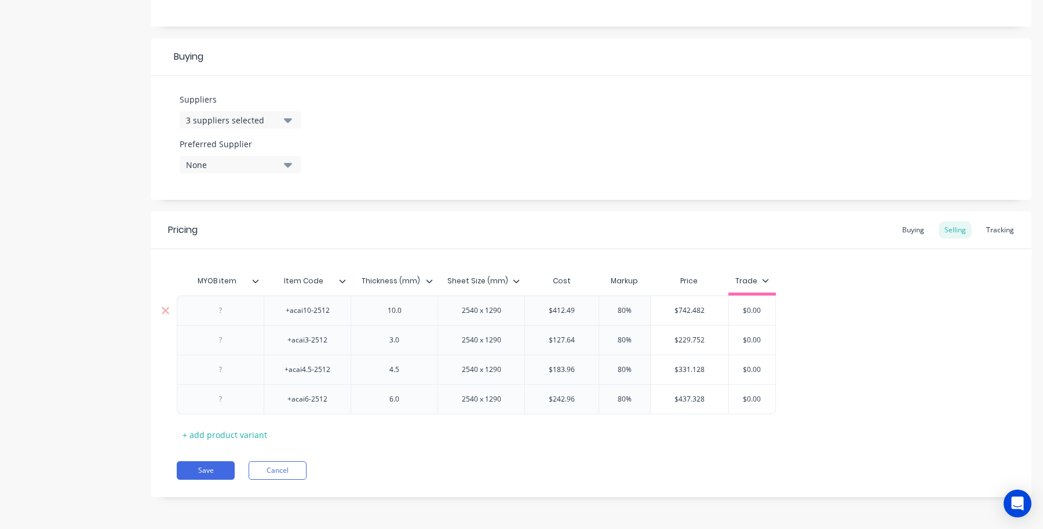
drag, startPoint x: 713, startPoint y: 308, endPoint x: 621, endPoint y: 314, distance: 92.3
click at [621, 314] on div "+acai10-2512 10.0 2540 x 1290 $412.49 80% $742.482 $742.482 $0.00" at bounding box center [476, 311] width 599 height 30
drag, startPoint x: 734, startPoint y: 318, endPoint x: 713, endPoint y: 319, distance: 21.5
click at [713, 319] on div "+acai10-2512 10.0 2540 x 1290 $412.49 80% $742.482 $742.482 $0.00 $0.00" at bounding box center [476, 311] width 599 height 30
paste input "742.482"
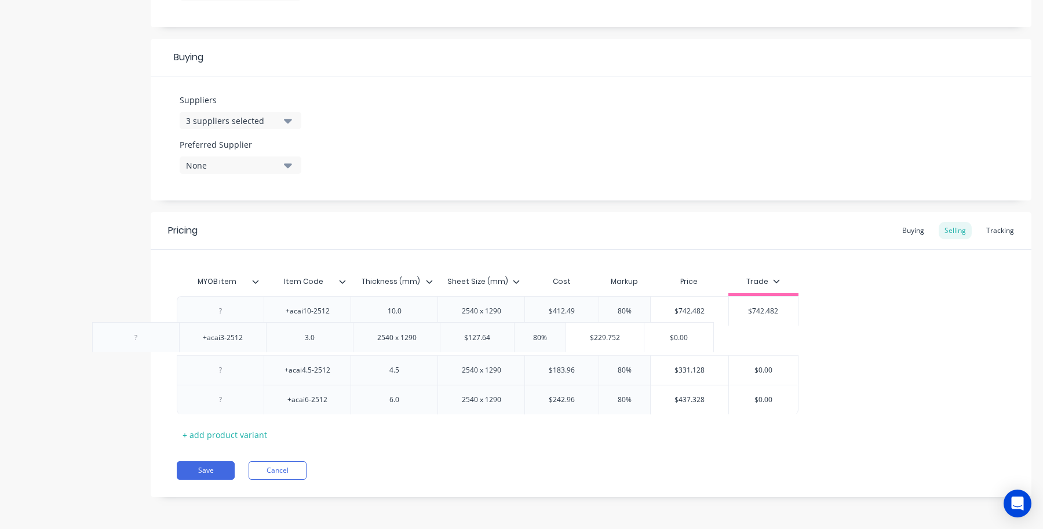
drag, startPoint x: 706, startPoint y: 348, endPoint x: 618, endPoint y: 345, distance: 87.5
click at [618, 345] on div "+acai10-2512 10.0 2540 x 1290 $412.49 80% $742.482 $742.482 $742.482 $742.482 +…" at bounding box center [591, 355] width 829 height 118
drag, startPoint x: 707, startPoint y: 336, endPoint x: 658, endPoint y: 335, distance: 48.7
click at [658, 335] on input "$229.752" at bounding box center [690, 340] width 78 height 10
drag, startPoint x: 748, startPoint y: 344, endPoint x: 684, endPoint y: 344, distance: 63.8
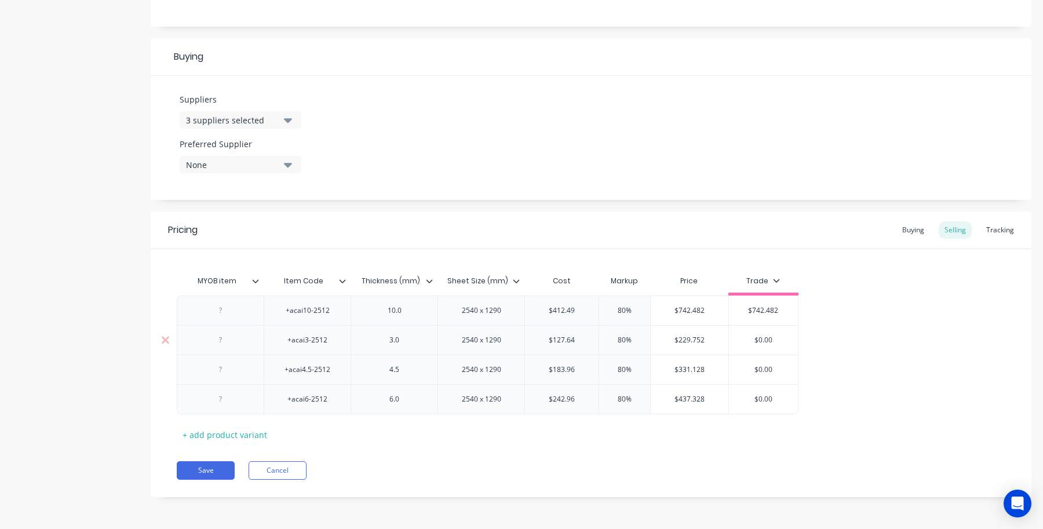
click at [684, 344] on div "+acai3-2512 3.0 2540 x 1290 $127.64 80% $229.752 $229.752 $0.00 $0.00" at bounding box center [488, 340] width 622 height 30
paste input "229.752"
drag, startPoint x: 717, startPoint y: 368, endPoint x: 651, endPoint y: 368, distance: 66.1
click at [651, 368] on input "$331.128" at bounding box center [690, 370] width 78 height 10
drag, startPoint x: 780, startPoint y: 365, endPoint x: 734, endPoint y: 377, distance: 47.2
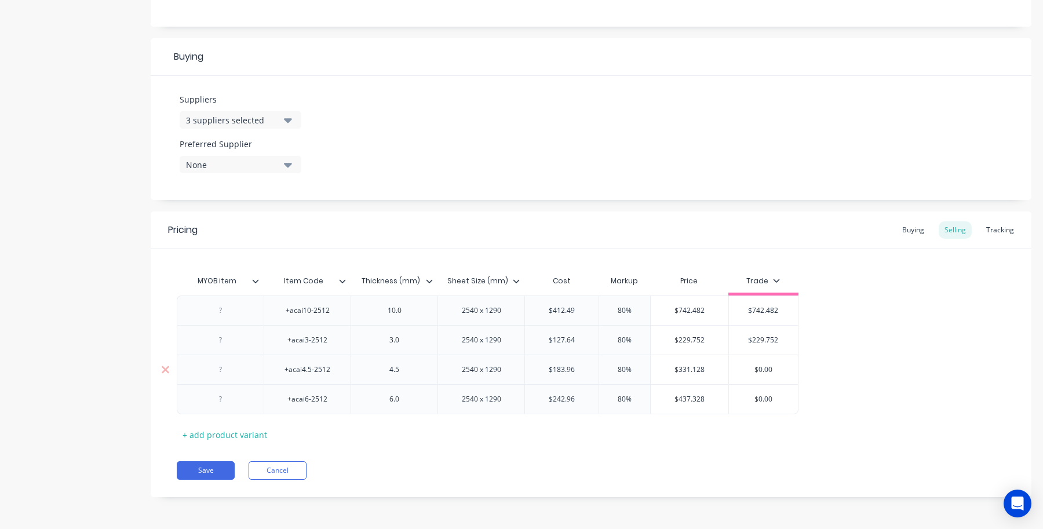
click at [734, 377] on div "$0.00 $0.00" at bounding box center [764, 369] width 70 height 29
paste input "331.128"
drag, startPoint x: 729, startPoint y: 398, endPoint x: 640, endPoint y: 396, distance: 88.7
click at [640, 396] on div "+acai6-2512 6.0 2540 x 1290 $242.96 80% $437.328 $0.00 $0.00" at bounding box center [488, 399] width 622 height 30
drag, startPoint x: 711, startPoint y: 400, endPoint x: 658, endPoint y: 400, distance: 52.7
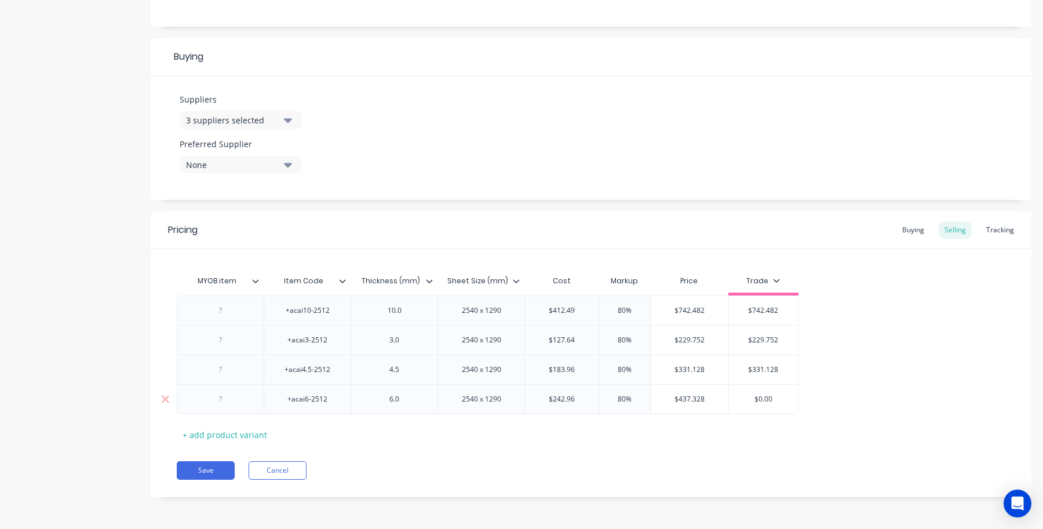
click at [658, 400] on input "$437.328" at bounding box center [690, 399] width 78 height 10
drag, startPoint x: 783, startPoint y: 401, endPoint x: 734, endPoint y: 406, distance: 49.5
click at [736, 404] on input "$0.00" at bounding box center [764, 399] width 70 height 10
paste input "437.328"
drag, startPoint x: 609, startPoint y: 445, endPoint x: 369, endPoint y: 445, distance: 239.9
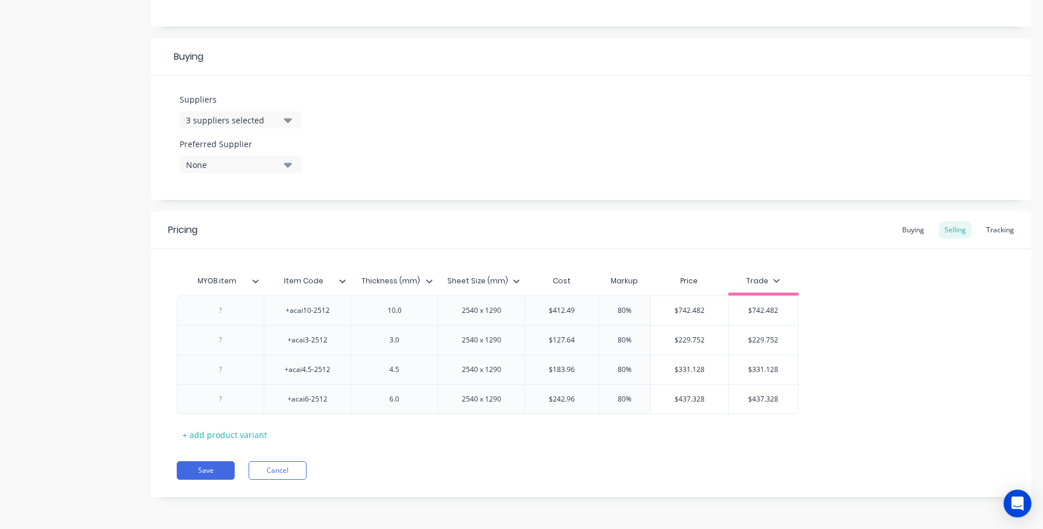
click at [607, 445] on div "Pricing Buying Selling Tracking MYOB item Item Code Thickness (mm) Sheet Size (…" at bounding box center [591, 355] width 881 height 286
click at [198, 471] on button "Save" at bounding box center [206, 470] width 58 height 19
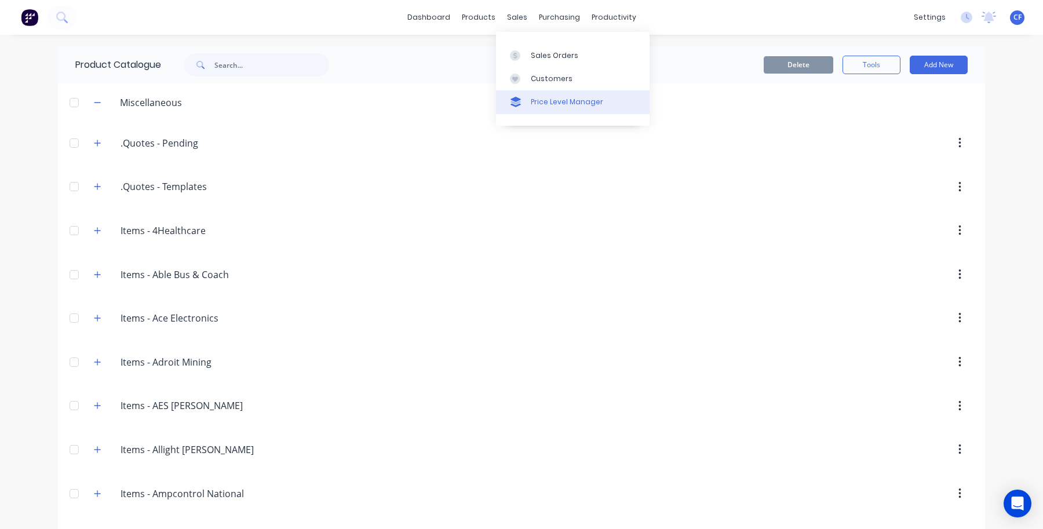
click at [525, 94] on link "Price Level Manager" at bounding box center [573, 101] width 154 height 23
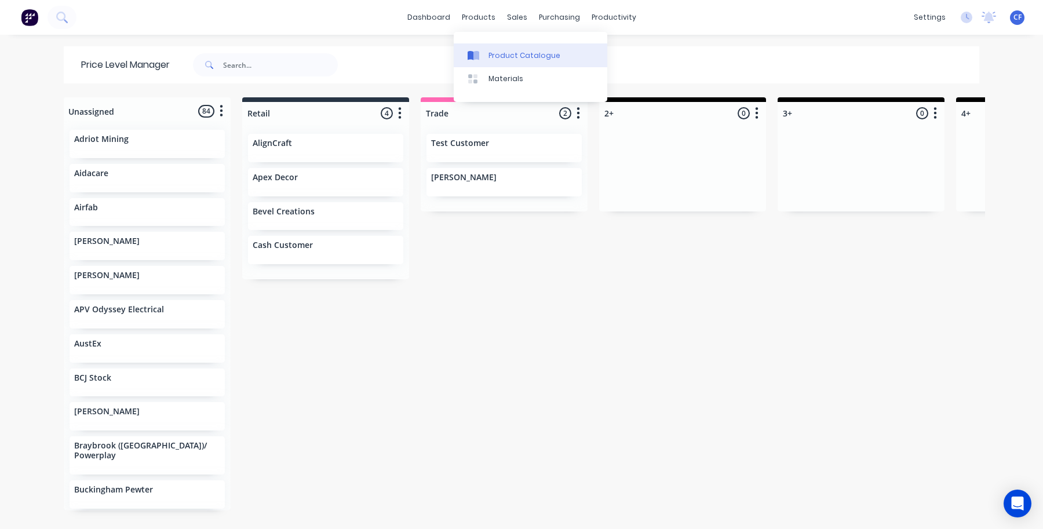
click at [479, 59] on icon at bounding box center [477, 55] width 6 height 9
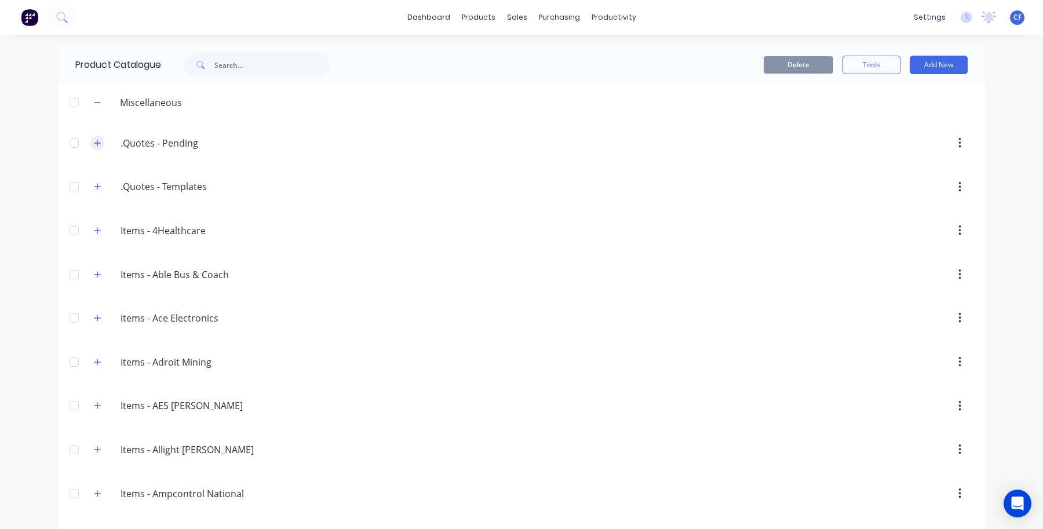
click at [94, 145] on icon "button" at bounding box center [97, 143] width 7 height 8
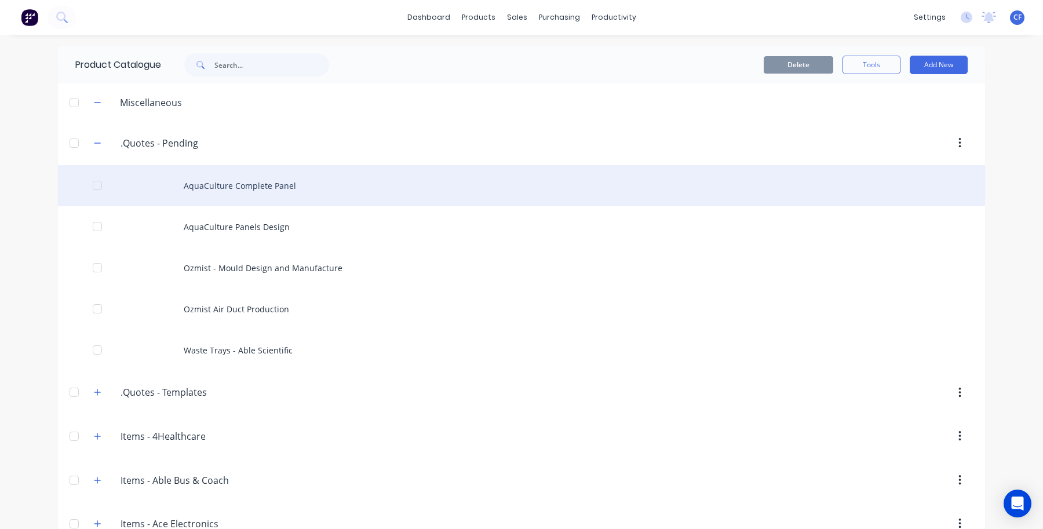
click at [252, 185] on div "AquaCulture Complete Panel" at bounding box center [521, 185] width 927 height 41
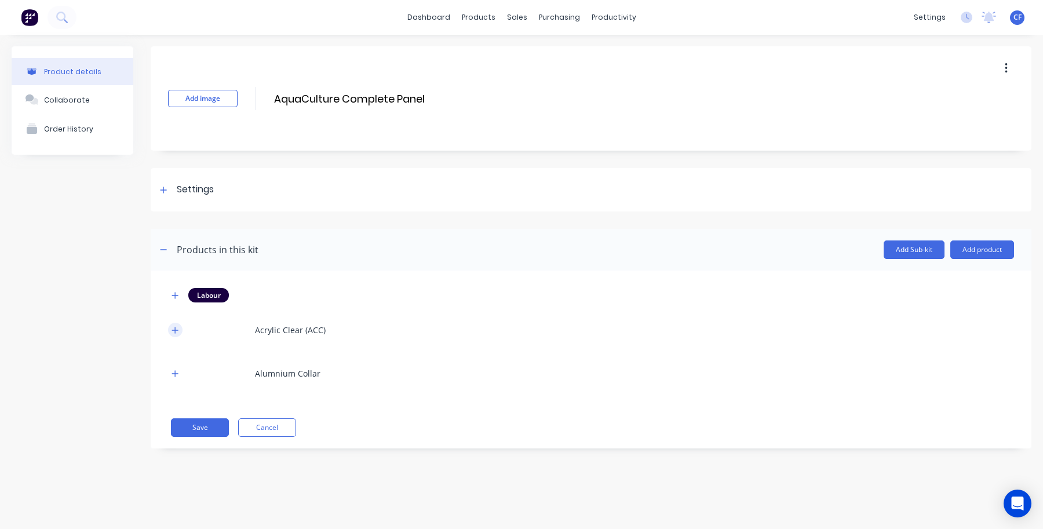
click at [181, 330] on button "button" at bounding box center [175, 330] width 14 height 14
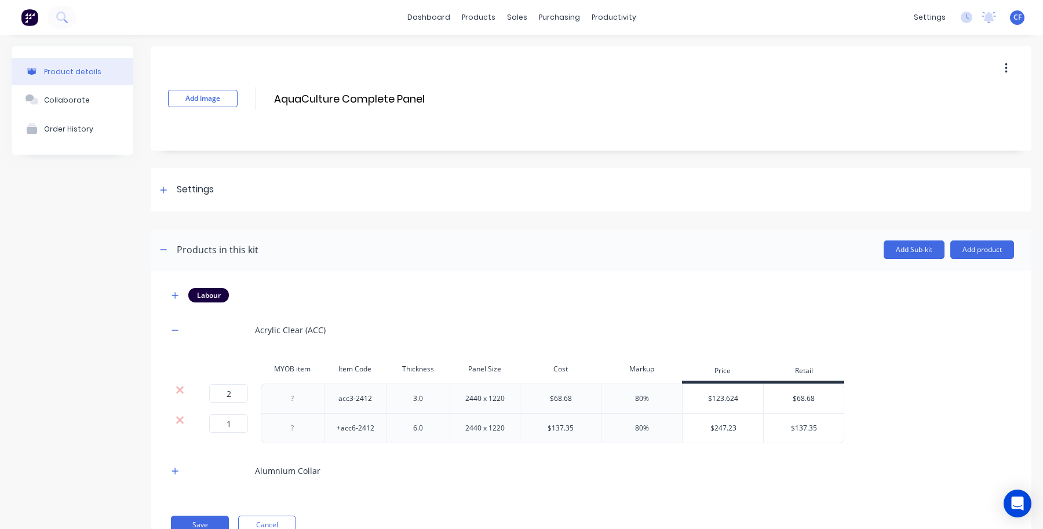
click at [644, 400] on div "80%" at bounding box center [642, 399] width 14 height 10
click at [768, 394] on input "$68.68" at bounding box center [804, 399] width 80 height 10
click at [690, 398] on div "$123.624" at bounding box center [723, 398] width 81 height 29
drag, startPoint x: 711, startPoint y: 398, endPoint x: 734, endPoint y: 409, distance: 26.2
click at [711, 398] on div "$123.624" at bounding box center [723, 398] width 81 height 29
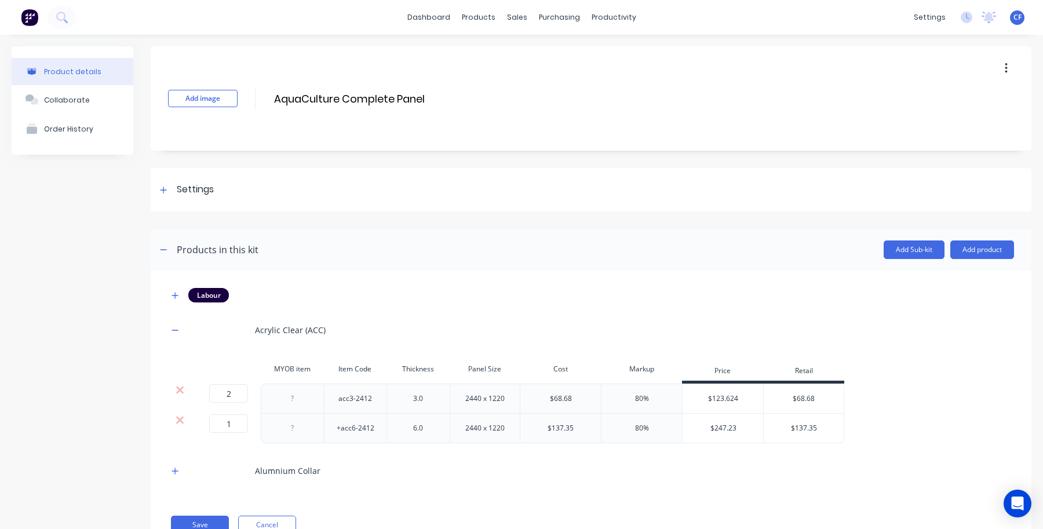
drag, startPoint x: 825, startPoint y: 398, endPoint x: 718, endPoint y: 400, distance: 107.2
click at [718, 400] on div "2 2 ? acc3-2412 3.0 2440 x 1220 $68.68 80% $123.624 $68.68 $68.68" at bounding box center [506, 399] width 676 height 30
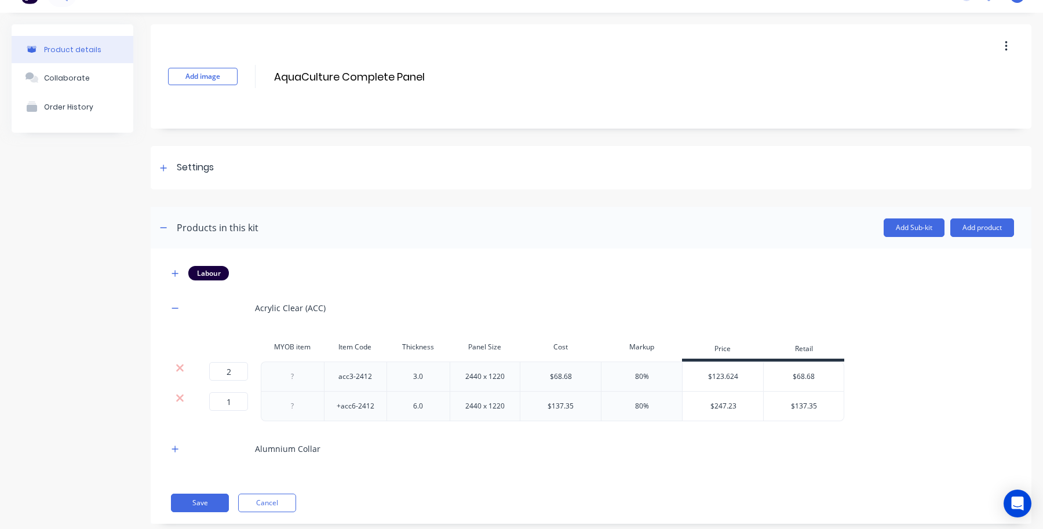
scroll to position [46, 0]
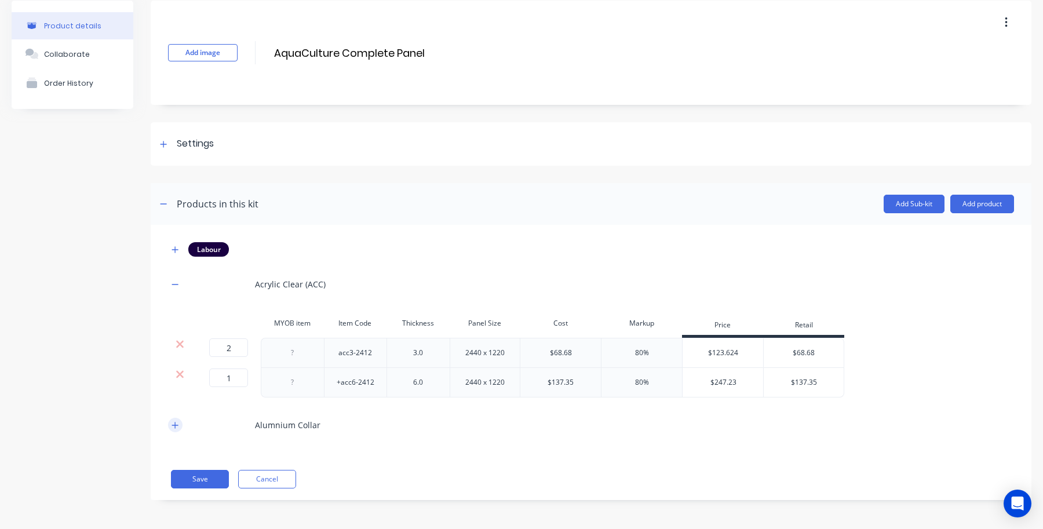
click at [180, 421] on button "button" at bounding box center [175, 425] width 14 height 14
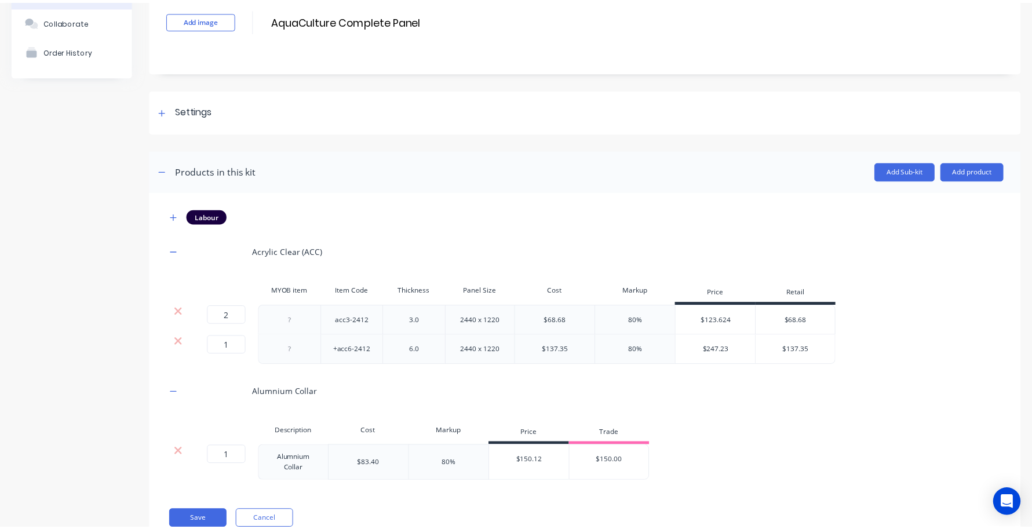
scroll to position [120, 0]
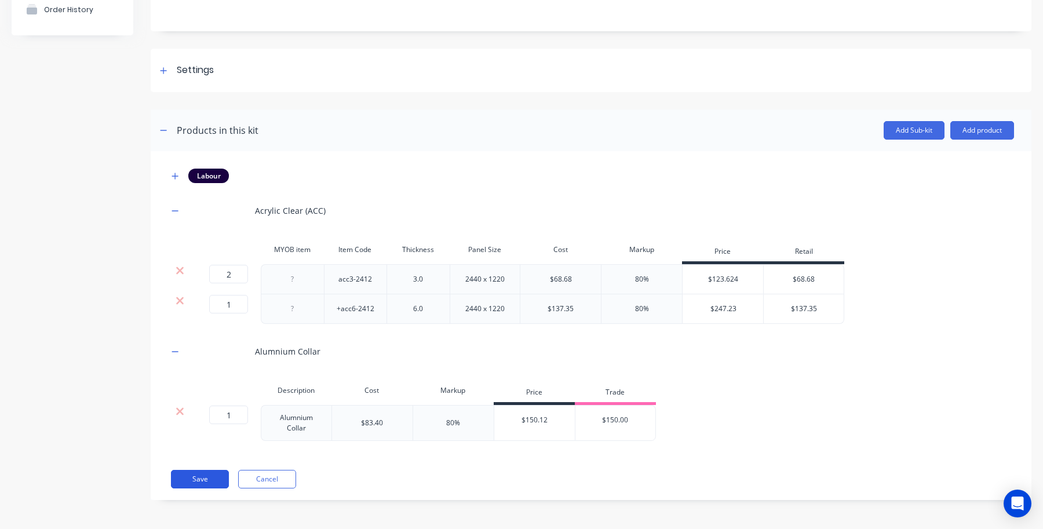
click at [176, 479] on button "Save" at bounding box center [200, 479] width 58 height 19
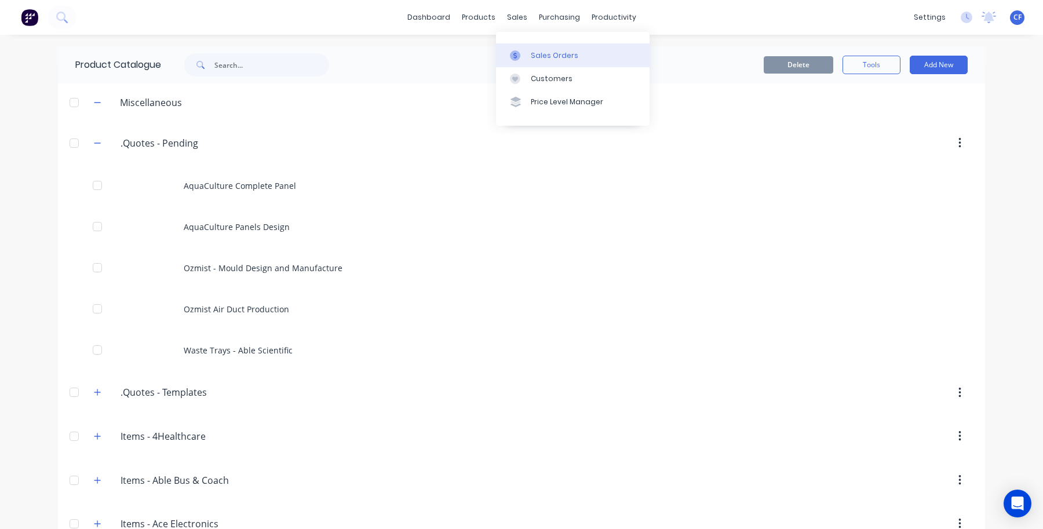
click at [522, 52] on div at bounding box center [518, 55] width 17 height 10
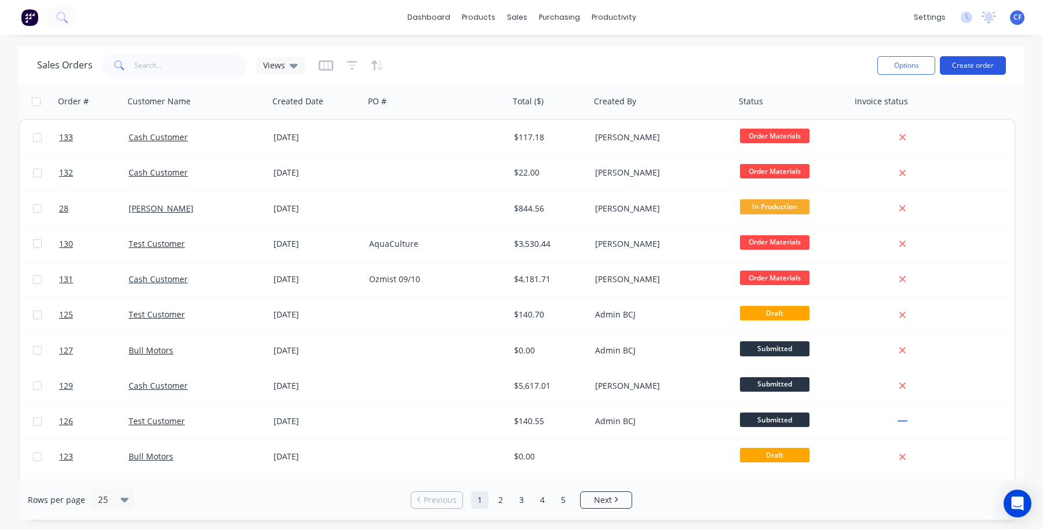
click at [953, 71] on button "Create order" at bounding box center [973, 65] width 66 height 19
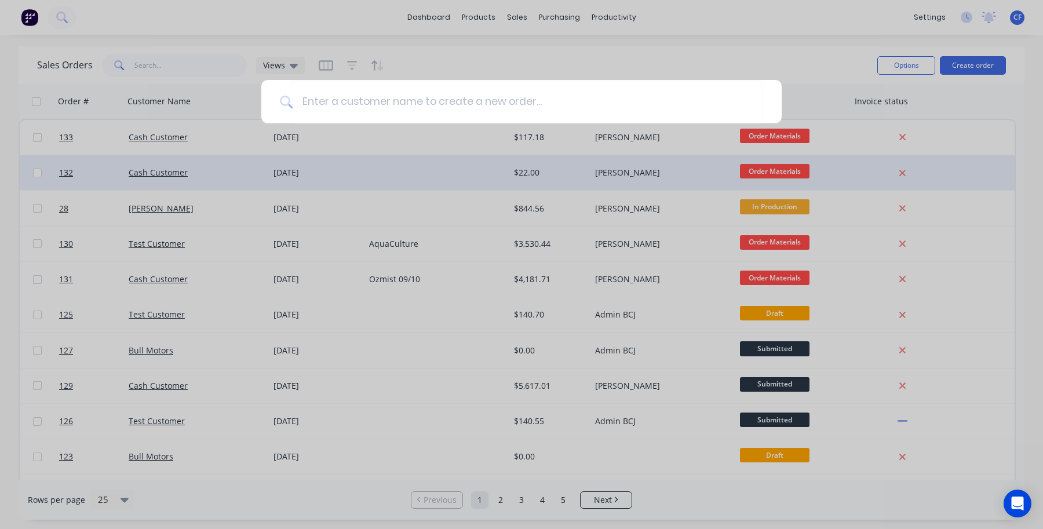
drag, startPoint x: 514, startPoint y: 157, endPoint x: 514, endPoint y: 181, distance: 23.8
click at [515, 157] on div at bounding box center [521, 264] width 1043 height 529
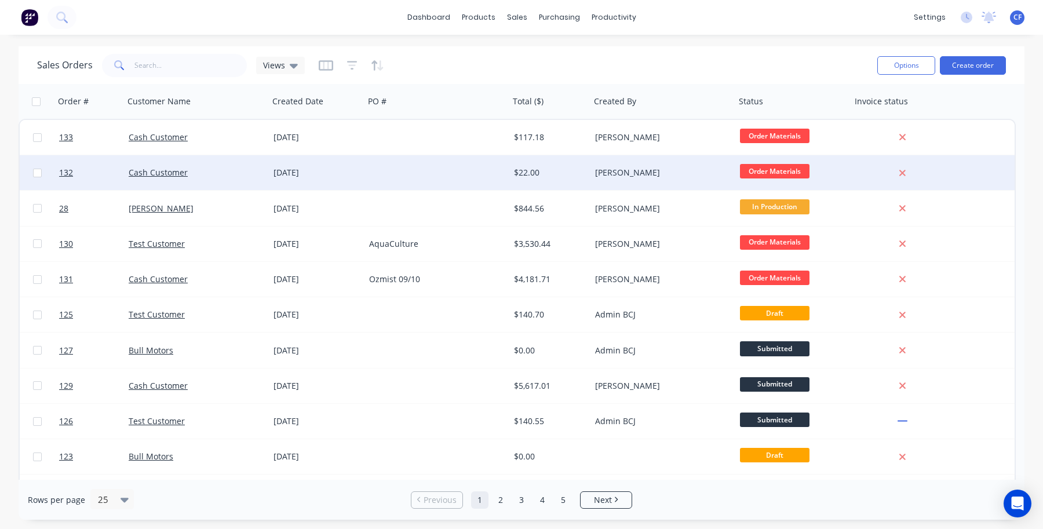
click at [513, 181] on div "$22.00" at bounding box center [549, 172] width 81 height 35
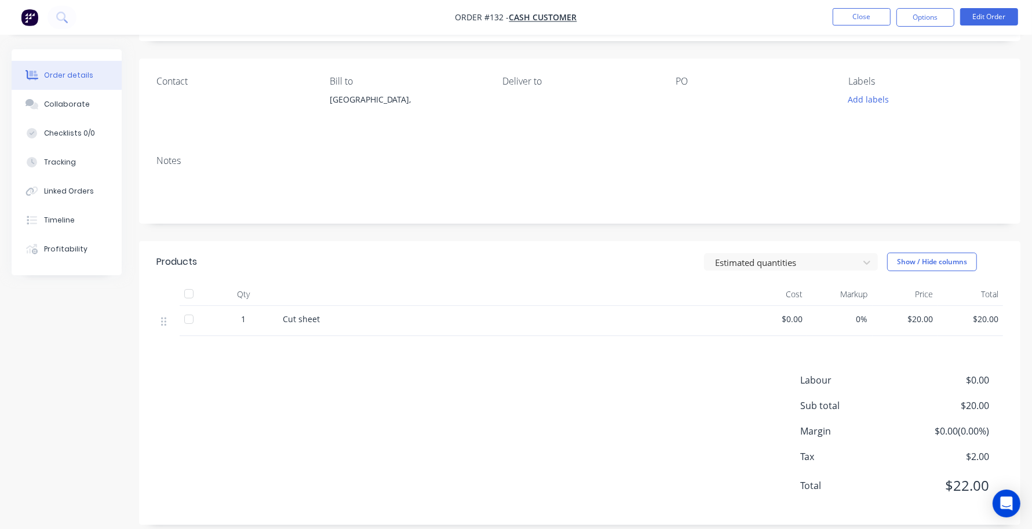
scroll to position [83, 0]
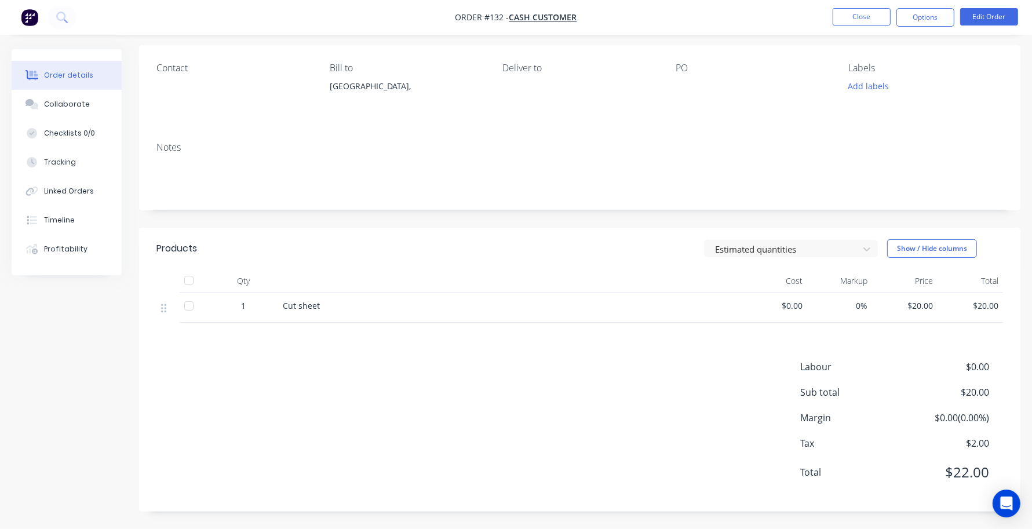
click at [979, 5] on nav "Order #132 - Cash Customer Close Options Edit Order" at bounding box center [516, 17] width 1032 height 35
click at [981, 14] on button "Edit Order" at bounding box center [989, 16] width 58 height 17
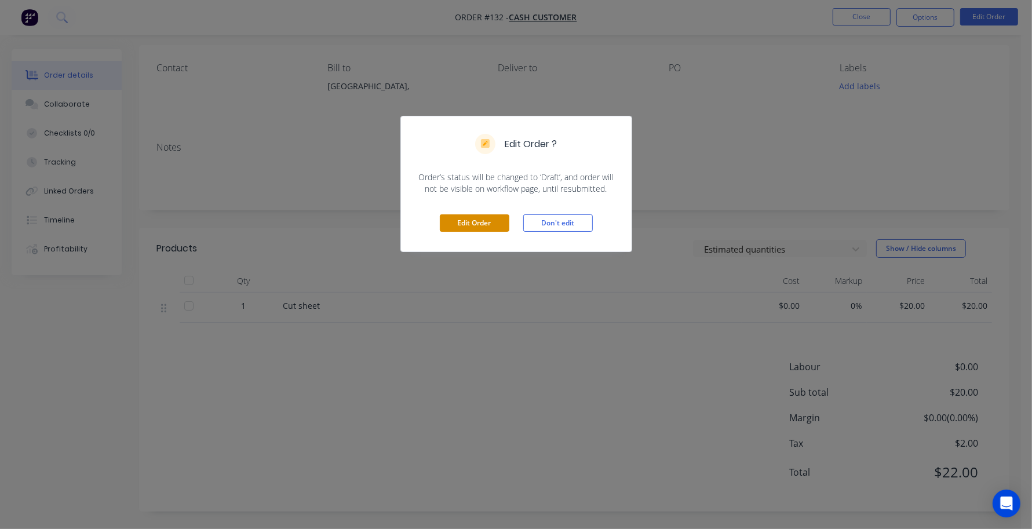
click at [486, 217] on button "Edit Order" at bounding box center [475, 222] width 70 height 17
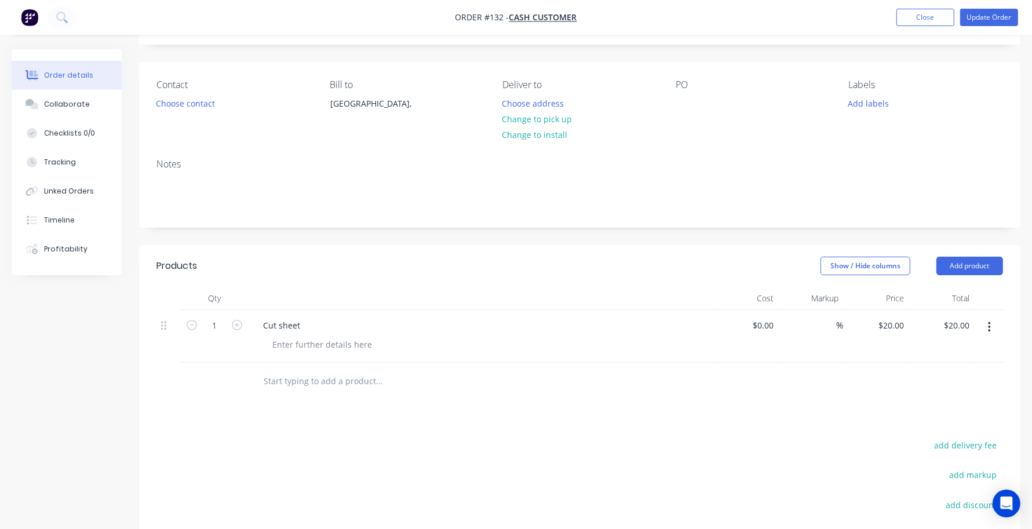
click at [961, 289] on div "Products Show / Hide columns Add product Qty Cost Markup Price Total 1 Cut shee…" at bounding box center [580, 322] width 882 height 155
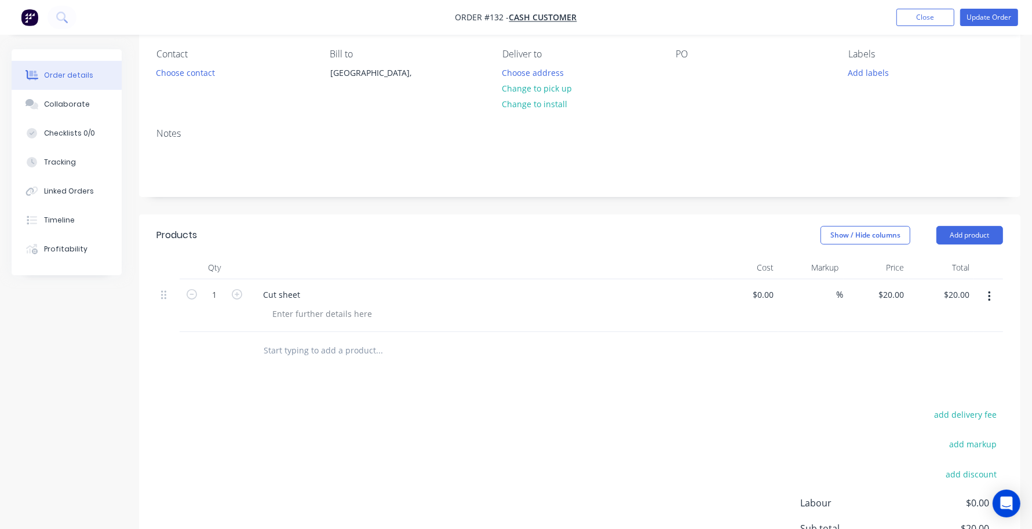
click at [963, 249] on header "Products Show / Hide columns Add product" at bounding box center [580, 235] width 882 height 42
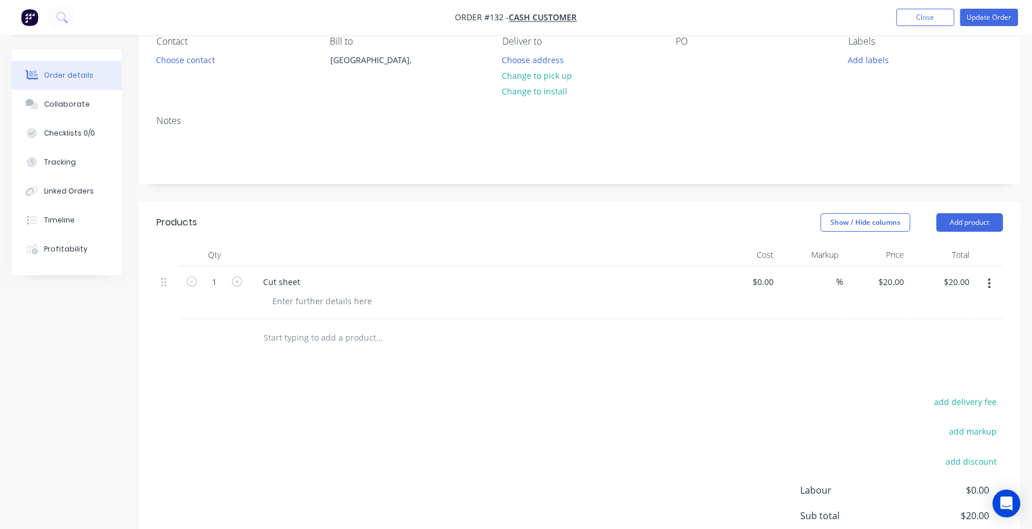
click at [961, 204] on header "Products Show / Hide columns Add product" at bounding box center [580, 223] width 882 height 42
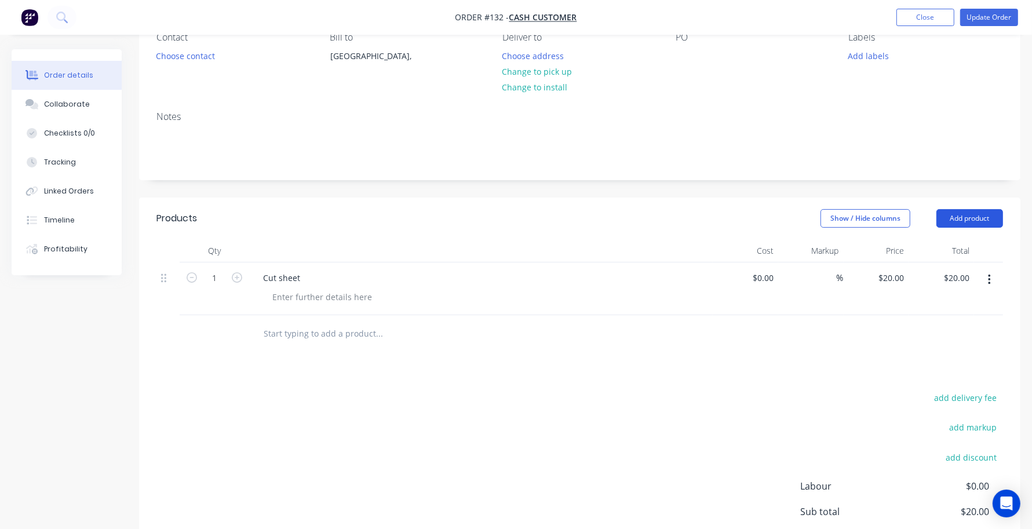
click at [966, 209] on button "Add product" at bounding box center [970, 218] width 67 height 19
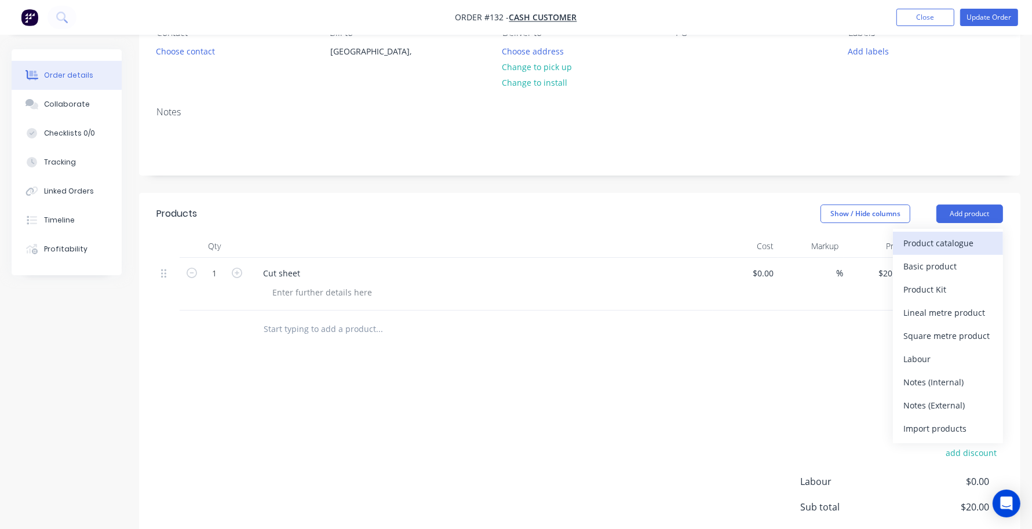
scroll to position [119, 0]
click at [952, 245] on div "Product catalogue" at bounding box center [948, 242] width 89 height 17
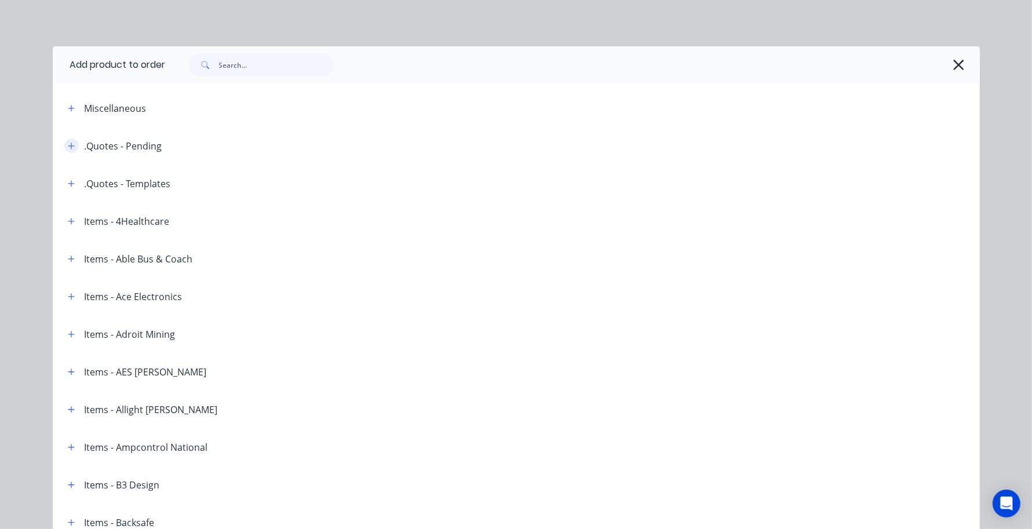
click at [68, 146] on icon "button" at bounding box center [71, 146] width 7 height 8
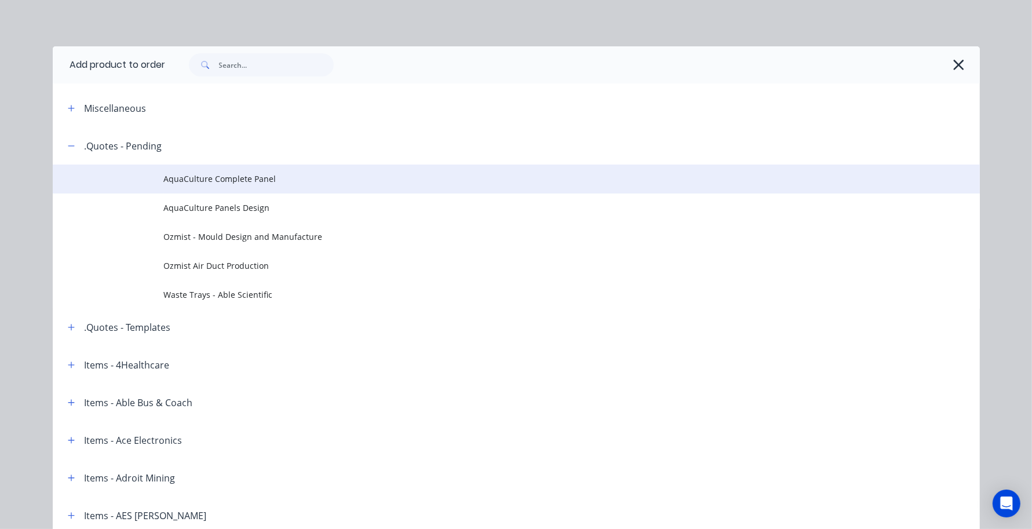
click at [217, 175] on span "AquaCulture Complete Panel" at bounding box center [490, 179] width 653 height 12
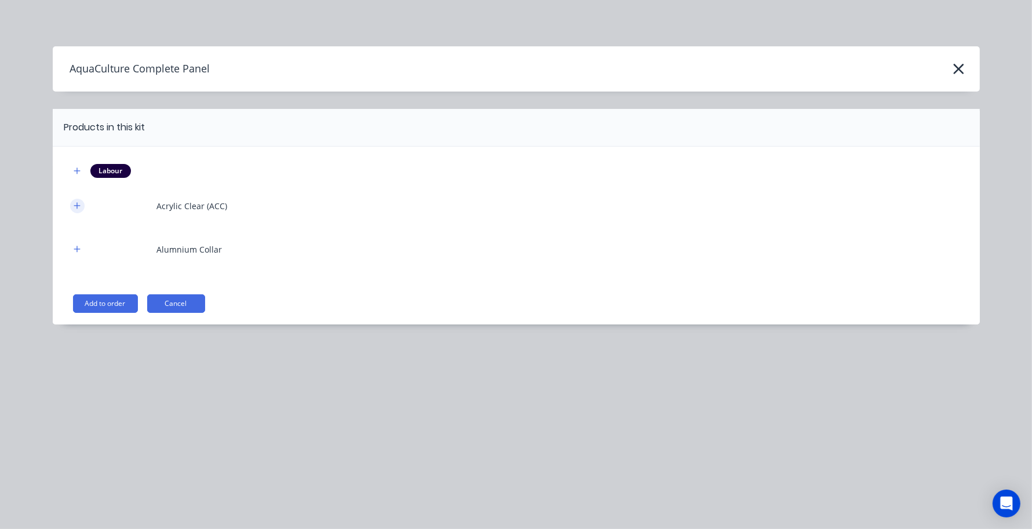
click at [74, 202] on icon "button" at bounding box center [77, 206] width 7 height 8
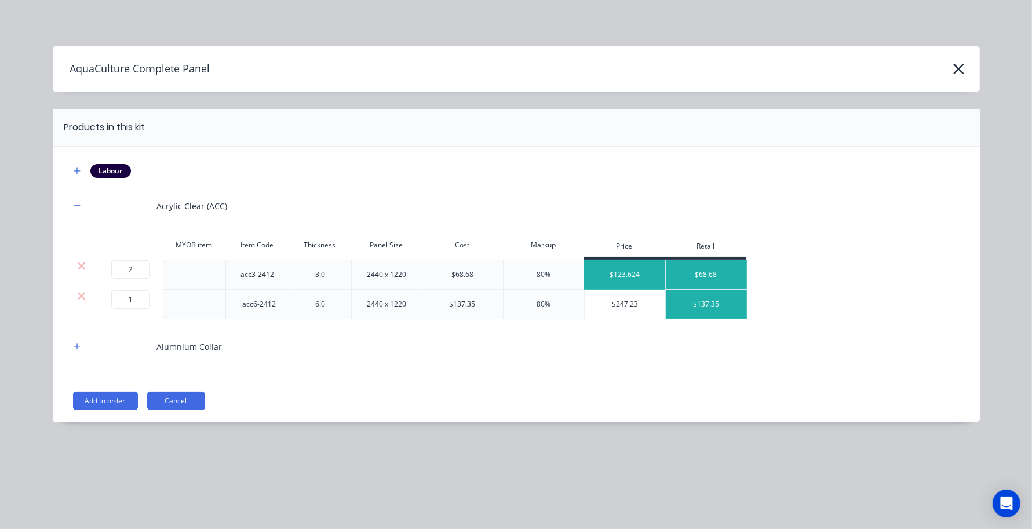
click at [632, 272] on div "$123.624" at bounding box center [625, 274] width 81 height 29
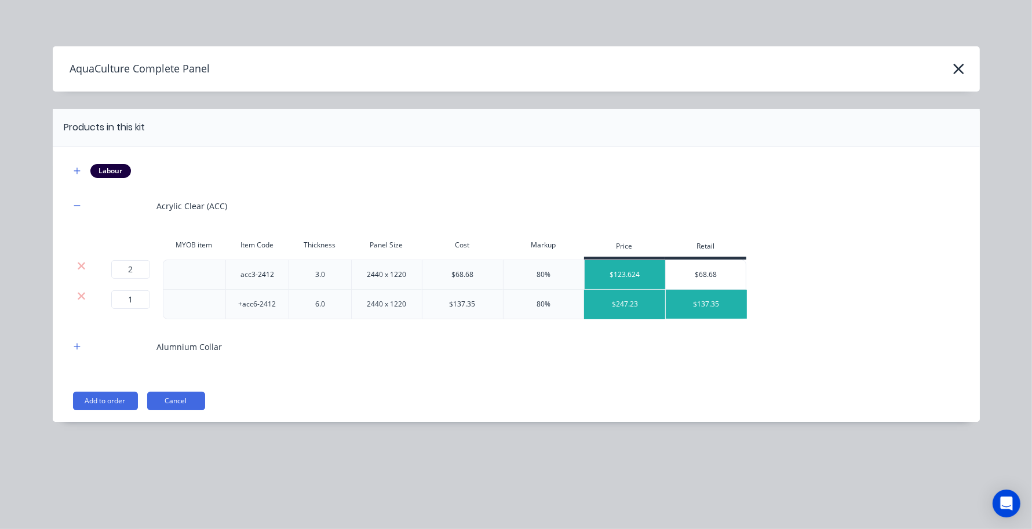
click at [603, 298] on div "$247.23" at bounding box center [625, 304] width 81 height 29
click at [183, 395] on button "Cancel" at bounding box center [176, 401] width 58 height 19
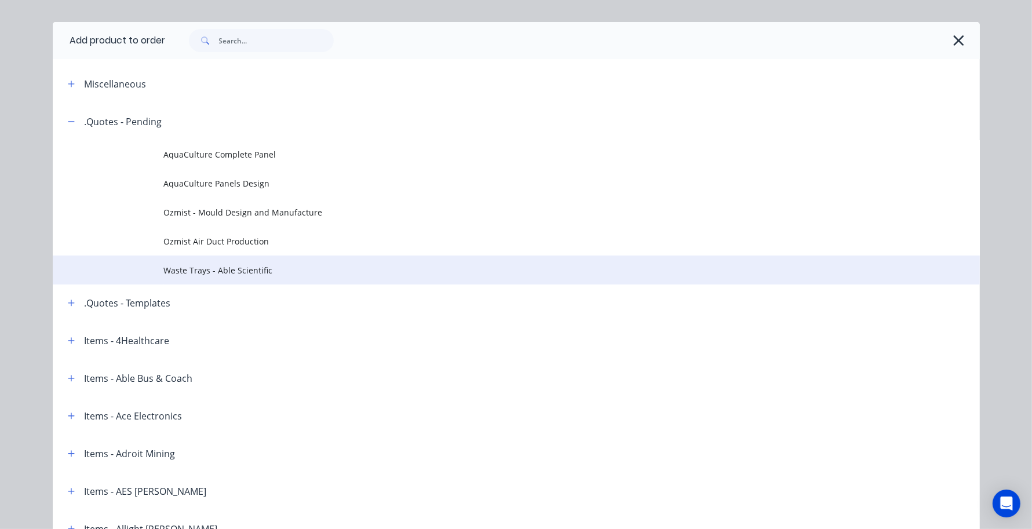
scroll to position [0, 0]
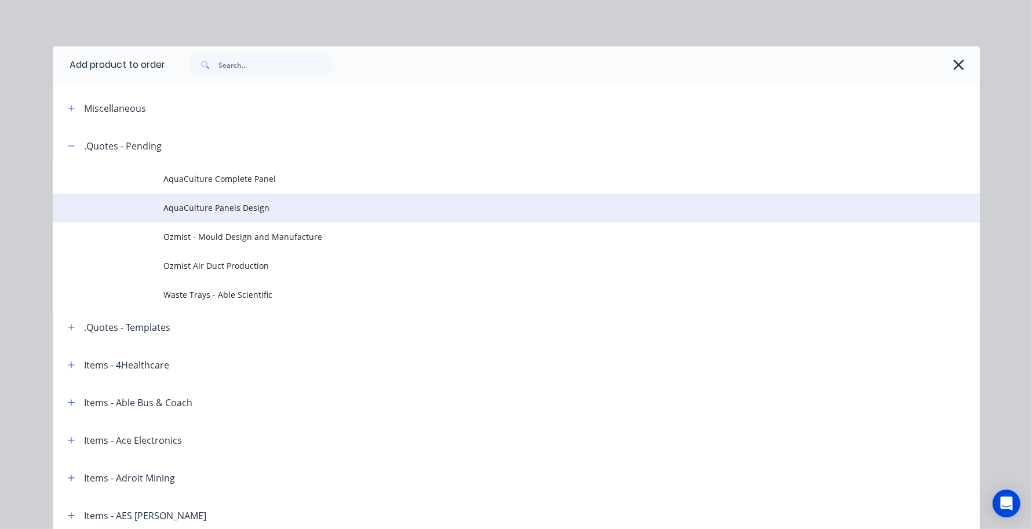
click at [187, 194] on td "AquaCulture Panels Design" at bounding box center [572, 208] width 816 height 29
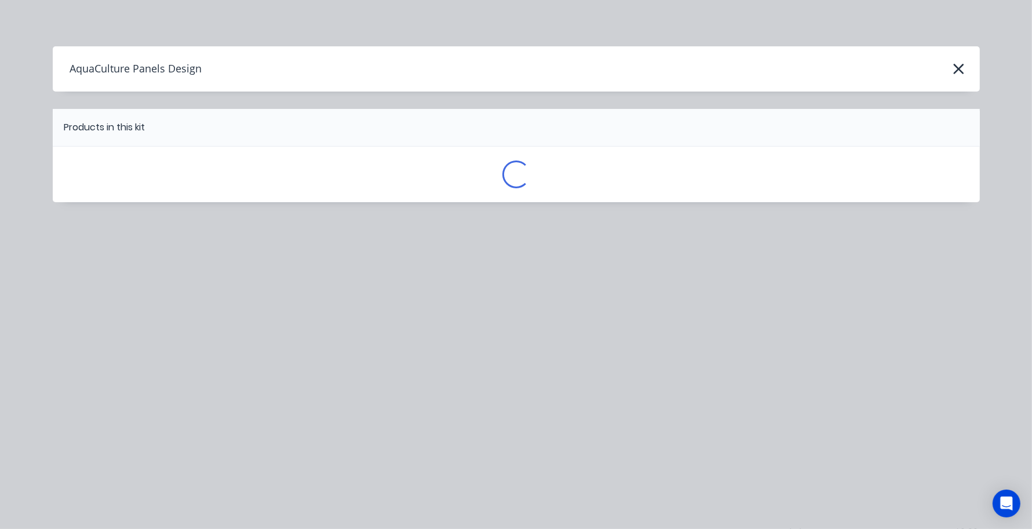
scroll to position [83, 0]
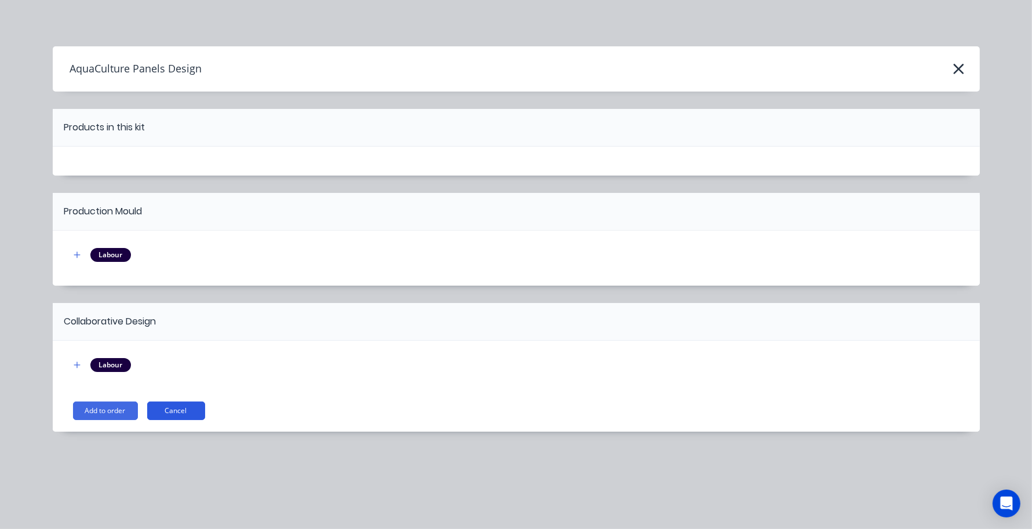
click at [169, 410] on button "Cancel" at bounding box center [176, 411] width 58 height 19
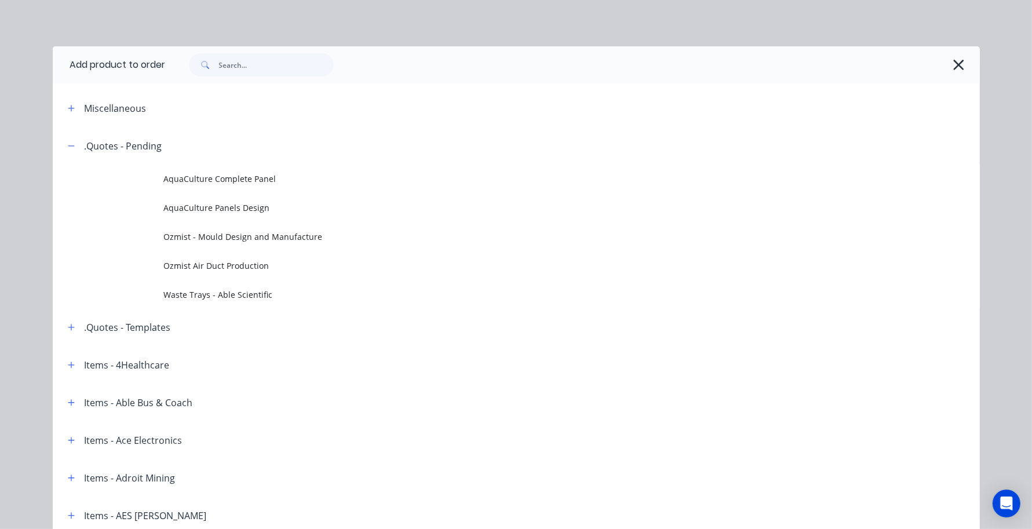
scroll to position [126, 0]
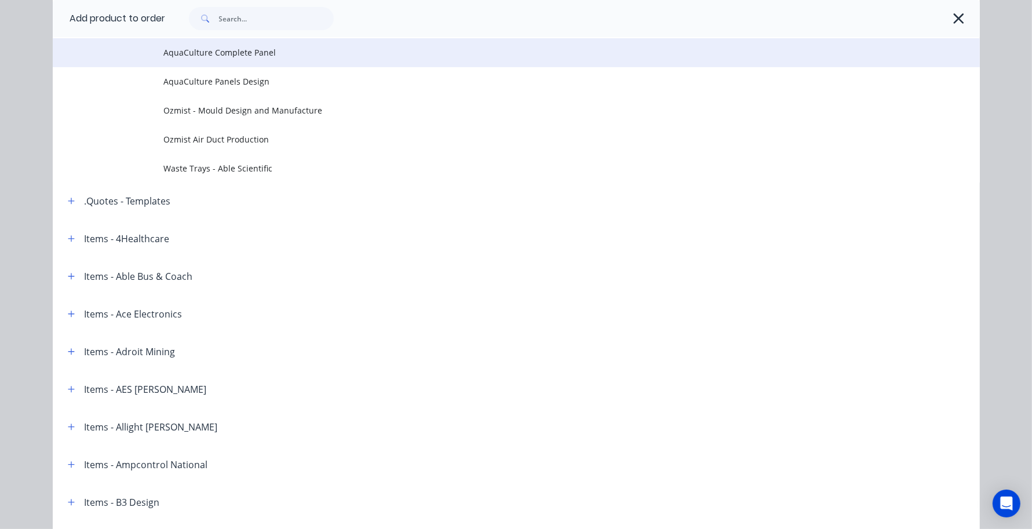
click at [206, 56] on span "AquaCulture Complete Panel" at bounding box center [490, 52] width 653 height 12
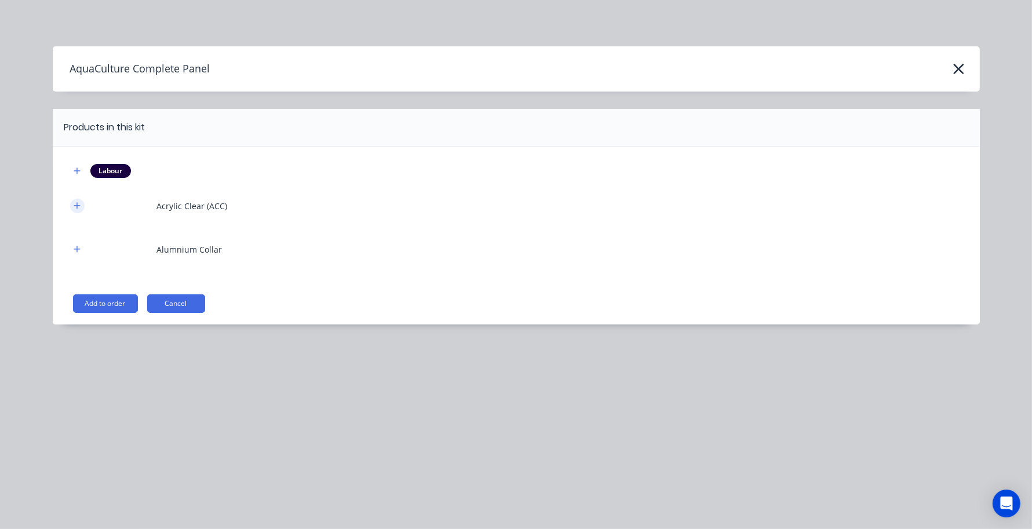
click at [78, 207] on icon "button" at bounding box center [77, 206] width 7 height 8
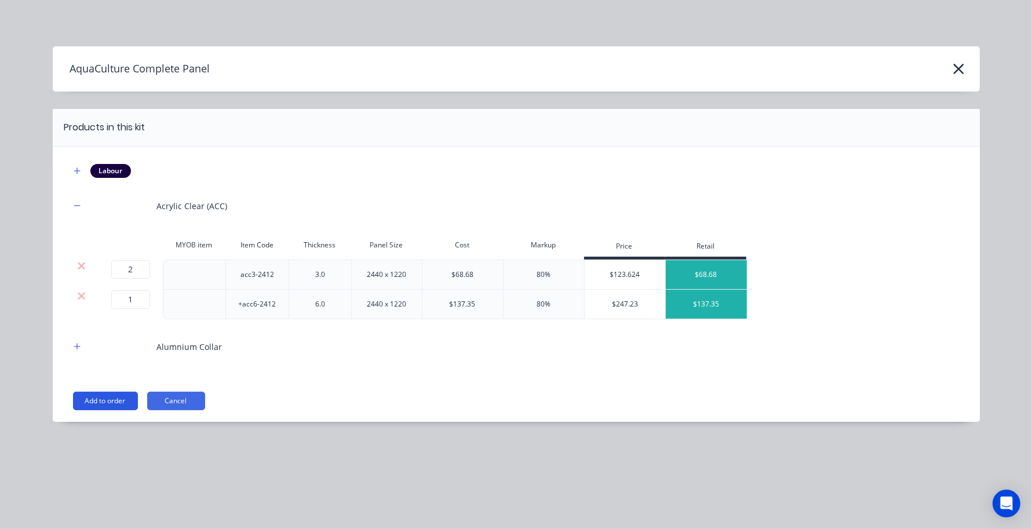
click at [103, 403] on button "Add to order" at bounding box center [105, 401] width 65 height 19
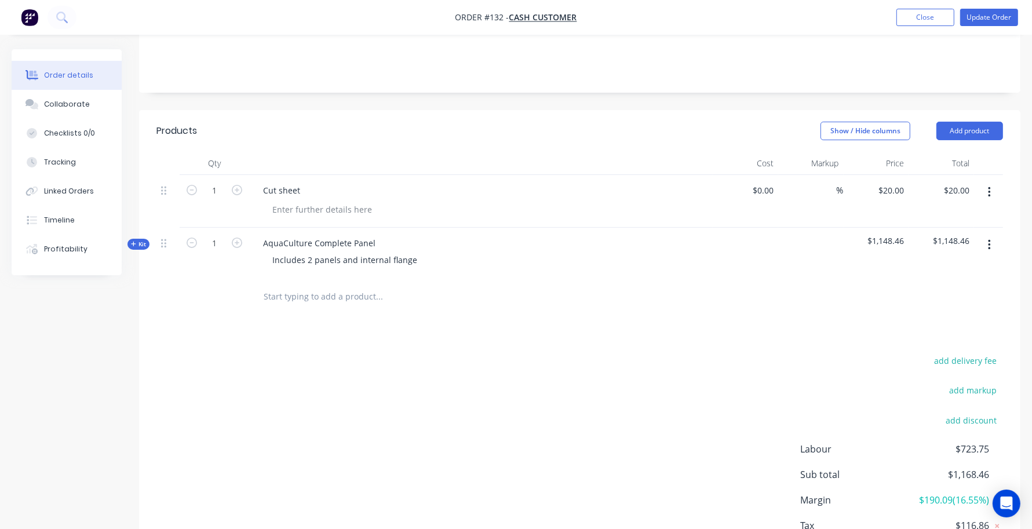
scroll to position [203, 0]
click at [136, 241] on span "Kit" at bounding box center [138, 242] width 15 height 9
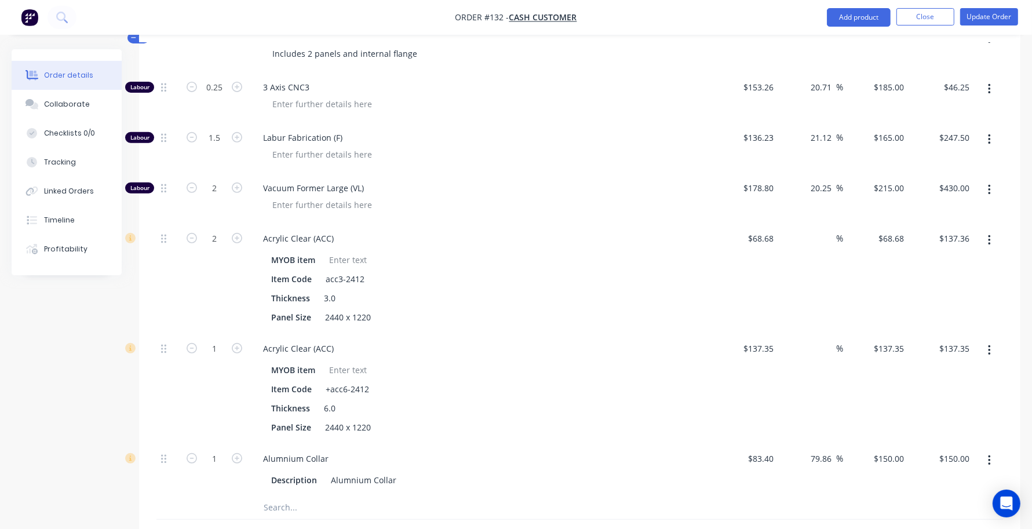
click at [818, 262] on div "%" at bounding box center [810, 278] width 65 height 110
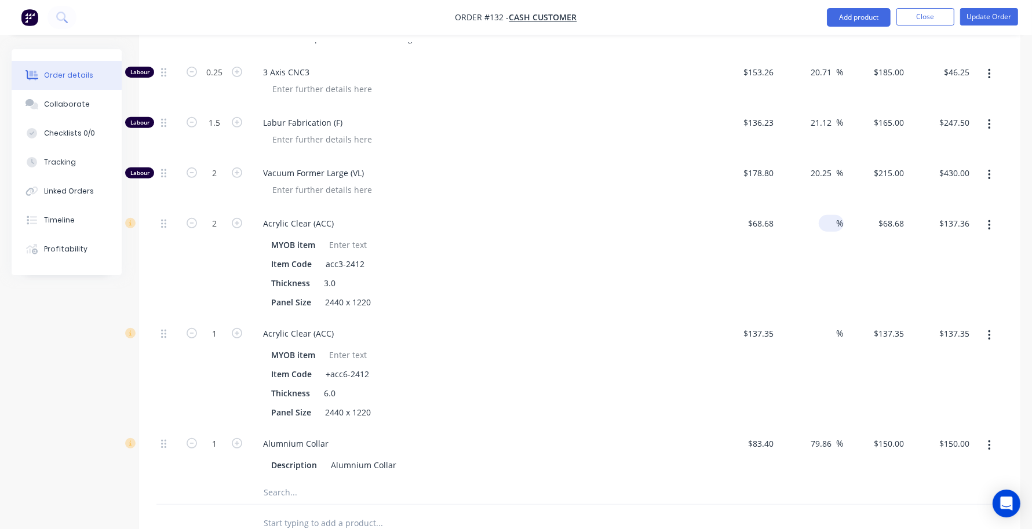
click at [828, 231] on input at bounding box center [830, 223] width 13 height 17
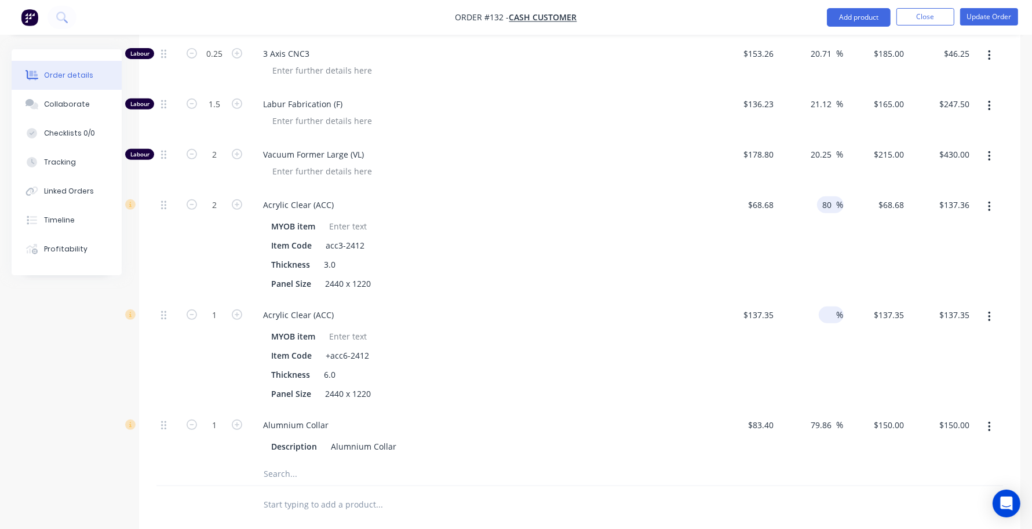
click at [826, 321] on input at bounding box center [830, 315] width 13 height 17
click at [815, 361] on div "80 80 %" at bounding box center [810, 354] width 65 height 110
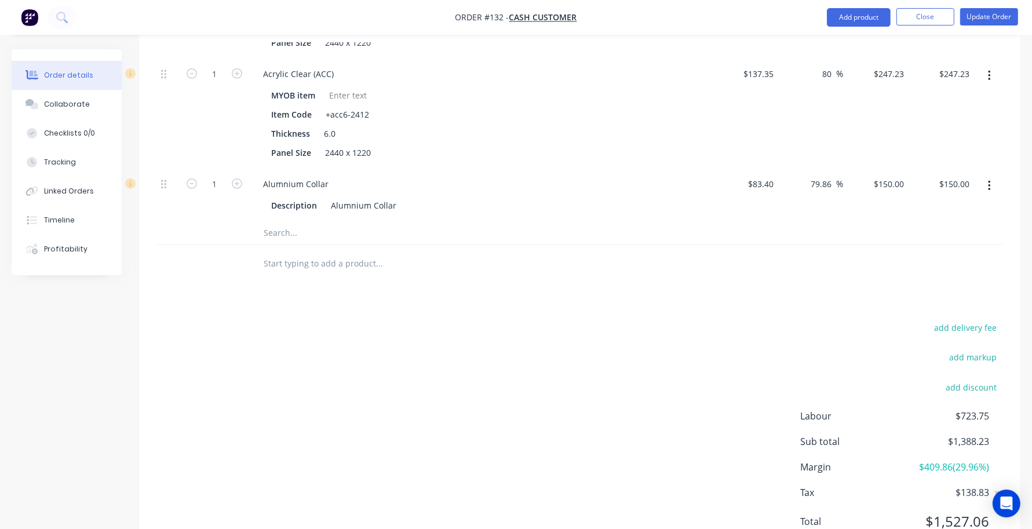
scroll to position [684, 0]
click at [932, 13] on button "Close" at bounding box center [926, 16] width 58 height 17
